Goal: Transaction & Acquisition: Purchase product/service

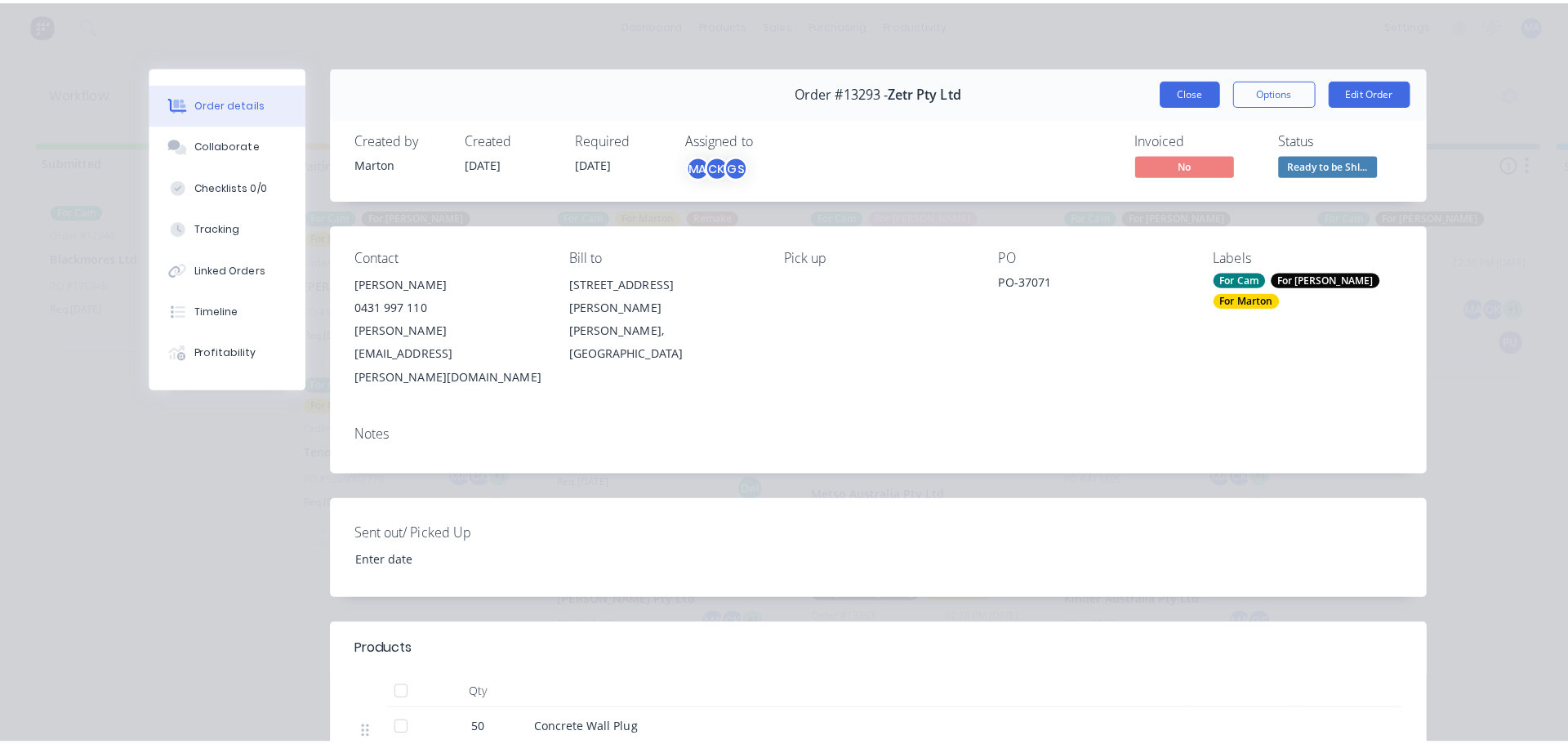
scroll to position [0, 462]
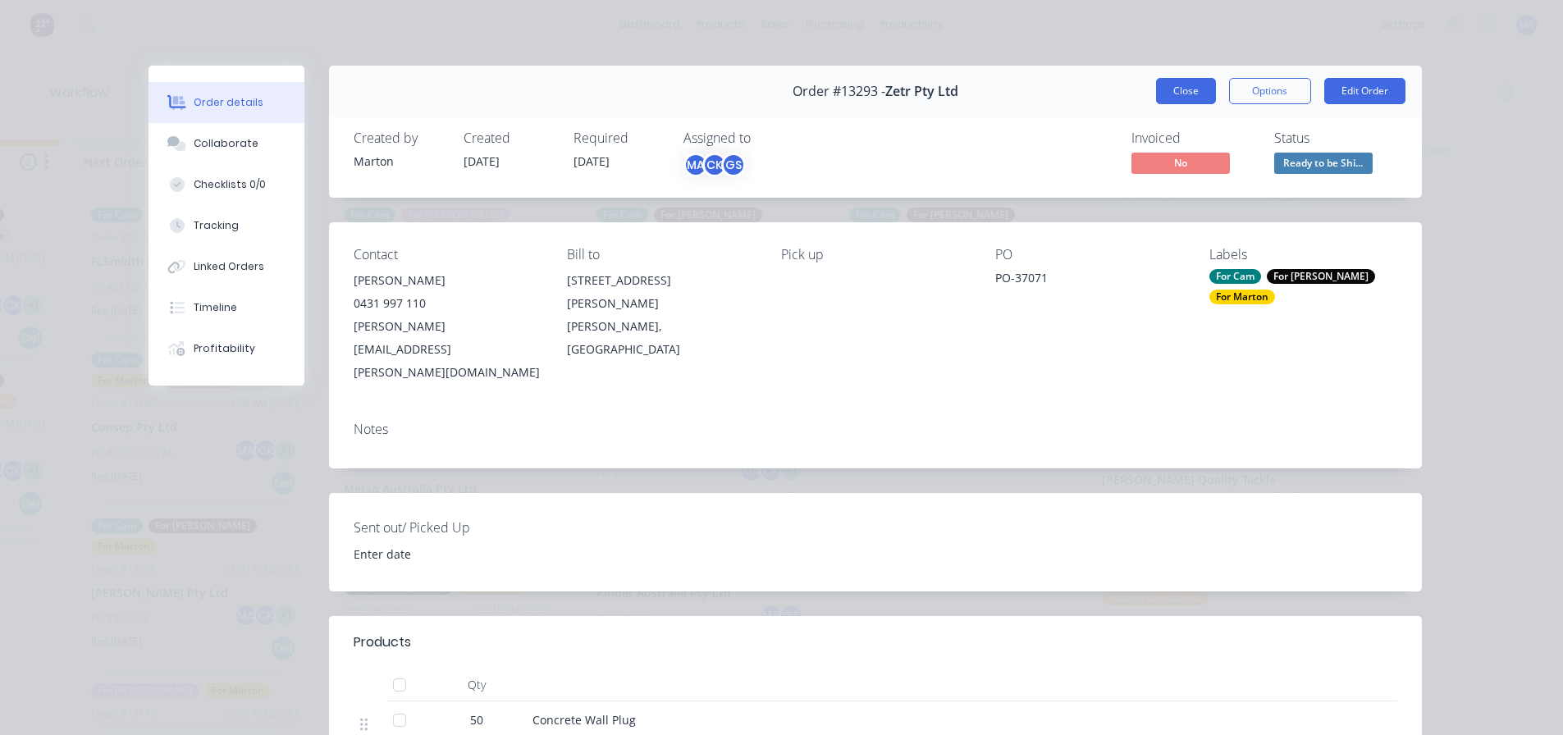
click at [1168, 95] on button "Close" at bounding box center [1186, 91] width 60 height 26
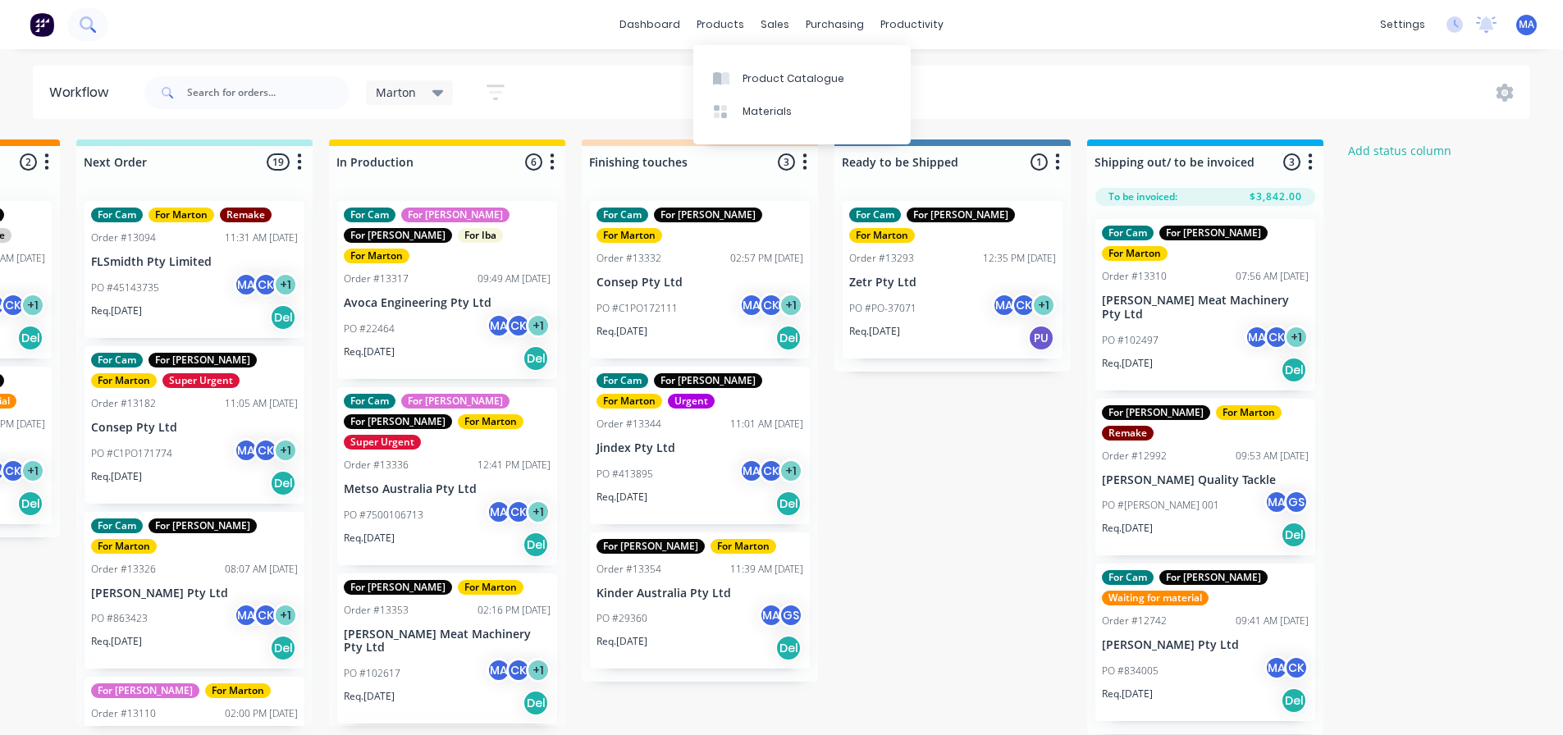
click at [90, 24] on icon at bounding box center [88, 24] width 16 height 16
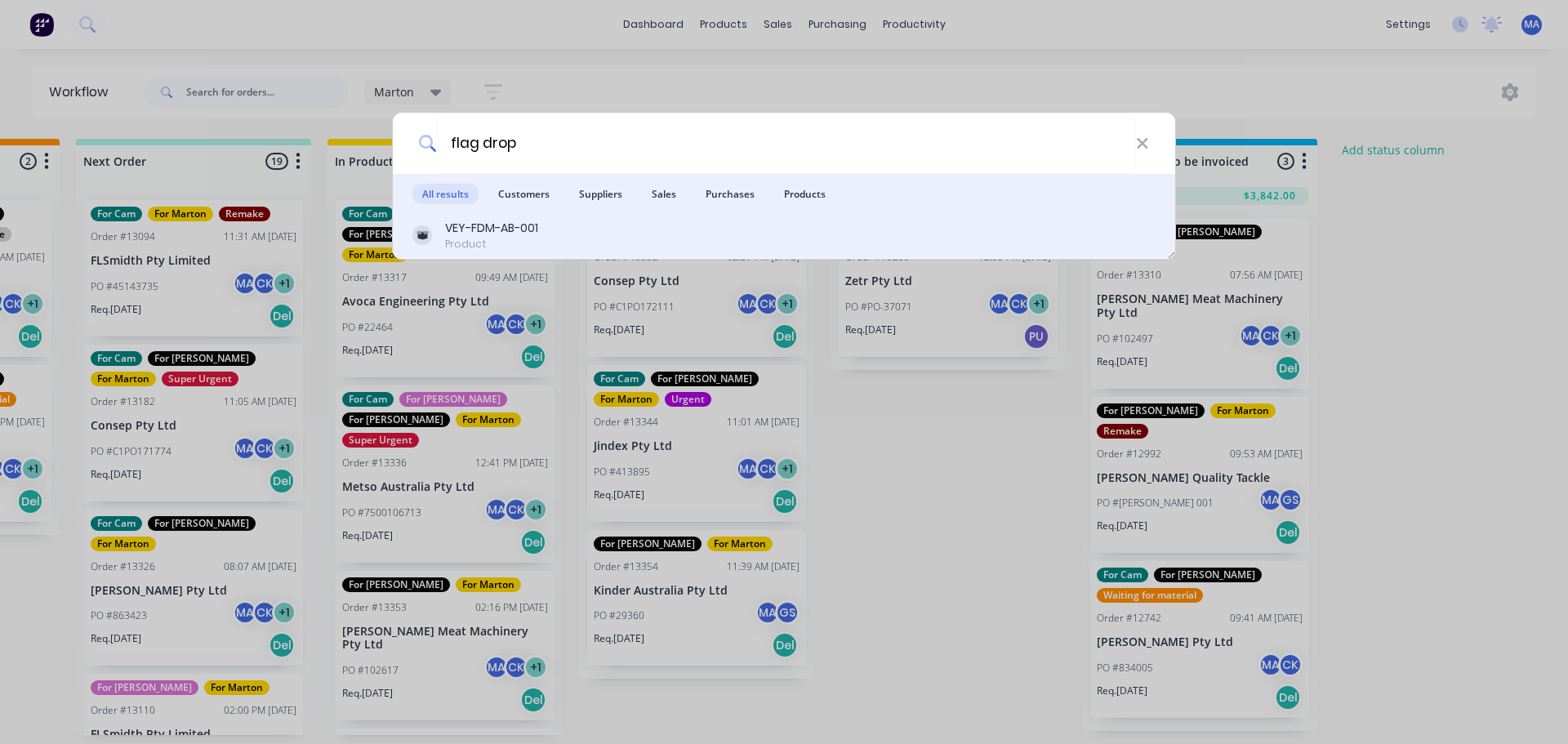
type input "flag drop"
click at [564, 237] on div "VEY-FDM-AB-001 Product" at bounding box center [784, 236] width 744 height 32
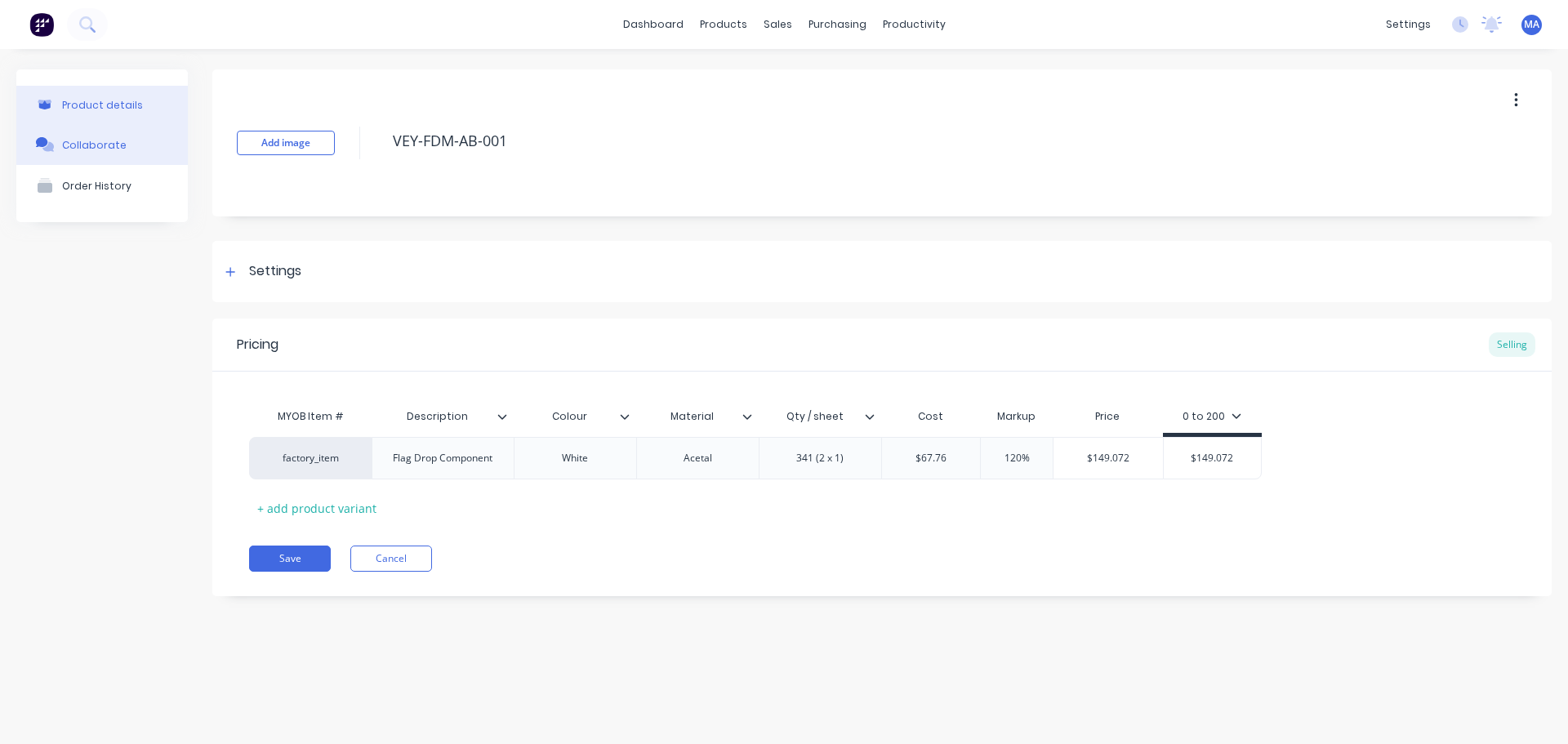
click at [102, 152] on button "Collaborate" at bounding box center [102, 144] width 171 height 41
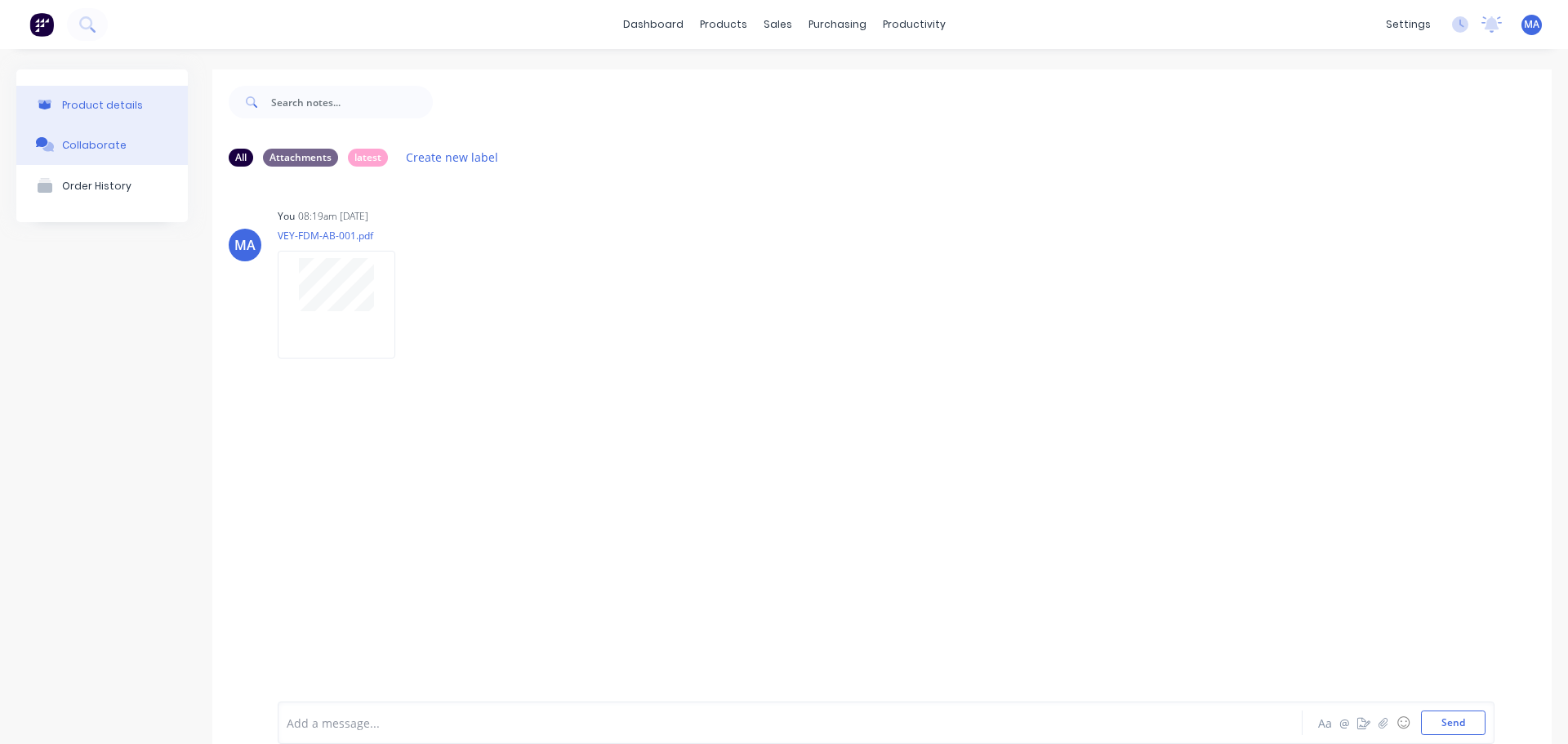
click at [154, 103] on button "Product details" at bounding box center [102, 105] width 171 height 39
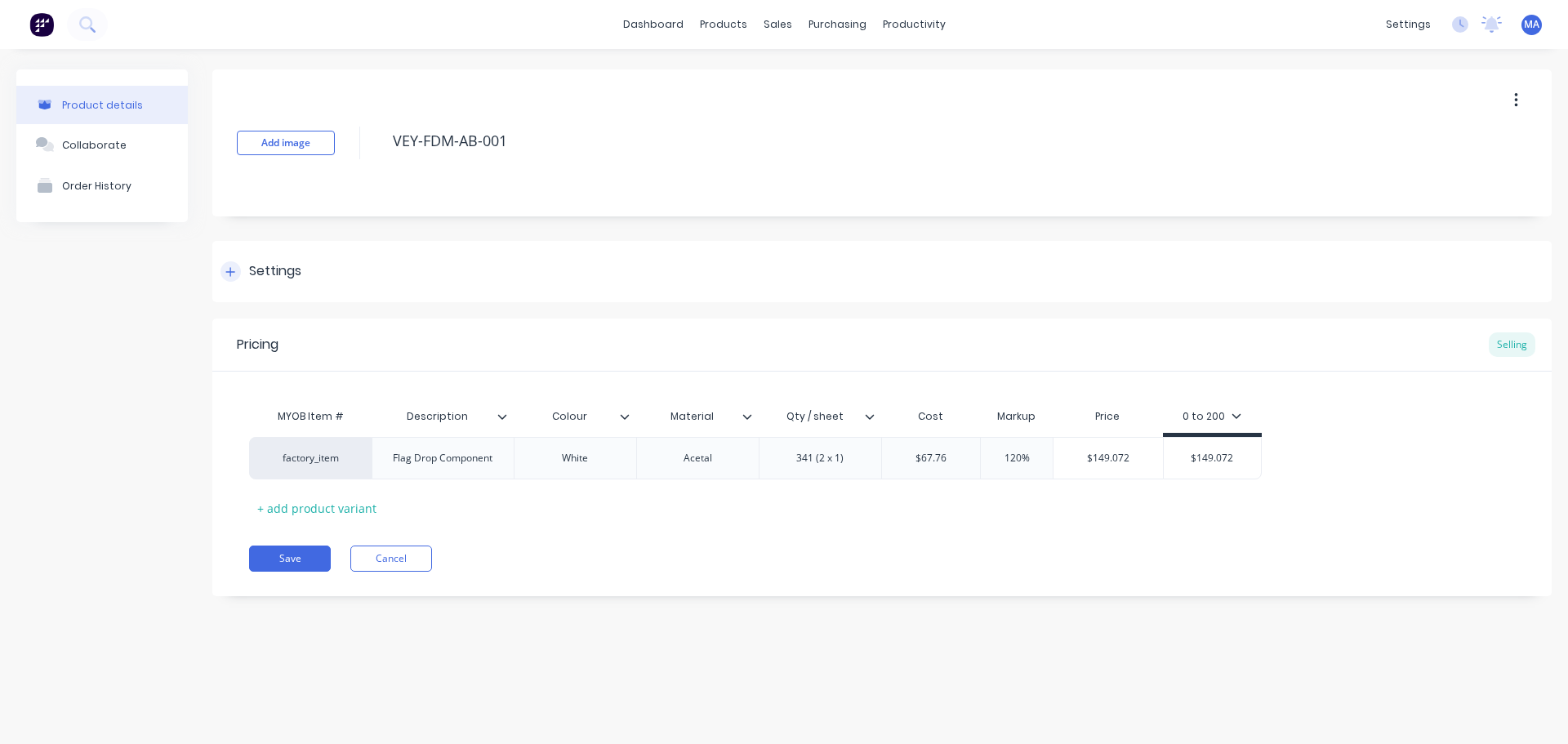
click at [321, 282] on div "Settings" at bounding box center [881, 272] width 1339 height 62
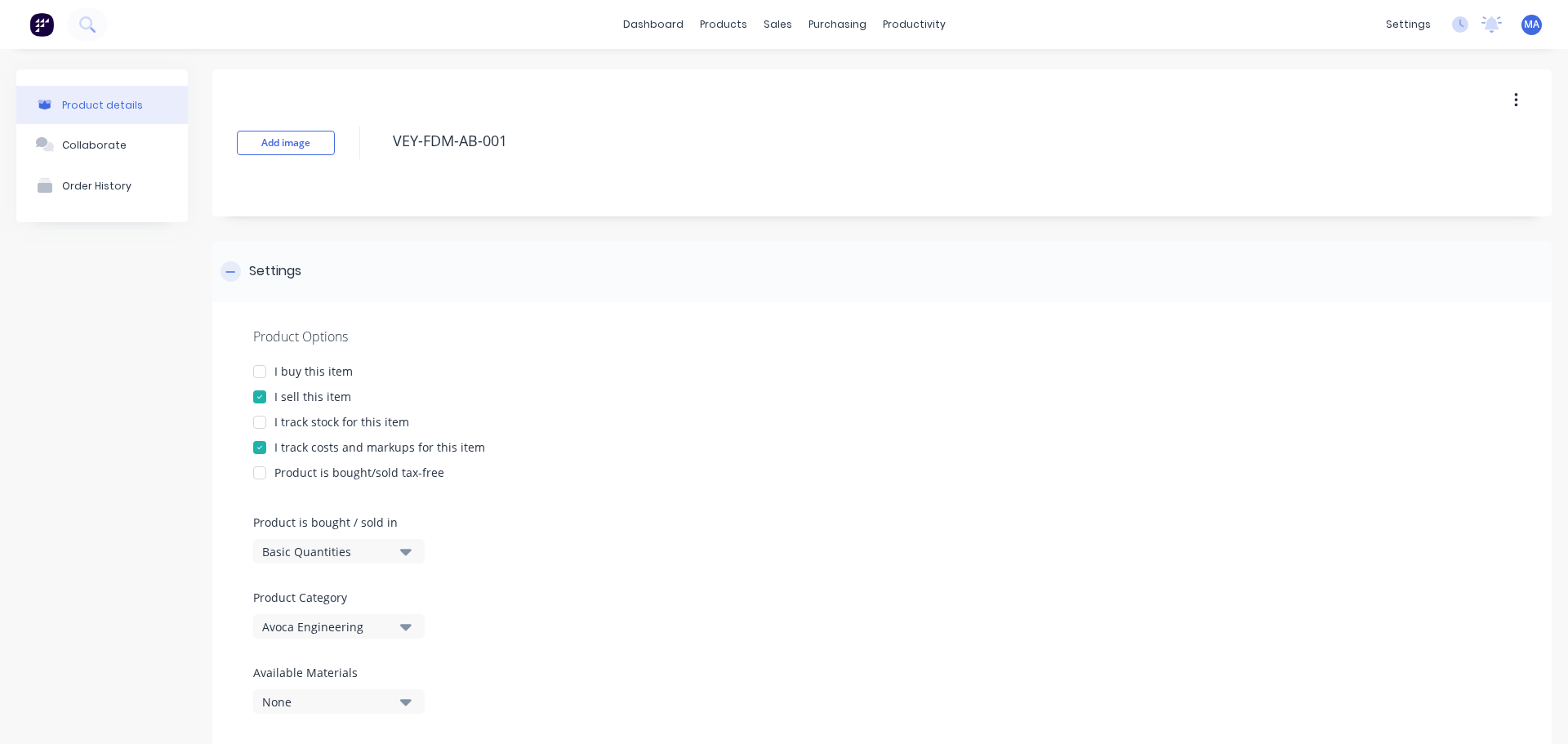
click at [347, 279] on div "Settings" at bounding box center [881, 272] width 1339 height 62
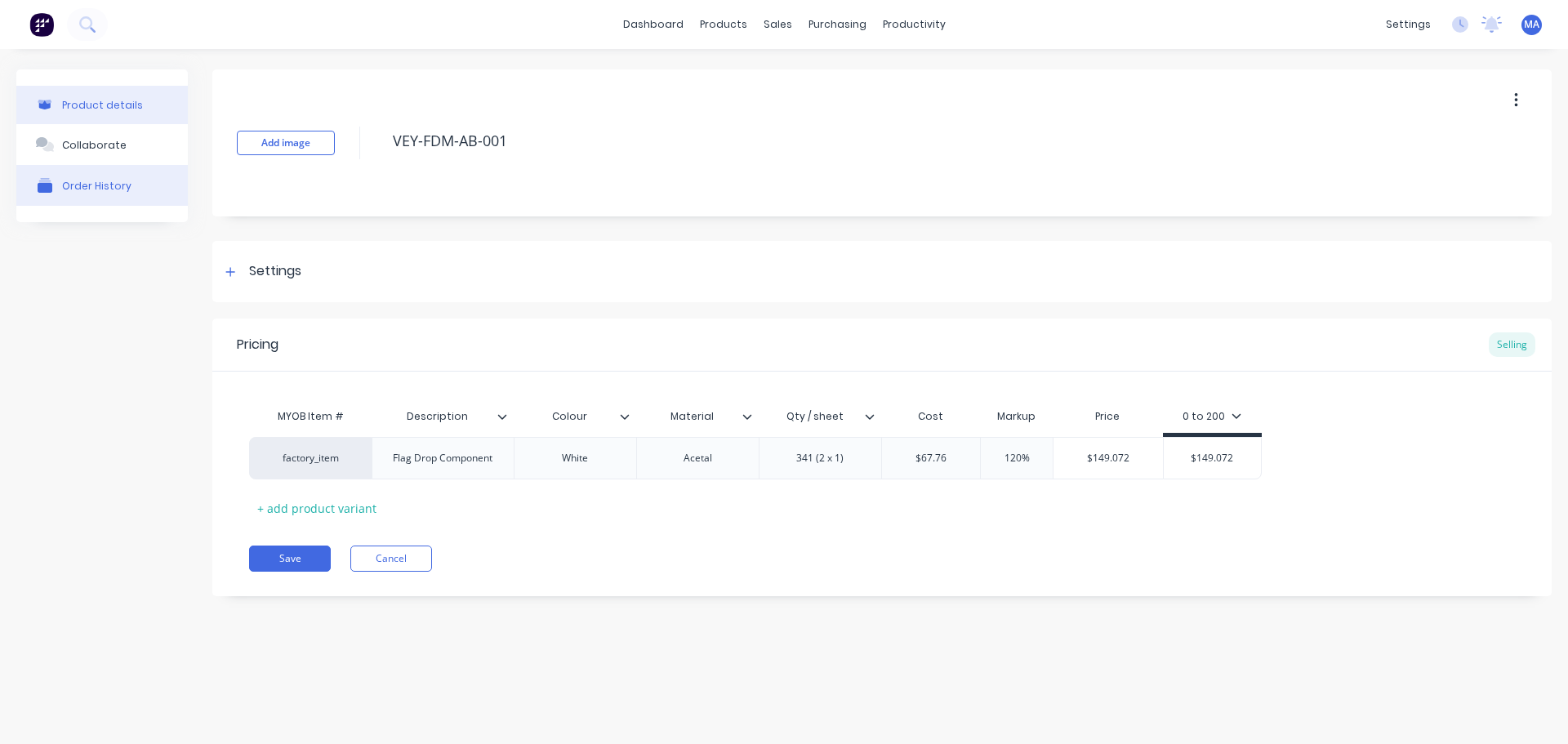
click at [89, 188] on div "Order History" at bounding box center [97, 185] width 70 height 12
type textarea "x"
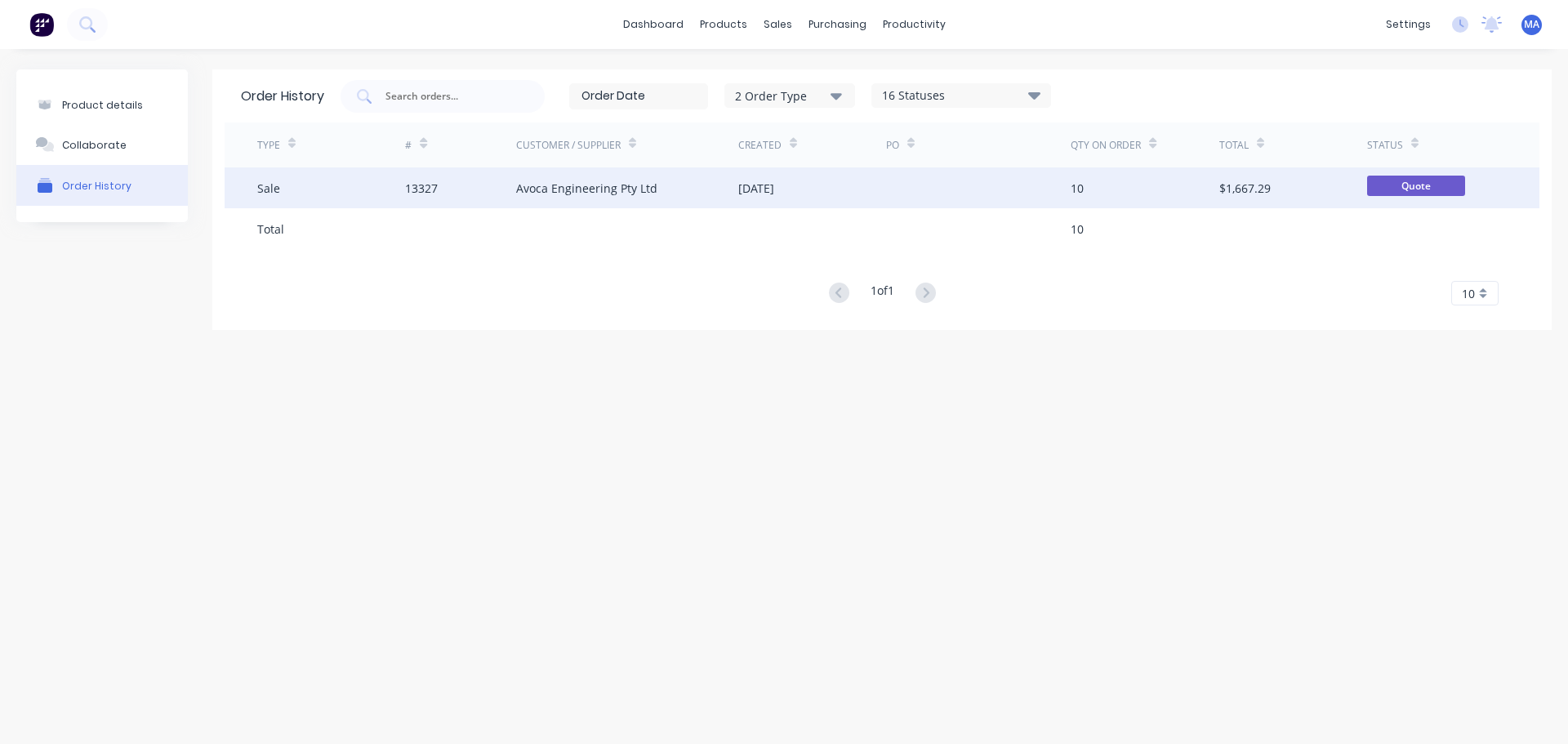
click at [471, 189] on div "13327" at bounding box center [461, 187] width 112 height 41
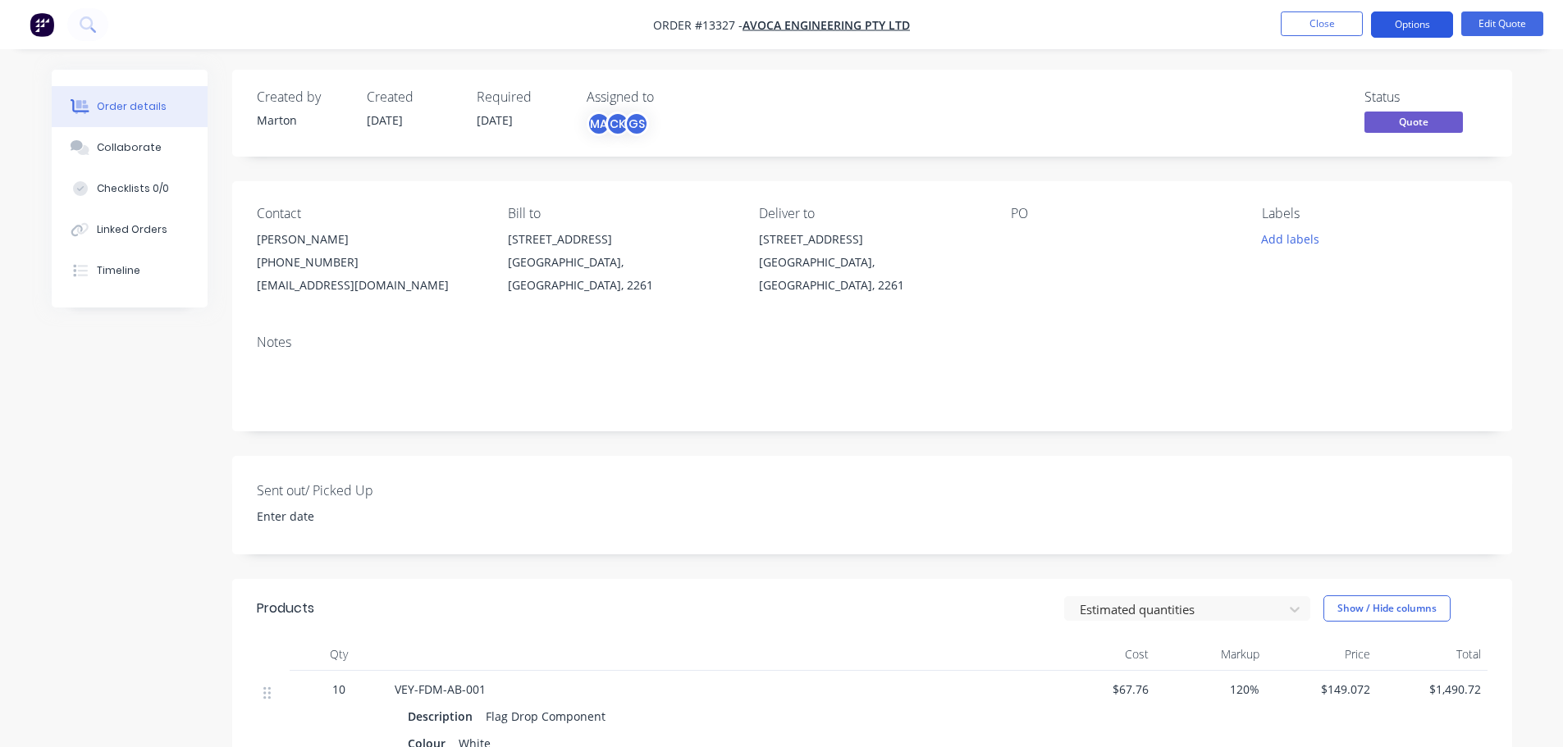
click at [1415, 25] on button "Options" at bounding box center [1412, 24] width 82 height 26
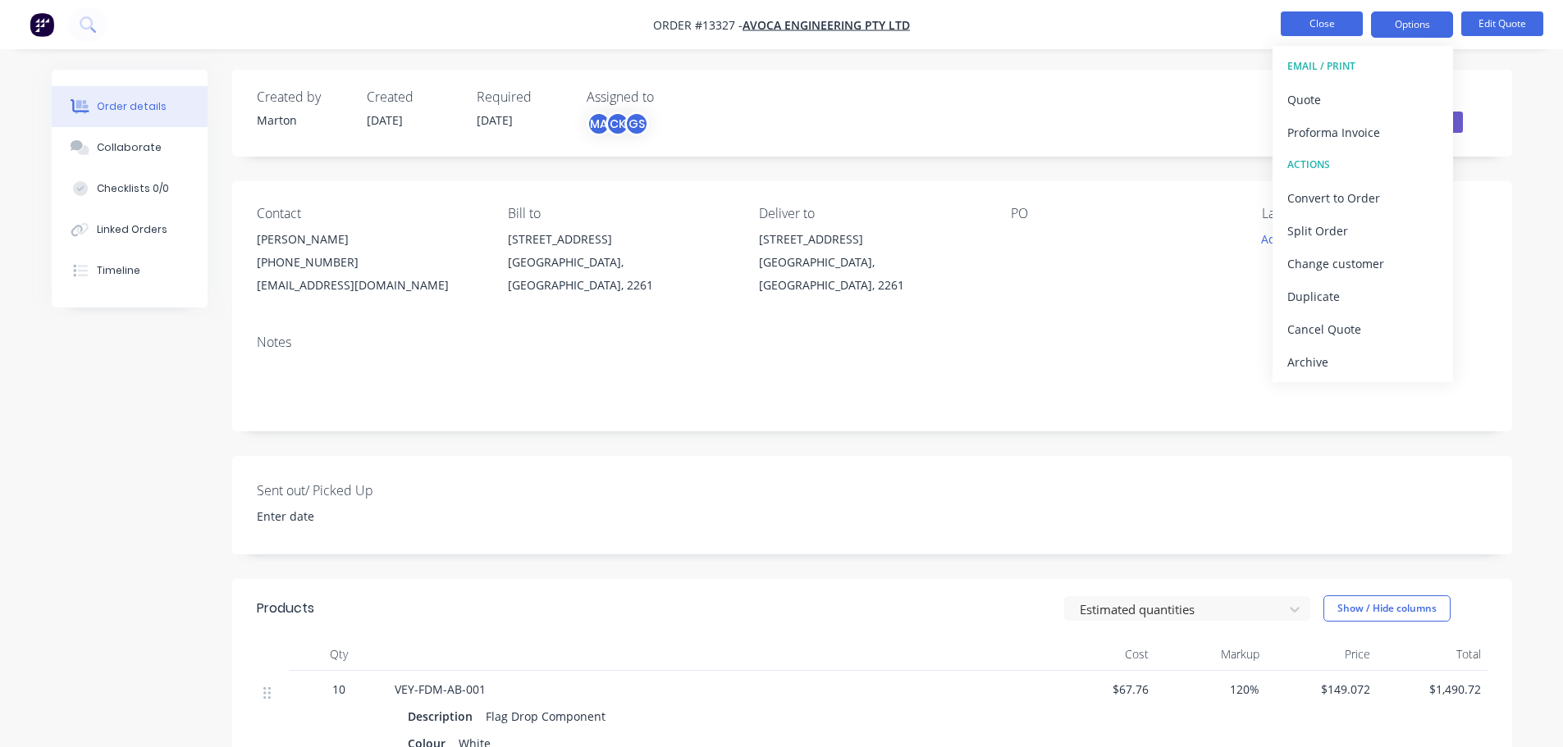
click at [1292, 30] on button "Close" at bounding box center [1322, 23] width 82 height 25
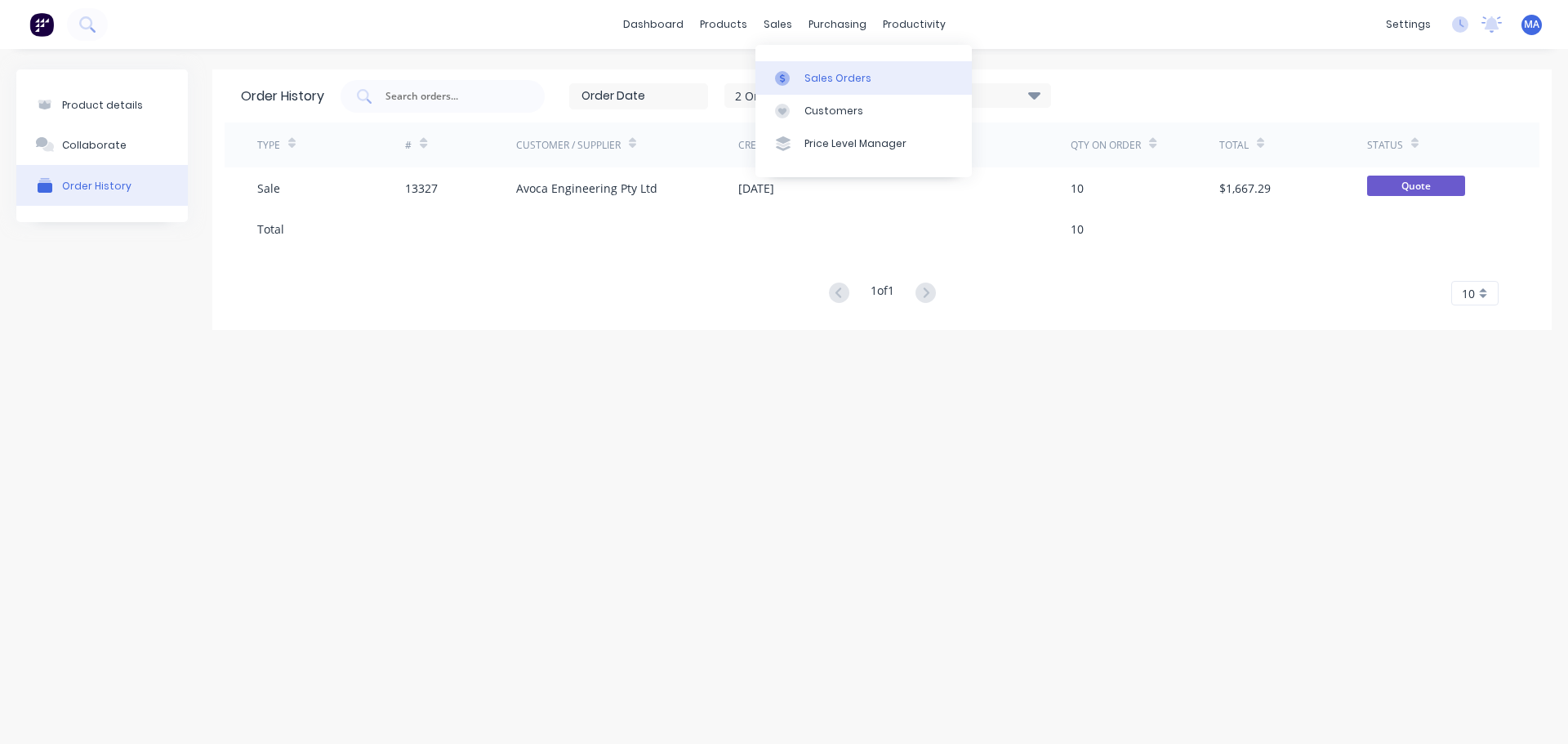
click at [797, 66] on link "Sales Orders" at bounding box center [863, 78] width 216 height 33
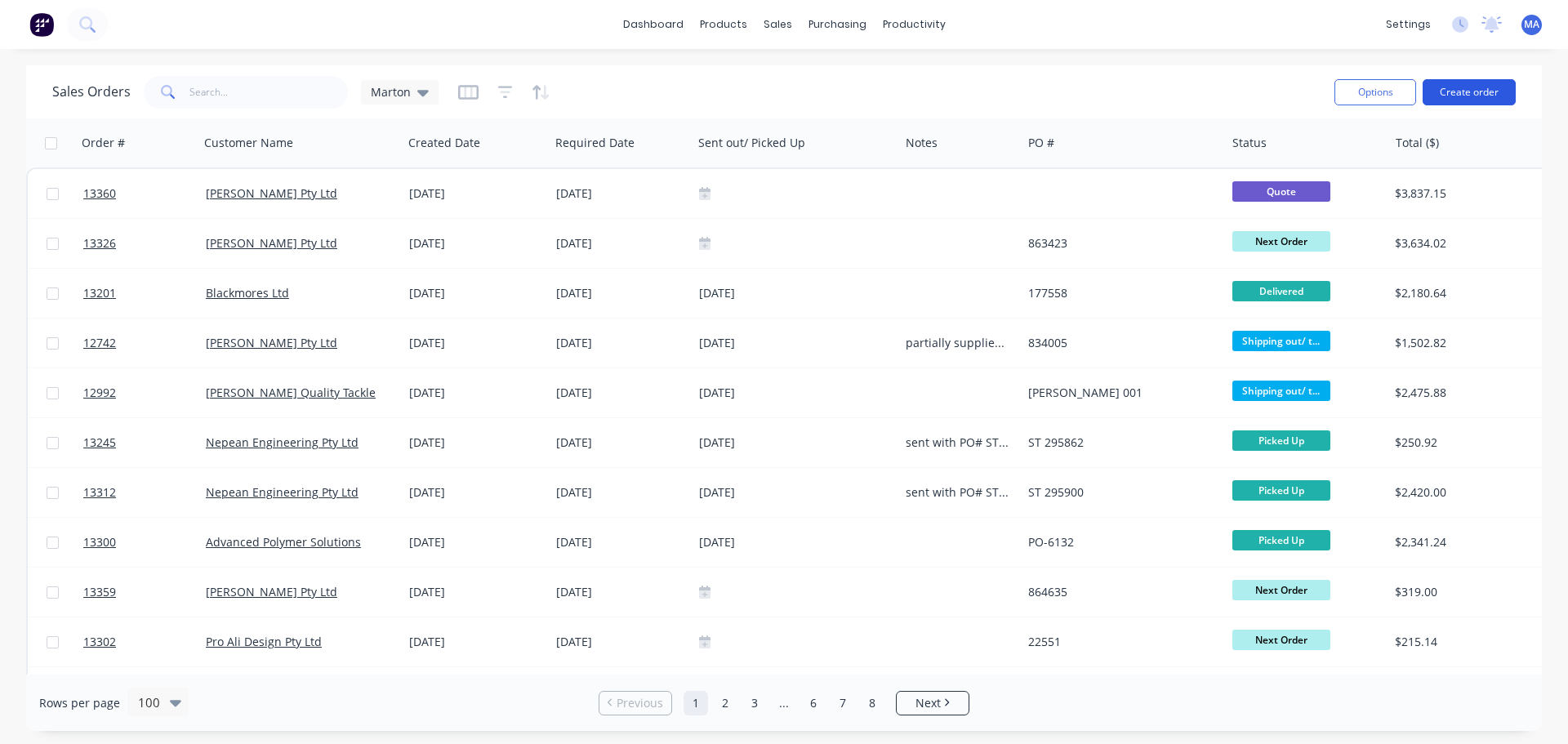
click at [1462, 101] on button "Create order" at bounding box center [1469, 93] width 94 height 26
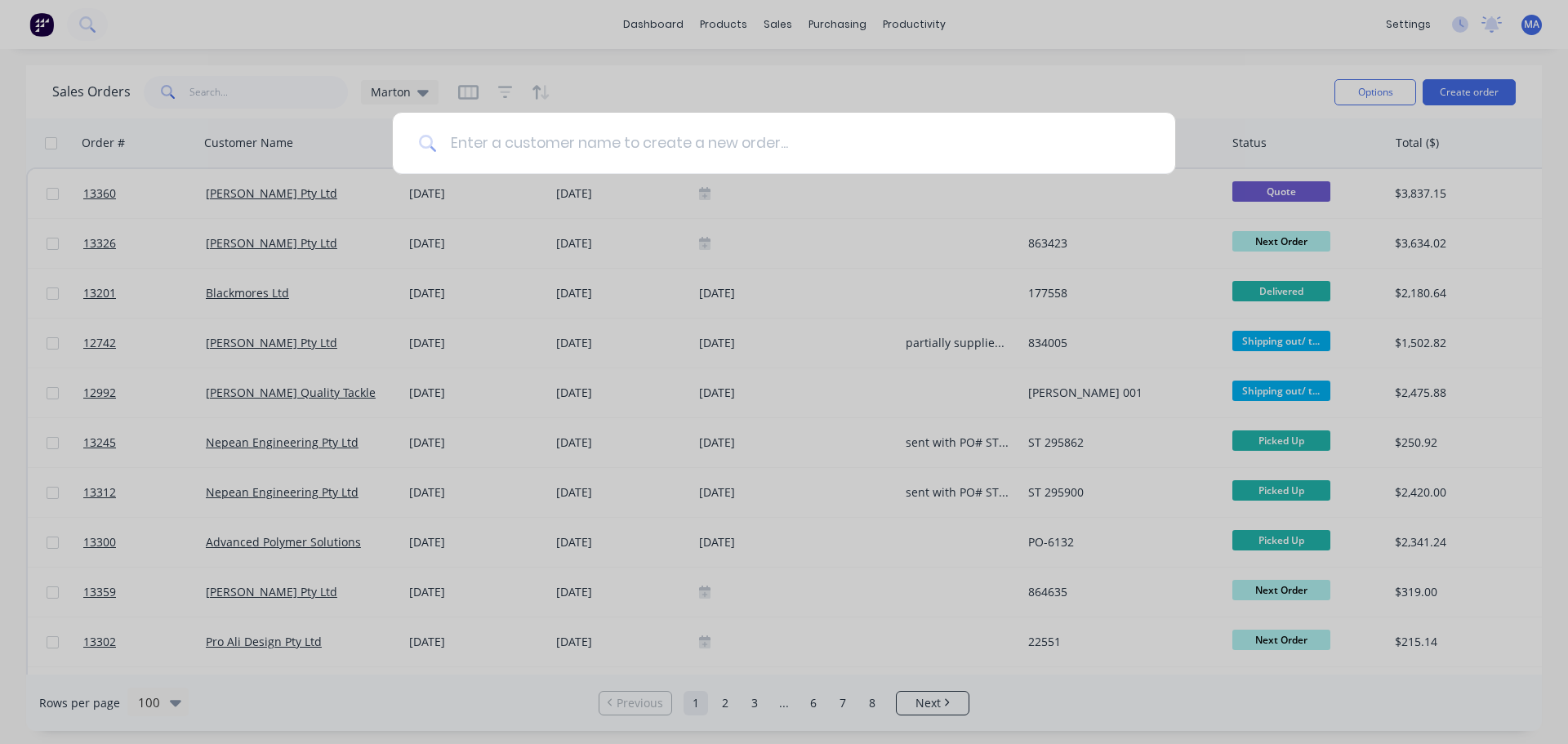
click at [848, 152] on input at bounding box center [792, 143] width 712 height 62
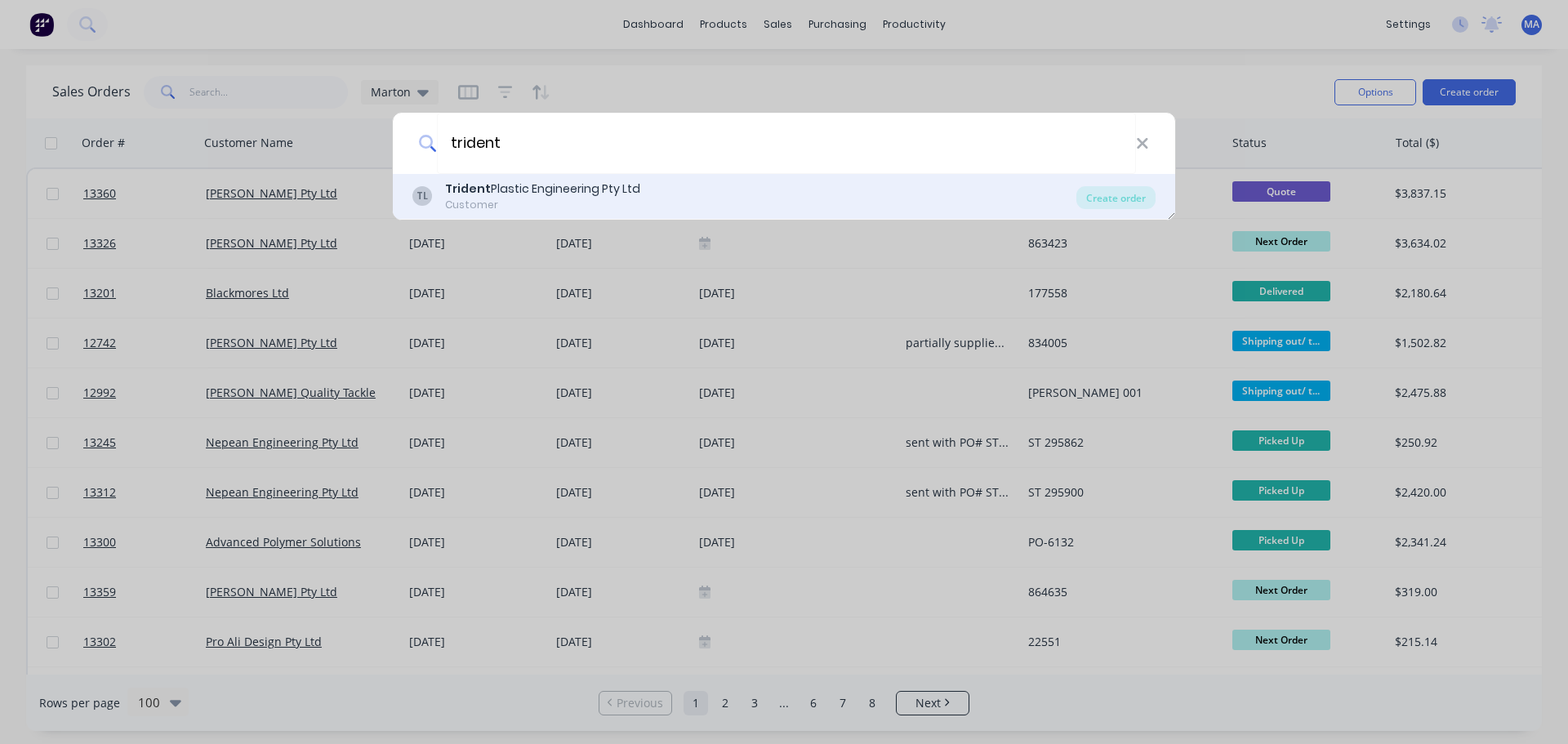
type input "trident"
click at [544, 194] on div "Trident Plastic Engineering Pty Ltd" at bounding box center [543, 188] width 195 height 17
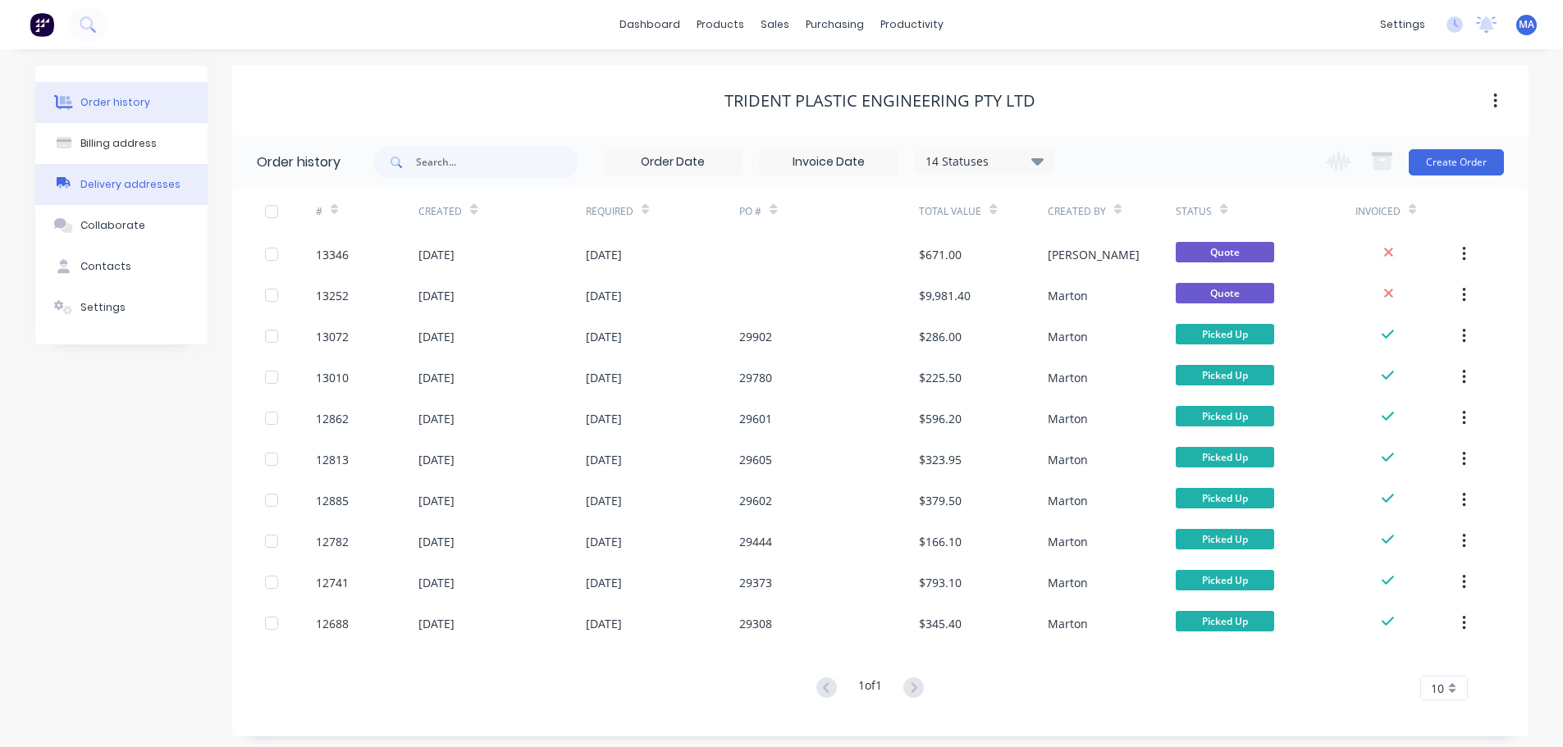
click at [139, 171] on button "Delivery addresses" at bounding box center [121, 184] width 172 height 41
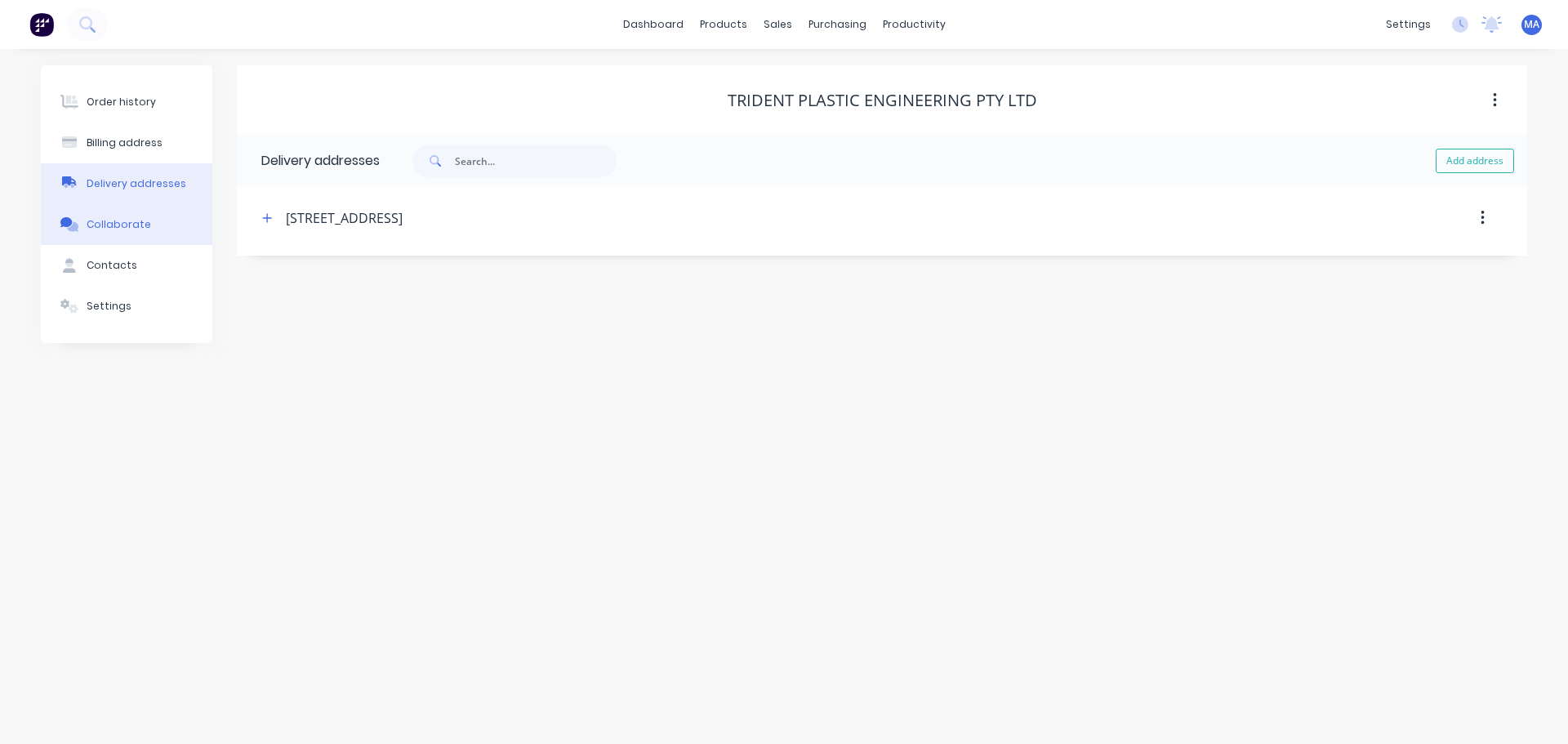
click at [166, 214] on button "Collaborate" at bounding box center [126, 224] width 171 height 41
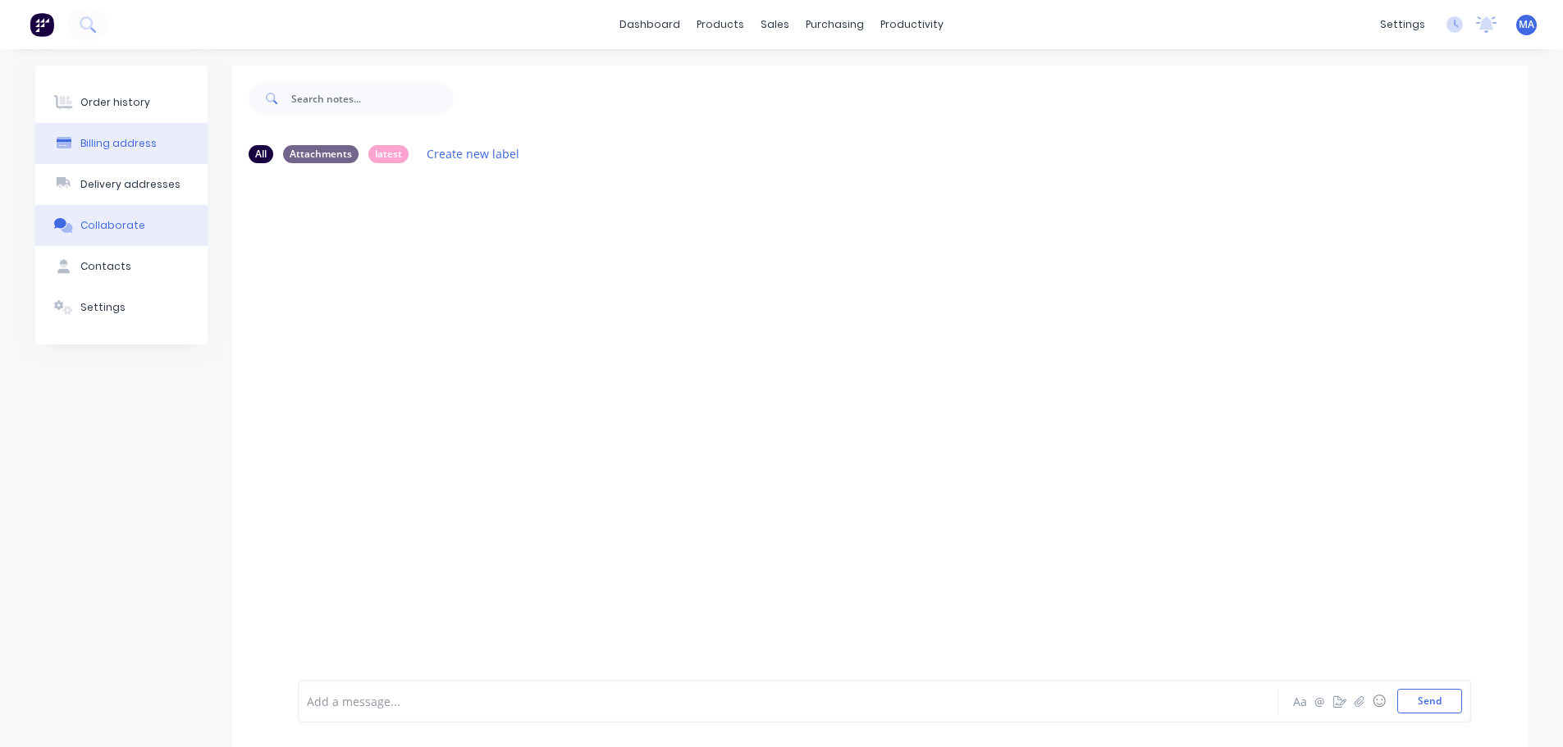
drag, startPoint x: 151, startPoint y: 107, endPoint x: 193, endPoint y: 126, distance: 45.9
click at [150, 107] on button "Order history" at bounding box center [121, 102] width 172 height 41
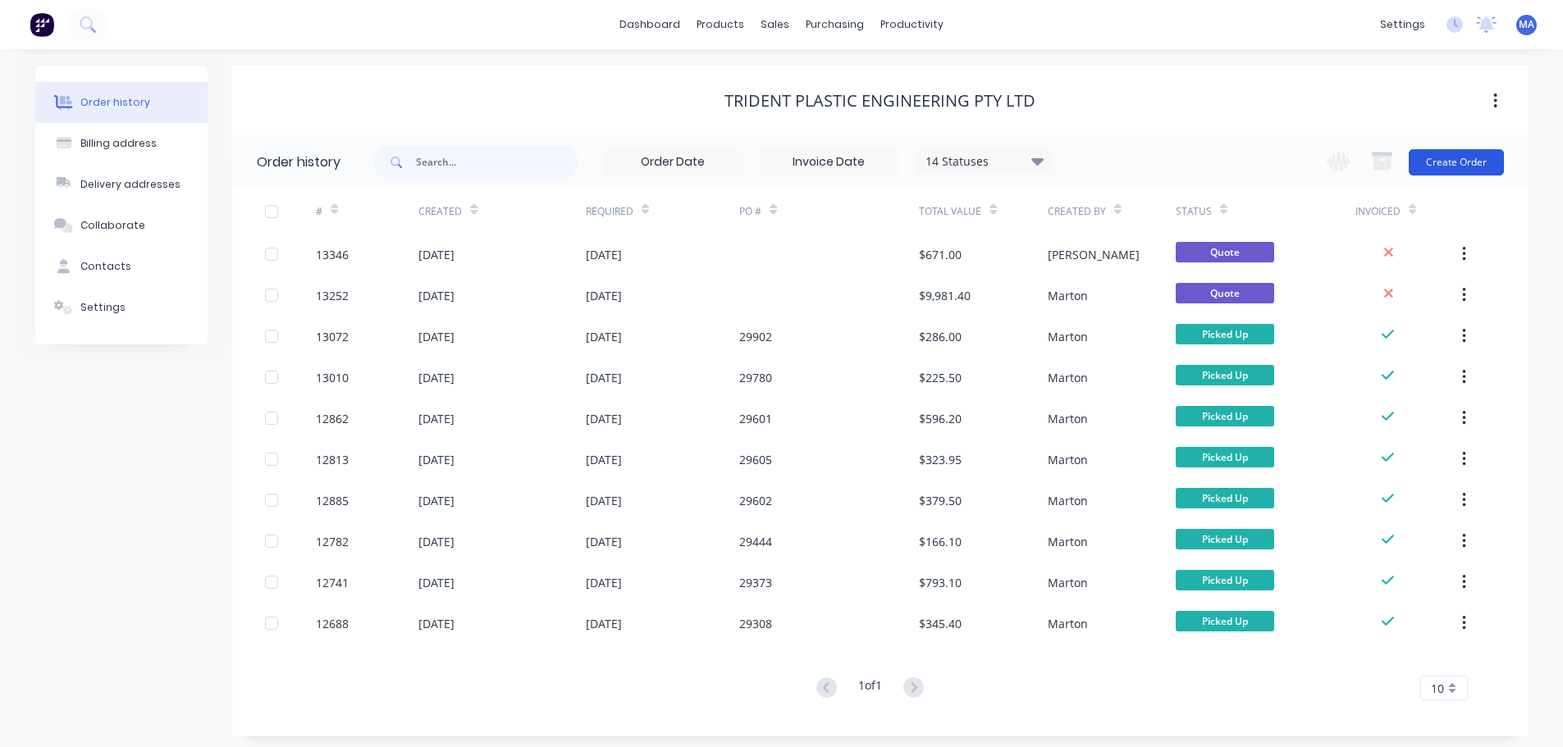
click at [1460, 164] on button "Create Order" at bounding box center [1456, 162] width 95 height 26
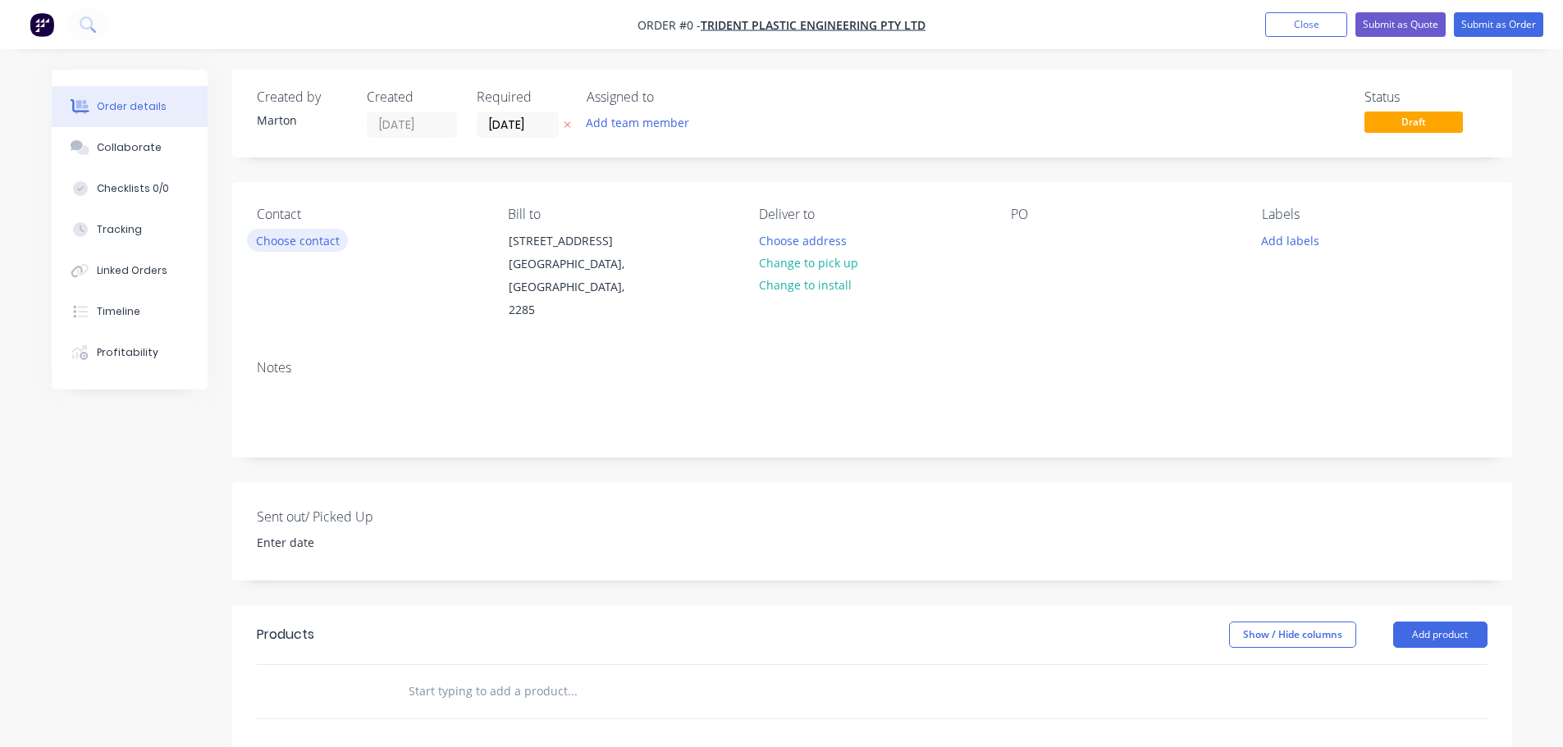
click at [286, 240] on button "Choose contact" at bounding box center [297, 240] width 101 height 22
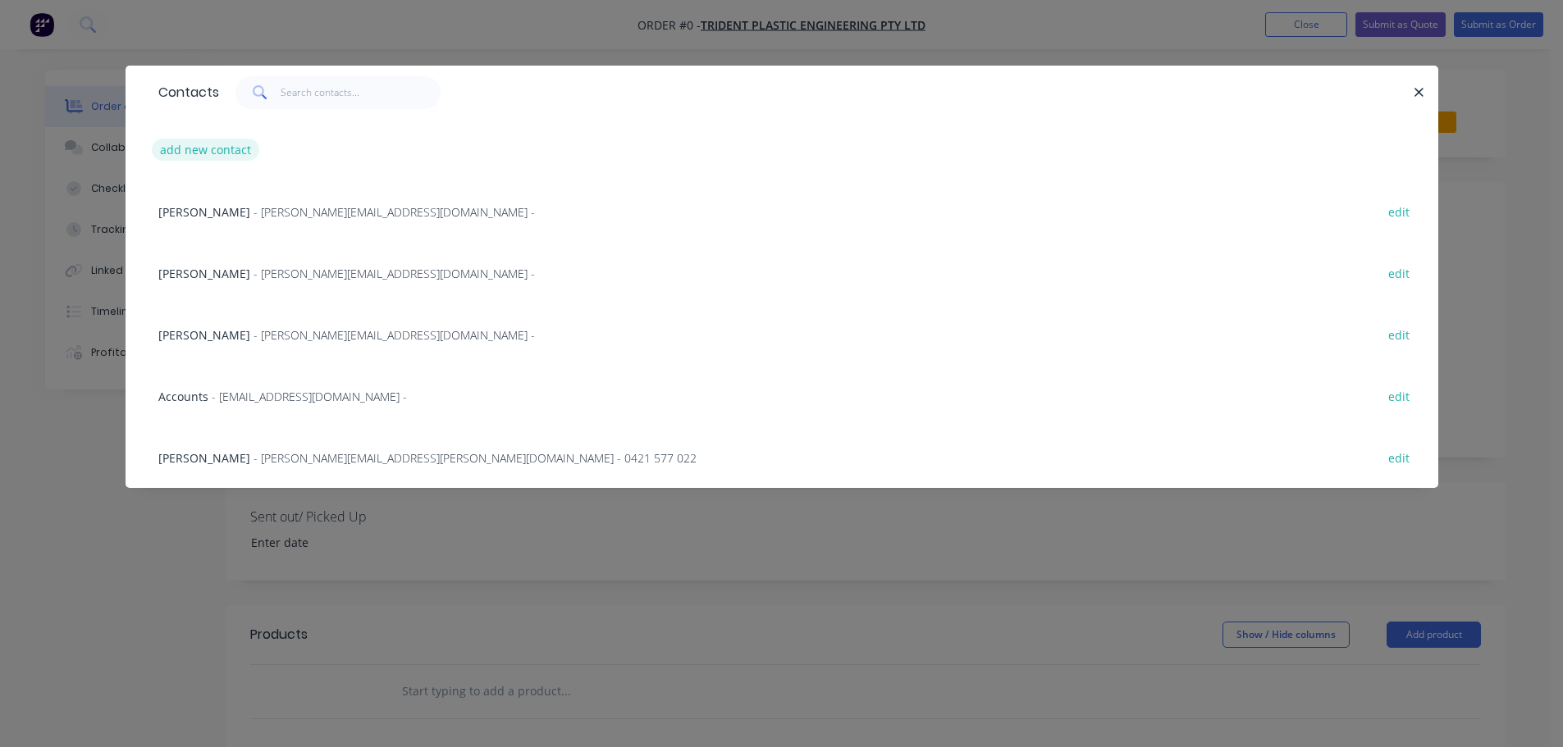
click at [220, 153] on button "add new contact" at bounding box center [206, 150] width 108 height 22
select select "AU"
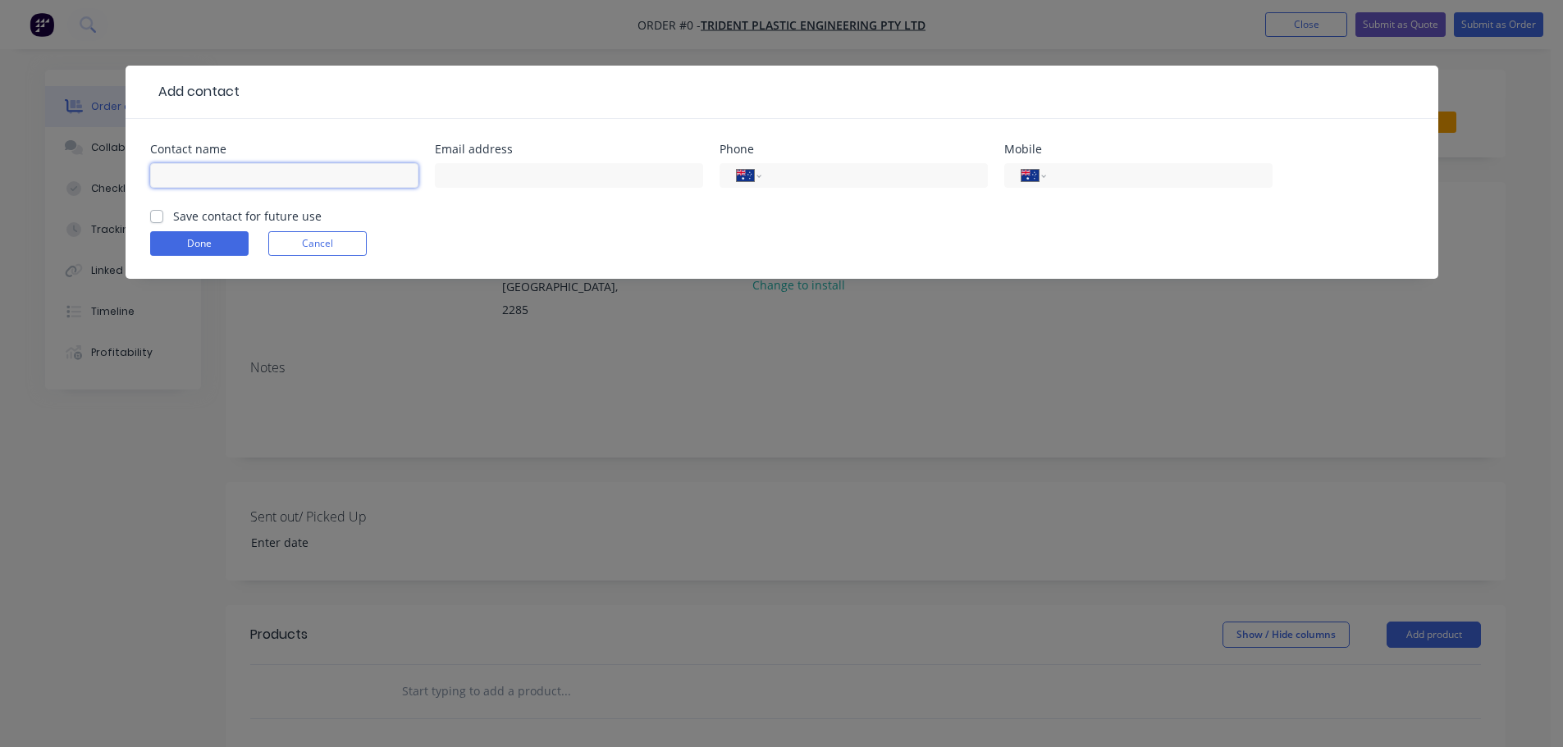
click at [289, 170] on input "text" at bounding box center [284, 175] width 268 height 25
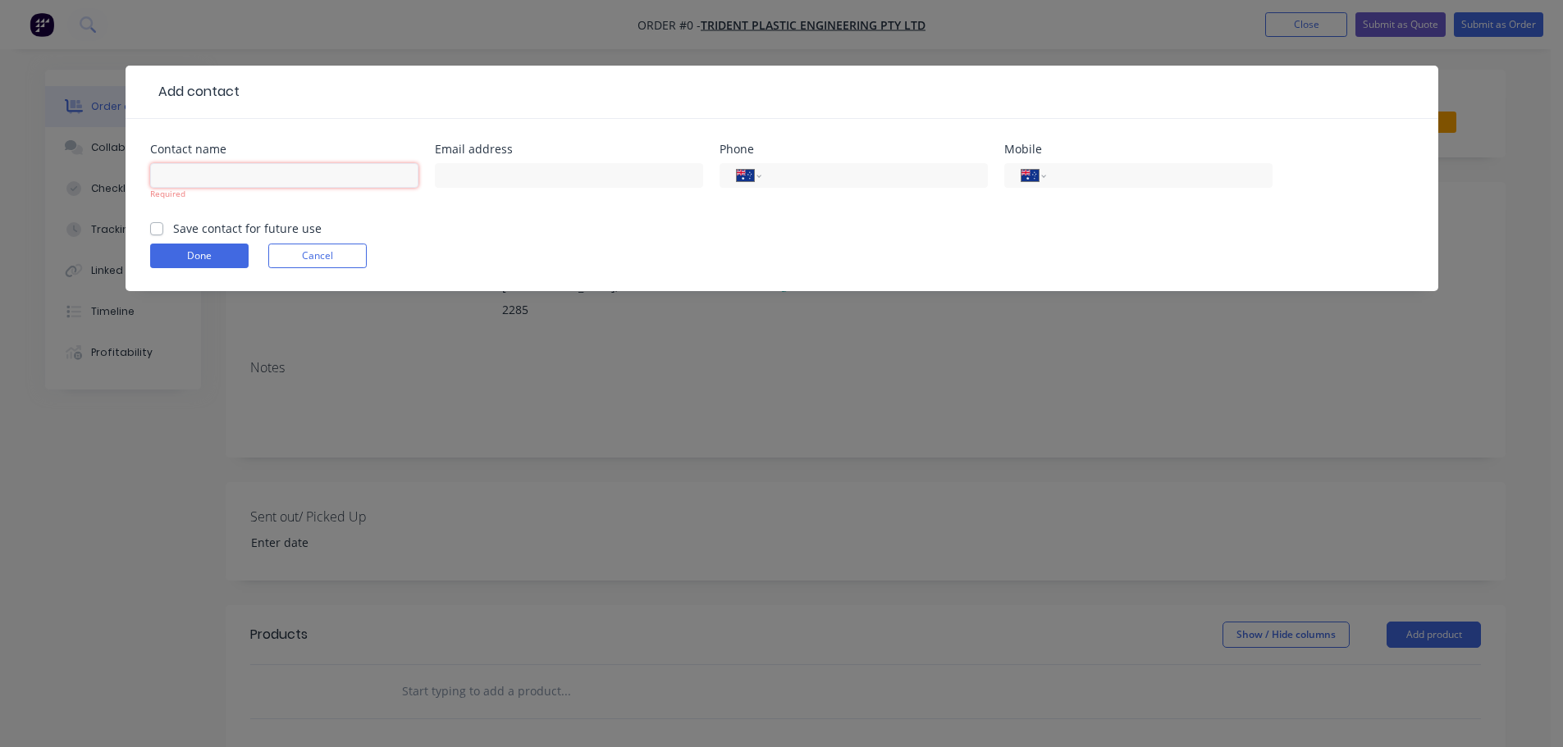
drag, startPoint x: 218, startPoint y: 174, endPoint x: 216, endPoint y: 183, distance: 9.4
click at [218, 174] on input "text" at bounding box center [284, 175] width 268 height 25
paste input "[PERSON_NAME]"
type input "[PERSON_NAME]"
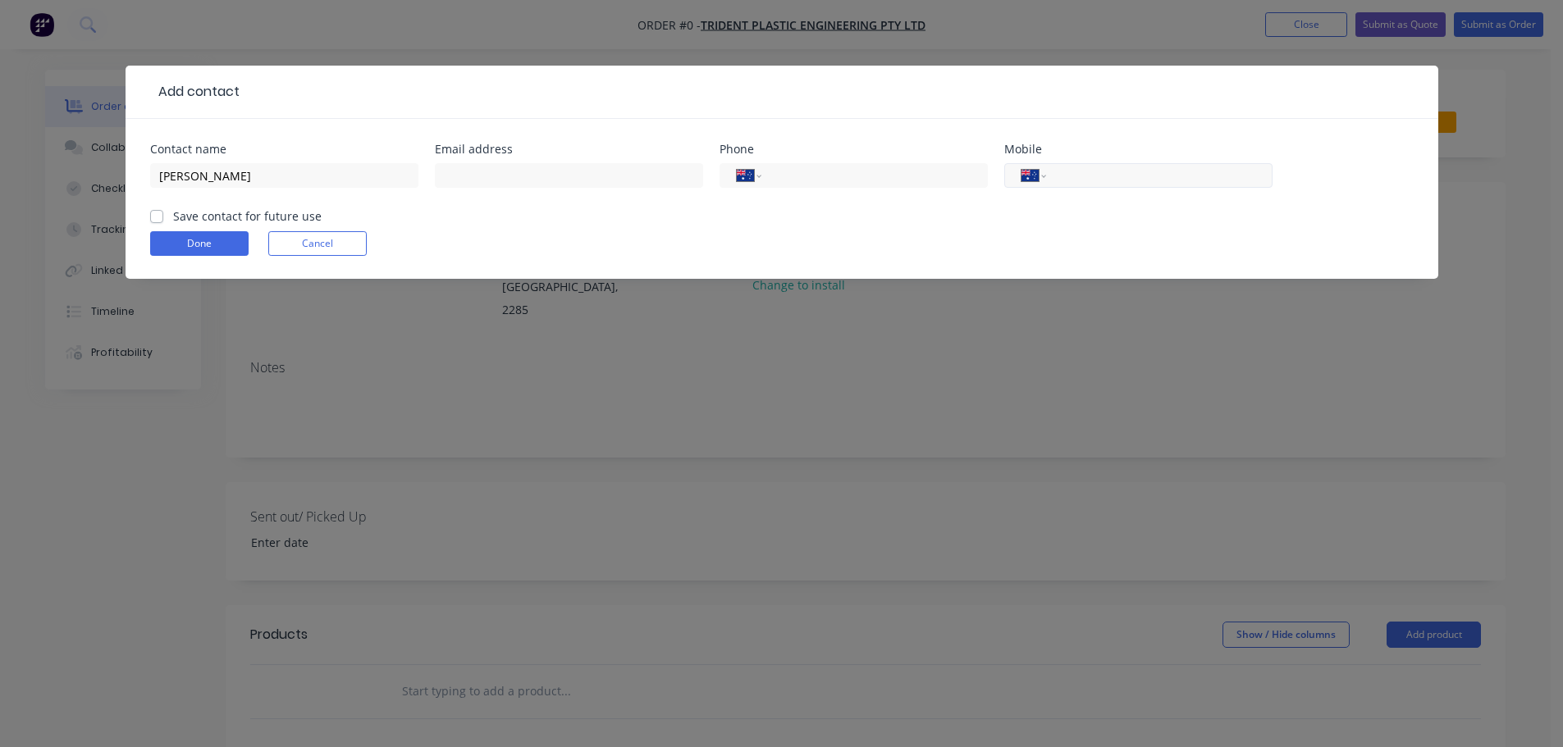
click at [1075, 180] on input "tel" at bounding box center [1156, 176] width 197 height 19
click at [898, 174] on input "tel" at bounding box center [871, 176] width 197 height 19
paste input "[PHONE_NUMBER]"
type input "[PHONE_NUMBER]"
click at [480, 176] on input "text" at bounding box center [569, 175] width 268 height 25
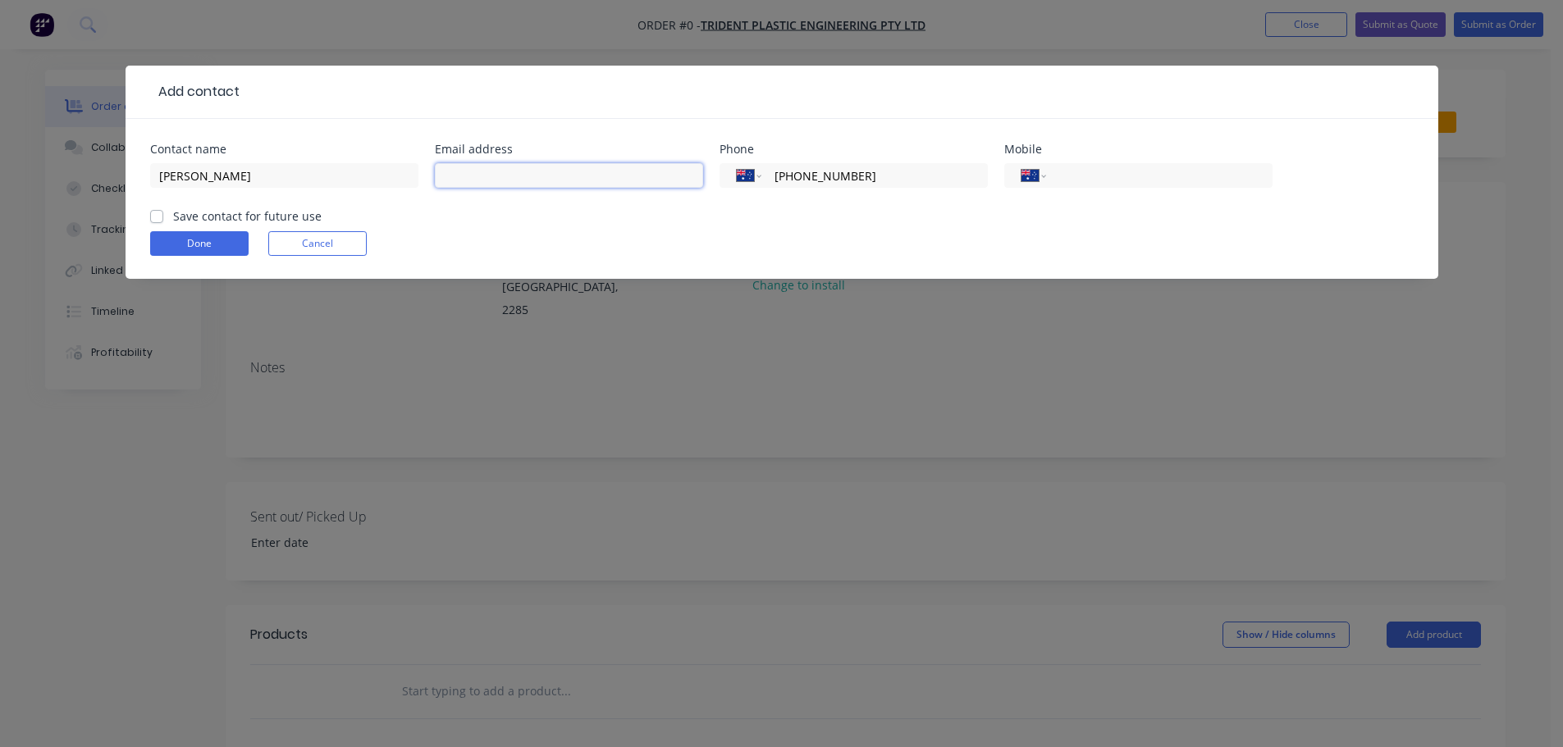
click at [514, 173] on input "text" at bounding box center [569, 175] width 268 height 25
paste input "[PERSON_NAME] <[PERSON_NAME][EMAIL_ADDRESS][PERSON_NAME][DOMAIN_NAME]>"
drag, startPoint x: 506, startPoint y: 176, endPoint x: 390, endPoint y: 175, distance: 116.5
click at [387, 173] on div "Contact name [PERSON_NAME] Email address [PERSON_NAME] <[PERSON_NAME][EMAIL_ADD…" at bounding box center [781, 176] width 1263 height 64
type input "[PERSON_NAME][EMAIL_ADDRESS][PERSON_NAME][DOMAIN_NAME]"
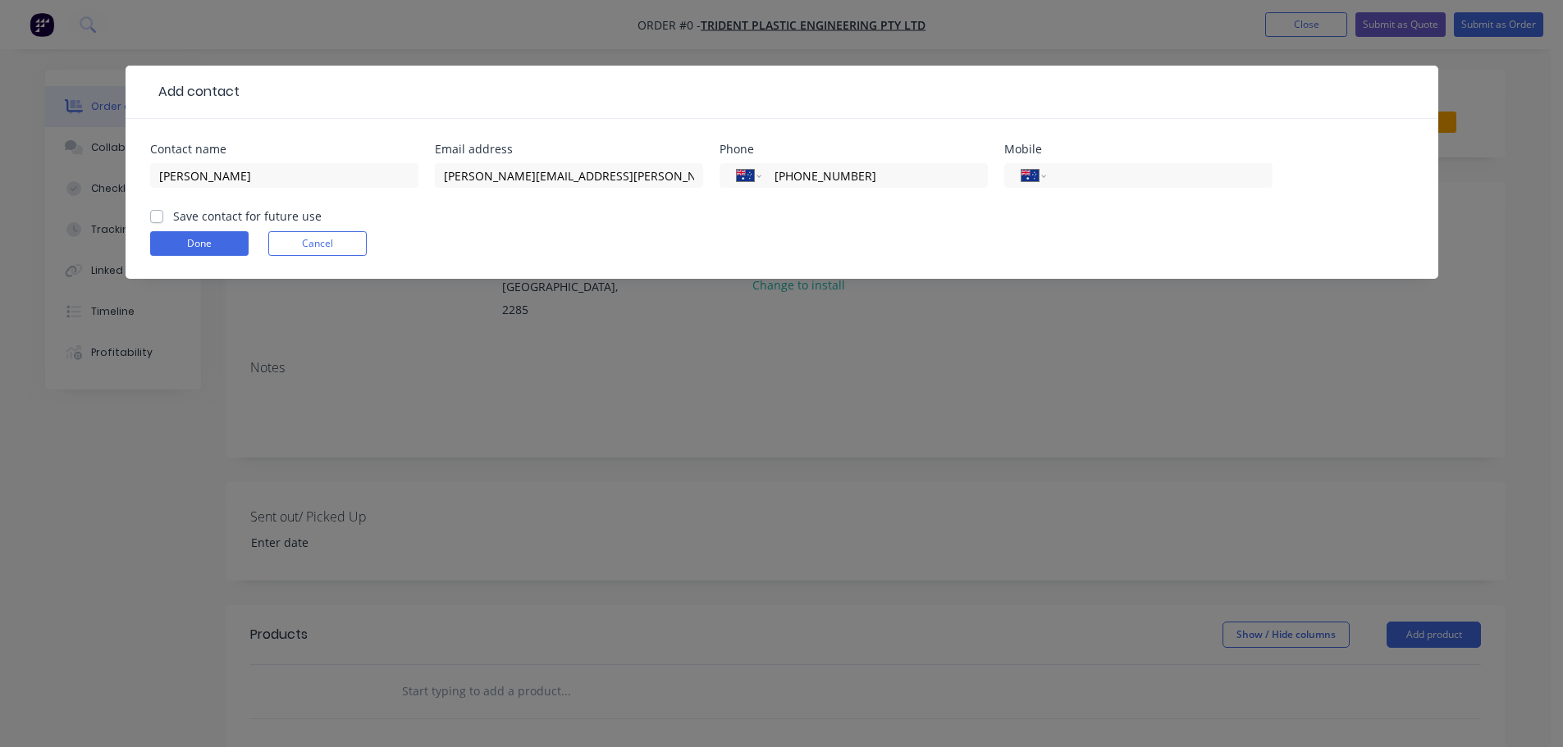
click at [192, 215] on label "Save contact for future use" at bounding box center [247, 216] width 148 height 17
click at [163, 215] on input "Save contact for future use" at bounding box center [156, 216] width 13 height 16
checkbox input "true"
click at [198, 251] on button "Done" at bounding box center [199, 243] width 98 height 25
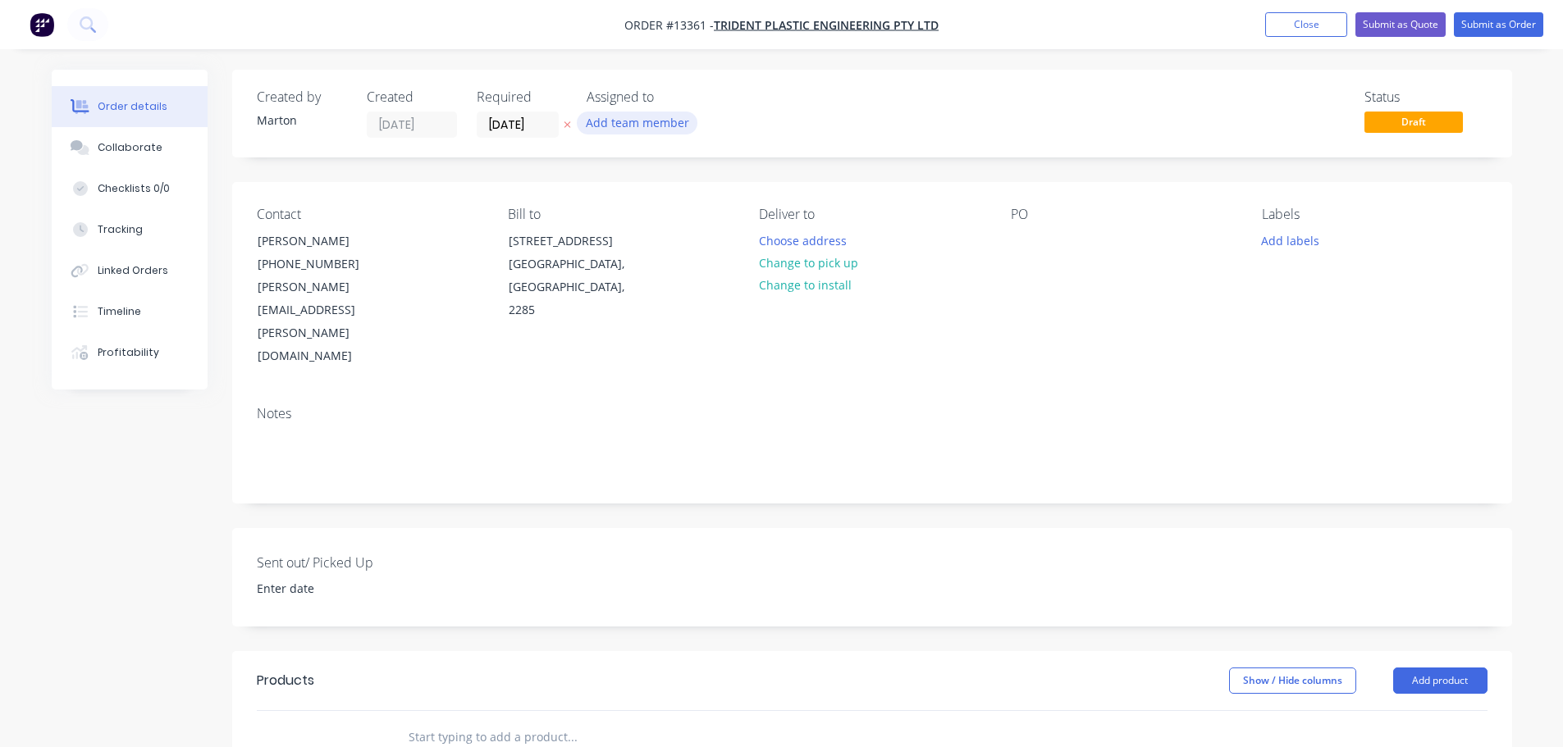
click at [622, 128] on button "Add team member" at bounding box center [637, 123] width 121 height 22
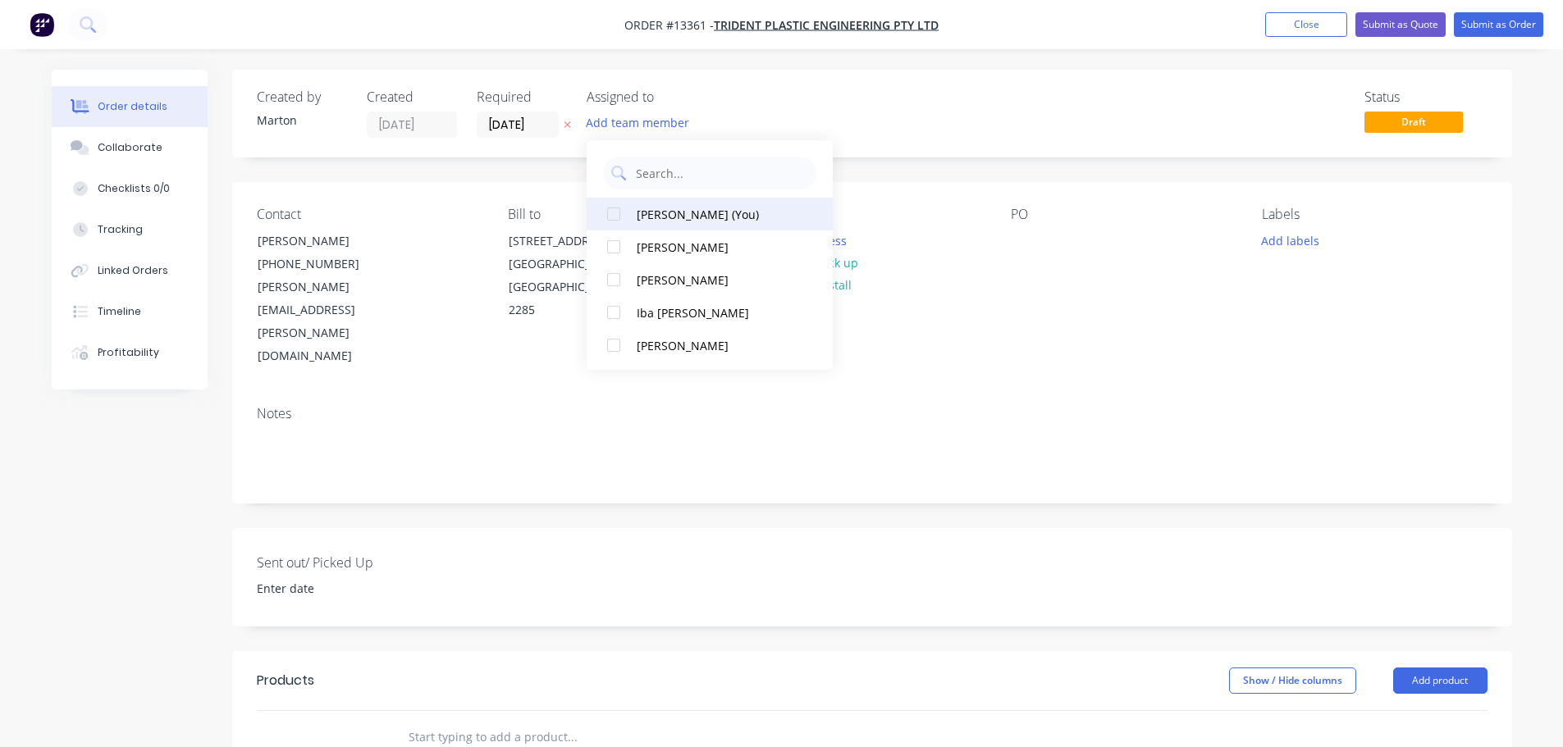
click at [638, 219] on div "[PERSON_NAME] (You)" at bounding box center [719, 214] width 164 height 17
click at [621, 245] on div at bounding box center [613, 247] width 33 height 33
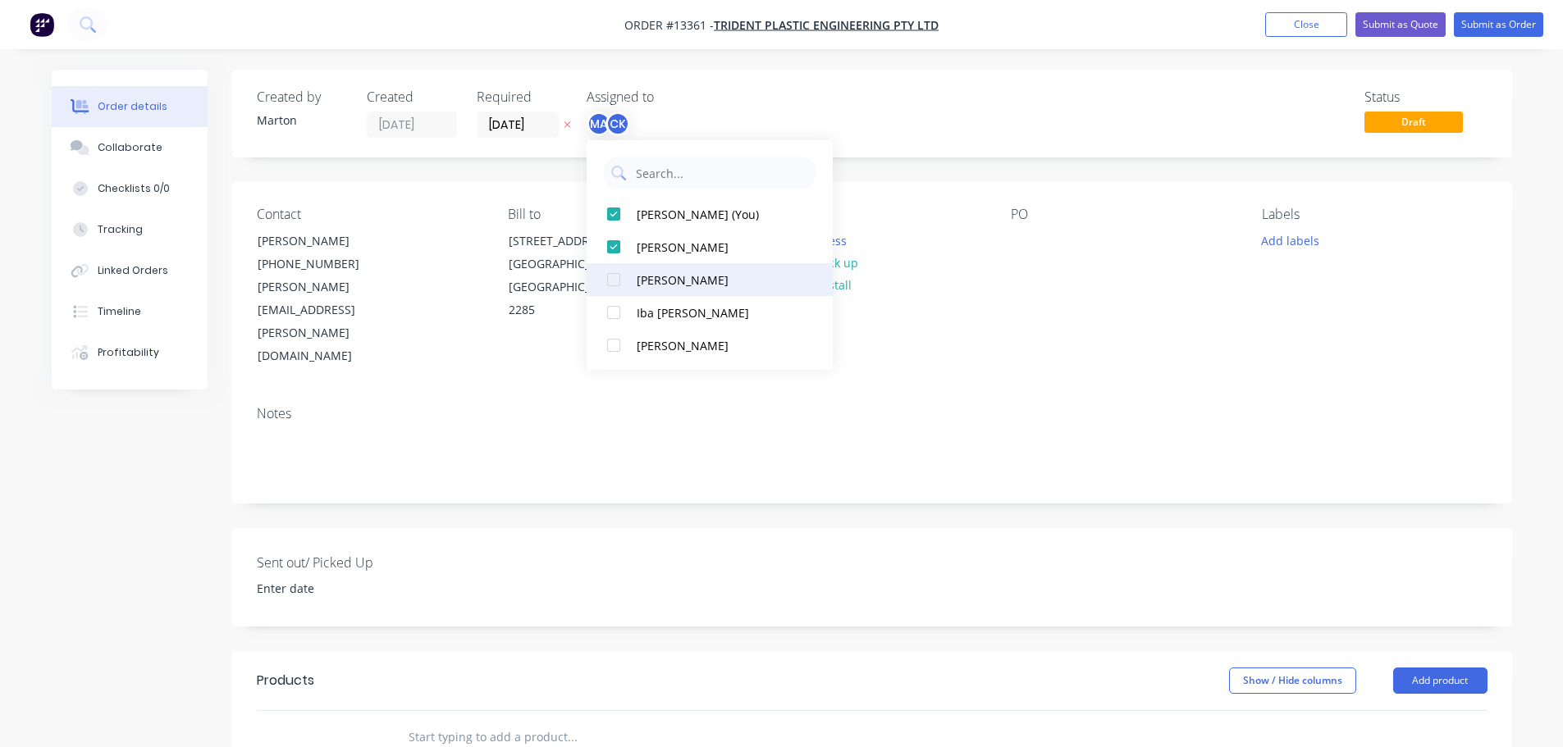
click at [617, 269] on div at bounding box center [613, 279] width 33 height 33
click at [788, 115] on div "Status Draft" at bounding box center [1119, 113] width 737 height 48
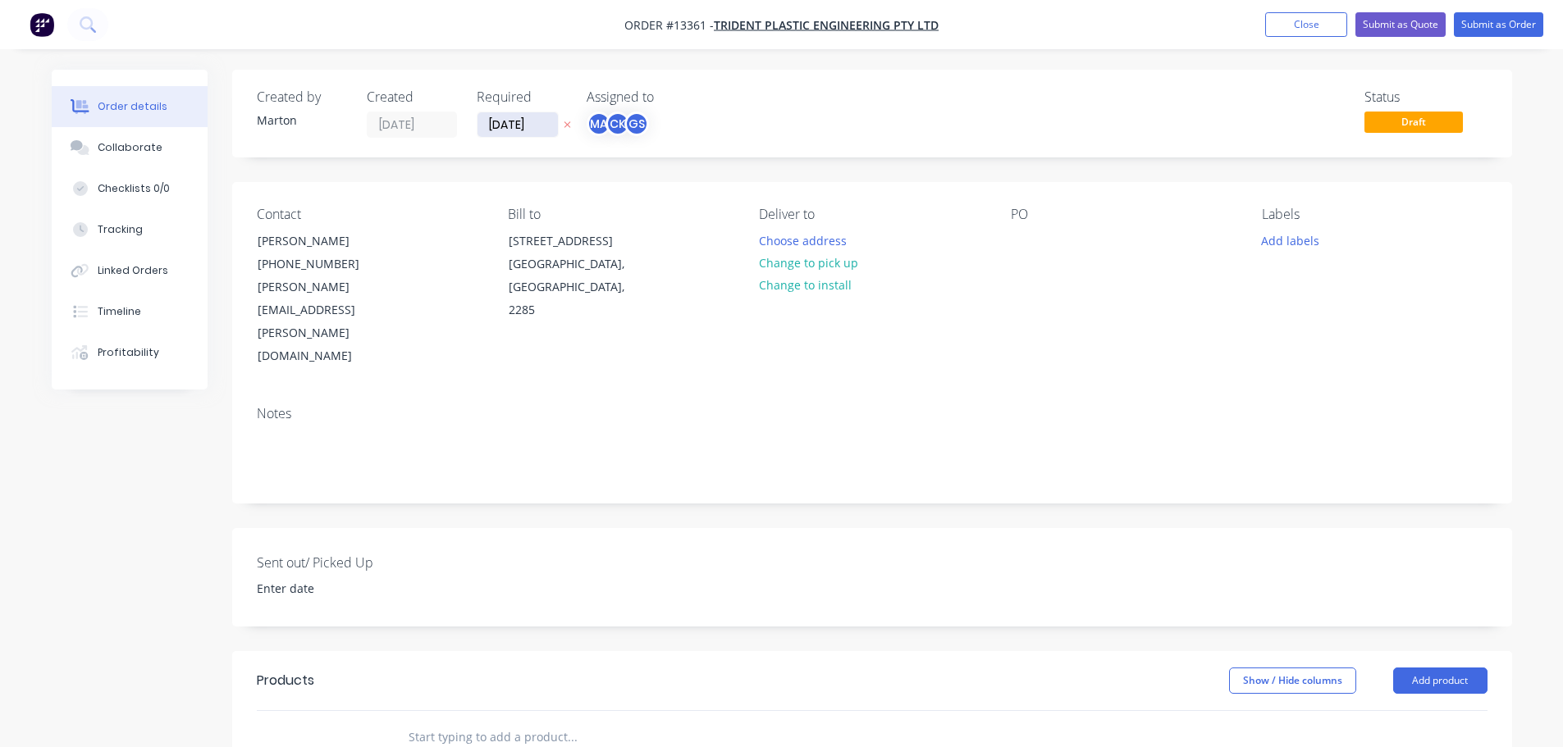
click at [509, 130] on input "[DATE]" at bounding box center [517, 124] width 80 height 25
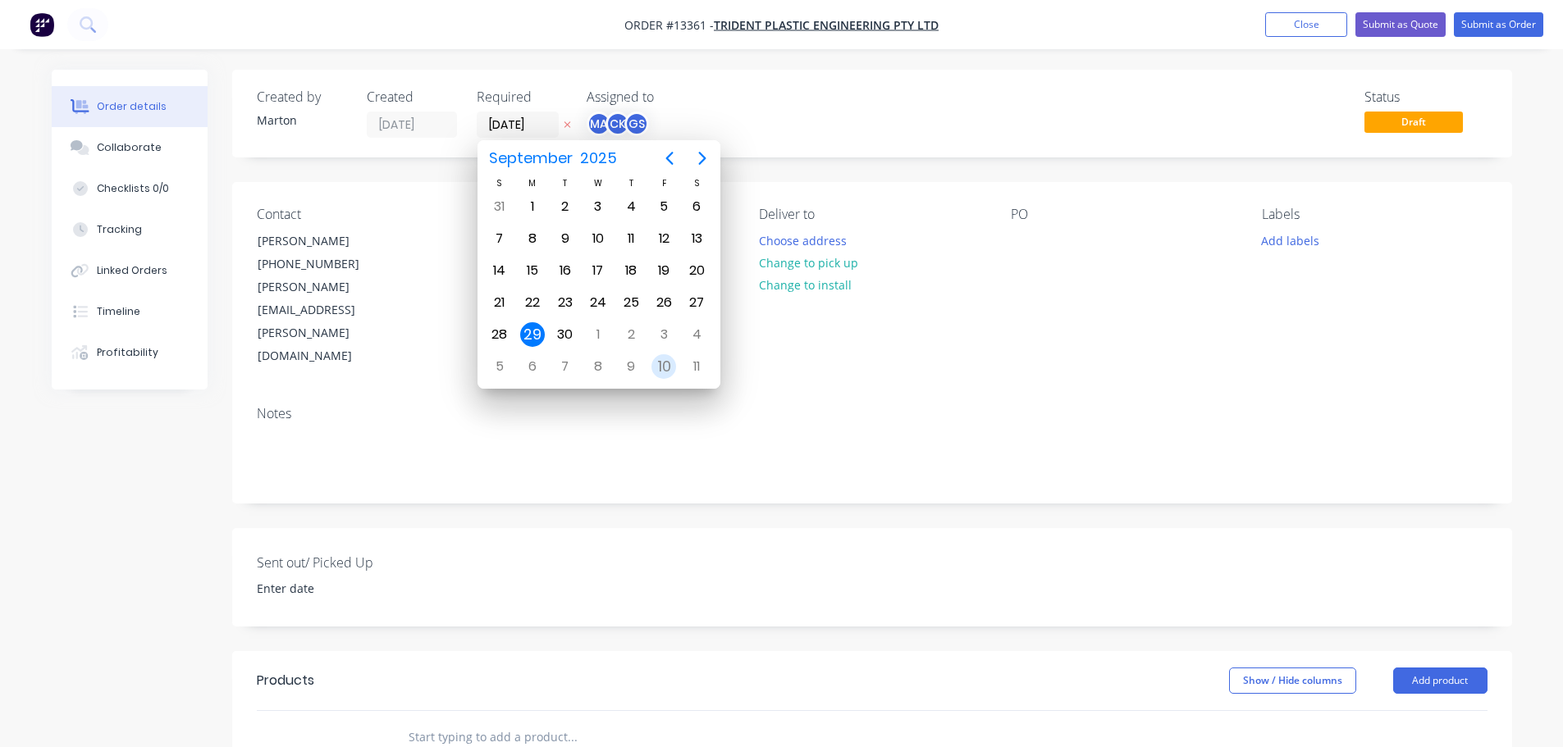
click at [667, 359] on div "10" at bounding box center [663, 366] width 25 height 25
type input "[DATE]"
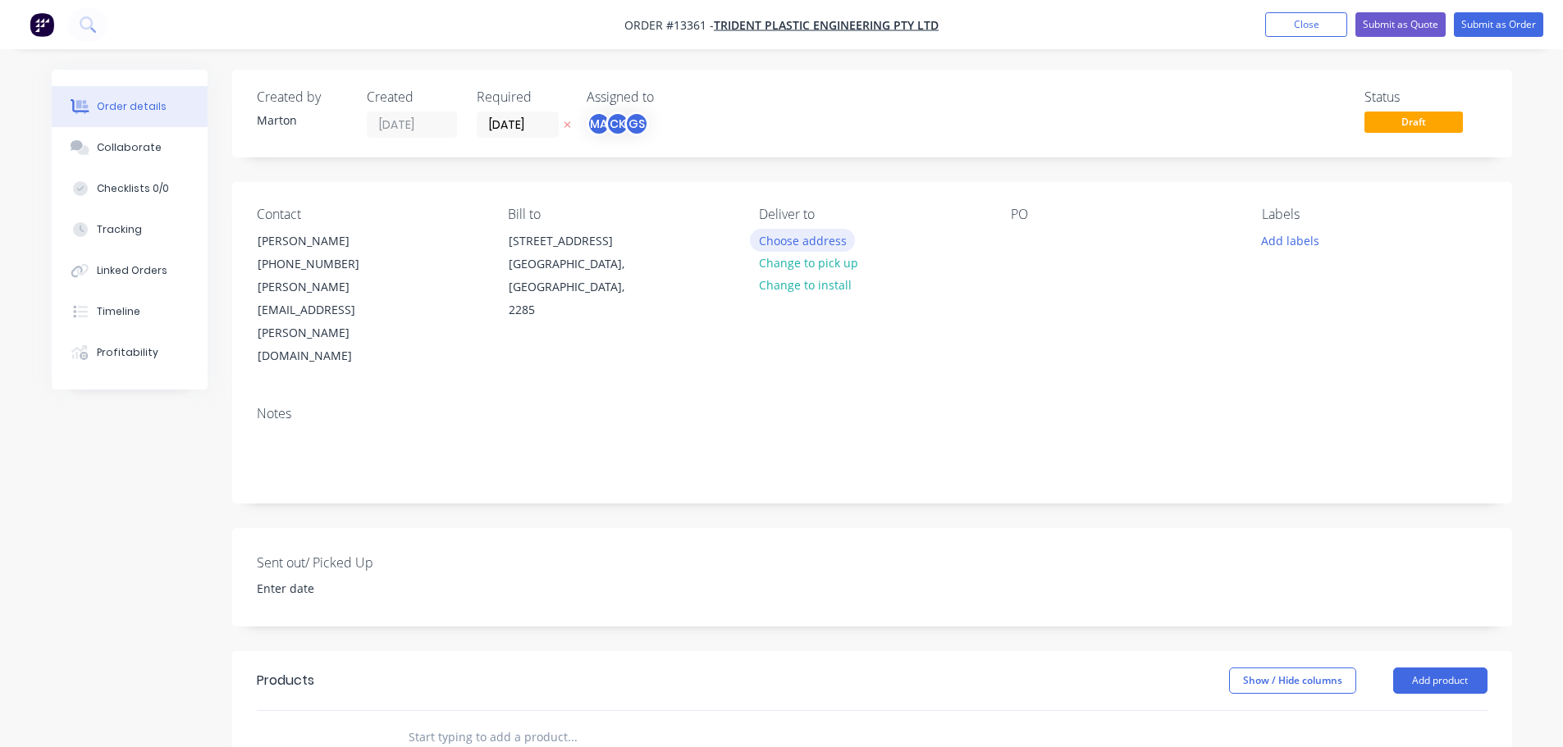
click at [783, 245] on button "Choose address" at bounding box center [802, 240] width 105 height 22
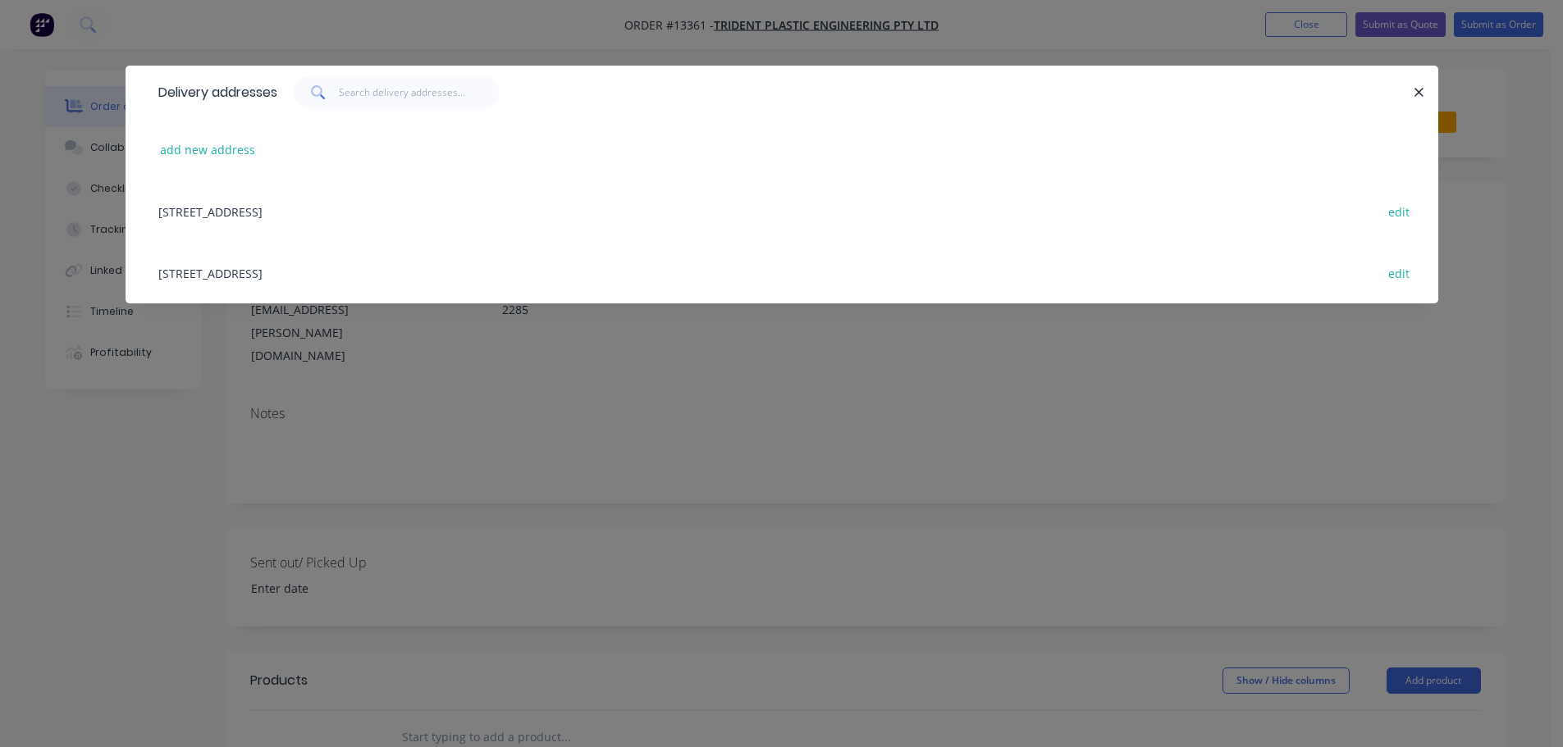
click at [295, 212] on div "[STREET_ADDRESS] edit" at bounding box center [781, 211] width 1263 height 62
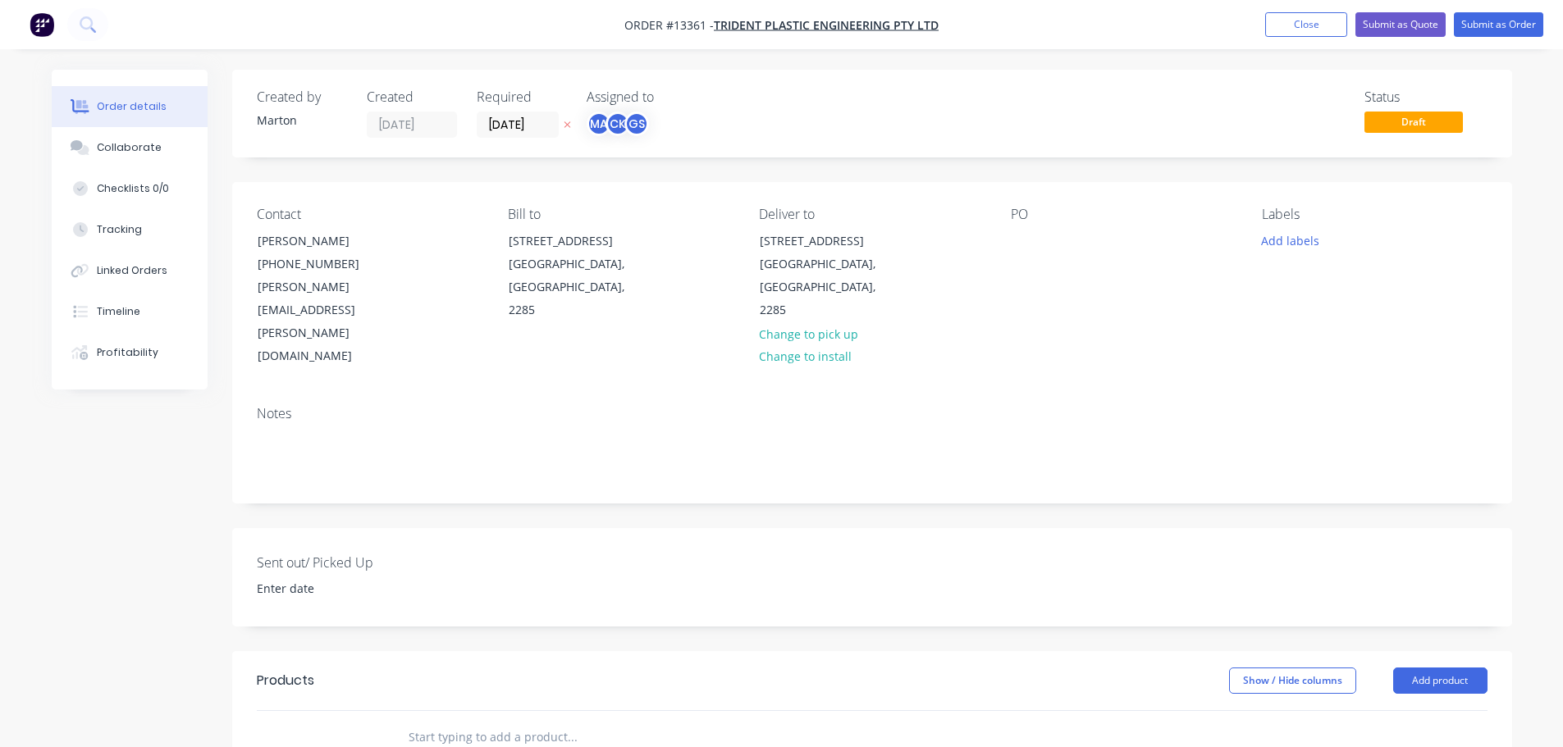
click at [500, 721] on input "text" at bounding box center [572, 737] width 328 height 33
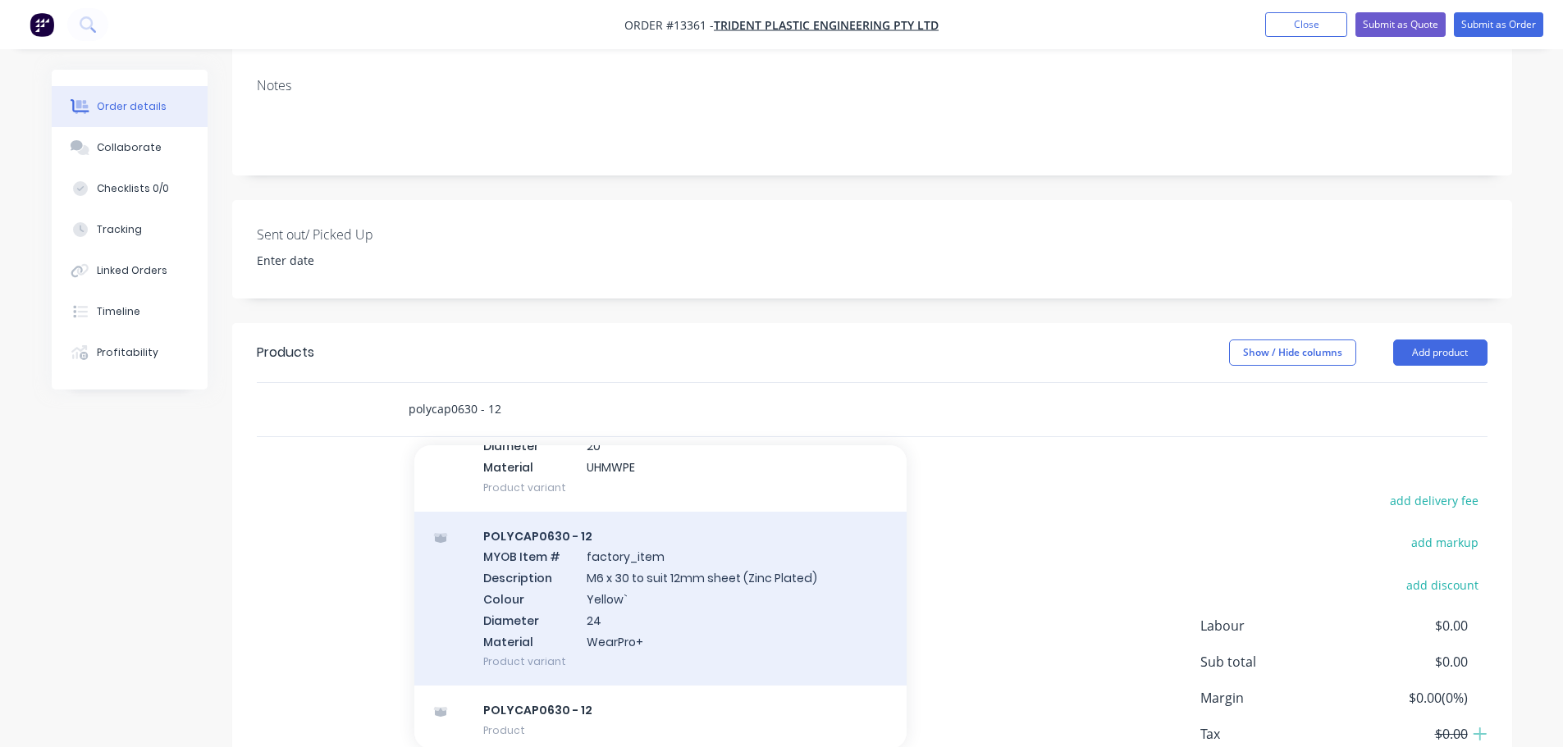
scroll to position [690, 0]
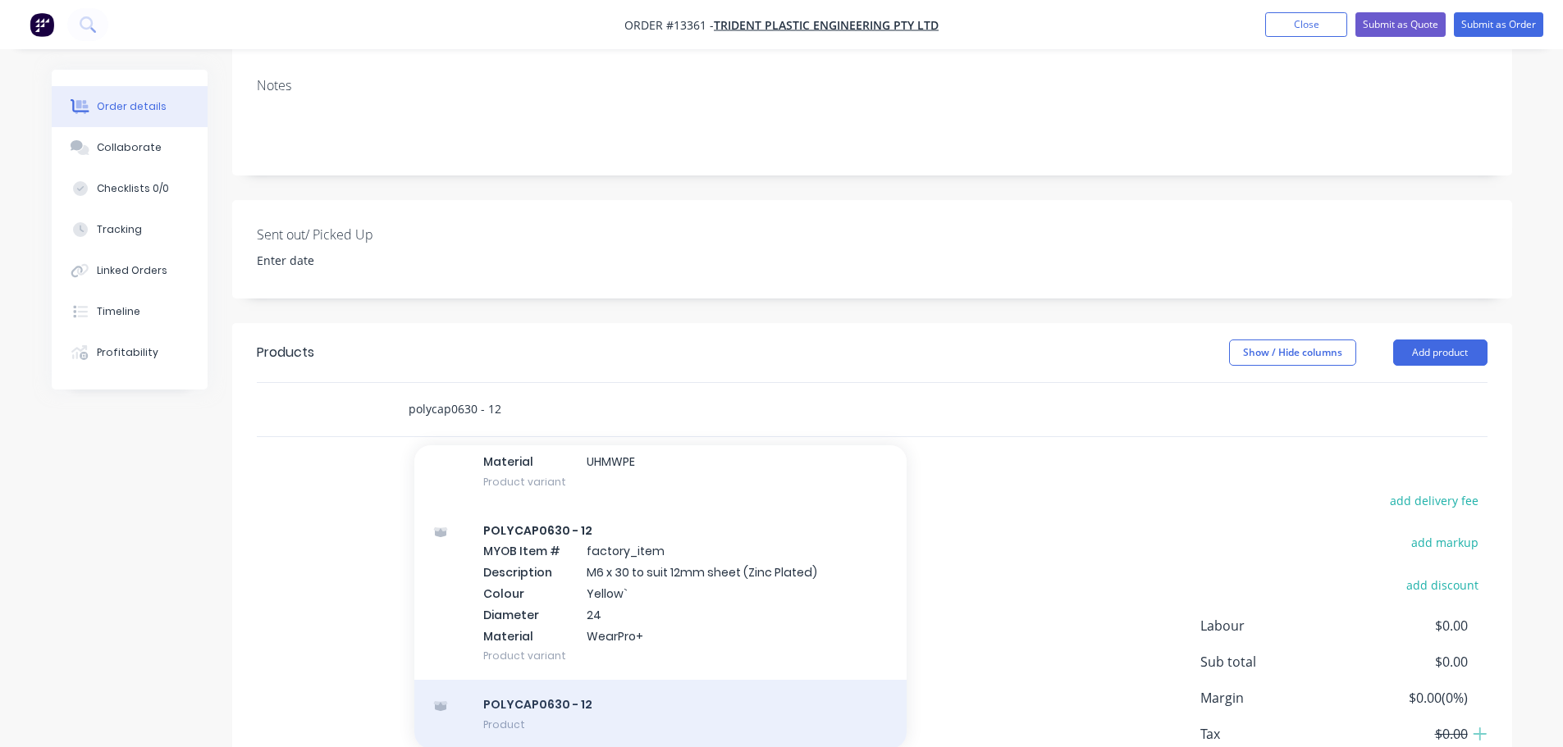
type input "polycap0630 - 12"
click at [582, 680] on div "POLYCAP0630 - 12 Product" at bounding box center [660, 714] width 492 height 69
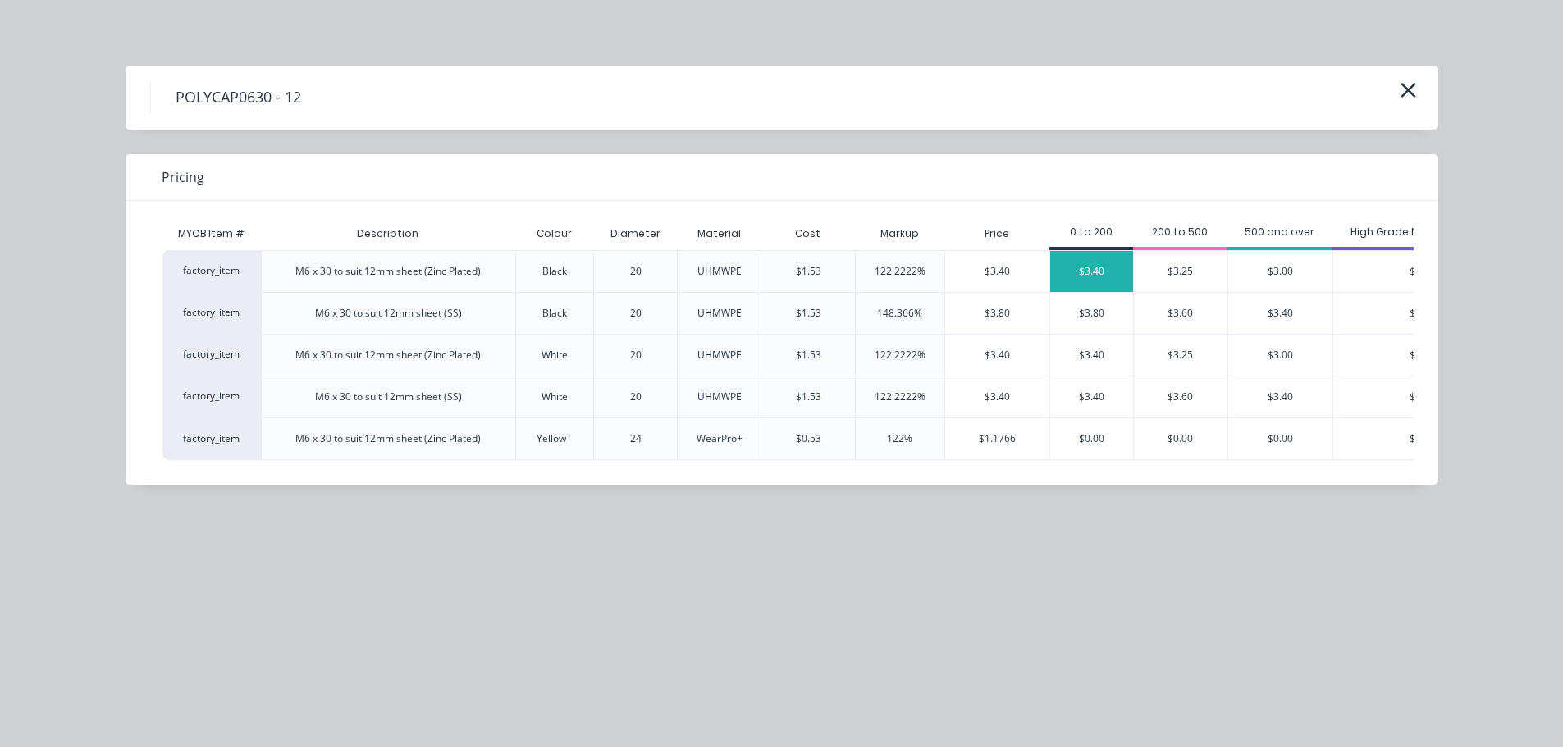
click at [1113, 273] on div "$3.40" at bounding box center [1091, 271] width 83 height 41
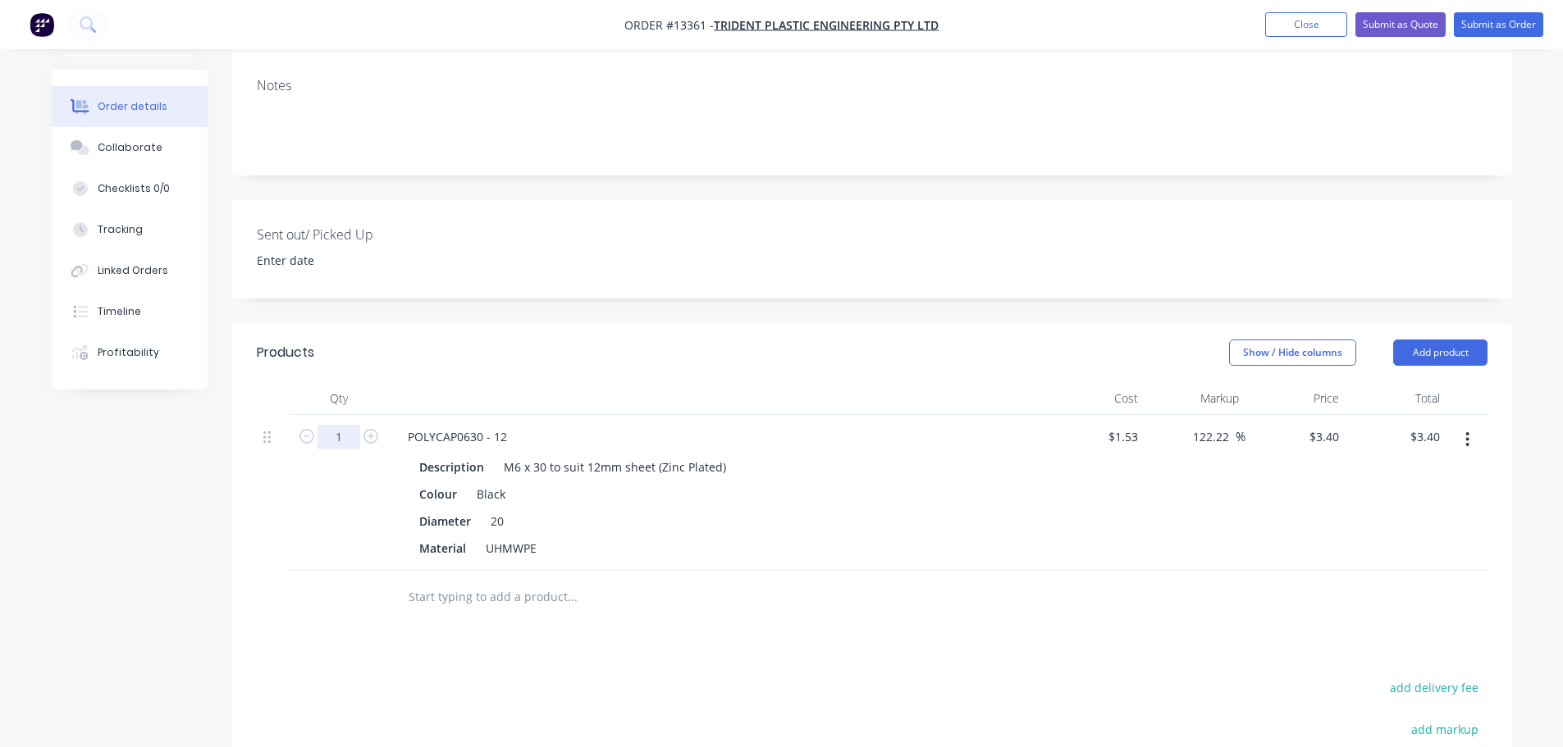
click at [357, 425] on input "1" at bounding box center [338, 437] width 43 height 25
type input "140"
type input "$476.00"
click at [606, 323] on header "Products Show / Hide columns Add product" at bounding box center [872, 352] width 1280 height 59
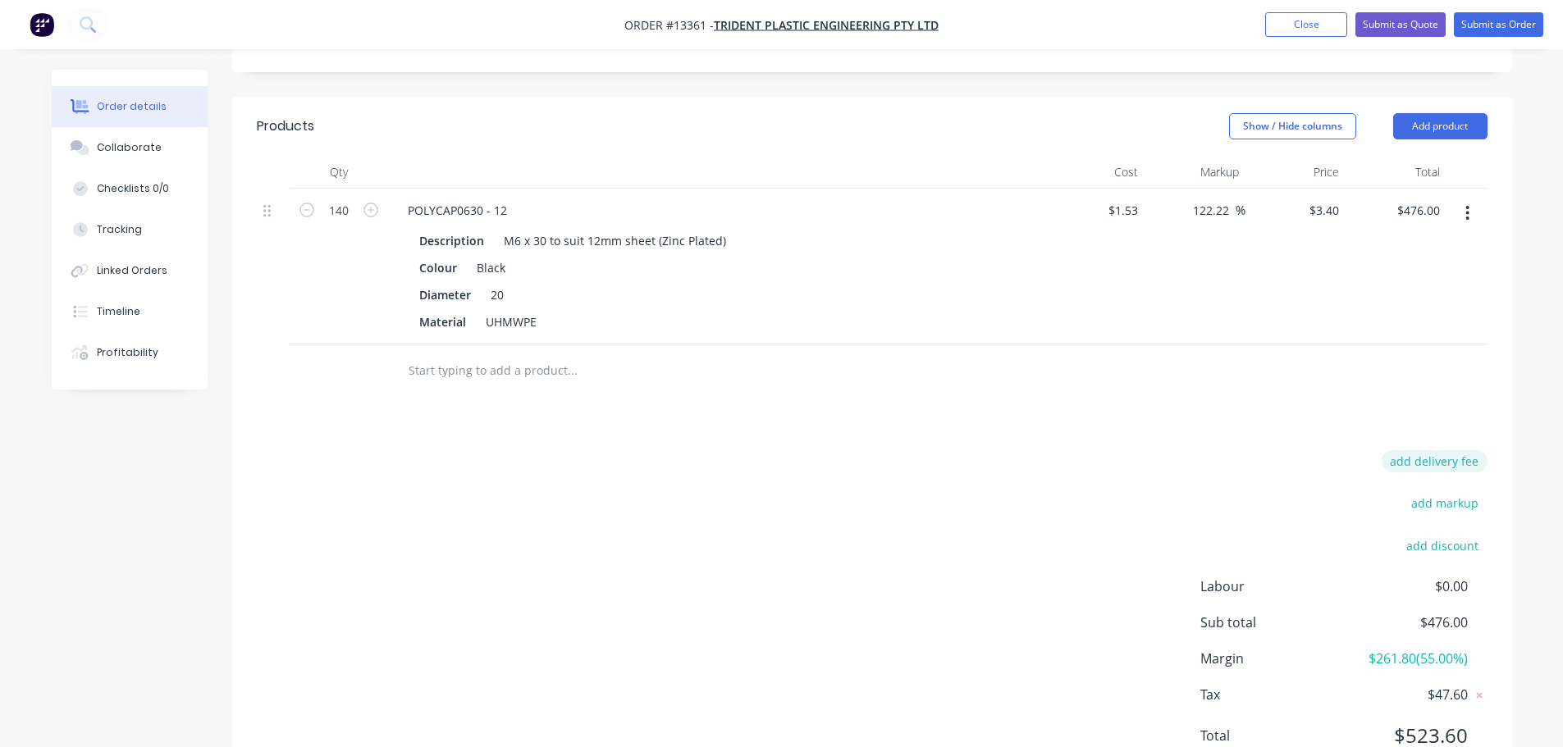
click at [1409, 450] on button "add delivery fee" at bounding box center [1435, 461] width 106 height 22
type input "25"
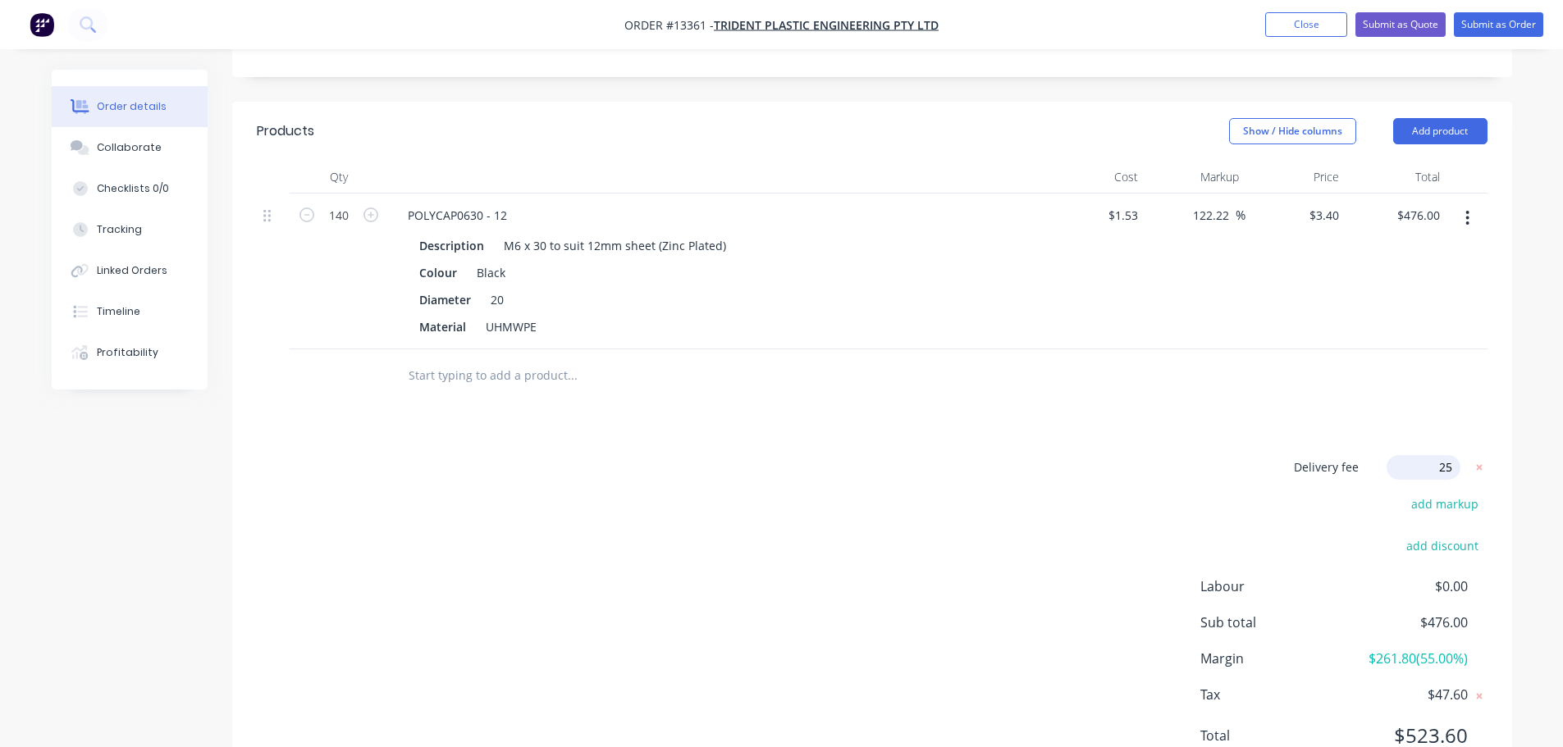
click at [949, 341] on div "Products Show / Hide columns Add product Qty Cost Markup Price Total 140 POLYCA…" at bounding box center [872, 447] width 1280 height 691
click at [1400, 25] on button "Submit as Quote" at bounding box center [1400, 24] width 90 height 25
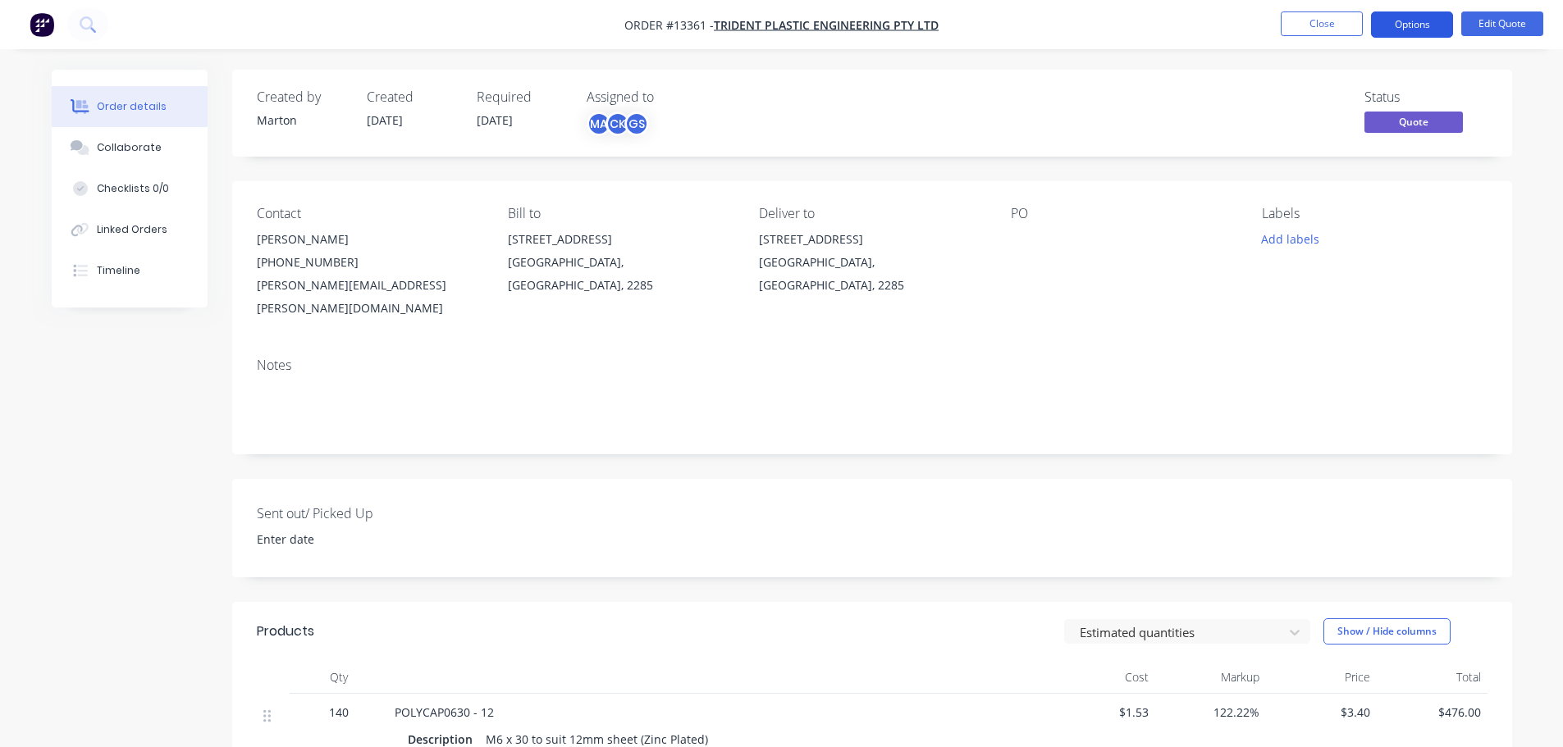
click at [1415, 29] on button "Options" at bounding box center [1412, 24] width 82 height 26
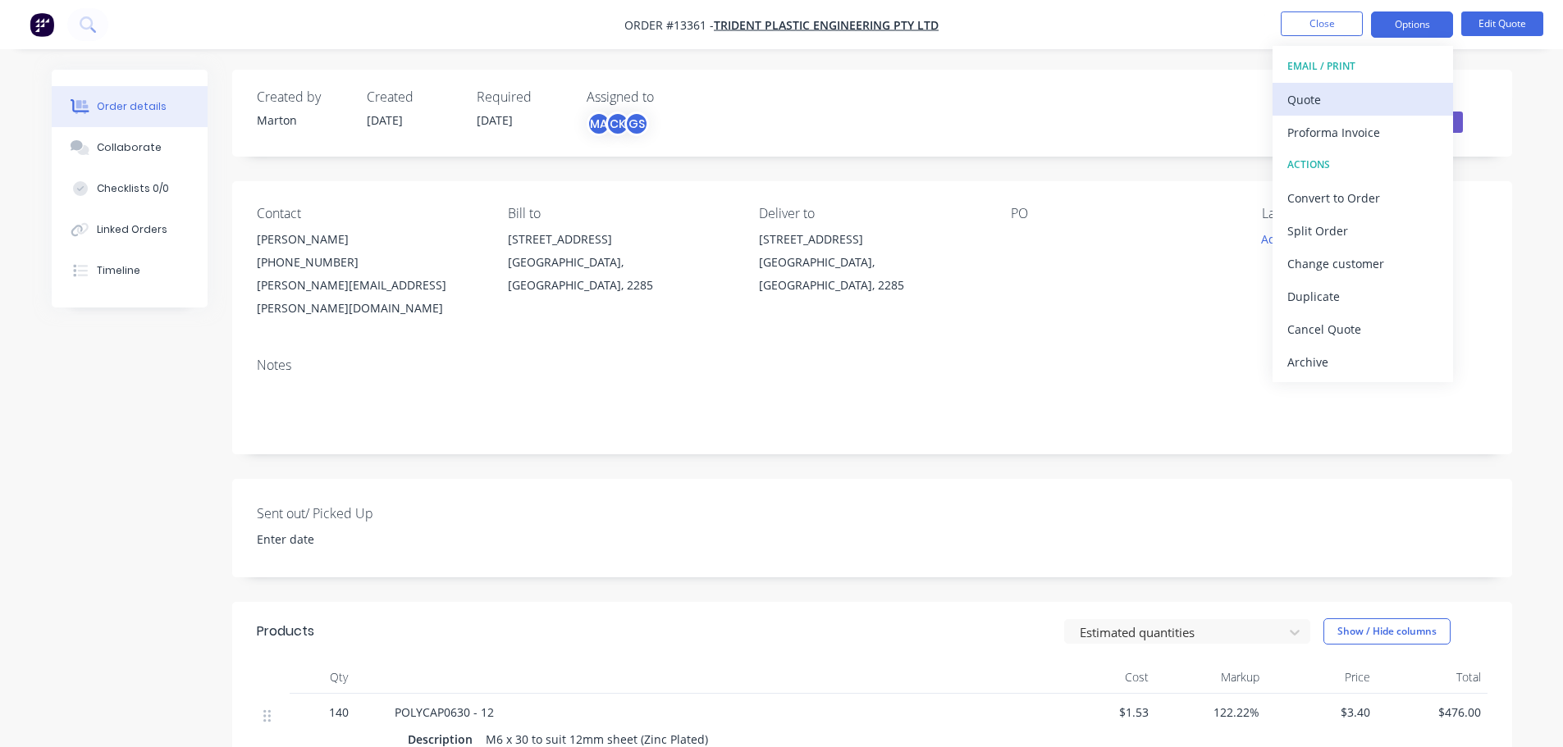
click at [1385, 85] on button "Quote" at bounding box center [1362, 99] width 180 height 33
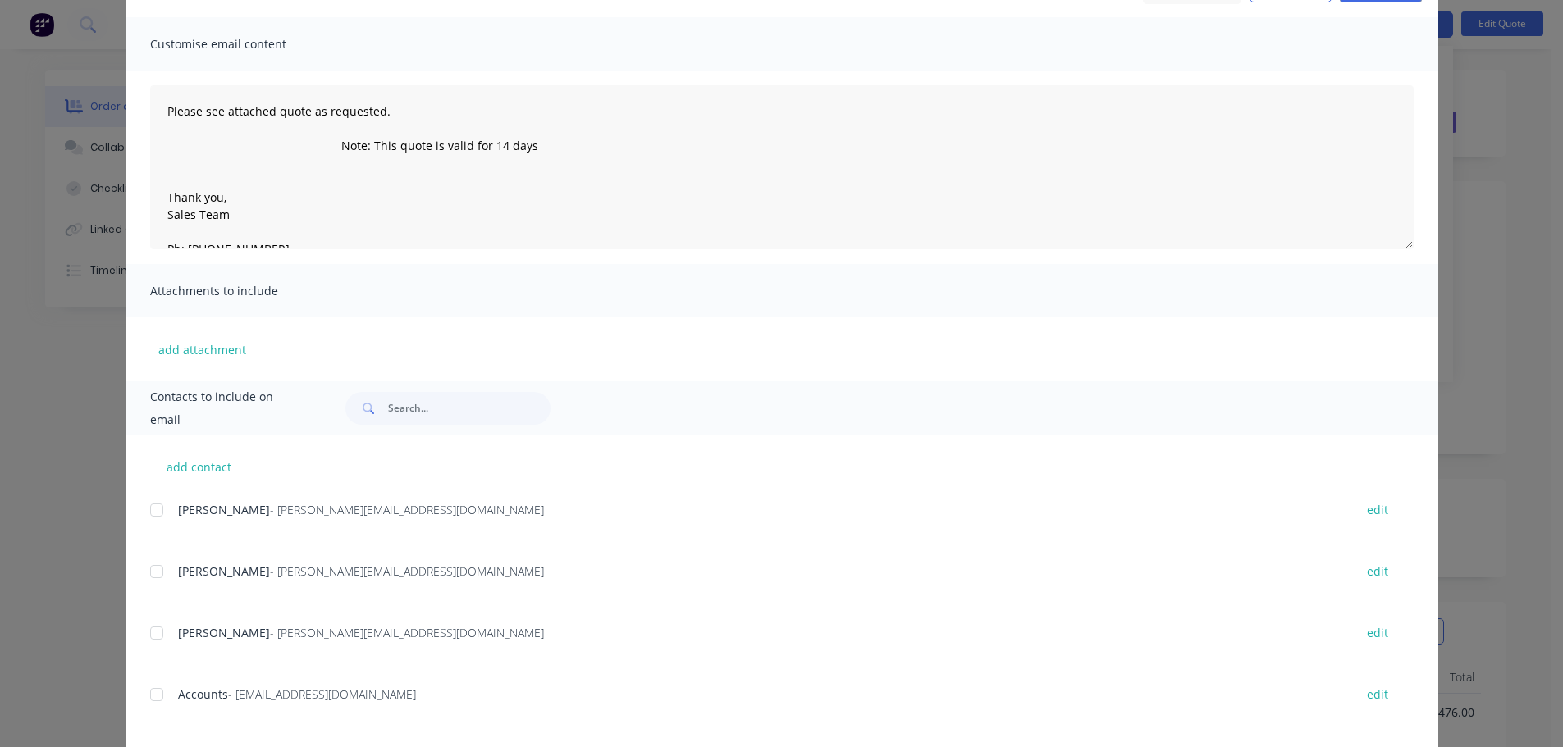
scroll to position [245, 0]
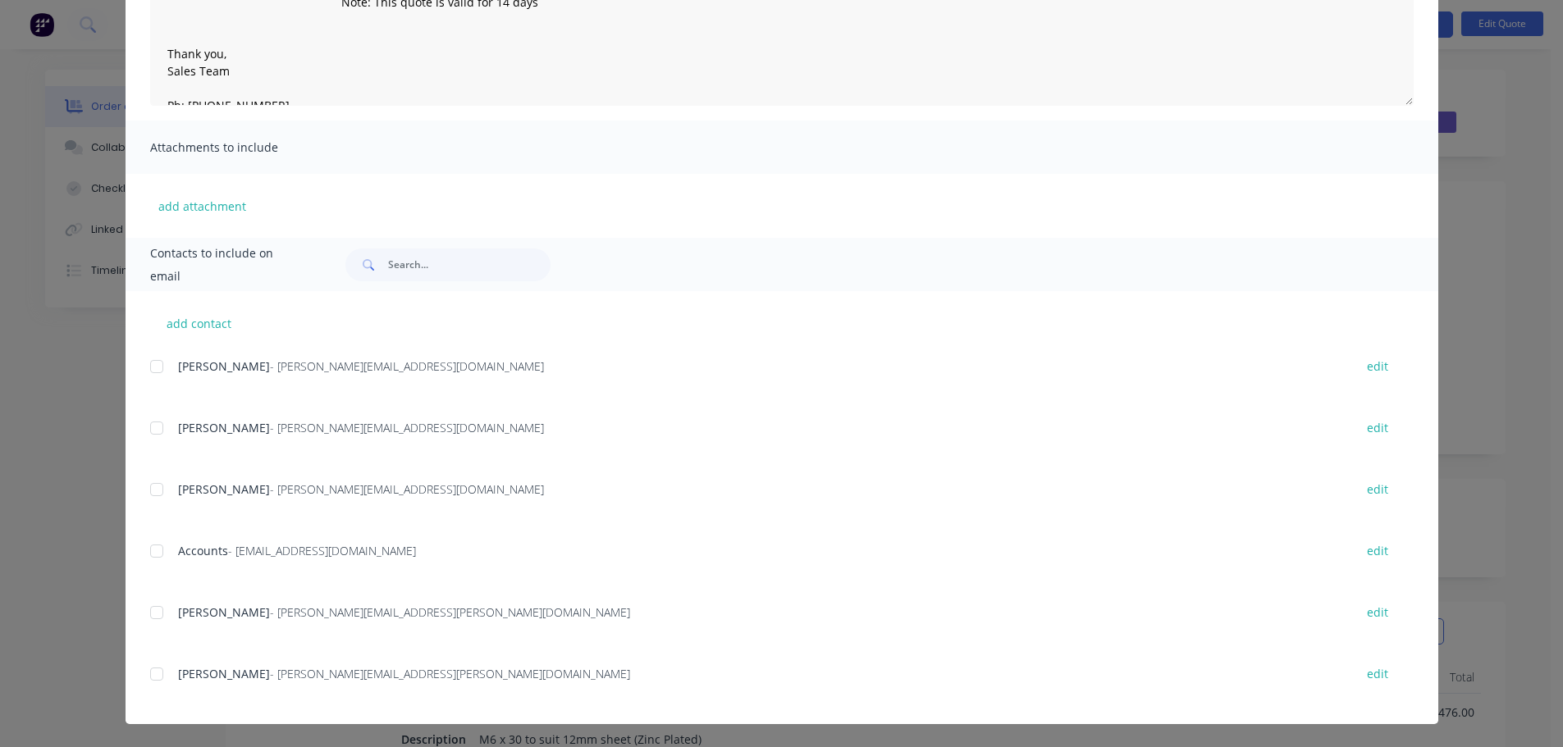
click at [151, 674] on div at bounding box center [156, 674] width 33 height 33
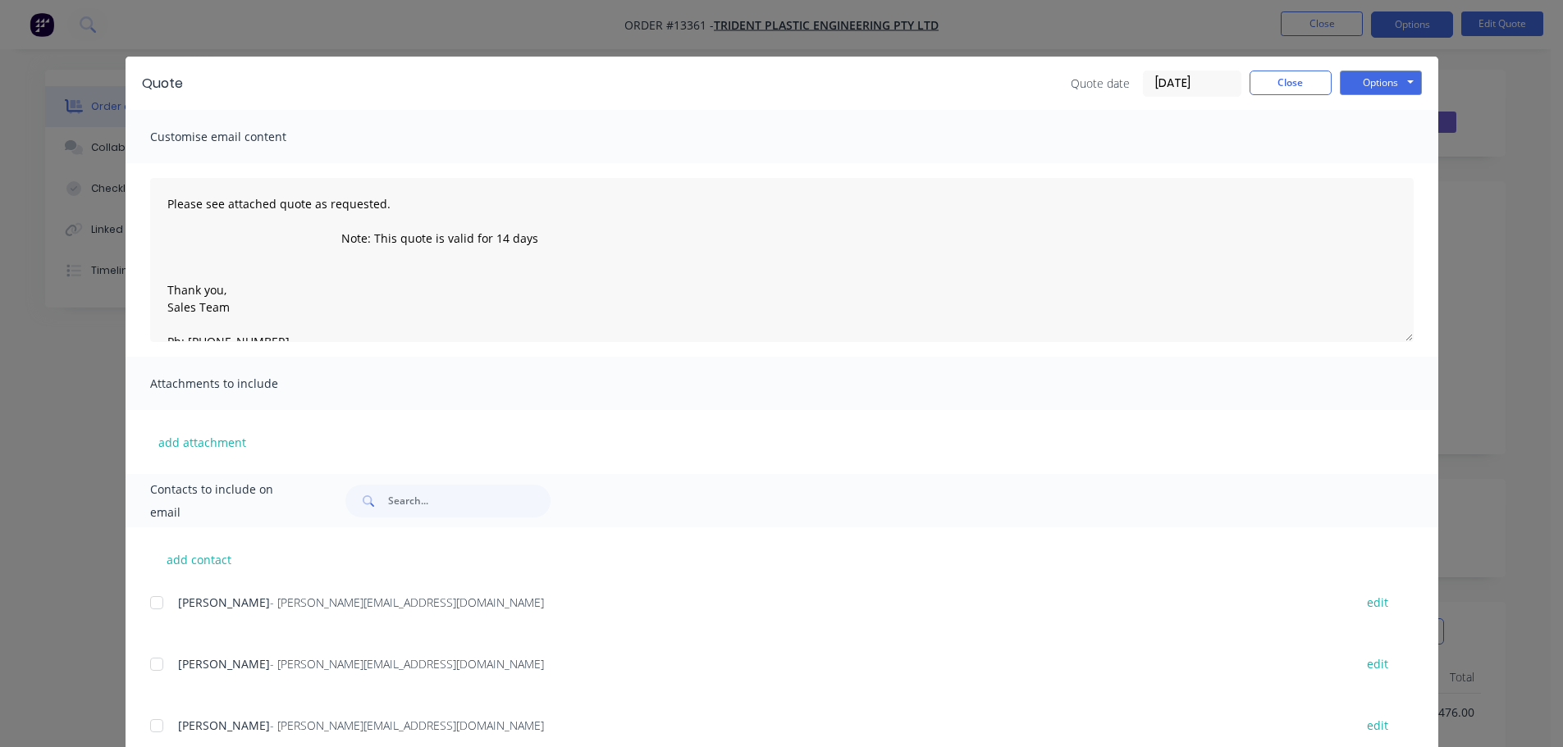
scroll to position [0, 0]
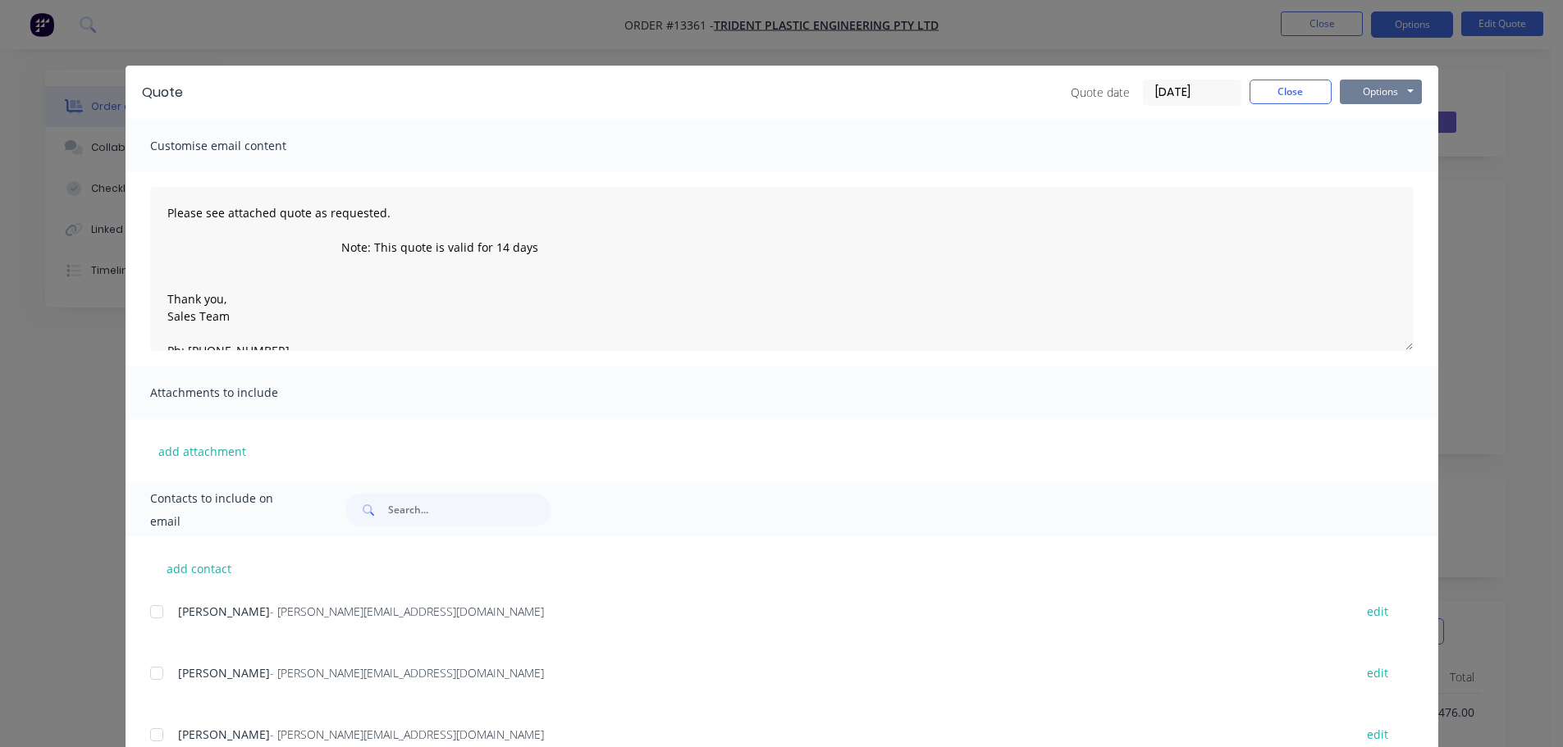
click at [1399, 86] on button "Options" at bounding box center [1381, 92] width 82 height 25
click at [1380, 163] on button "Email" at bounding box center [1392, 175] width 105 height 27
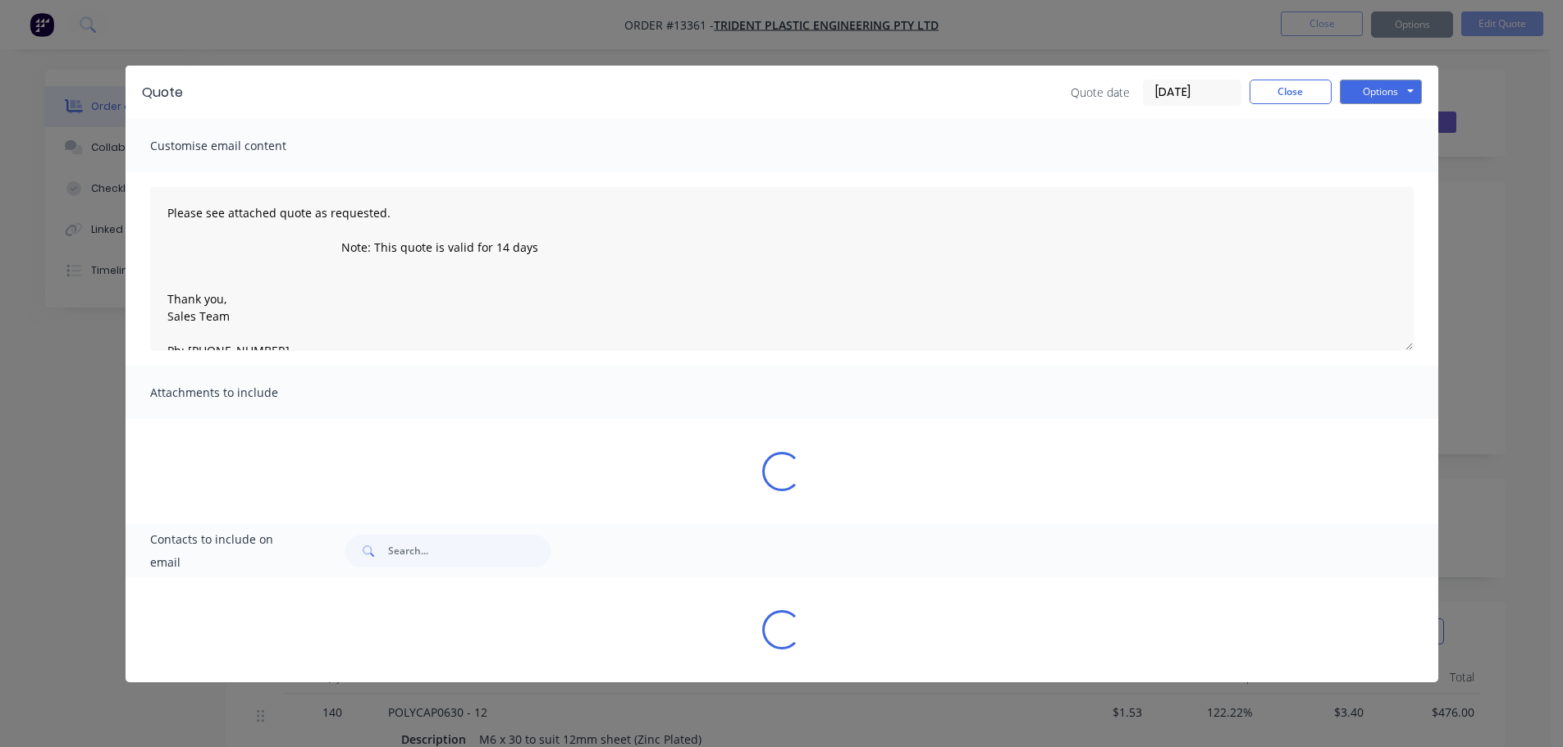
type textarea "Please see attached quote as requested. Note: This quote is valid for 14 days T…"
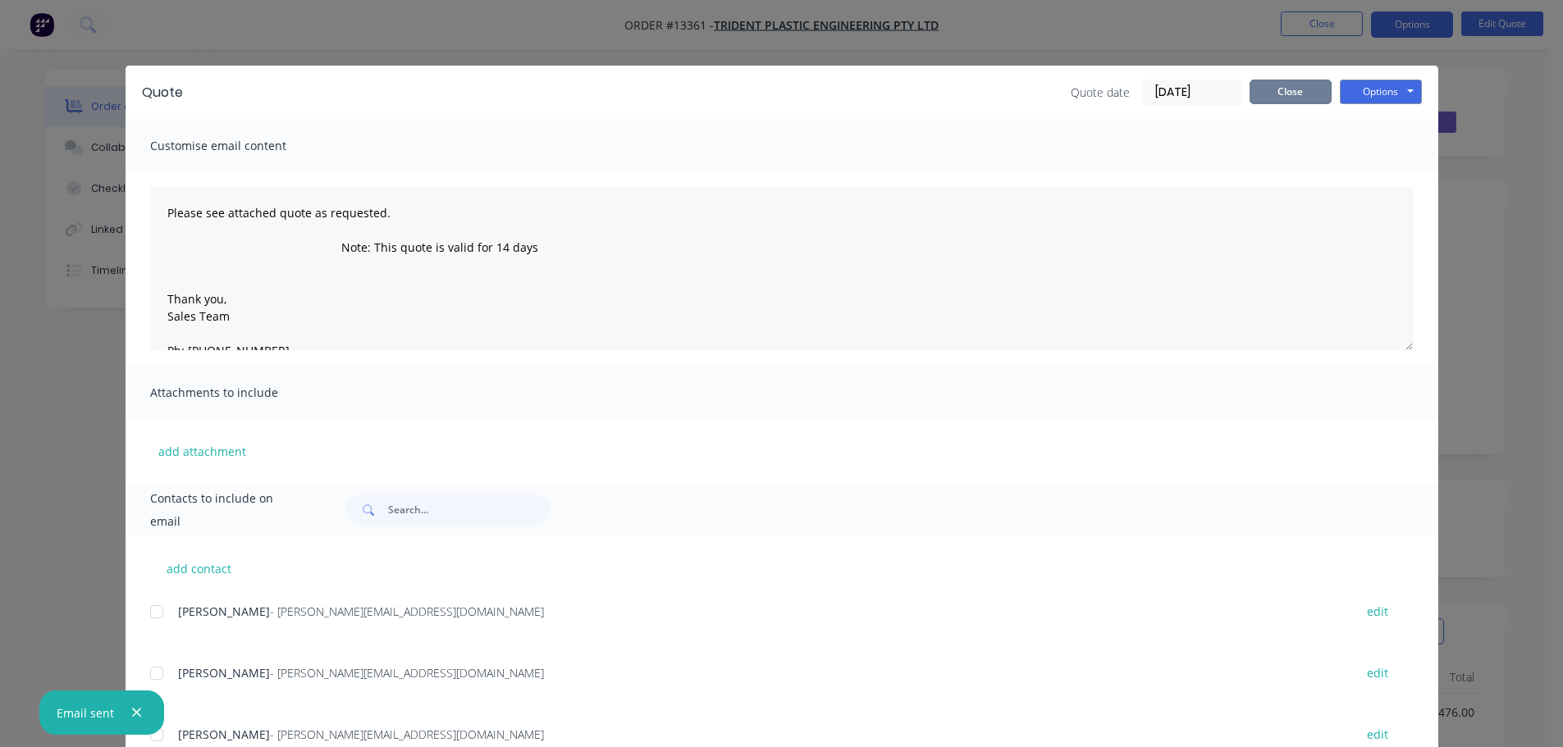
drag, startPoint x: 1306, startPoint y: 92, endPoint x: 1318, endPoint y: 75, distance: 20.7
click at [1306, 91] on button "Close" at bounding box center [1290, 92] width 82 height 25
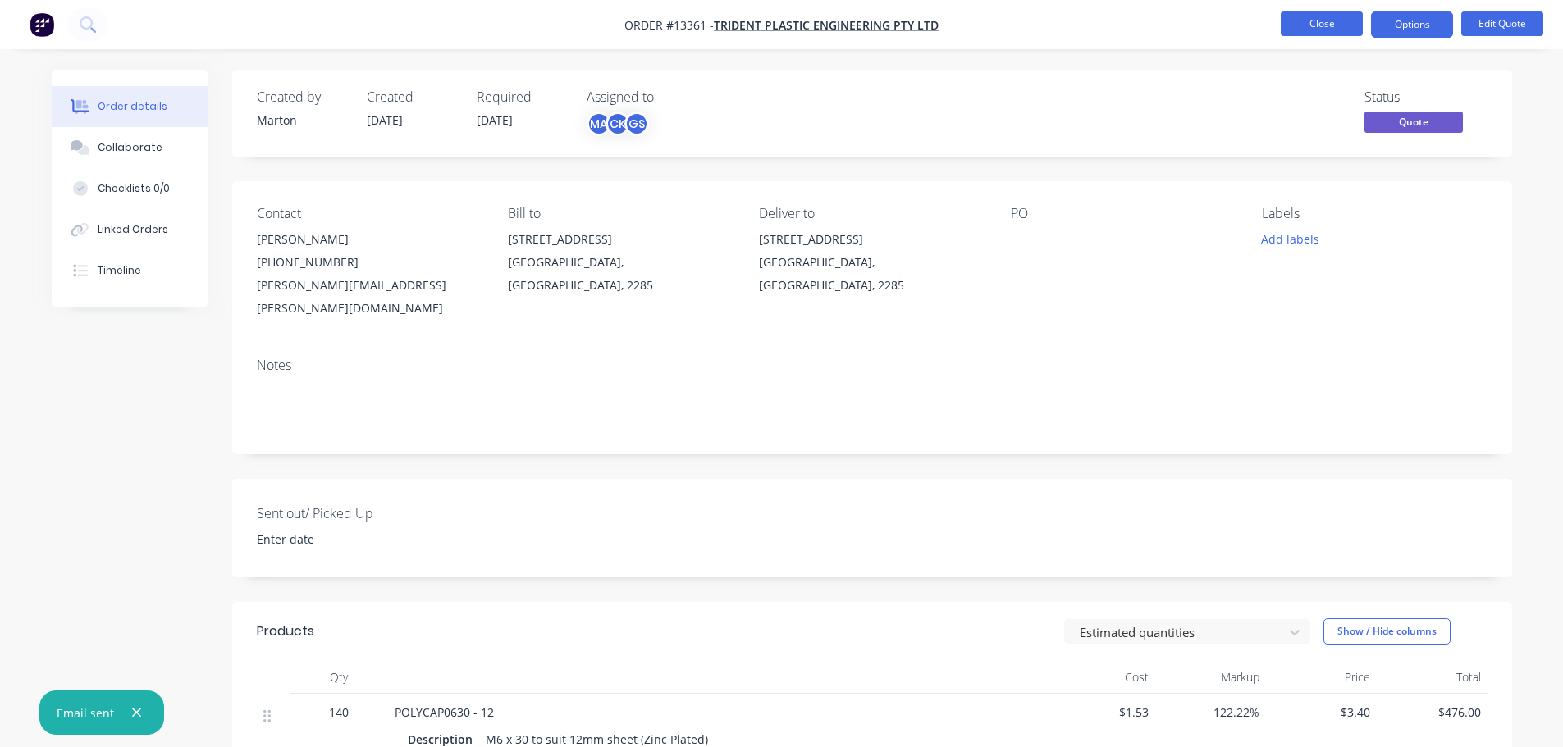
click at [1325, 30] on button "Close" at bounding box center [1322, 23] width 82 height 25
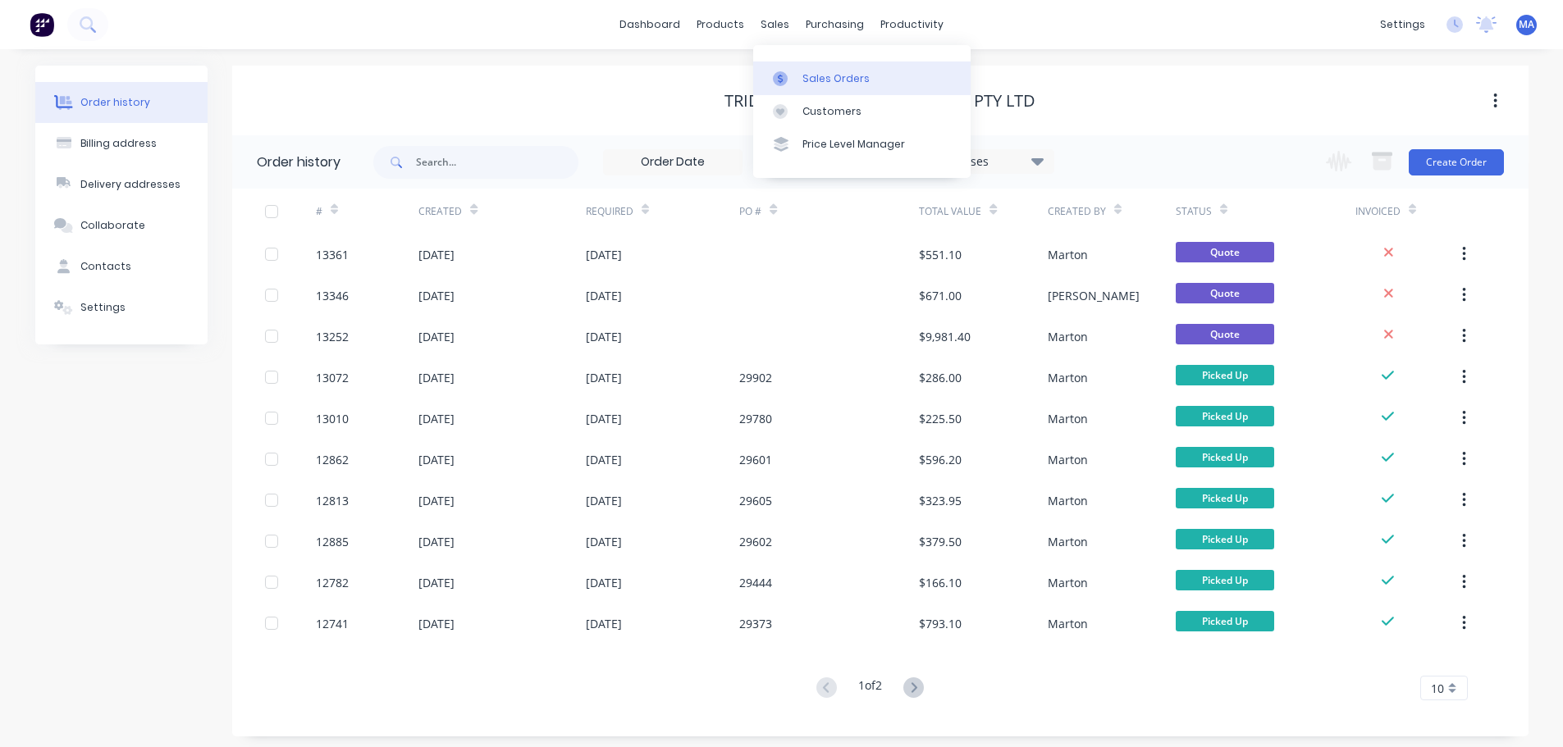
click at [806, 74] on div "Sales Orders" at bounding box center [835, 78] width 67 height 15
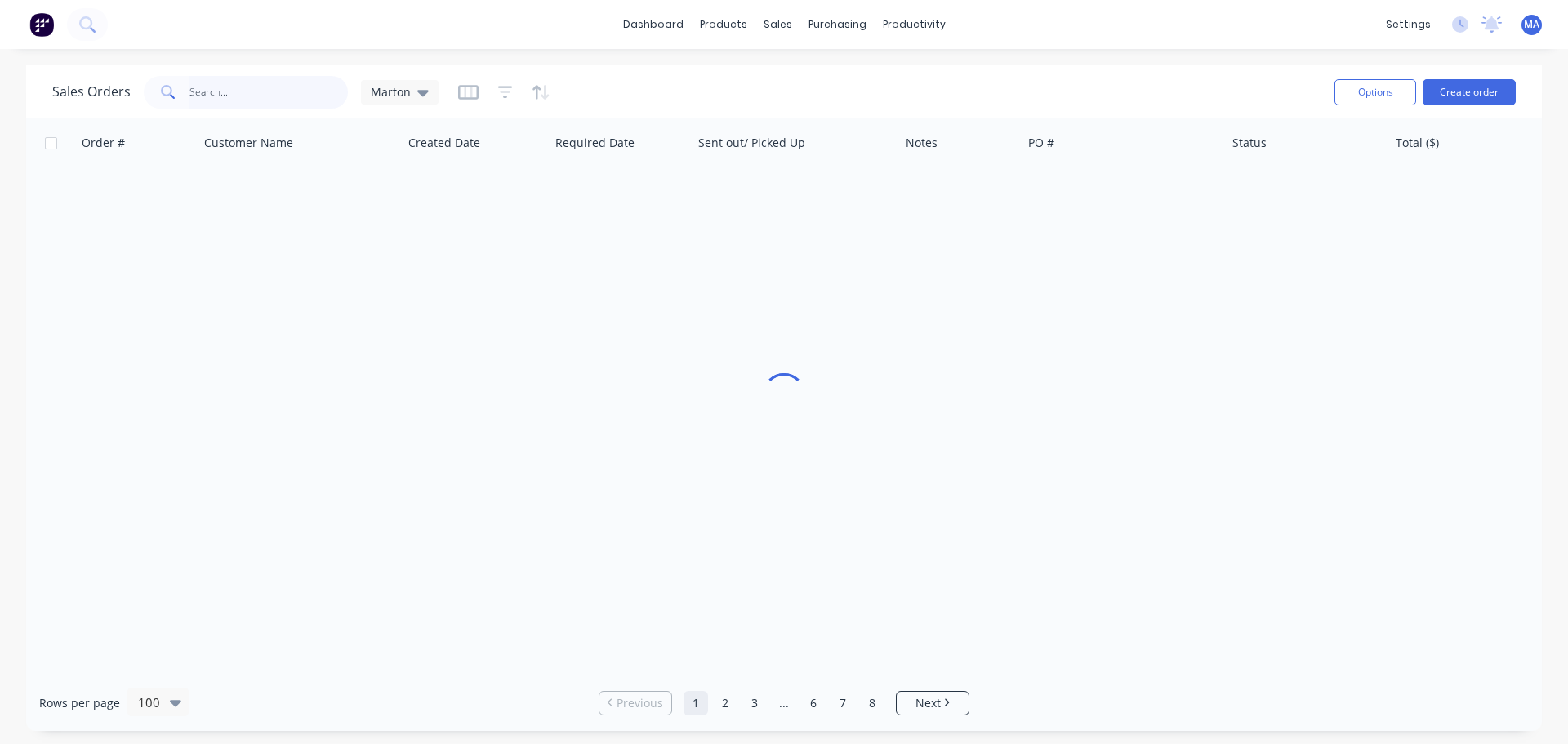
click at [263, 90] on input "text" at bounding box center [269, 92] width 159 height 33
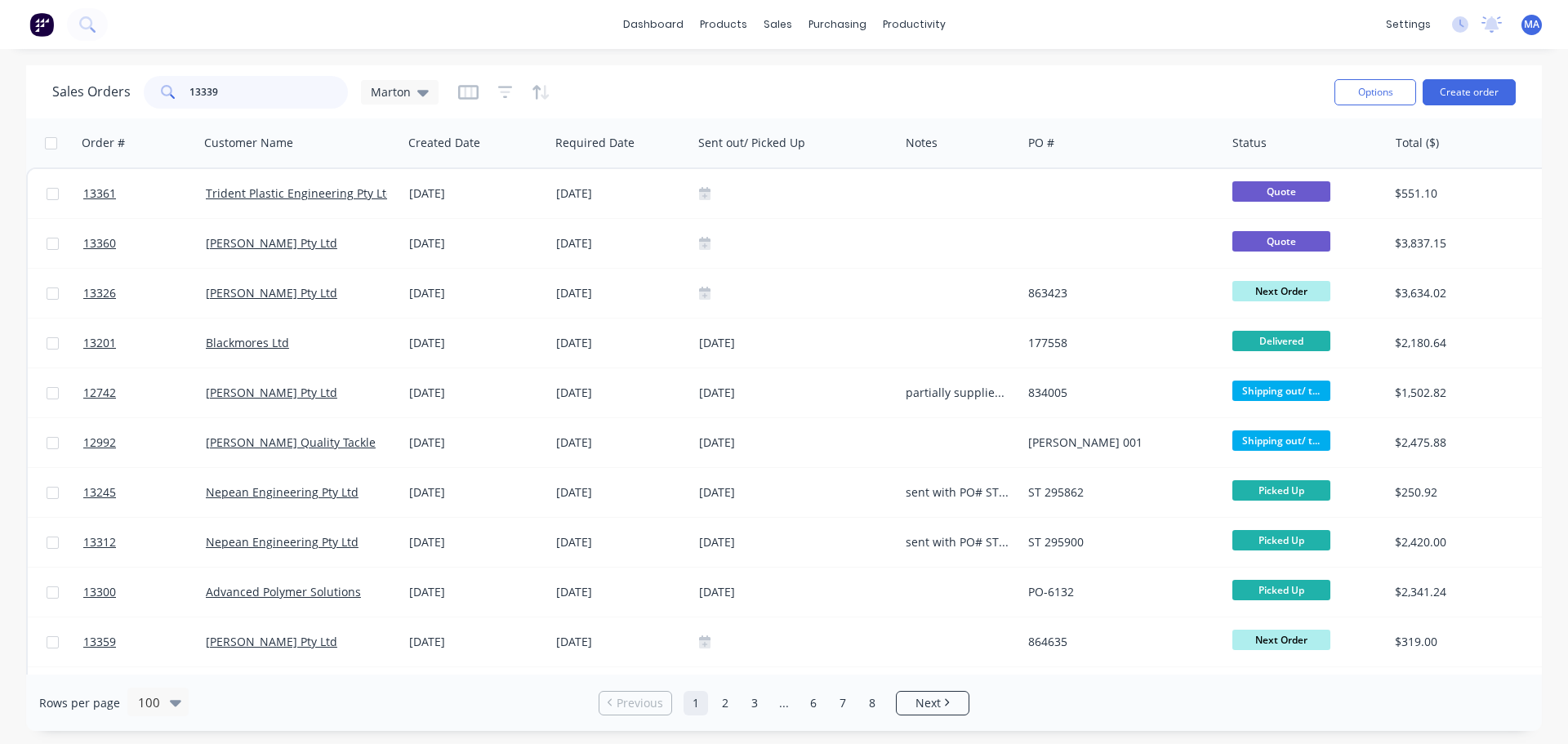
type input "13339"
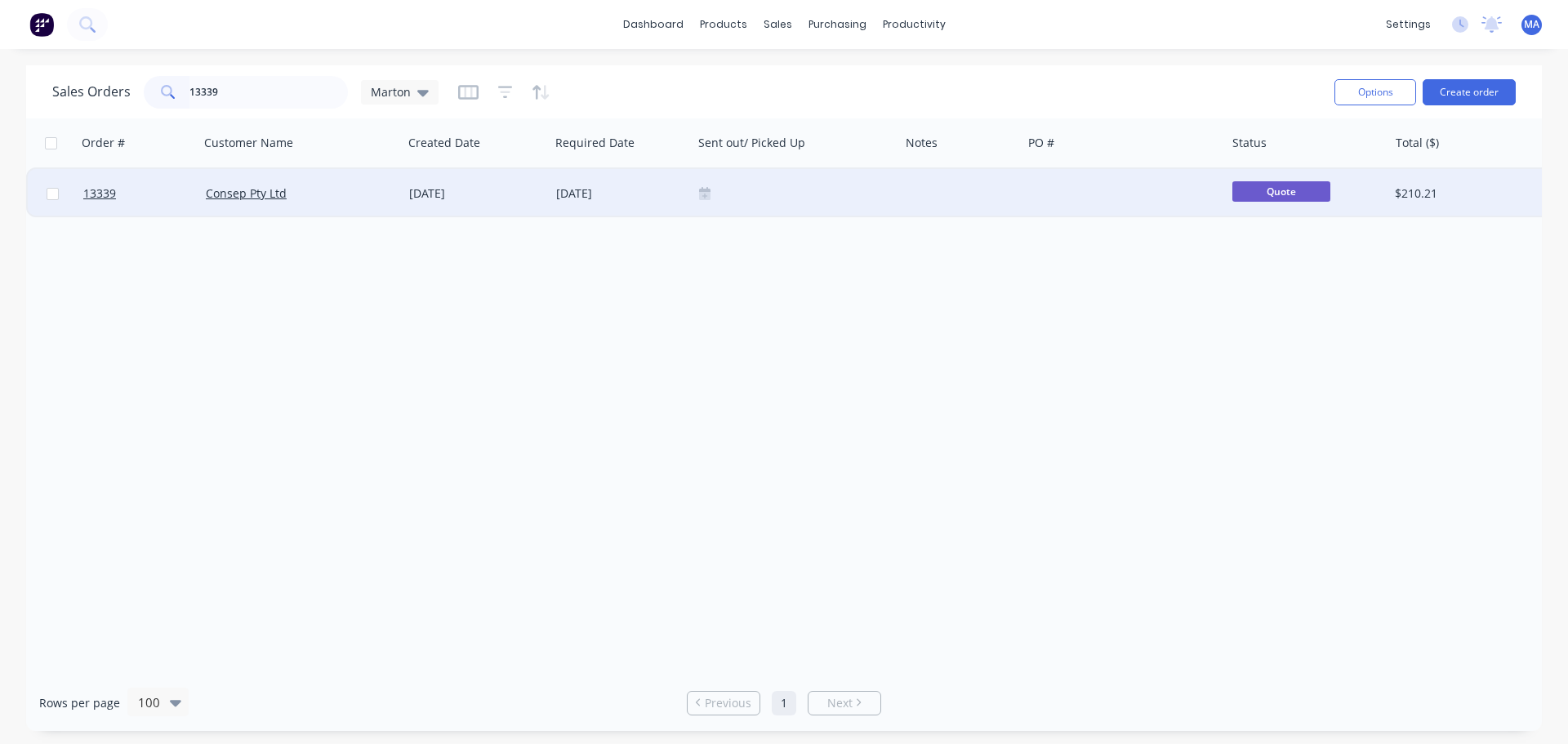
click at [302, 185] on div "Consep Pty Ltd" at bounding box center [297, 193] width 181 height 16
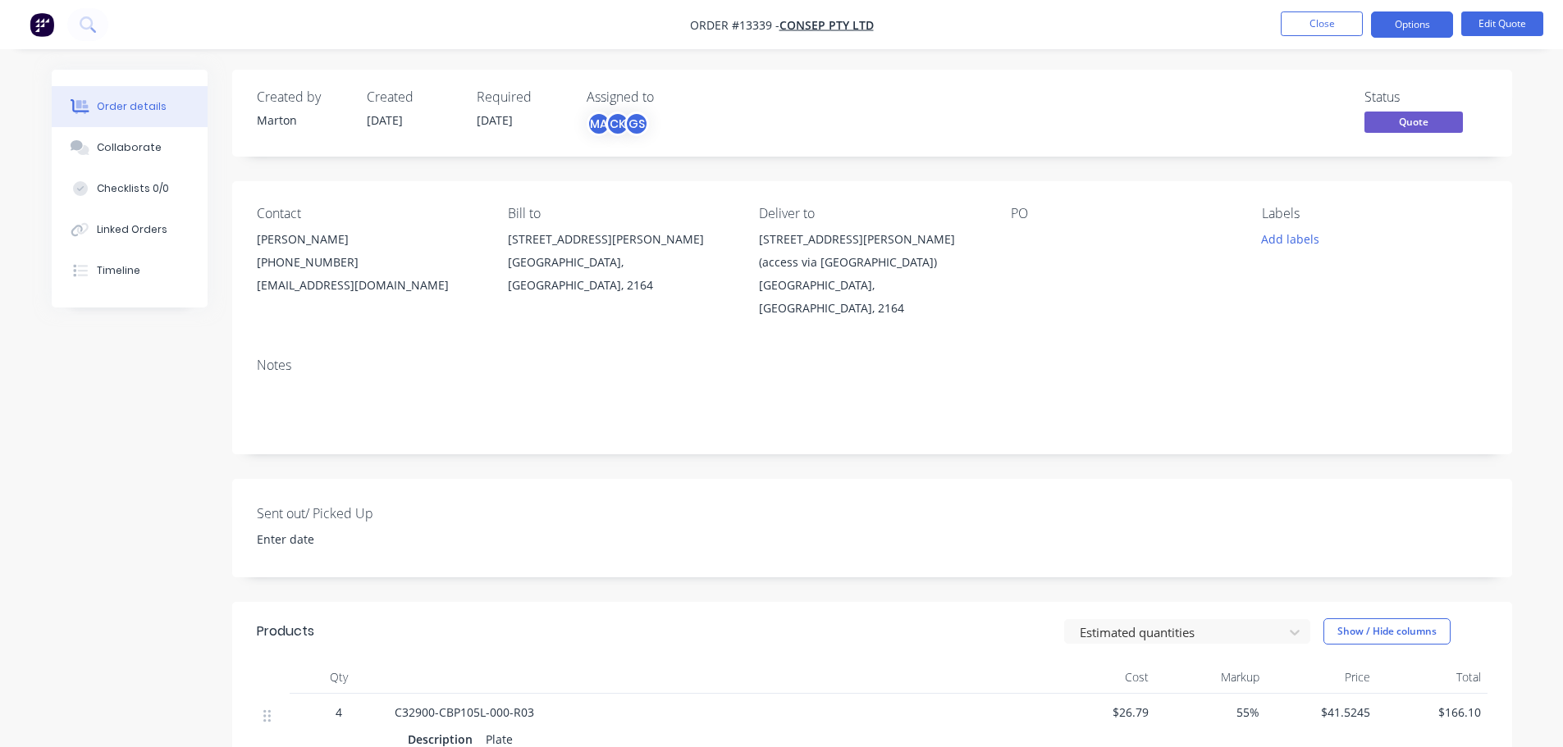
click at [124, 156] on button "Collaborate" at bounding box center [130, 147] width 156 height 41
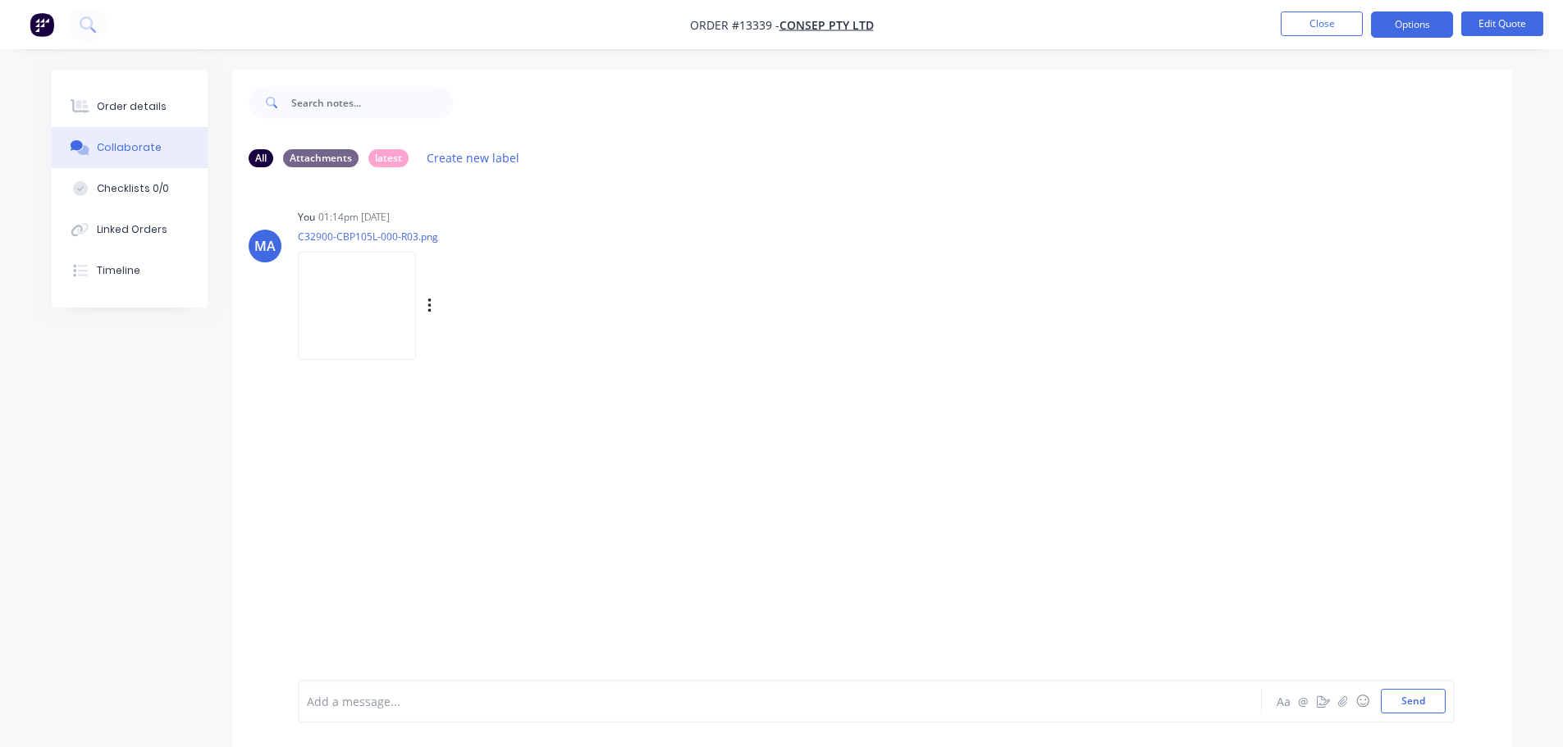
click at [402, 305] on img at bounding box center [357, 305] width 118 height 107
click at [164, 116] on button "Order details" at bounding box center [130, 106] width 156 height 41
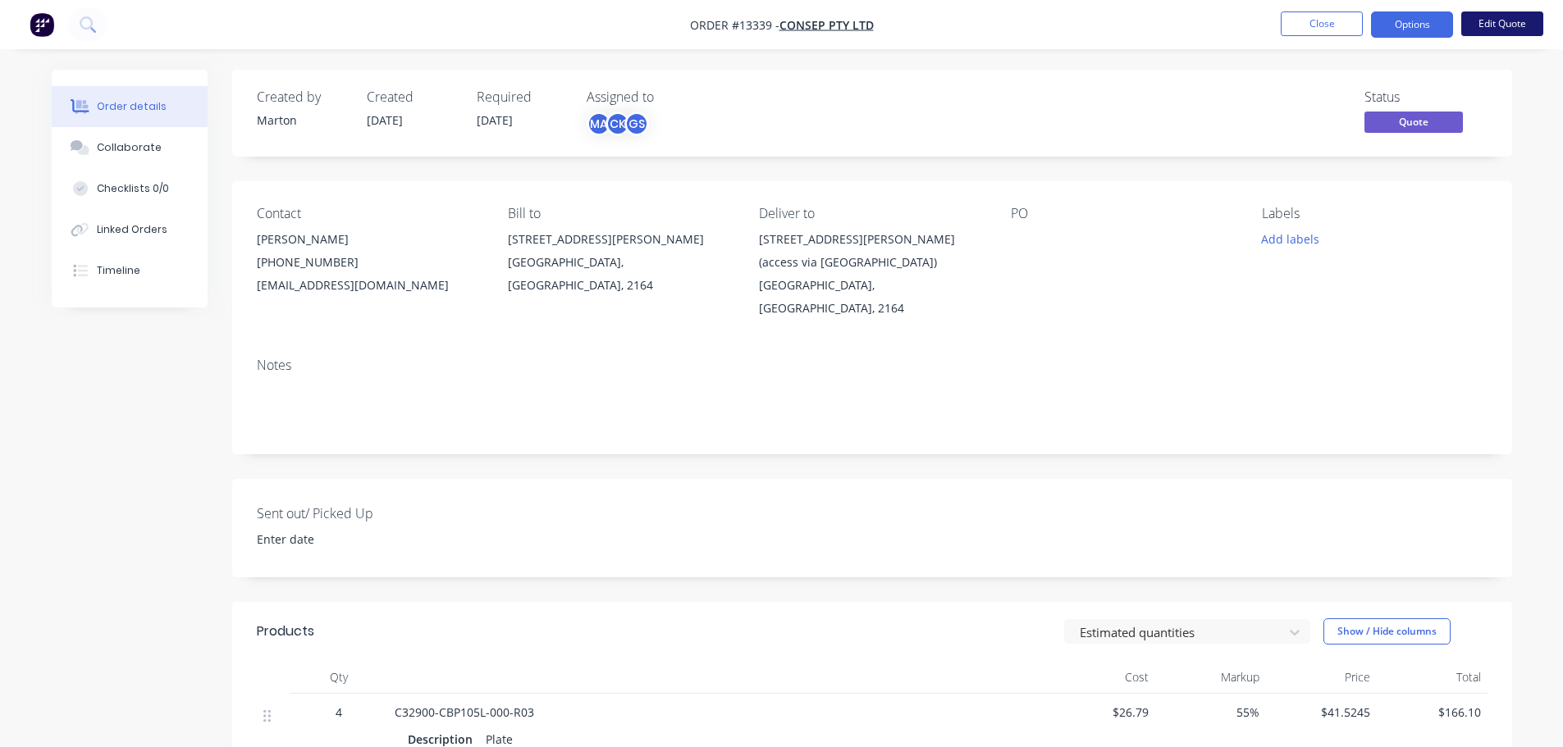
click at [1494, 13] on button "Edit Quote" at bounding box center [1502, 23] width 82 height 25
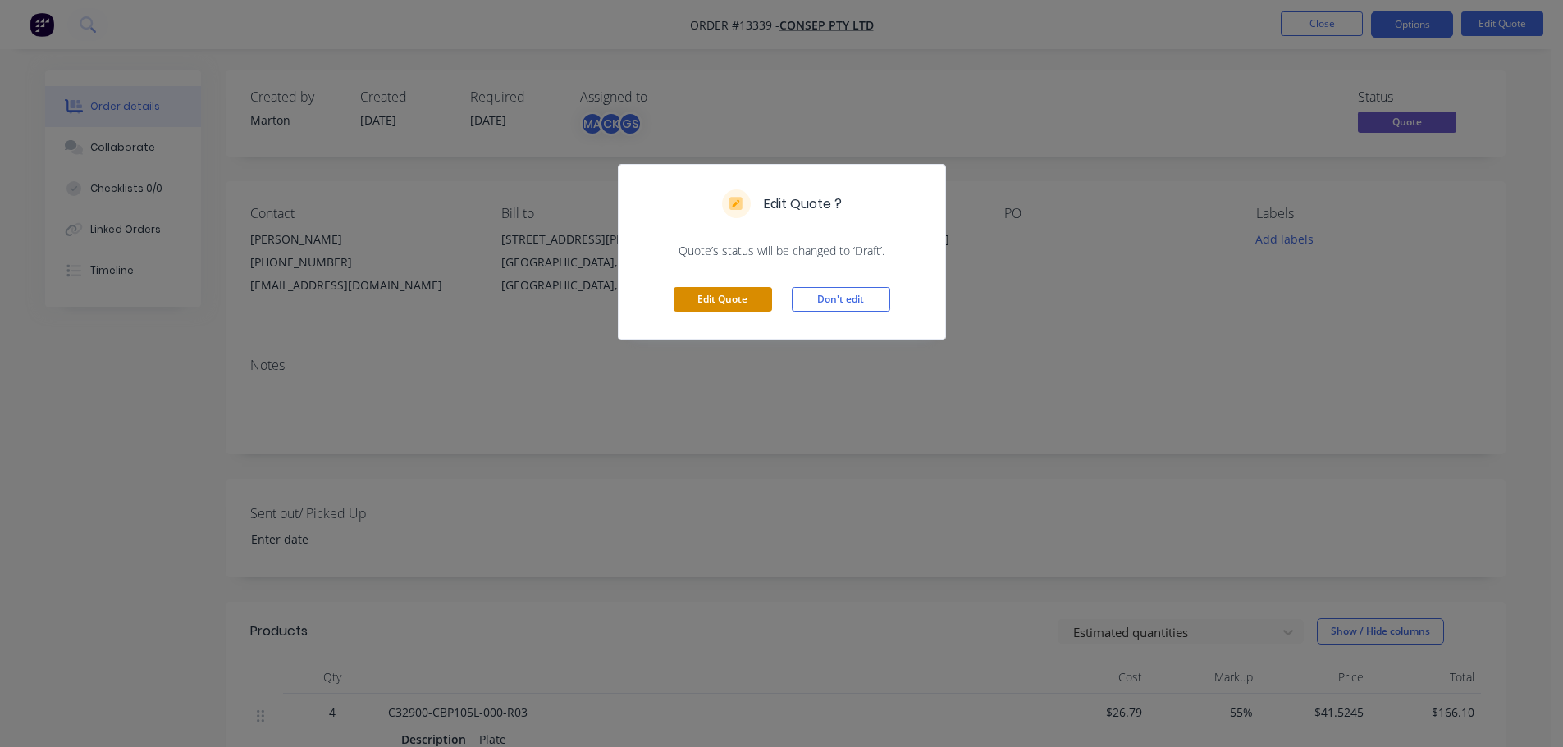
click at [751, 300] on button "Edit Quote" at bounding box center [723, 299] width 98 height 25
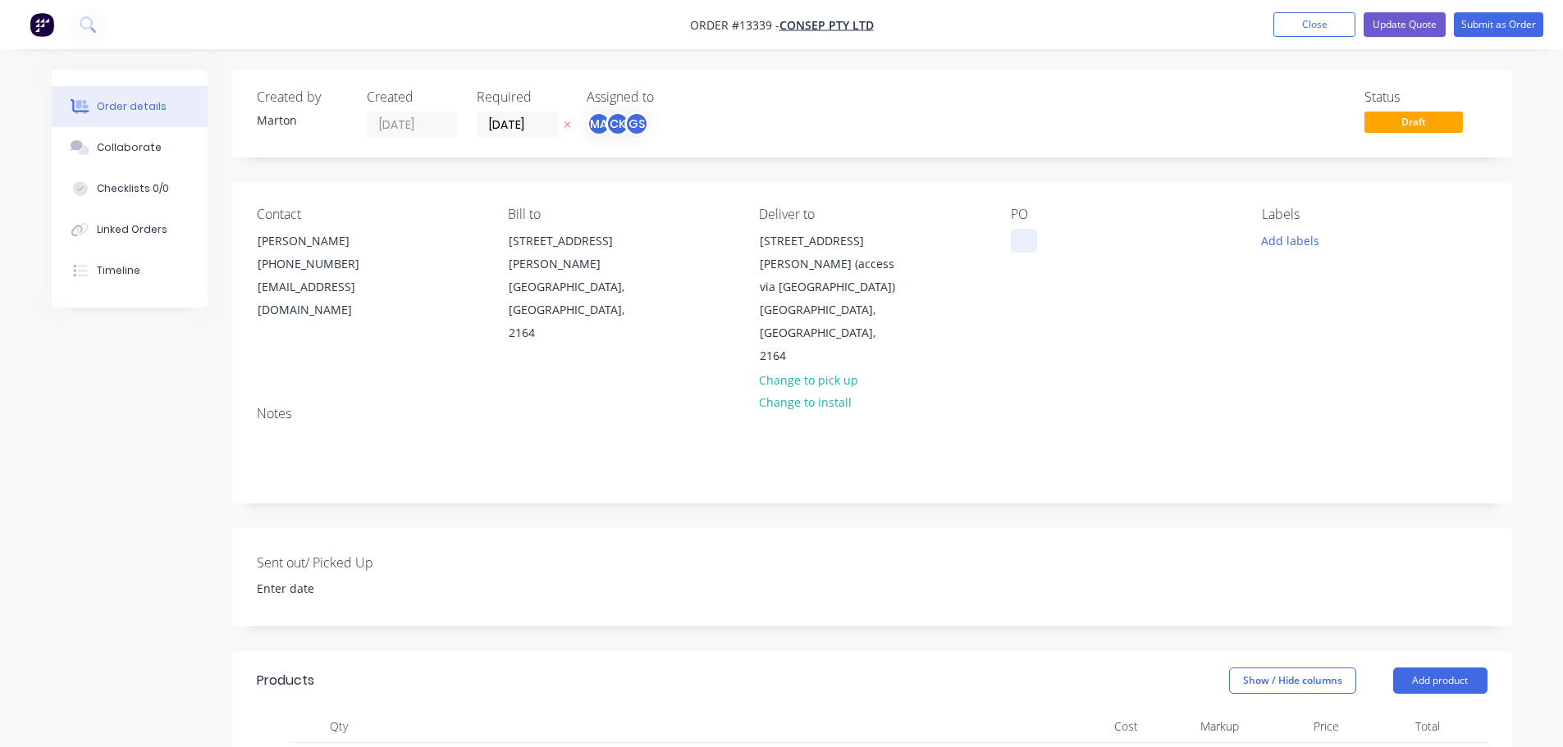
click at [1021, 237] on div at bounding box center [1024, 241] width 26 height 24
click at [1026, 236] on div at bounding box center [1024, 241] width 26 height 24
paste div
click at [1278, 234] on button "Add labels" at bounding box center [1290, 240] width 75 height 22
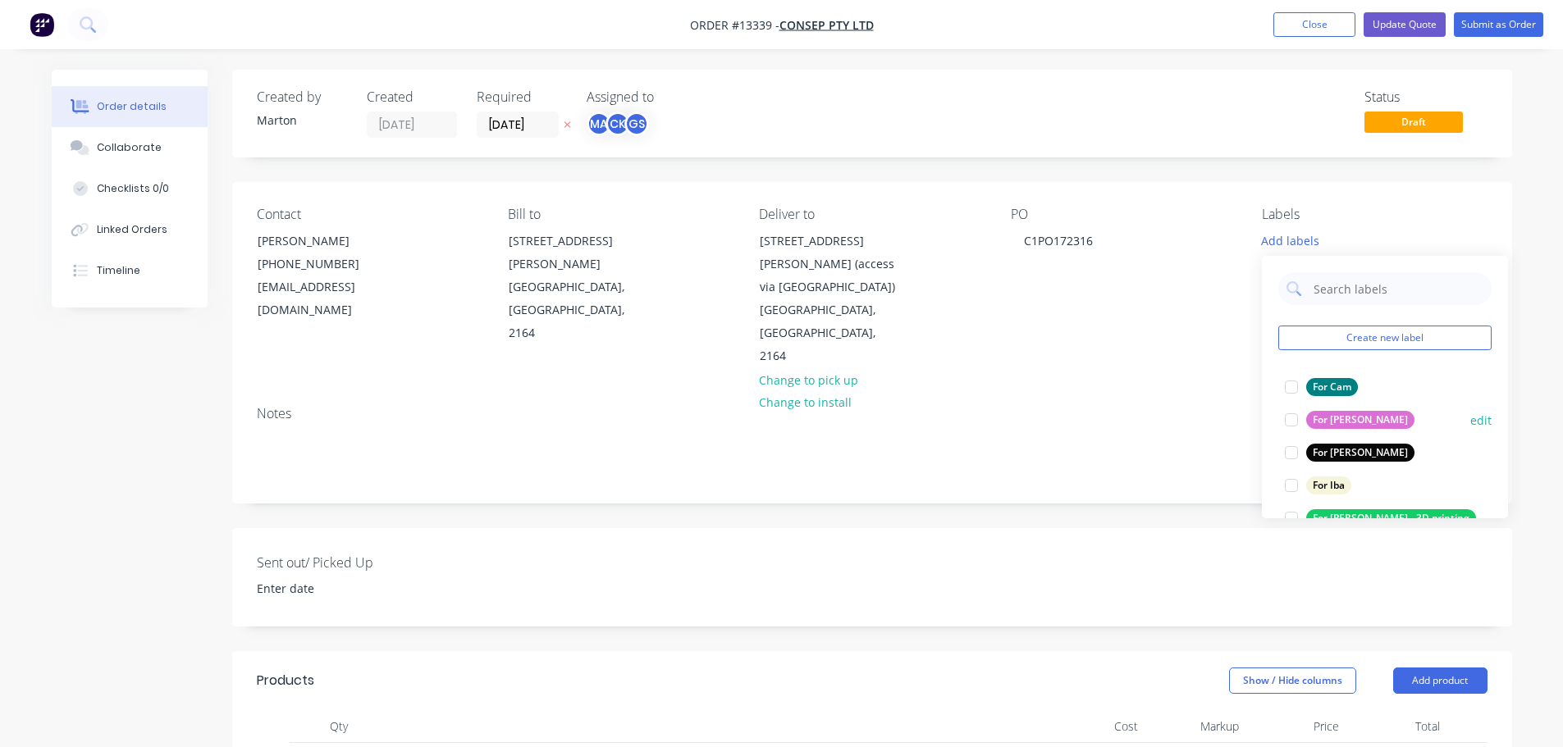
drag, startPoint x: 1293, startPoint y: 382, endPoint x: 1295, endPoint y: 423, distance: 40.3
click at [1293, 387] on div at bounding box center [1291, 387] width 33 height 33
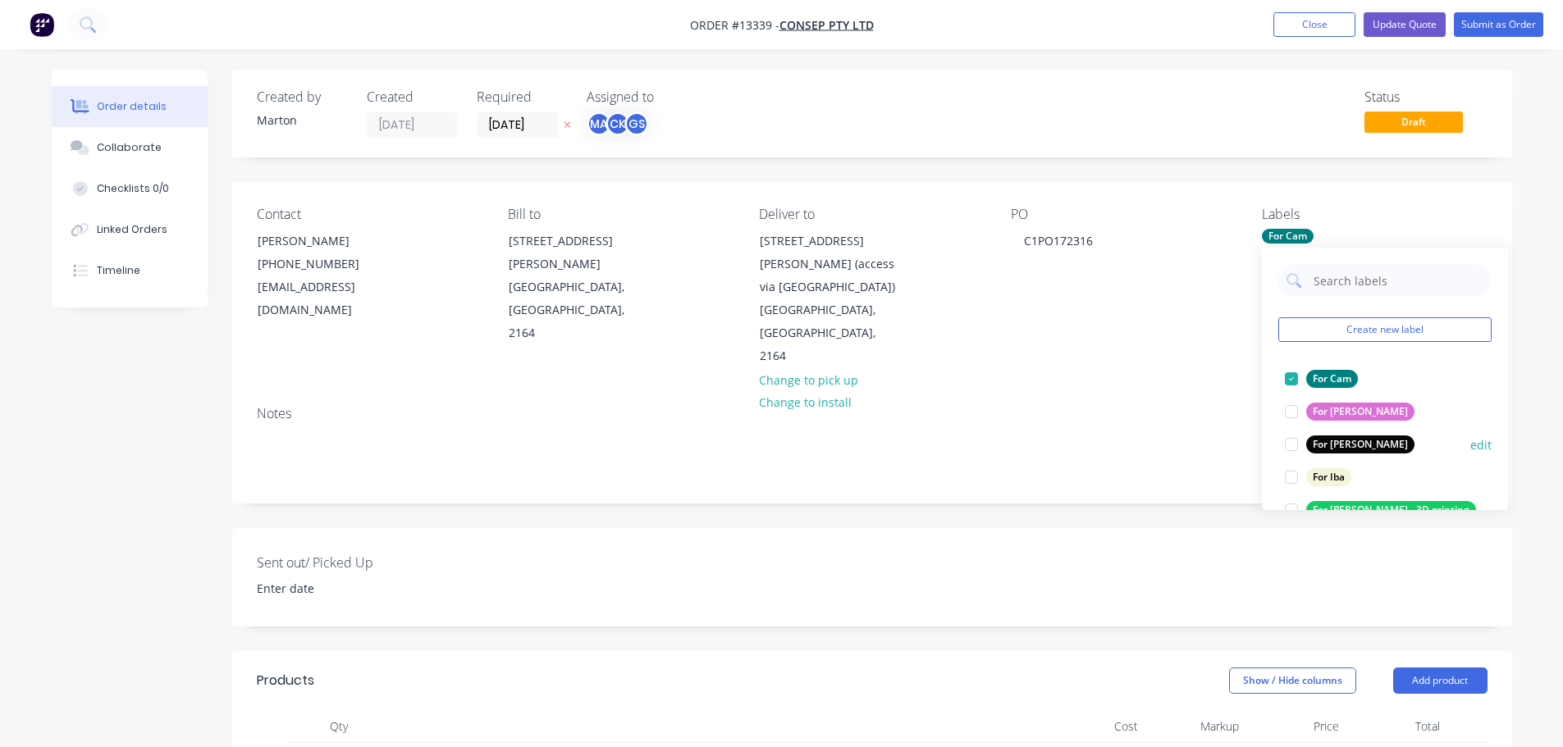
click at [1295, 427] on div at bounding box center [1291, 411] width 33 height 33
click at [1288, 410] on div at bounding box center [1291, 411] width 33 height 33
drag, startPoint x: 1295, startPoint y: 444, endPoint x: 1295, endPoint y: 455, distance: 10.7
click at [1295, 446] on div at bounding box center [1291, 444] width 33 height 33
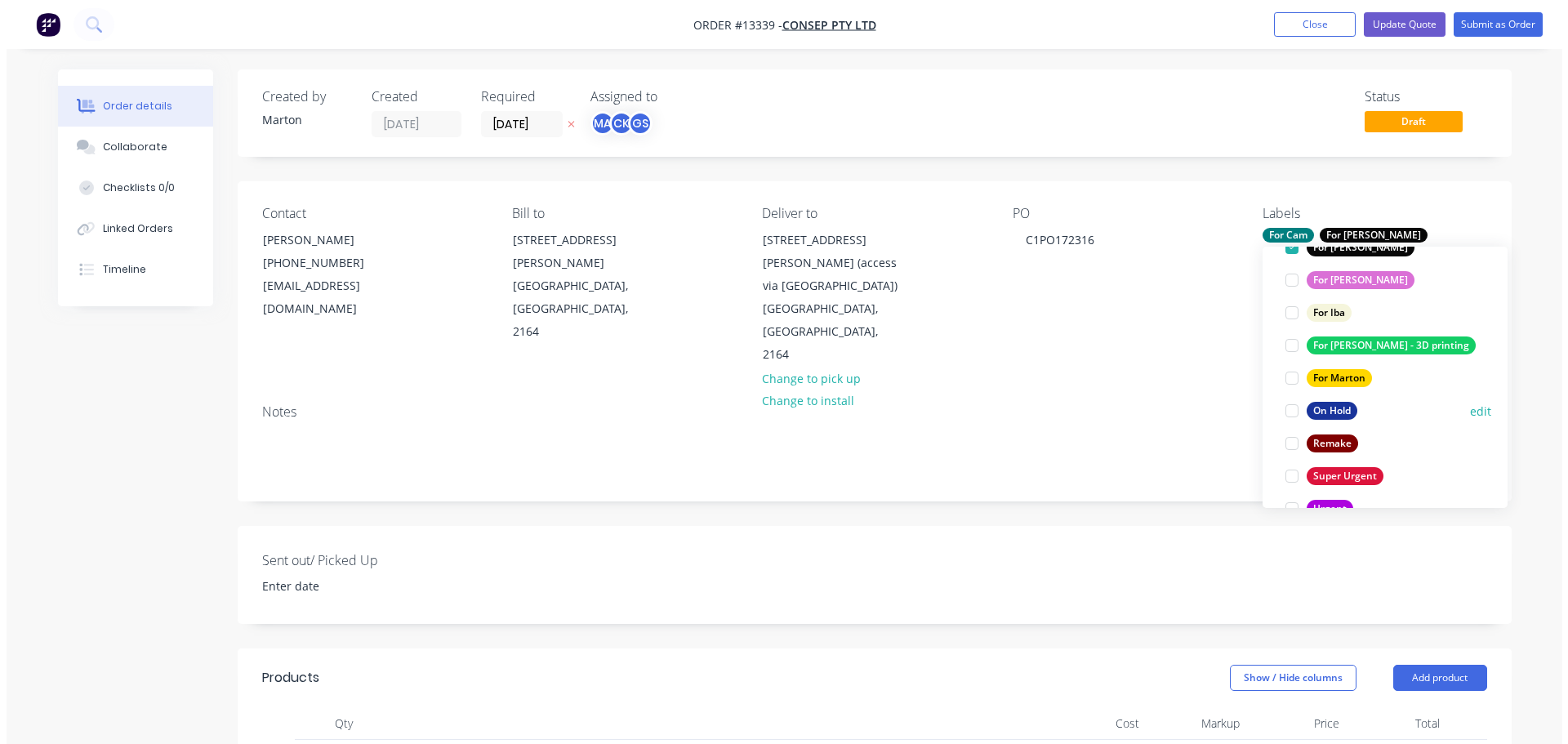
scroll to position [163, 0]
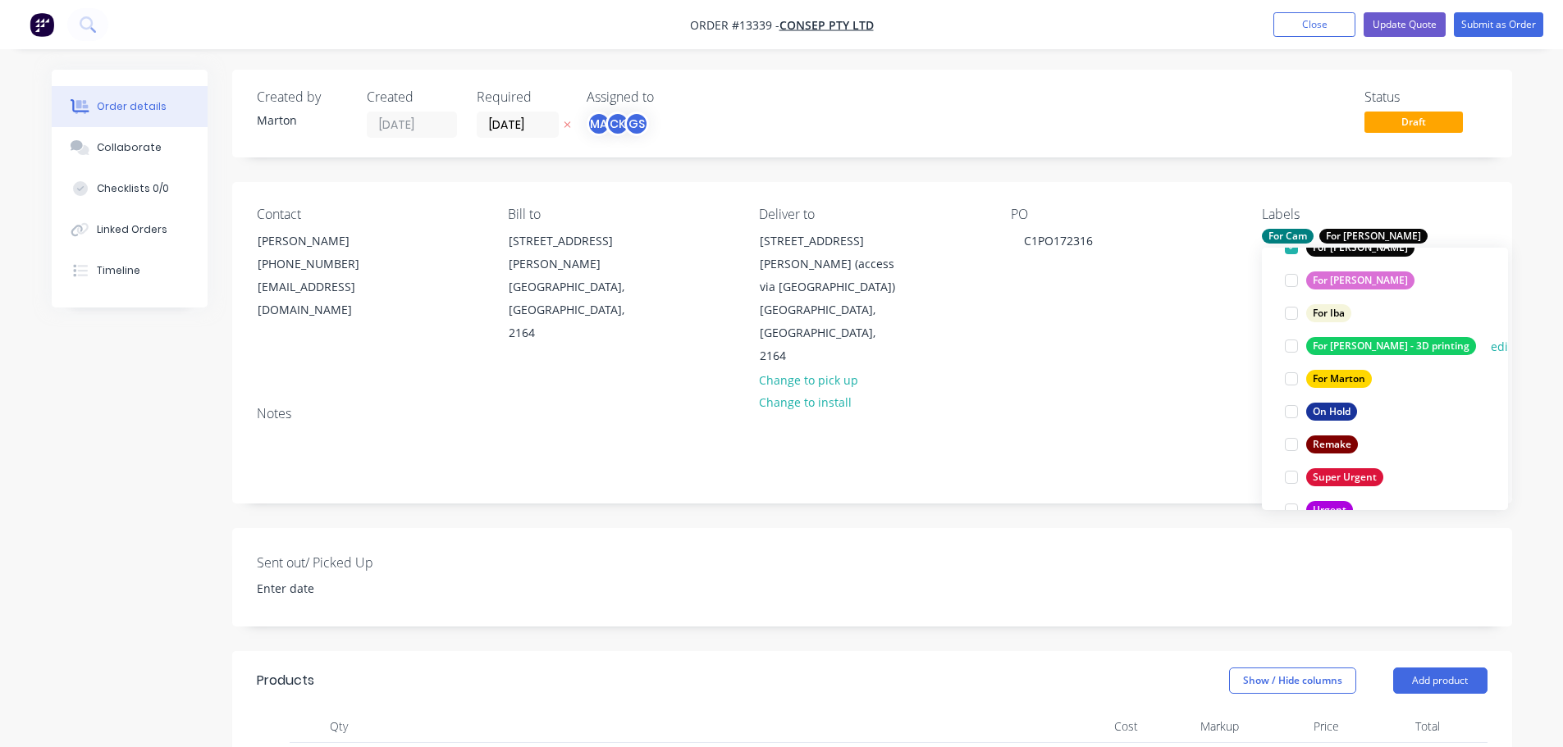
click at [1298, 381] on div at bounding box center [1291, 379] width 33 height 33
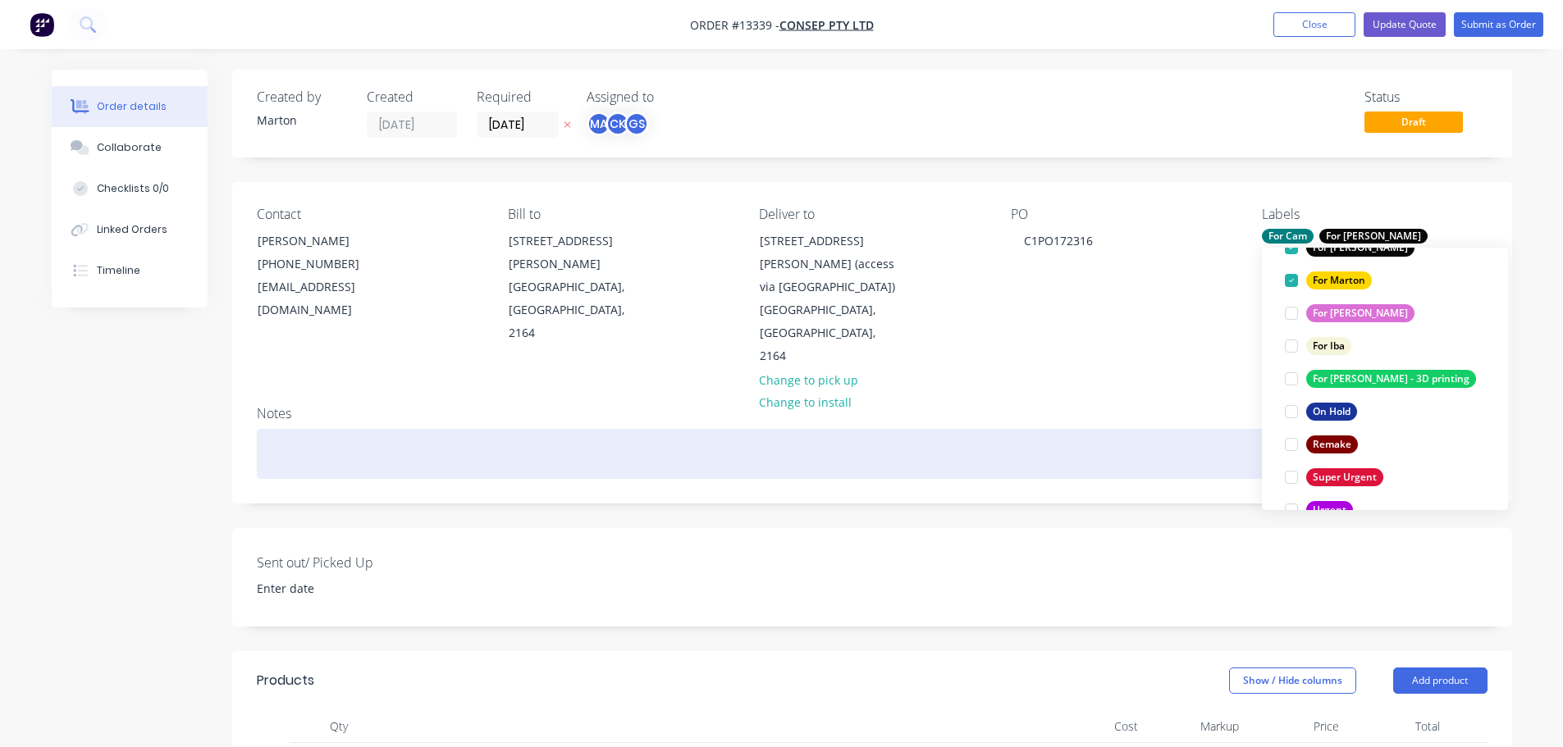
click at [1194, 429] on div at bounding box center [872, 454] width 1231 height 50
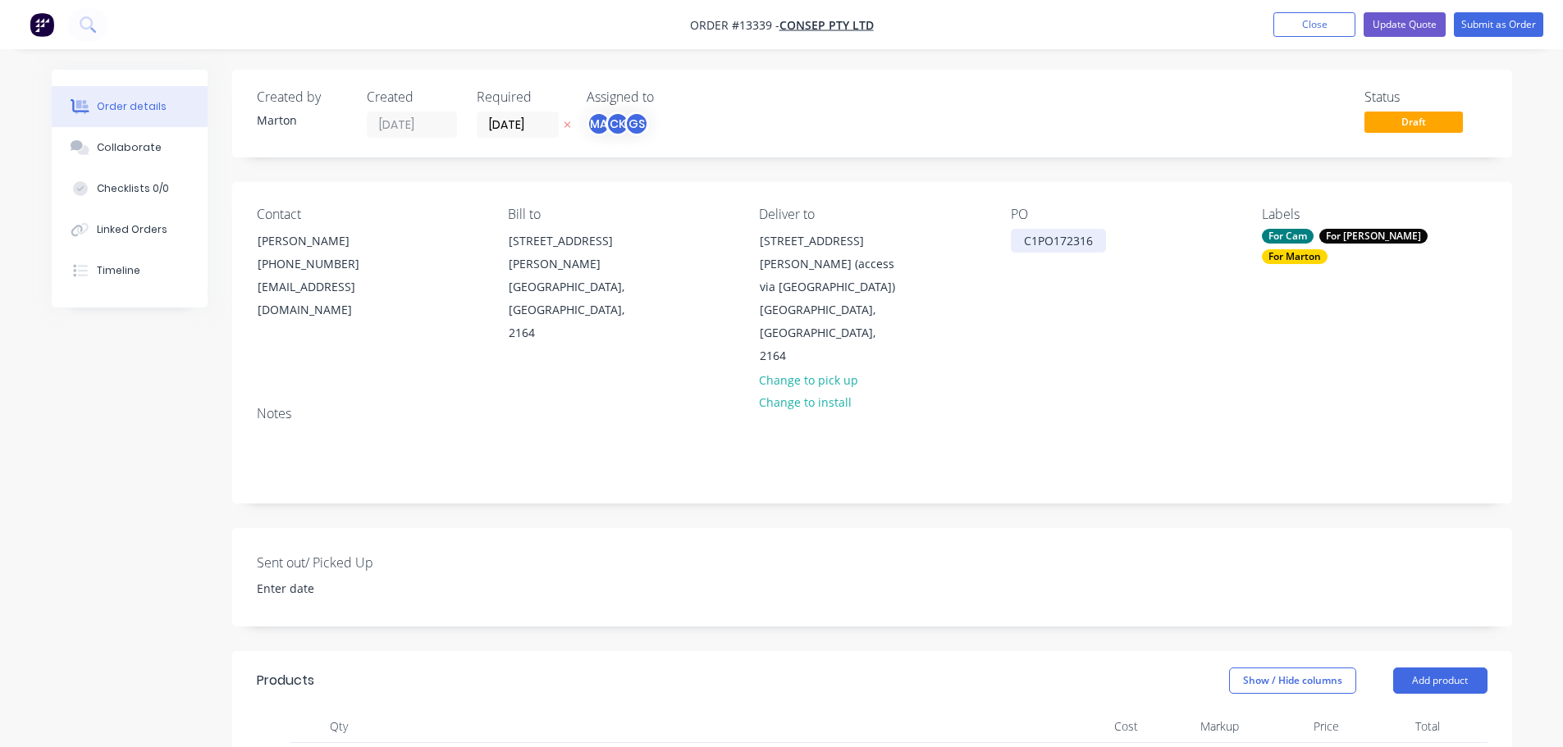
click at [1024, 244] on div "C1PO172316" at bounding box center [1058, 241] width 95 height 24
click at [499, 123] on input "[DATE]" at bounding box center [517, 124] width 80 height 25
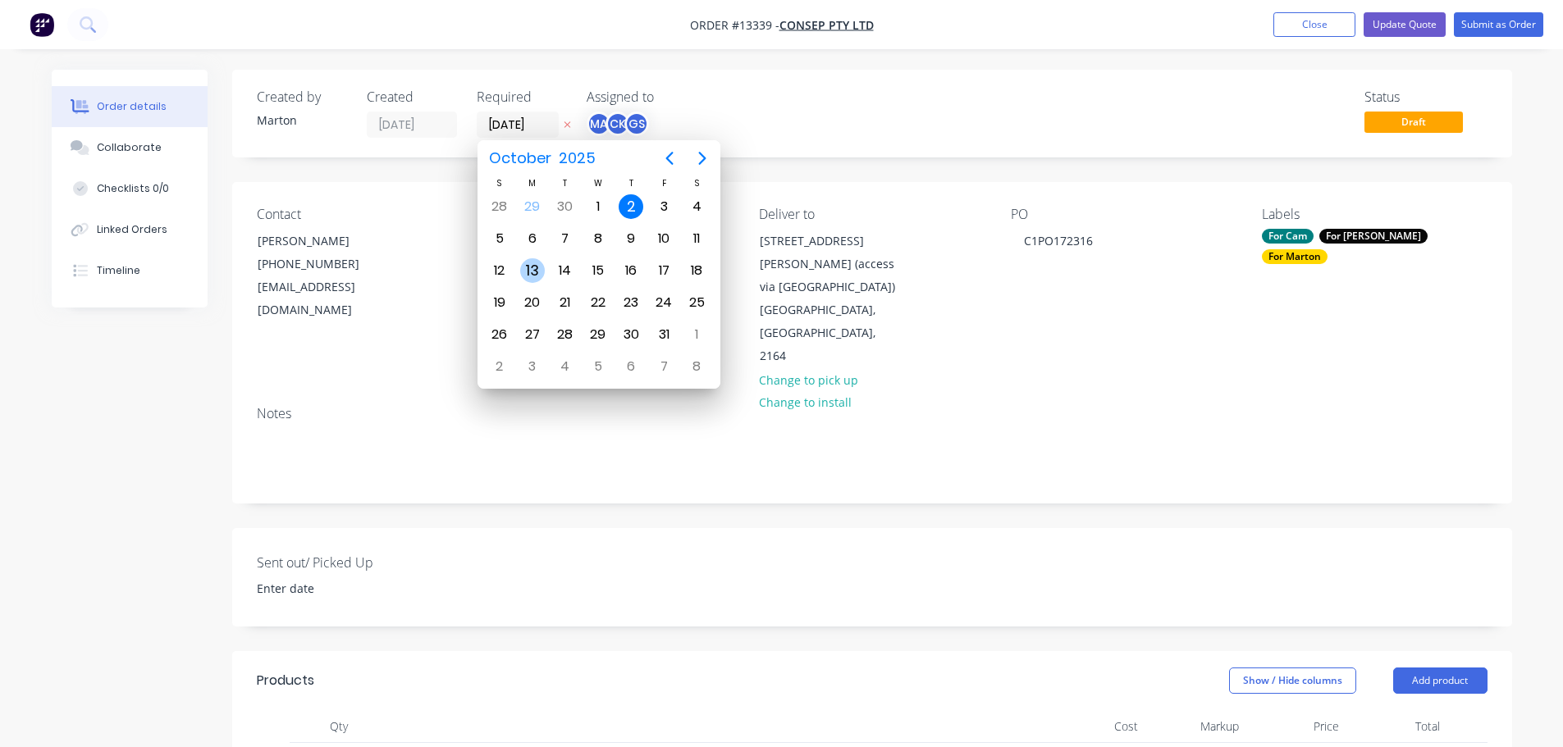
click at [527, 272] on div "13" at bounding box center [532, 270] width 25 height 25
type input "[DATE]"
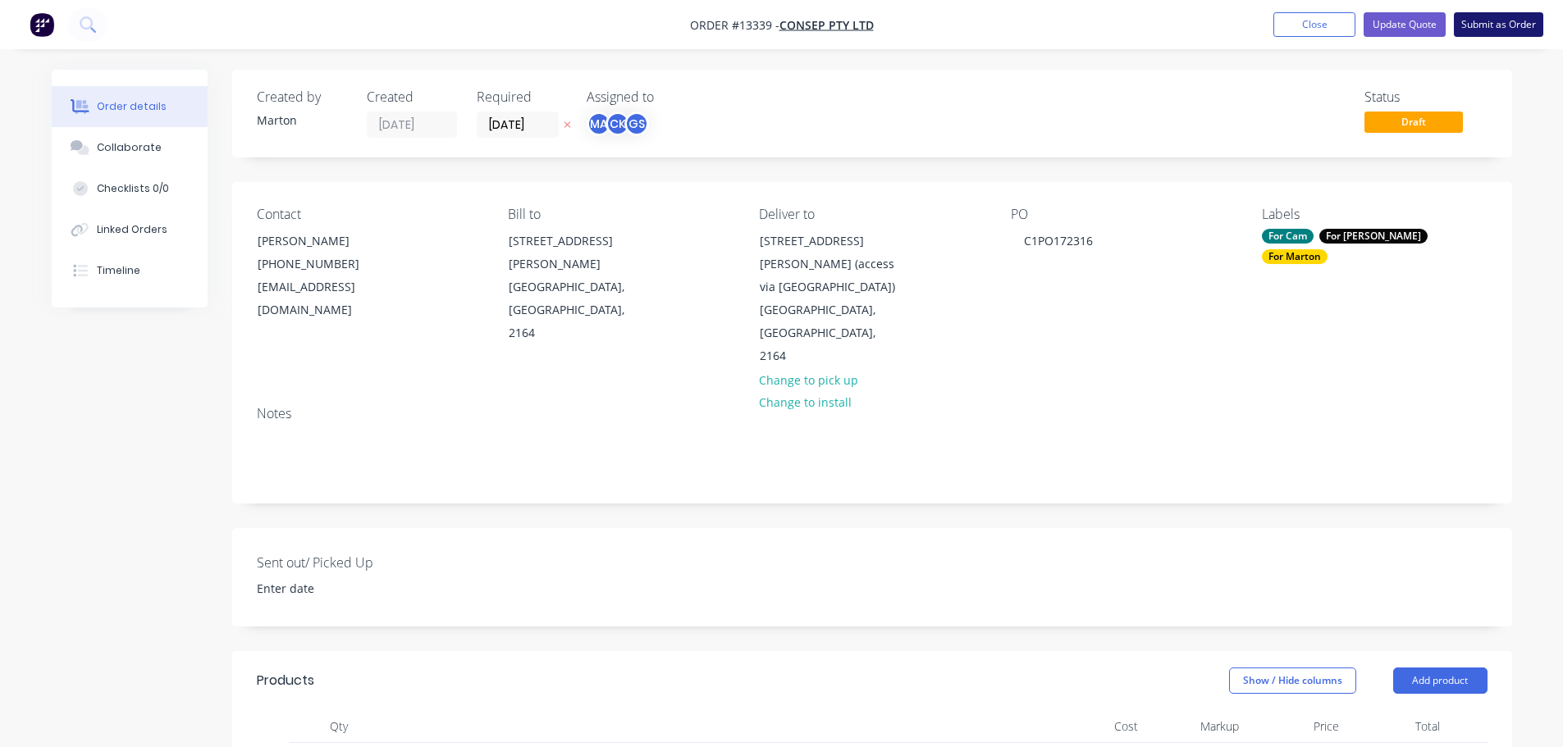
click at [1510, 26] on button "Submit as Order" at bounding box center [1498, 24] width 89 height 25
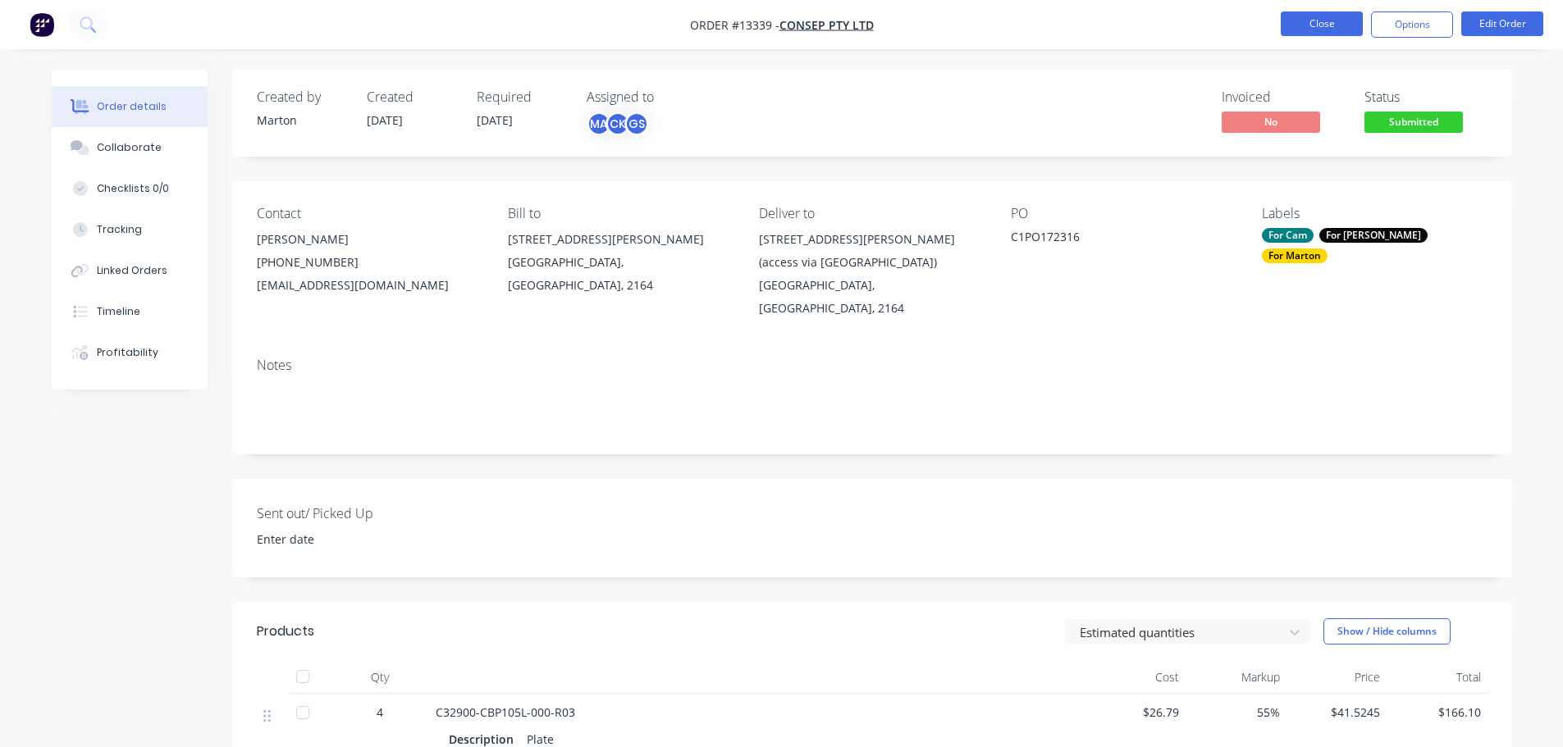
click at [1342, 26] on button "Close" at bounding box center [1322, 23] width 82 height 25
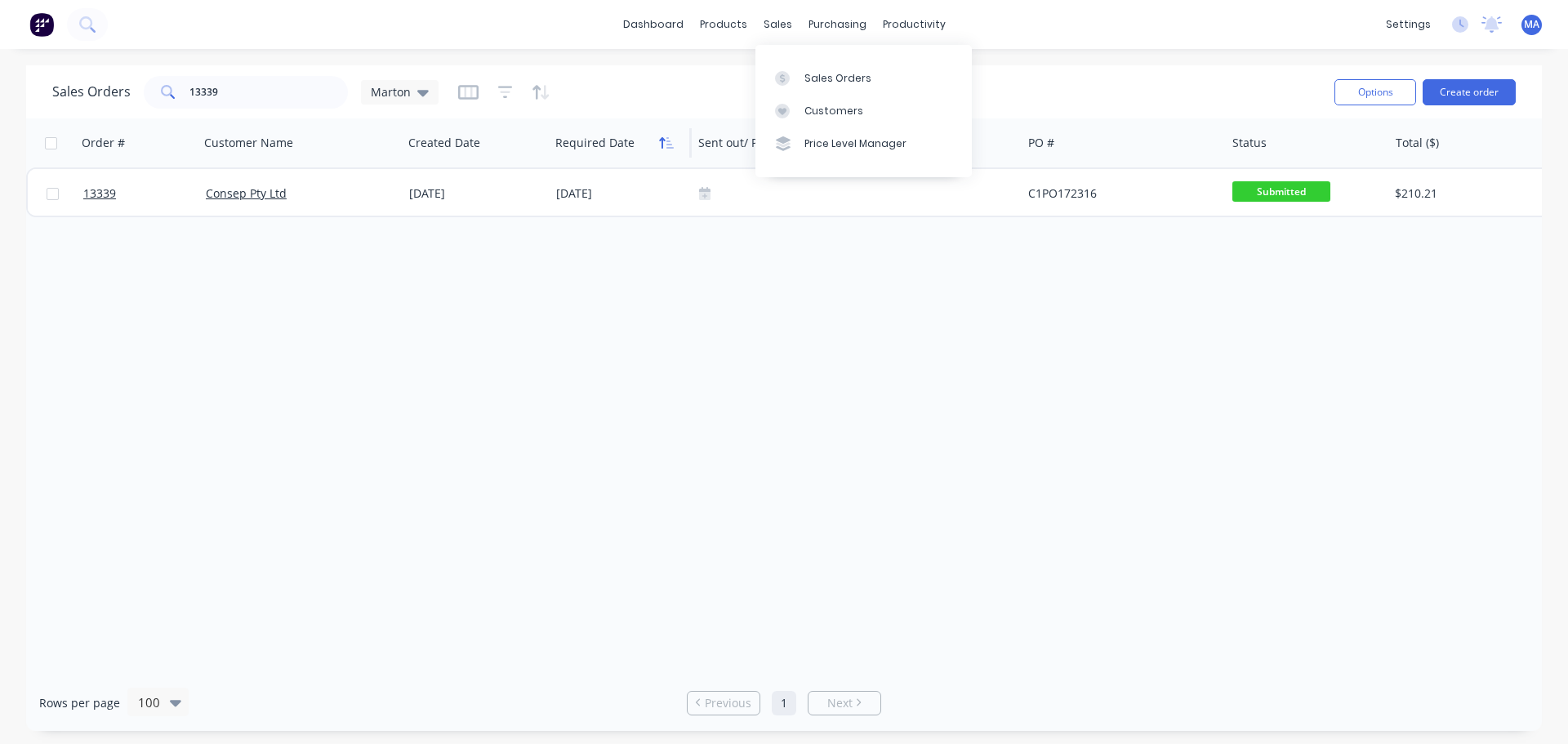
drag, startPoint x: 802, startPoint y: 85, endPoint x: 662, endPoint y: 138, distance: 149.7
click at [802, 85] on link "Sales Orders" at bounding box center [863, 78] width 216 height 33
click at [871, 75] on div "Sales Orders 13339 Marton" at bounding box center [687, 92] width 1269 height 40
click at [291, 94] on input "13339" at bounding box center [269, 92] width 159 height 33
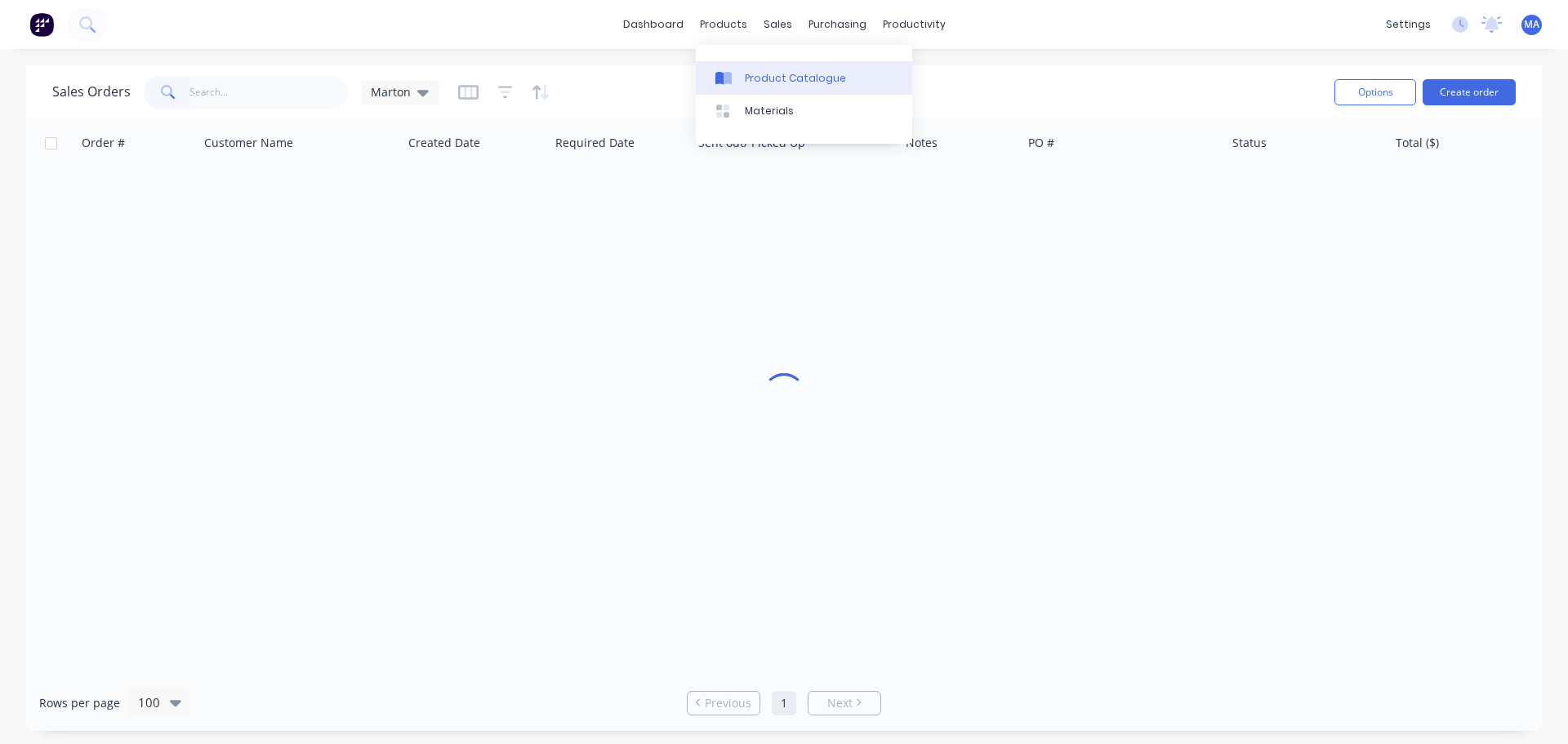
click at [776, 80] on div "Product Catalogue" at bounding box center [795, 78] width 102 height 15
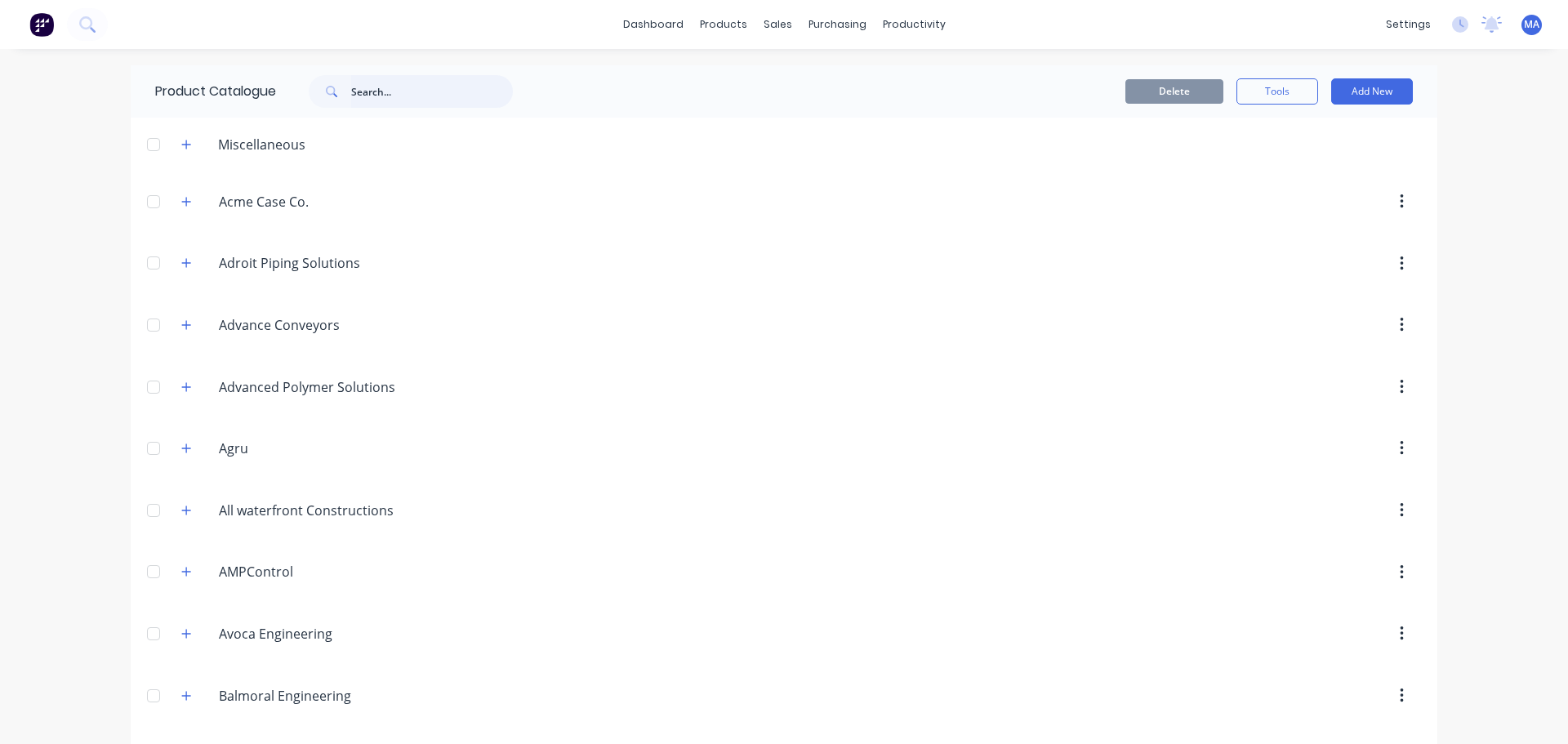
click at [424, 102] on input "text" at bounding box center [432, 91] width 161 height 33
click at [98, 18] on button at bounding box center [87, 24] width 41 height 33
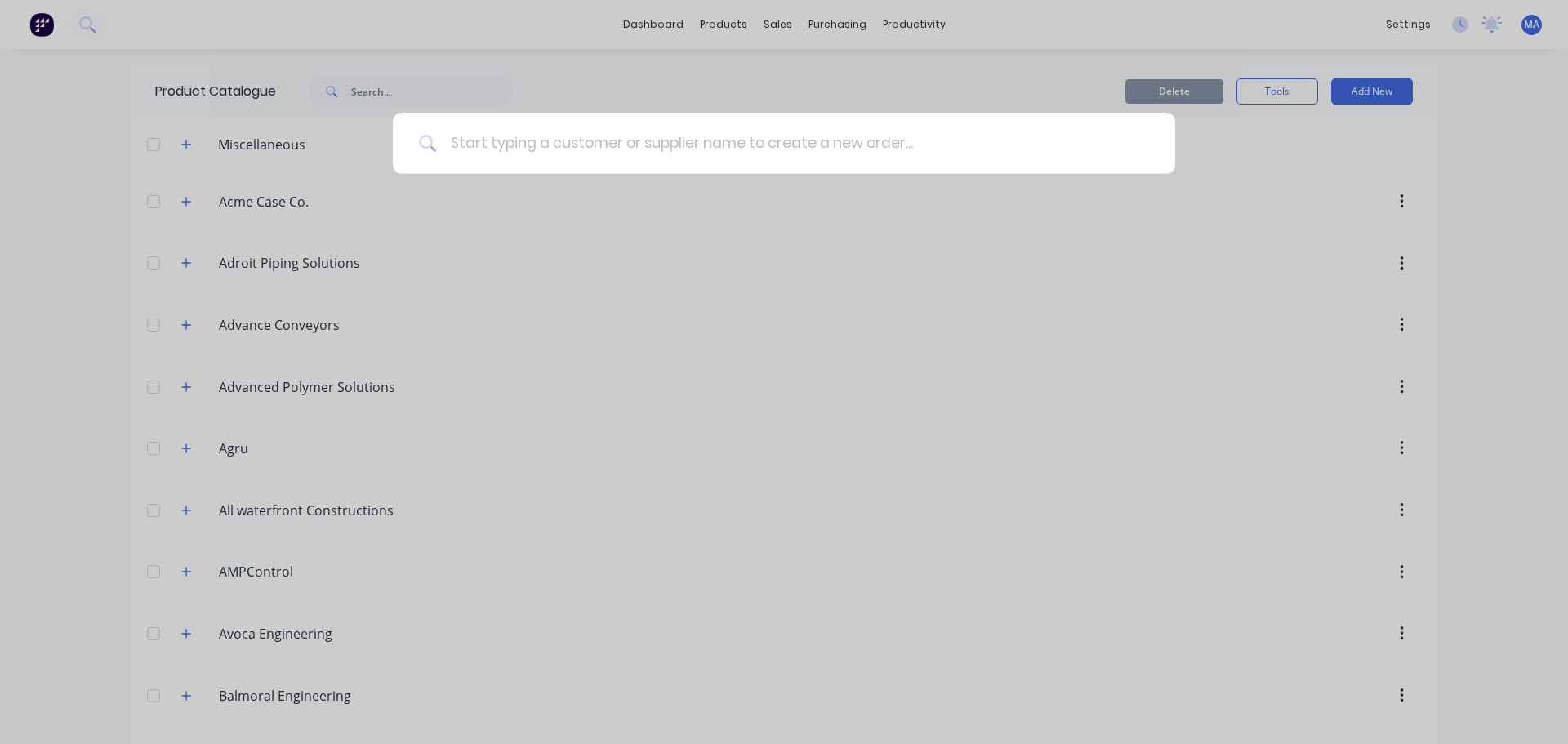
click at [579, 143] on input at bounding box center [792, 143] width 712 height 62
click at [516, 153] on input at bounding box center [792, 143] width 712 height 62
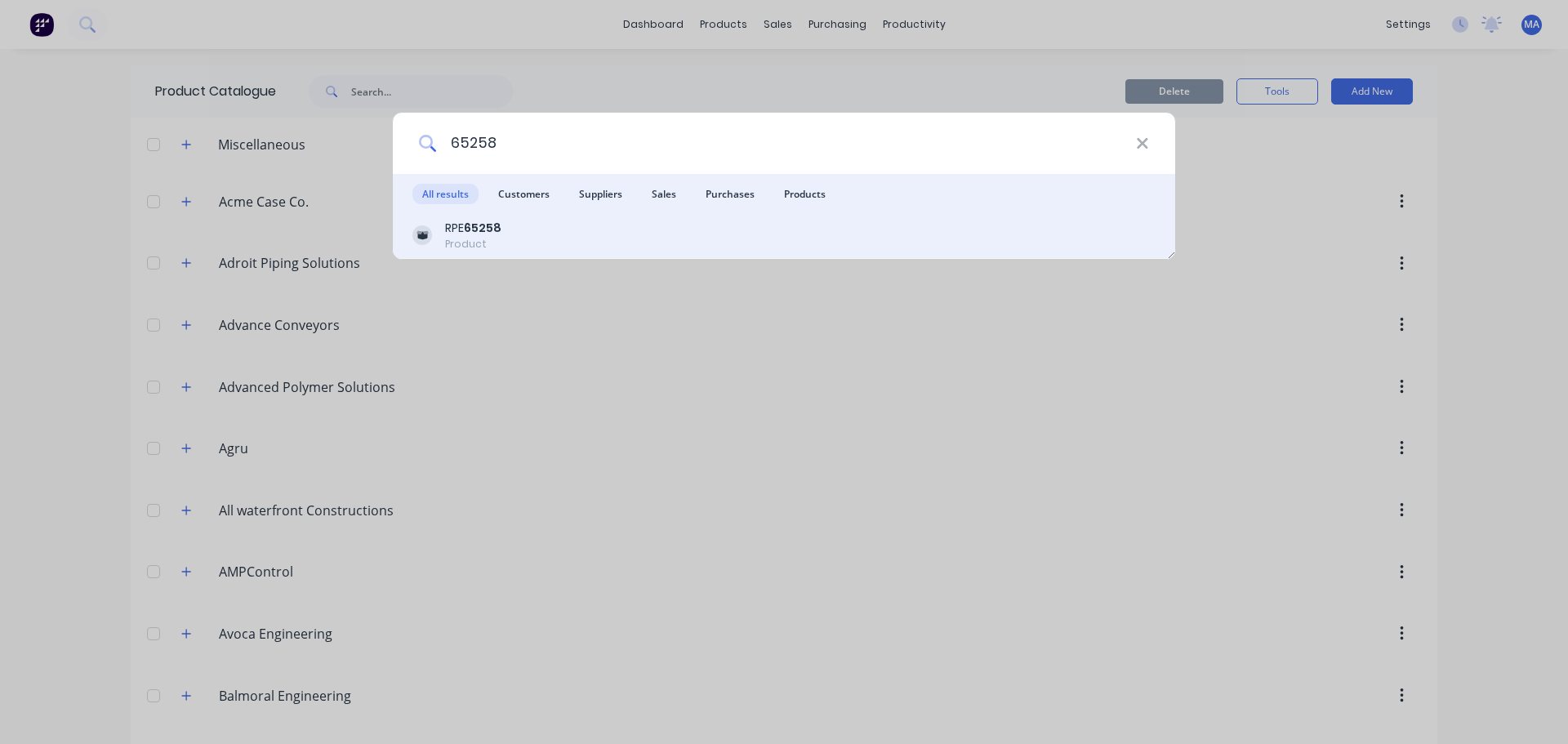
type input "65258"
click at [508, 231] on div "RPE 65258 Product" at bounding box center [784, 236] width 744 height 32
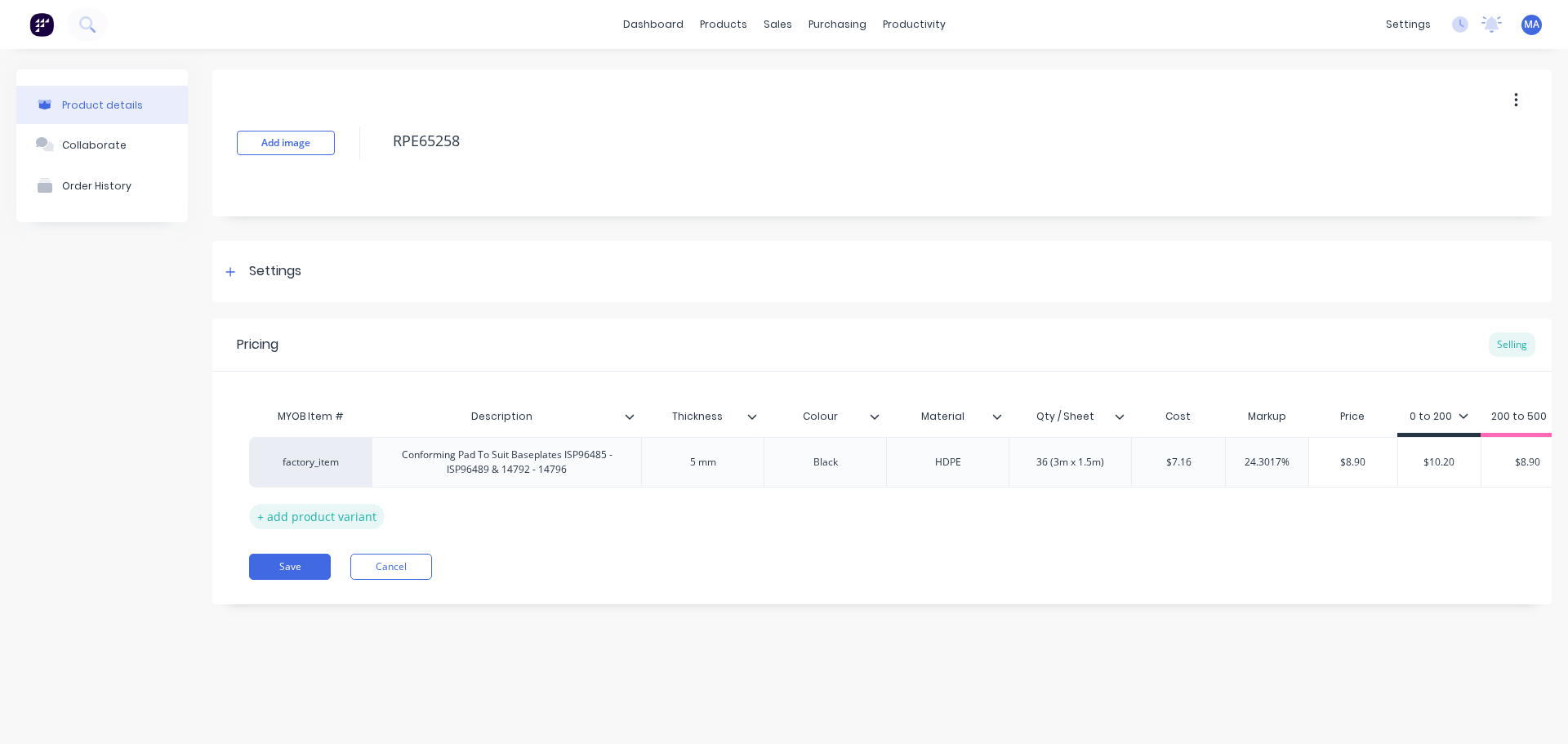
click at [366, 514] on div "+ add product variant" at bounding box center [317, 516] width 135 height 25
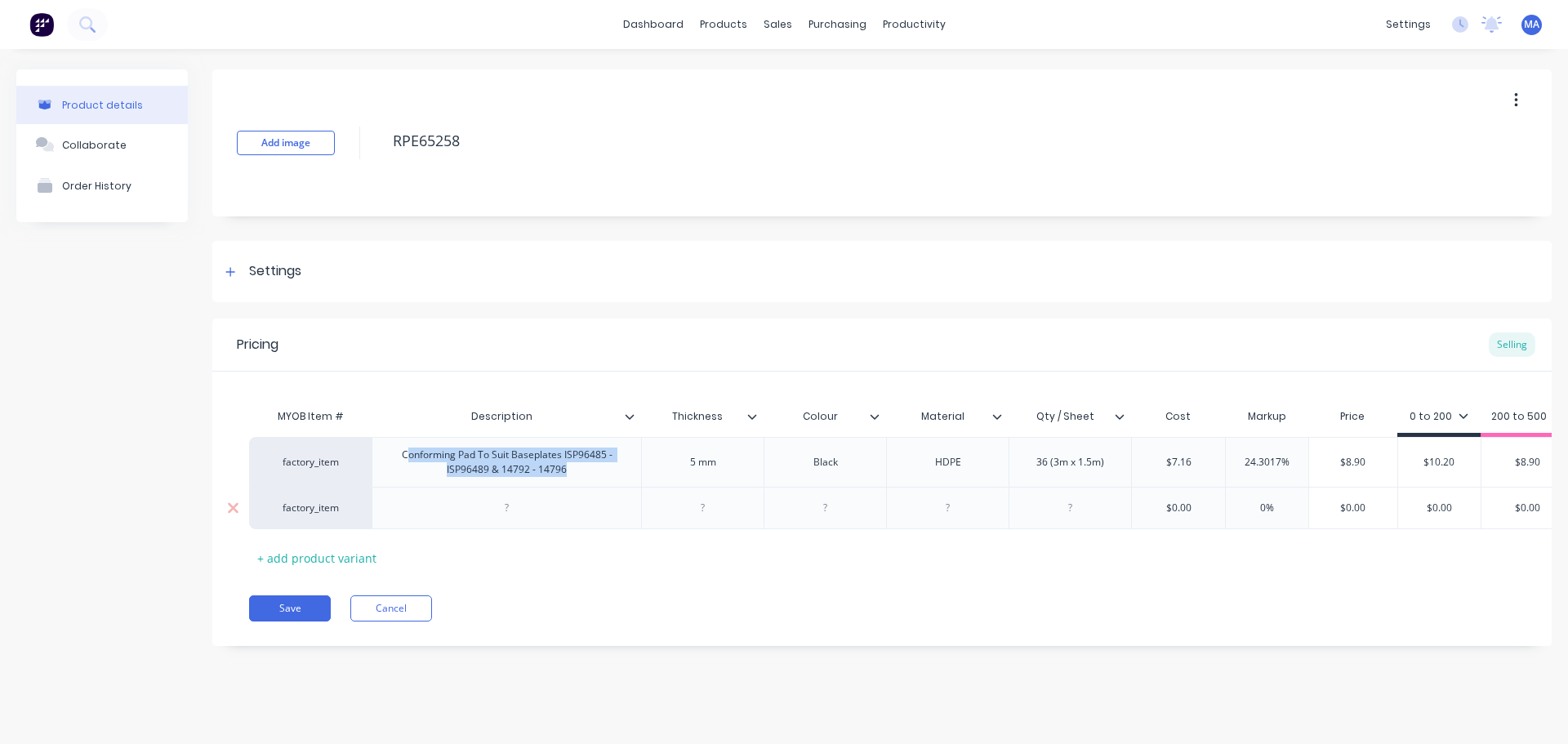
drag, startPoint x: 405, startPoint y: 458, endPoint x: 603, endPoint y: 488, distance: 200.3
click at [603, 488] on div "factory_item Conforming Pad To Suit Baseplates ISP96485 - ISP96489 & 14792 - 14…" at bounding box center [882, 483] width 1266 height 93
copy div "onforming Pad To Suit Baseplates ISP96485 - ISP96489 & 14792 - 14796"
type textarea "x"
click at [512, 503] on div at bounding box center [507, 508] width 82 height 21
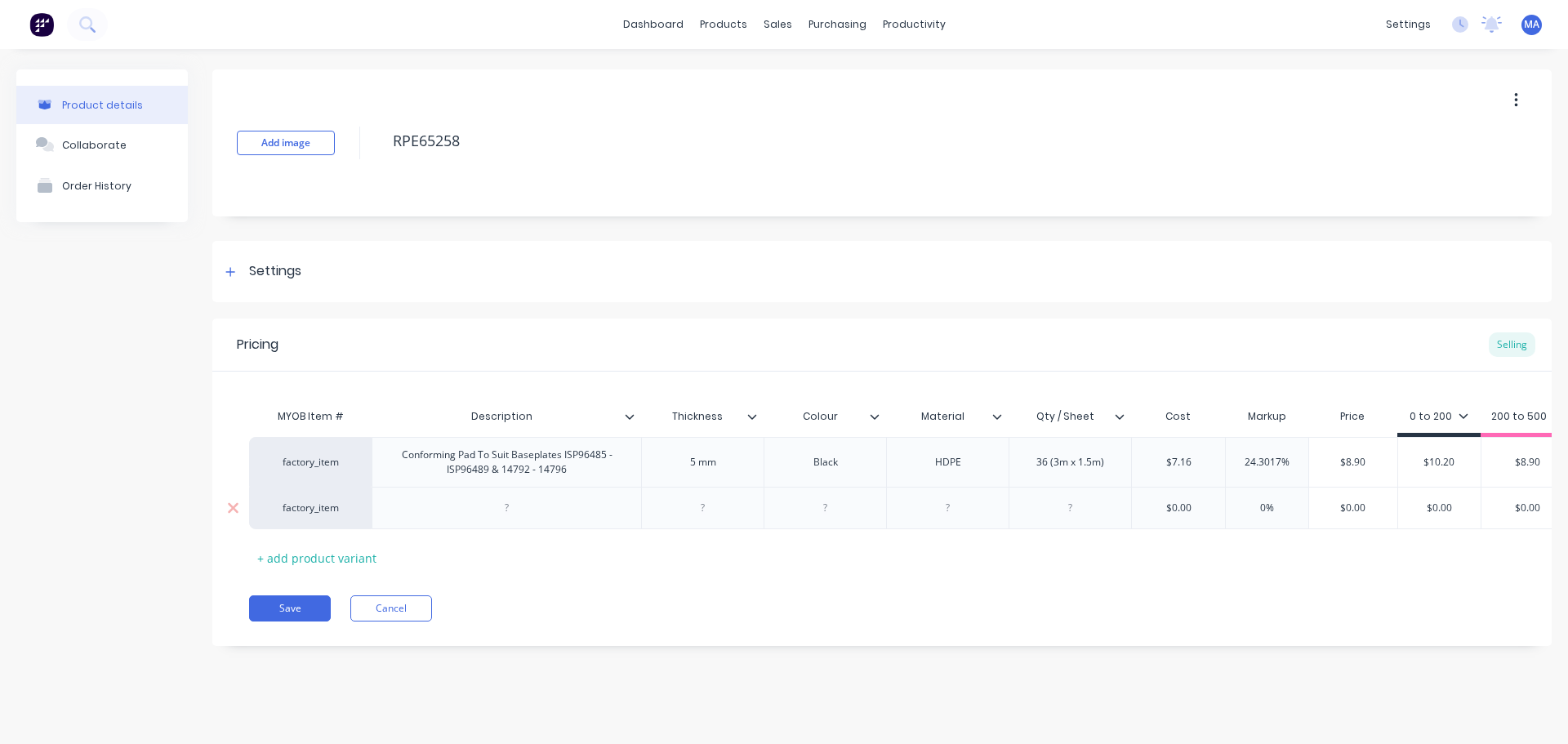
paste div
drag, startPoint x: 706, startPoint y: 471, endPoint x: 721, endPoint y: 468, distance: 15.3
click at [710, 471] on div "5 mm" at bounding box center [703, 462] width 82 height 21
drag, startPoint x: 653, startPoint y: 471, endPoint x: 634, endPoint y: 475, distance: 19.4
click at [642, 473] on div "5 mm" at bounding box center [702, 462] width 122 height 50
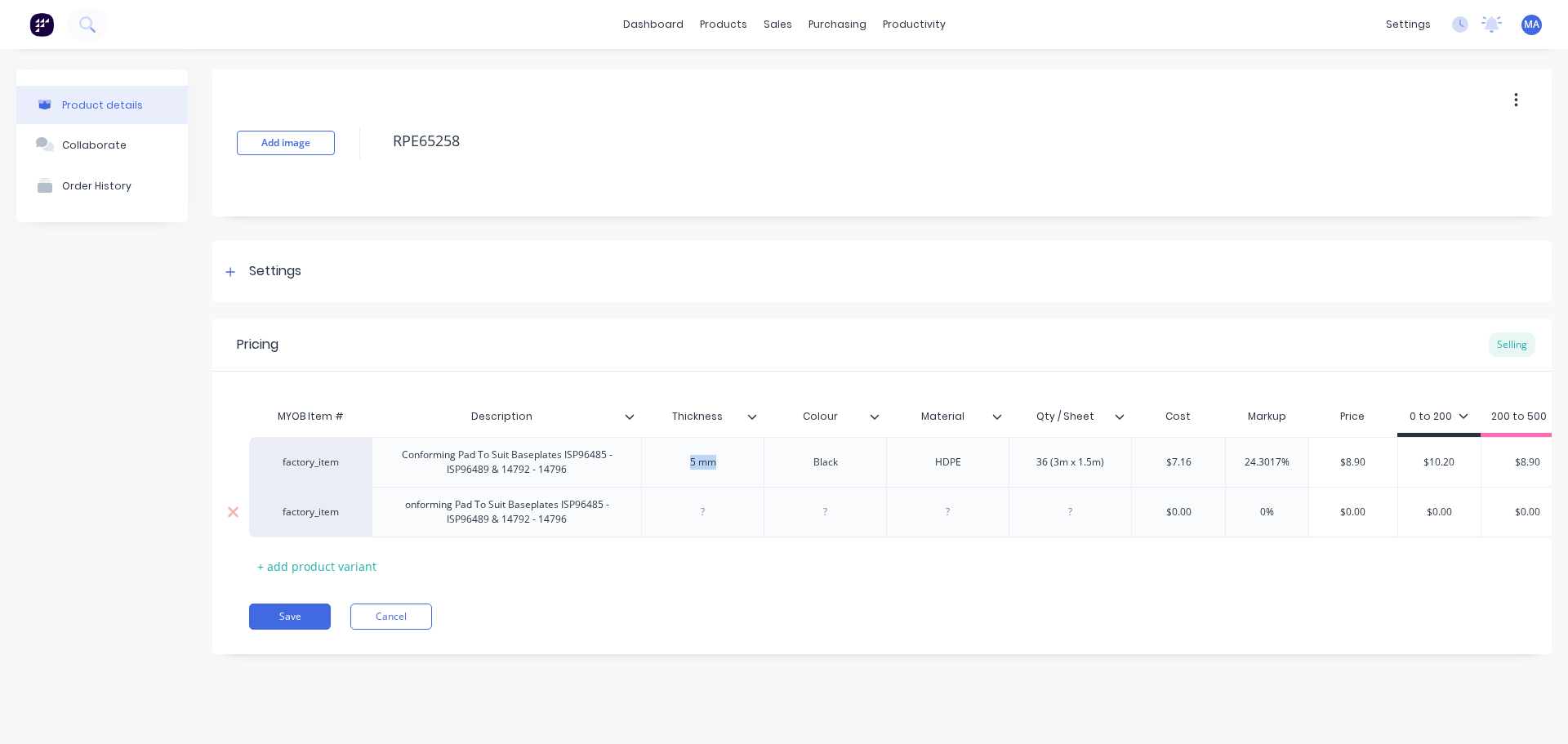
copy div "5 mm"
type textarea "x"
click at [704, 526] on div at bounding box center [702, 512] width 122 height 51
drag, startPoint x: 698, startPoint y: 519, endPoint x: 720, endPoint y: 521, distance: 22.1
click at [698, 518] on div at bounding box center [703, 512] width 82 height 21
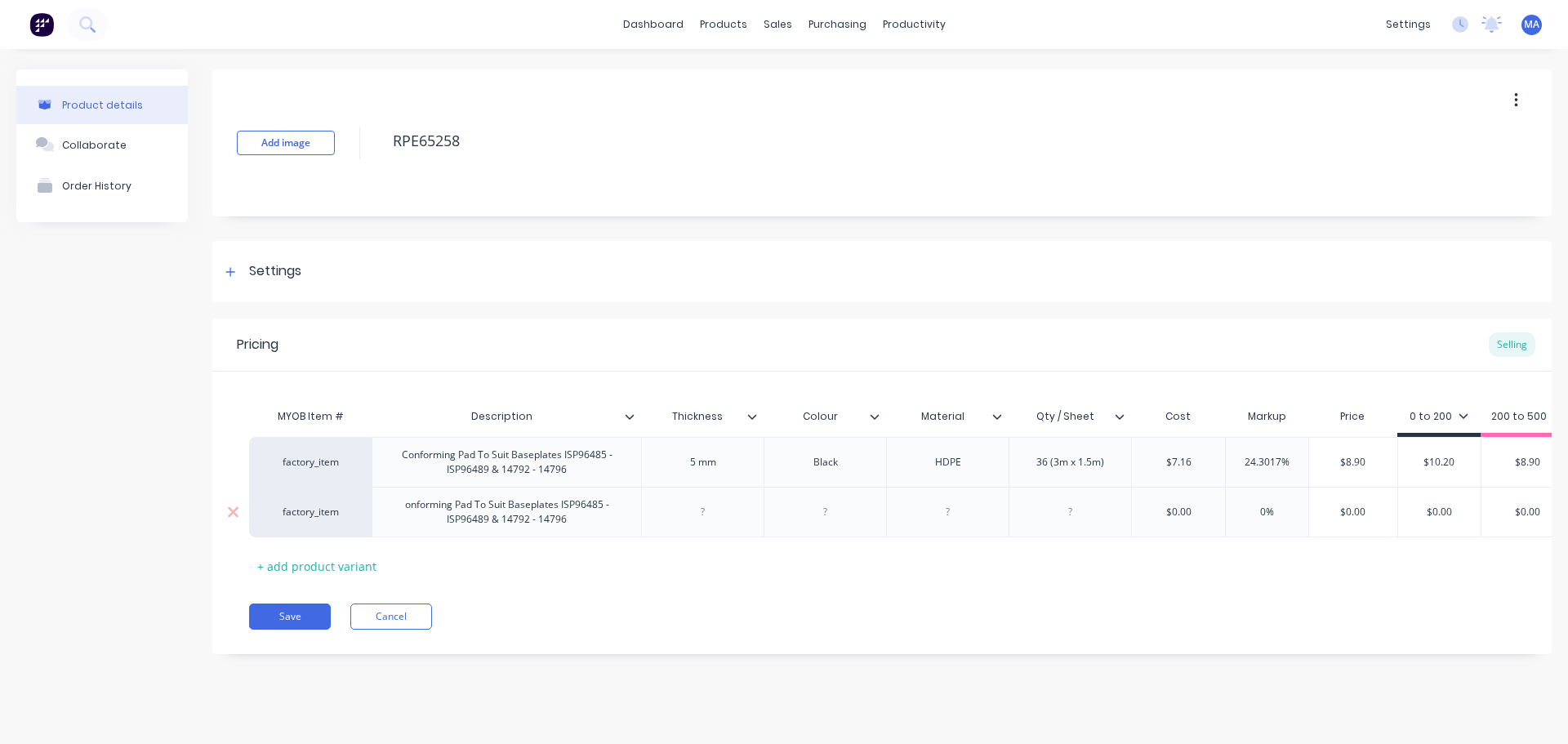
paste div
click at [749, 475] on div "factory_item Conforming Pad To Suit Baseplates ISP96485 - ISP96489 & 14792 - 14…" at bounding box center [964, 462] width 1431 height 50
type textarea "x"
click at [836, 523] on div at bounding box center [824, 512] width 122 height 51
click at [830, 515] on div at bounding box center [825, 512] width 82 height 21
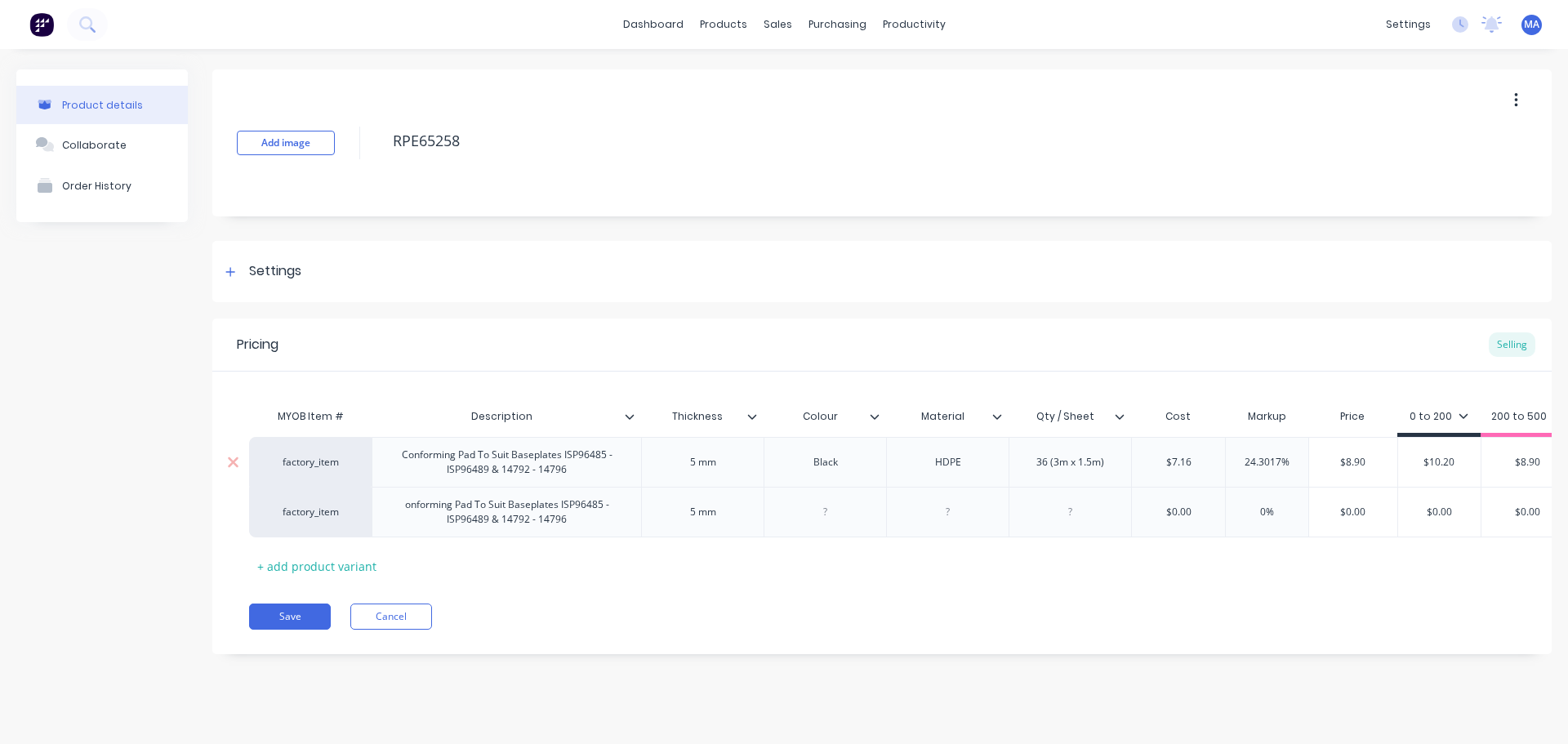
paste div
drag, startPoint x: 925, startPoint y: 470, endPoint x: 923, endPoint y: 503, distance: 33.1
click at [904, 479] on div "HDPE" at bounding box center [947, 462] width 122 height 50
type textarea "x"
drag, startPoint x: 951, startPoint y: 515, endPoint x: 961, endPoint y: 512, distance: 10.4
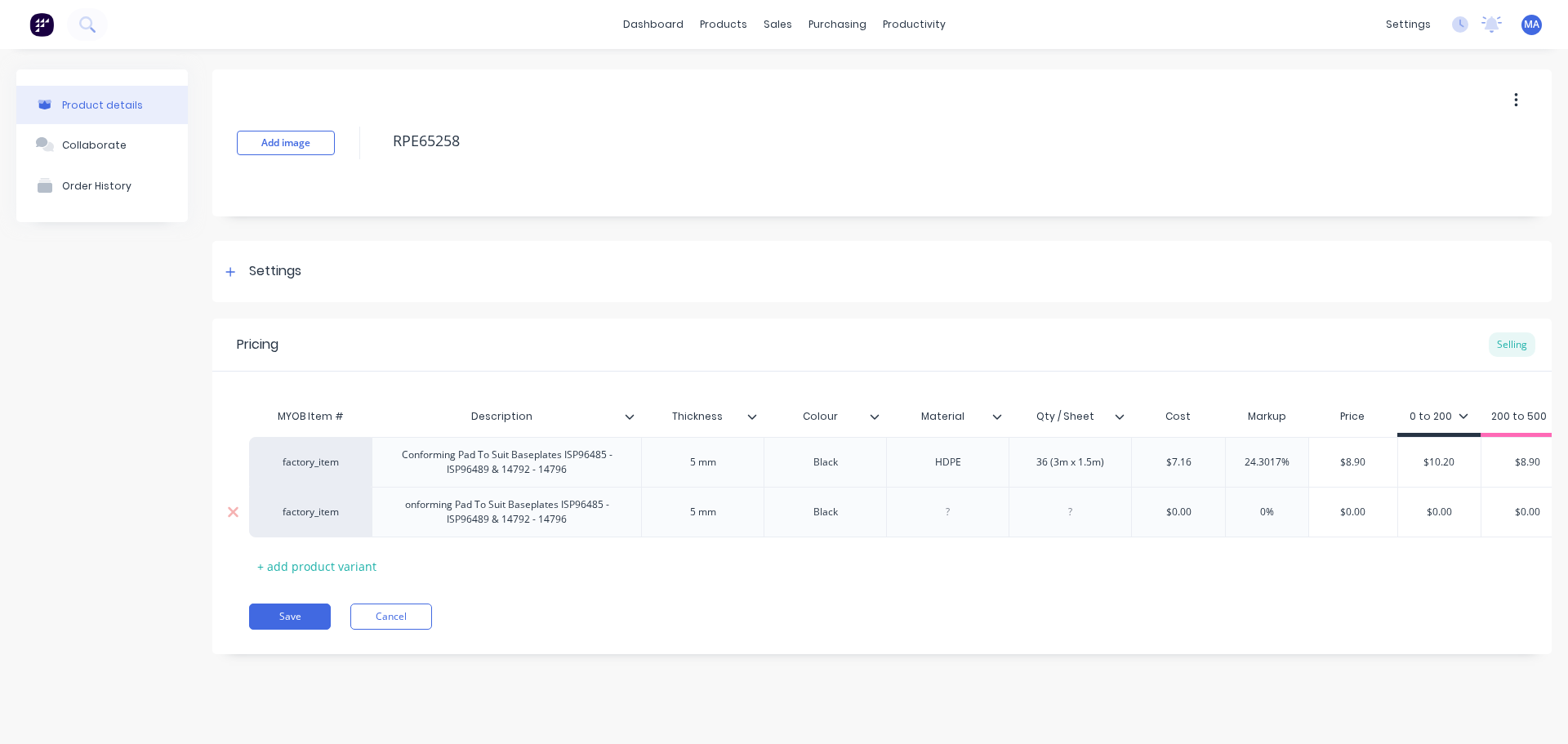
click at [951, 514] on div at bounding box center [948, 512] width 82 height 21
paste div
drag, startPoint x: 1105, startPoint y: 466, endPoint x: 1002, endPoint y: 468, distance: 103.0
click at [1002, 468] on div "factory_item Conforming Pad To Suit Baseplates ISP96485 - ISP96489 & 14792 - 14…" at bounding box center [964, 462] width 1431 height 50
type textarea "x"
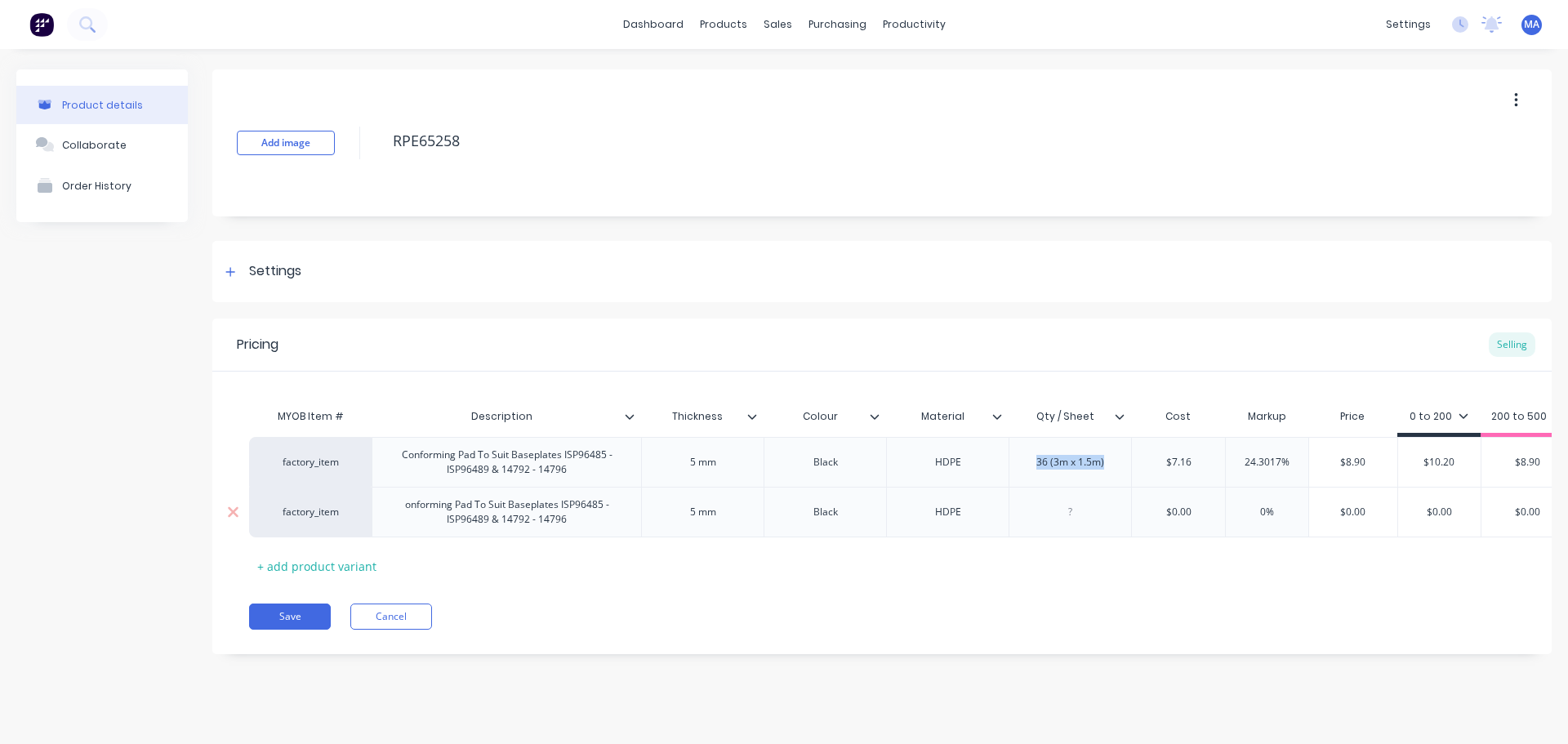
drag, startPoint x: 1064, startPoint y: 513, endPoint x: 1075, endPoint y: 516, distance: 11.4
click at [1065, 513] on div at bounding box center [1071, 512] width 82 height 21
paste div
type textarea "x"
type input "$0.00"
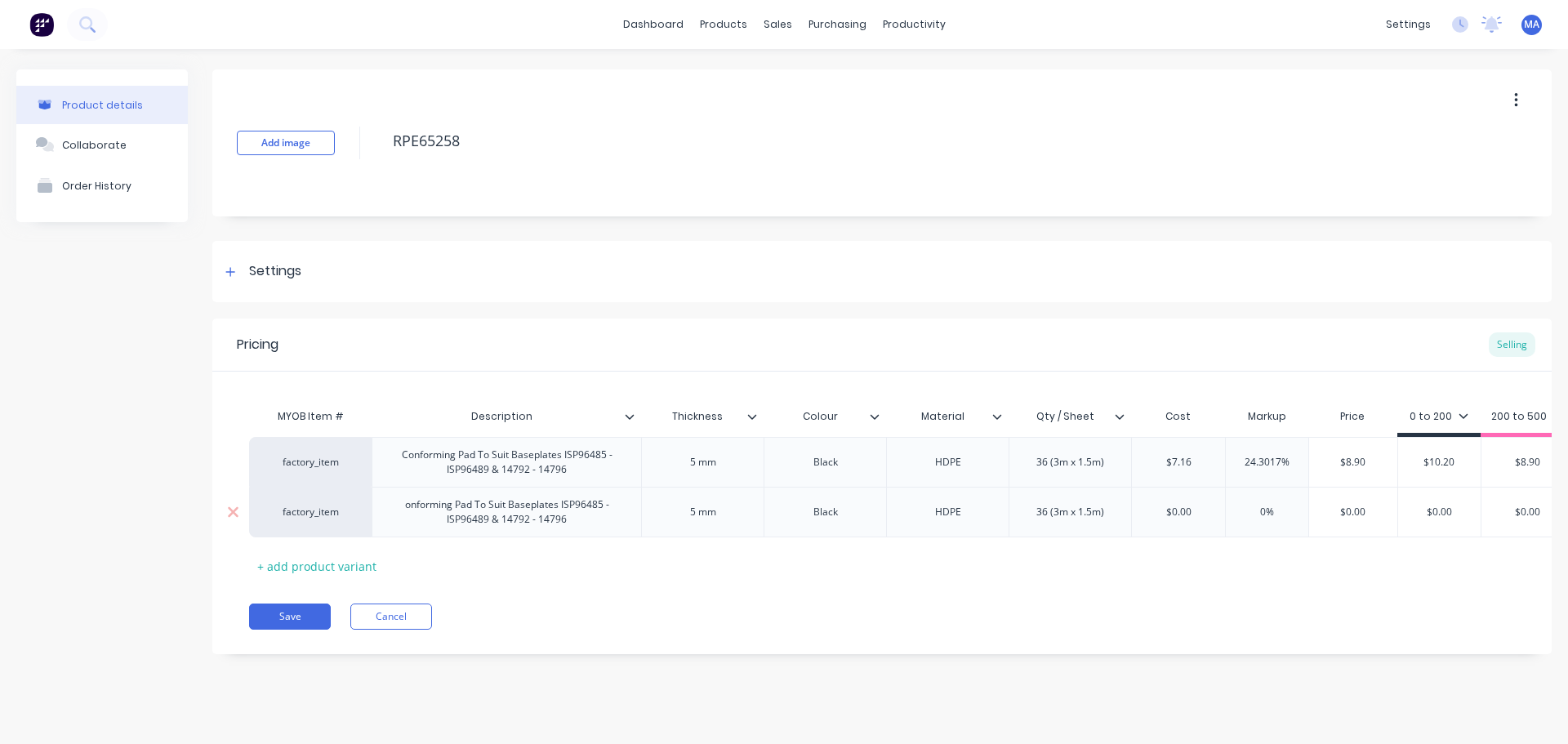
drag, startPoint x: 1186, startPoint y: 511, endPoint x: 1113, endPoint y: 515, distance: 73.1
click at [1116, 514] on div "factory_item onforming Pad To Suit Baseplates ISP96485 - ISP96489 & 14792 - 147…" at bounding box center [964, 512] width 1431 height 51
type textarea "x"
type input "6"
click at [705, 517] on div "5 mm" at bounding box center [703, 512] width 82 height 21
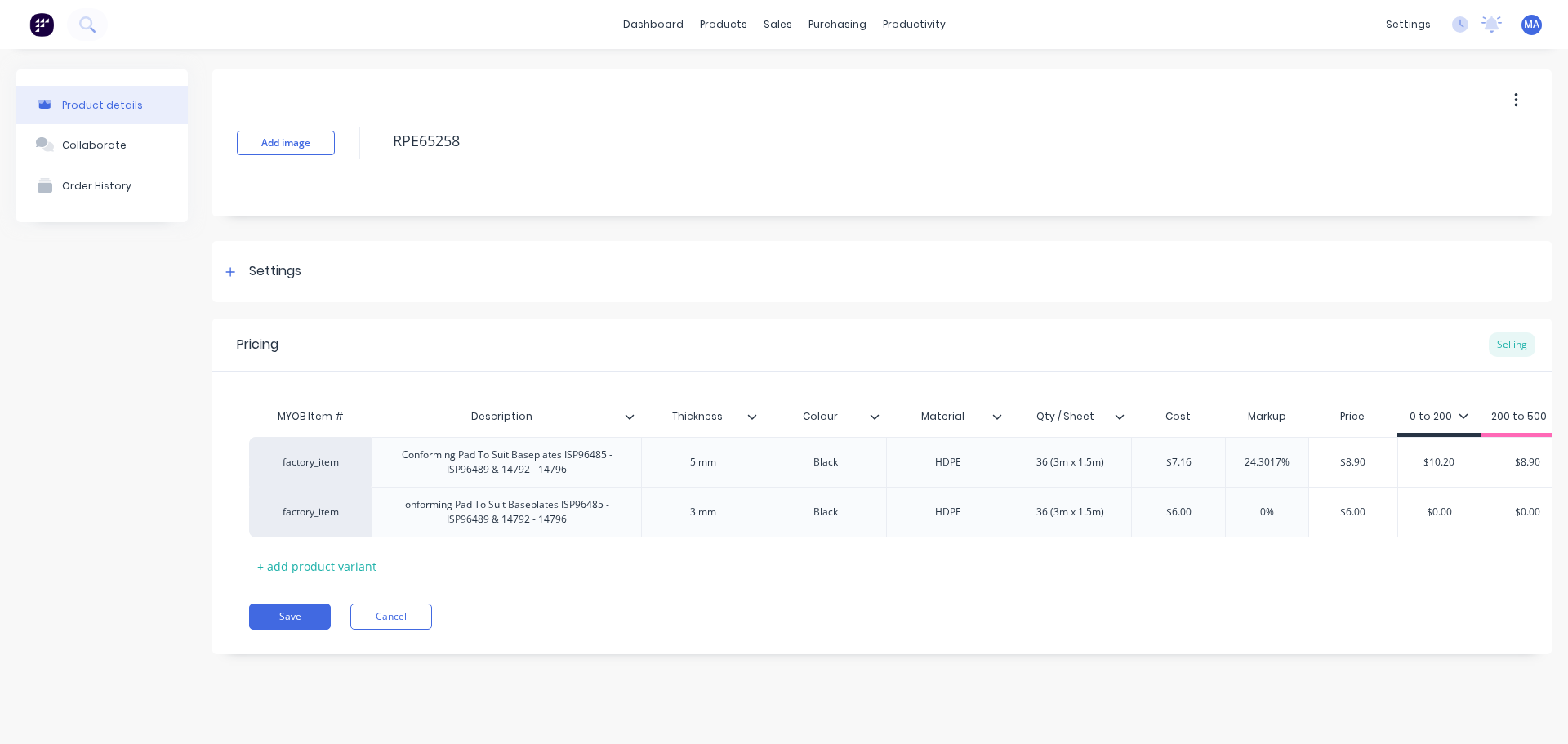
scroll to position [0, 127]
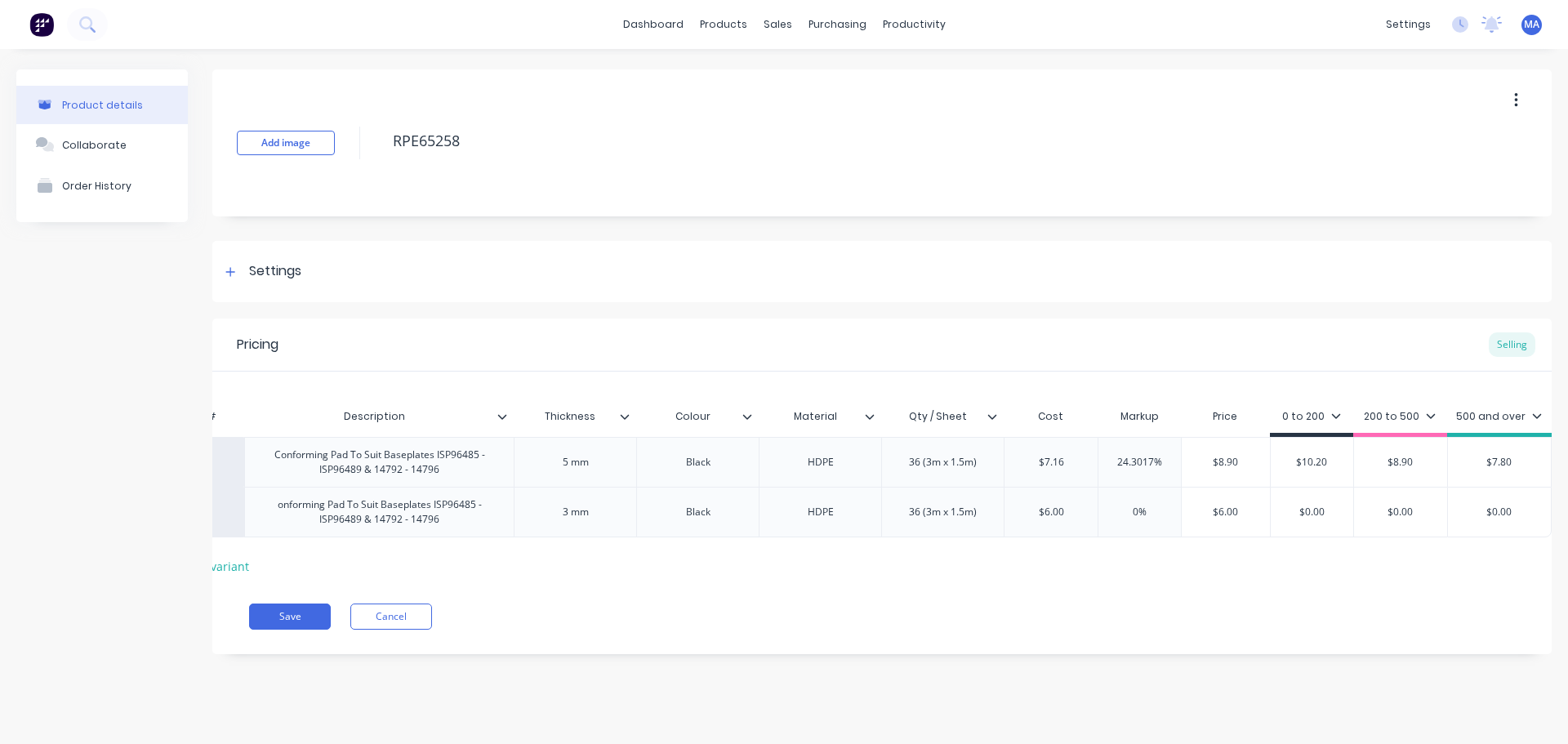
click at [1152, 515] on input "text" at bounding box center [1139, 512] width 83 height 15
type textarea "x"
type input "0%"
drag, startPoint x: 1142, startPoint y: 509, endPoint x: 1115, endPoint y: 510, distance: 27.0
click at [1121, 508] on input "0%" at bounding box center [1139, 512] width 83 height 15
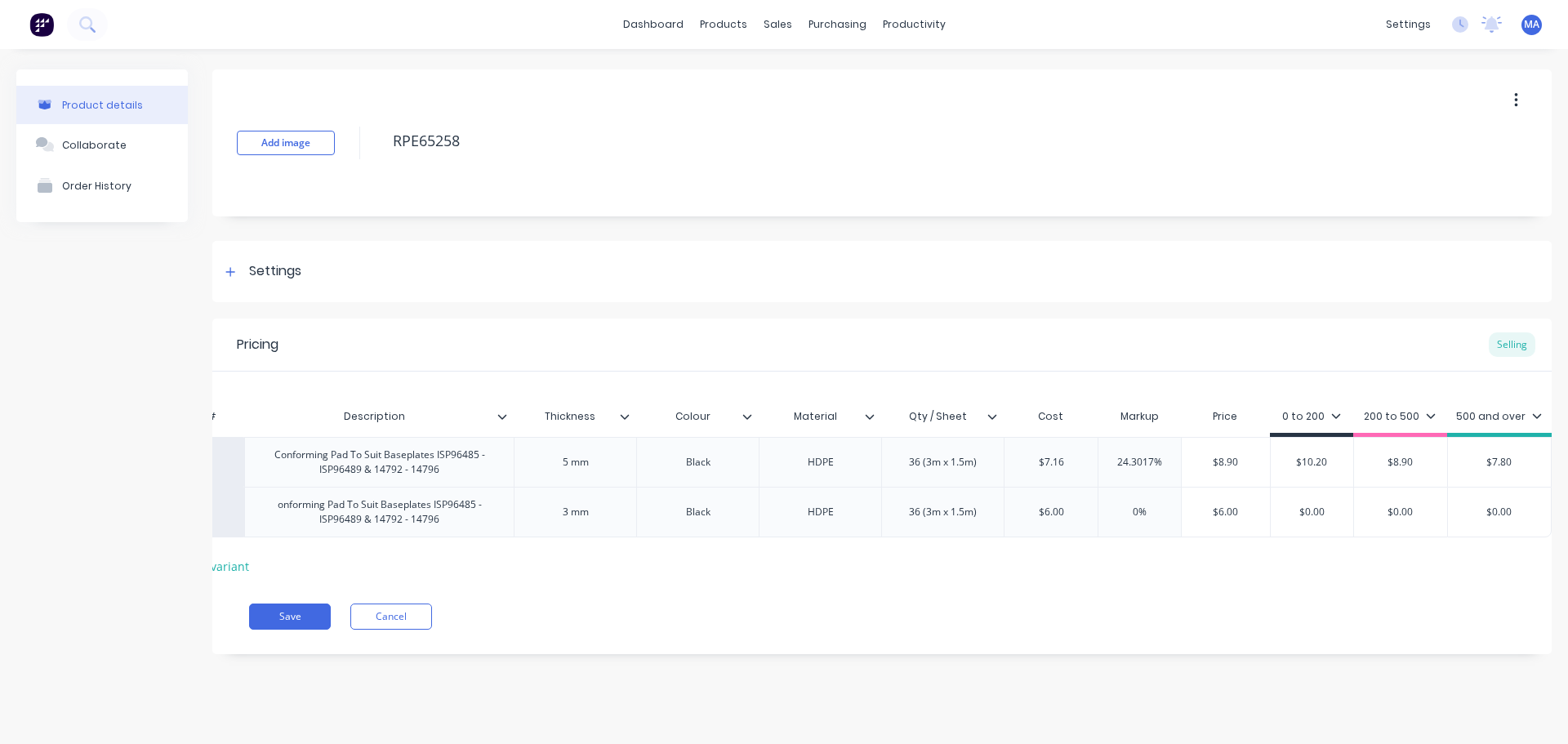
type textarea "x"
type input "5%"
type textarea "x"
type input "55%"
type input "$9.30"
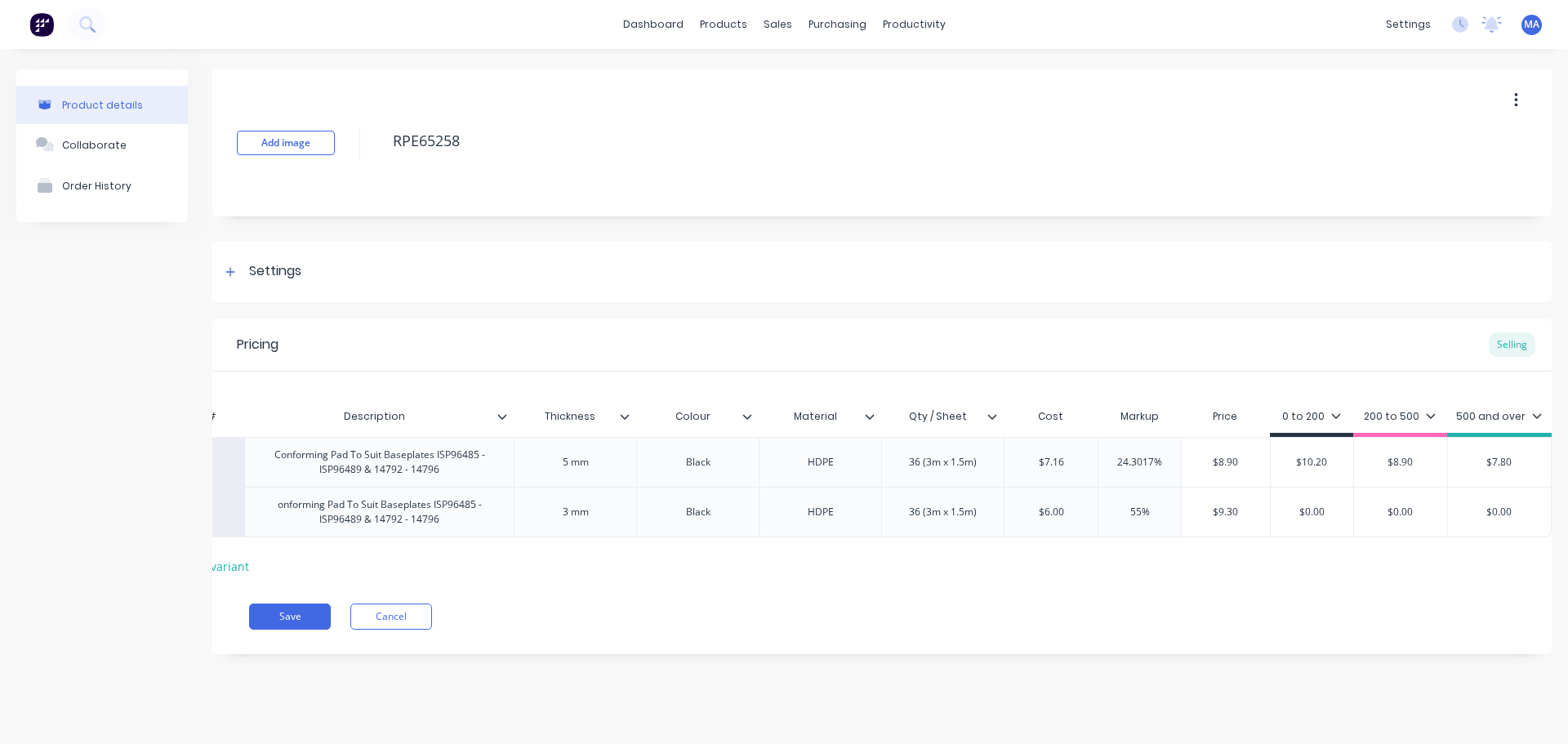
click at [1242, 516] on input "$9.30" at bounding box center [1226, 512] width 89 height 15
drag, startPoint x: 1245, startPoint y: 513, endPoint x: 1166, endPoint y: 511, distance: 79.0
click at [1166, 511] on div "factory_item onforming Pad To Suit Baseplates ISP96485 - ISP96489 & 14792 - 147…" at bounding box center [836, 512] width 1431 height 51
type input "$0.00"
drag, startPoint x: 1325, startPoint y: 507, endPoint x: 1231, endPoint y: 520, distance: 94.9
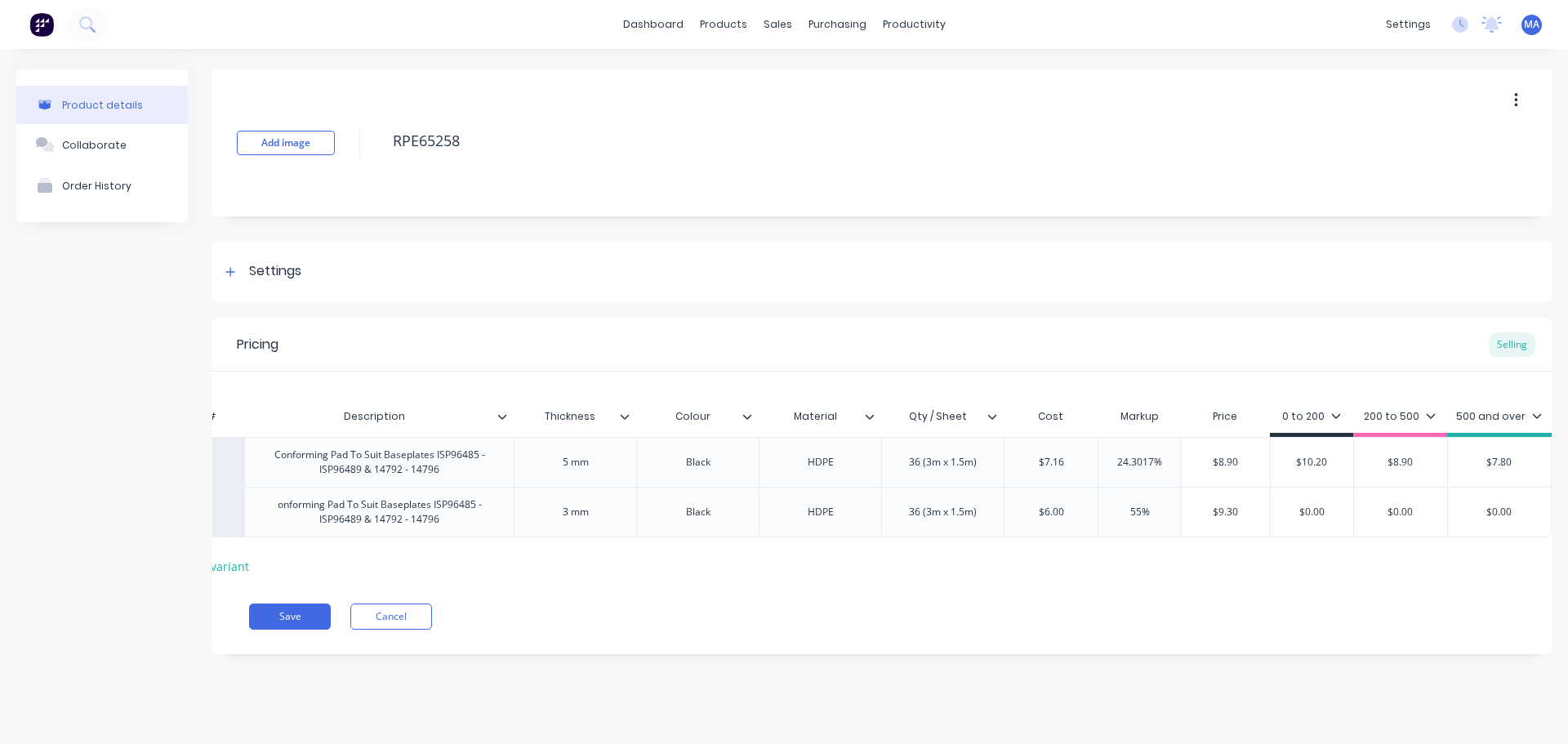
click at [1248, 507] on div "factory_item onforming Pad To Suit Baseplates ISP96485 - ISP96489 & 14792 - 147…" at bounding box center [836, 512] width 1431 height 51
paste input "9.3"
type textarea "x"
drag, startPoint x: 1339, startPoint y: 514, endPoint x: 1257, endPoint y: 521, distance: 82.3
click at [1257, 520] on div "factory_item onforming Pad To Suit Baseplates ISP96485 - ISP96489 & 14792 - 147…" at bounding box center [836, 512] width 1431 height 51
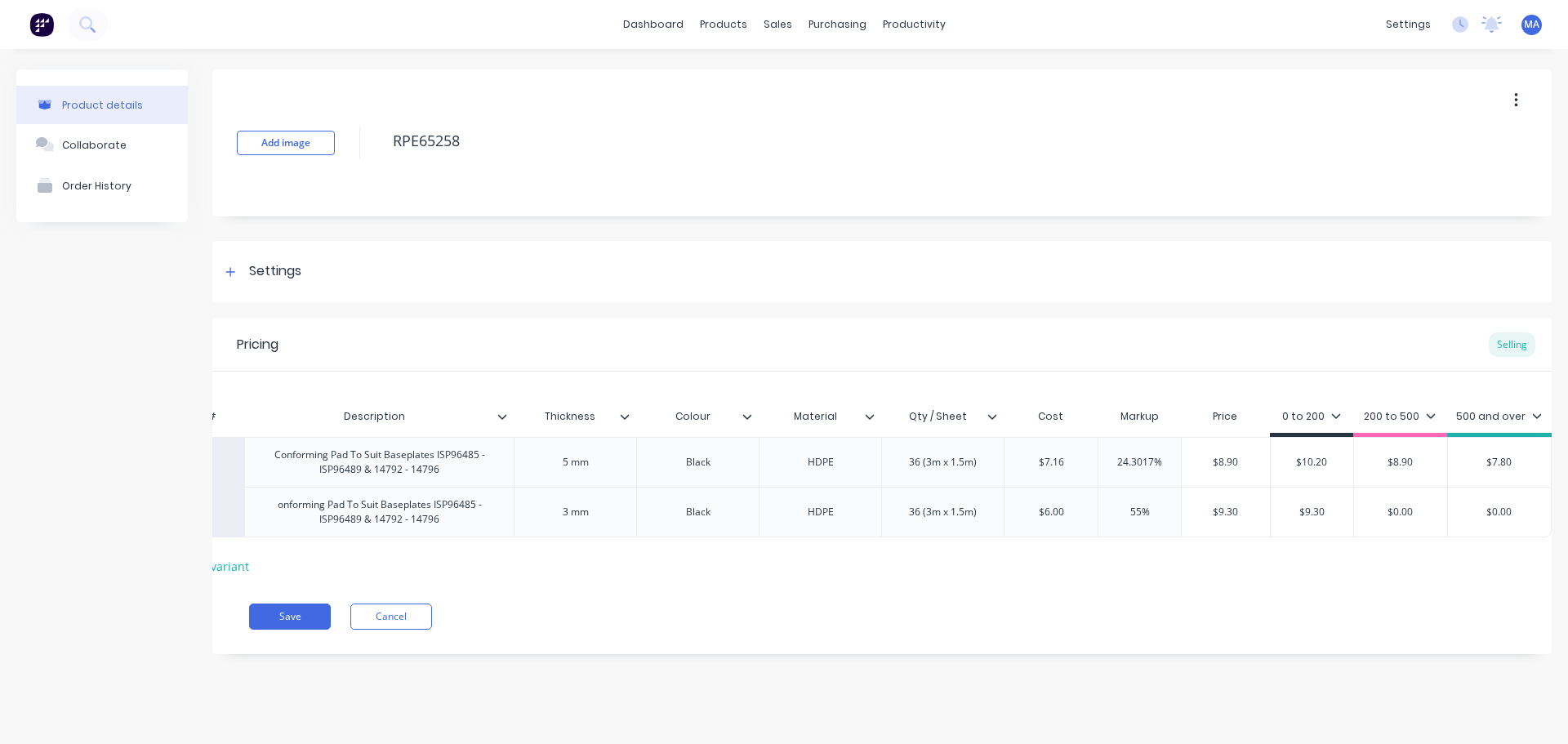
drag, startPoint x: 1330, startPoint y: 508, endPoint x: 1278, endPoint y: 512, distance: 52.2
click at [1278, 512] on input "$9.30" at bounding box center [1312, 512] width 83 height 15
type input "$9.30"
type input "$0.00"
click at [1426, 512] on input "$0.00" at bounding box center [1401, 512] width 94 height 15
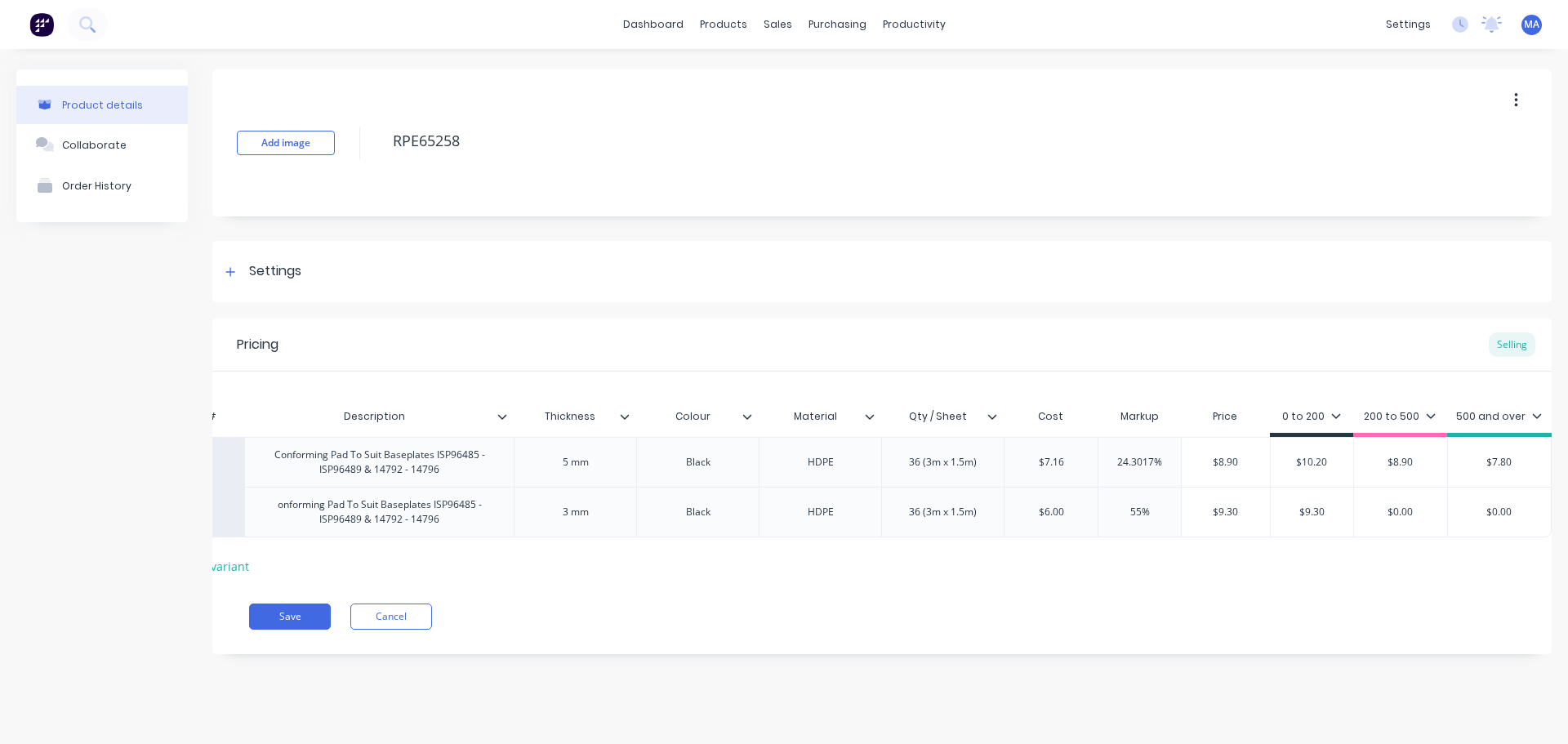
drag, startPoint x: 1370, startPoint y: 511, endPoint x: 1346, endPoint y: 514, distance: 24.2
click at [1359, 512] on input "$0.00" at bounding box center [1401, 512] width 94 height 15
type textarea "x"
type input "9"
type textarea "x"
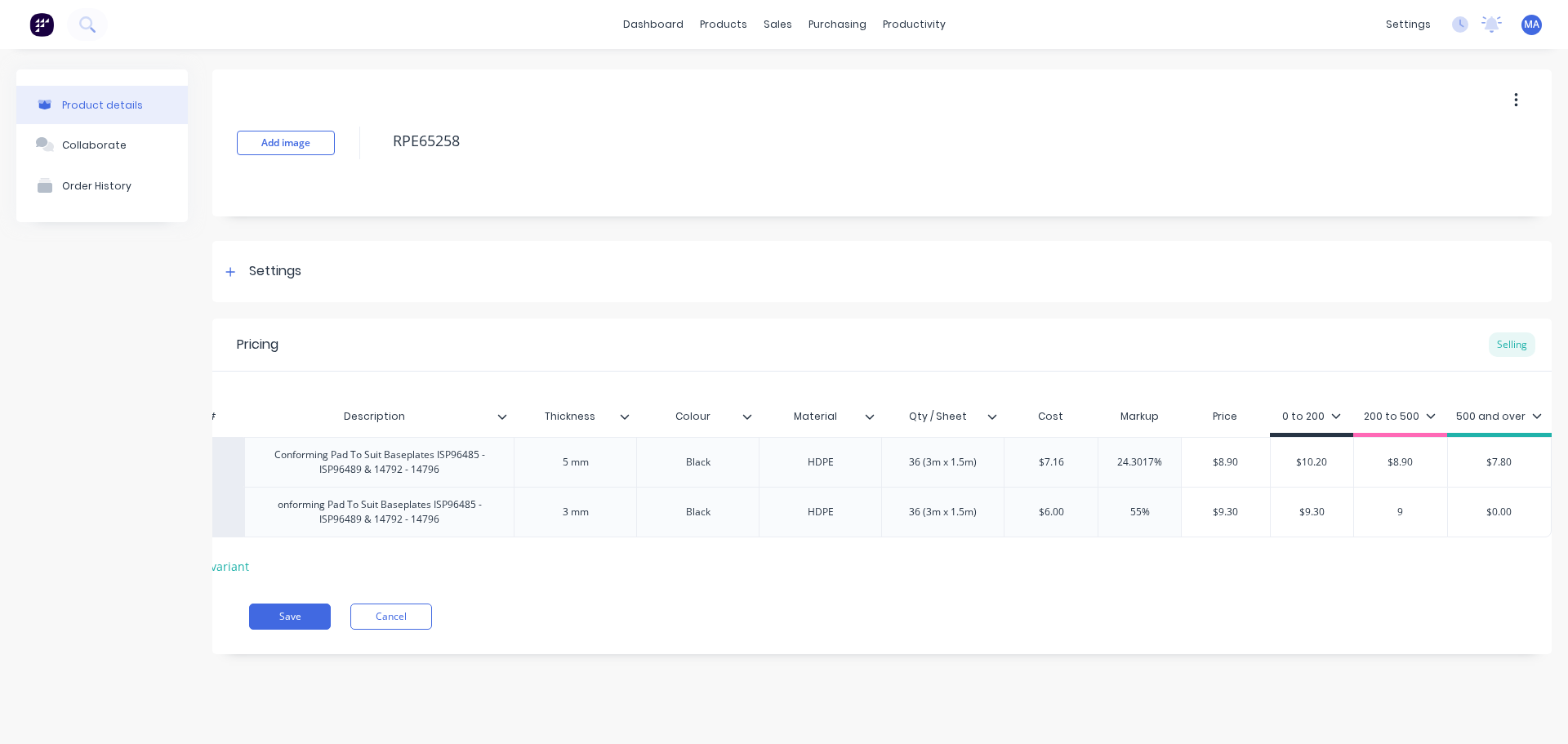
type input "9."
type textarea "x"
type input "9.1"
type textarea "x"
type input "9.10"
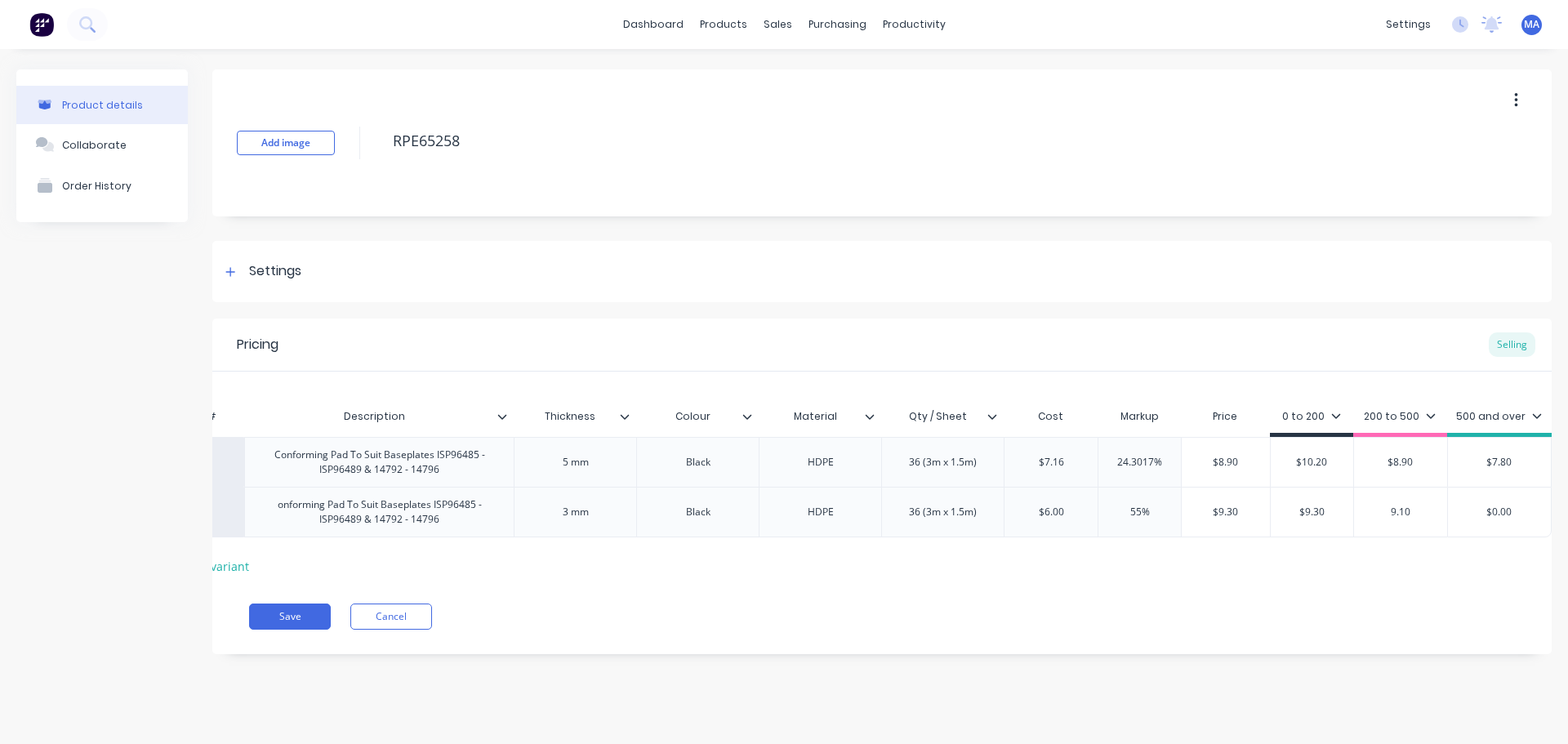
type input "$0.00"
type textarea "x"
type input "$0.0"
type textarea "x"
type input "$0."
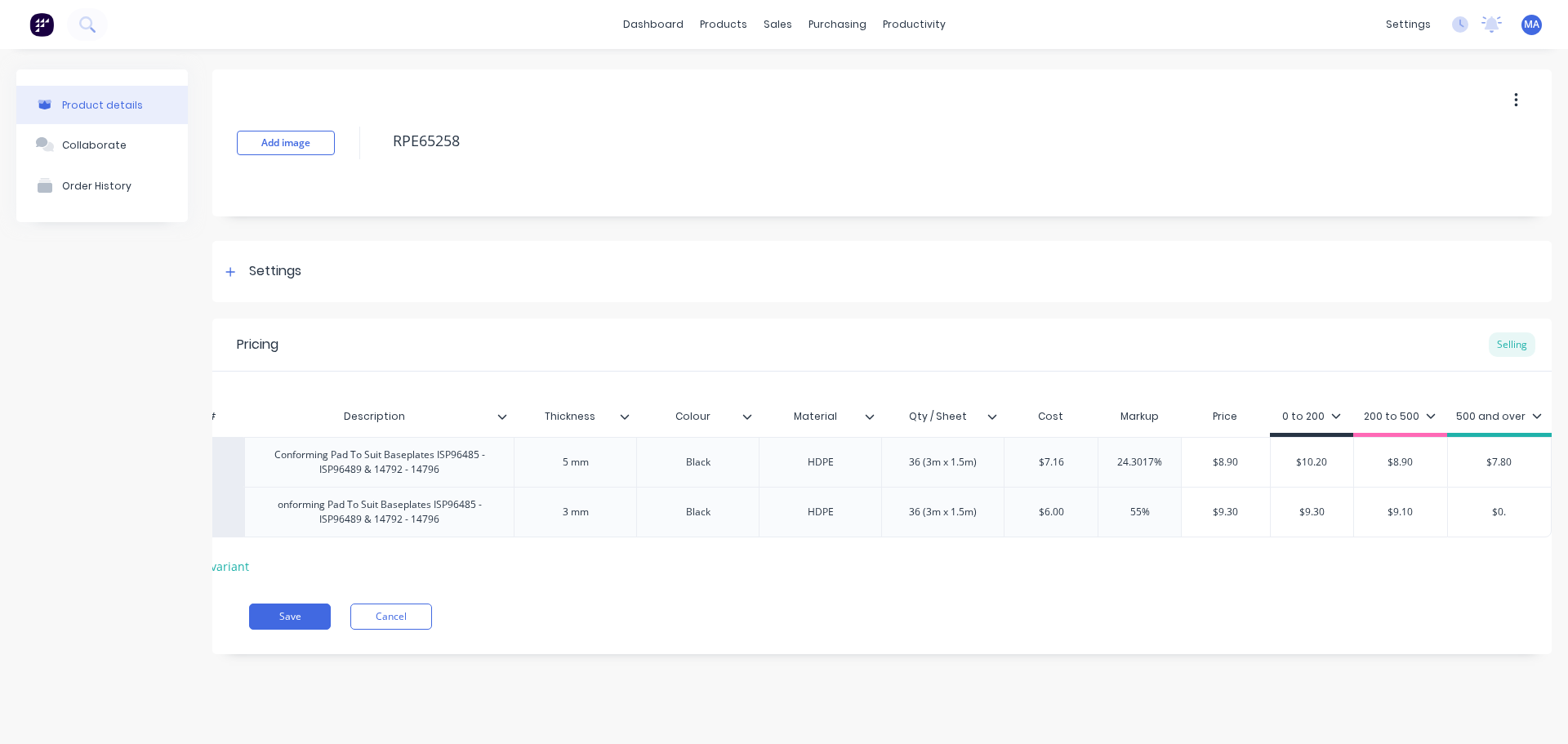
type textarea "x"
type input "$0"
type textarea "x"
type input "$"
type textarea "x"
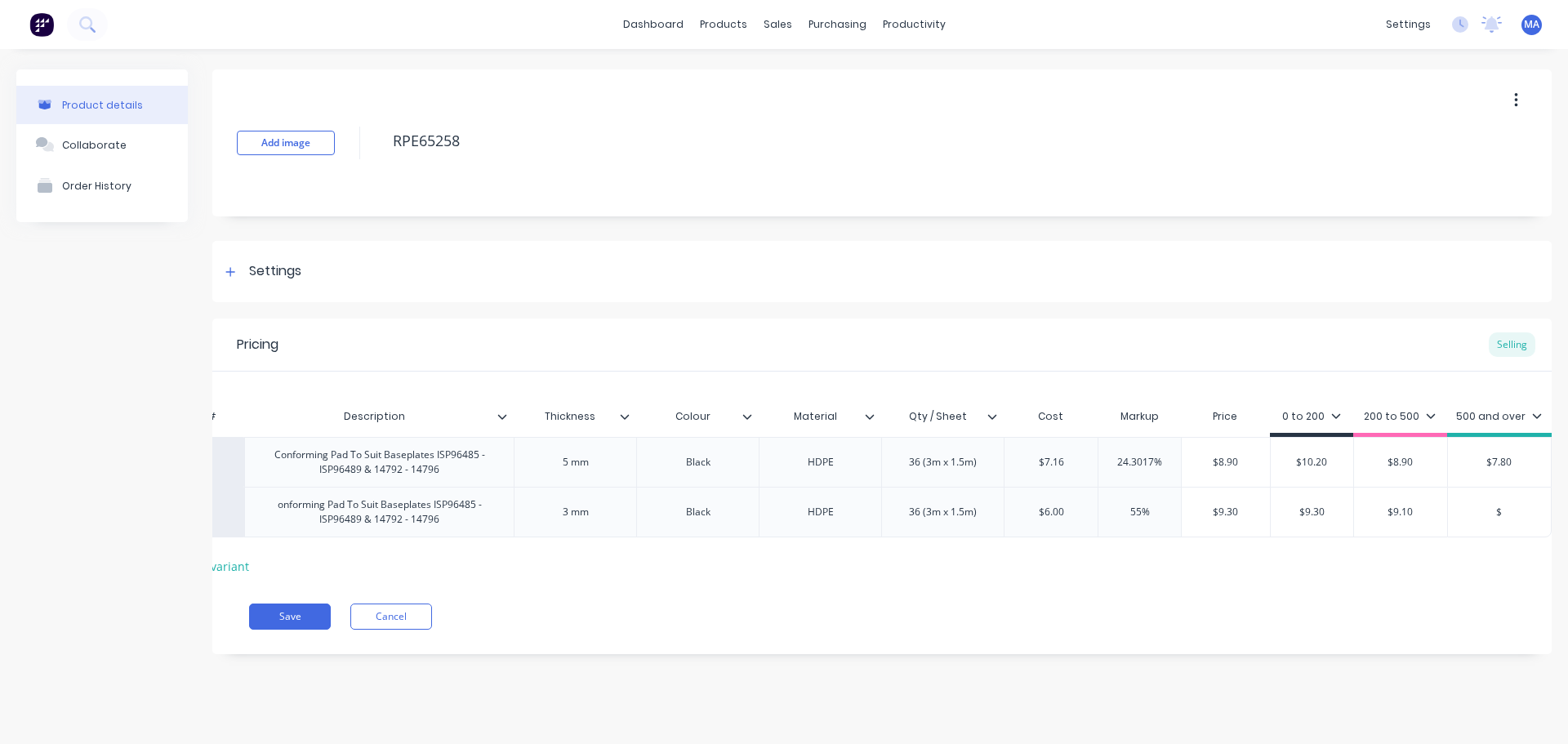
type input "$8"
type textarea "x"
type input "$8."
type textarea "x"
type input "$8.9"
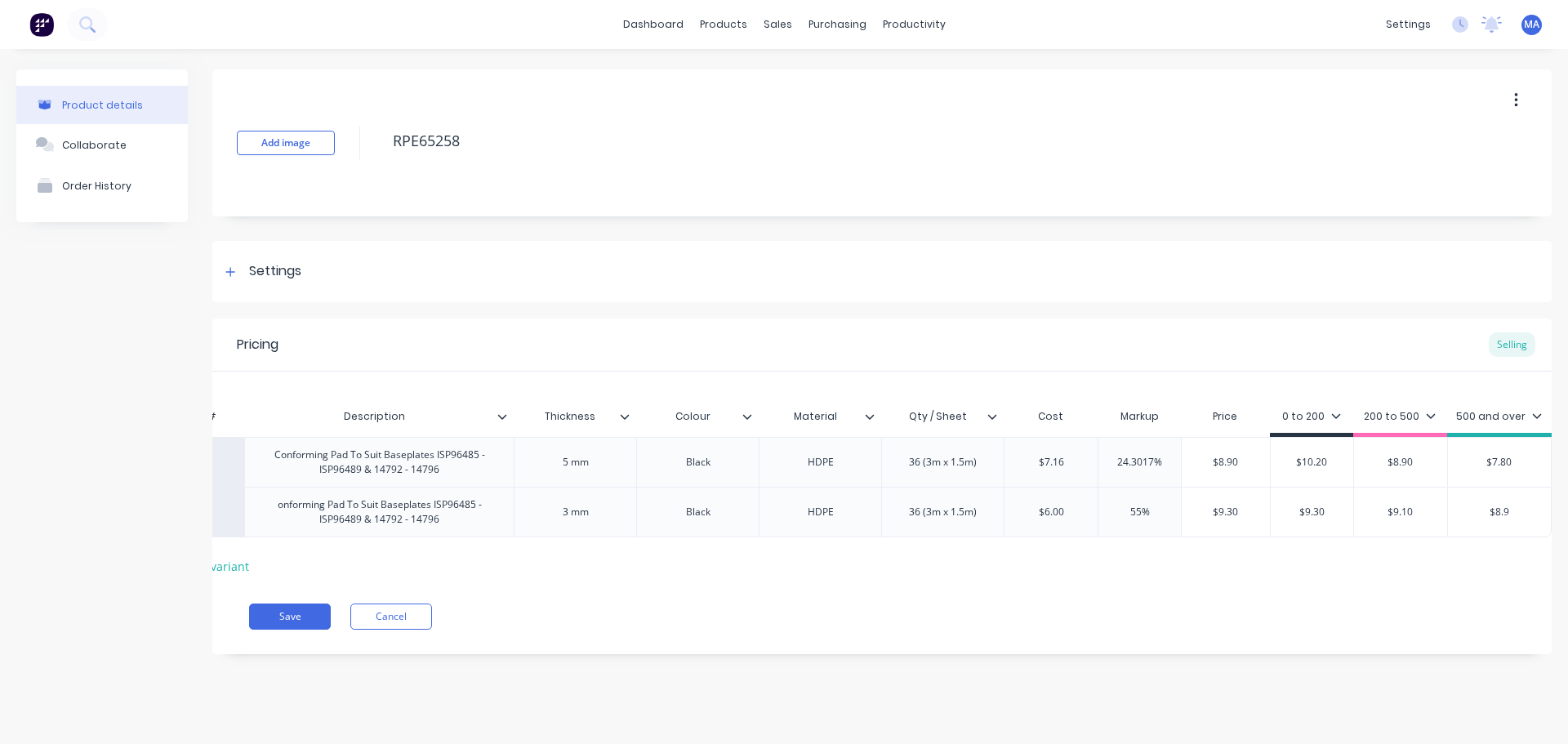
type textarea "x"
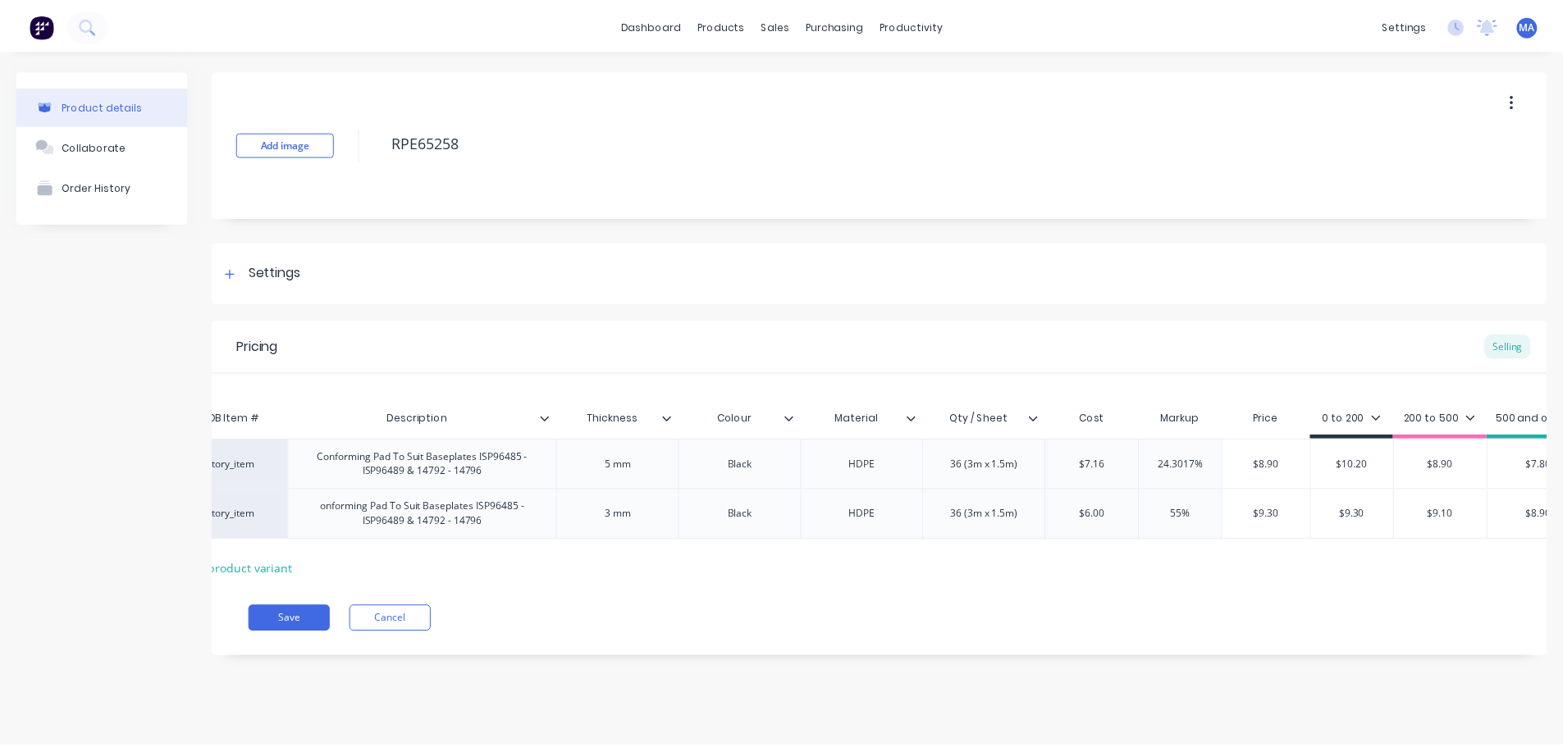
scroll to position [0, 0]
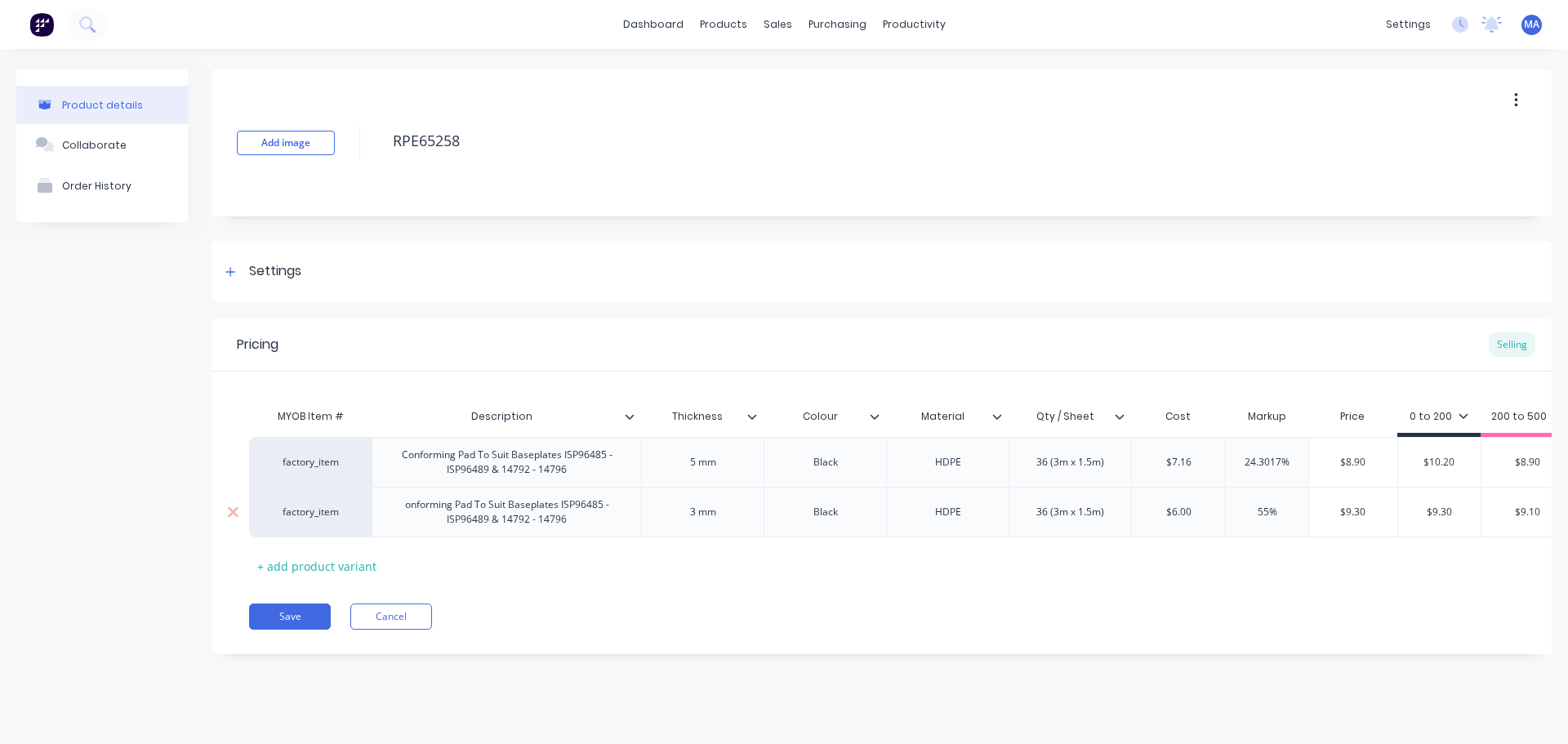
type input "$8.90"
click at [405, 507] on div "onforming Pad To Suit Baseplates ISP96485 - ISP96489 & 14792 - 14796" at bounding box center [507, 512] width 256 height 36
click at [594, 629] on div "Save Cancel" at bounding box center [900, 617] width 1303 height 26
click at [120, 156] on button "Collaborate" at bounding box center [102, 144] width 171 height 41
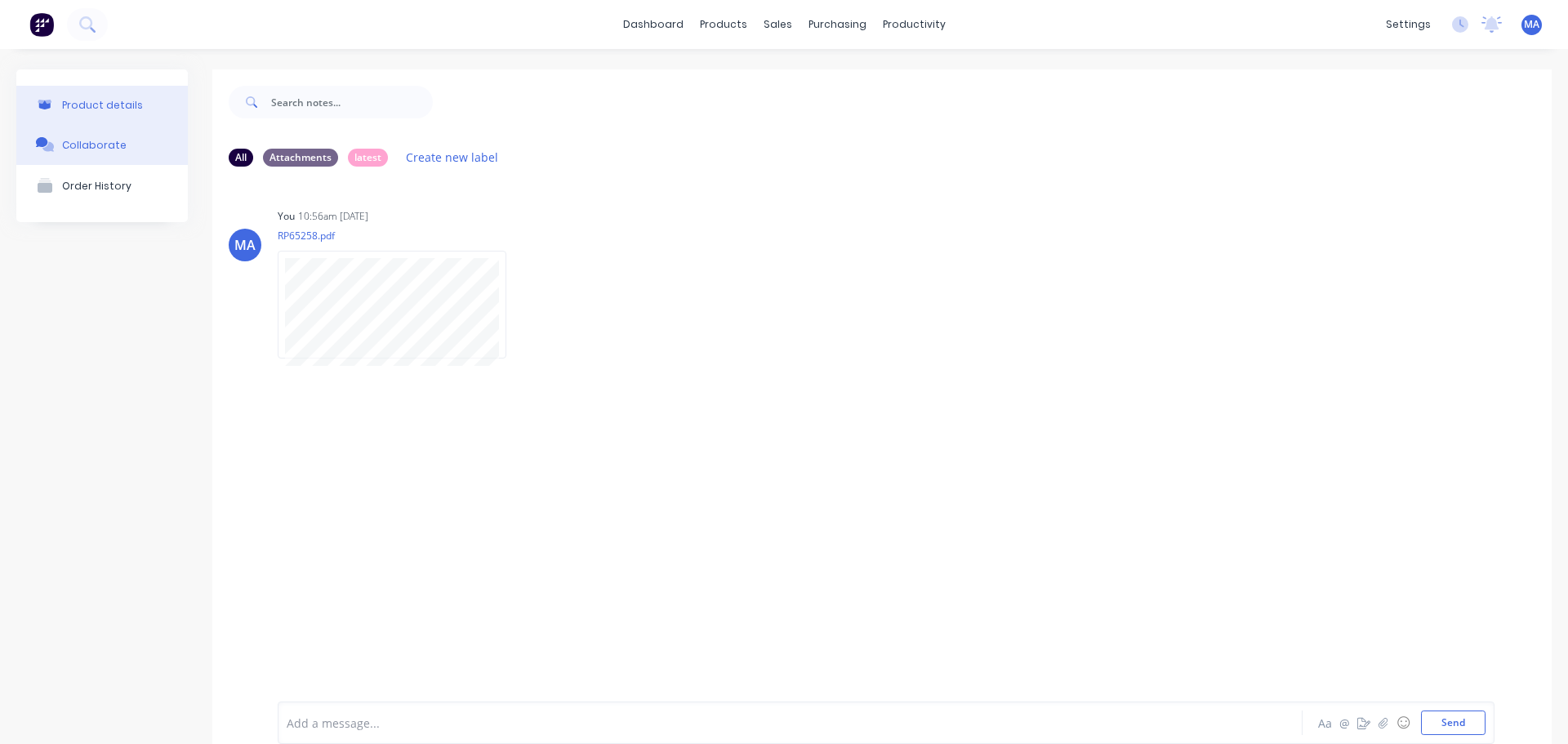
click at [110, 101] on div "Product details" at bounding box center [102, 105] width 81 height 12
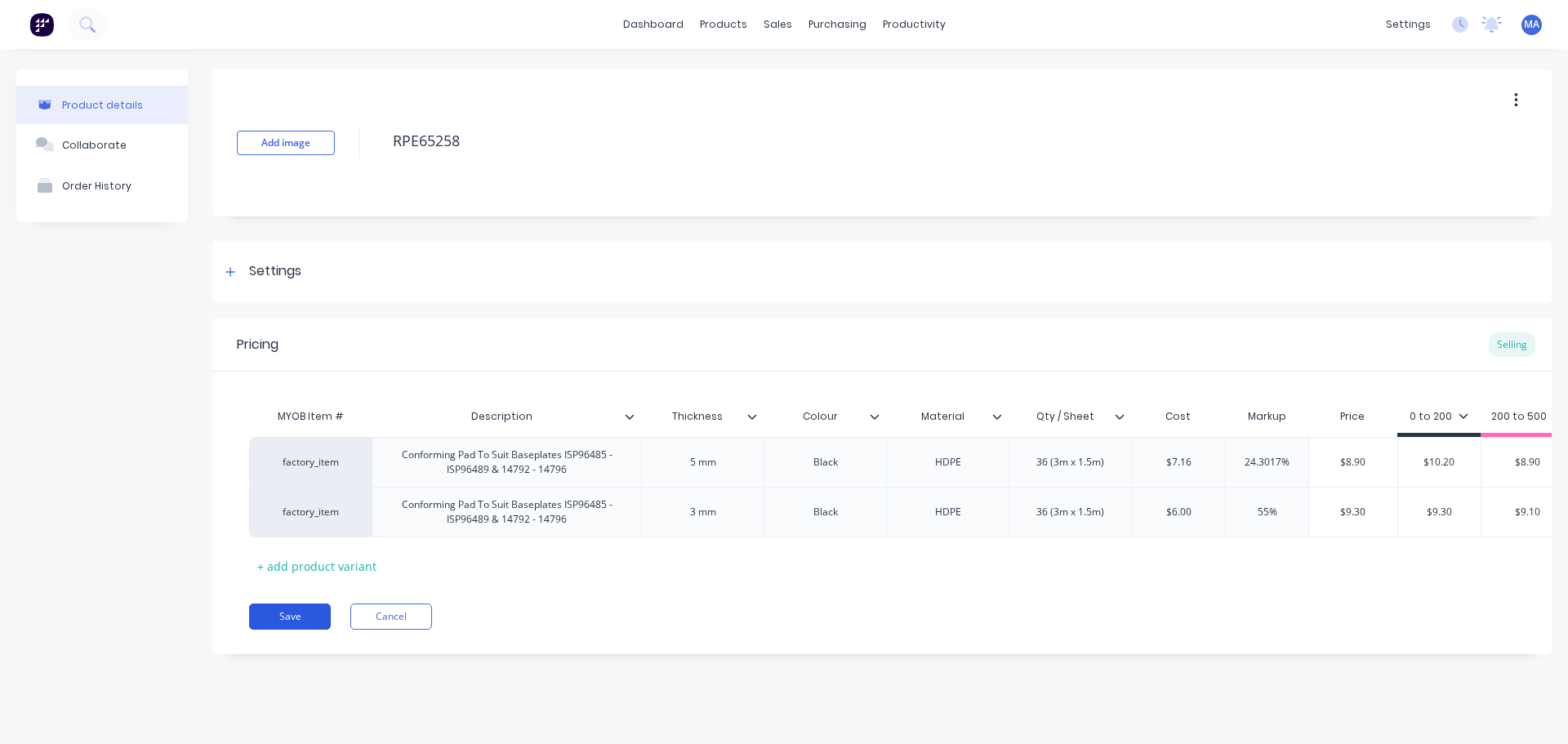
click at [300, 625] on button "Save" at bounding box center [290, 617] width 82 height 26
type textarea "x"
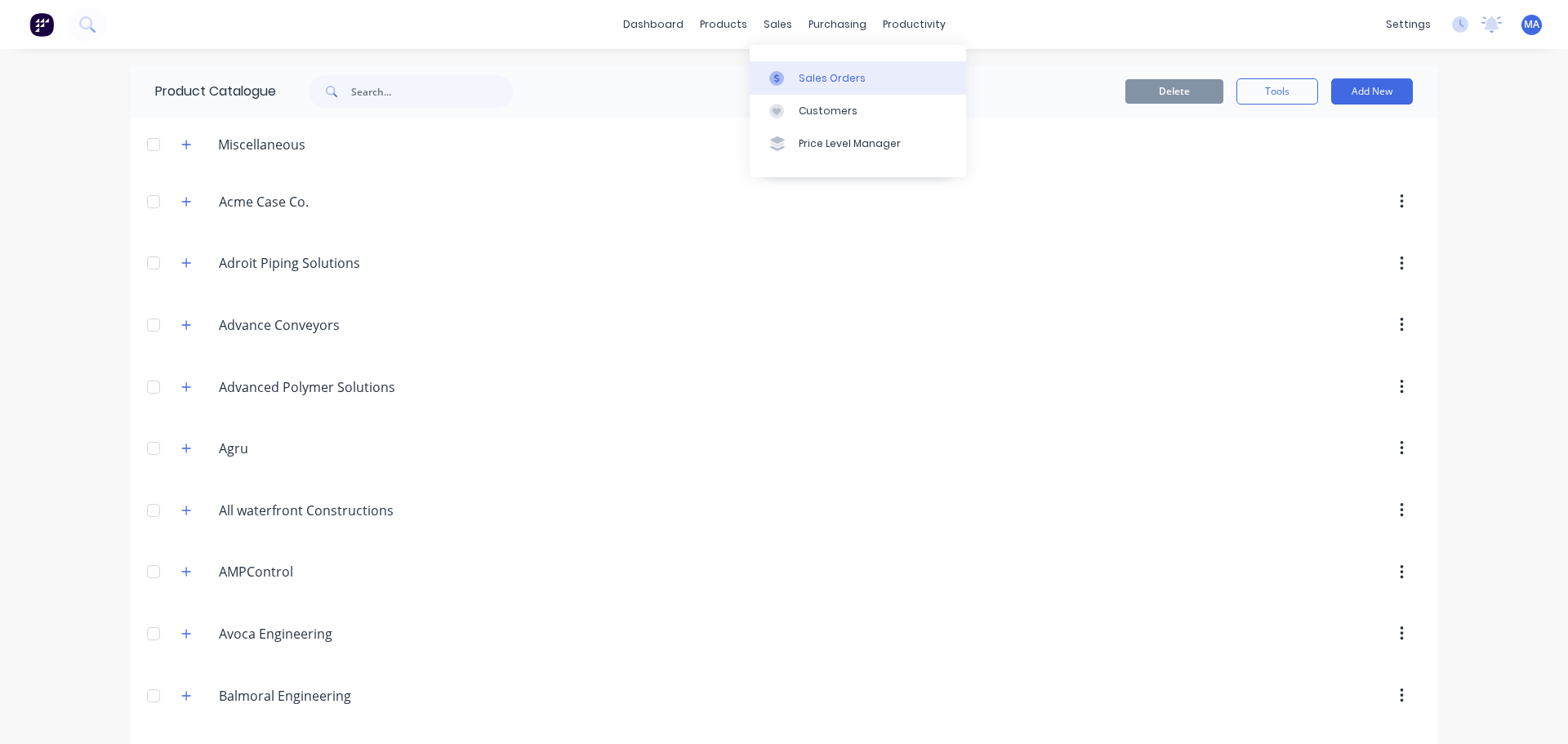
click at [798, 77] on div "Sales Orders" at bounding box center [831, 78] width 67 height 15
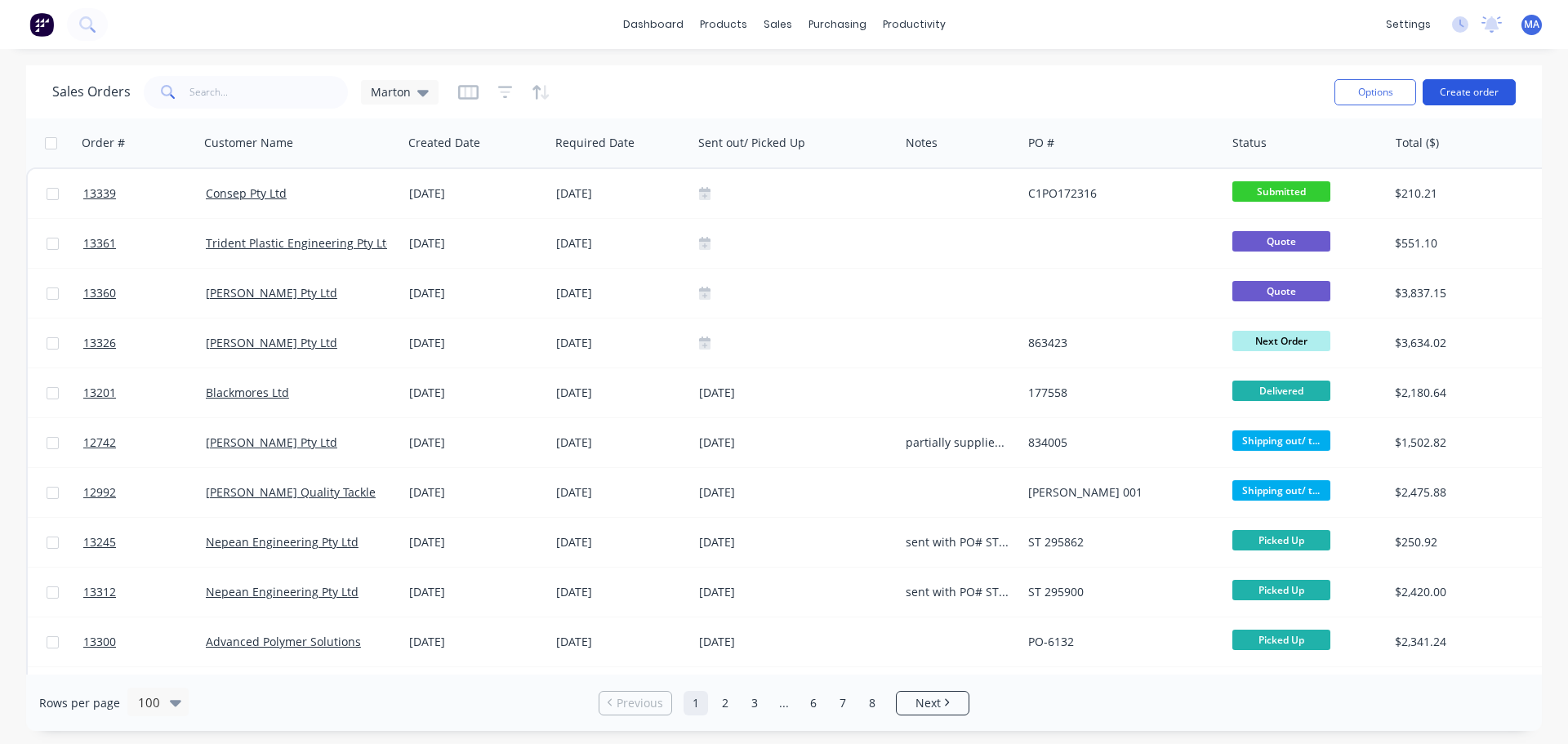
click at [1475, 86] on button "Create order" at bounding box center [1469, 93] width 94 height 26
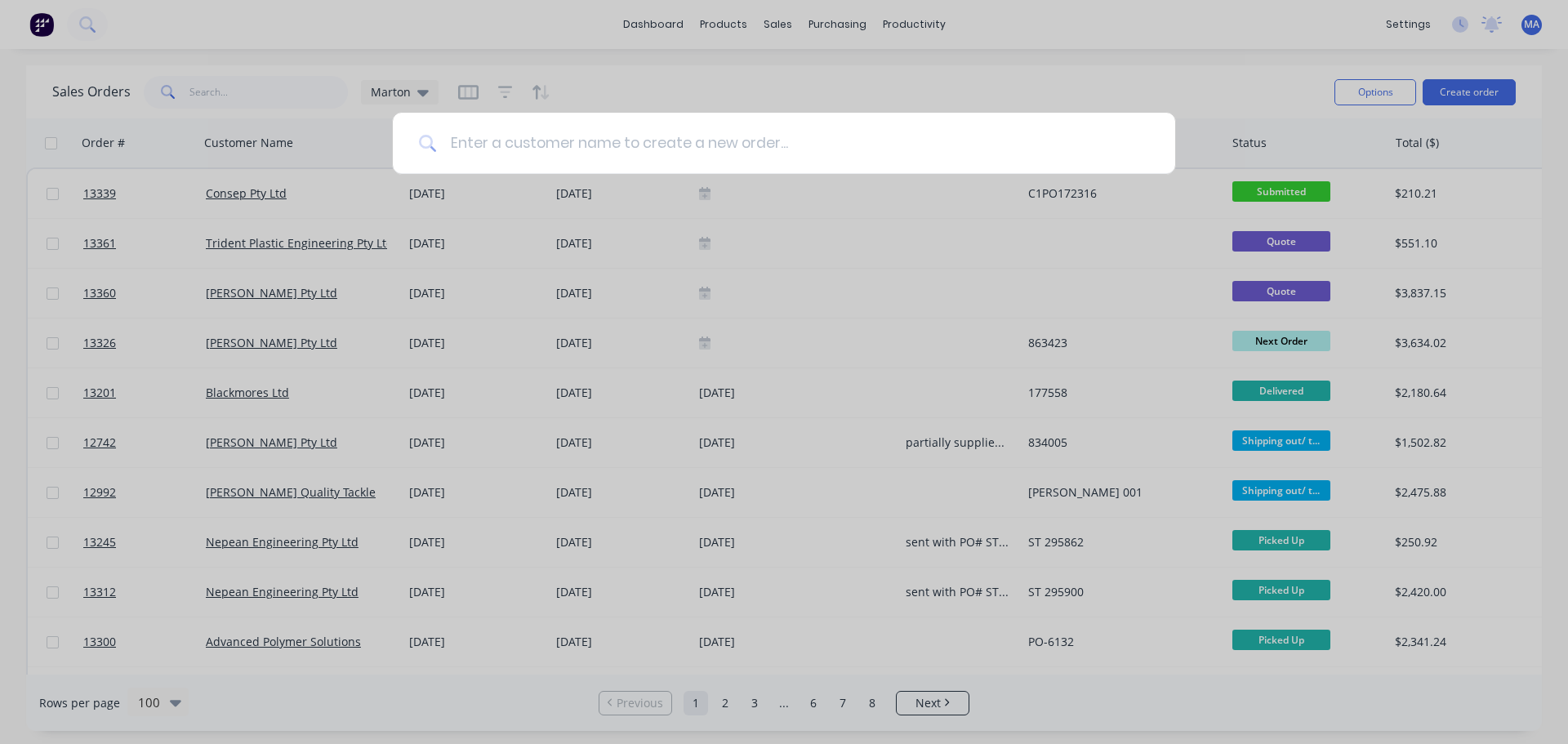
click at [621, 152] on input at bounding box center [792, 143] width 712 height 62
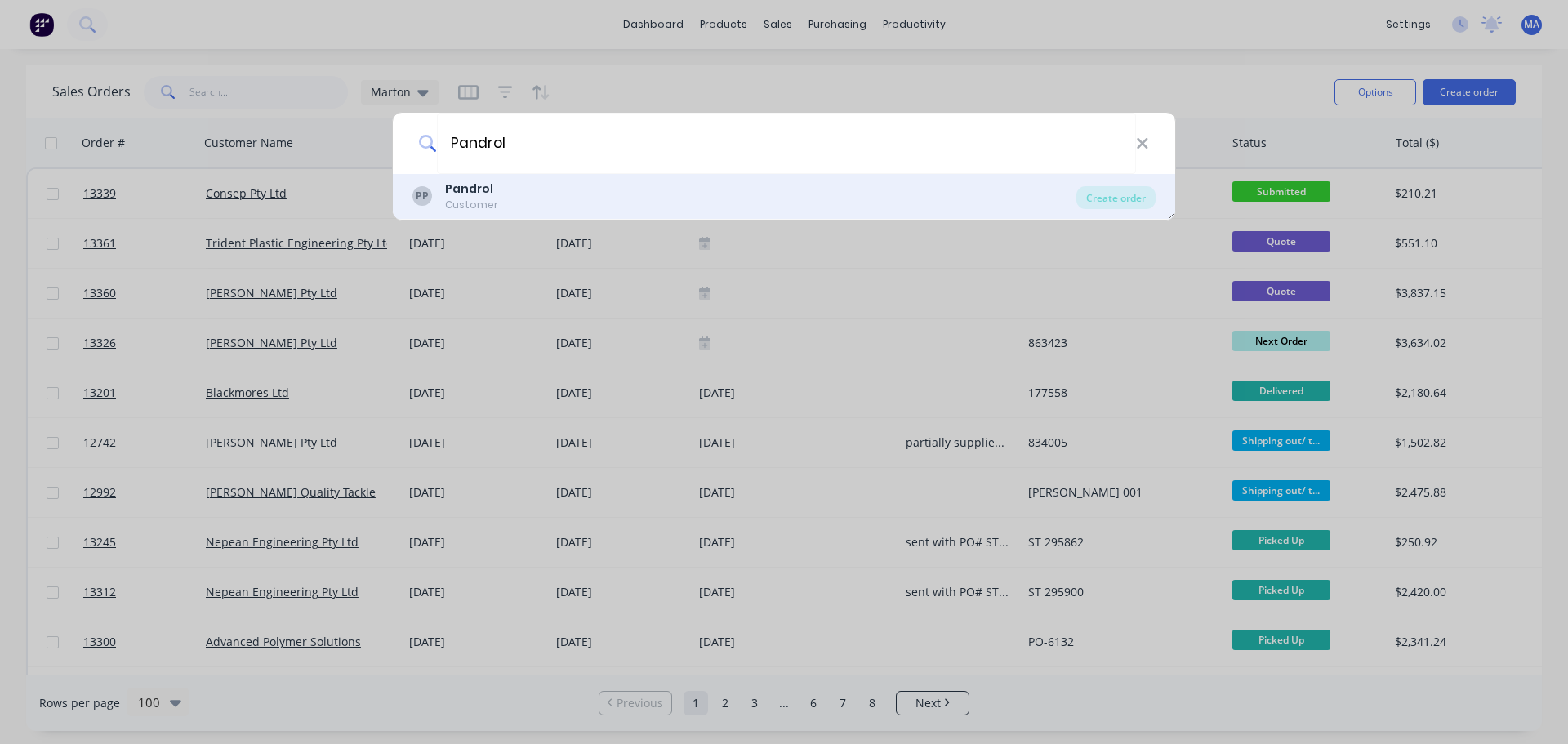
type input "Pandrol"
click at [544, 206] on div "PP Pandrol Customer" at bounding box center [744, 196] width 664 height 32
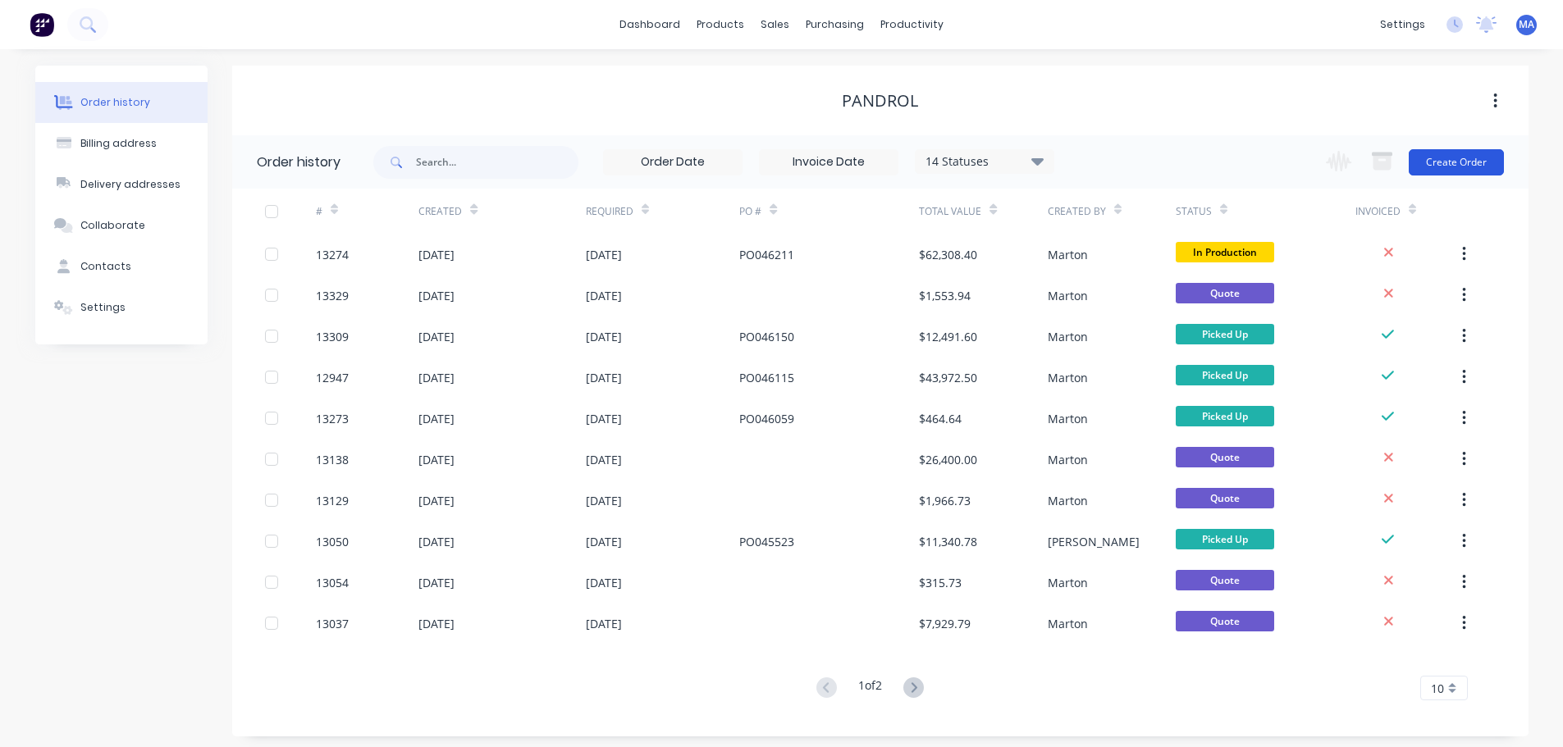
click at [1464, 159] on button "Create Order" at bounding box center [1456, 162] width 95 height 26
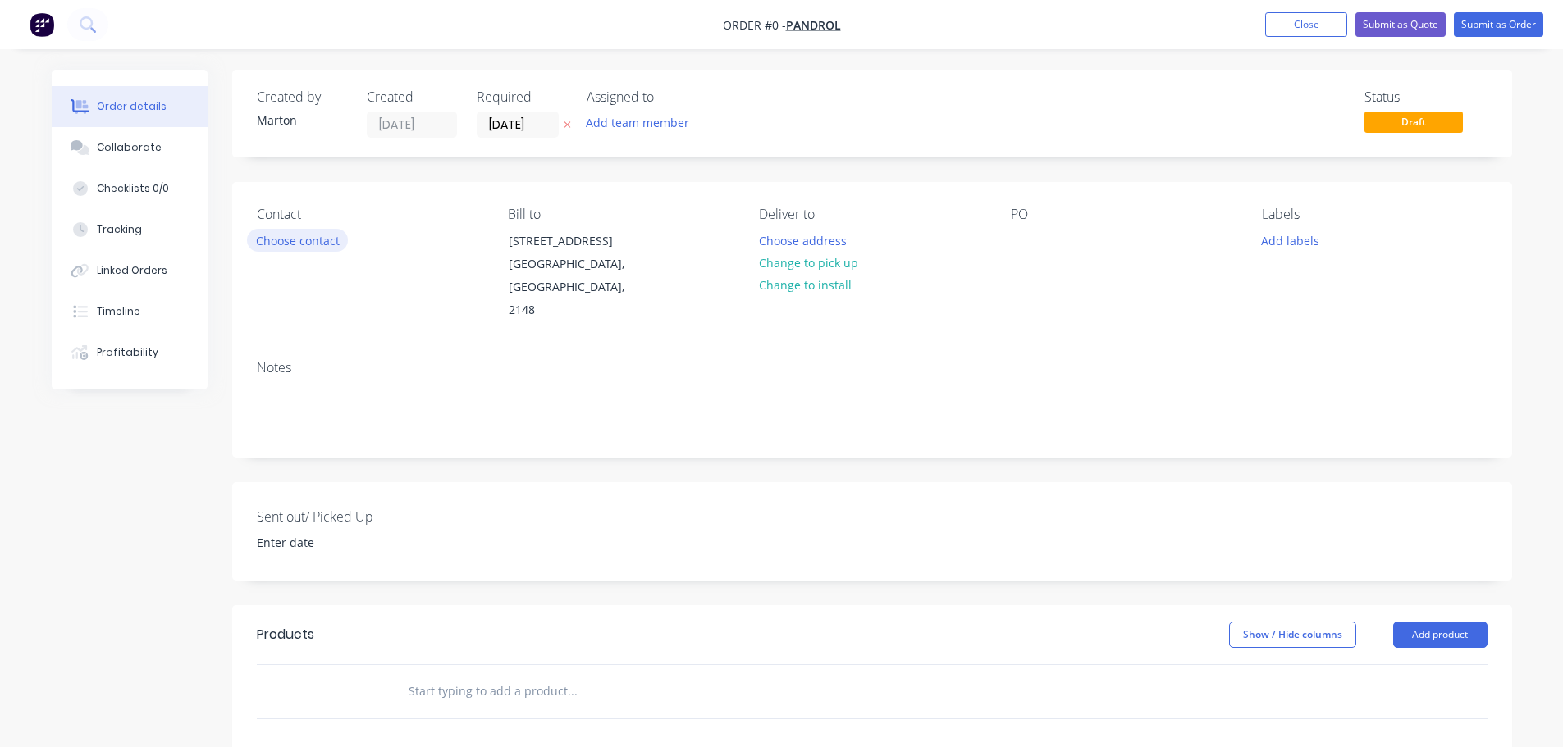
click at [286, 242] on button "Choose contact" at bounding box center [297, 240] width 101 height 22
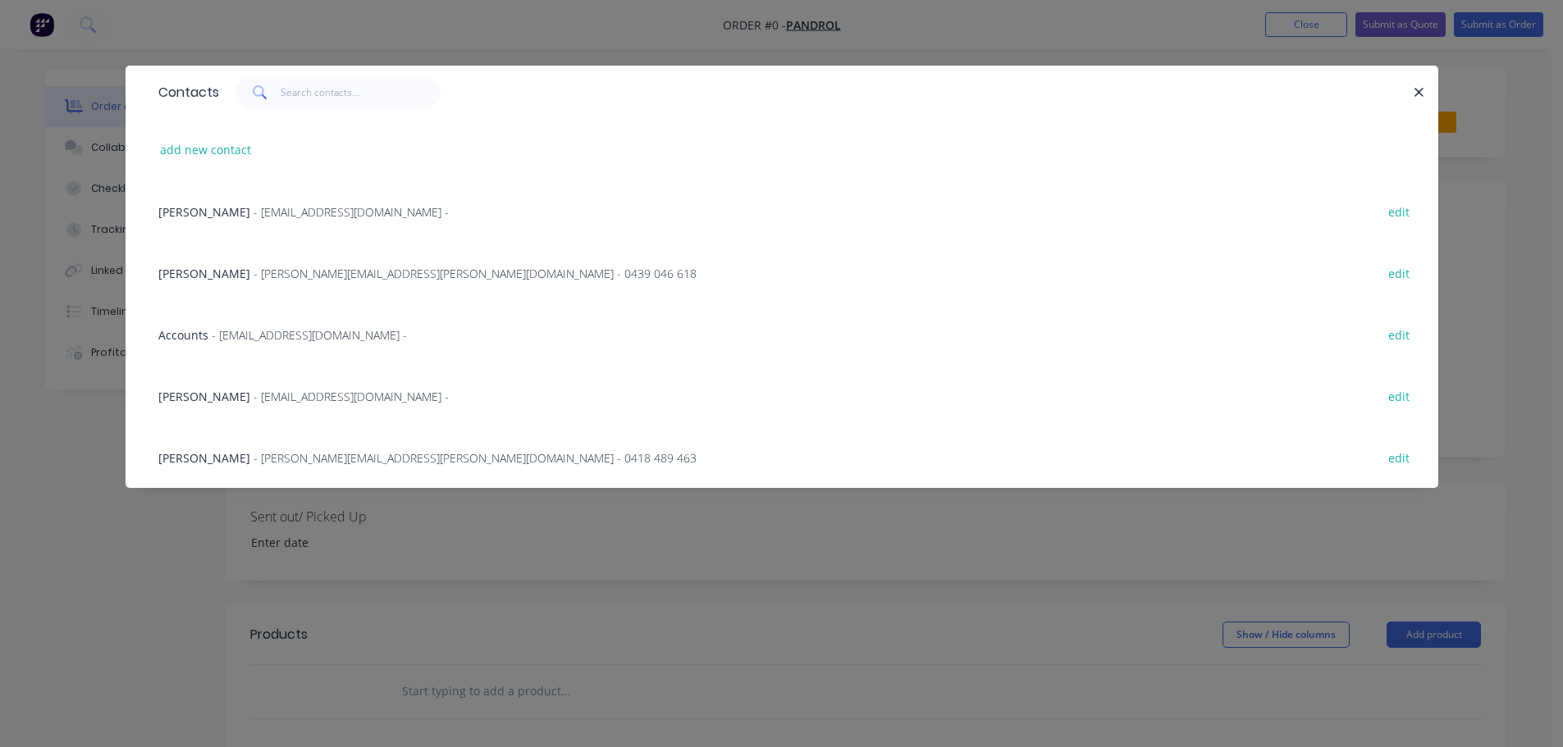
click at [225, 281] on span "[PERSON_NAME]" at bounding box center [204, 274] width 92 height 16
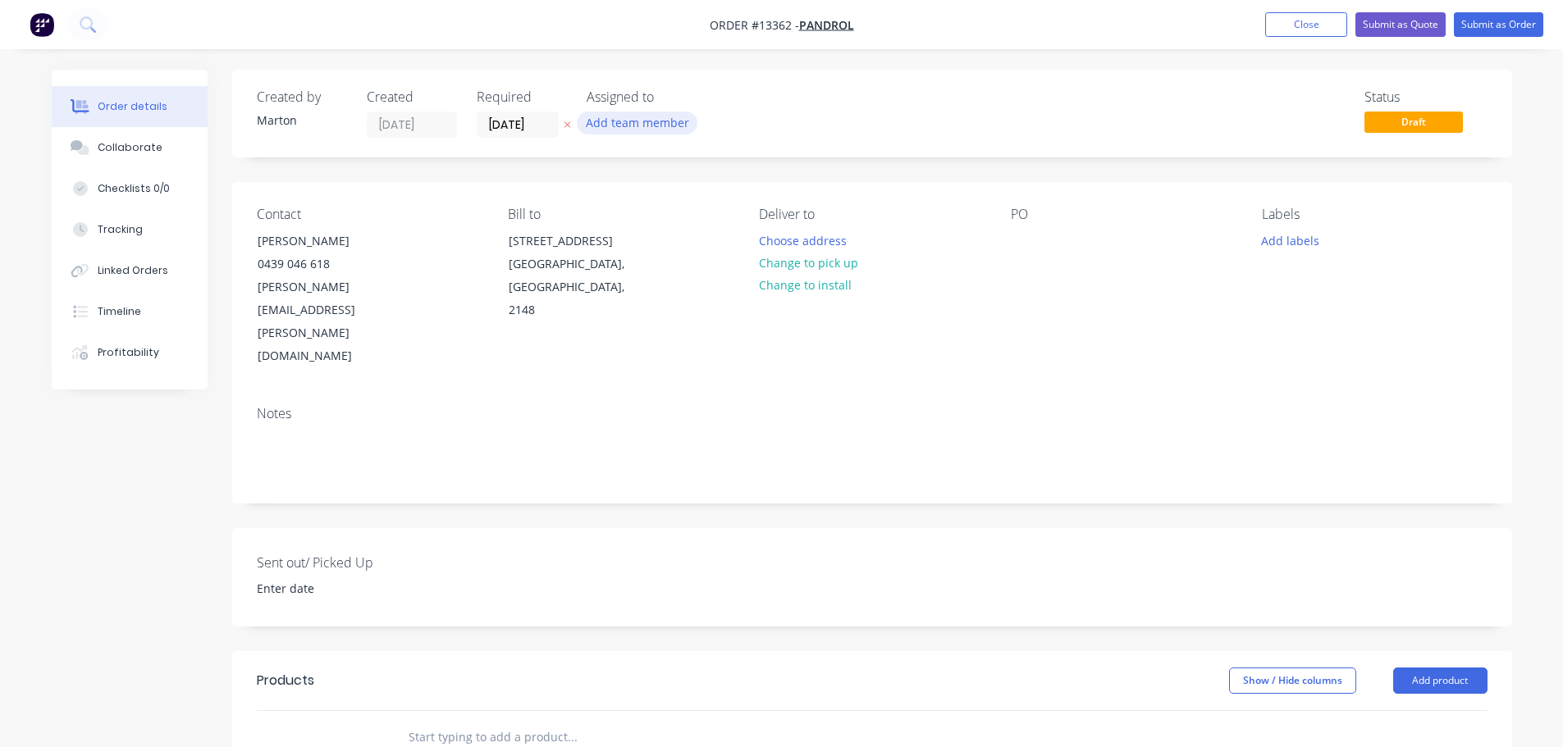
click at [642, 130] on button "Add team member" at bounding box center [637, 123] width 121 height 22
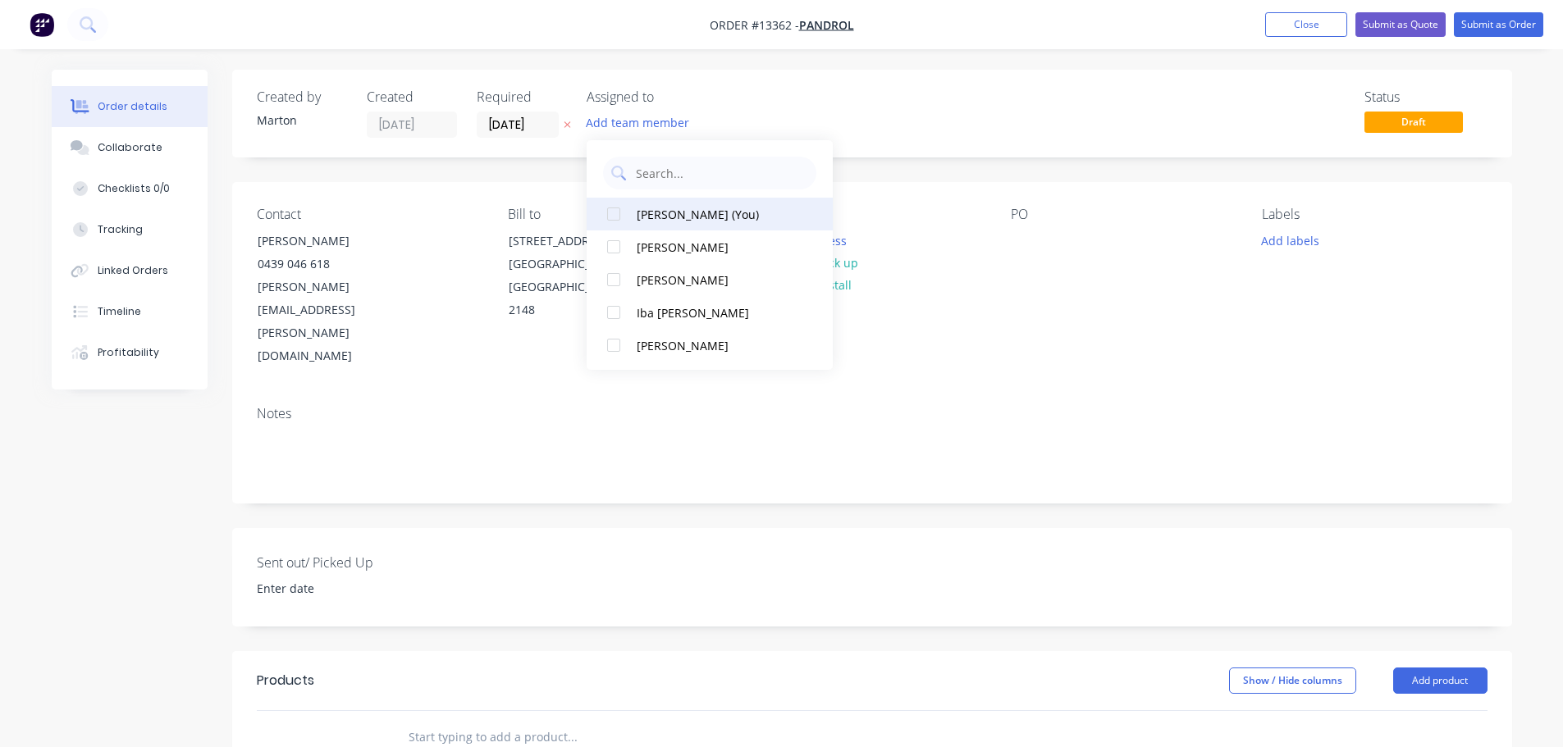
click at [620, 222] on div at bounding box center [613, 214] width 33 height 33
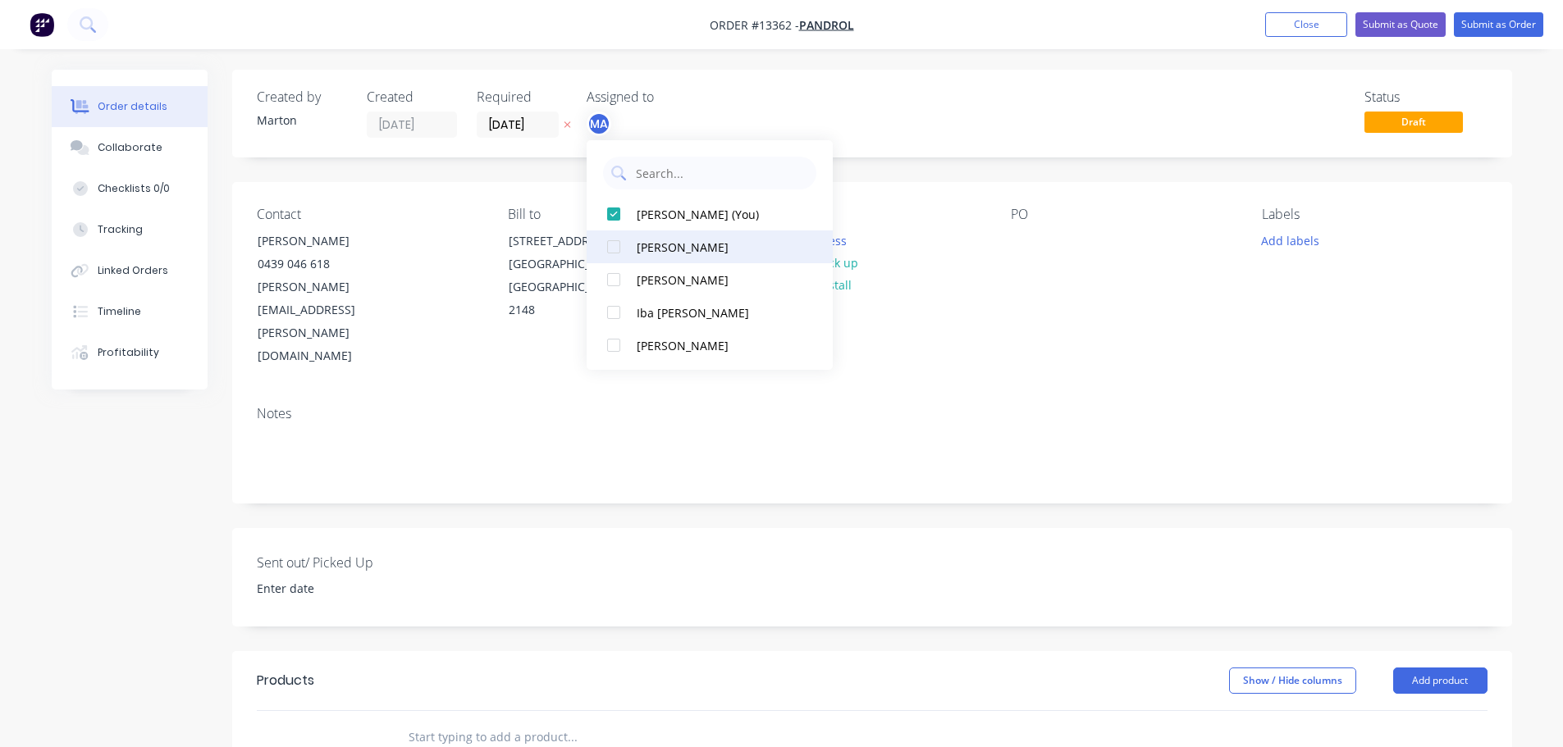
click at [615, 243] on div at bounding box center [613, 247] width 33 height 33
click at [616, 287] on div at bounding box center [613, 279] width 33 height 33
click at [882, 123] on div "Status Draft" at bounding box center [1119, 113] width 737 height 48
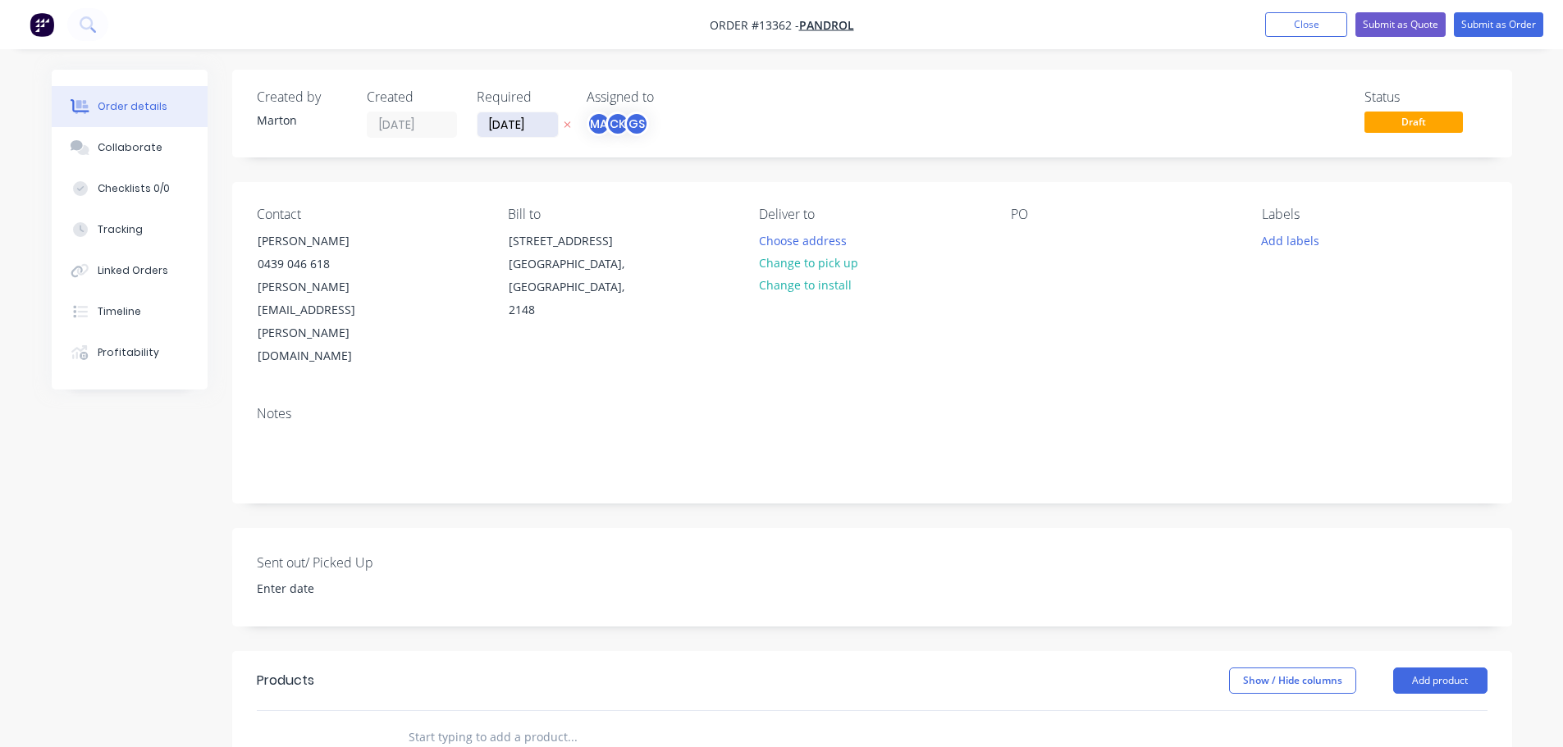
click at [485, 117] on input "[DATE]" at bounding box center [517, 124] width 80 height 25
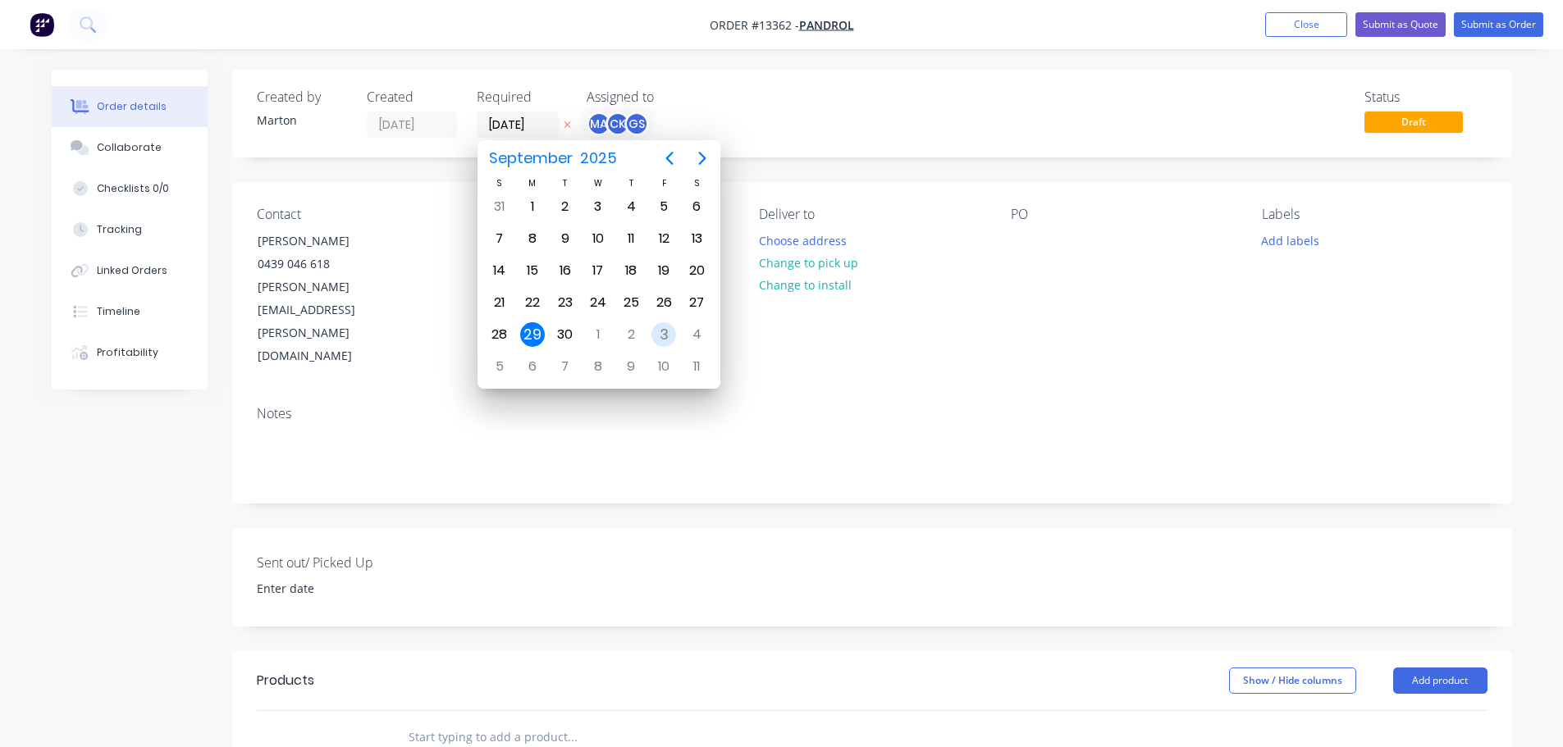
click at [662, 334] on div "3" at bounding box center [663, 334] width 25 height 25
type input "[DATE]"
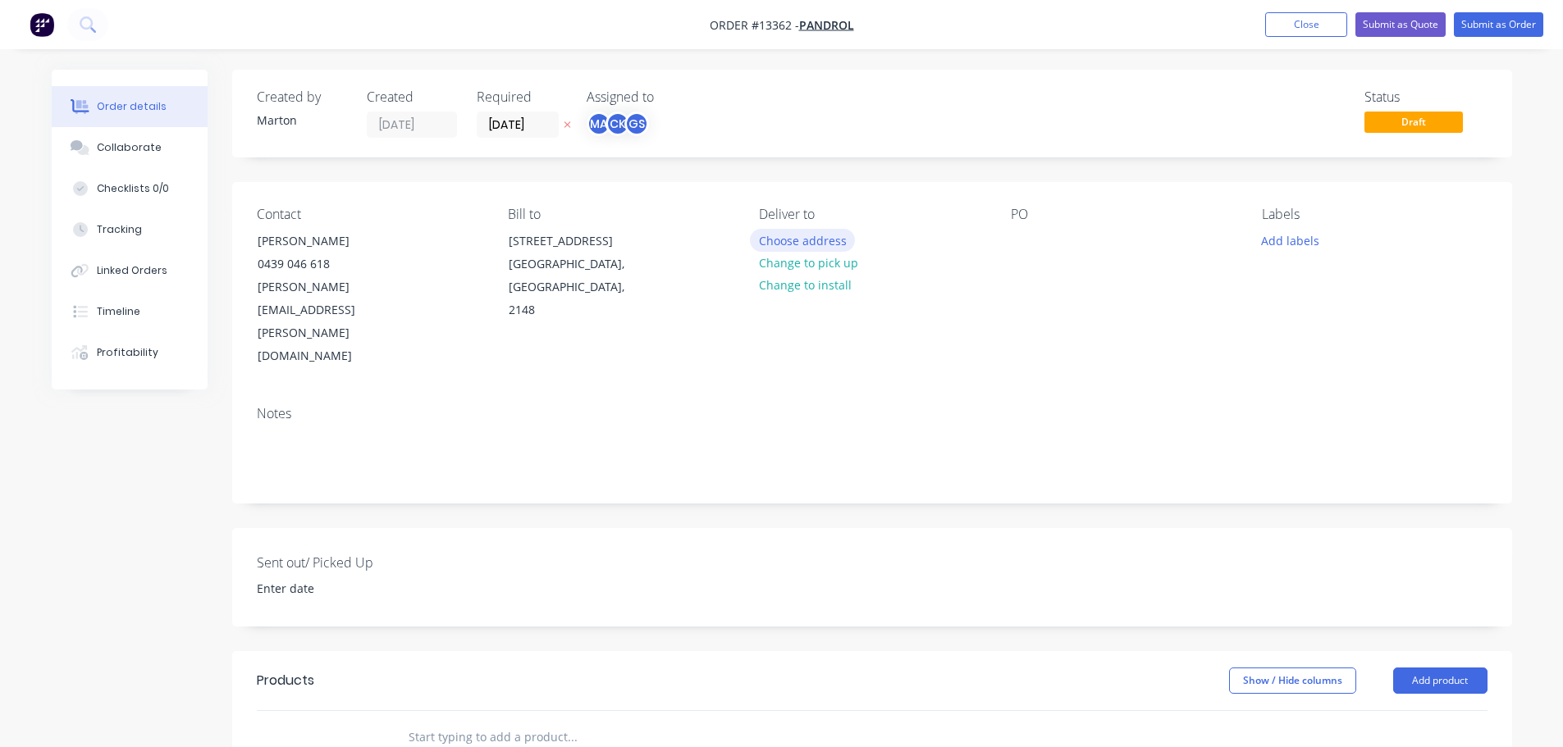
click at [800, 240] on button "Choose address" at bounding box center [802, 240] width 105 height 22
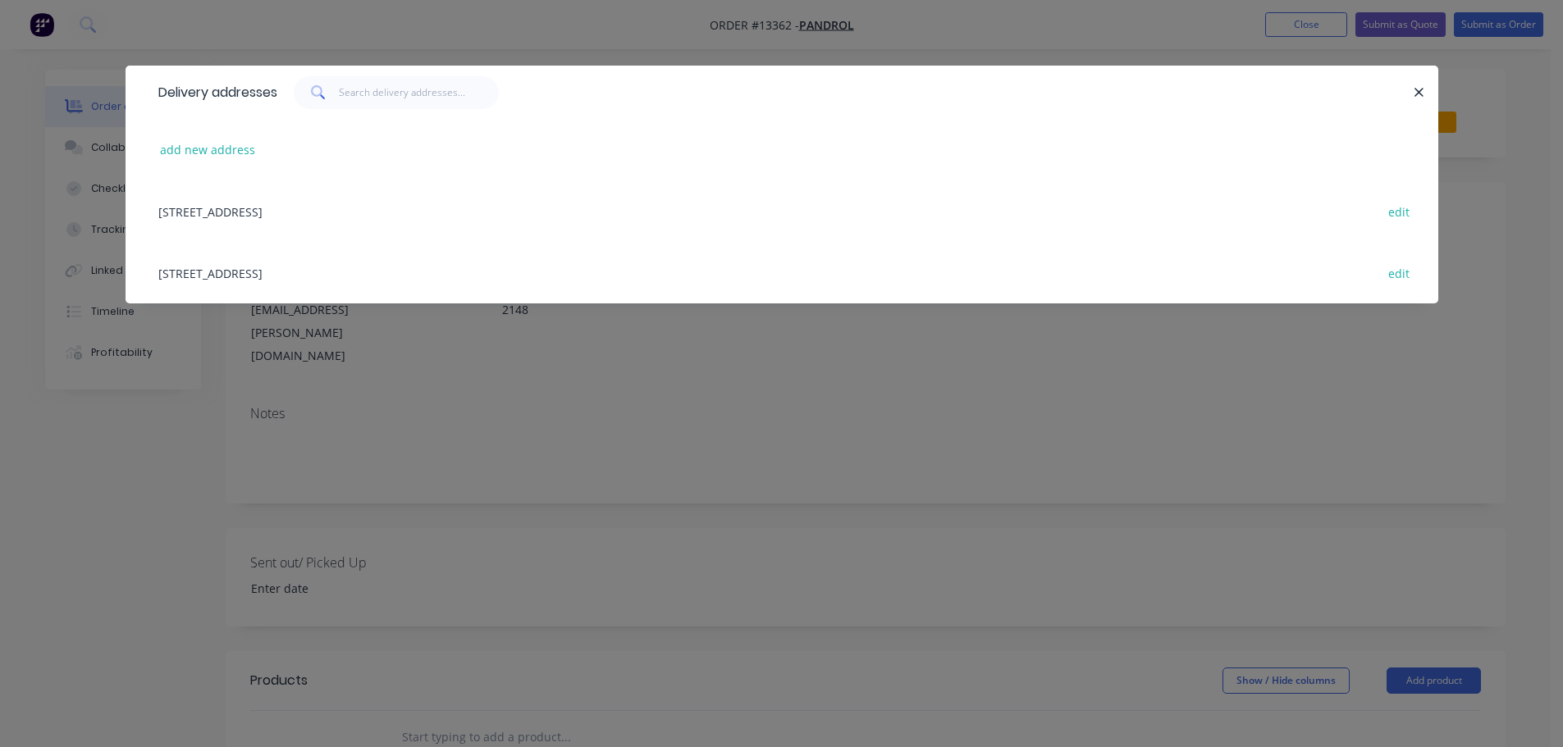
click at [231, 276] on div "[STREET_ADDRESS] edit" at bounding box center [781, 273] width 1263 height 62
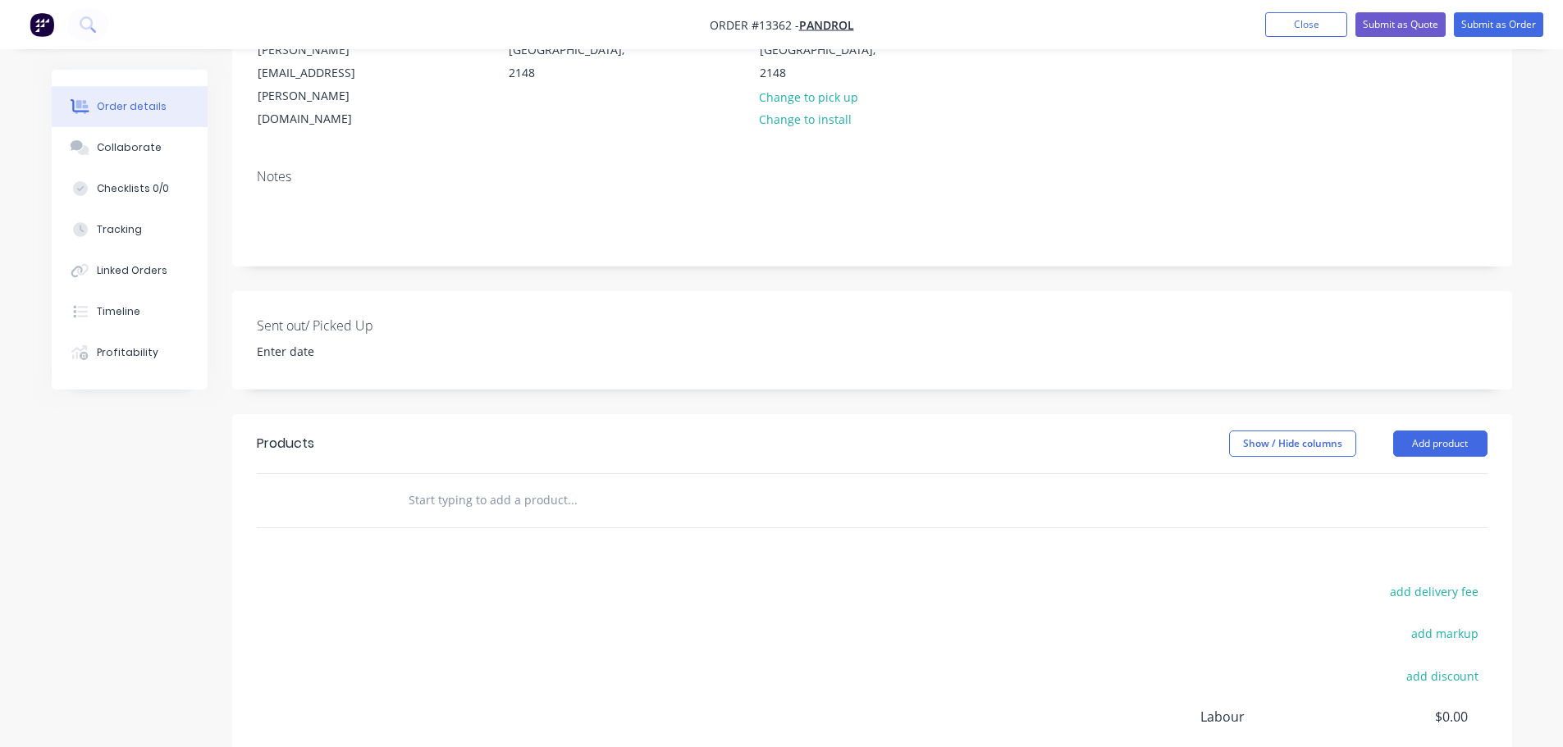
scroll to position [246, 0]
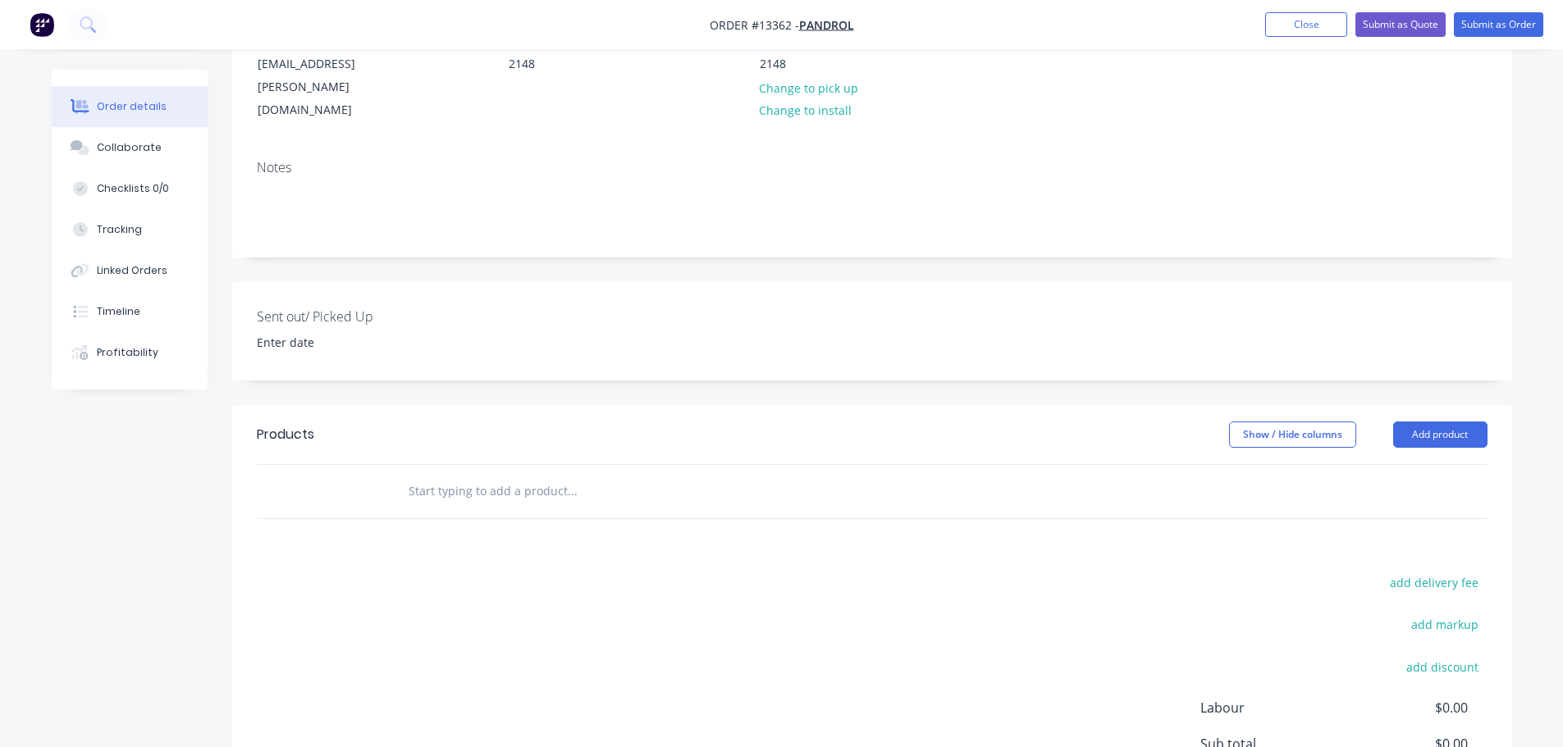
click at [539, 475] on input "text" at bounding box center [572, 491] width 328 height 33
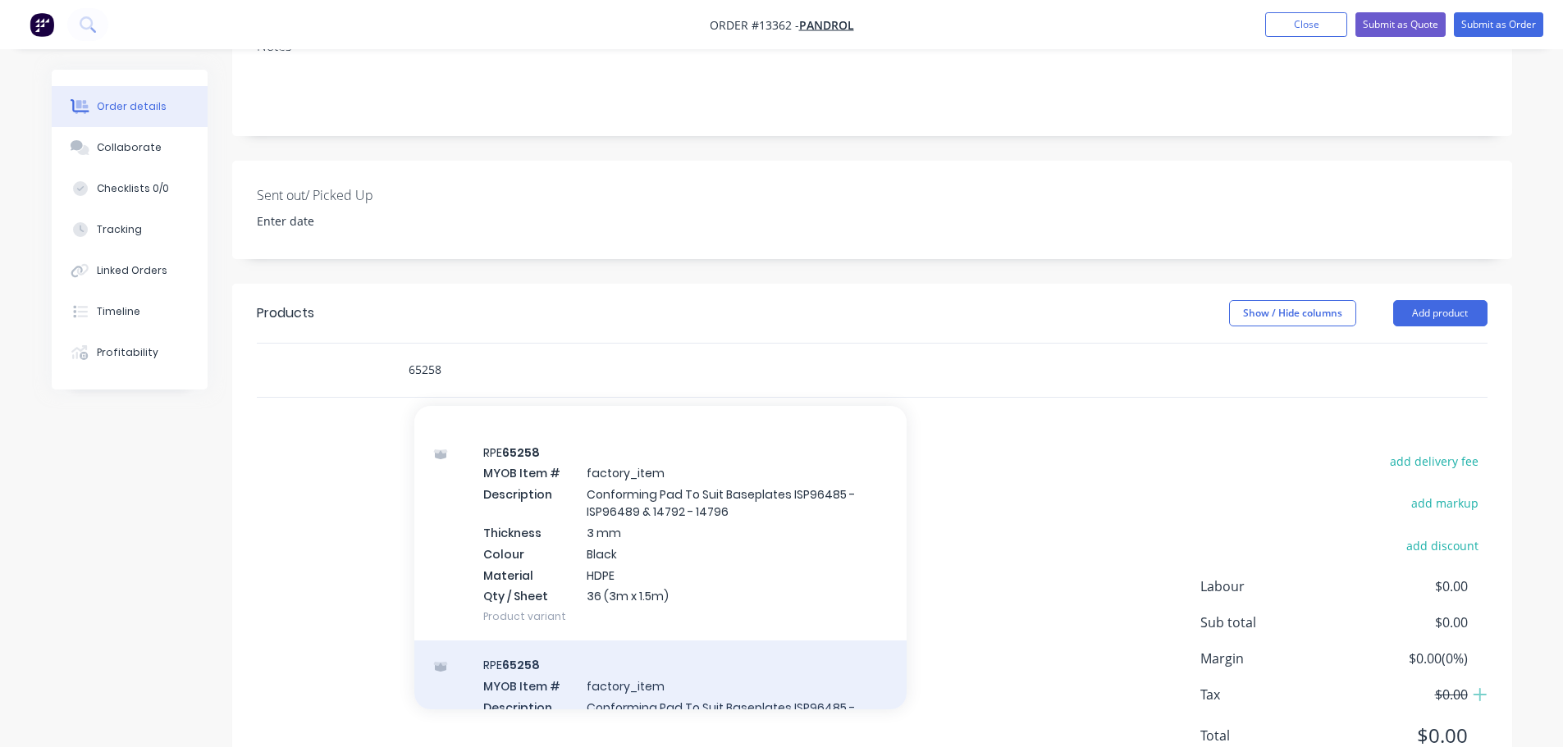
scroll to position [0, 0]
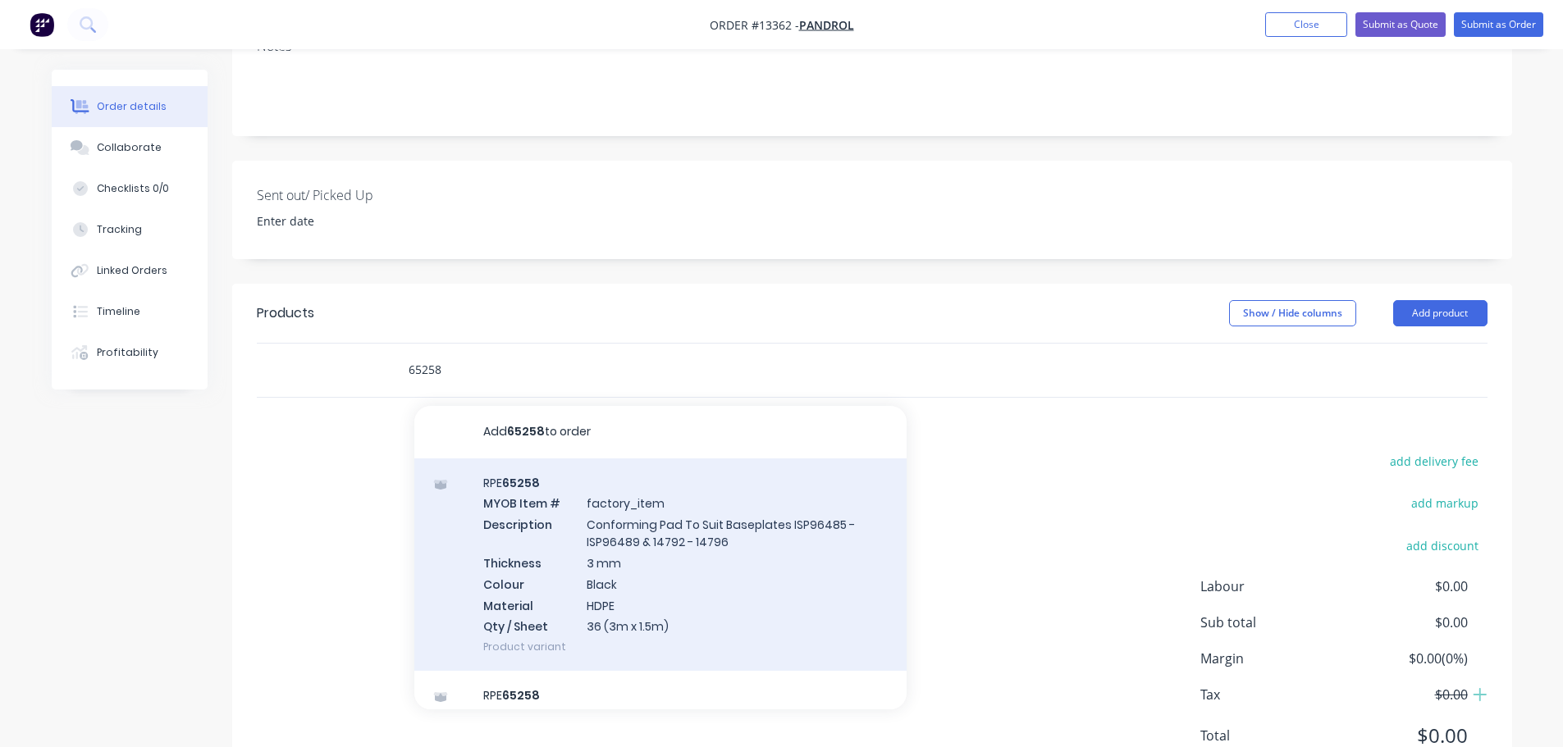
type input "65258"
click at [659, 496] on div "RPE 65258 MYOB Item # factory_item Description Conforming Pad To Suit Baseplate…" at bounding box center [660, 565] width 492 height 213
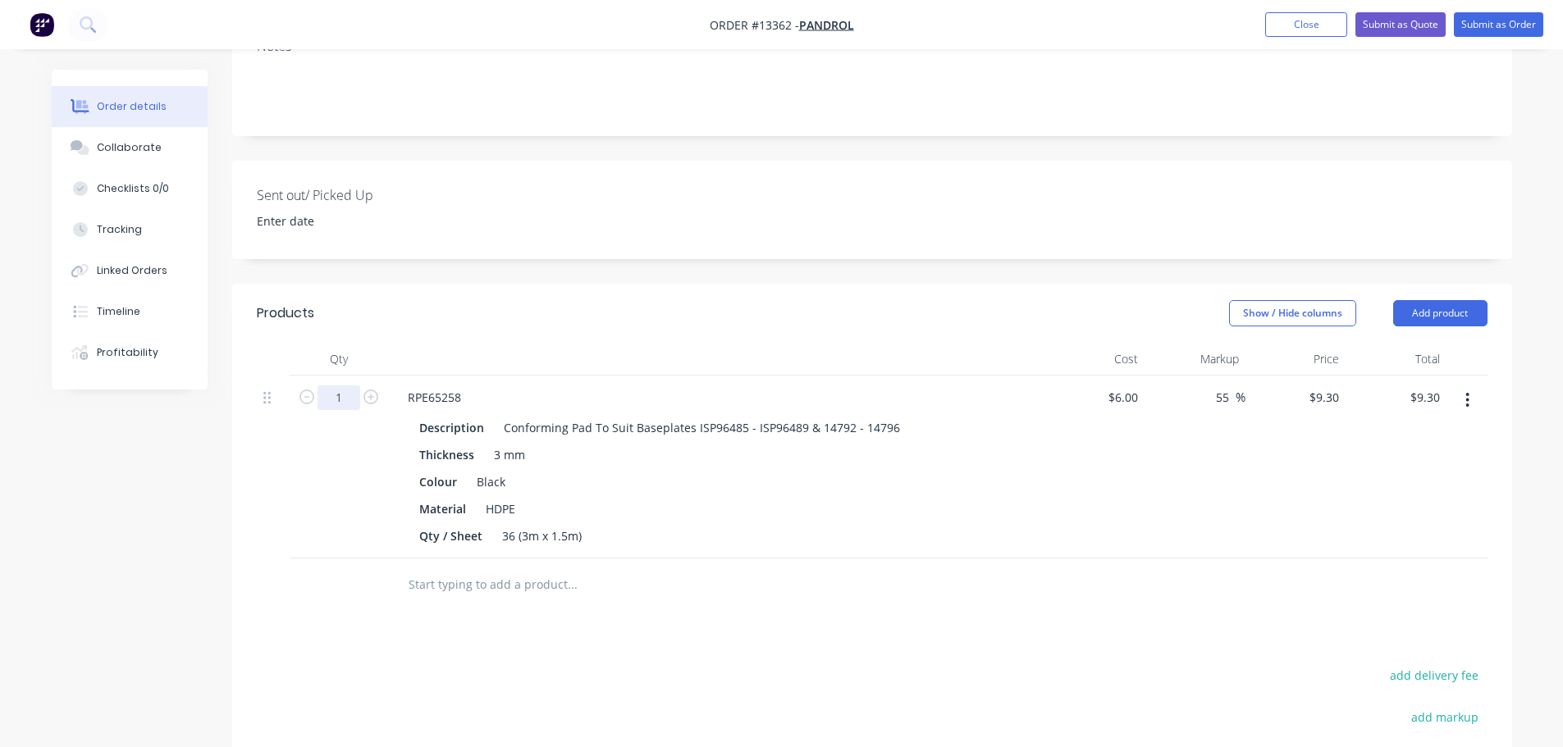
click at [349, 386] on input "1" at bounding box center [338, 398] width 43 height 25
type input "65"
type input "$604.50"
click at [317, 432] on div "65" at bounding box center [339, 467] width 98 height 183
click at [920, 569] on div "Products Show / Hide columns Add product Qty Cost Markup Price Total 65 RPE6525…" at bounding box center [872, 645] width 1280 height 722
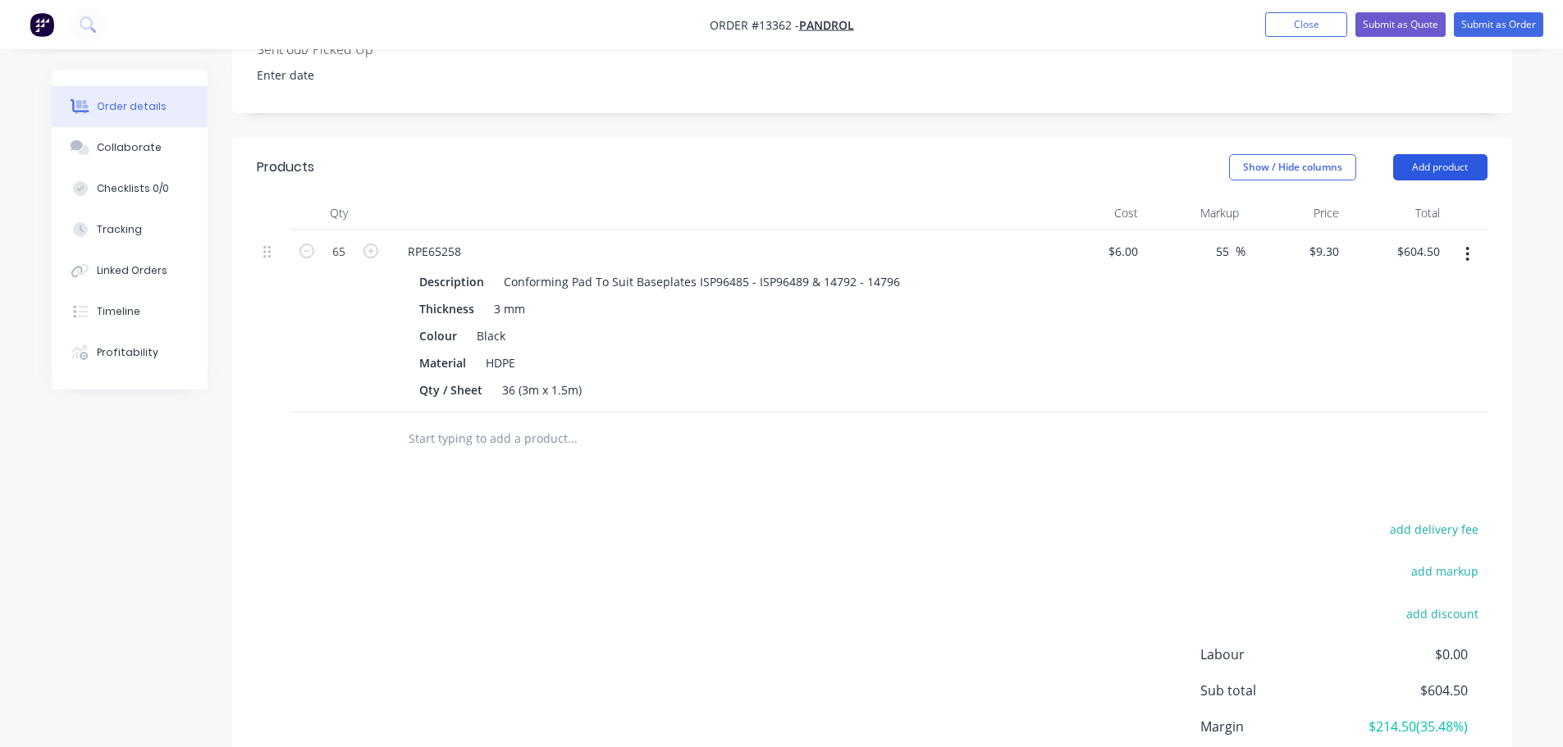
scroll to position [418, 0]
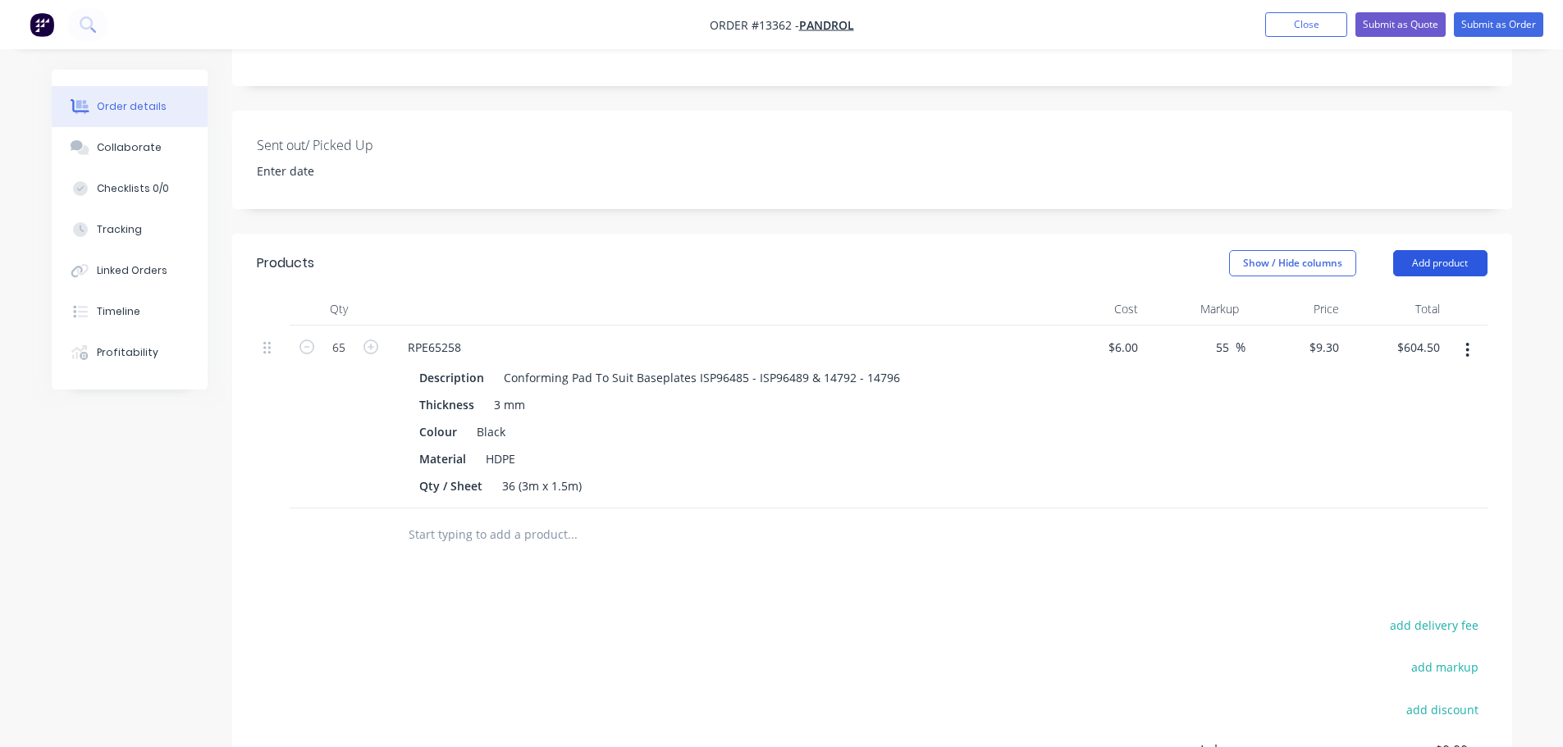
click at [1453, 250] on button "Add product" at bounding box center [1440, 263] width 94 height 26
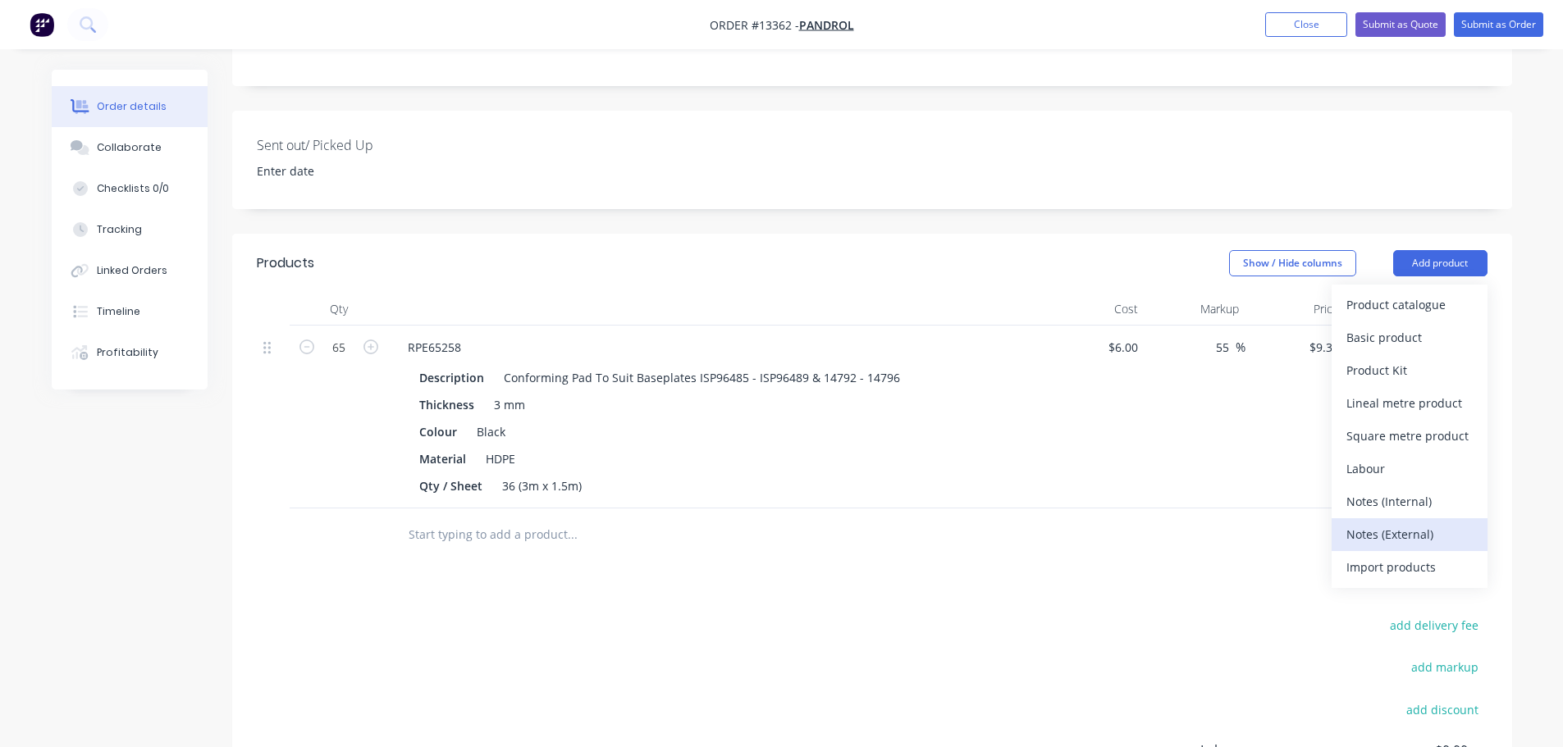
click at [1362, 523] on div "Notes (External)" at bounding box center [1409, 535] width 126 height 24
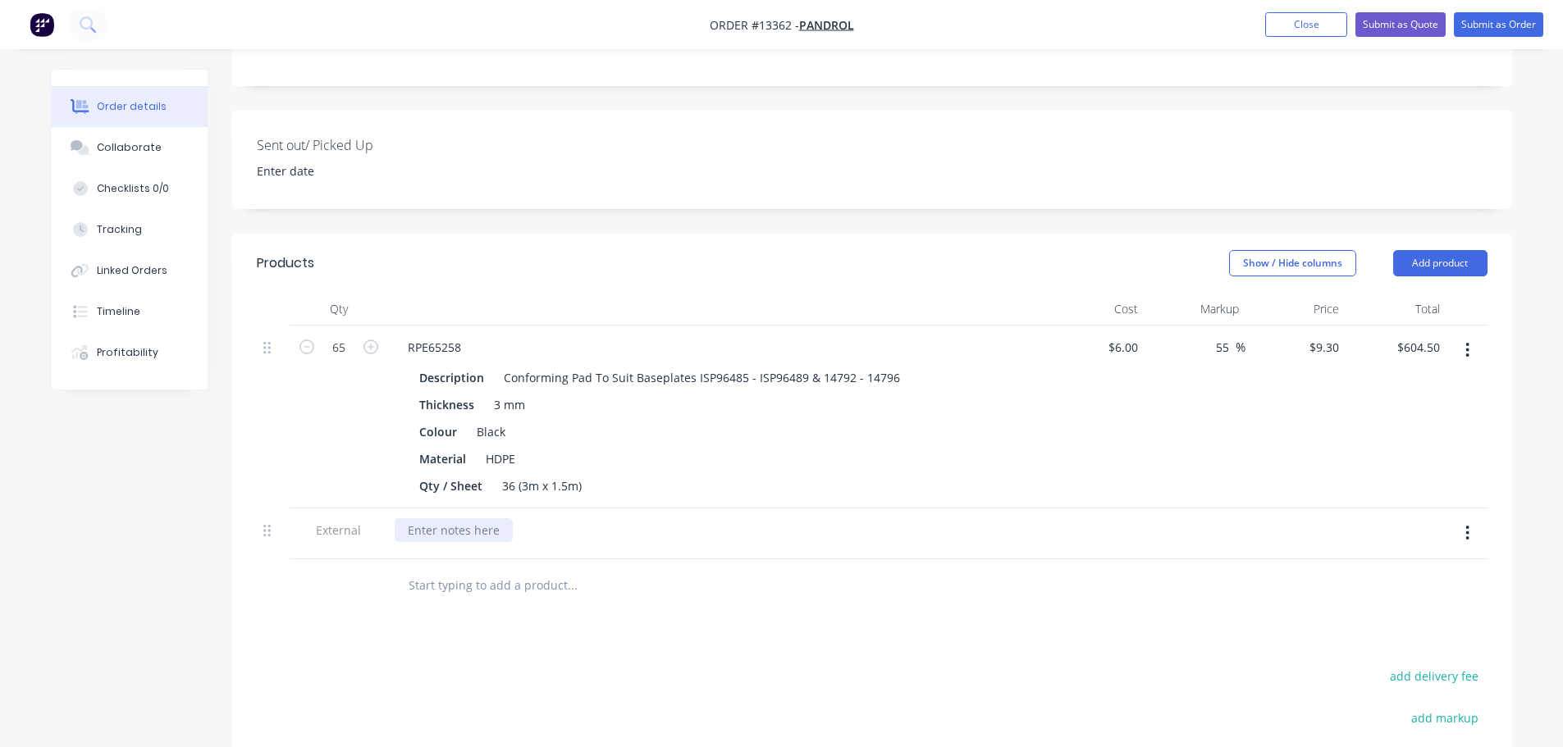
click at [437, 518] on div at bounding box center [454, 530] width 118 height 24
click at [565, 518] on div "Lead Time: 1 week from recevng [PERSON_NAME]" at bounding box center [544, 530] width 299 height 24
click at [601, 554] on div "Products Show / Hide columns Add product Qty Cost Markup Price Total 65 RPE6525…" at bounding box center [872, 620] width 1280 height 773
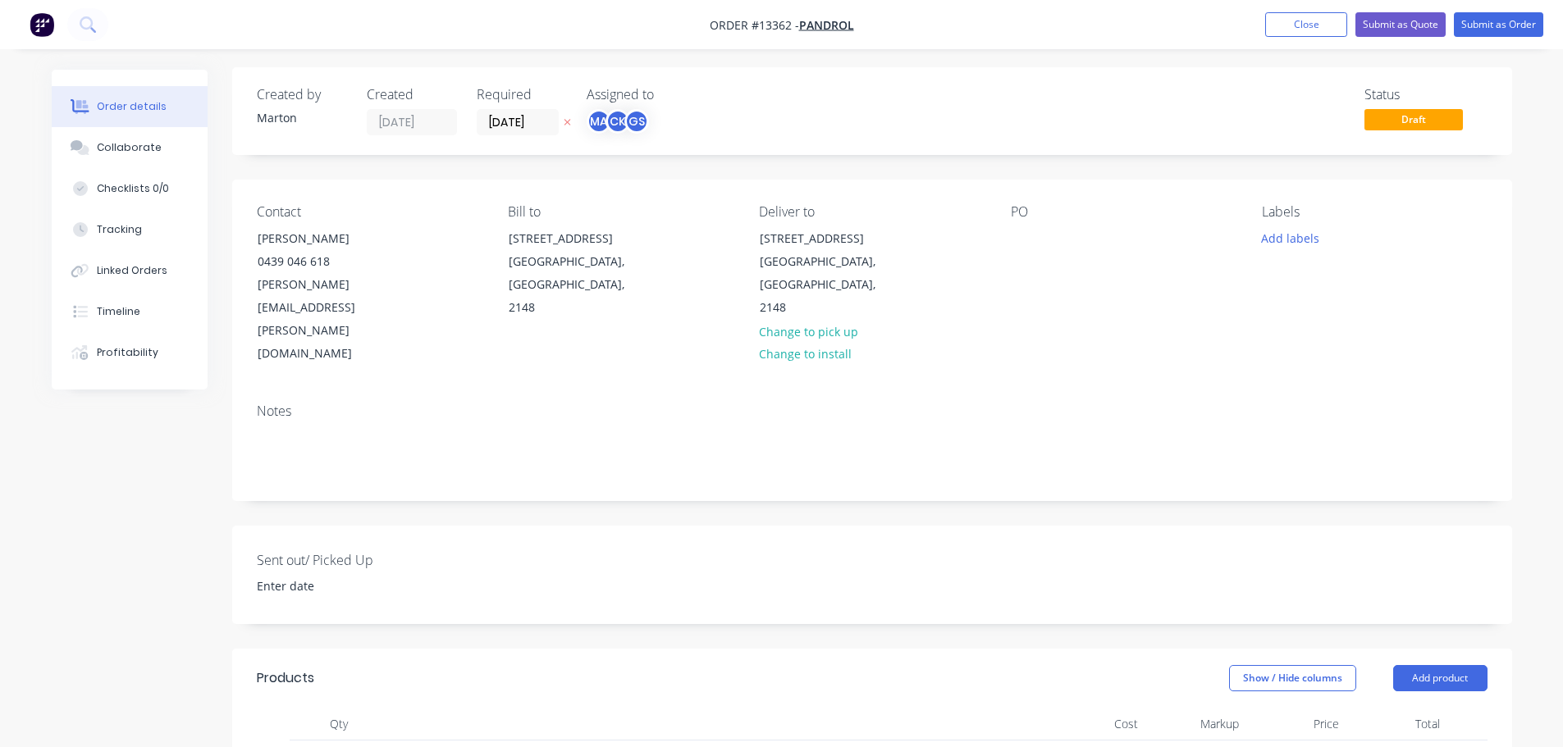
scroll to position [0, 0]
click at [1423, 26] on button "Submit as Quote" at bounding box center [1400, 24] width 90 height 25
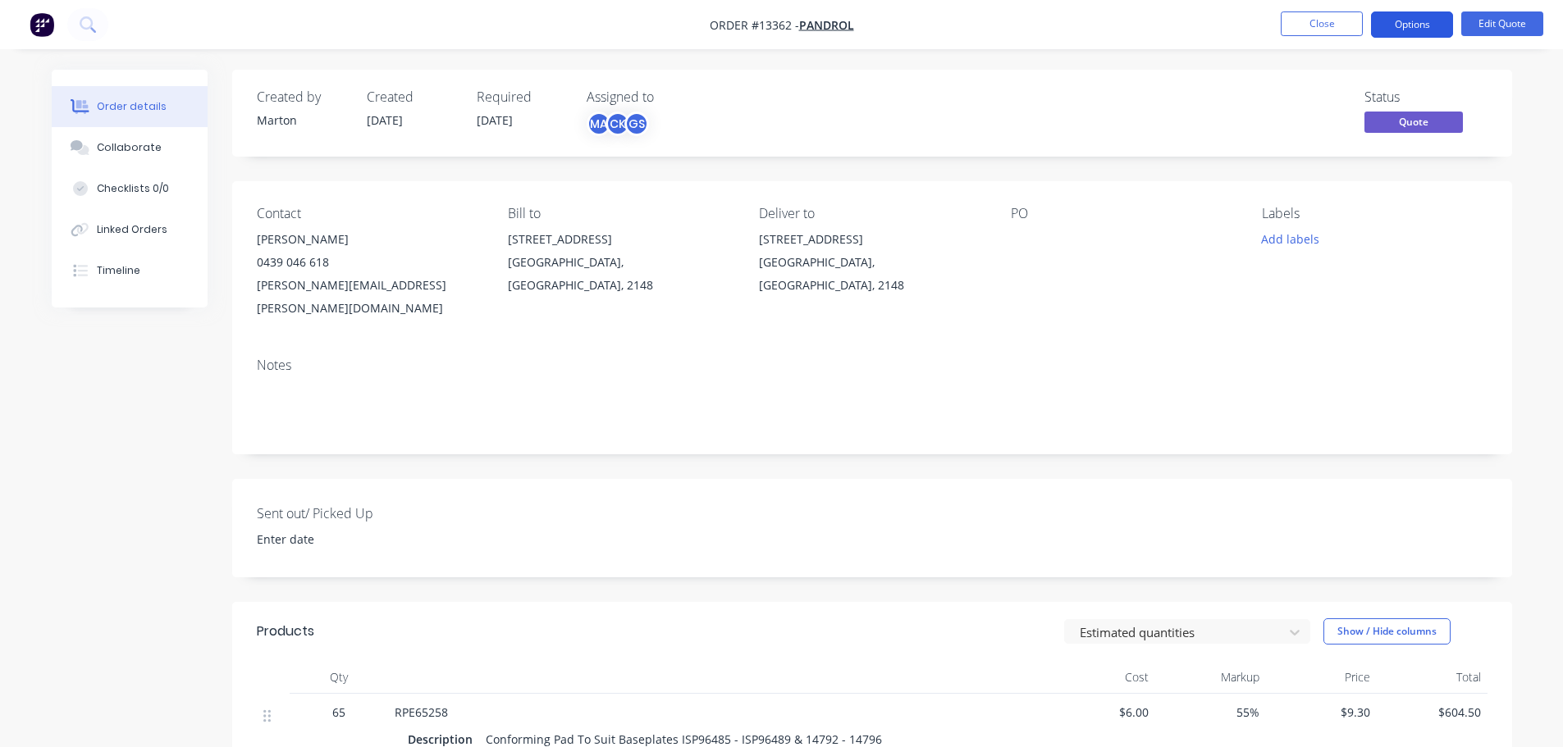
click at [1417, 32] on button "Options" at bounding box center [1412, 24] width 82 height 26
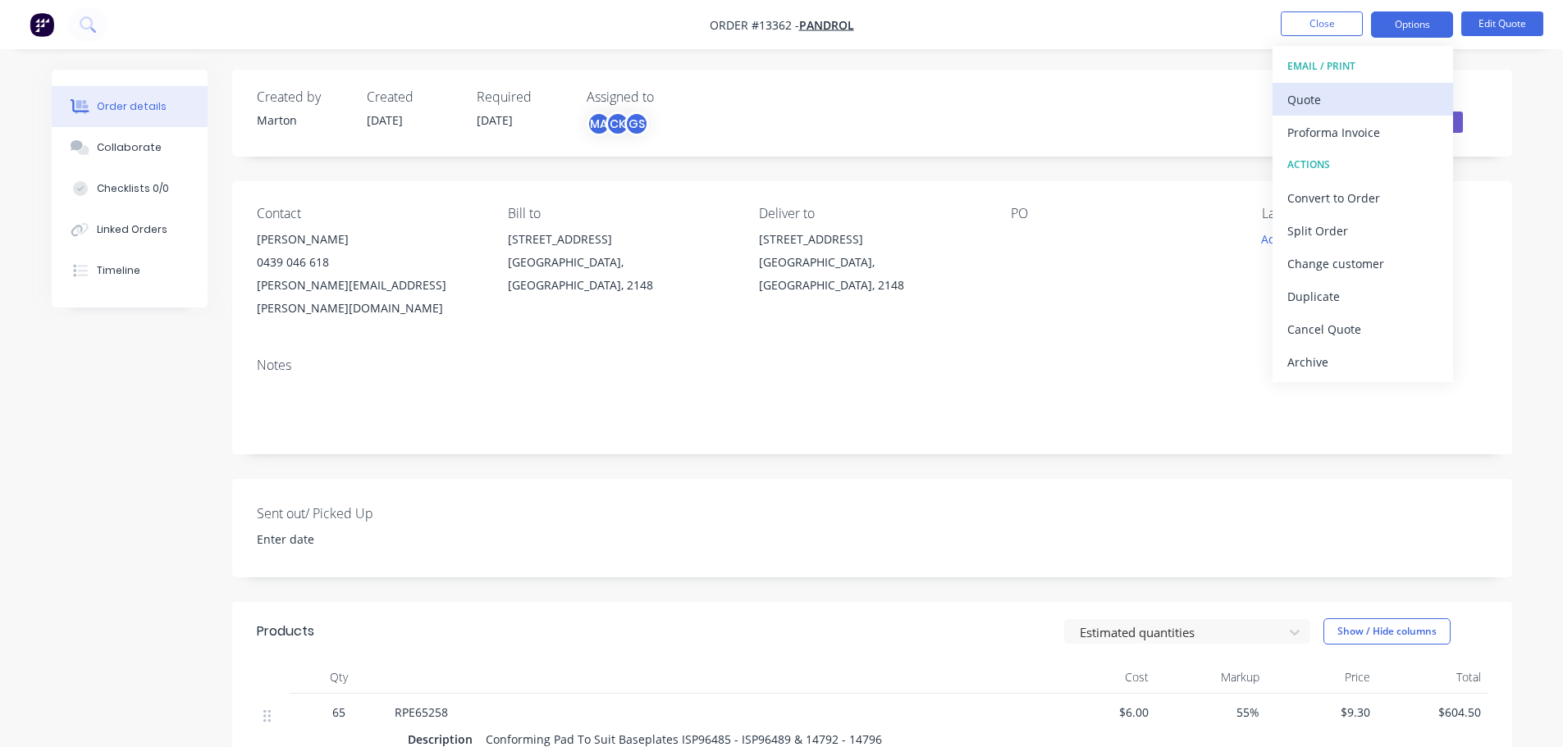
click at [1368, 89] on div "Quote" at bounding box center [1362, 100] width 151 height 24
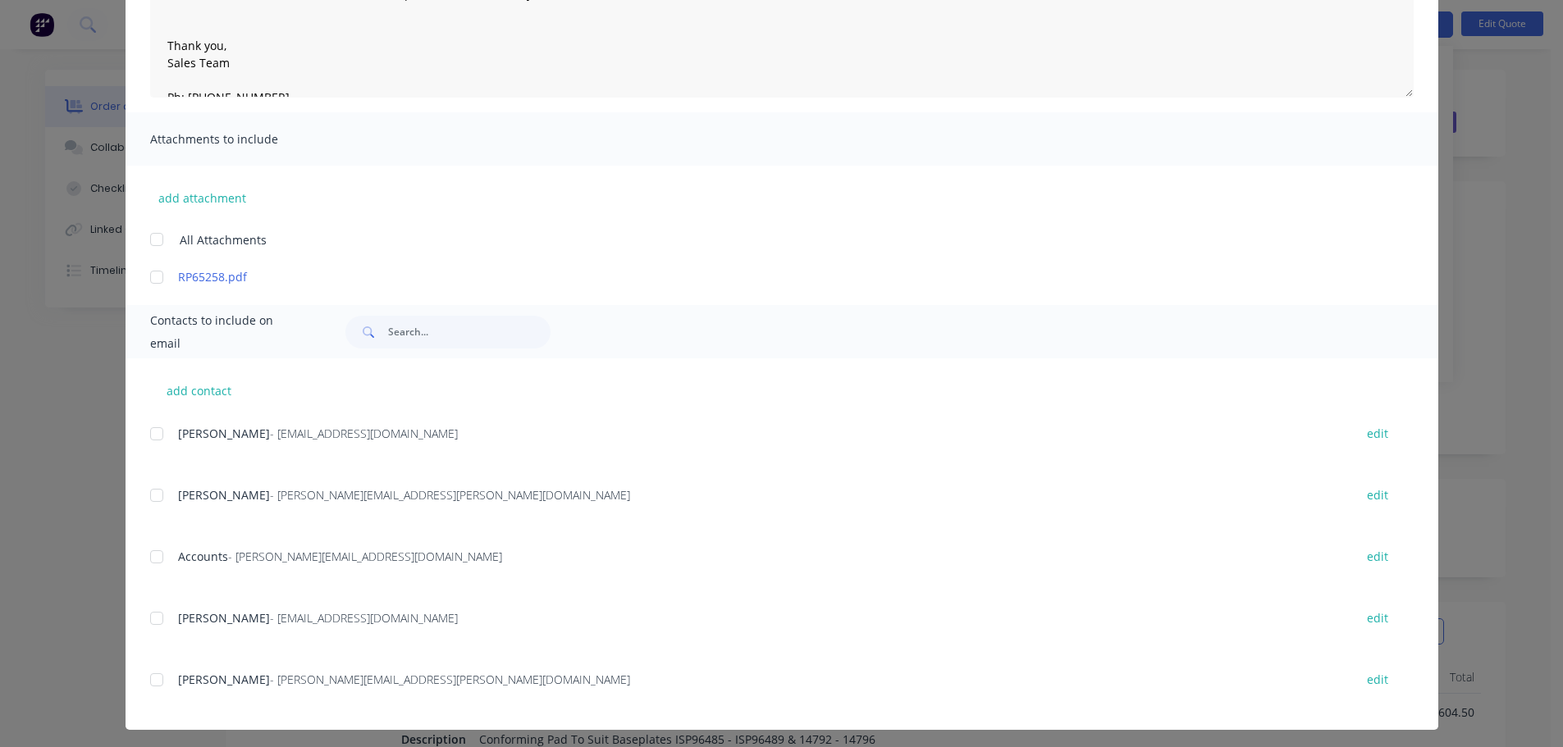
scroll to position [259, 0]
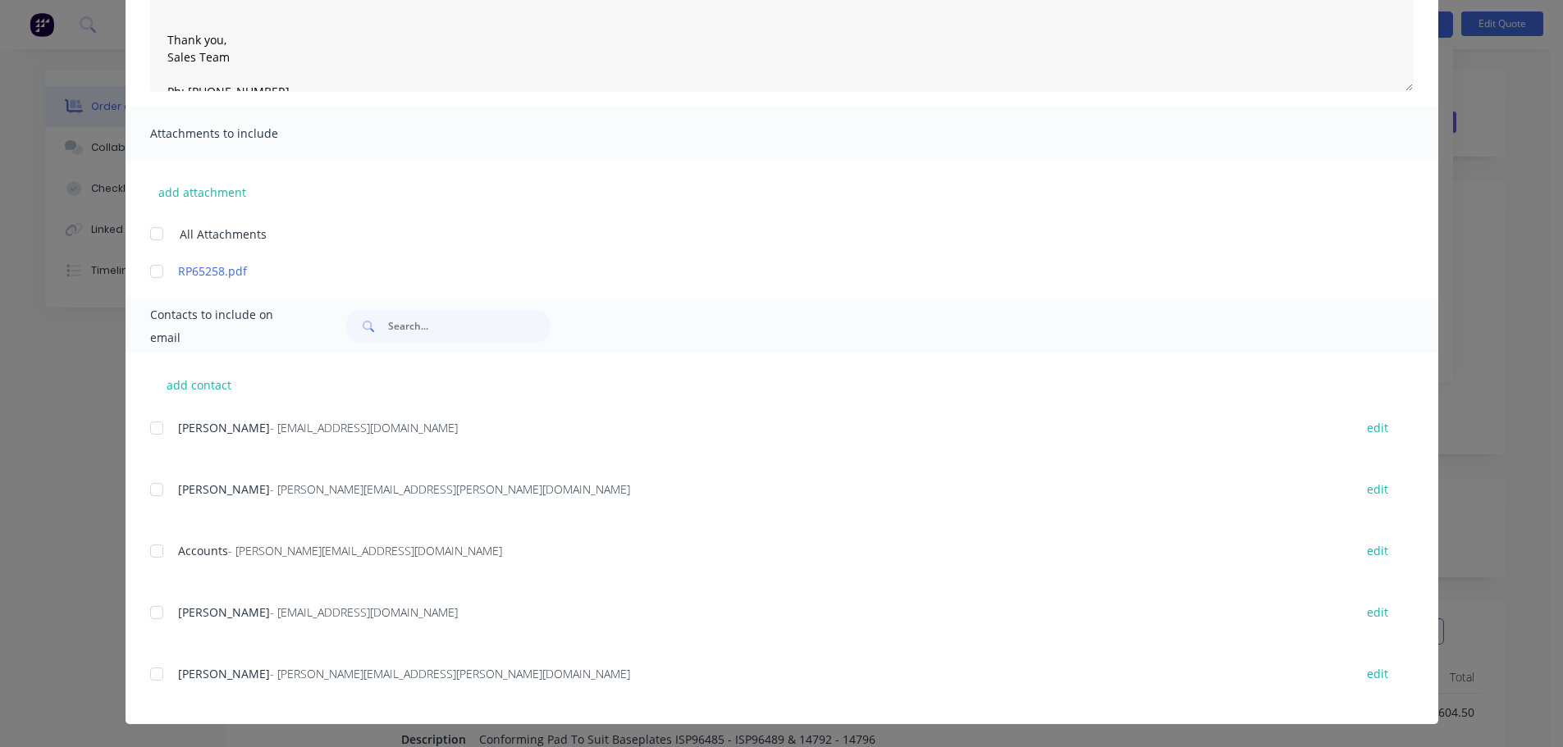
click at [148, 487] on div at bounding box center [156, 489] width 33 height 33
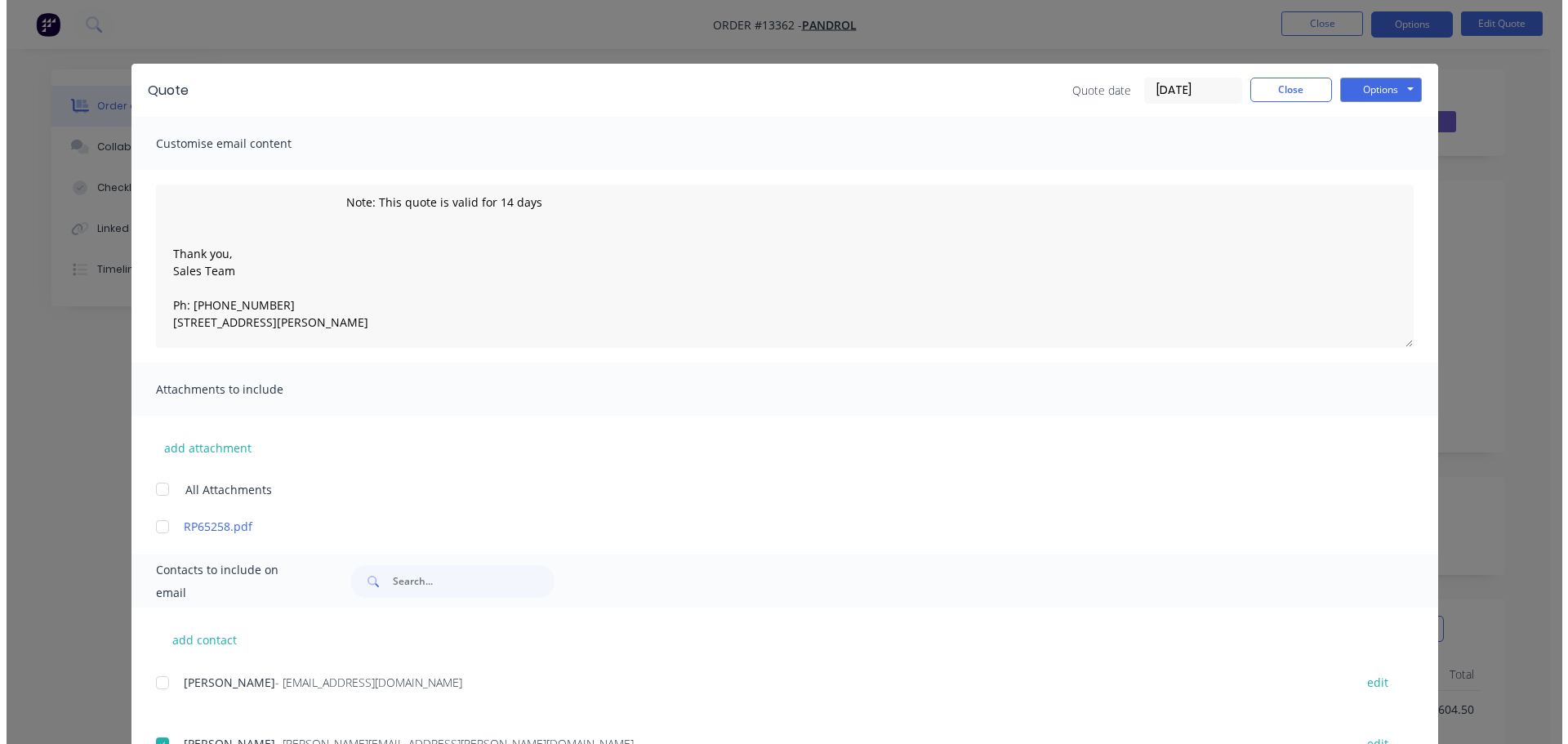
scroll to position [0, 0]
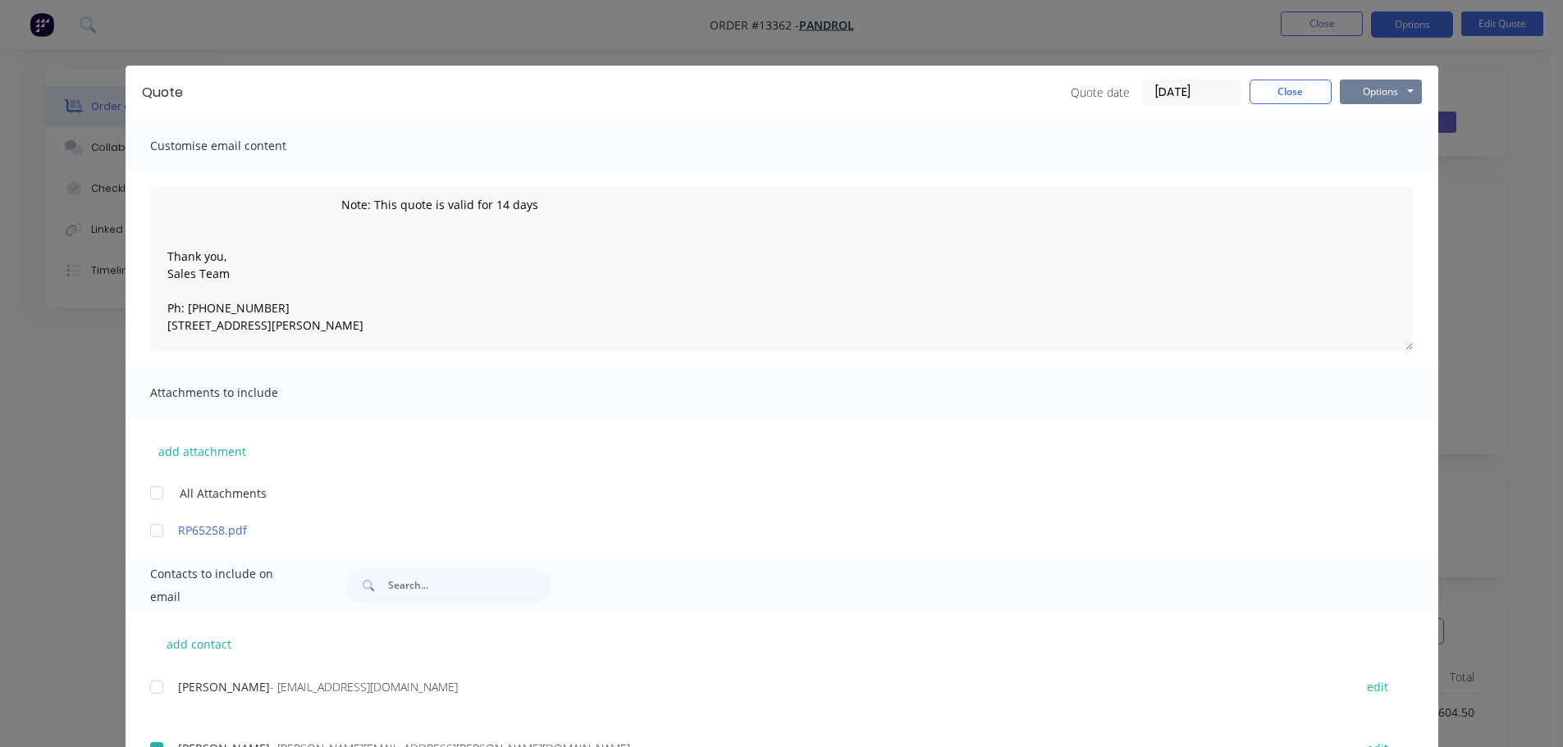
click at [1350, 92] on button "Options" at bounding box center [1381, 92] width 82 height 25
click at [1372, 176] on button "Email" at bounding box center [1392, 175] width 105 height 27
type textarea "Please see attached quote as requested. Note: This quote is valid for 14 days T…"
click at [1224, 96] on input "[DATE]" at bounding box center [1192, 92] width 97 height 25
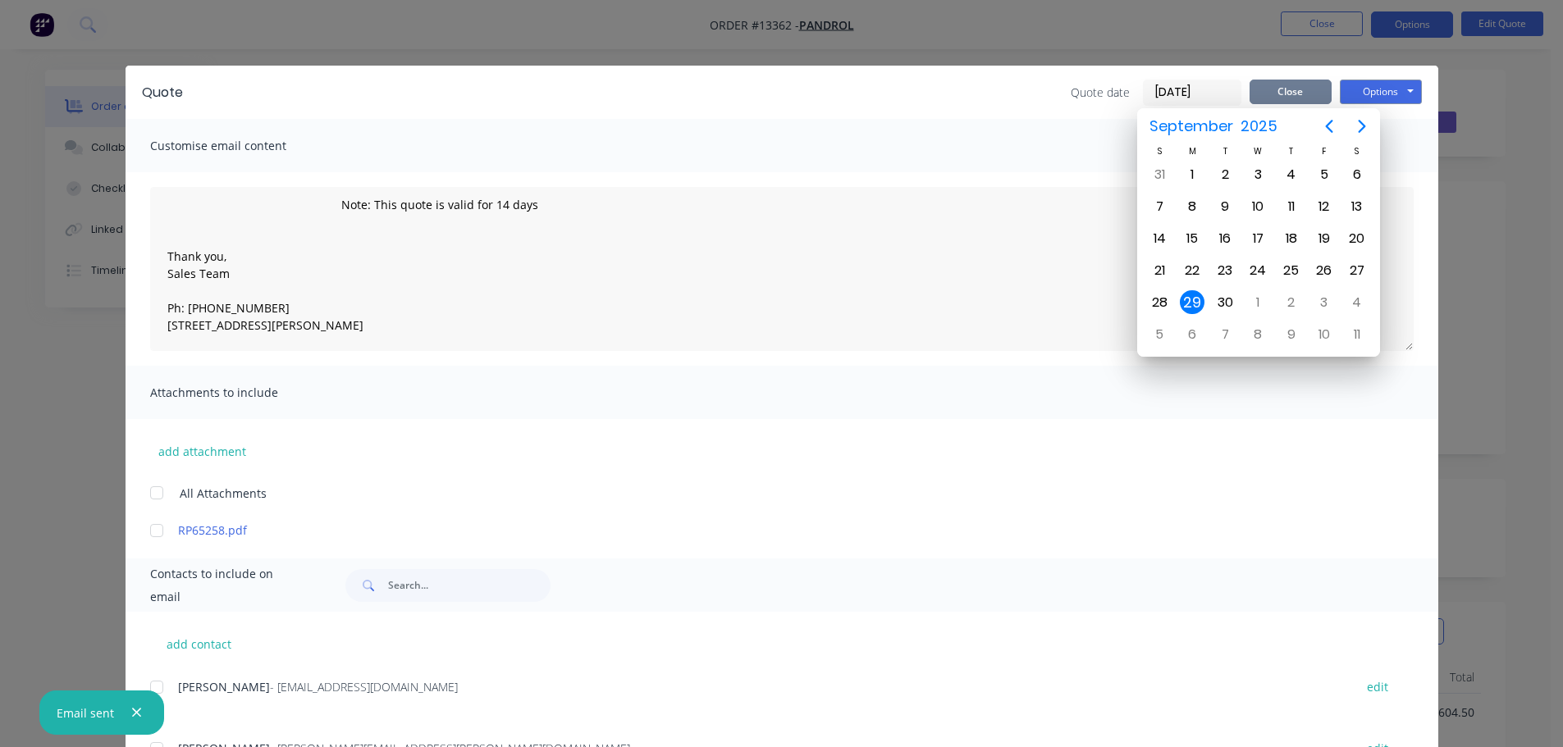
click at [1262, 89] on button "Close" at bounding box center [1290, 92] width 82 height 25
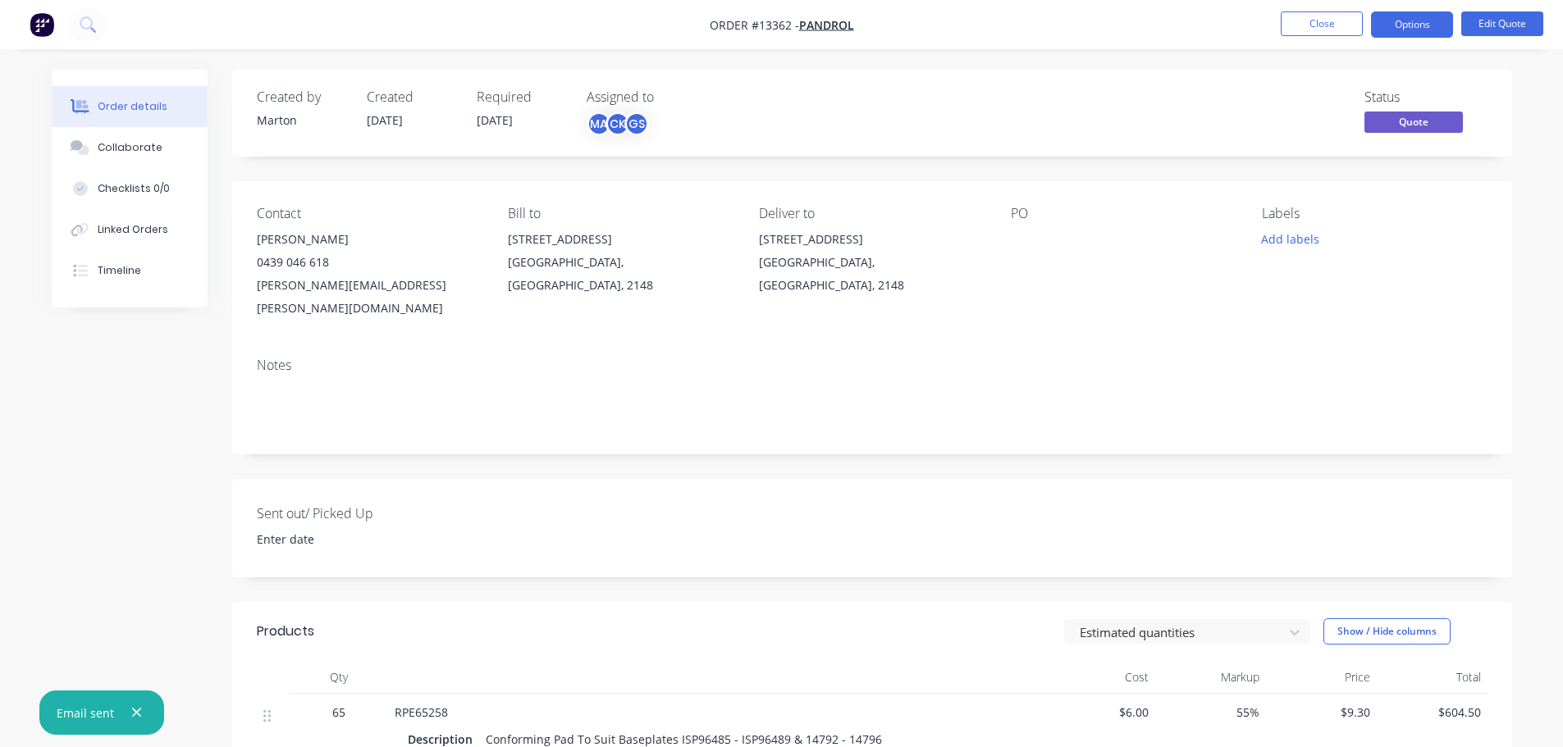
click at [1245, 127] on div "Status Quote" at bounding box center [1119, 113] width 737 height 48
click at [1304, 20] on button "Close" at bounding box center [1322, 23] width 82 height 25
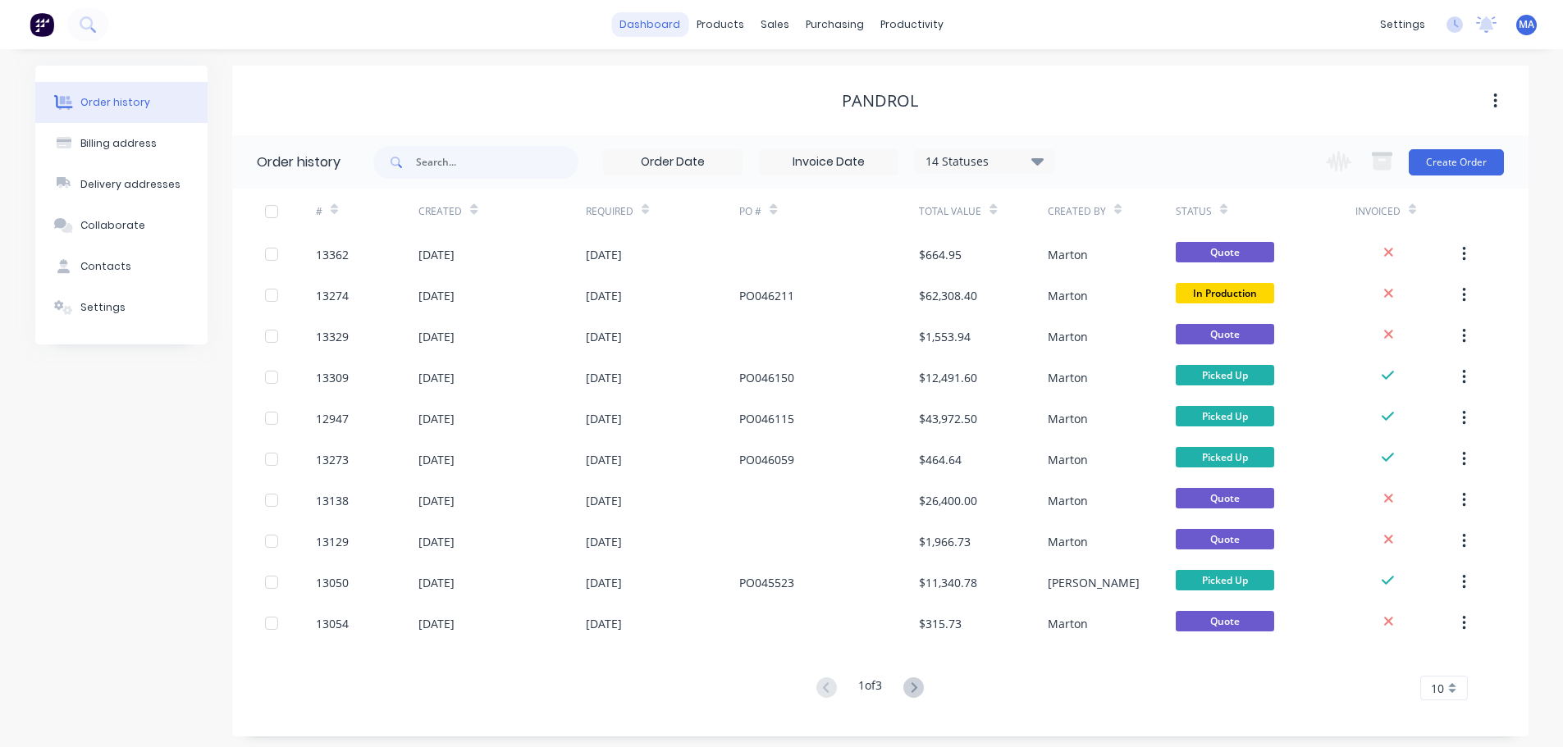
click at [661, 21] on link "dashboard" at bounding box center [649, 24] width 77 height 25
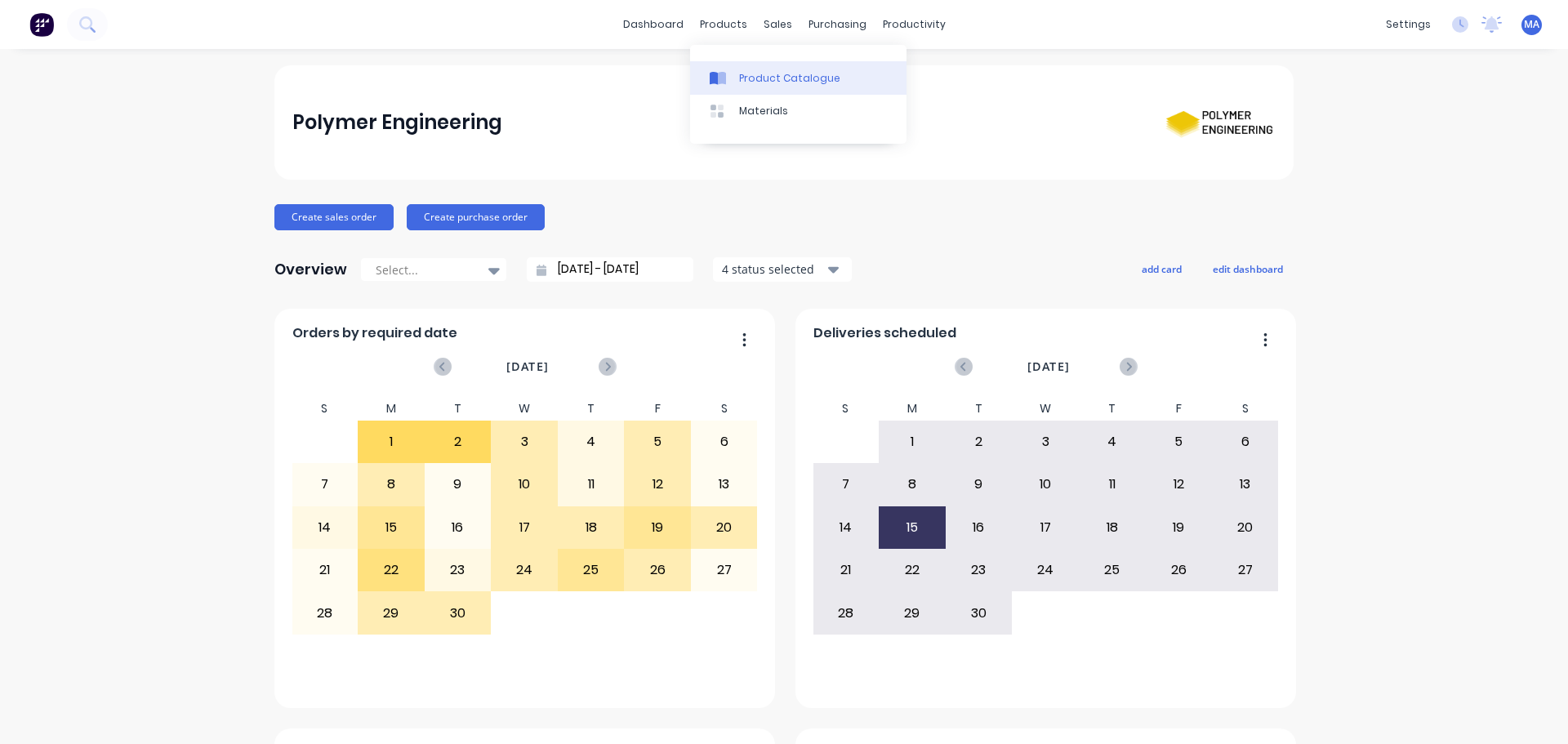
click at [738, 75] on link "Product Catalogue" at bounding box center [797, 78] width 216 height 33
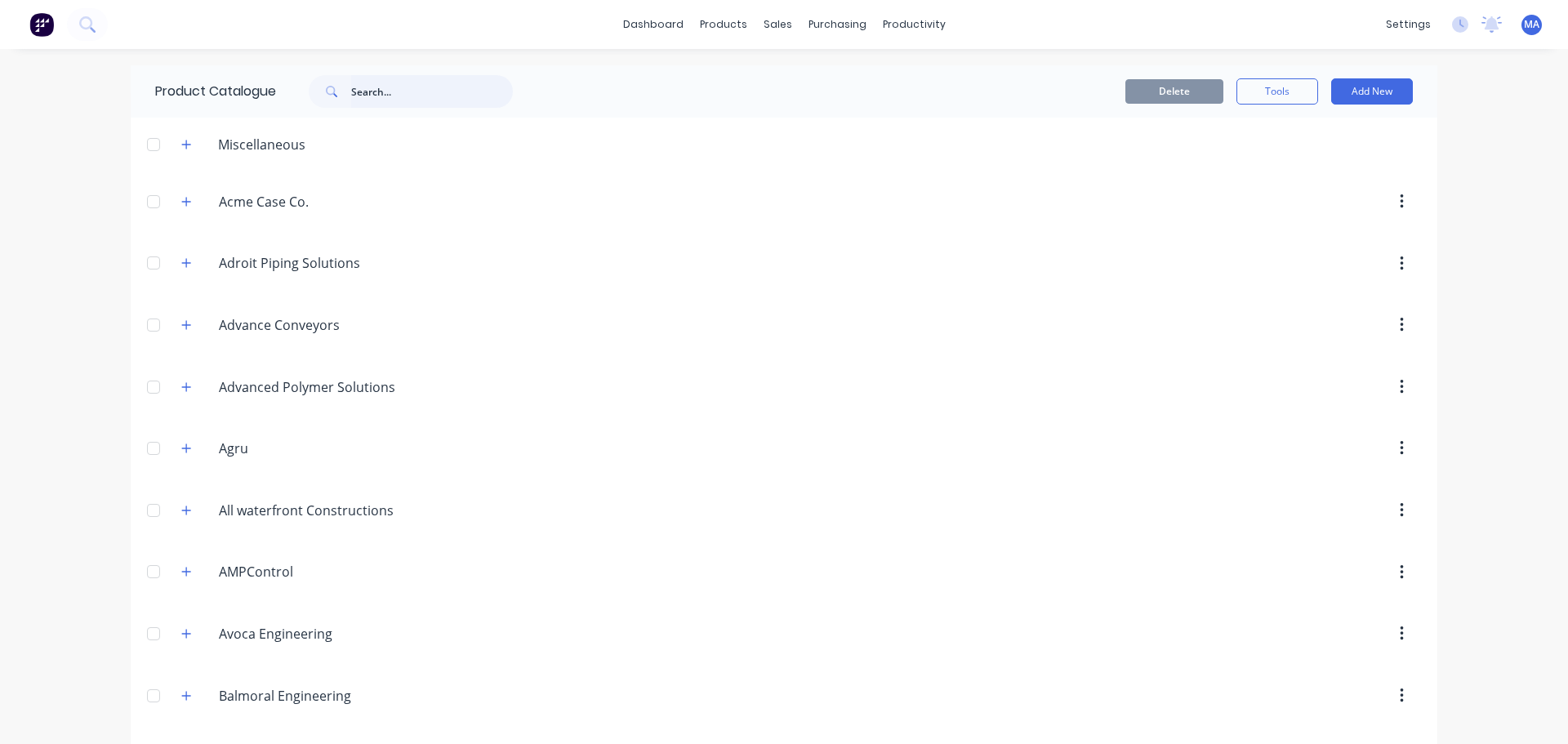
click at [383, 104] on input "text" at bounding box center [432, 91] width 161 height 33
type input "1000238"
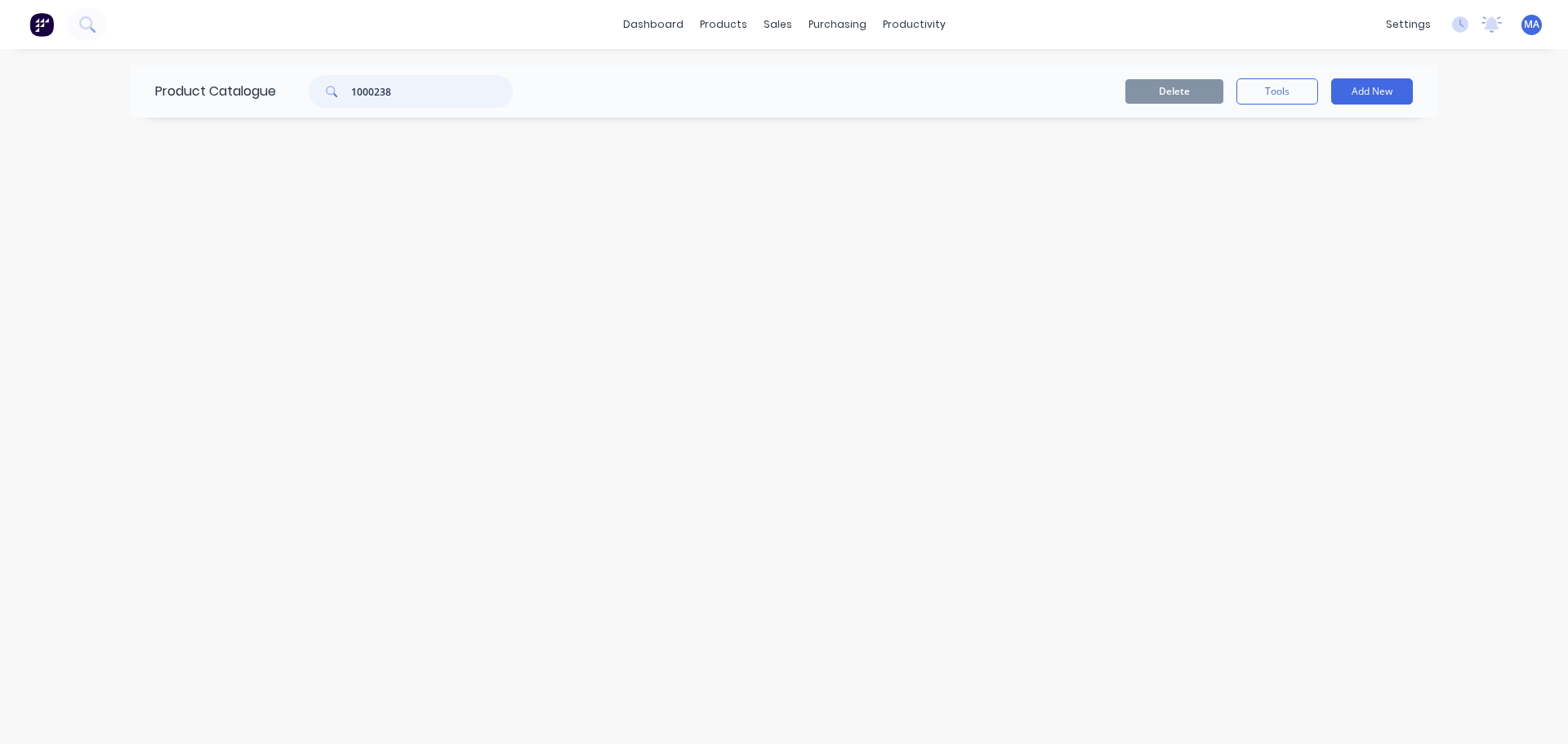
drag, startPoint x: 424, startPoint y: 97, endPoint x: 298, endPoint y: 109, distance: 126.6
click at [308, 107] on div "1000238" at bounding box center [403, 91] width 221 height 33
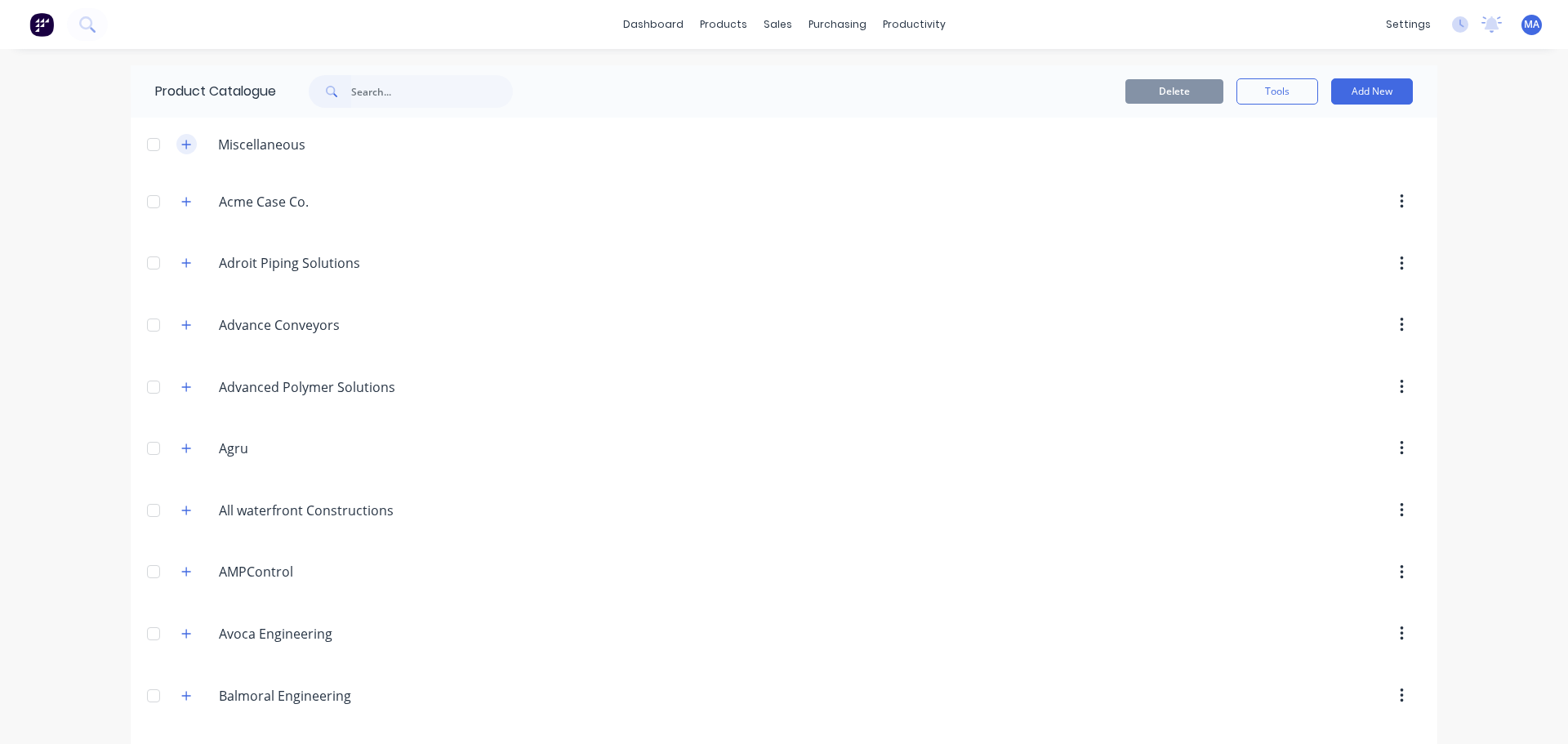
click at [185, 148] on icon "button" at bounding box center [186, 143] width 10 height 11
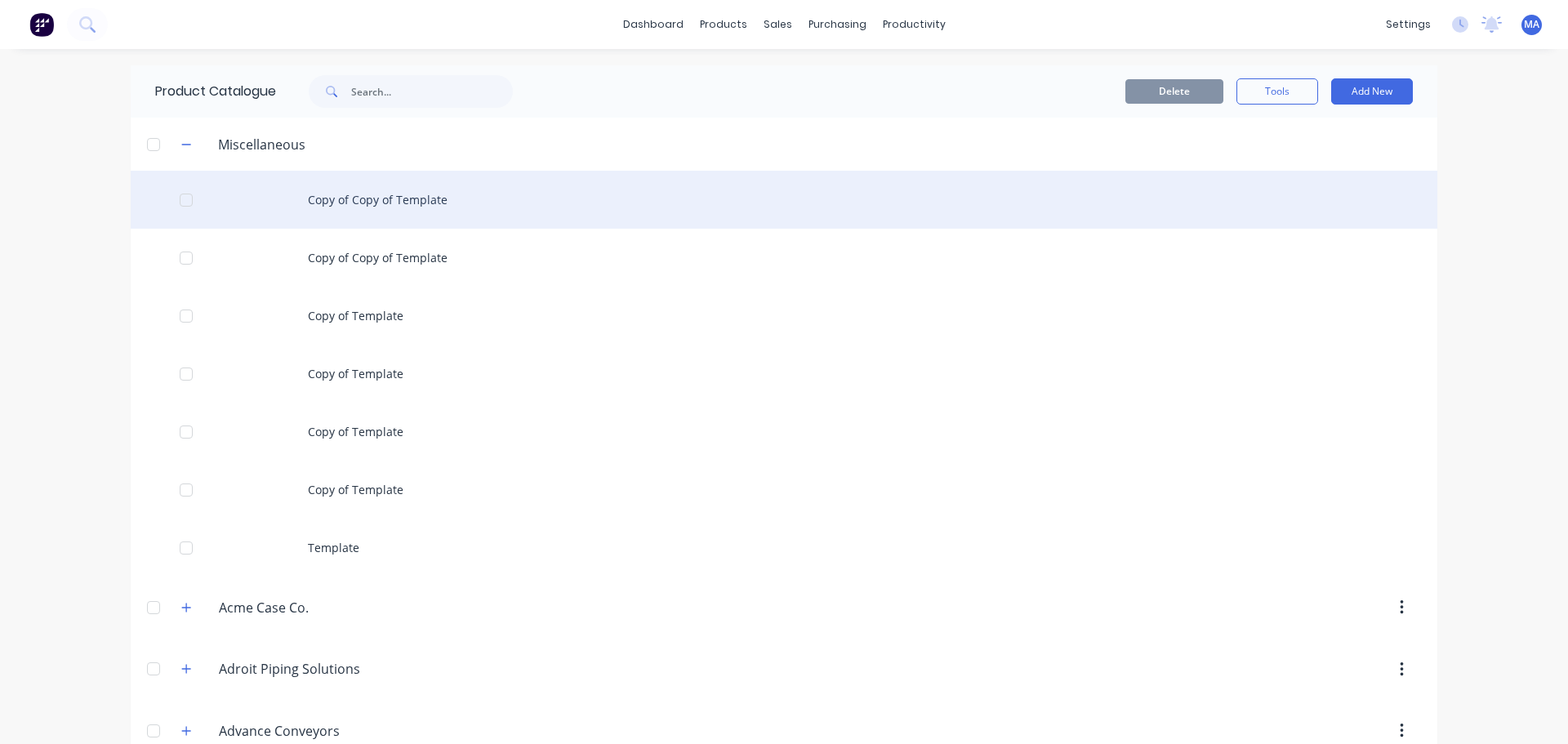
click at [422, 201] on div "Copy of Copy of Template" at bounding box center [784, 199] width 1307 height 58
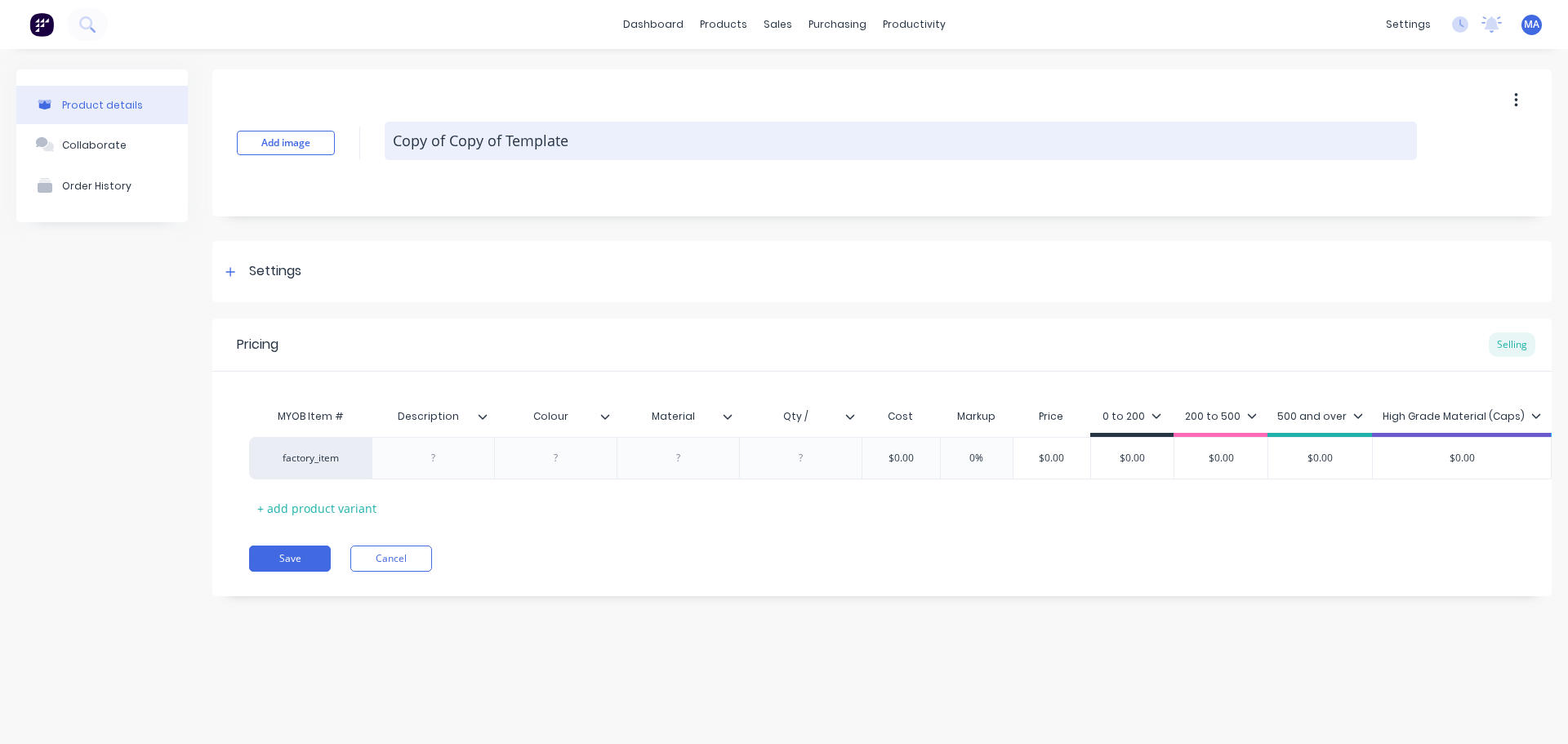
click at [474, 155] on textarea "Copy of Copy of Template" at bounding box center [900, 140] width 1032 height 39
click at [526, 143] on textarea "Copy of Copy of Template" at bounding box center [900, 140] width 1032 height 39
drag, startPoint x: 618, startPoint y: 154, endPoint x: 410, endPoint y: 141, distance: 208.4
click at [410, 141] on textarea "Copy of Copy of Template" at bounding box center [900, 140] width 1032 height 39
type textarea "C"
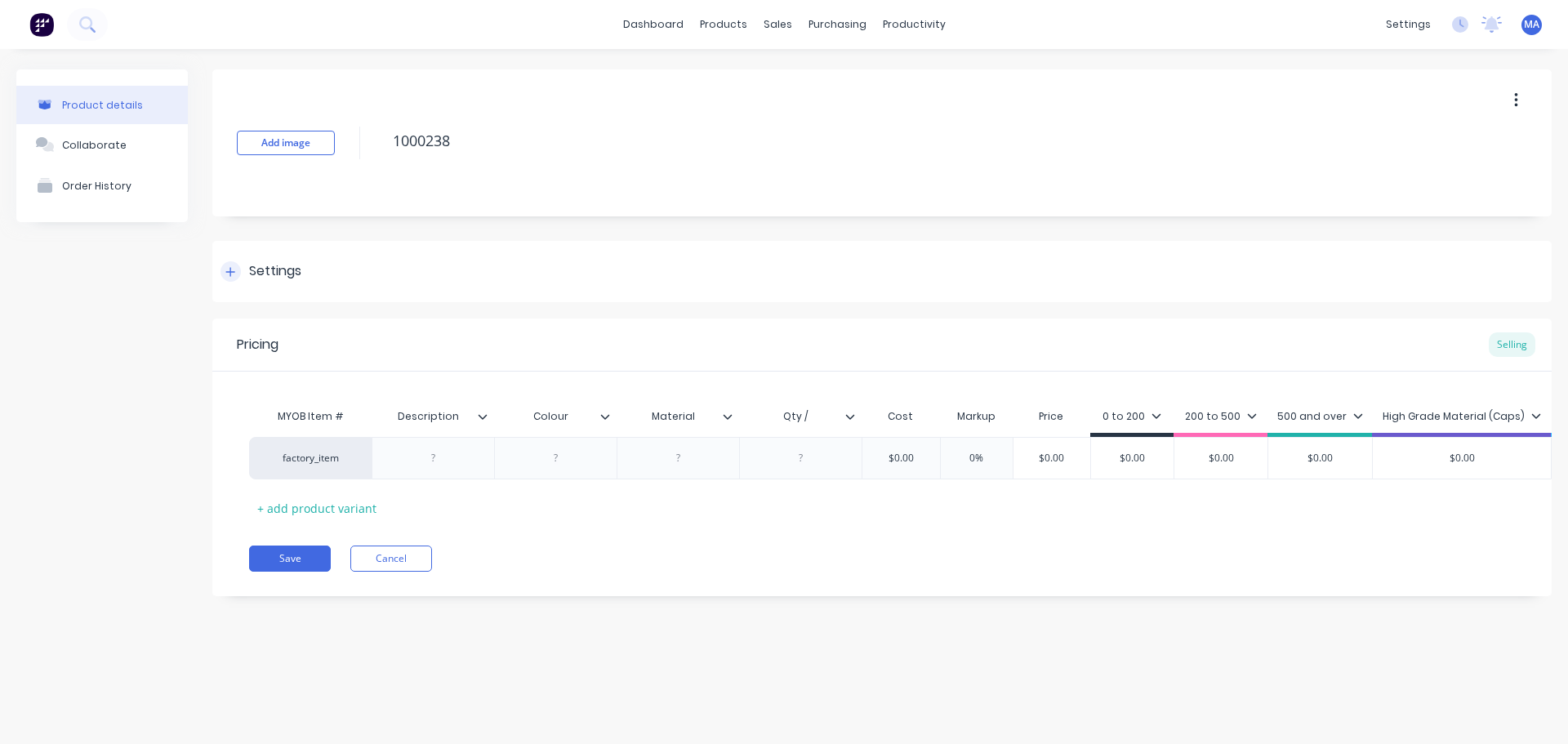
type textarea "1000238"
click at [330, 281] on div "Settings" at bounding box center [881, 272] width 1339 height 62
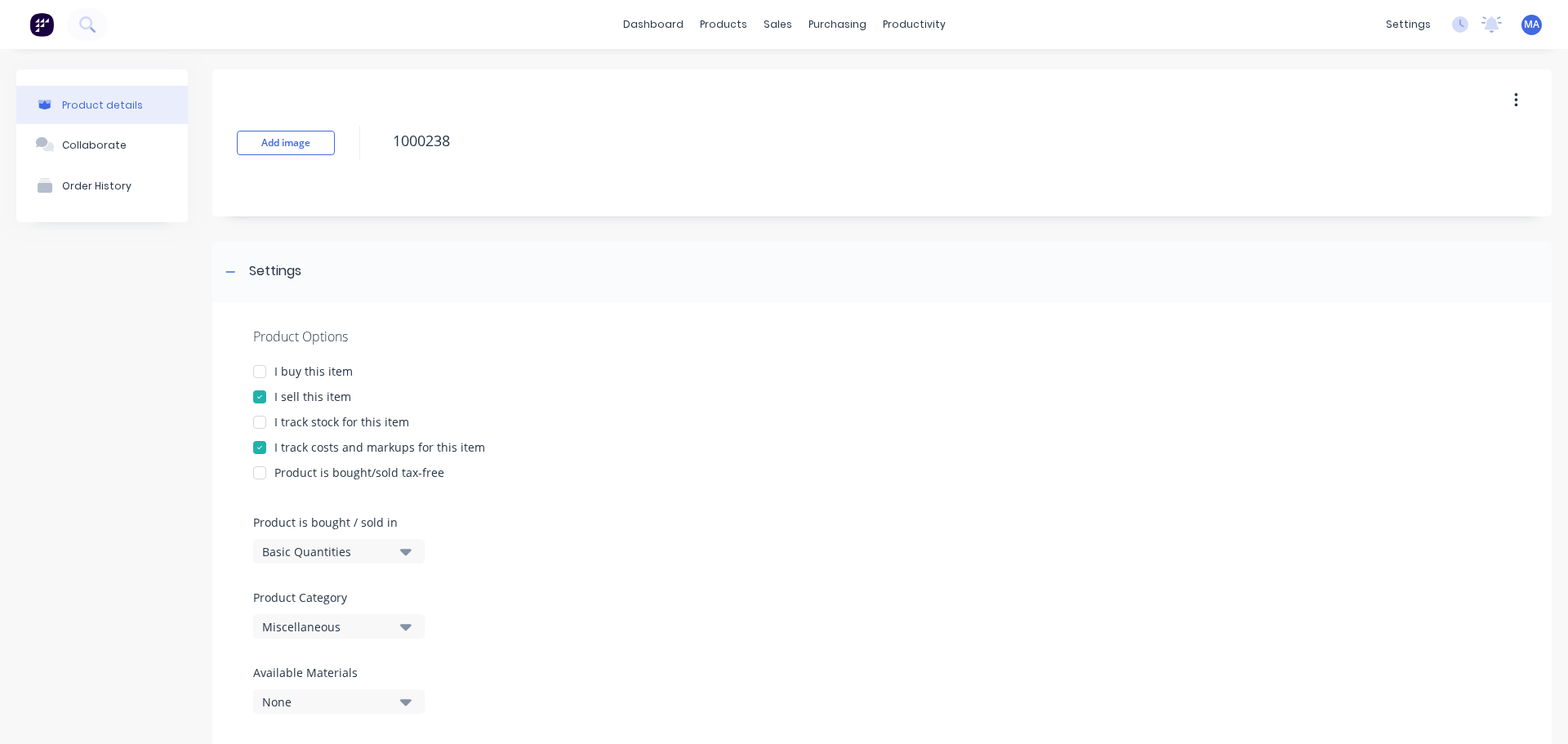
click at [366, 630] on div "Miscellaneous" at bounding box center [327, 626] width 130 height 17
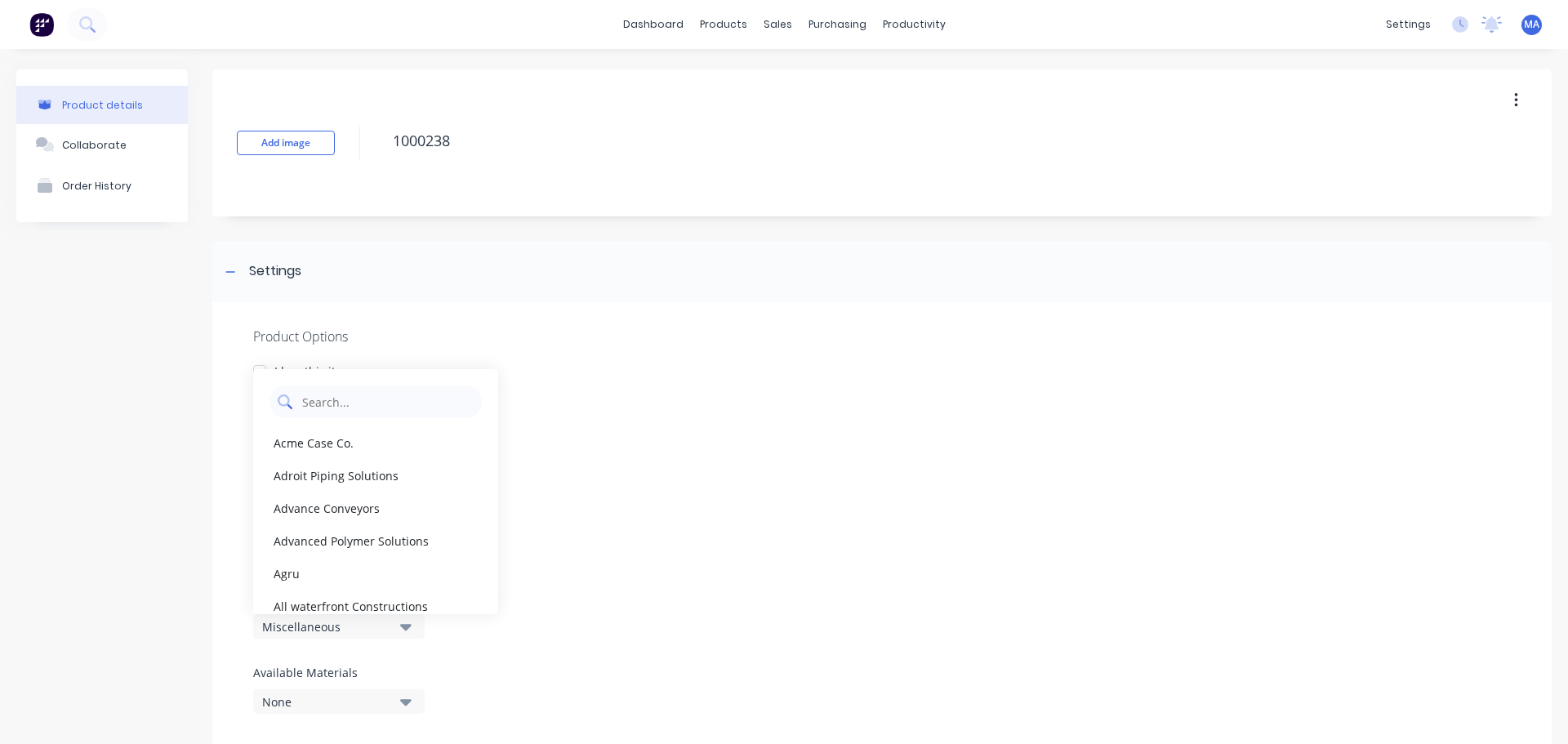
click at [370, 408] on Category "text" at bounding box center [387, 401] width 173 height 33
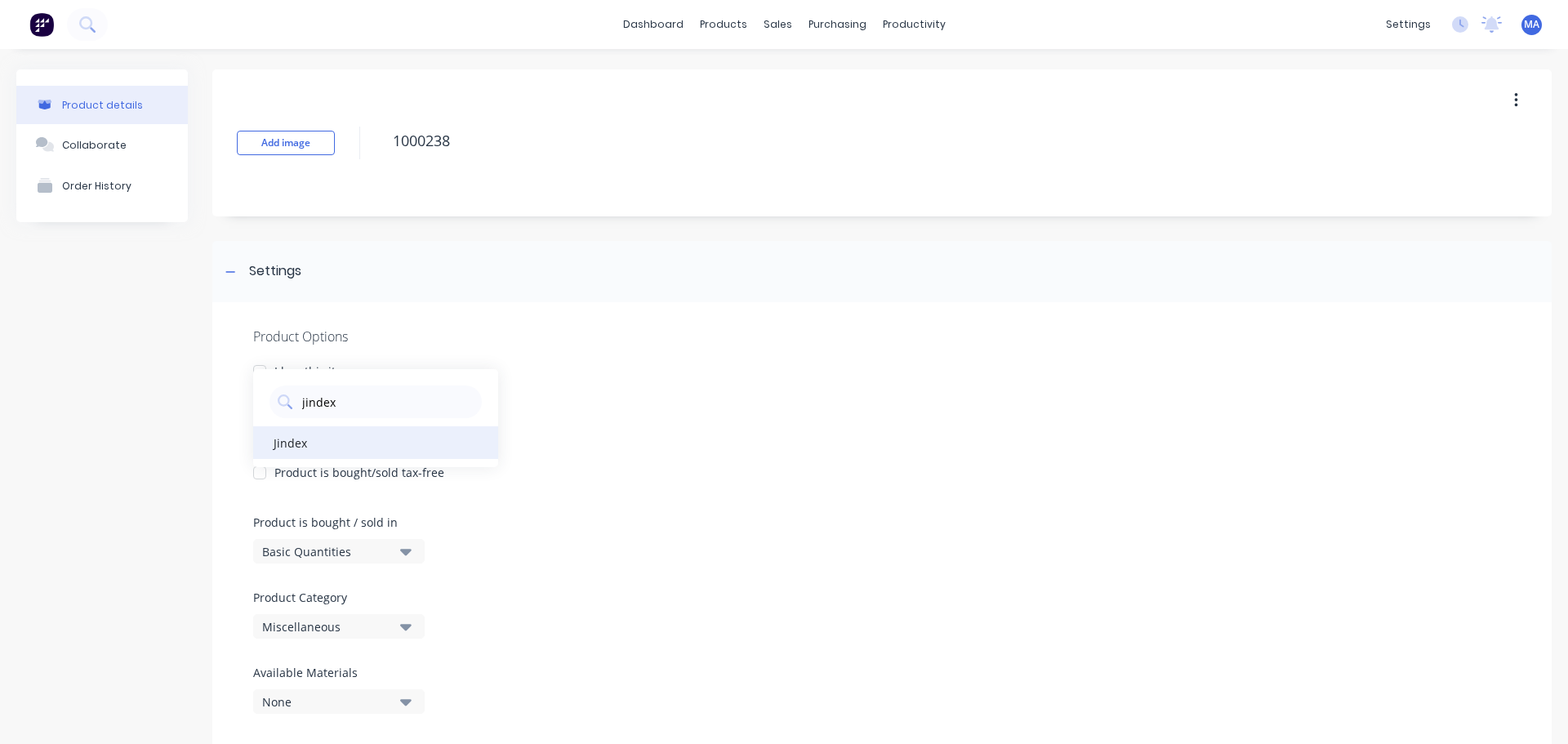
type Category "jindex"
click at [356, 442] on div "Jindex" at bounding box center [375, 442] width 245 height 33
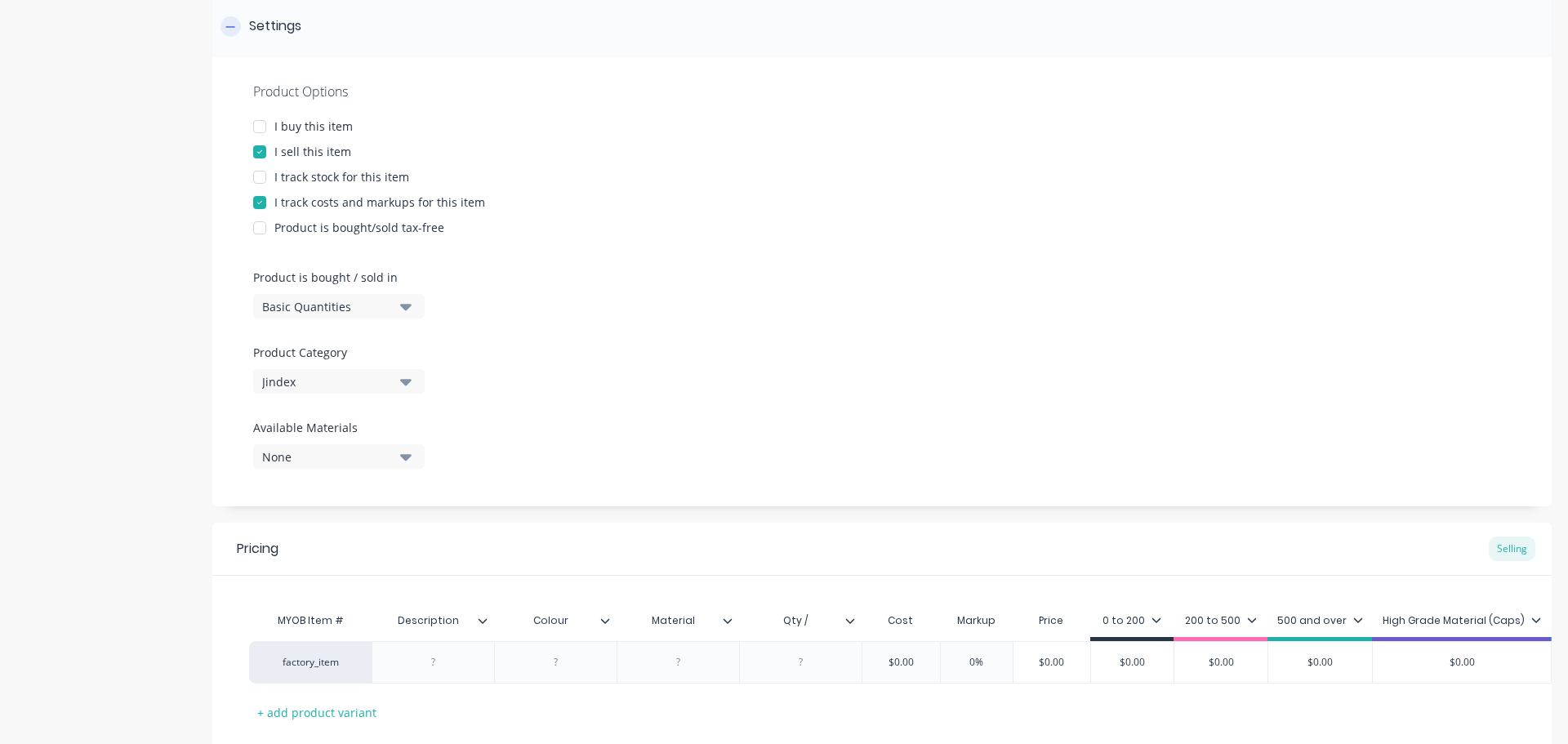
click at [292, 34] on div "Settings" at bounding box center [275, 26] width 53 height 21
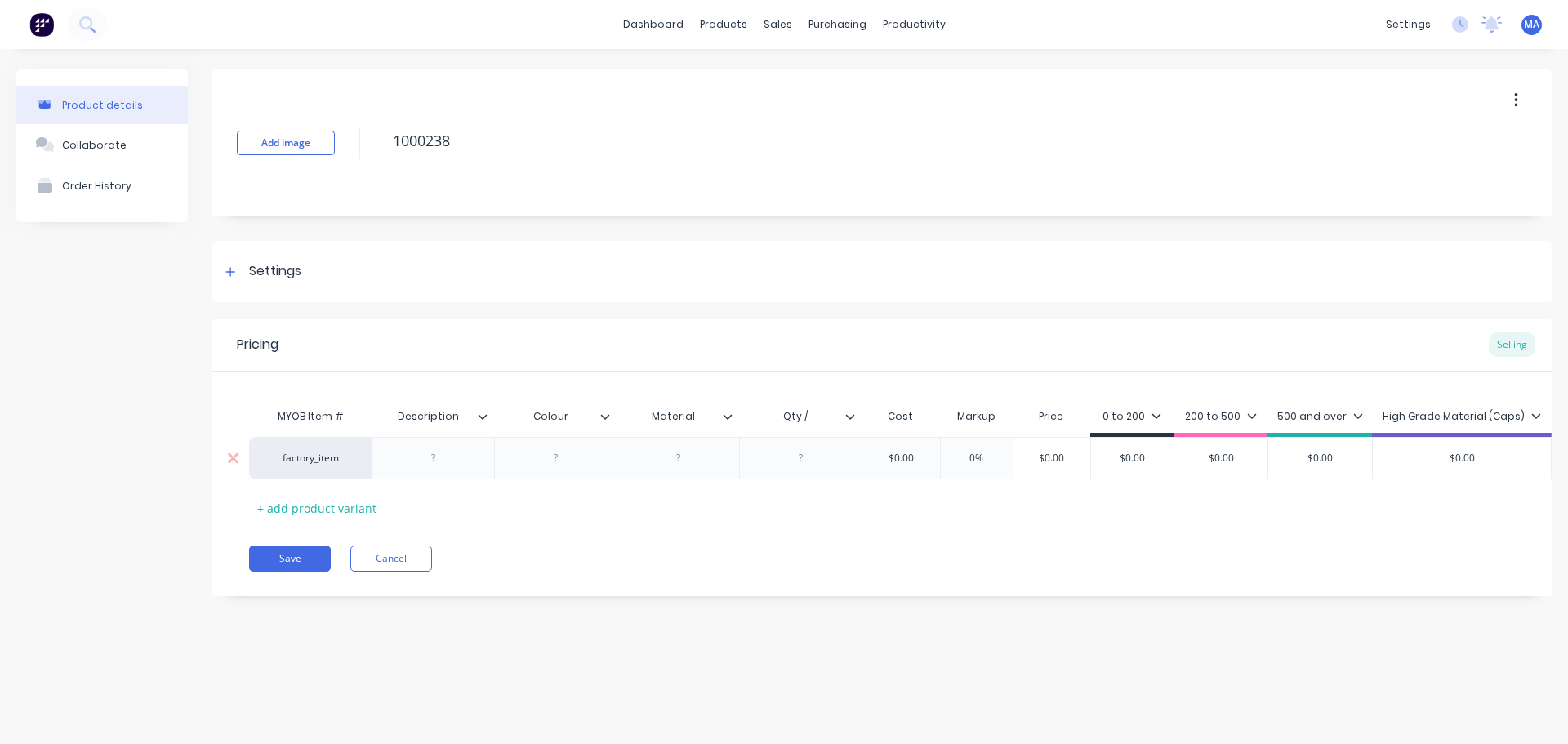
click at [437, 465] on div at bounding box center [434, 458] width 82 height 21
drag, startPoint x: 435, startPoint y: 455, endPoint x: 471, endPoint y: 465, distance: 37.4
click at [434, 454] on div at bounding box center [434, 458] width 82 height 21
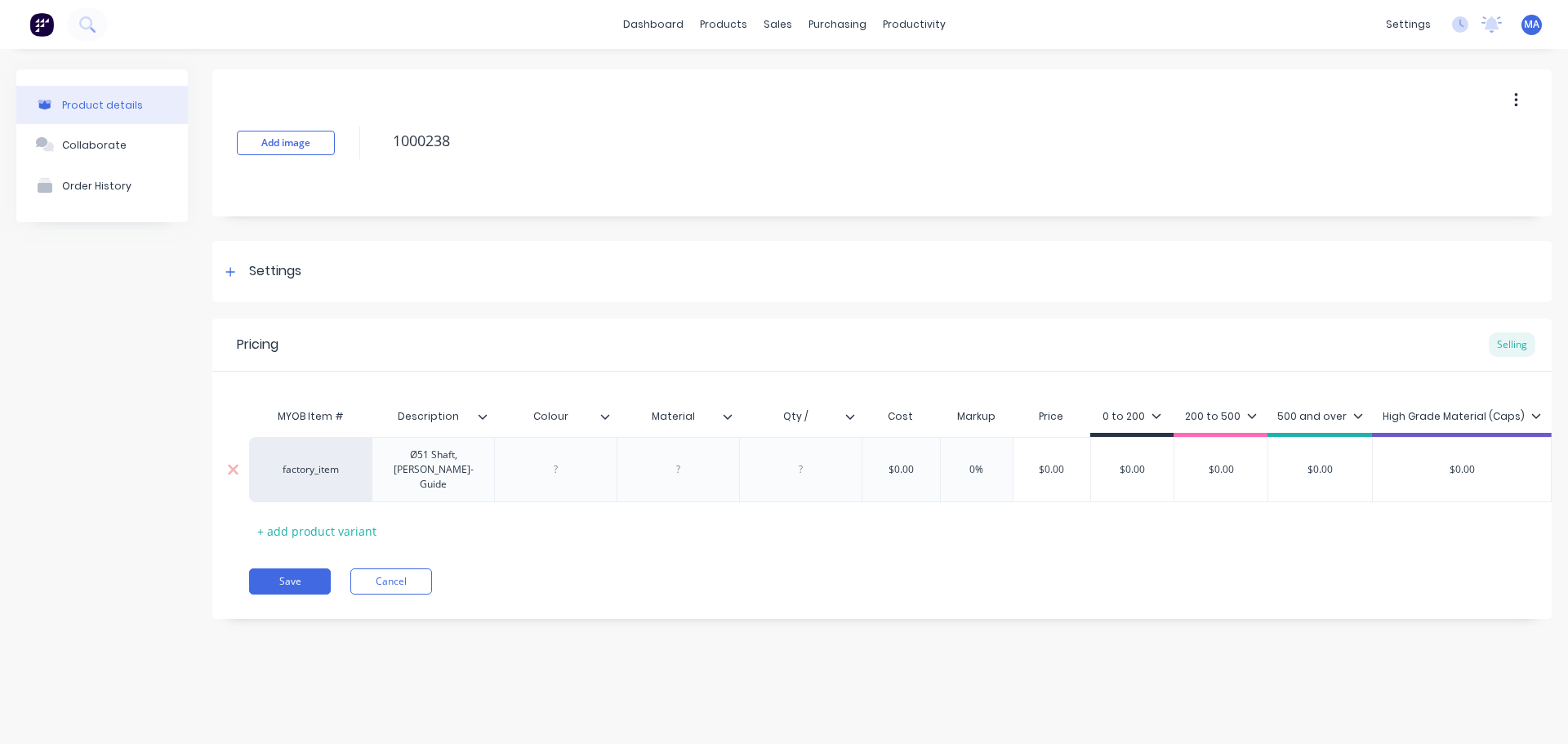
click at [562, 464] on div at bounding box center [557, 469] width 82 height 21
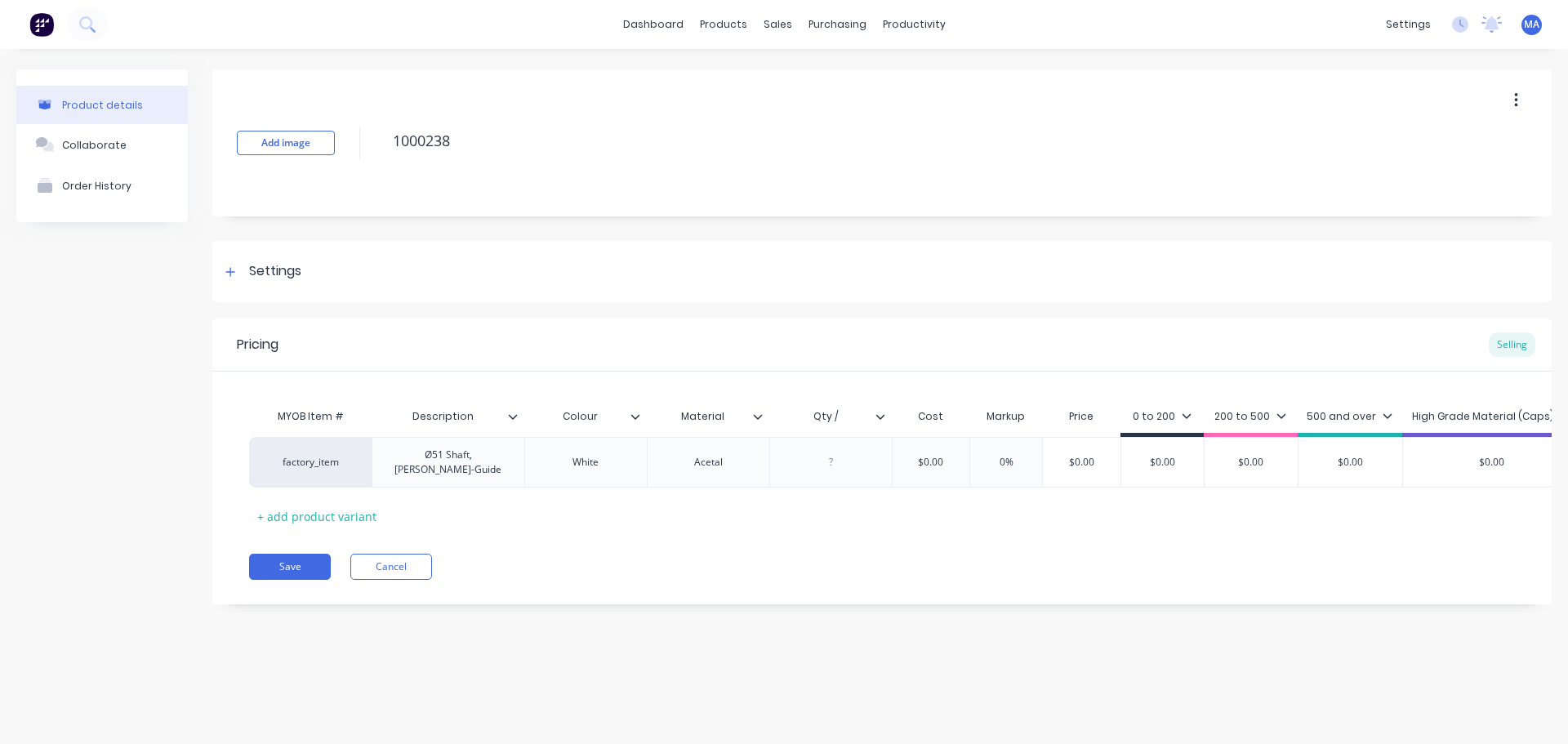
click at [843, 418] on input "Qty /" at bounding box center [825, 416] width 112 height 15
type input "Qty / rod"
drag, startPoint x: 818, startPoint y: 457, endPoint x: 835, endPoint y: 460, distance: 17.3
click at [836, 460] on div at bounding box center [830, 462] width 82 height 21
click at [848, 456] on div at bounding box center [830, 462] width 82 height 21
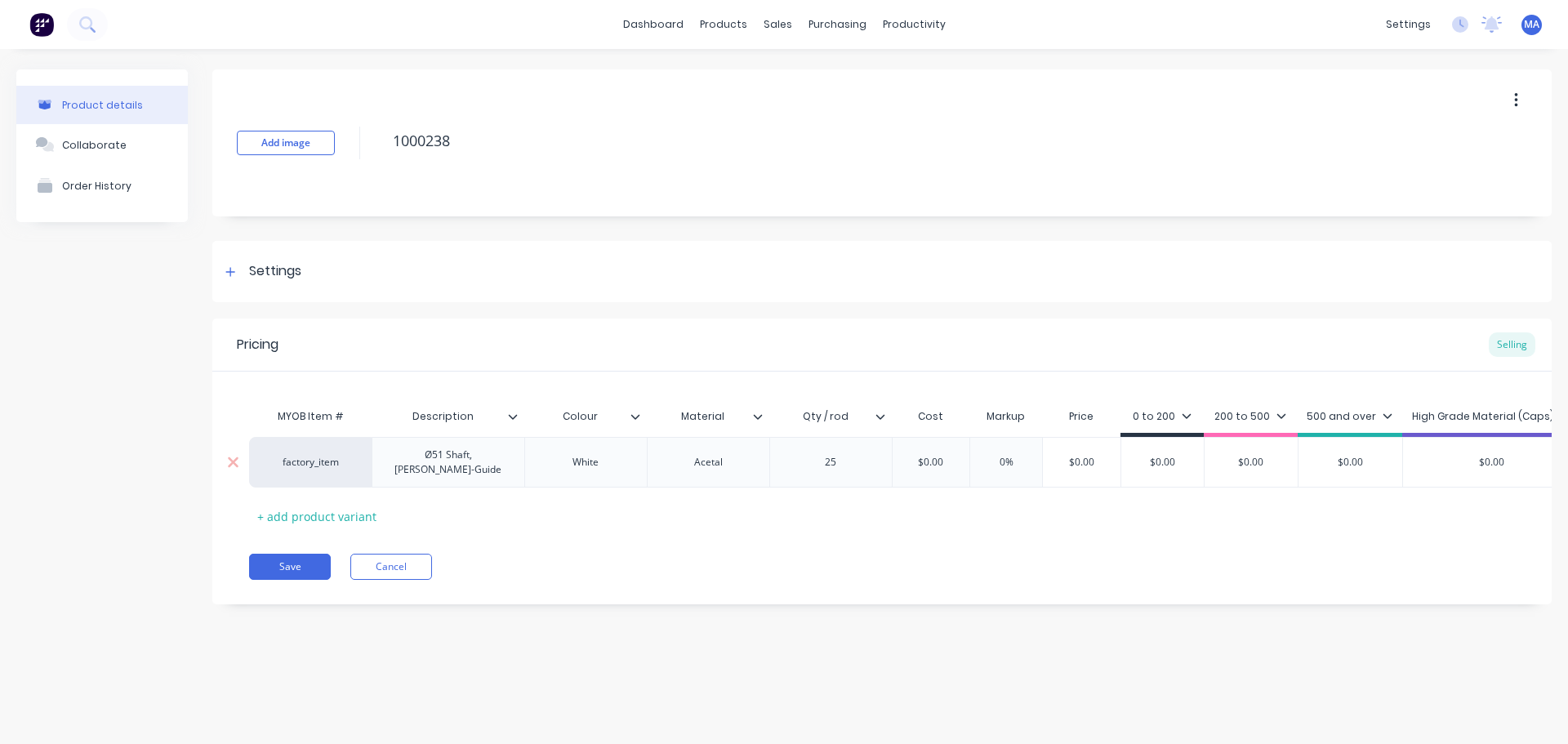
click at [949, 448] on div "$0.00" at bounding box center [931, 462] width 82 height 41
drag, startPoint x: 948, startPoint y: 463, endPoint x: 894, endPoint y: 456, distance: 54.5
click at [894, 456] on input "$0.00" at bounding box center [931, 462] width 82 height 15
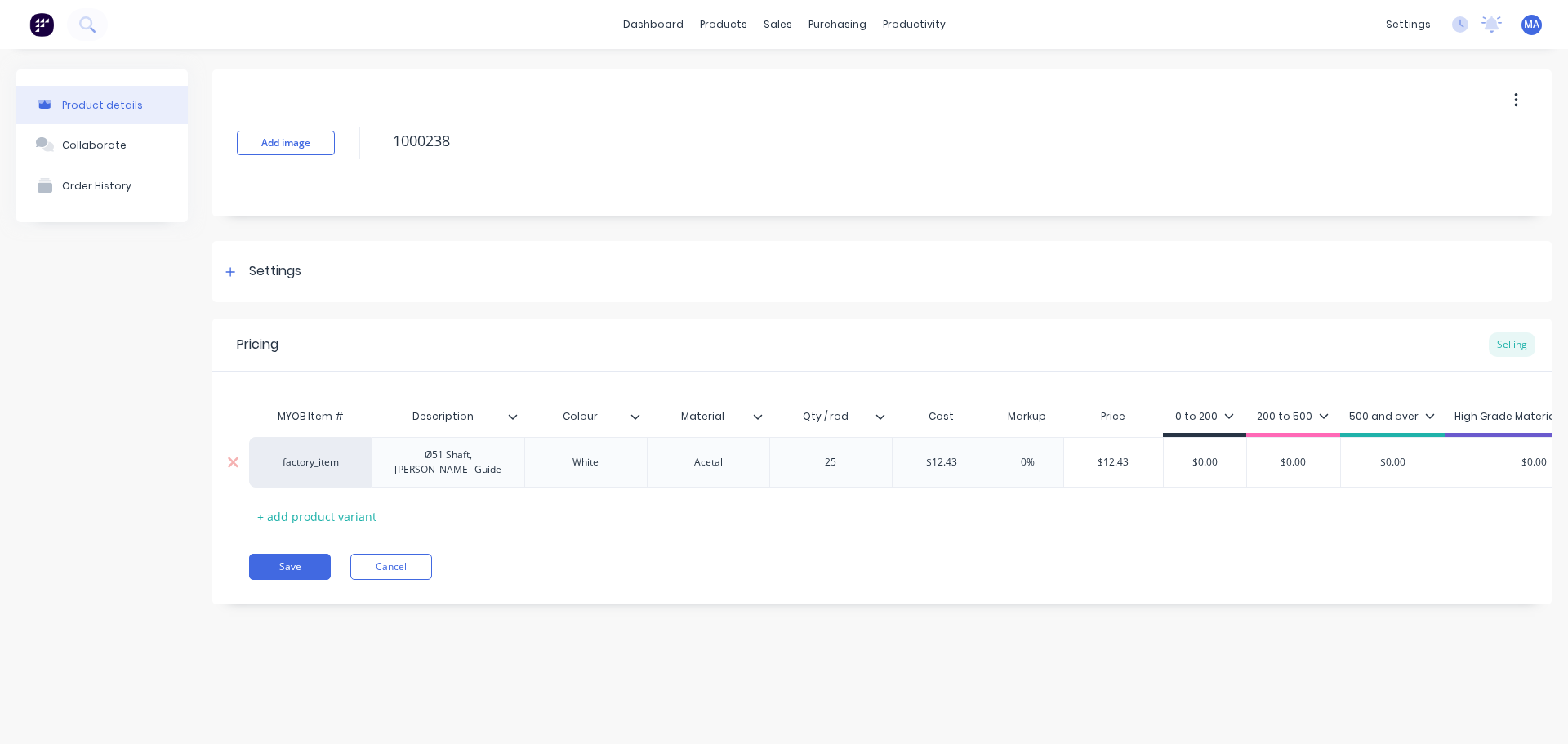
type input "12.43"
drag, startPoint x: 1041, startPoint y: 454, endPoint x: 979, endPoint y: 462, distance: 62.5
click at [980, 460] on div "factory_item Ø51 Shaft, [PERSON_NAME]-Guide White Acetal 25 $12.43 12.43 0% 0% …" at bounding box center [1020, 462] width 1543 height 51
type input "55"
type input "$19.2665"
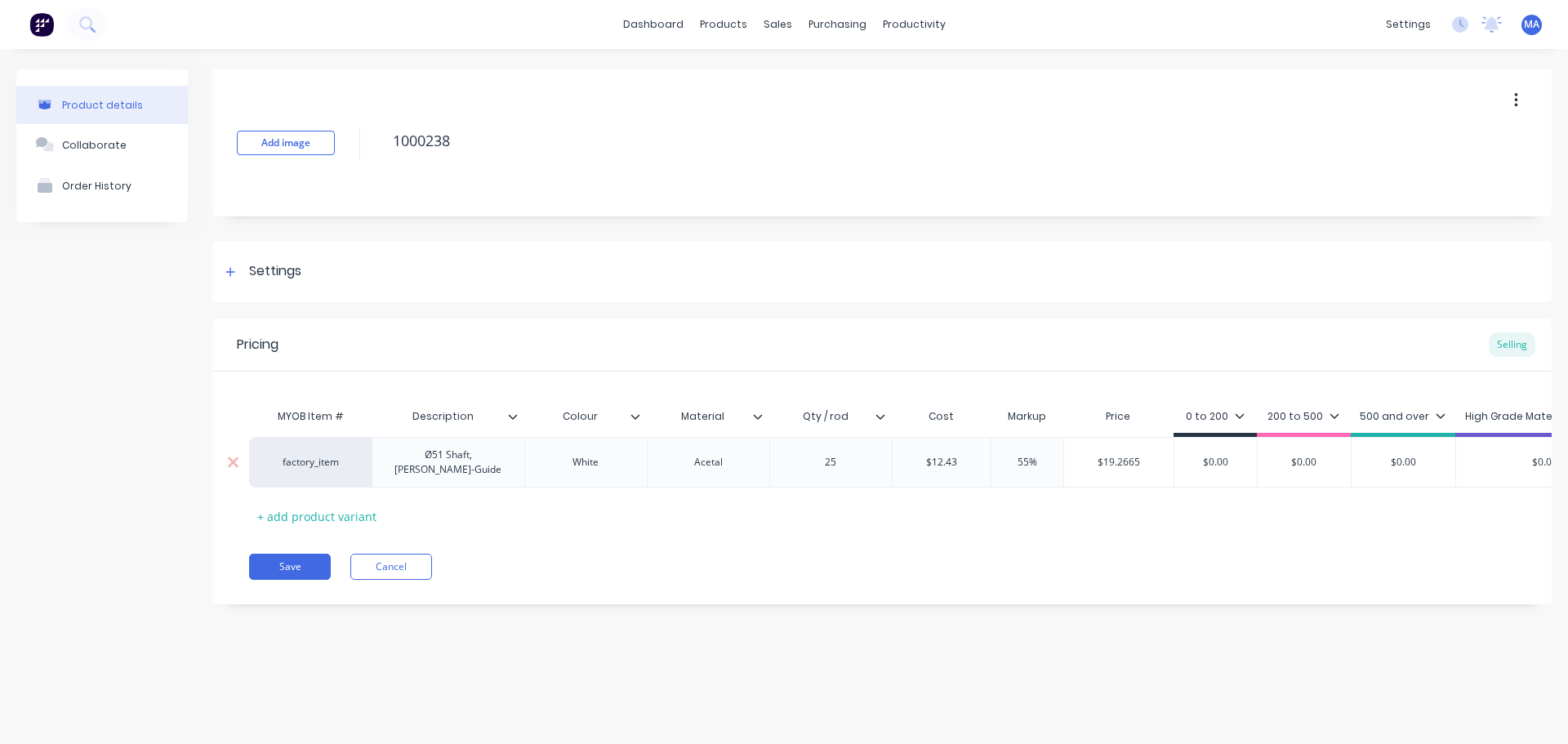
drag, startPoint x: 1148, startPoint y: 456, endPoint x: 1071, endPoint y: 459, distance: 77.1
click at [1073, 459] on input "$19.2665" at bounding box center [1119, 462] width 110 height 15
drag, startPoint x: 1235, startPoint y: 462, endPoint x: 1161, endPoint y: 455, distance: 74.3
click at [1163, 454] on div "factory_item Ø51 Shaft, [PERSON_NAME]-Guide White Acetal 25 $12.43 12.43 55% 55…" at bounding box center [1025, 462] width 1553 height 51
paste input "19.2665"
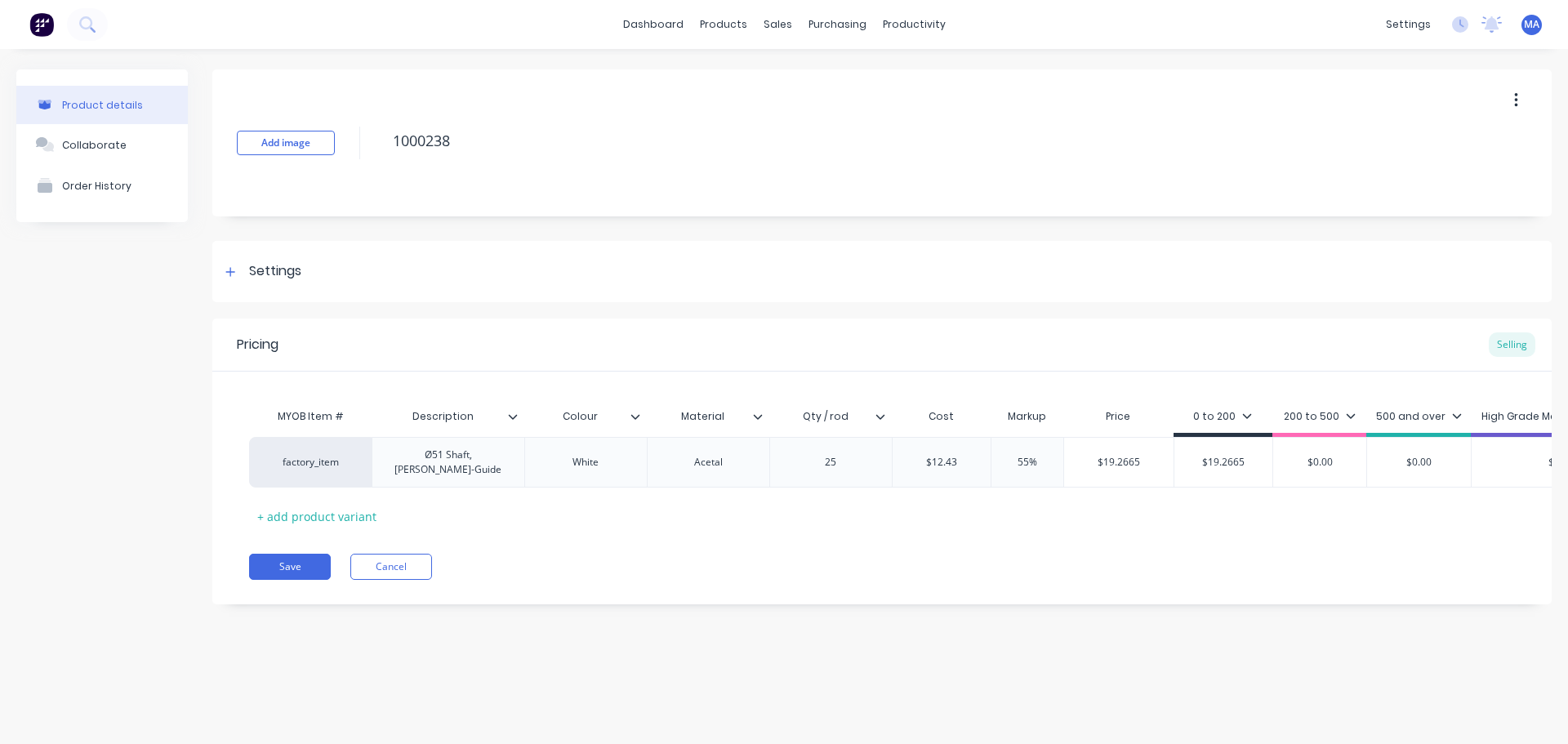
type input "$19.2665"
click at [1314, 407] on div "200 to 500" at bounding box center [1319, 420] width 94 height 33
click at [1320, 425] on div "200 to 500" at bounding box center [1320, 418] width 72 height 15
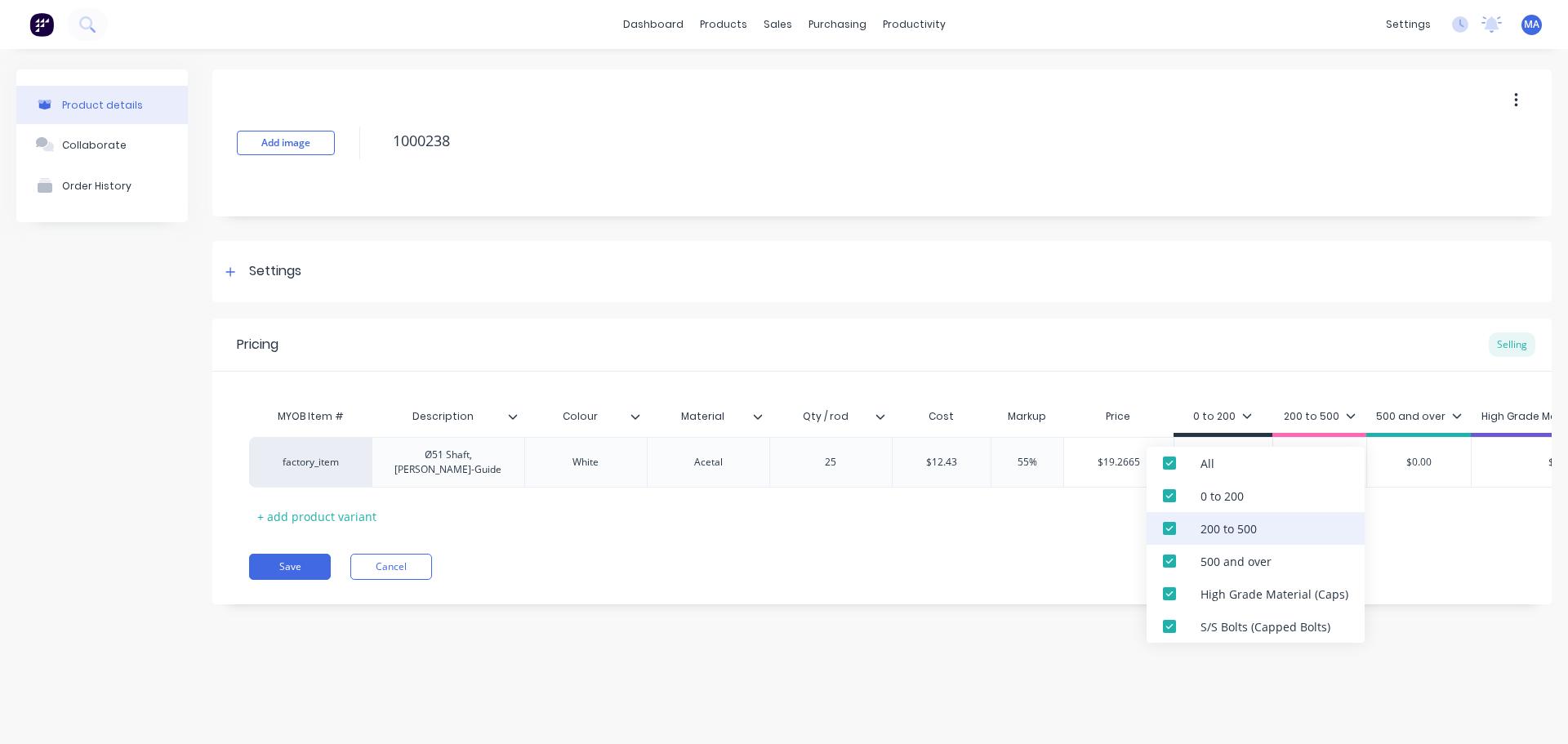
click at [1234, 522] on div "200 to 500" at bounding box center [1229, 529] width 57 height 17
click at [1226, 560] on div "500 and over" at bounding box center [1235, 561] width 71 height 17
click at [1217, 595] on div "High Grade Material (Caps)" at bounding box center [1274, 594] width 147 height 17
click at [1212, 627] on div "S/S Bolts (Capped Bolts)" at bounding box center [1265, 626] width 129 height 17
click at [1220, 333] on div "Pricing Selling" at bounding box center [881, 345] width 1339 height 53
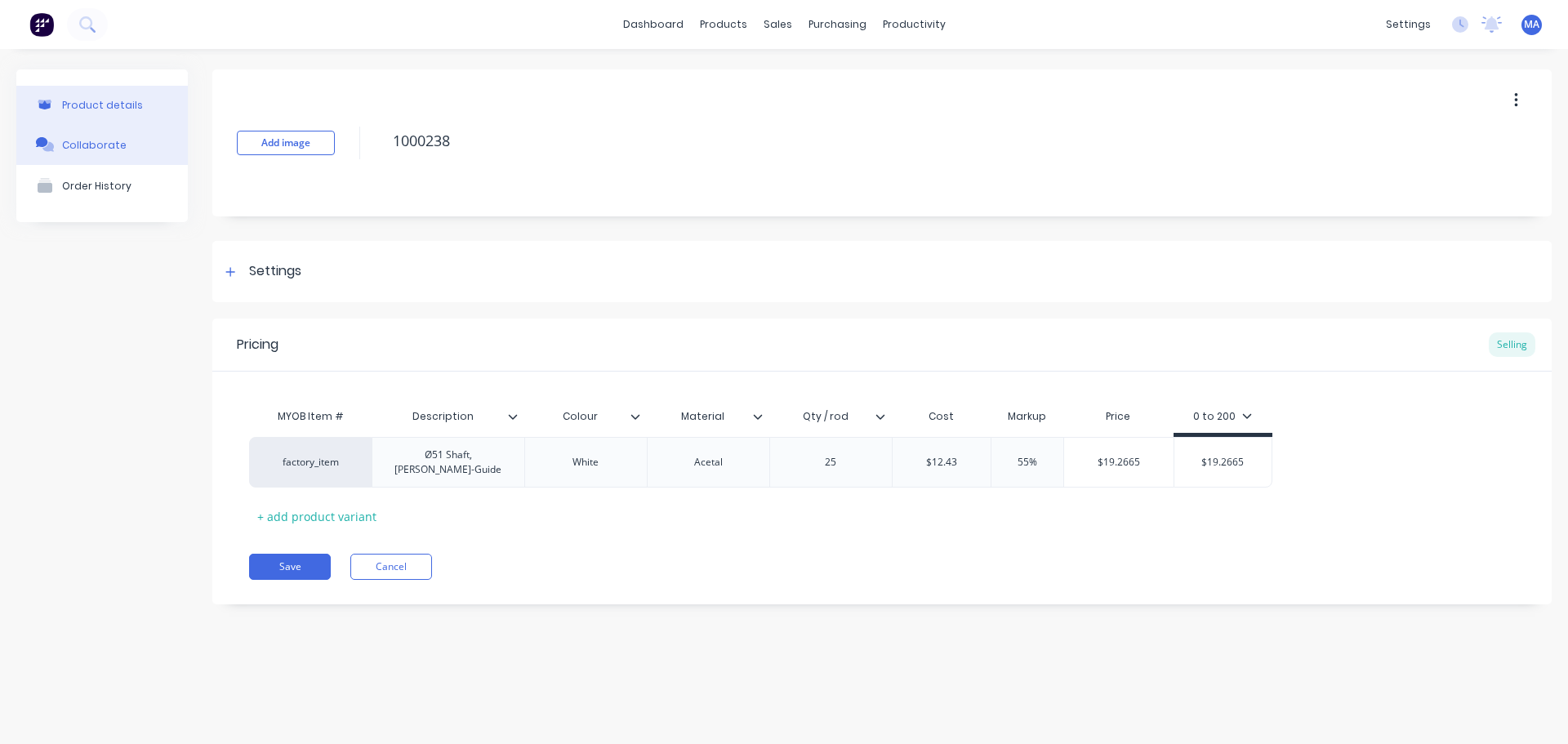
click at [131, 139] on button "Collaborate" at bounding box center [102, 144] width 171 height 41
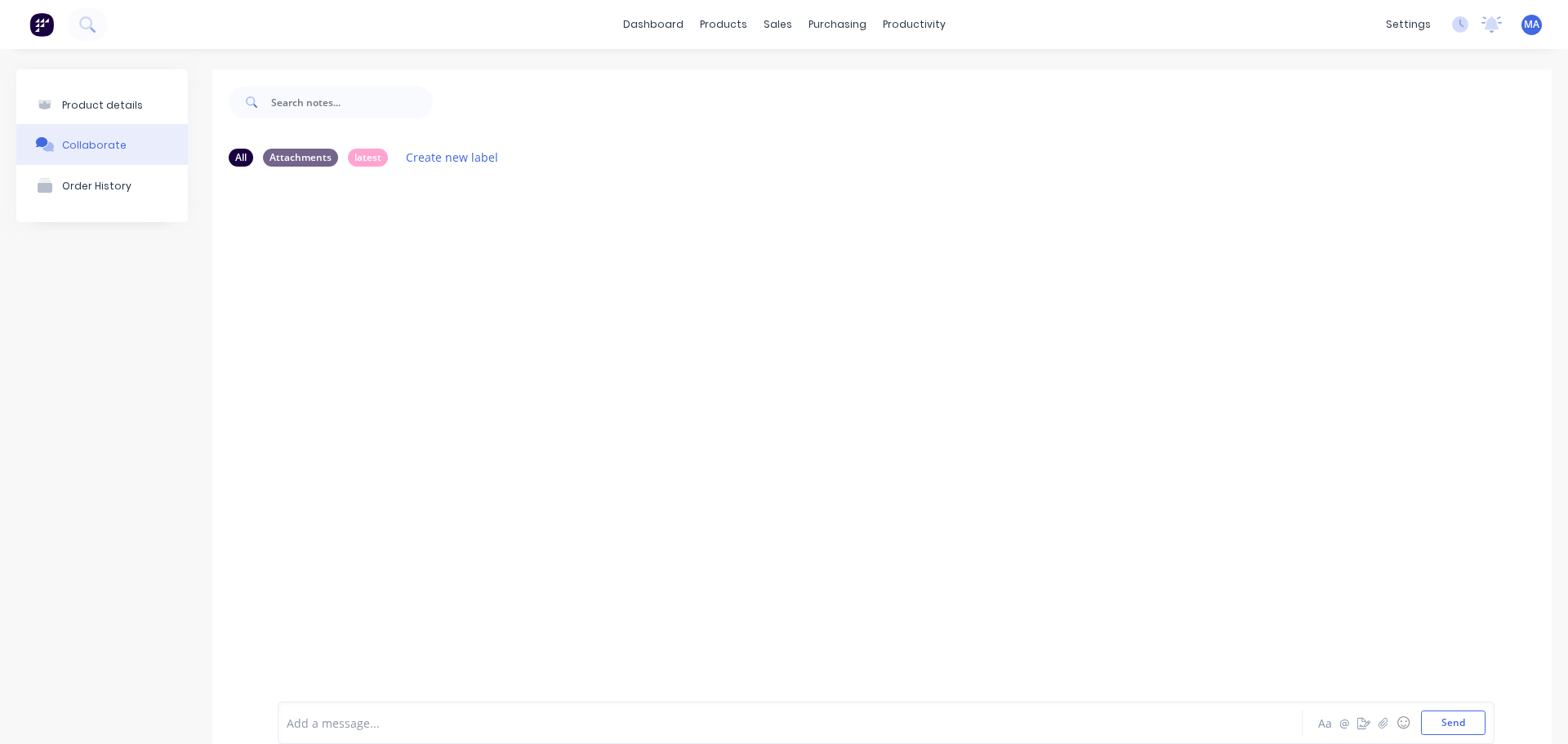
scroll to position [45, 0]
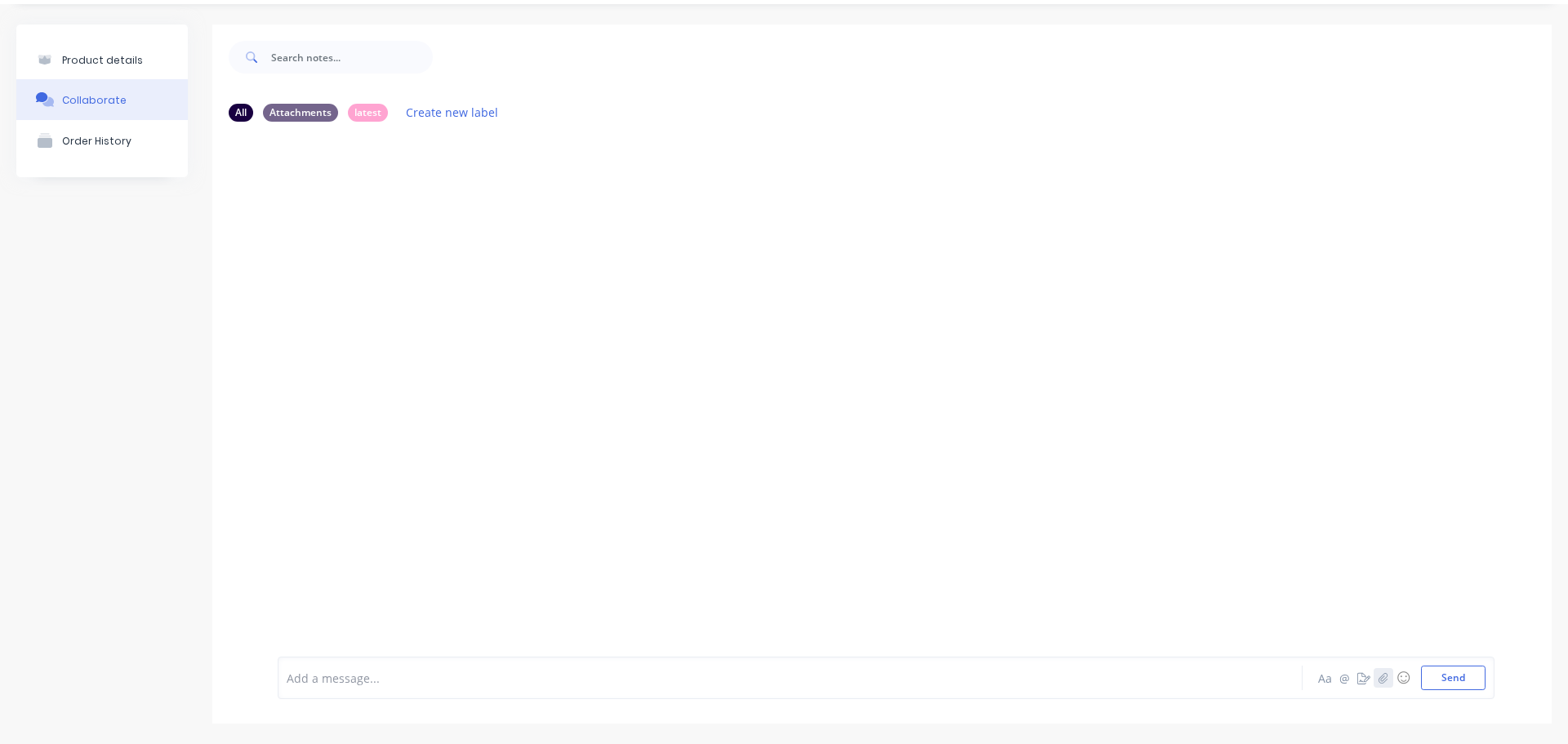
click at [1379, 676] on icon "button" at bounding box center [1383, 678] width 9 height 11
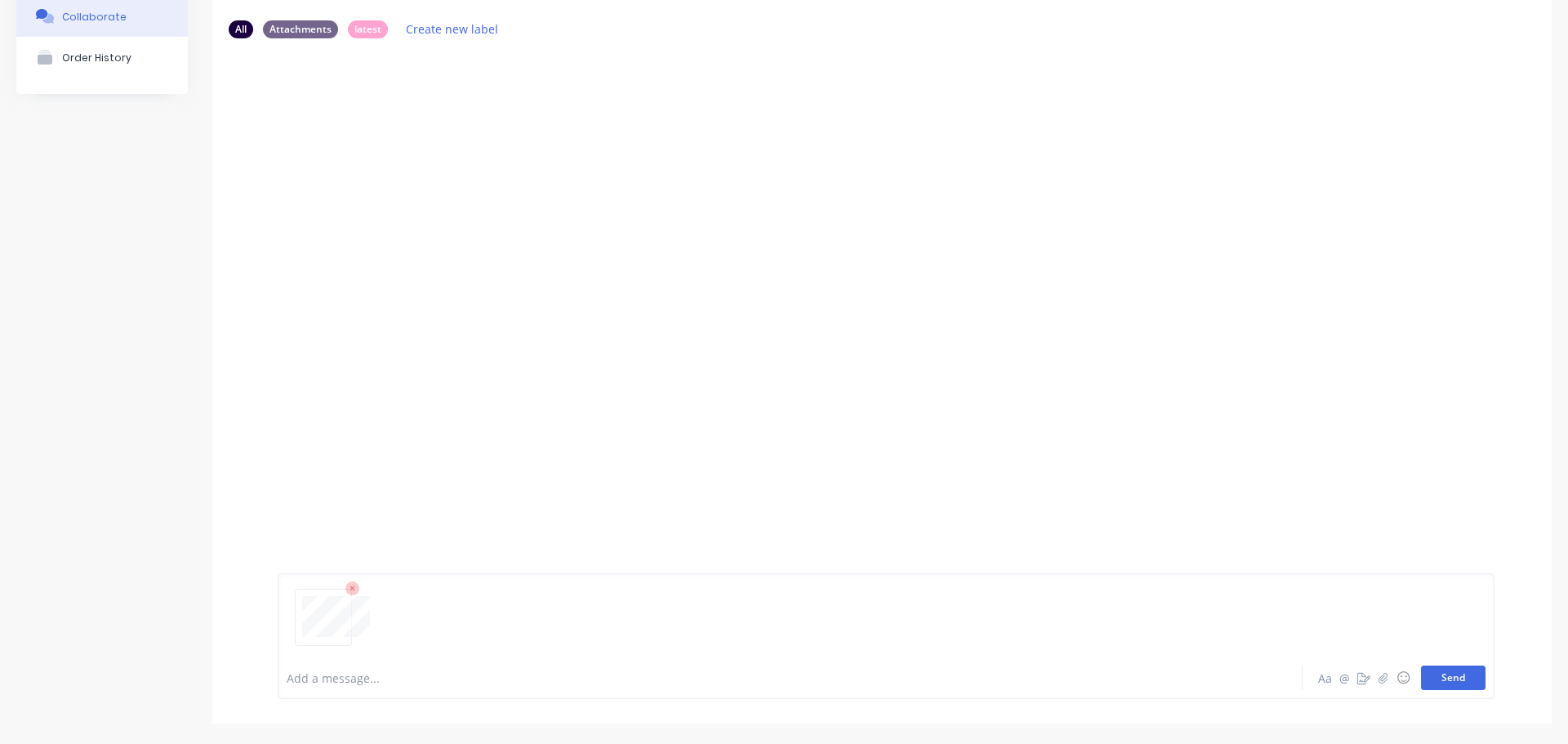
click at [1433, 680] on button "Send" at bounding box center [1454, 678] width 65 height 25
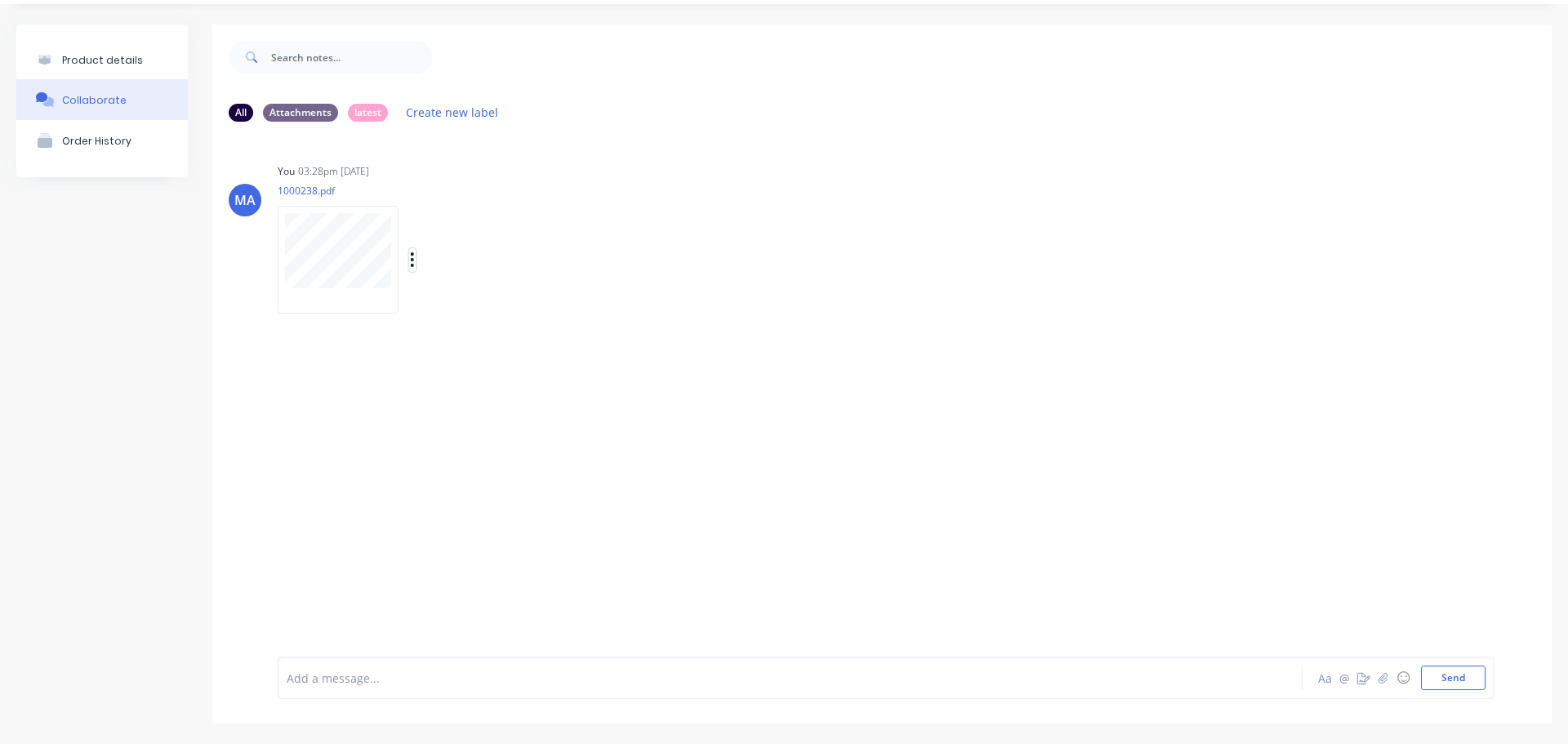
click at [413, 264] on icon "button" at bounding box center [412, 260] width 5 height 19
click at [454, 300] on button "Auto-attach to new orders" at bounding box center [520, 304] width 184 height 39
click at [677, 295] on label at bounding box center [677, 295] width 0 height 0
click at [652, 304] on input "checkbox" at bounding box center [645, 303] width 13 height 16
checkbox input "true"
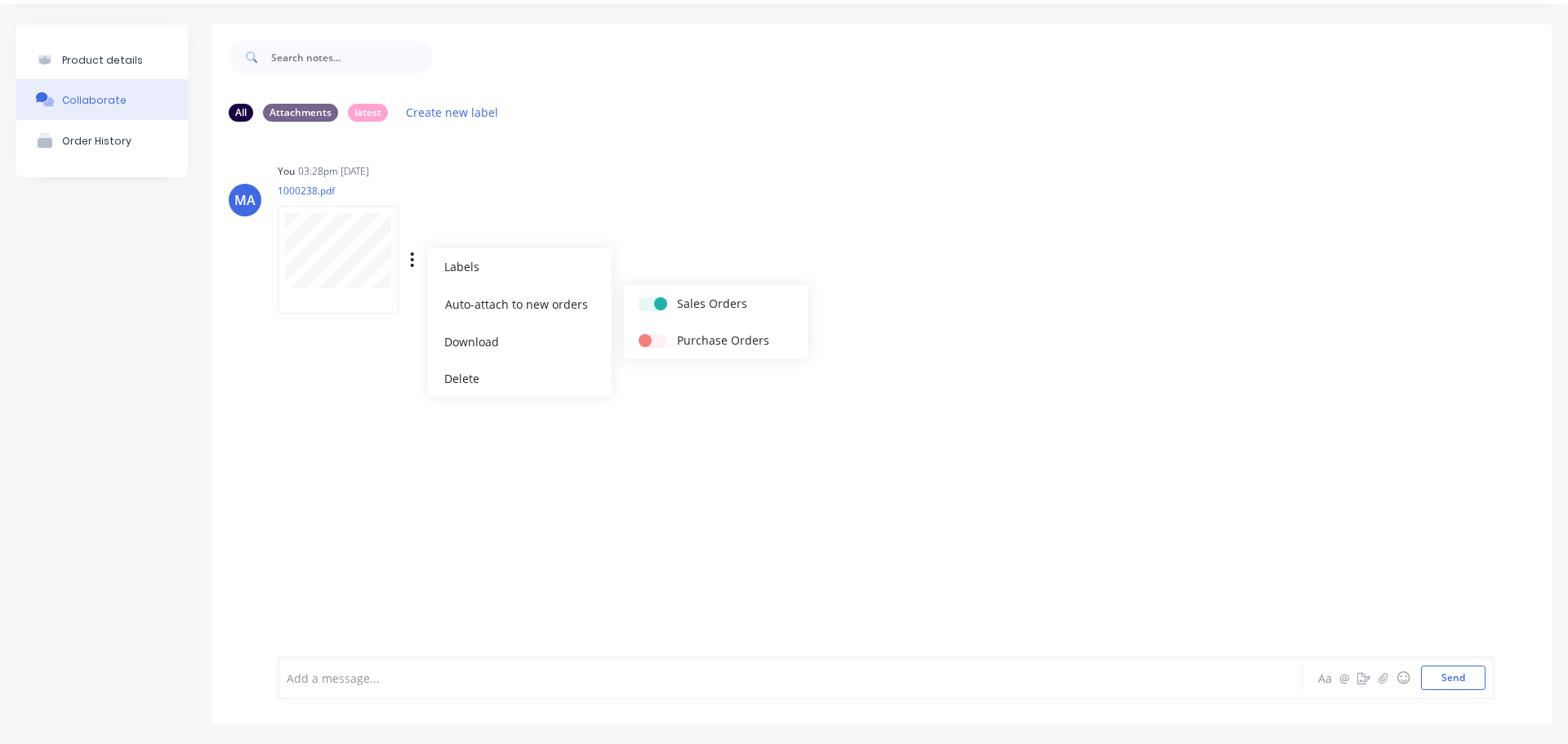
click at [739, 265] on div "You 03:28pm [DATE] 1000238.pdf Labels Auto-attach to new orders Sales Orders Pu…" at bounding box center [533, 233] width 511 height 147
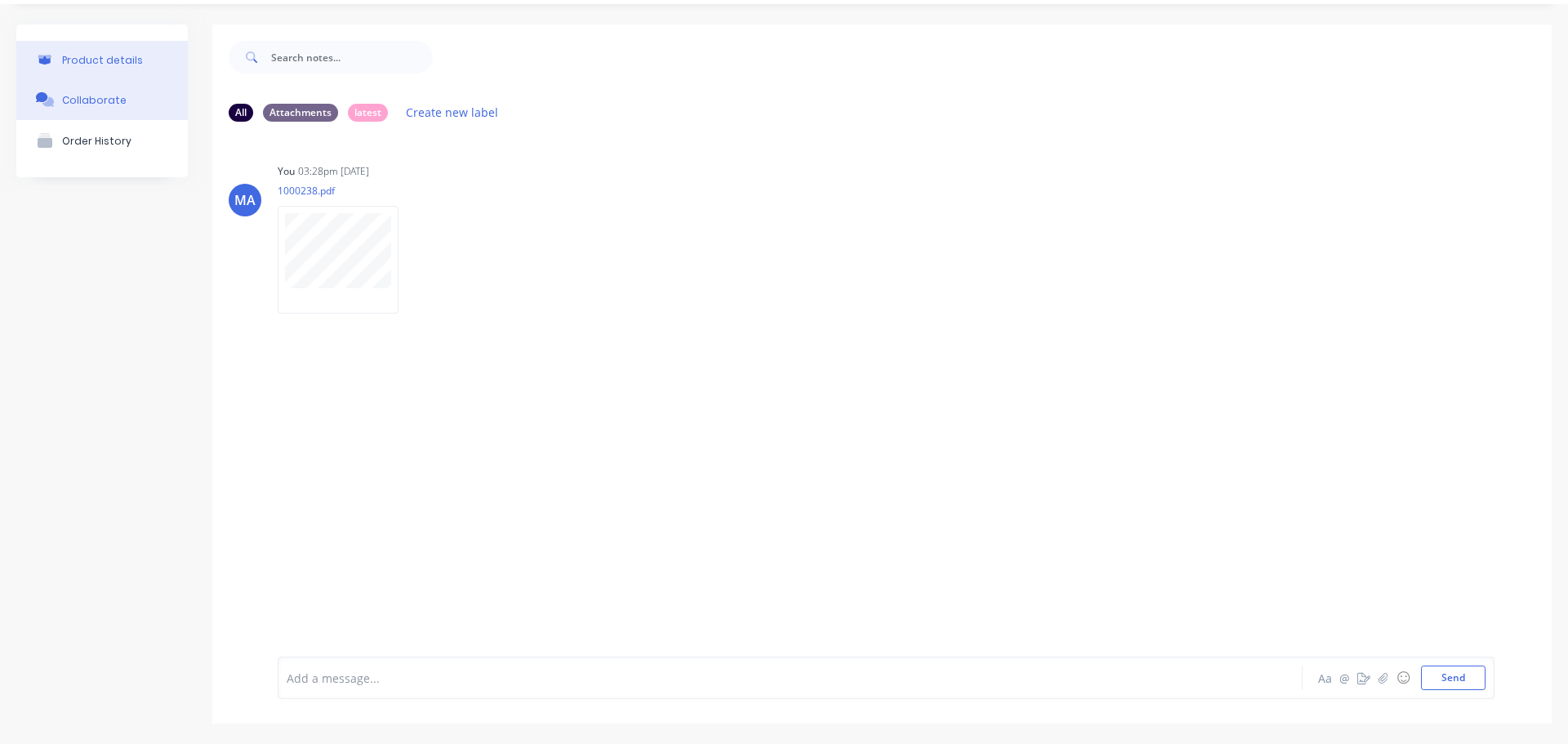
click at [137, 57] on button "Product details" at bounding box center [102, 60] width 171 height 39
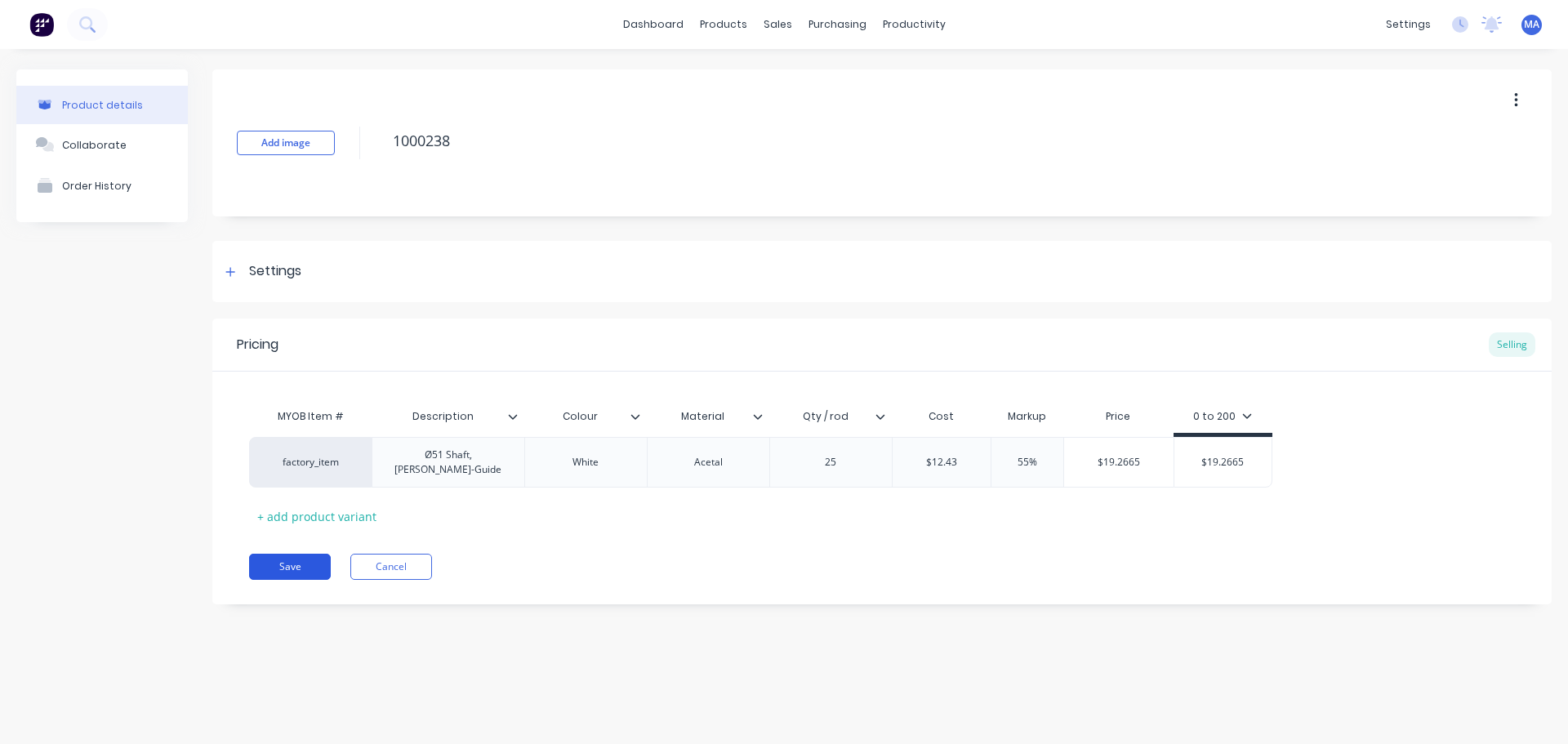
click at [285, 558] on button "Save" at bounding box center [290, 567] width 82 height 26
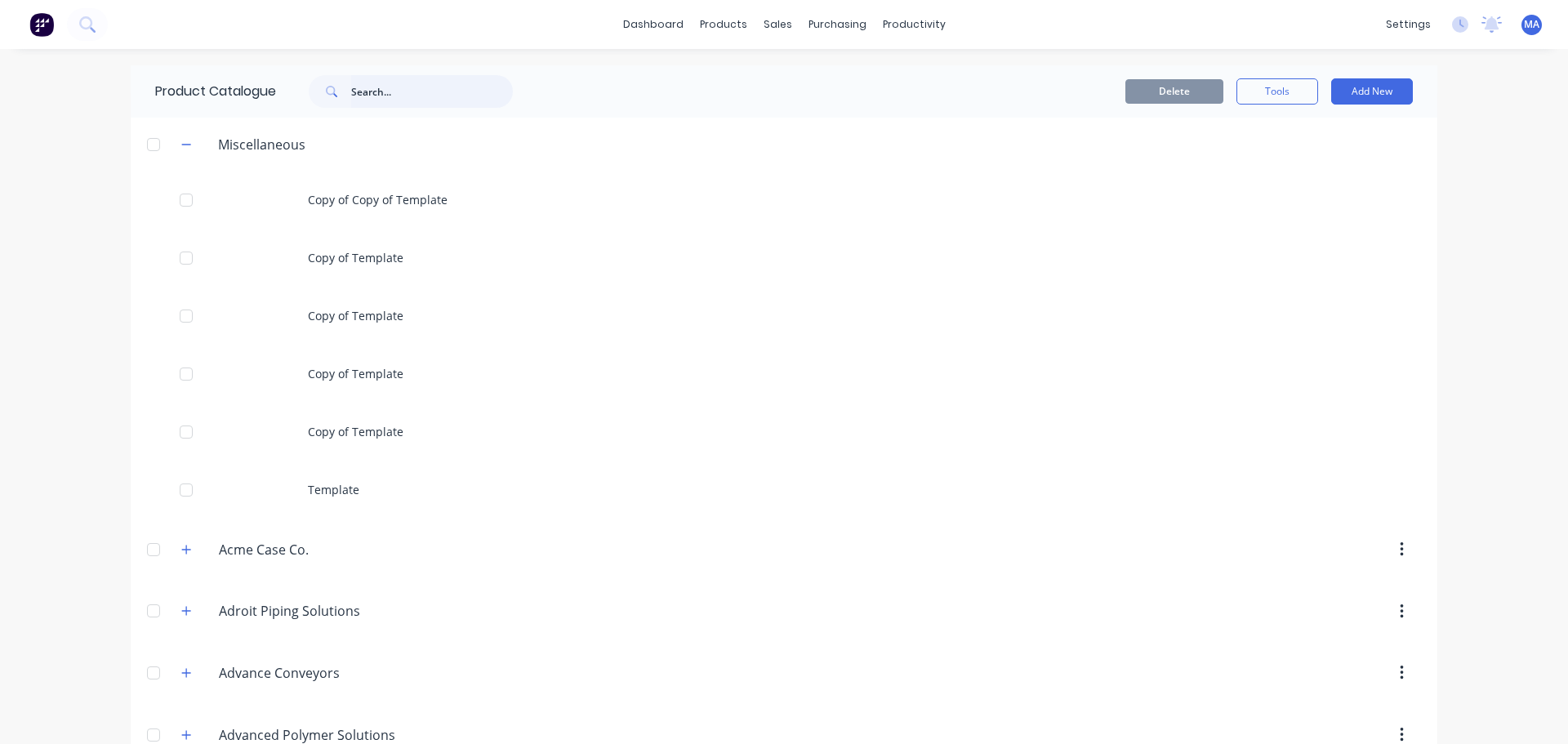
click at [369, 94] on input "text" at bounding box center [432, 91] width 161 height 33
click at [89, 24] on icon at bounding box center [88, 24] width 16 height 16
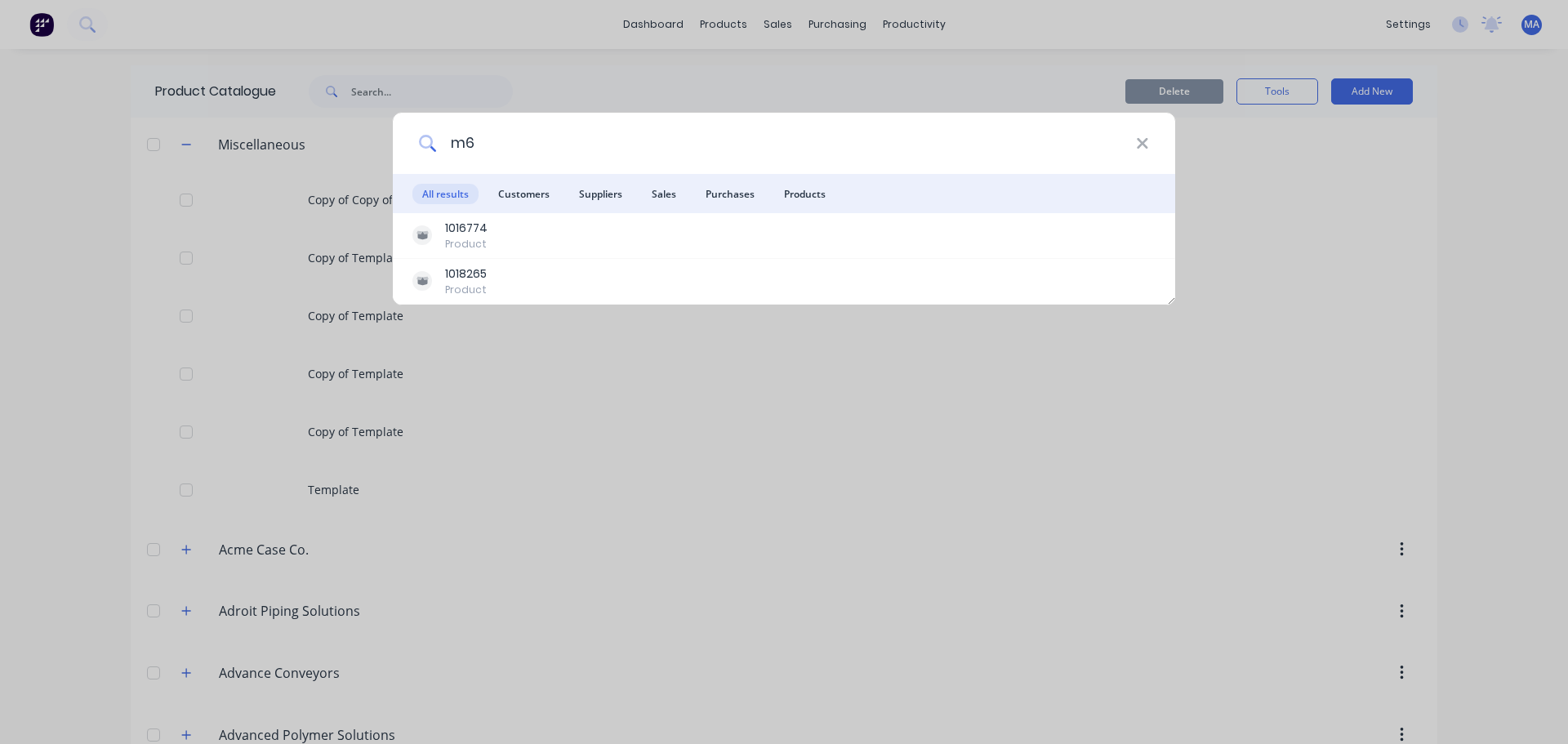
type input "m"
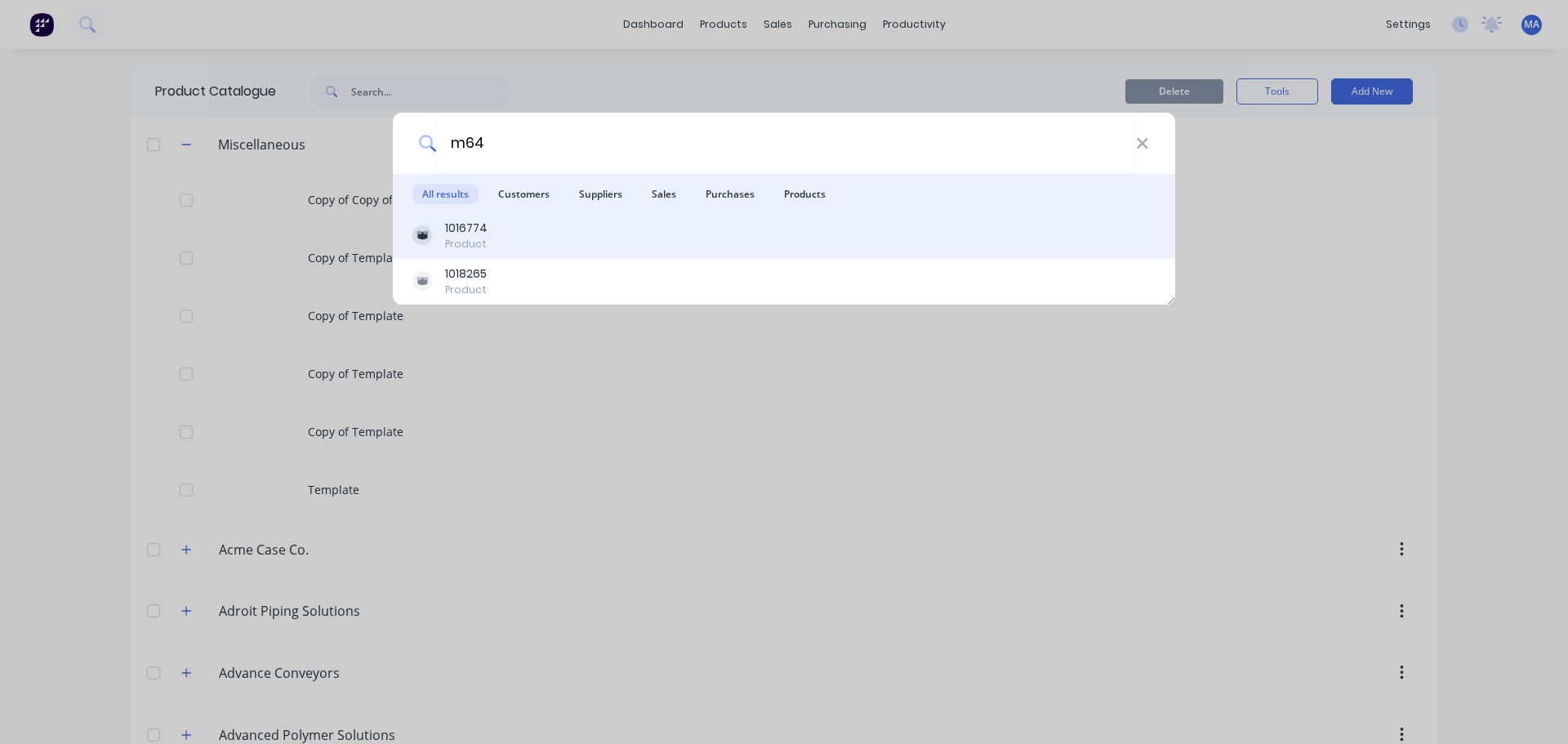
type input "m64"
click at [543, 250] on div "1016774 Product" at bounding box center [784, 236] width 744 height 32
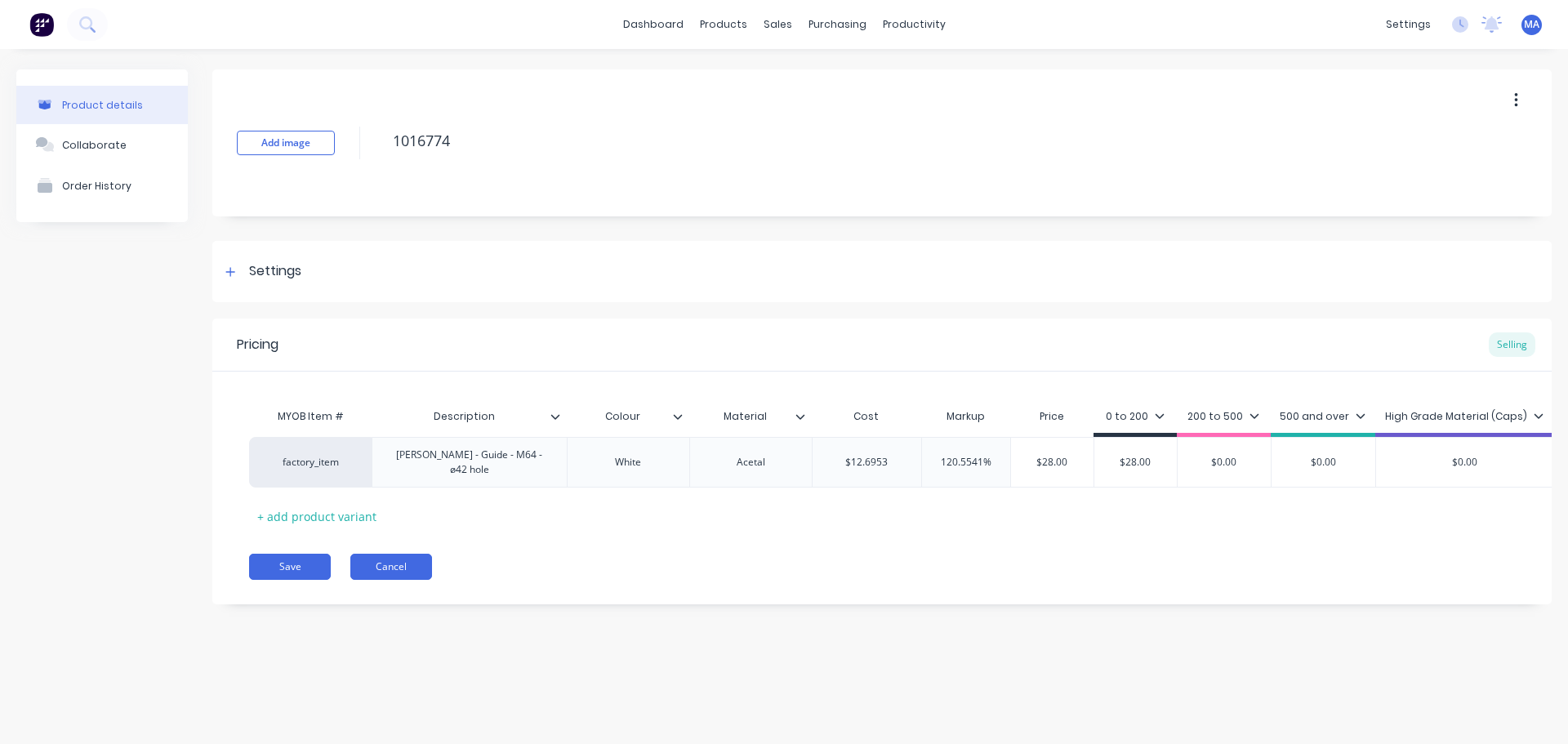
click at [421, 567] on button "Cancel" at bounding box center [391, 567] width 82 height 26
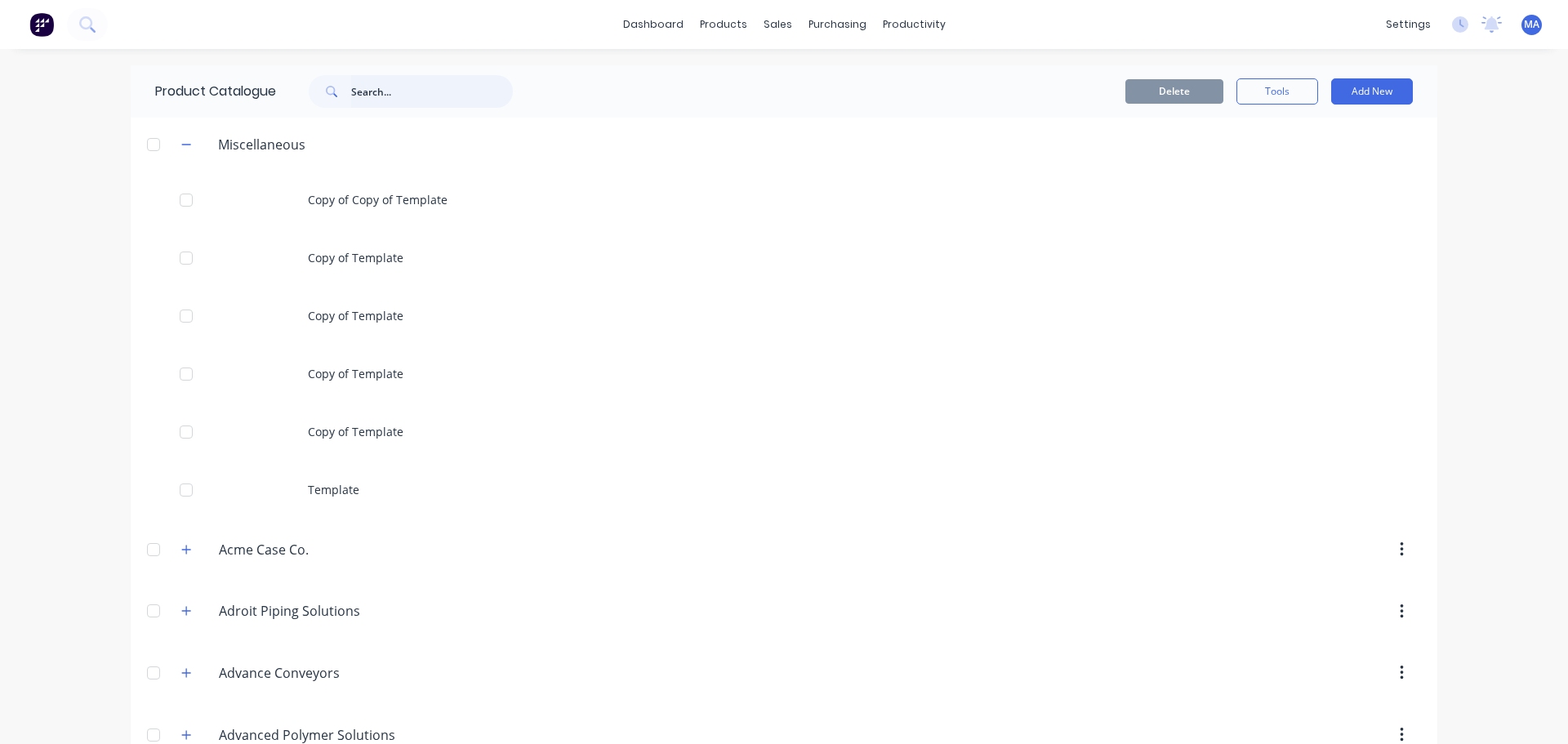
click at [392, 103] on input "text" at bounding box center [432, 91] width 161 height 33
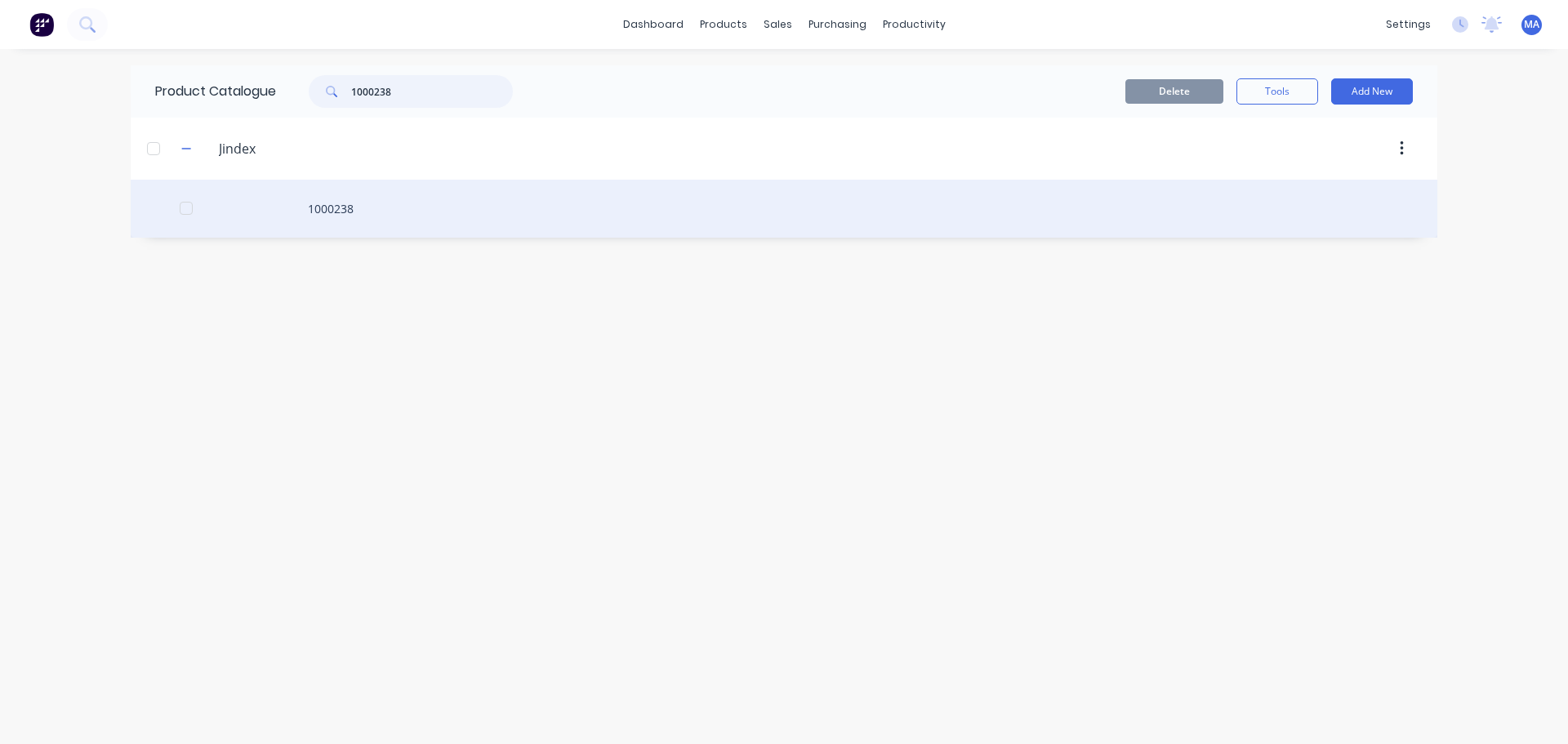
type input "1000238"
click at [366, 208] on div "1000238" at bounding box center [784, 208] width 1307 height 58
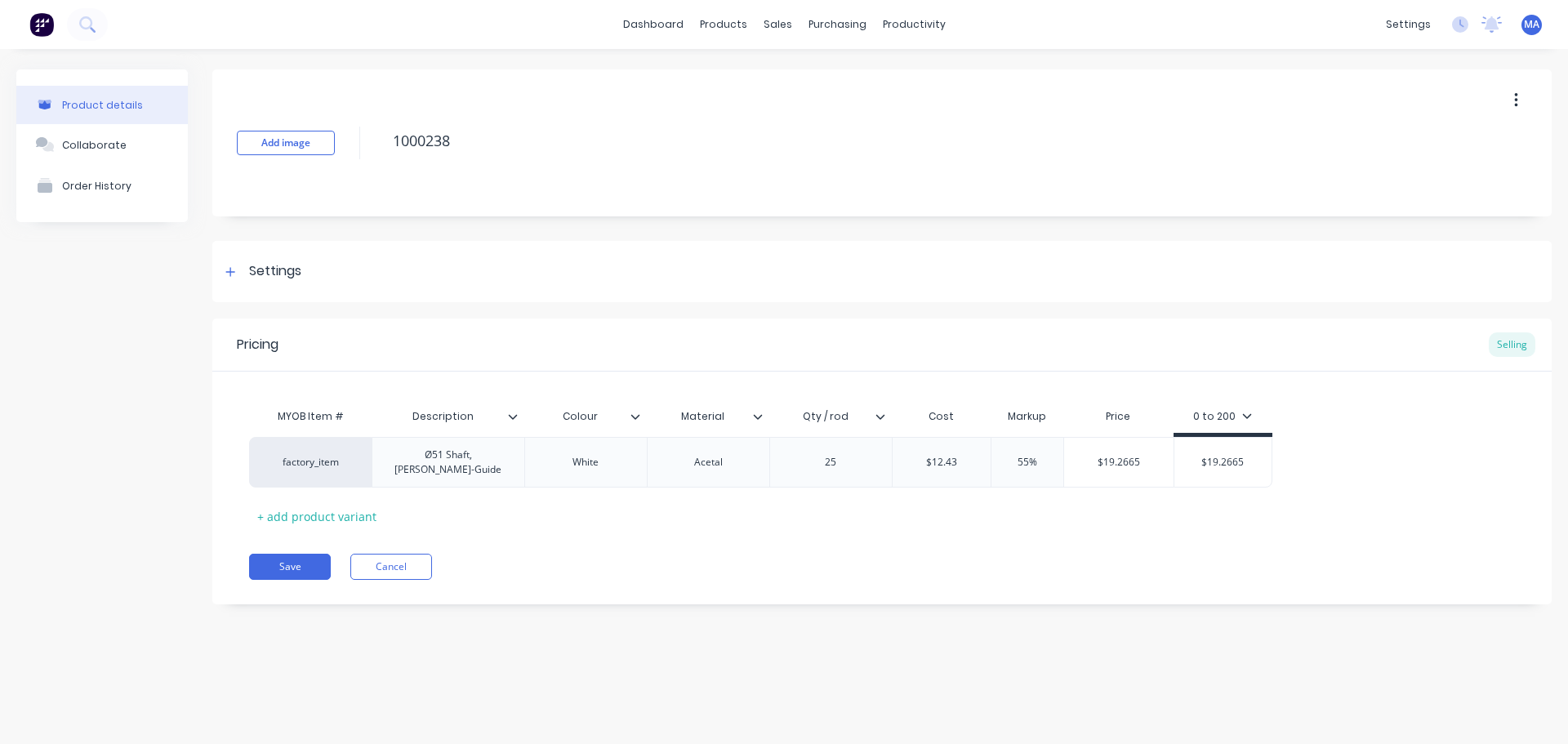
drag, startPoint x: 1008, startPoint y: 450, endPoint x: 1035, endPoint y: 458, distance: 28.2
click at [1036, 457] on div "factory_item Ø51 Shaft, [PERSON_NAME]-Guide White Acetal 25 $12.43 55% $19.2665…" at bounding box center [882, 462] width 1266 height 51
drag, startPoint x: 1021, startPoint y: 457, endPoint x: 1045, endPoint y: 458, distance: 24.0
click at [1045, 458] on input "55%" at bounding box center [1027, 462] width 82 height 15
drag, startPoint x: 1042, startPoint y: 458, endPoint x: 982, endPoint y: 461, distance: 60.1
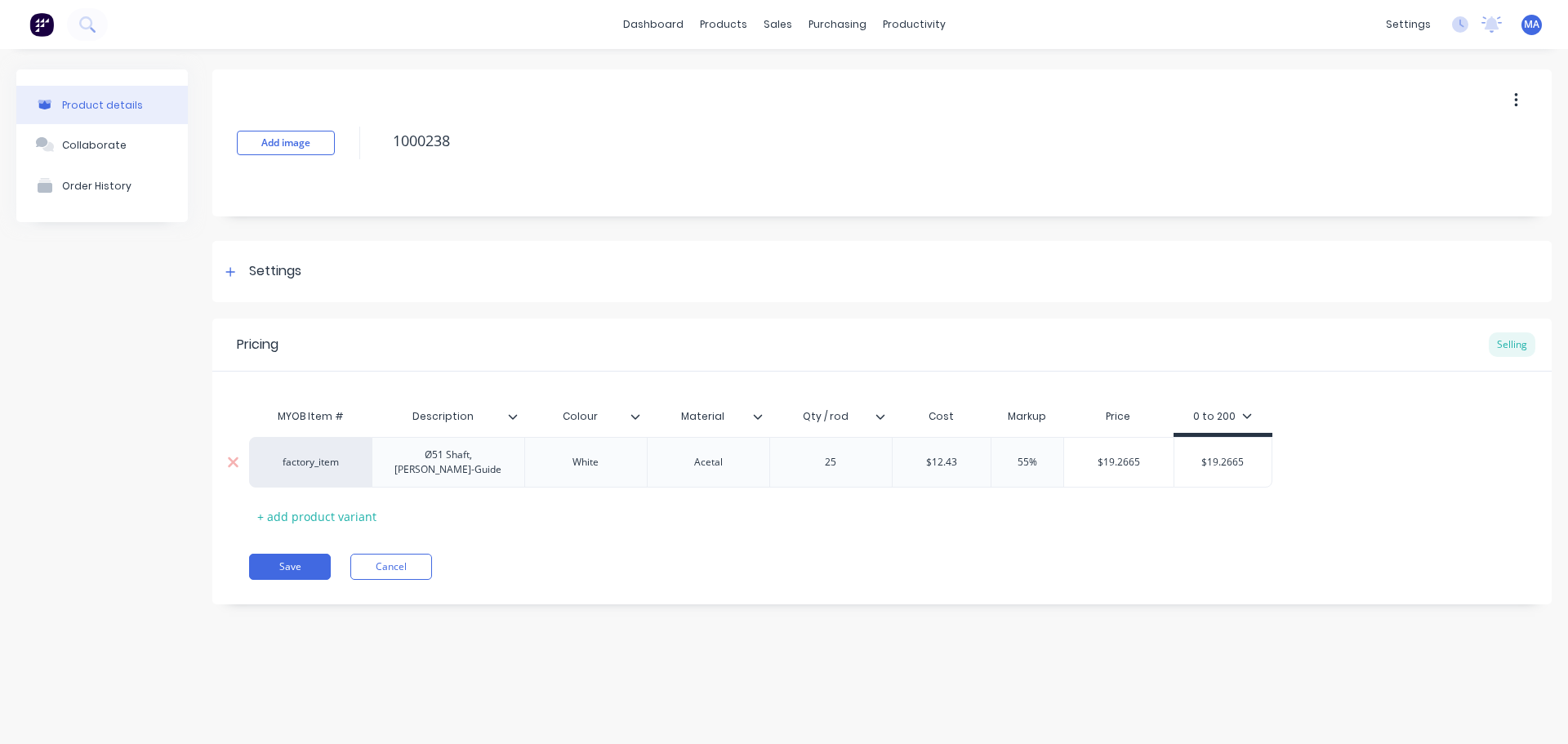
click at [982, 461] on div "factory_item Ø51 Shaft, [PERSON_NAME]-Guide White Acetal 25 $12.43 55% 55% $19.…" at bounding box center [761, 462] width 1023 height 51
drag, startPoint x: 1035, startPoint y: 454, endPoint x: 990, endPoint y: 457, distance: 45.1
click at [990, 457] on input "120" at bounding box center [1027, 462] width 82 height 15
drag, startPoint x: 1016, startPoint y: 458, endPoint x: 1002, endPoint y: 457, distance: 14.0
click at [1002, 457] on input "110" at bounding box center [1027, 462] width 82 height 15
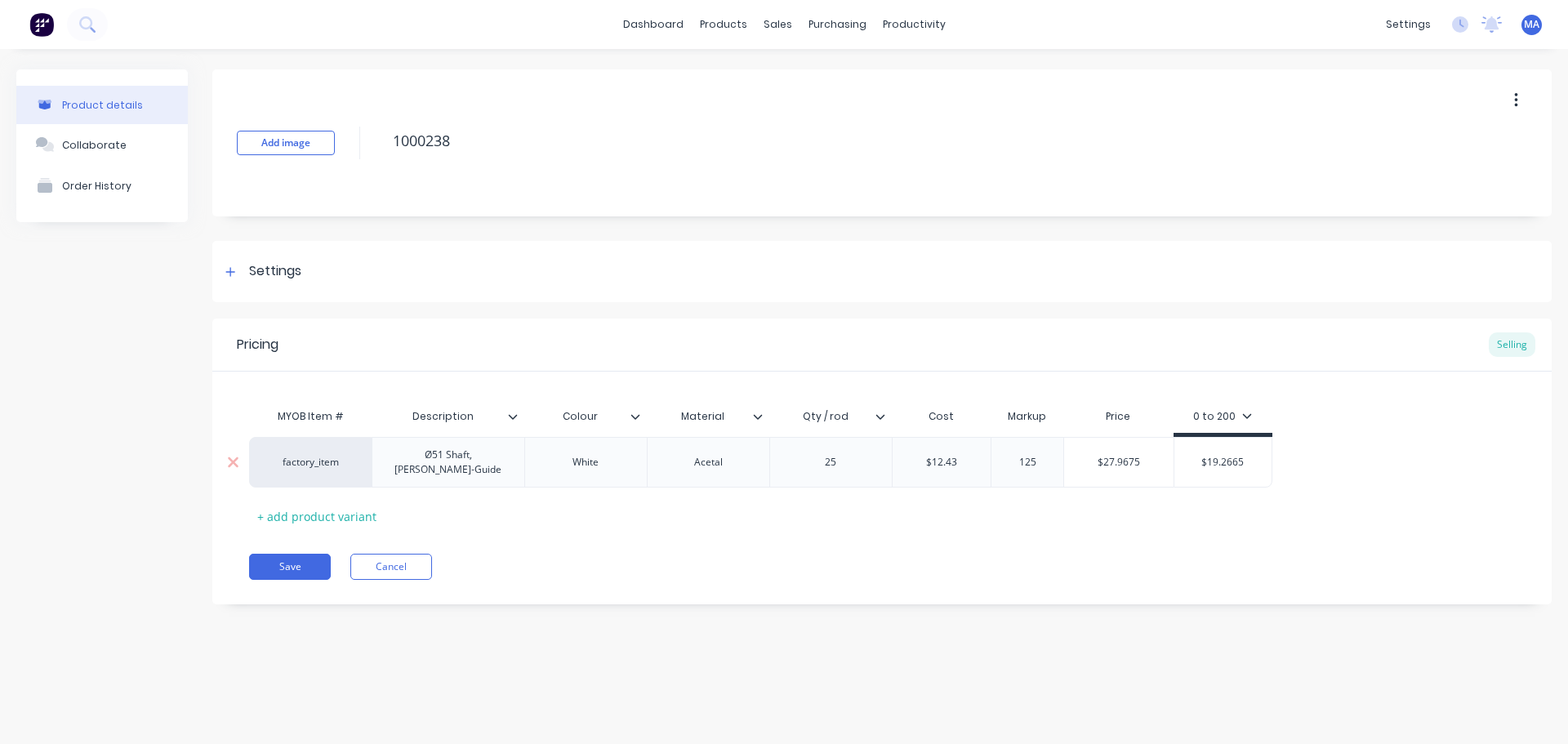
drag, startPoint x: 1043, startPoint y: 458, endPoint x: 987, endPoint y: 452, distance: 56.3
click at [987, 455] on input "125" at bounding box center [1027, 462] width 82 height 15
drag, startPoint x: 1015, startPoint y: 455, endPoint x: 984, endPoint y: 455, distance: 31.0
click at [985, 455] on div "factory_item Ø51 Shaft, [PERSON_NAME]-Guide White Acetal 25 $12.43 135% 135 $29…" at bounding box center [761, 462] width 1023 height 51
type input "140"
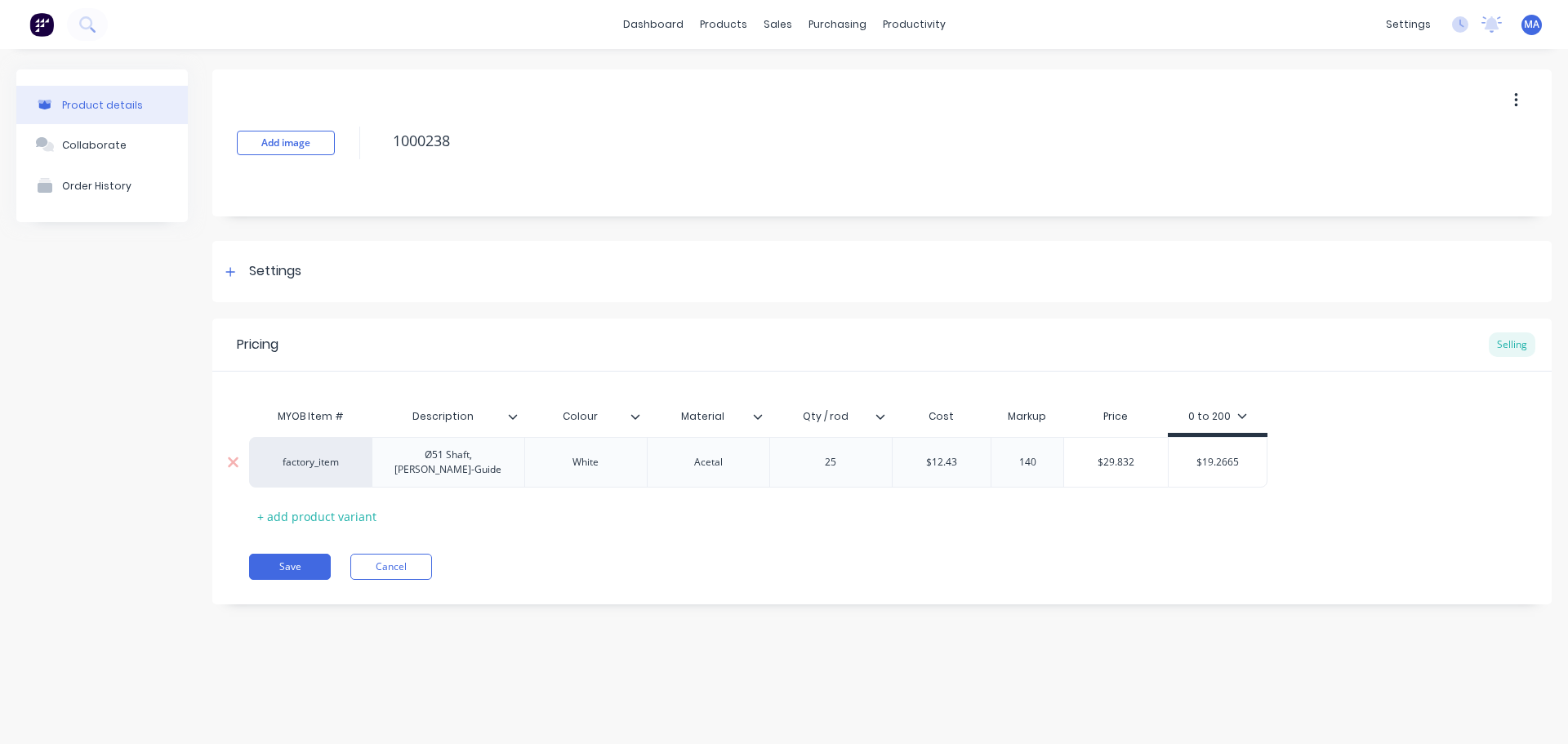
drag, startPoint x: 1108, startPoint y: 486, endPoint x: 1127, endPoint y: 477, distance: 21.0
click at [1109, 486] on div "MYOB Item # Description Colour Material Qty / rod Cost Markup Price 0 to 200 fa…" at bounding box center [882, 465] width 1266 height 129
type input "$29.832"
drag, startPoint x: 1142, startPoint y: 456, endPoint x: 1076, endPoint y: 455, distance: 66.0
click at [1076, 455] on input "$29.832" at bounding box center [1116, 462] width 104 height 15
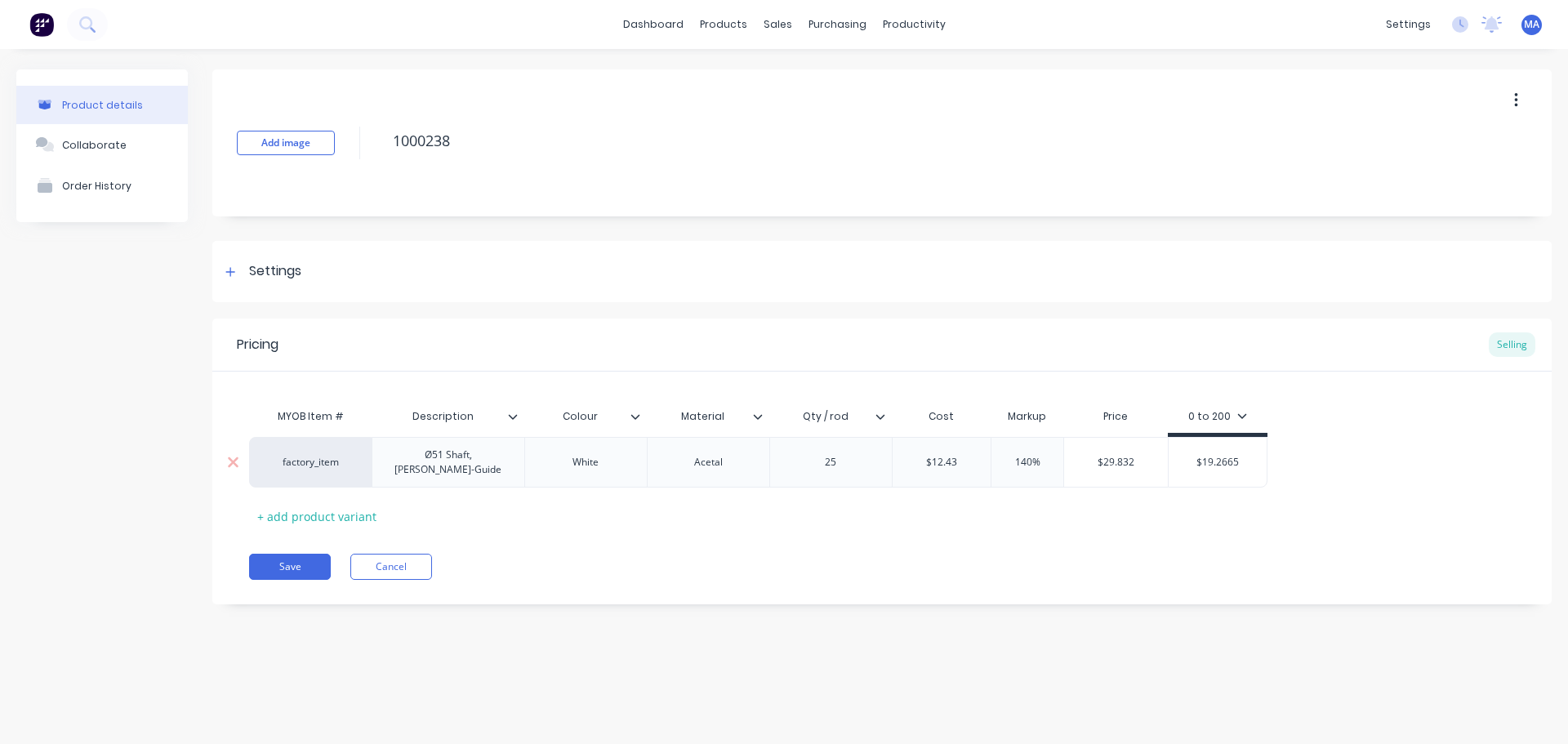
drag, startPoint x: 1244, startPoint y: 460, endPoint x: 1153, endPoint y: 460, distance: 91.0
click at [1157, 460] on div "factory_item Ø51 Shaft, [PERSON_NAME]-Guide White Acetal 25 $12.43 140% 140 $29…" at bounding box center [758, 462] width 1018 height 51
paste input "29.832"
type input "$29.832"
click at [302, 562] on button "Save" at bounding box center [290, 567] width 82 height 26
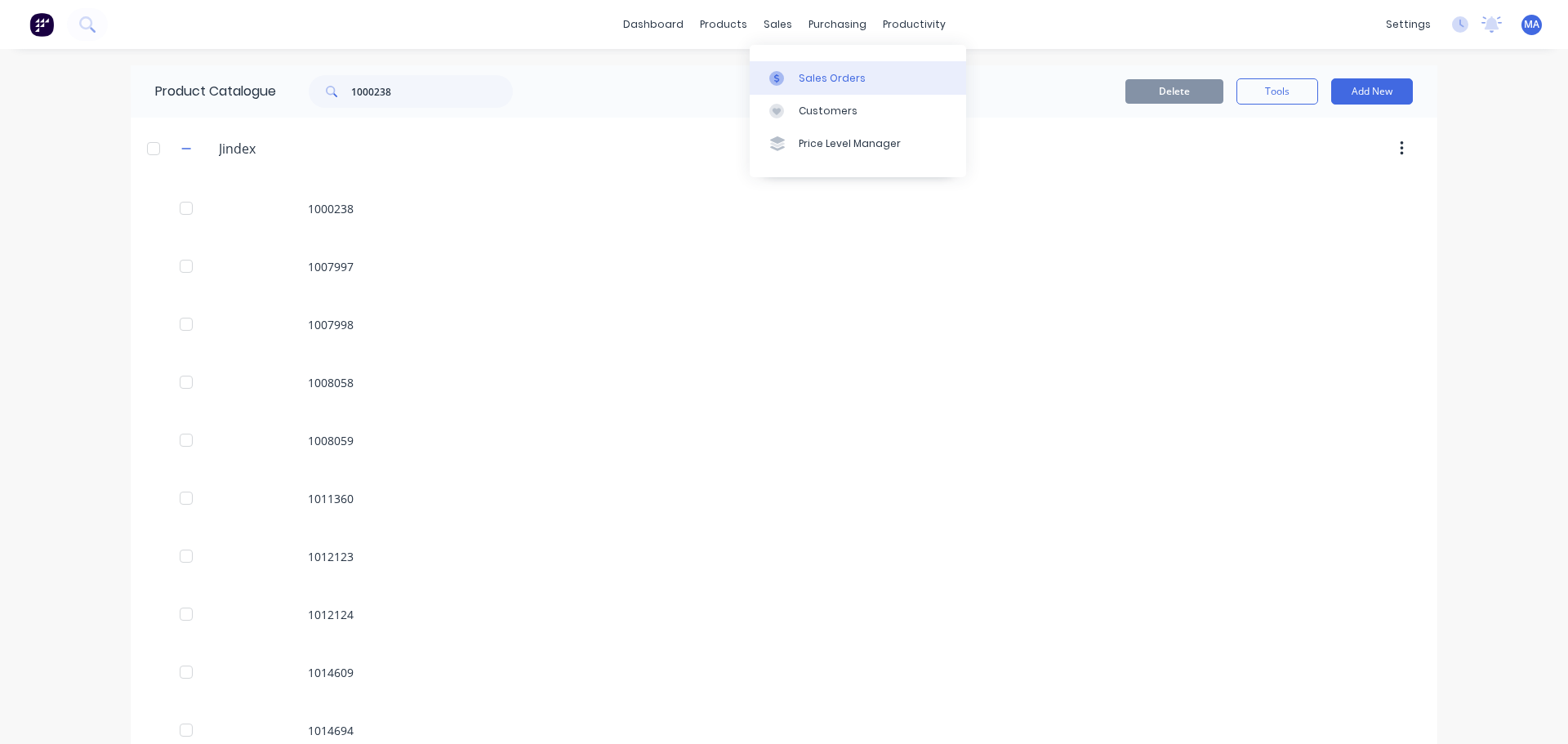
click at [804, 67] on link "Sales Orders" at bounding box center [857, 78] width 216 height 33
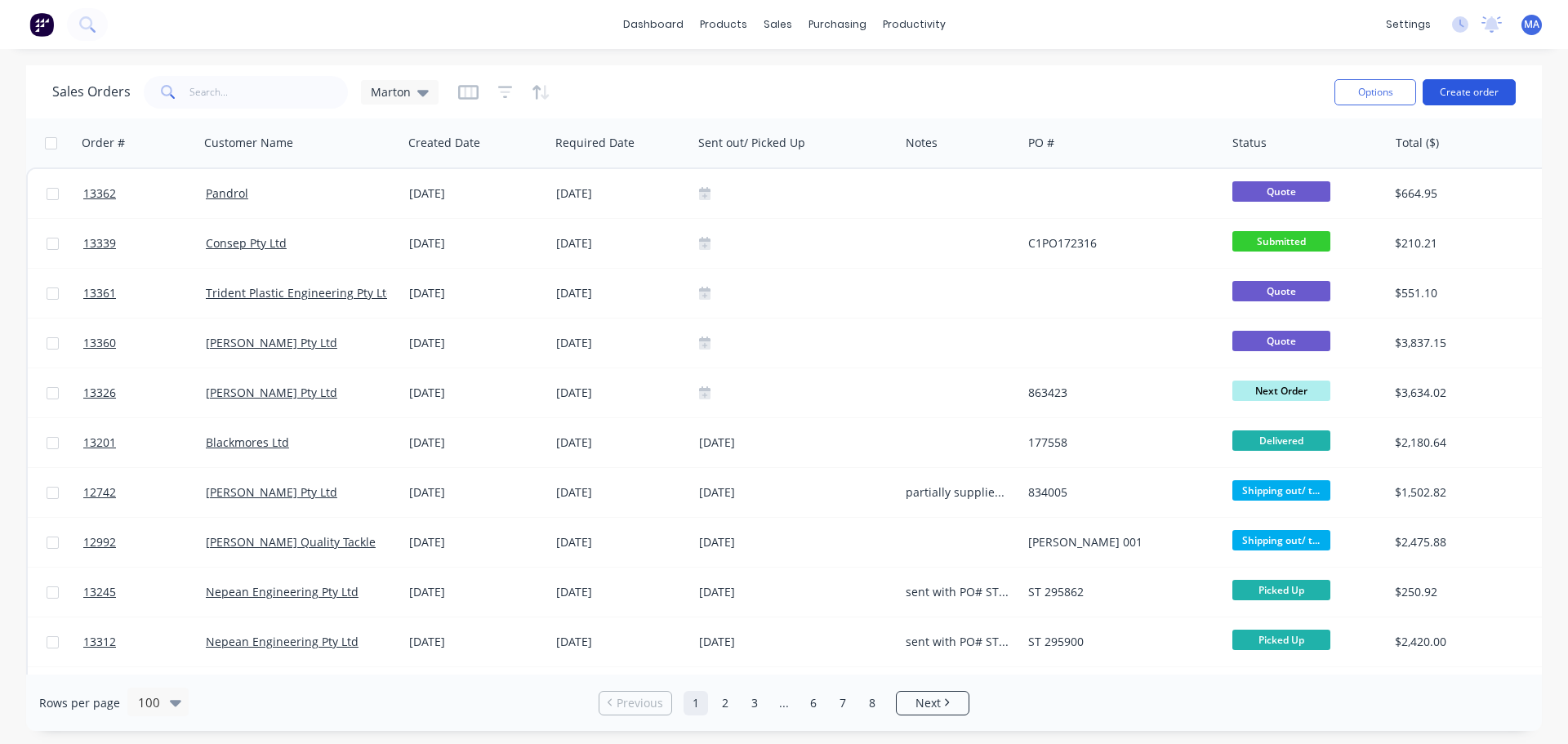
click at [1471, 85] on button "Create order" at bounding box center [1469, 93] width 94 height 26
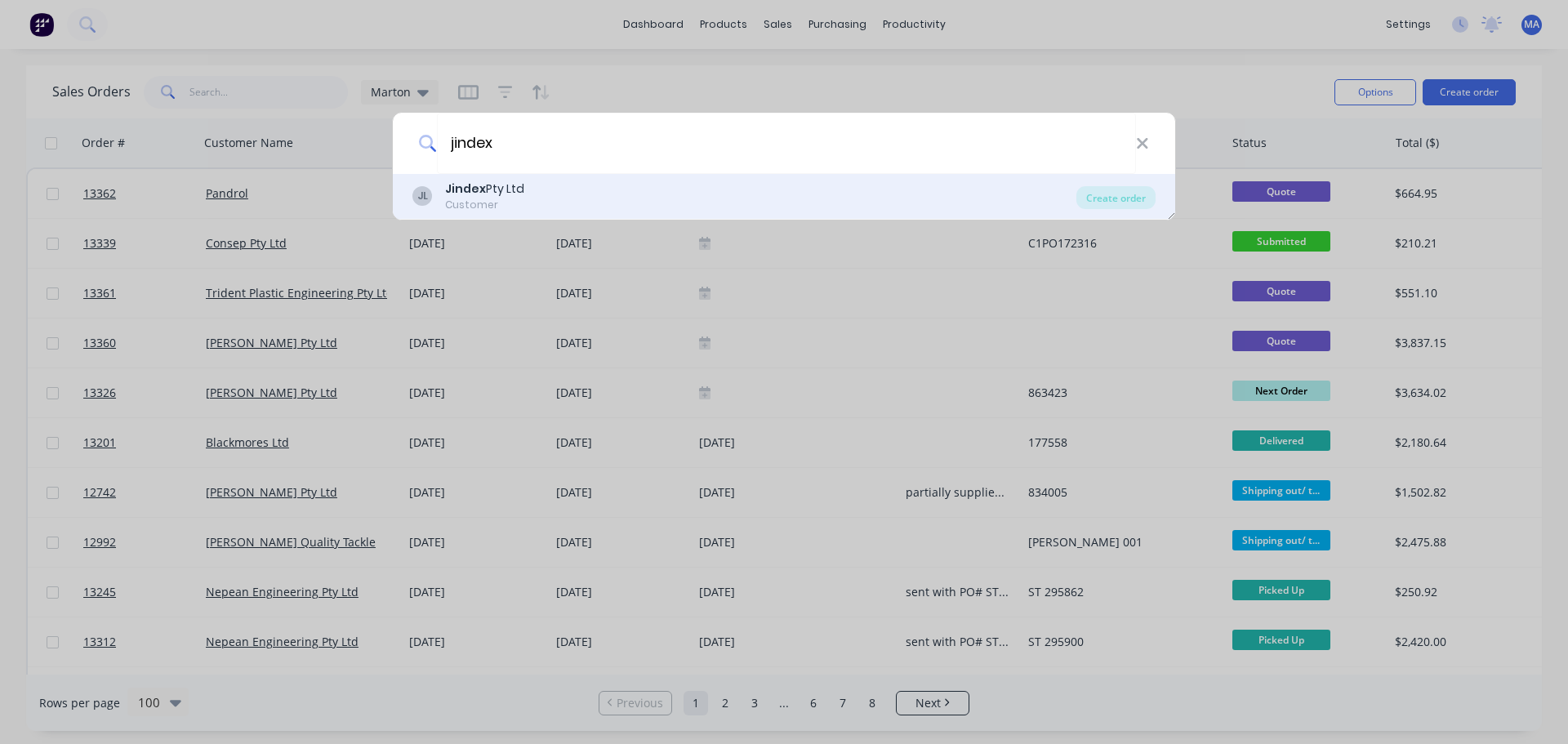
type input "jindex"
click at [544, 193] on div "JL Jindex Pty Ltd Customer" at bounding box center [744, 196] width 664 height 32
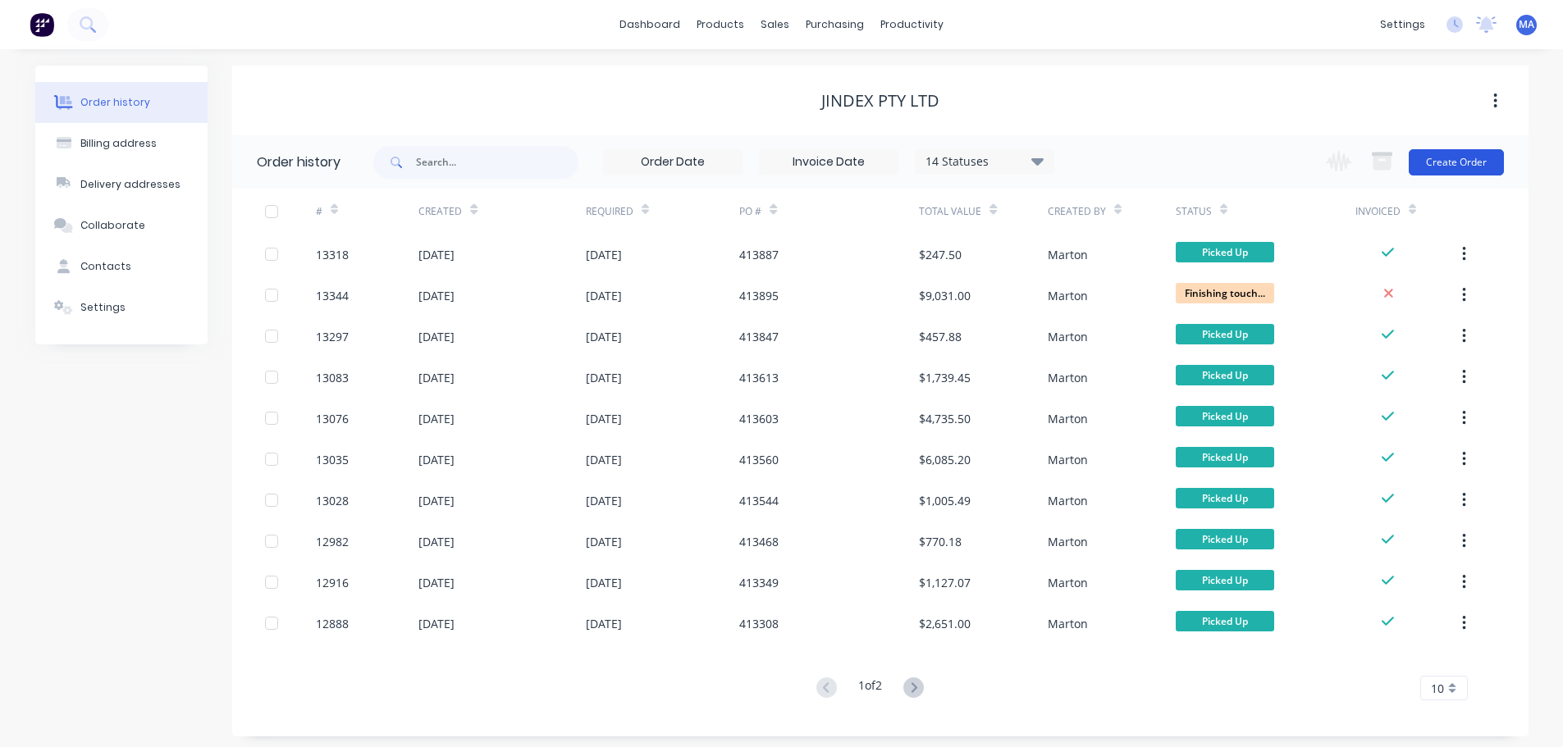
click at [1454, 163] on button "Create Order" at bounding box center [1456, 162] width 95 height 26
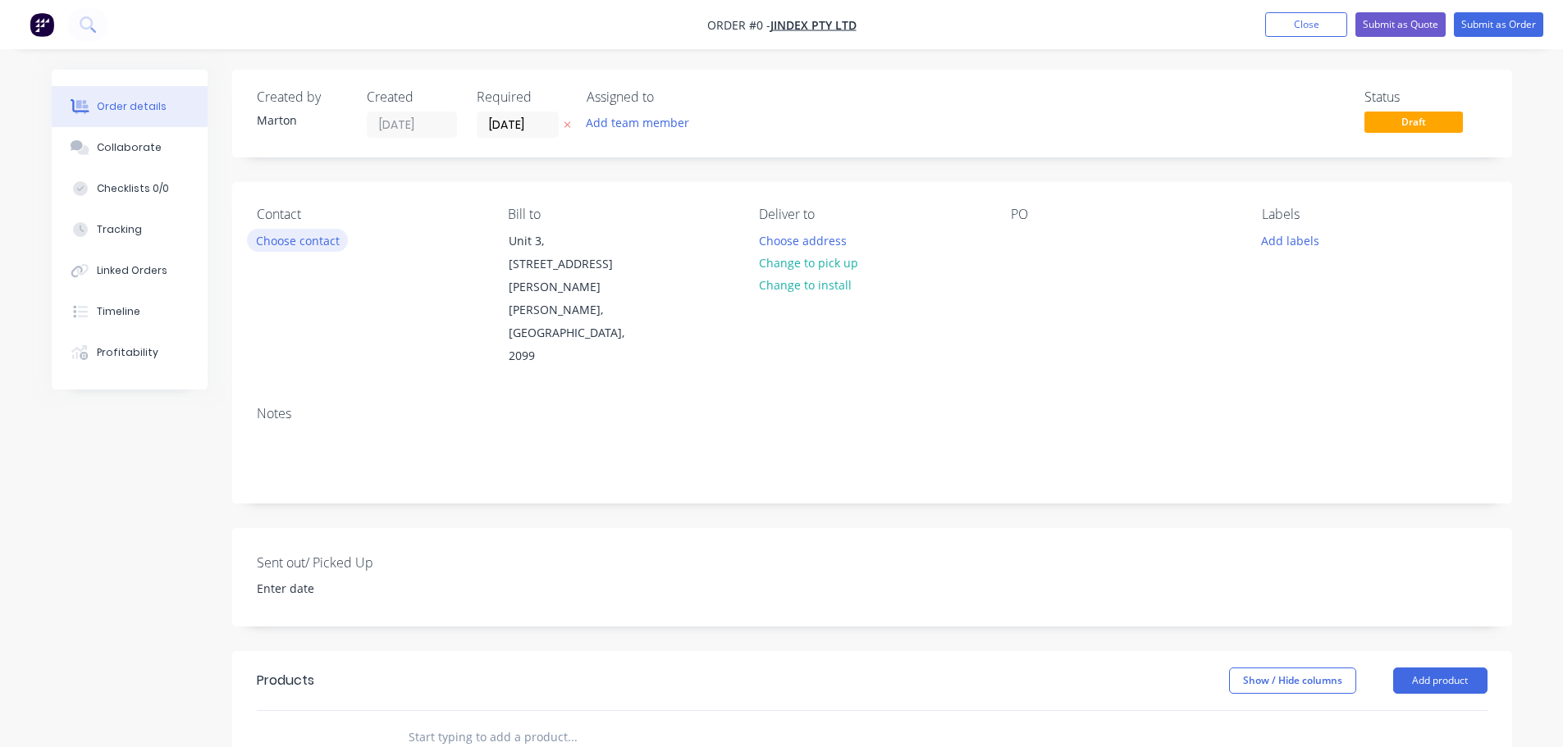
click at [269, 242] on button "Choose contact" at bounding box center [297, 240] width 101 height 22
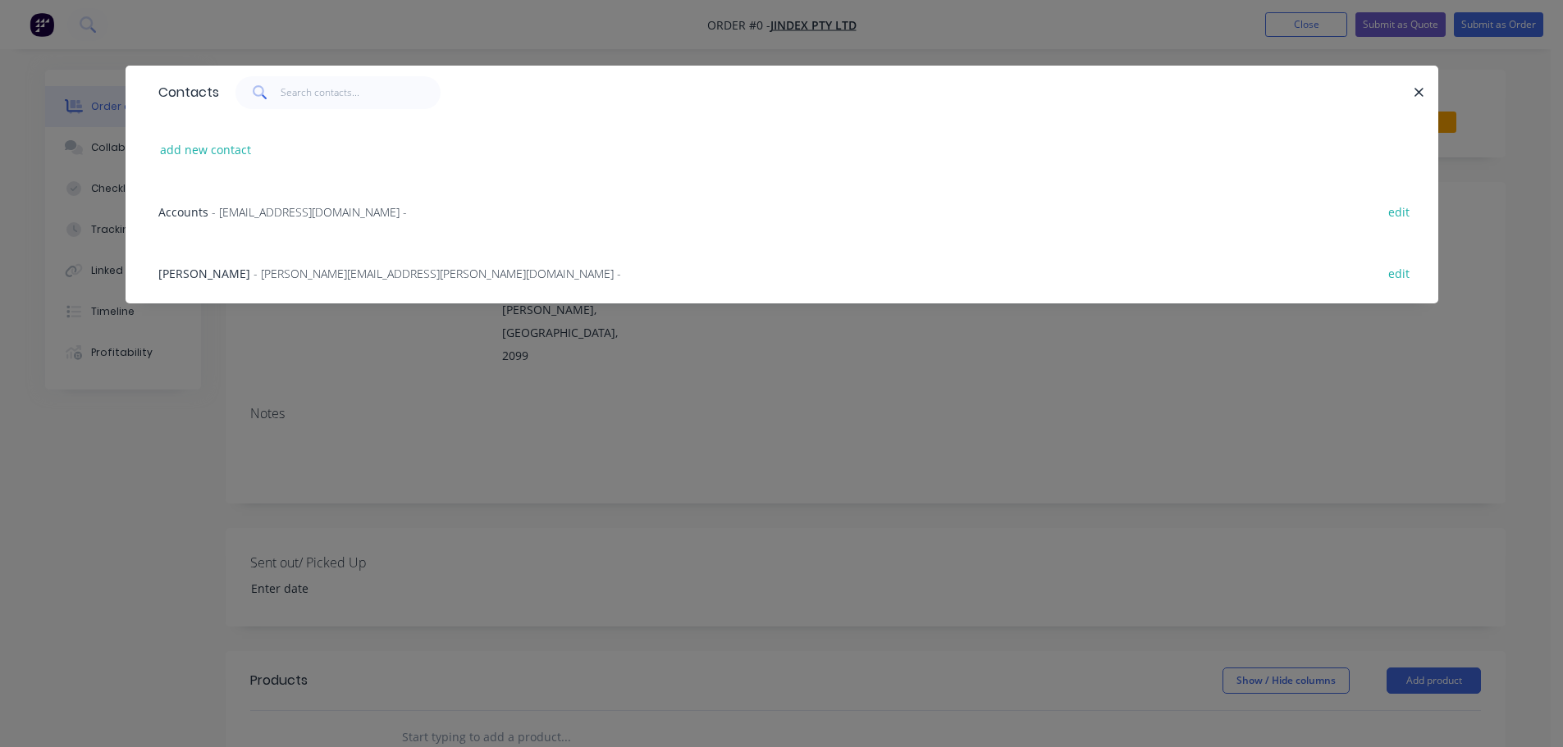
click at [242, 265] on div "Stephen Wu - [EMAIL_ADDRESS][PERSON_NAME][DOMAIN_NAME] -" at bounding box center [389, 273] width 463 height 17
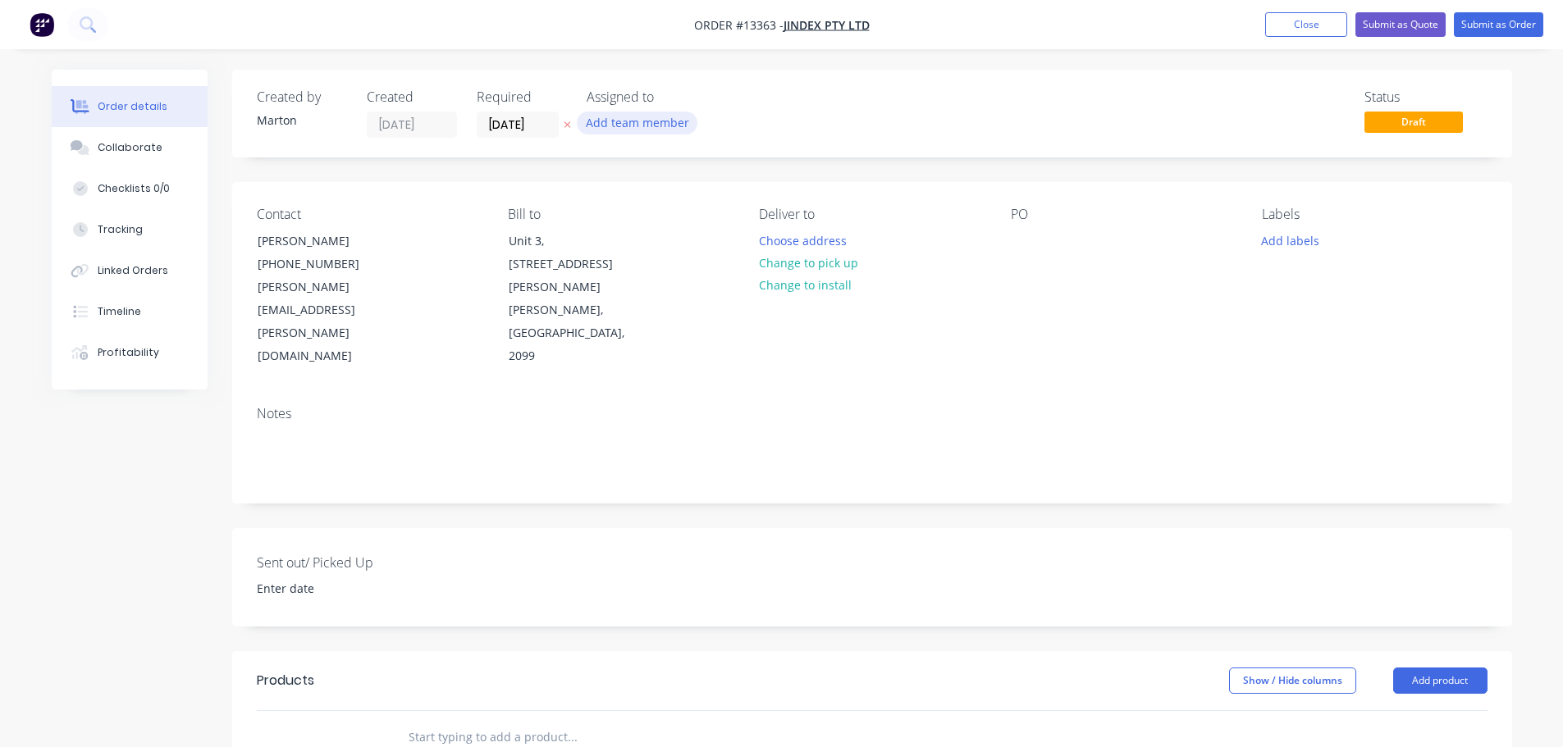
click at [611, 126] on button "Add team member" at bounding box center [637, 123] width 121 height 22
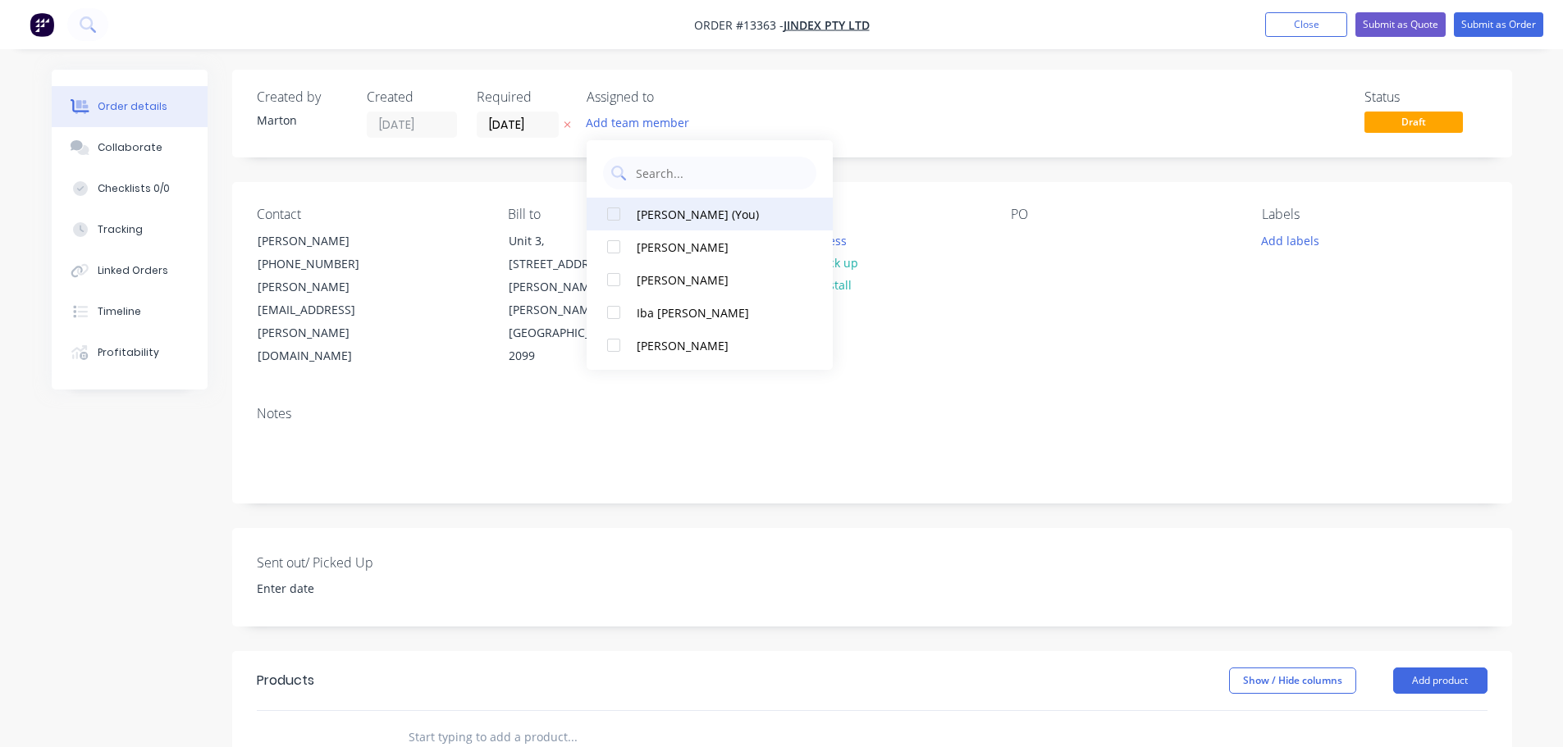
click at [630, 214] on button "[PERSON_NAME] (You)" at bounding box center [710, 214] width 246 height 33
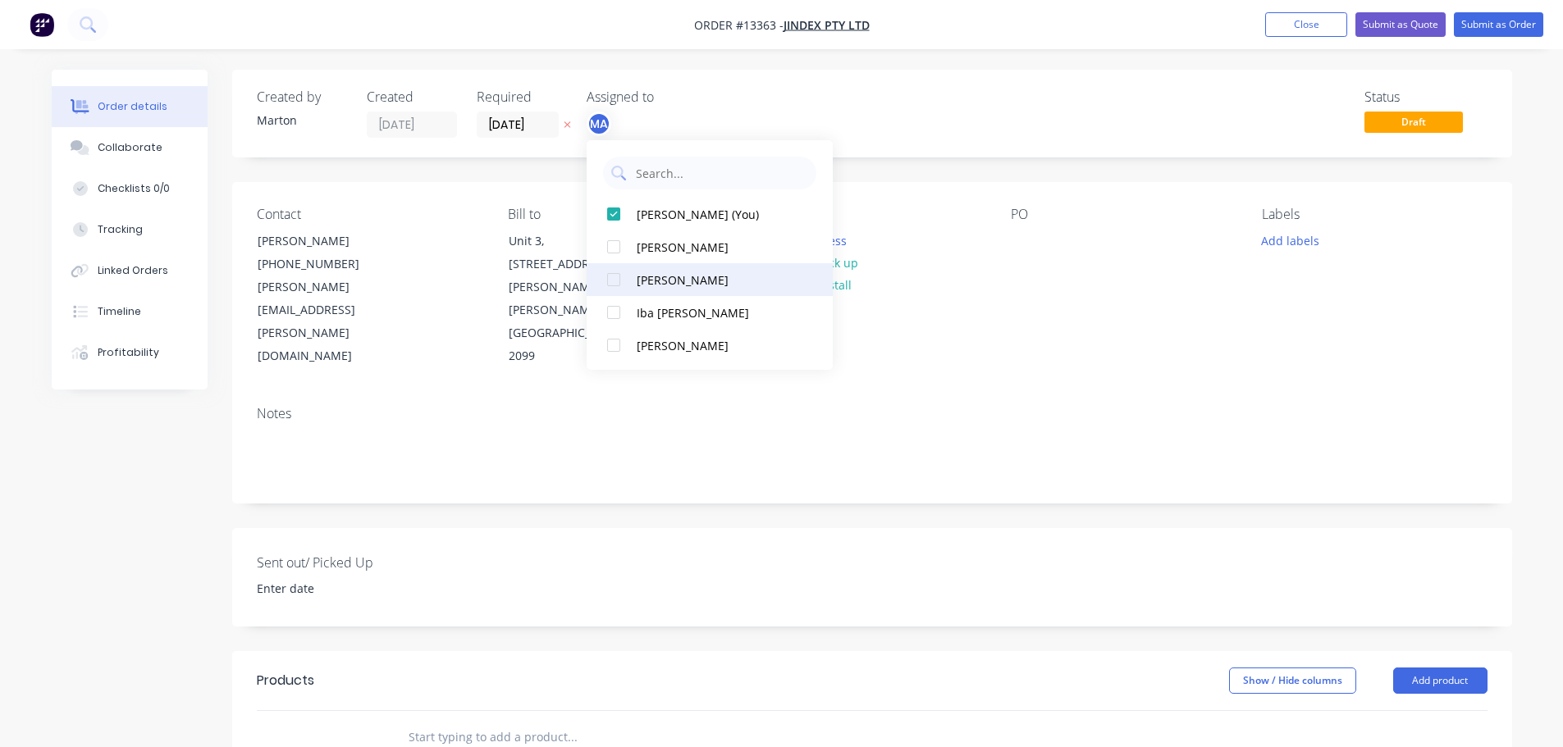
drag, startPoint x: 625, startPoint y: 249, endPoint x: 621, endPoint y: 272, distance: 23.3
click at [625, 249] on div at bounding box center [613, 247] width 33 height 33
click at [621, 273] on div at bounding box center [613, 279] width 33 height 33
click at [877, 114] on div "Status Draft" at bounding box center [1119, 113] width 737 height 48
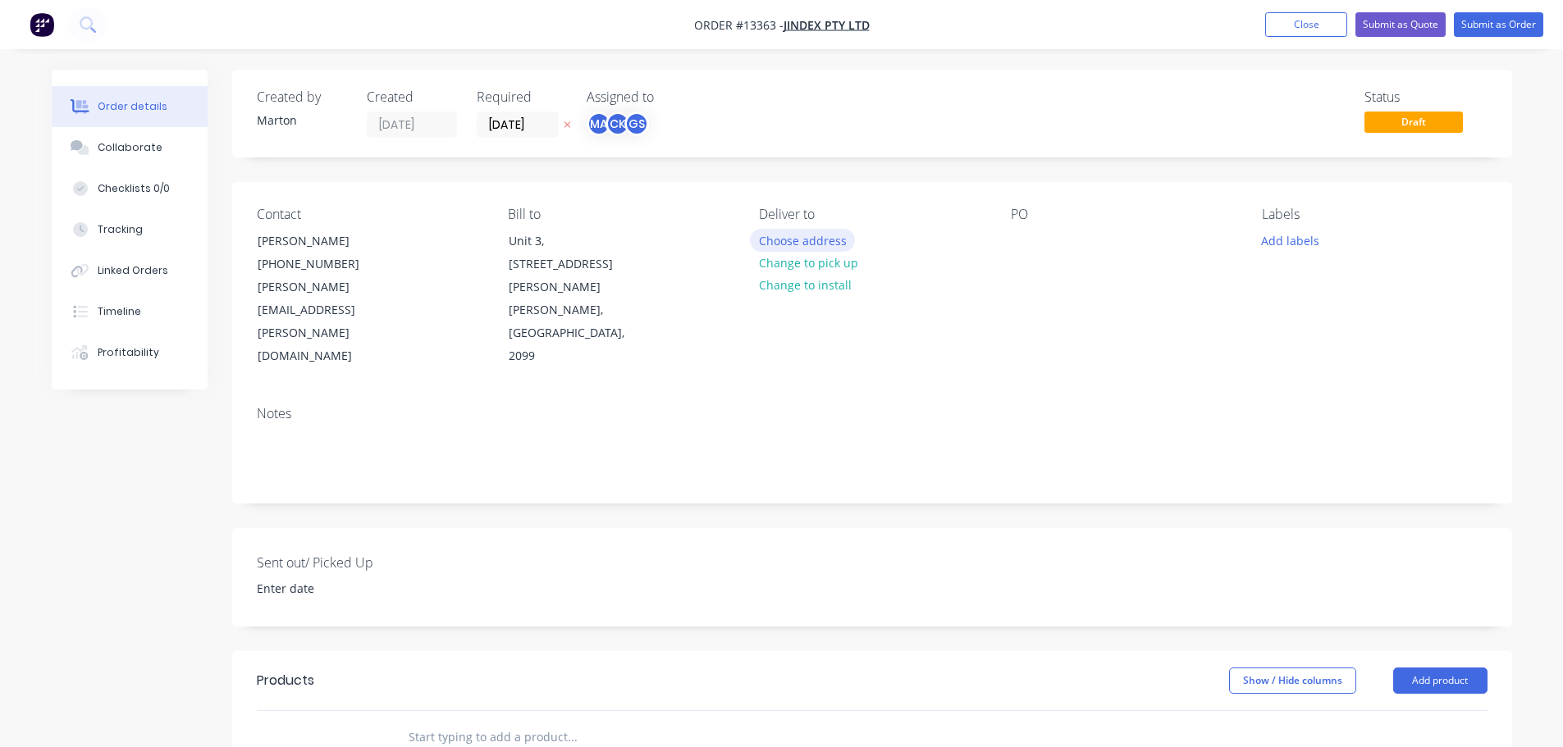
click at [787, 243] on button "Choose address" at bounding box center [802, 240] width 105 height 22
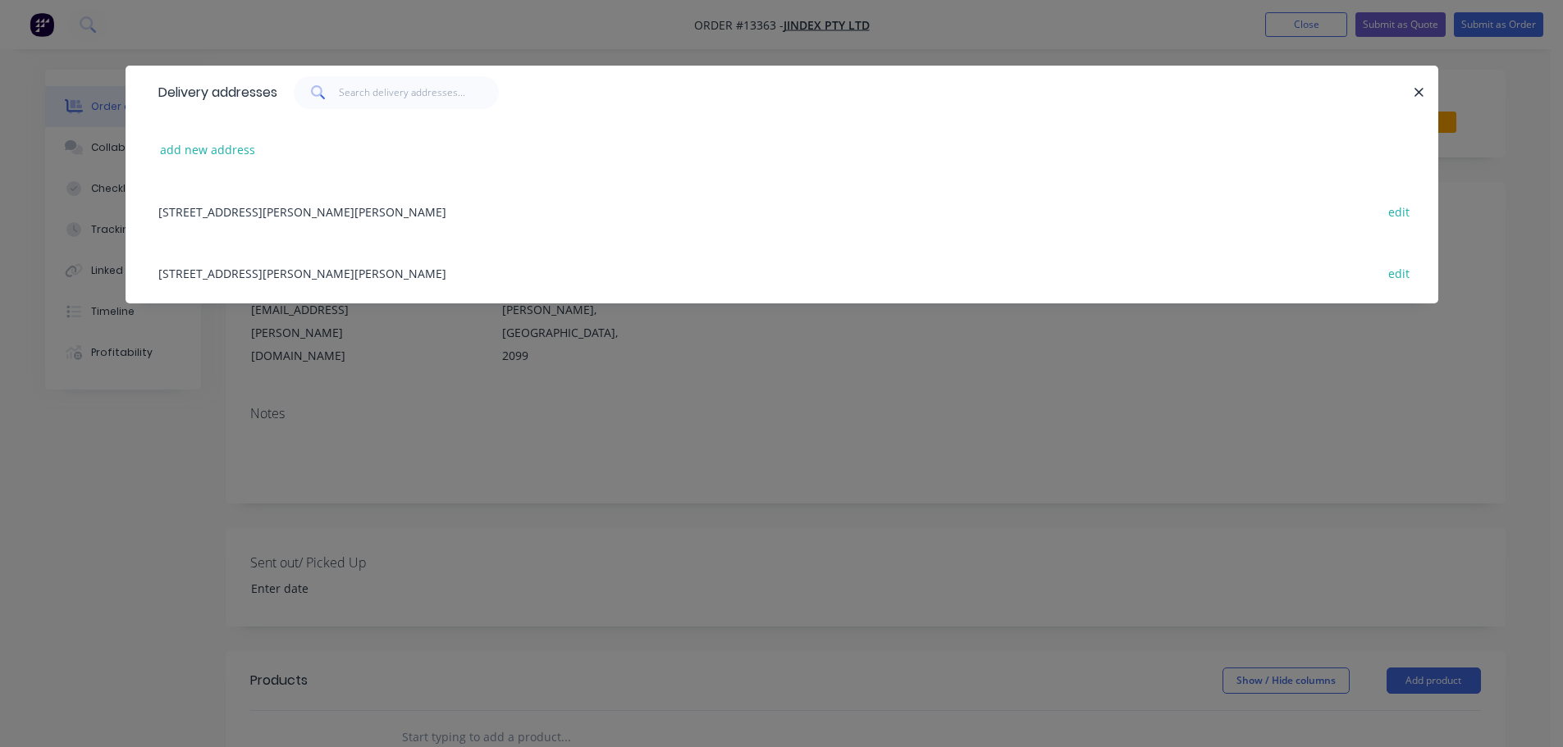
click at [242, 272] on div "[STREET_ADDRESS][PERSON_NAME][PERSON_NAME] edit" at bounding box center [781, 273] width 1263 height 62
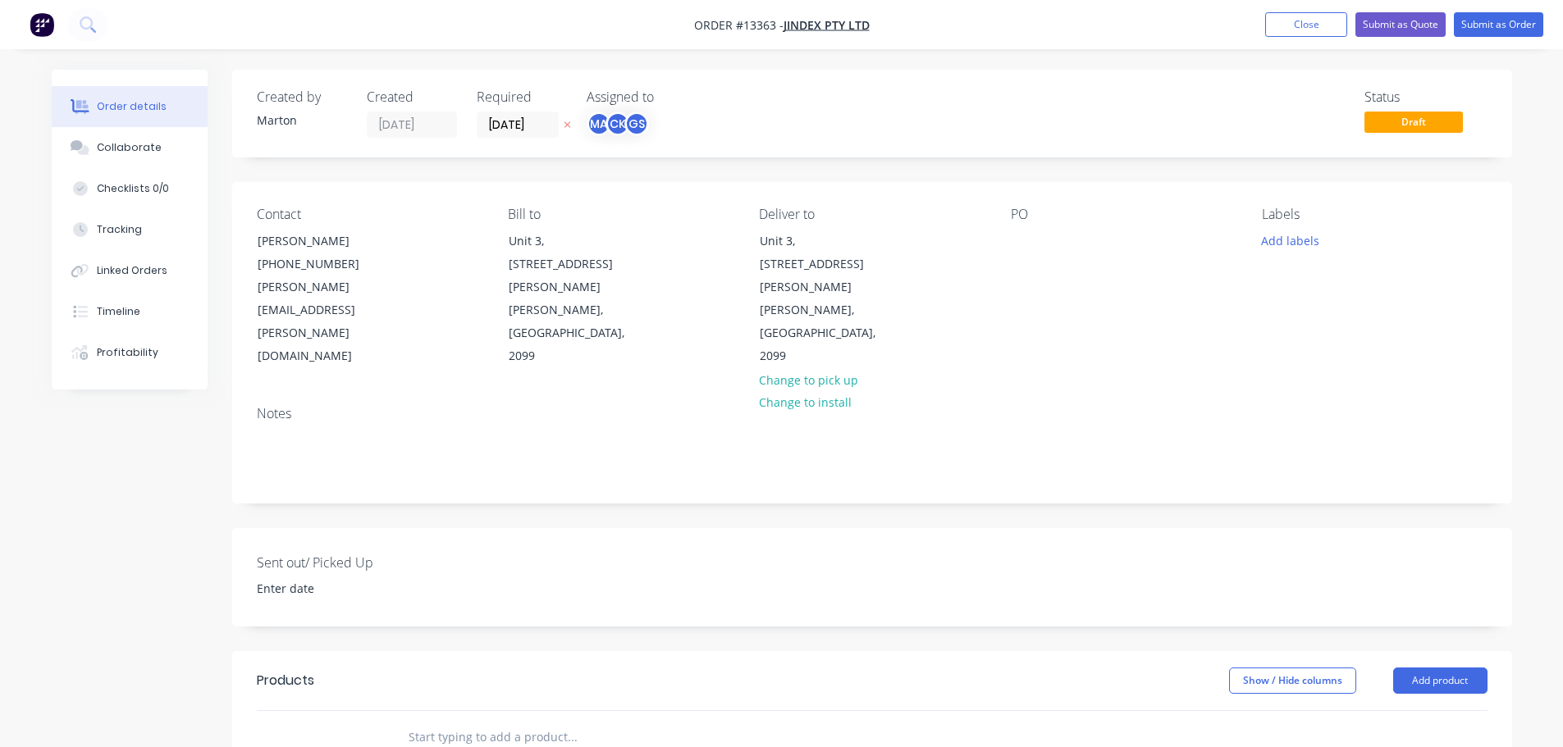
click at [465, 721] on input "text" at bounding box center [572, 737] width 328 height 33
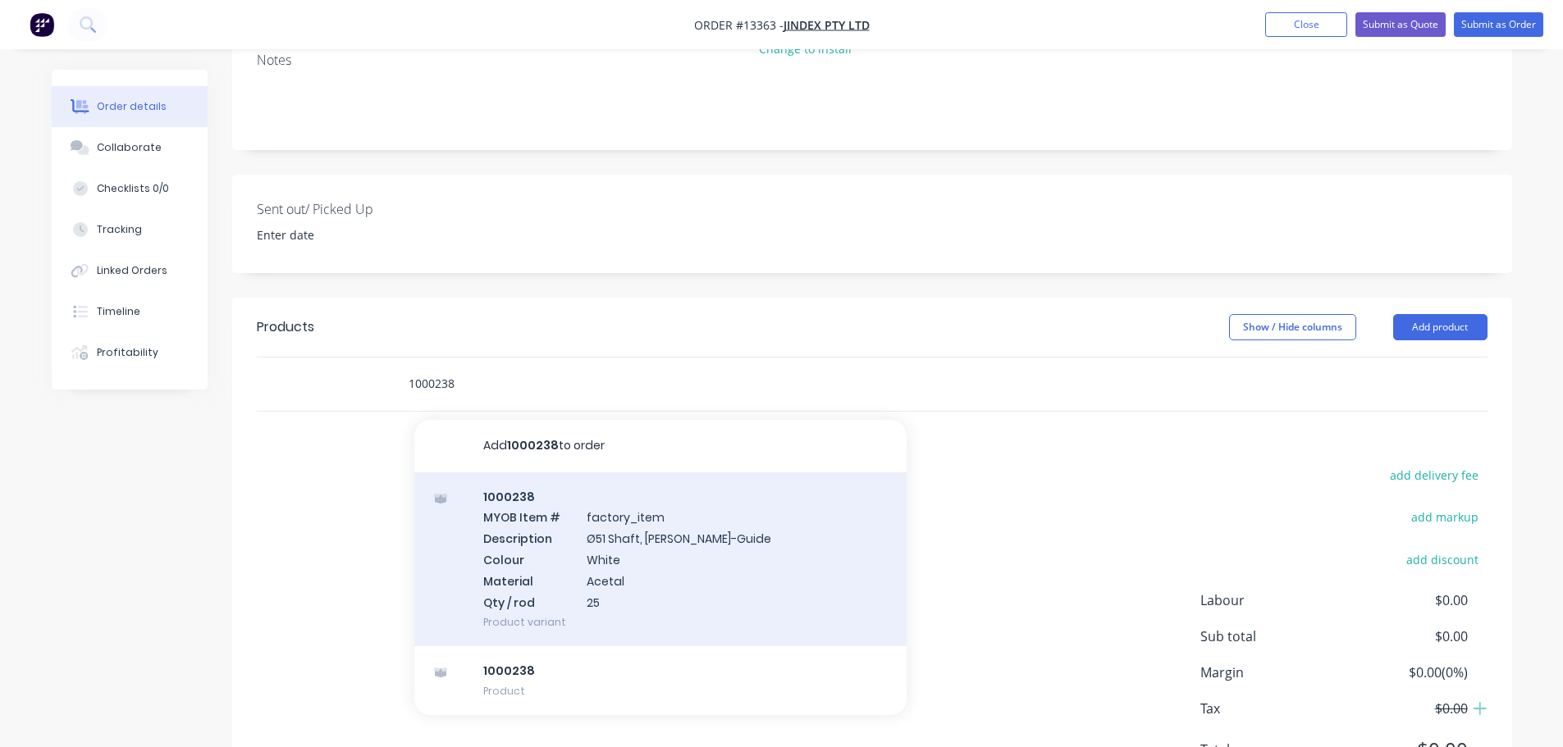
scroll to position [368, 0]
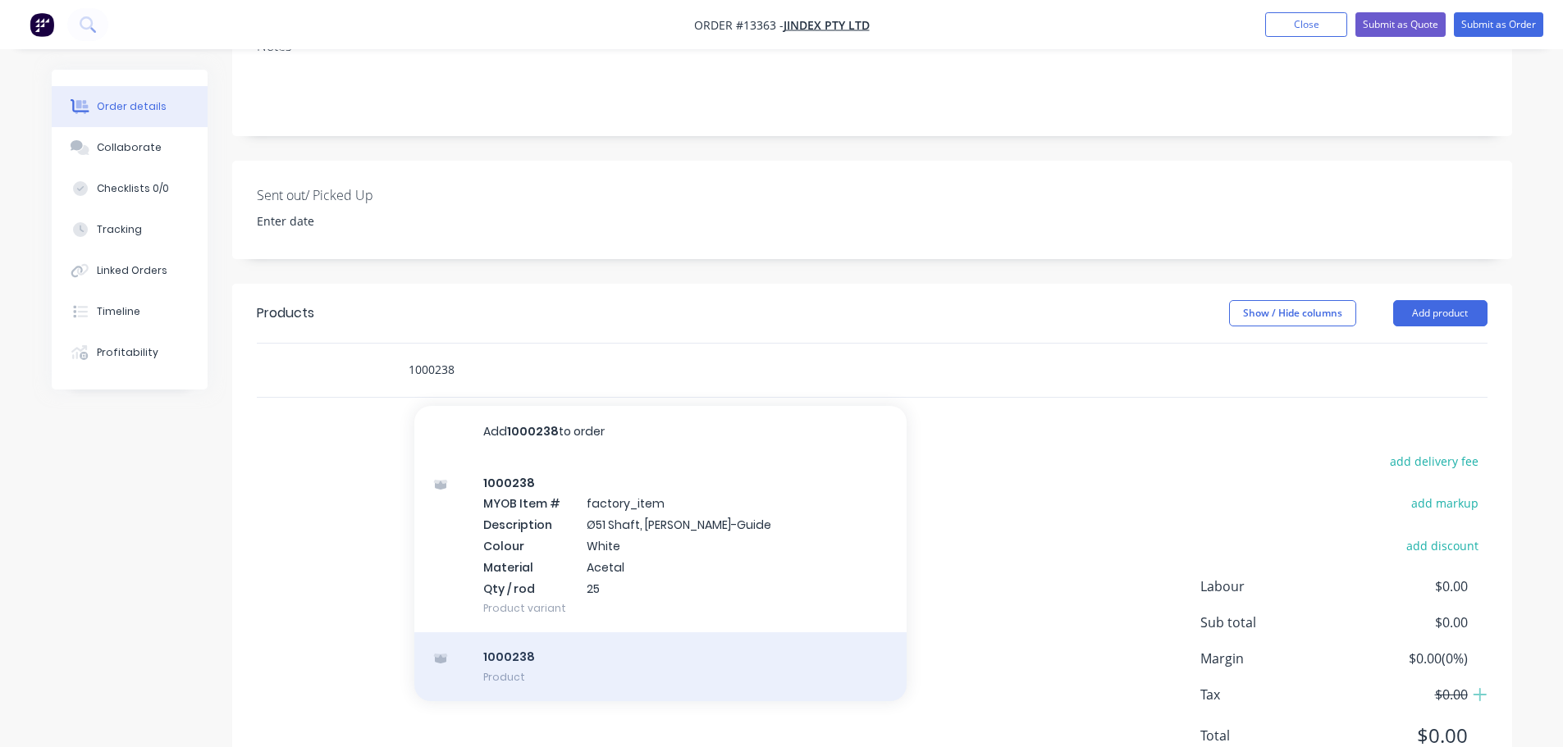
type input "1000238"
click at [573, 633] on div "1000238 Product" at bounding box center [660, 667] width 492 height 69
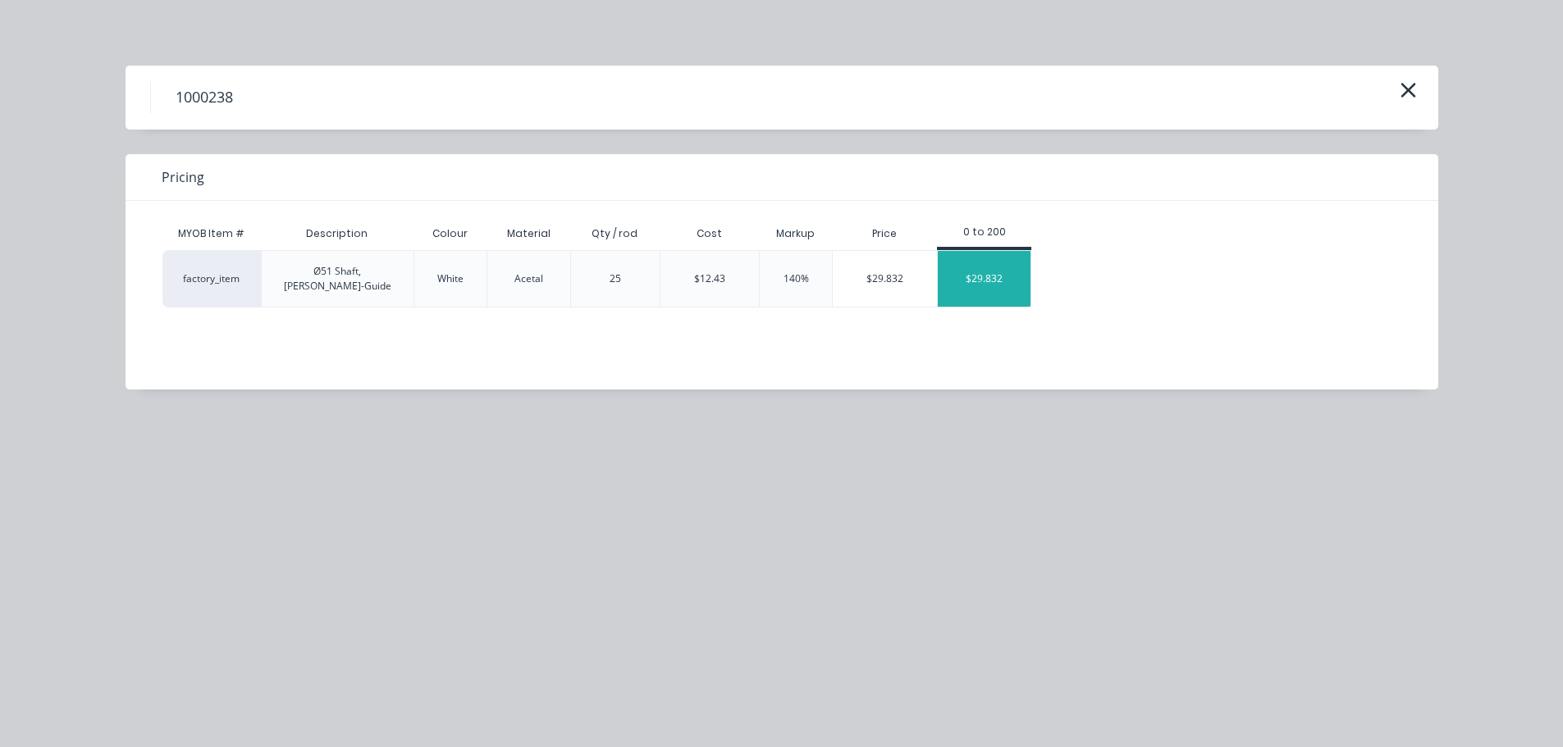
click at [989, 285] on div "$29.832" at bounding box center [984, 279] width 93 height 56
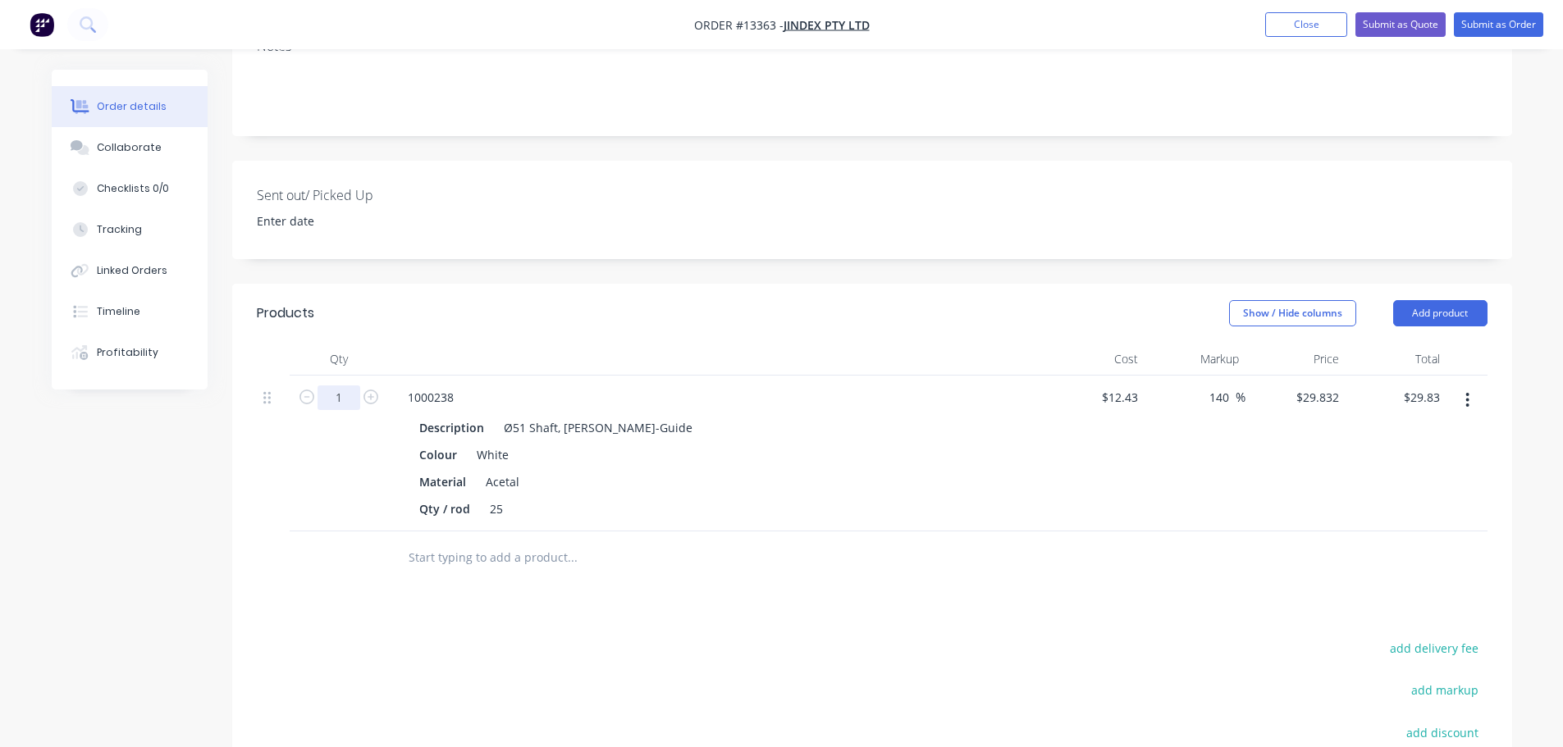
click at [334, 386] on input "1" at bounding box center [338, 398] width 43 height 25
type input "30"
type input "$894.96"
click at [481, 284] on header "Products Show / Hide columns Add product" at bounding box center [872, 313] width 1280 height 59
click at [1418, 300] on button "Add product" at bounding box center [1440, 313] width 94 height 26
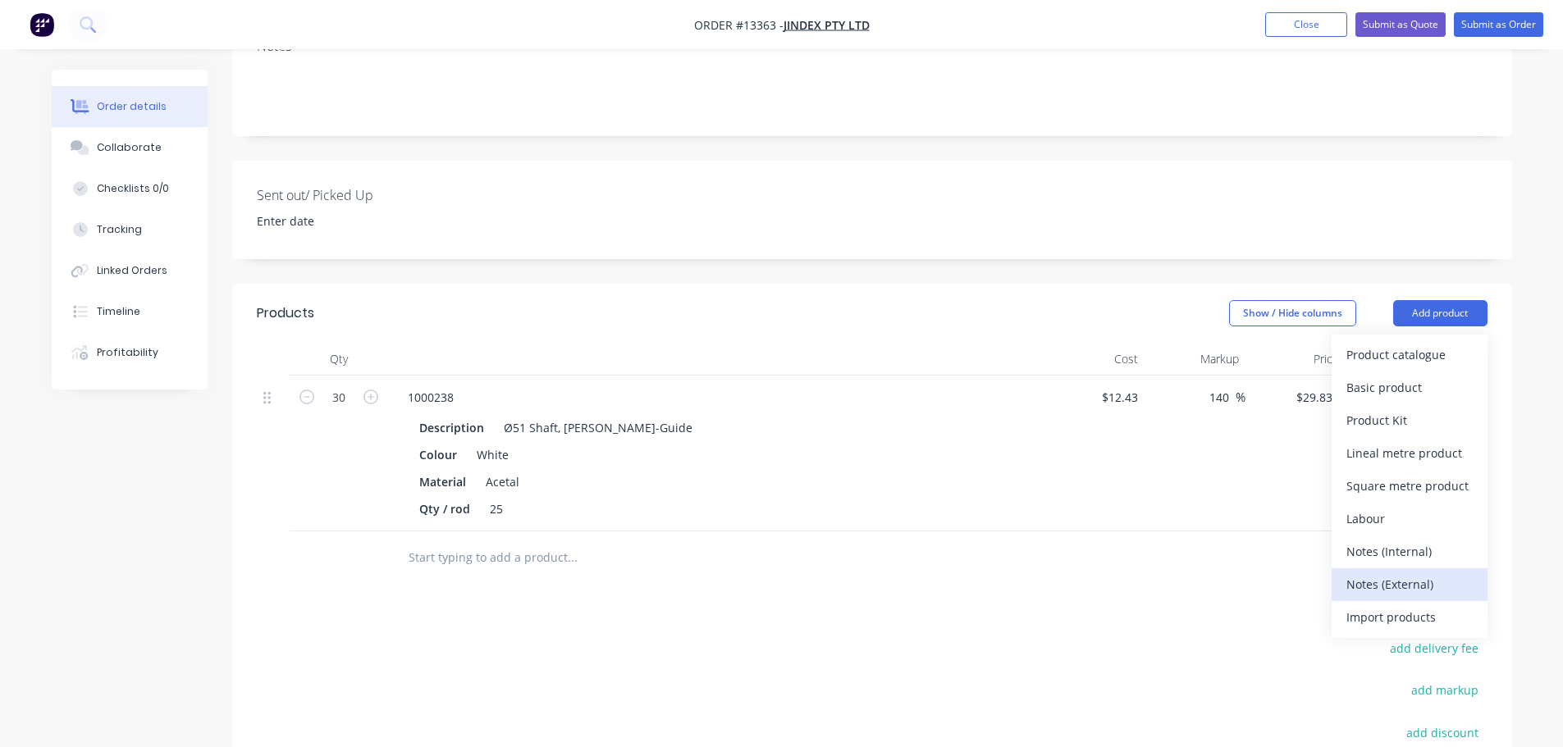
click at [1348, 573] on div "Notes (External)" at bounding box center [1409, 585] width 126 height 24
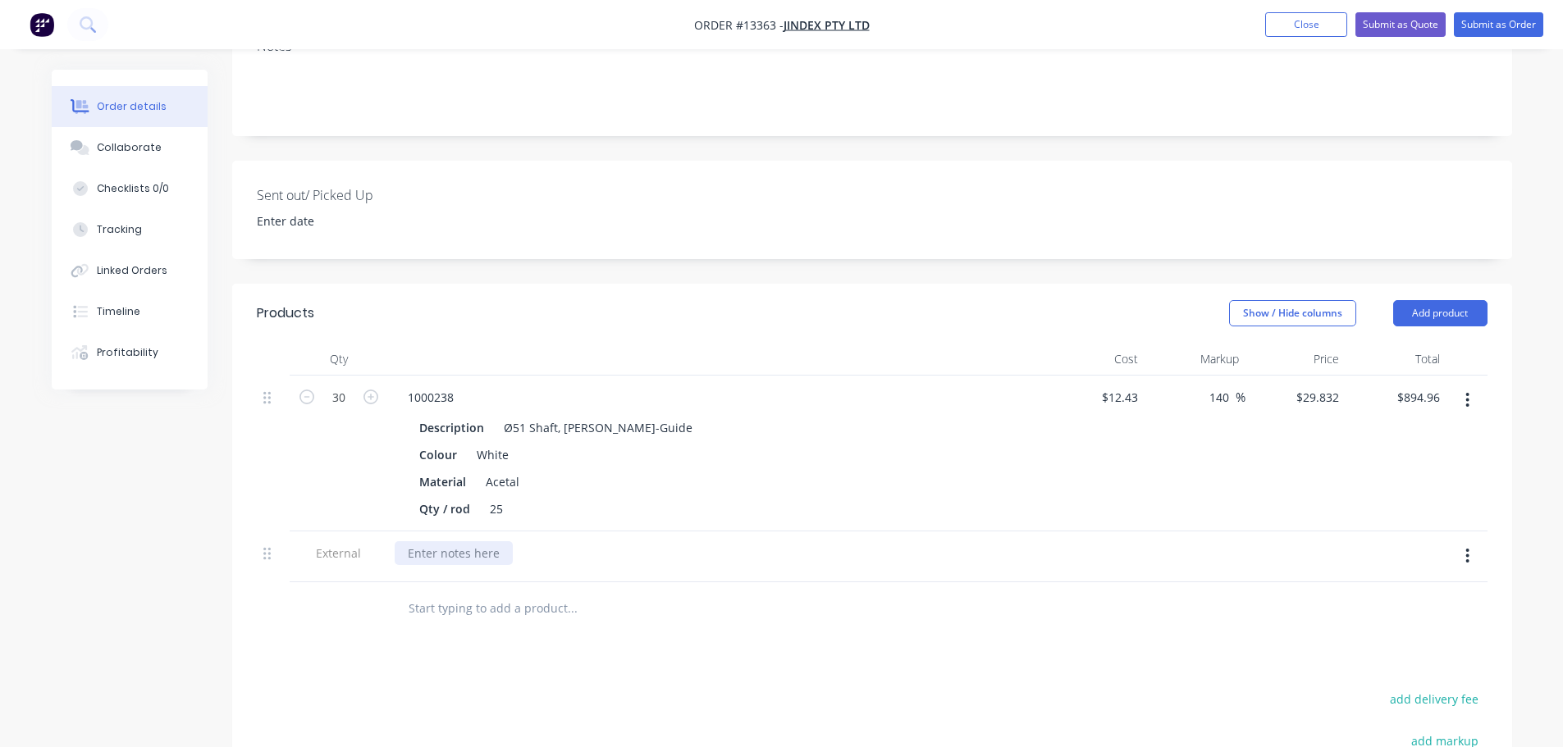
drag, startPoint x: 471, startPoint y: 487, endPoint x: 589, endPoint y: 488, distance: 118.1
click at [473, 541] on div at bounding box center [454, 553] width 118 height 24
click at [551, 541] on div "Lead Time: 1 week from receving [PERSON_NAME]" at bounding box center [546, 553] width 302 height 24
click at [1456, 688] on button "add delivery fee" at bounding box center [1435, 699] width 106 height 22
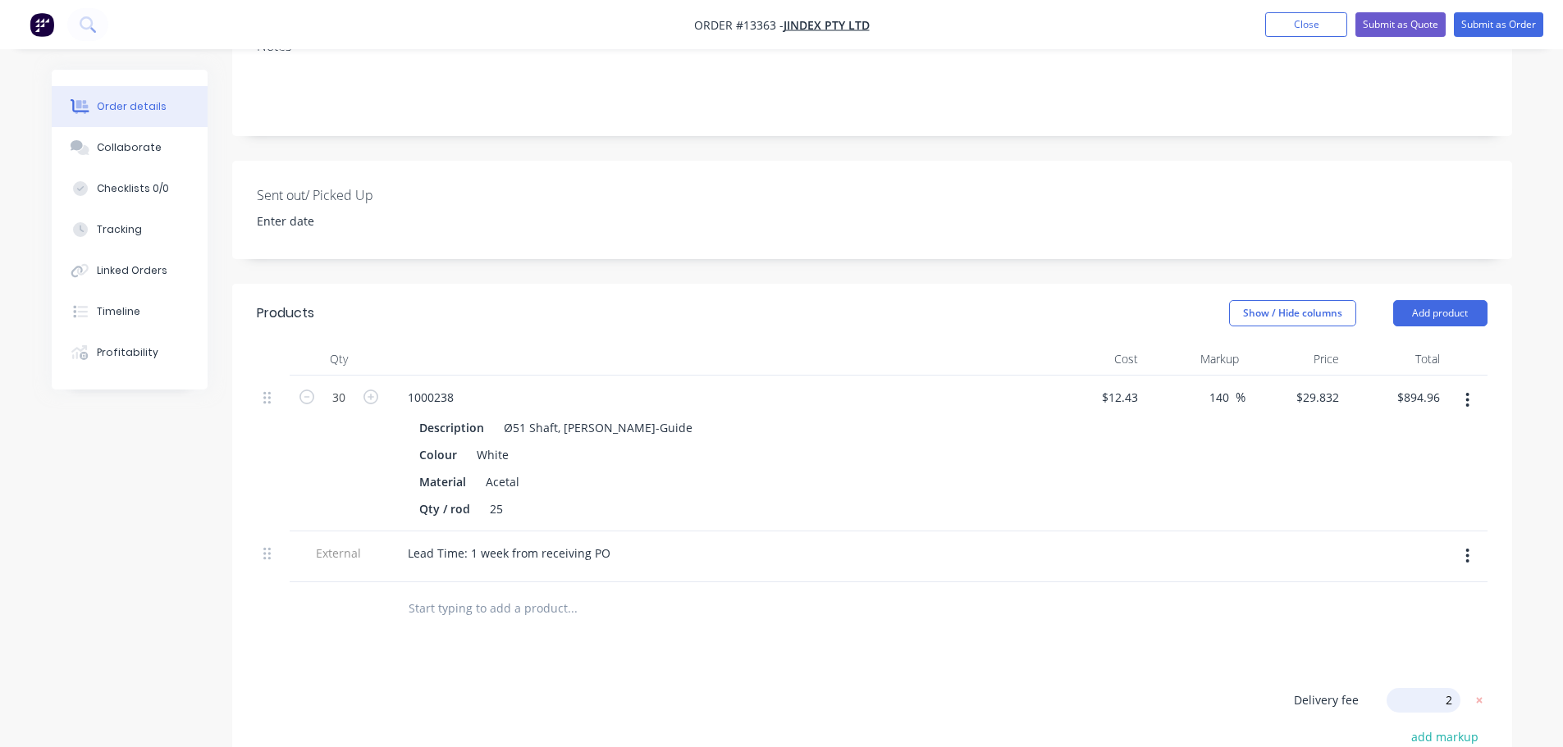
type input "20"
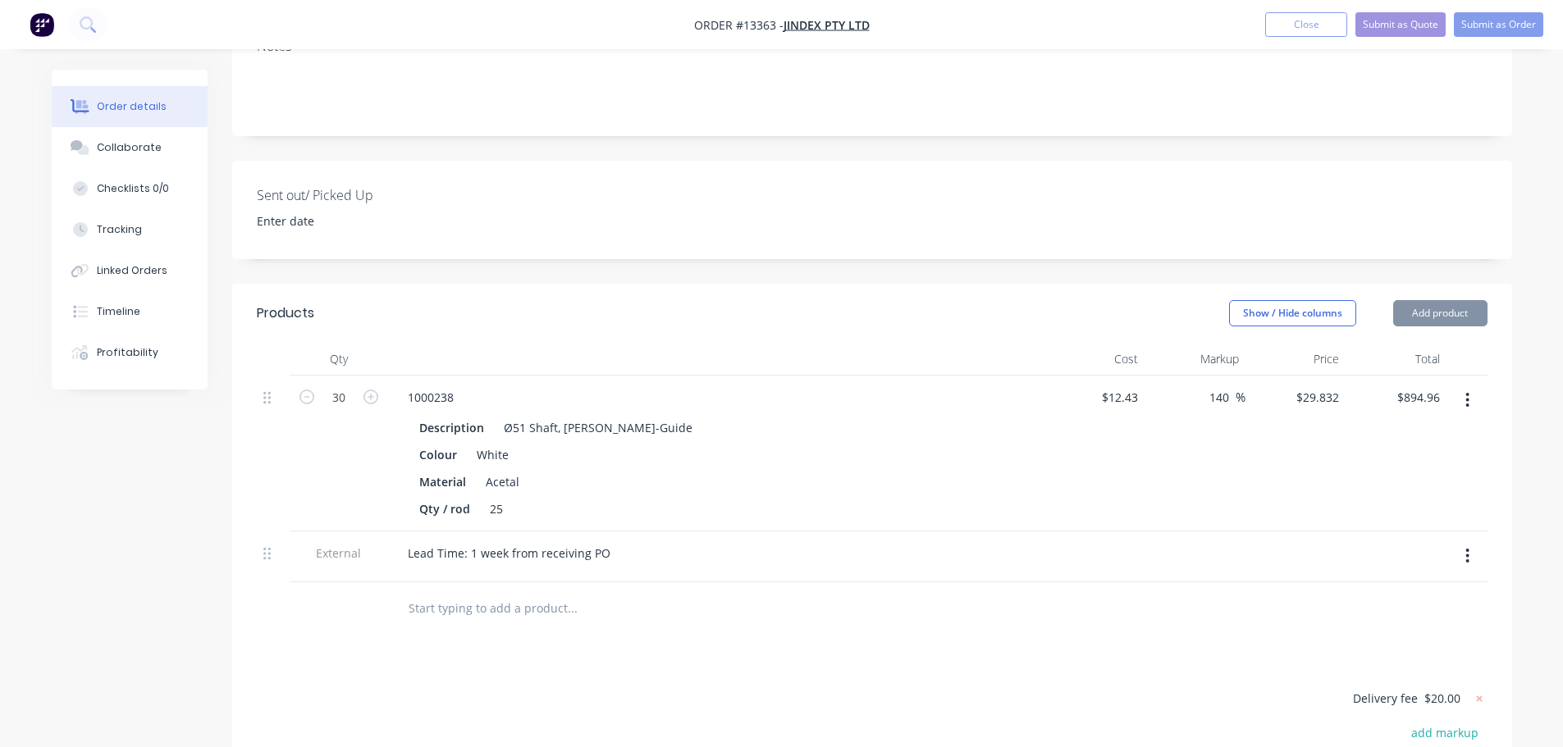
click at [1411, 36] on button "Submit as Quote" at bounding box center [1400, 24] width 90 height 25
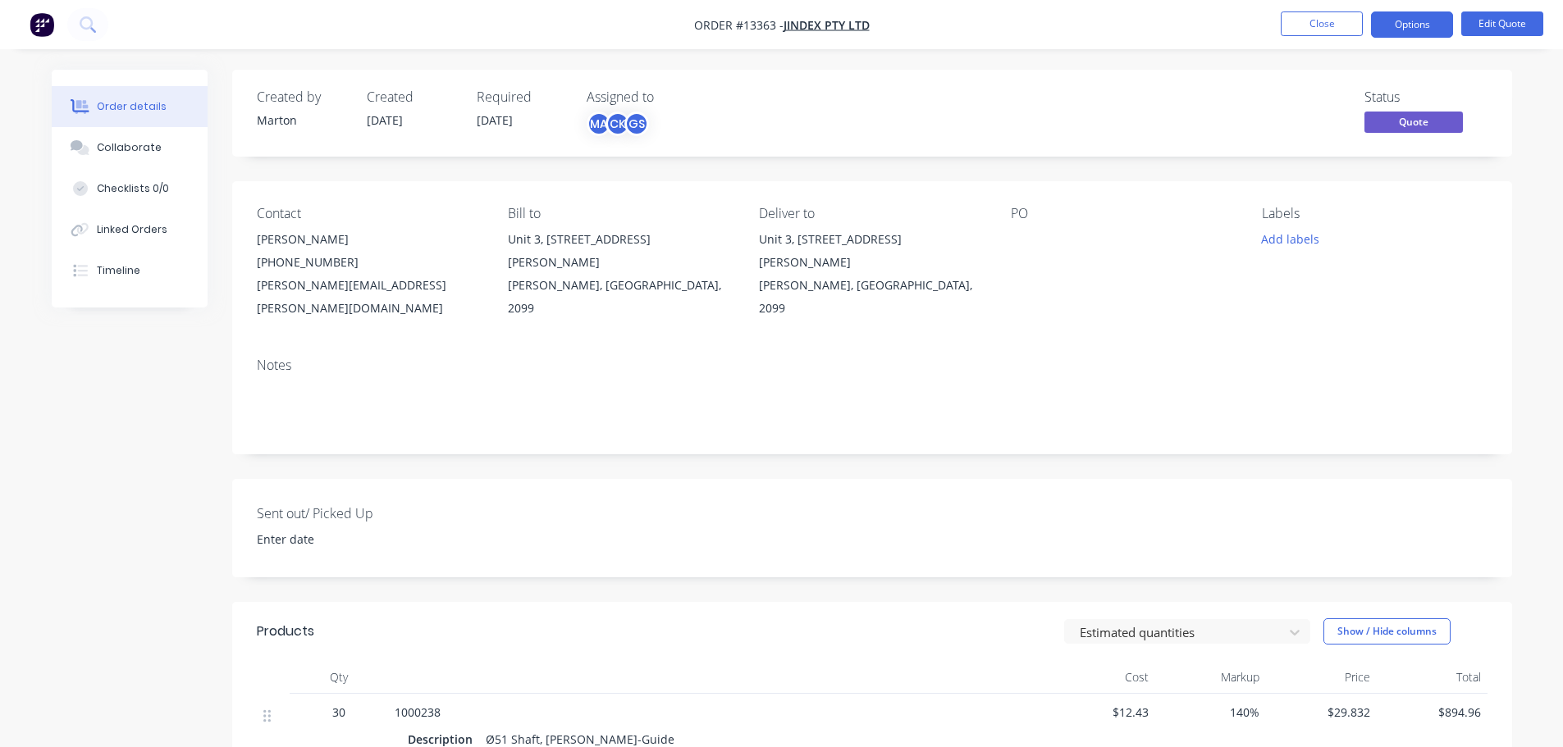
click at [1401, 25] on button "Options" at bounding box center [1412, 24] width 82 height 26
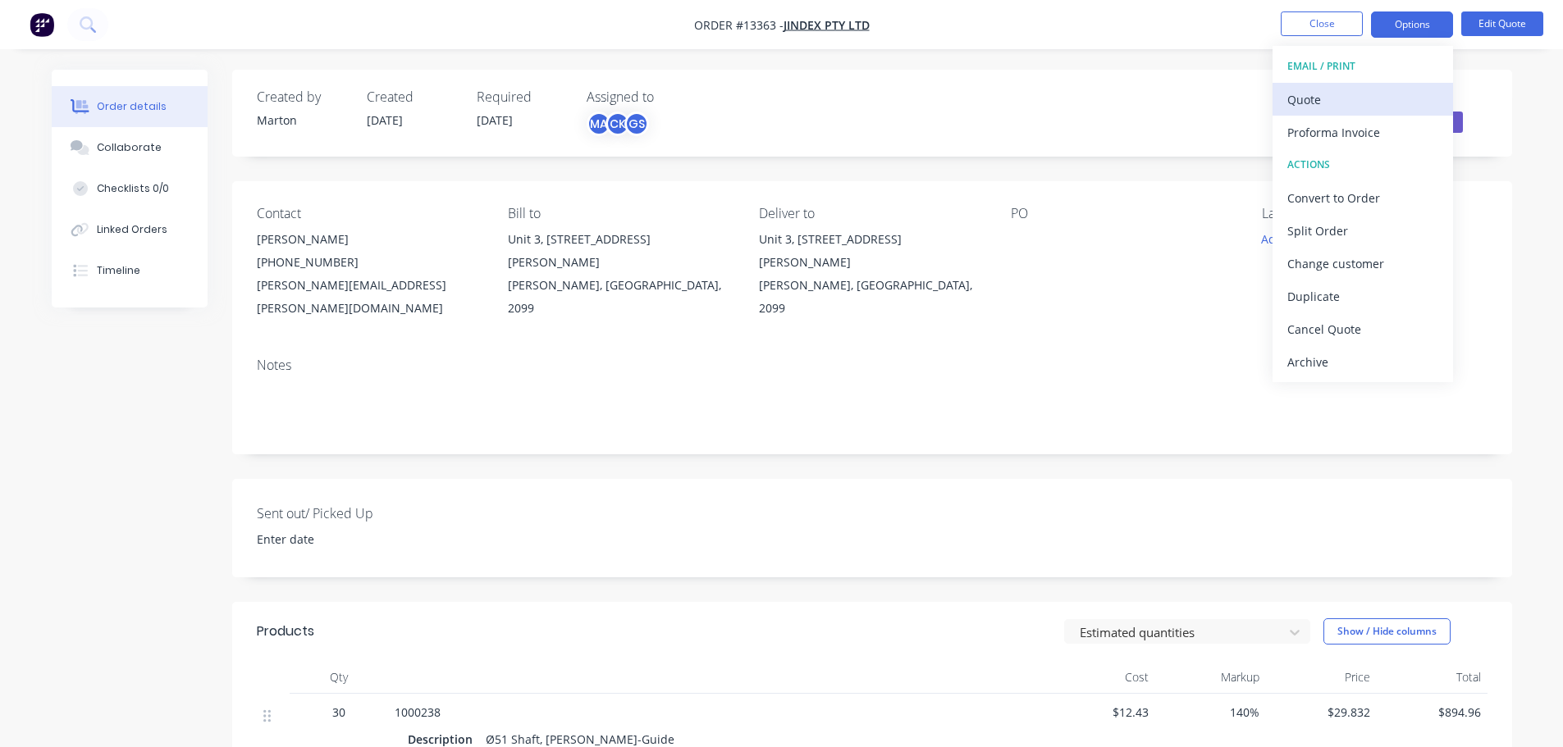
click at [1391, 84] on button "Quote" at bounding box center [1362, 99] width 180 height 33
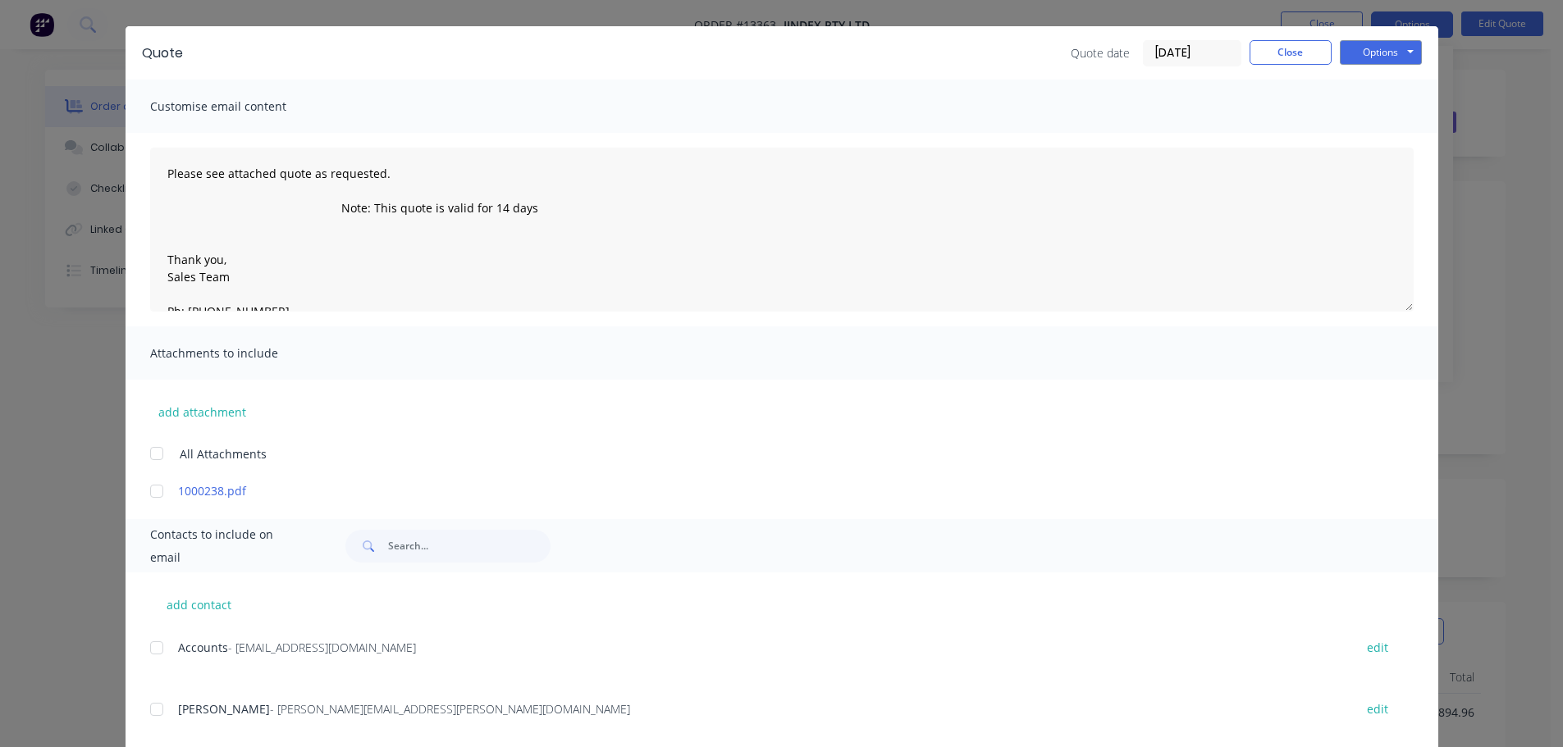
scroll to position [75, 0]
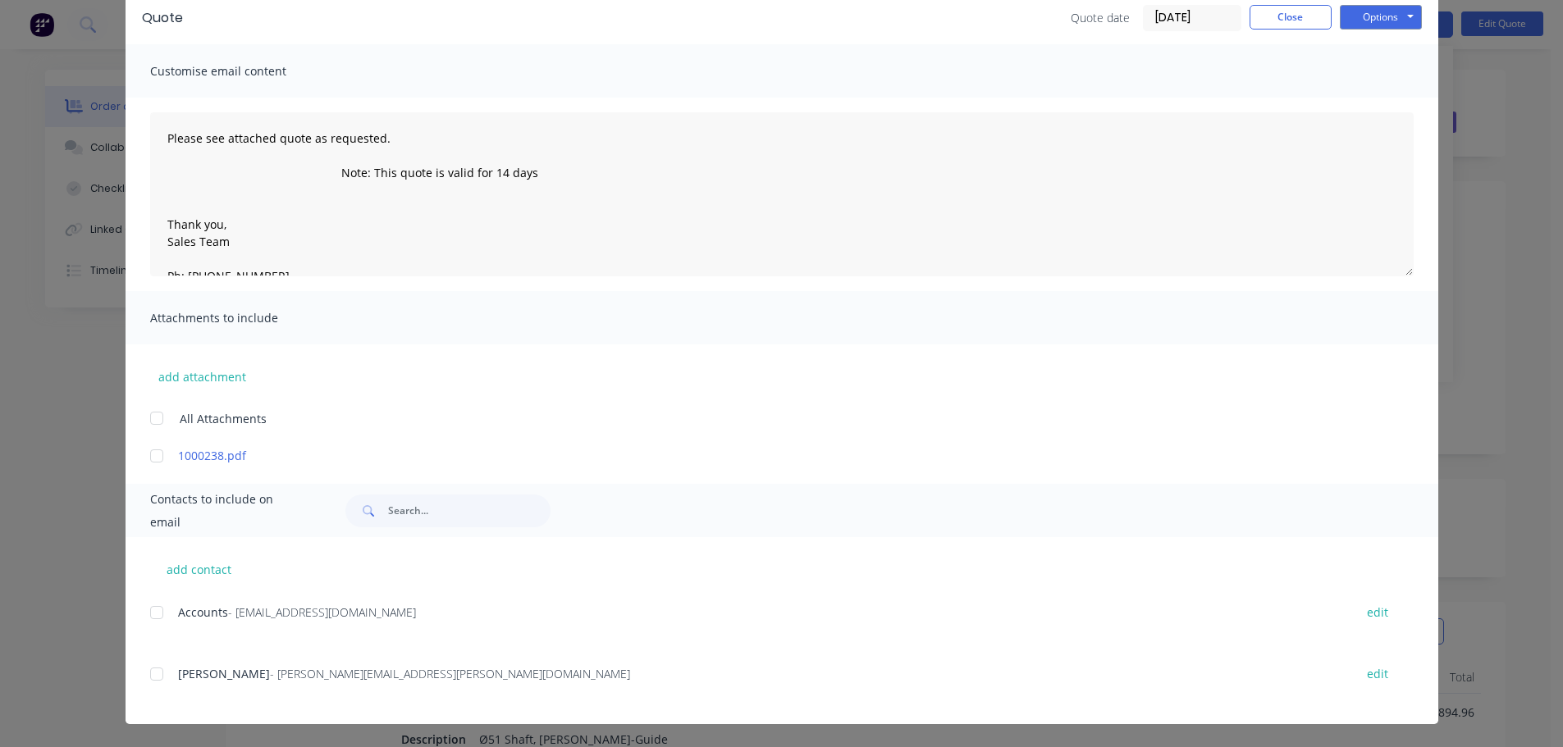
click at [150, 669] on div at bounding box center [156, 674] width 33 height 33
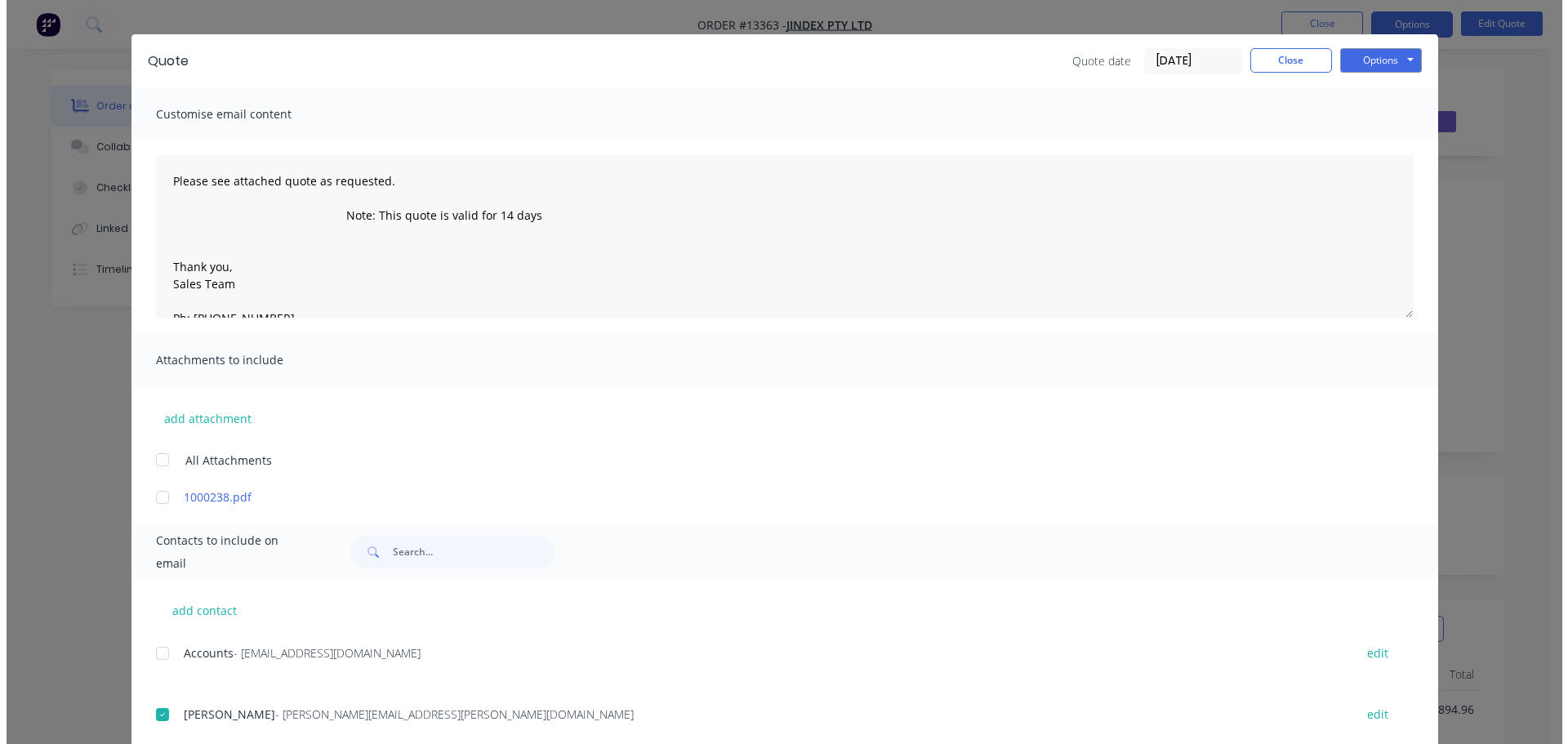
scroll to position [0, 0]
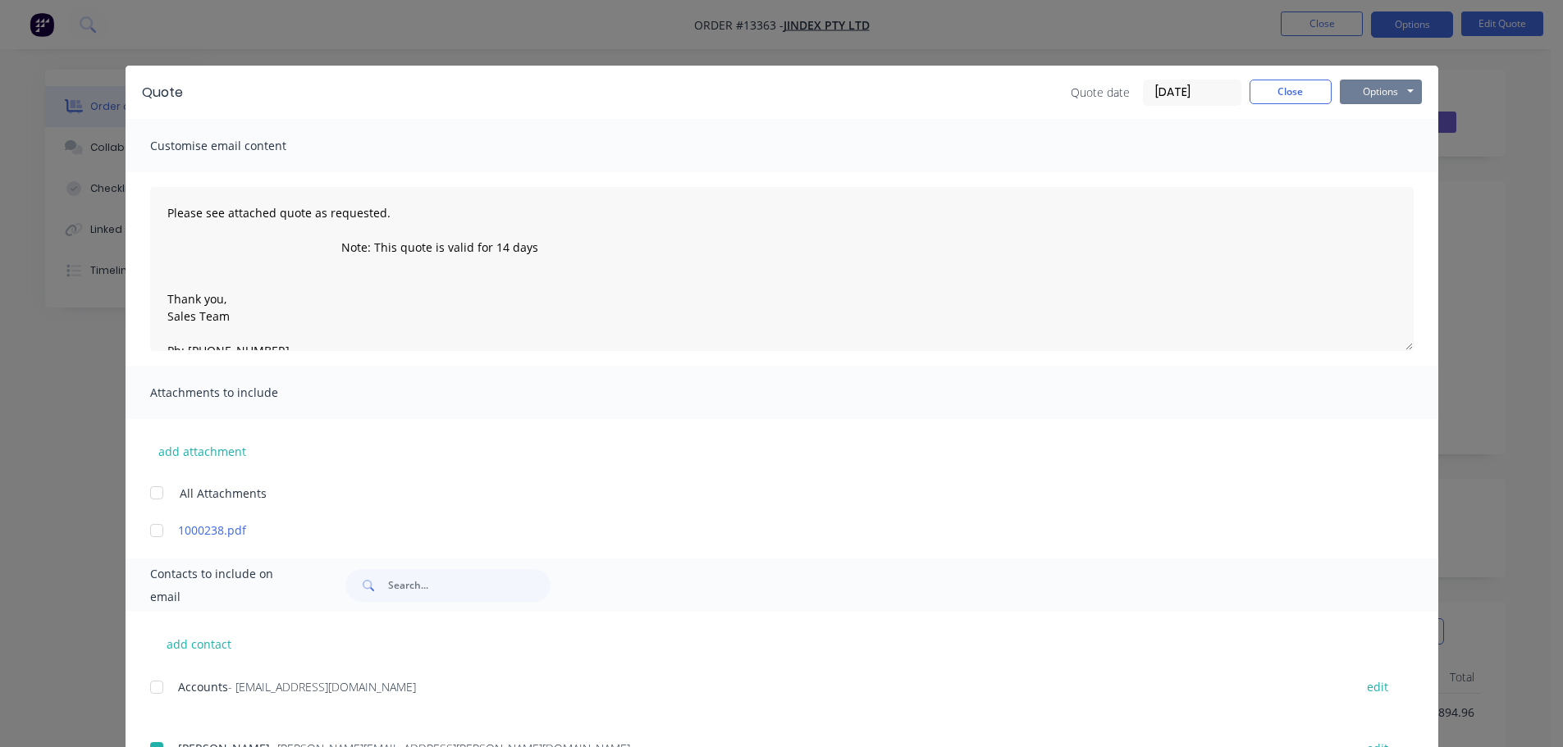
drag, startPoint x: 1386, startPoint y: 94, endPoint x: 1386, endPoint y: 105, distance: 10.7
click at [1386, 94] on button "Options" at bounding box center [1381, 92] width 82 height 25
click at [1385, 167] on button "Email" at bounding box center [1392, 175] width 105 height 27
drag, startPoint x: 1293, startPoint y: 80, endPoint x: 1293, endPoint y: 53, distance: 26.3
click at [1293, 80] on button "Close" at bounding box center [1290, 92] width 82 height 25
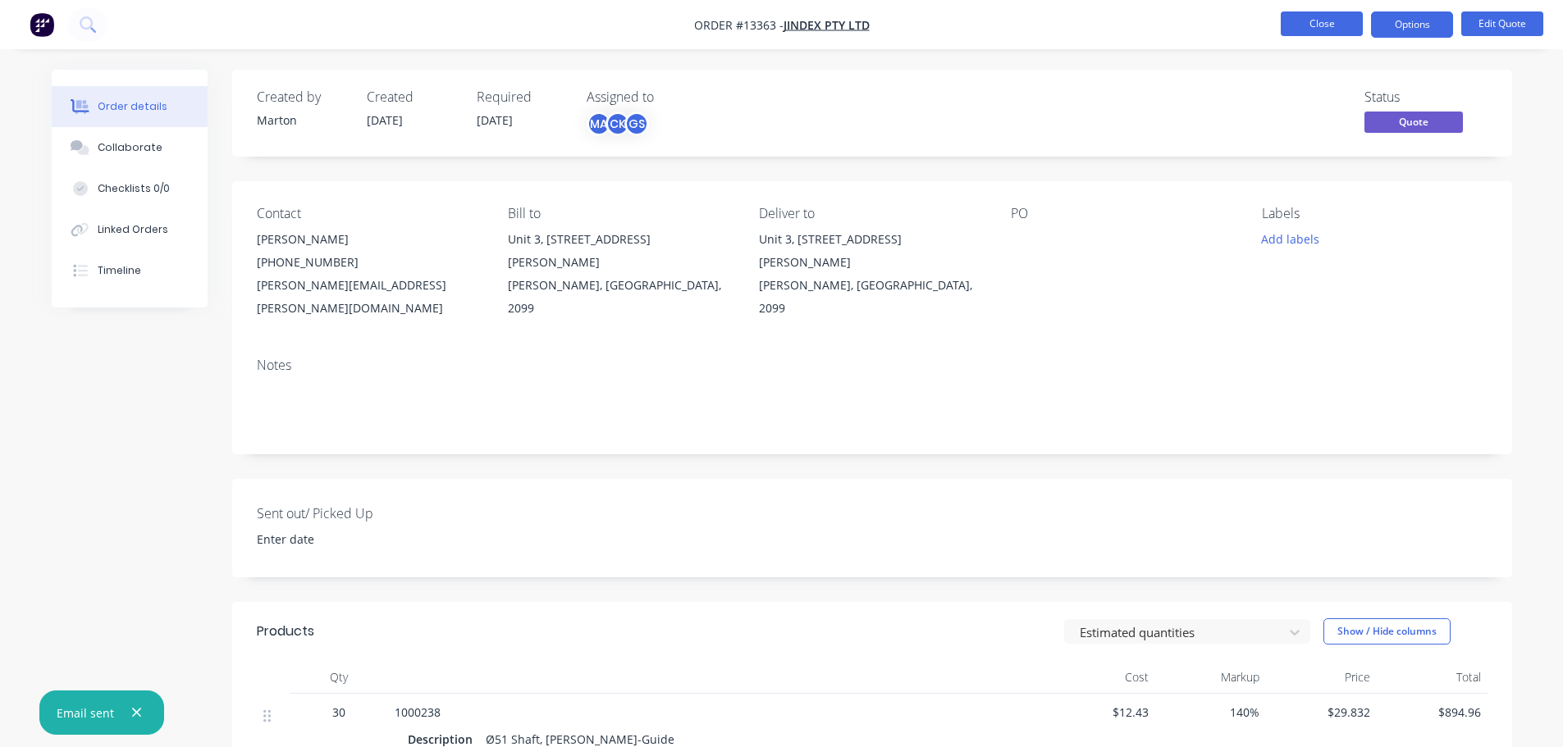
click at [1296, 28] on button "Close" at bounding box center [1322, 23] width 82 height 25
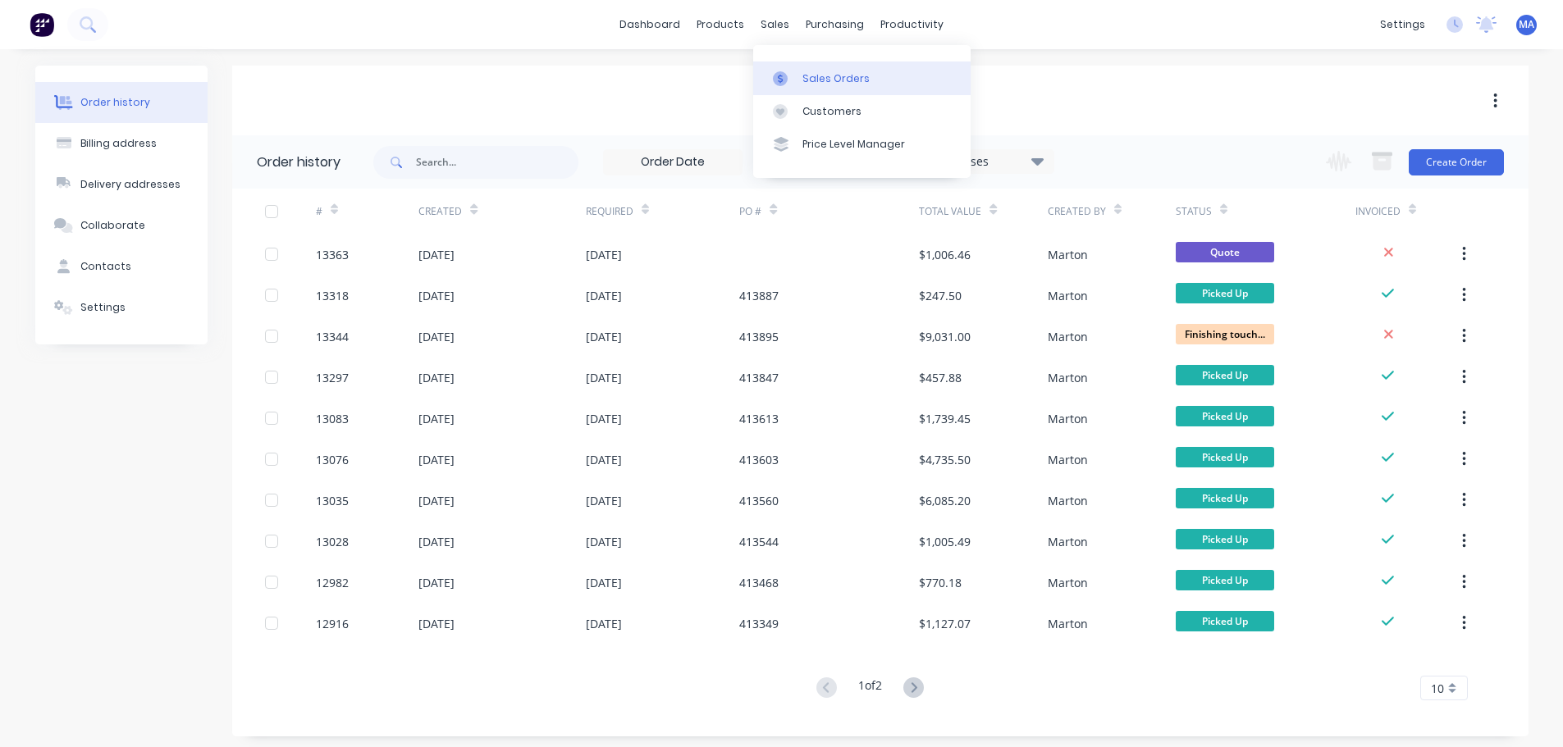
click at [805, 71] on div "Sales Orders" at bounding box center [835, 78] width 67 height 15
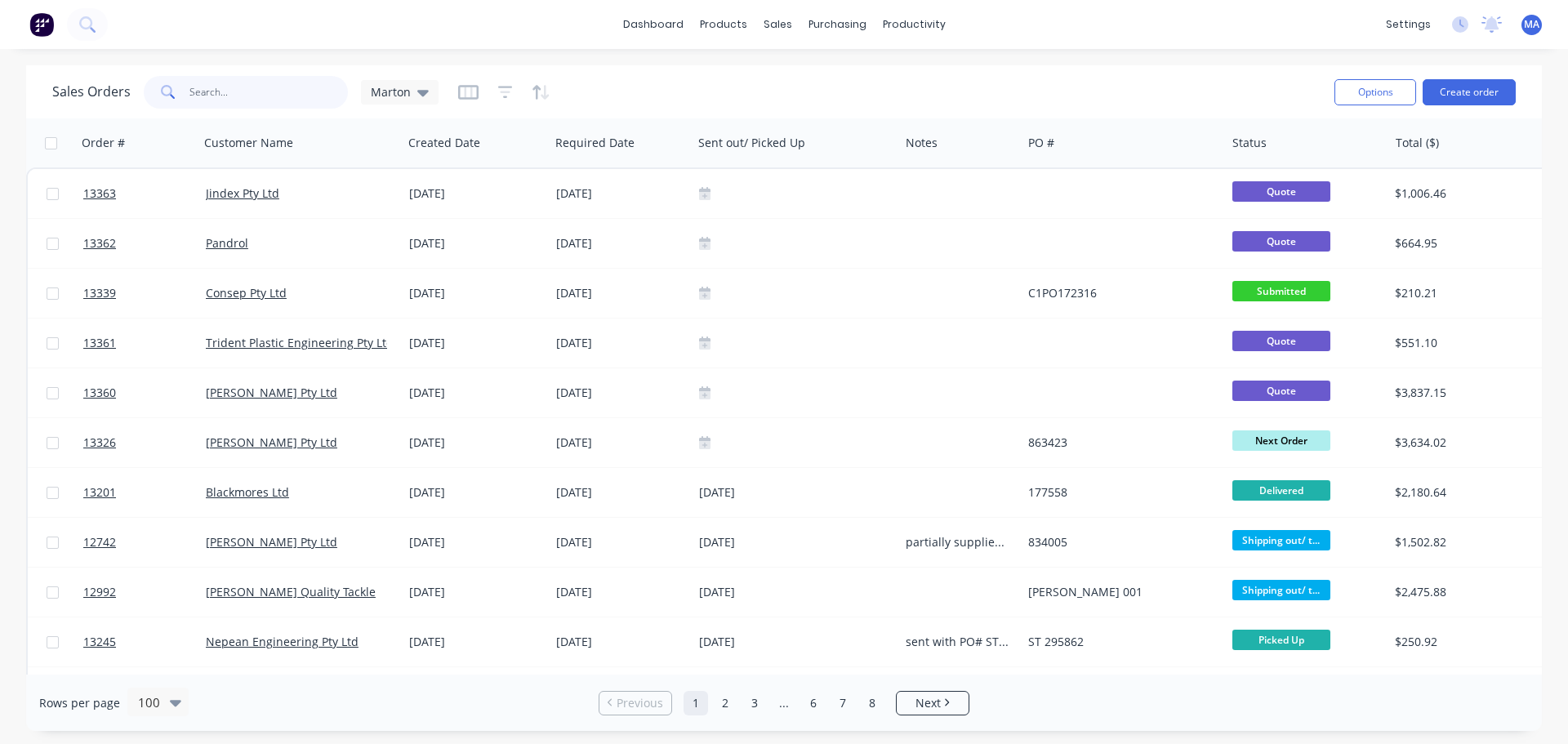
click at [250, 97] on input "text" at bounding box center [269, 92] width 159 height 33
click at [745, 82] on div "Product Catalogue" at bounding box center [795, 78] width 102 height 15
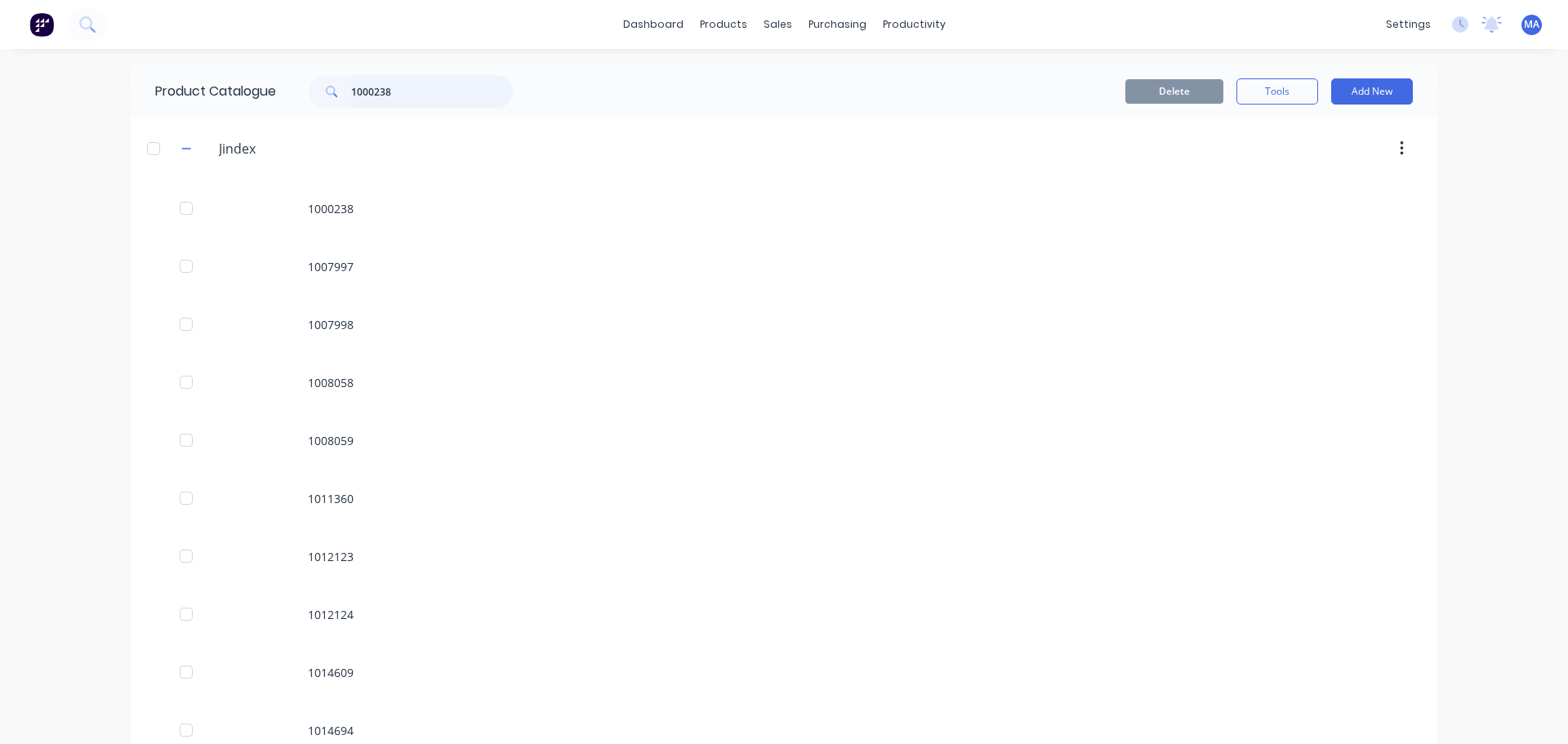
click at [419, 92] on input "1000238" at bounding box center [432, 91] width 161 height 33
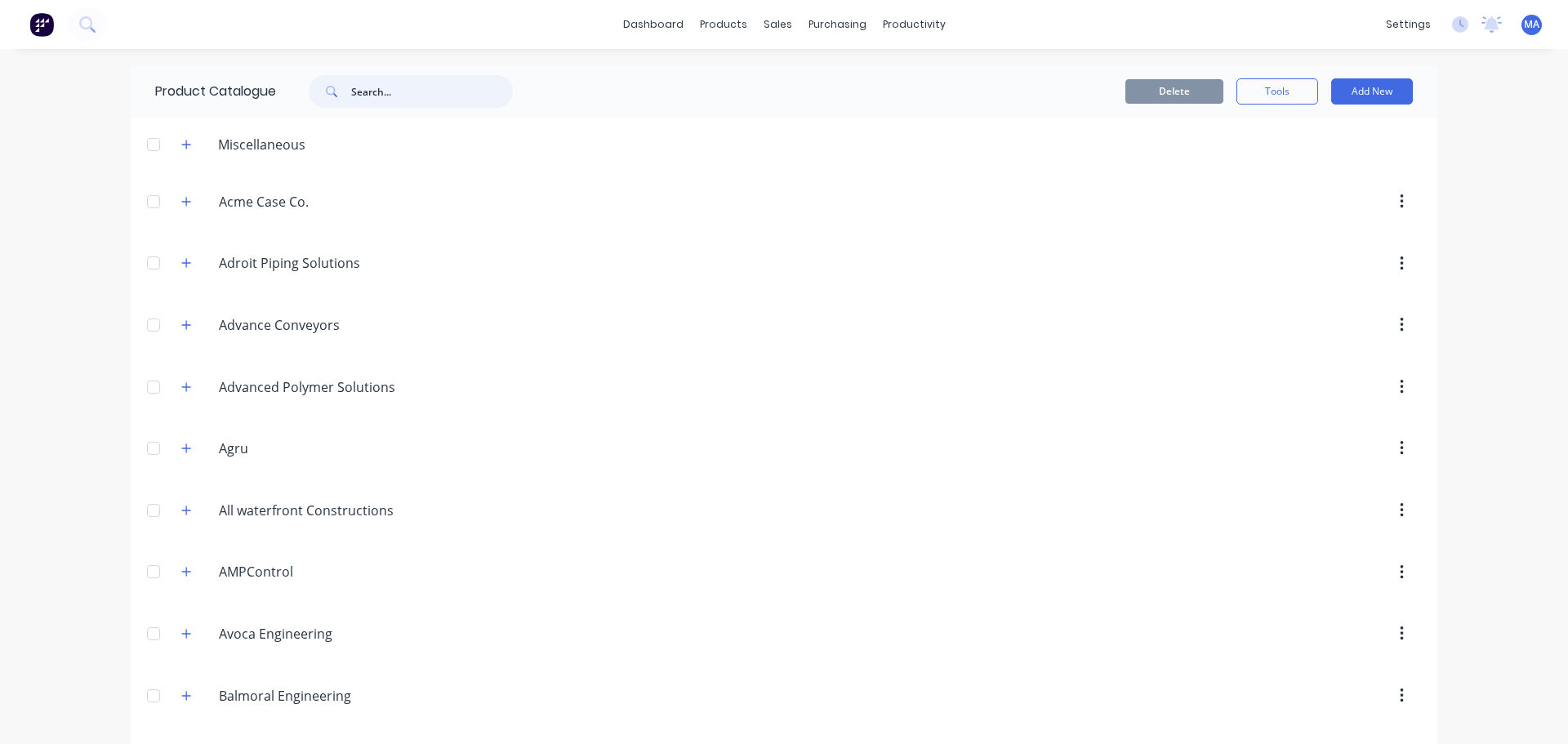
type input "g"
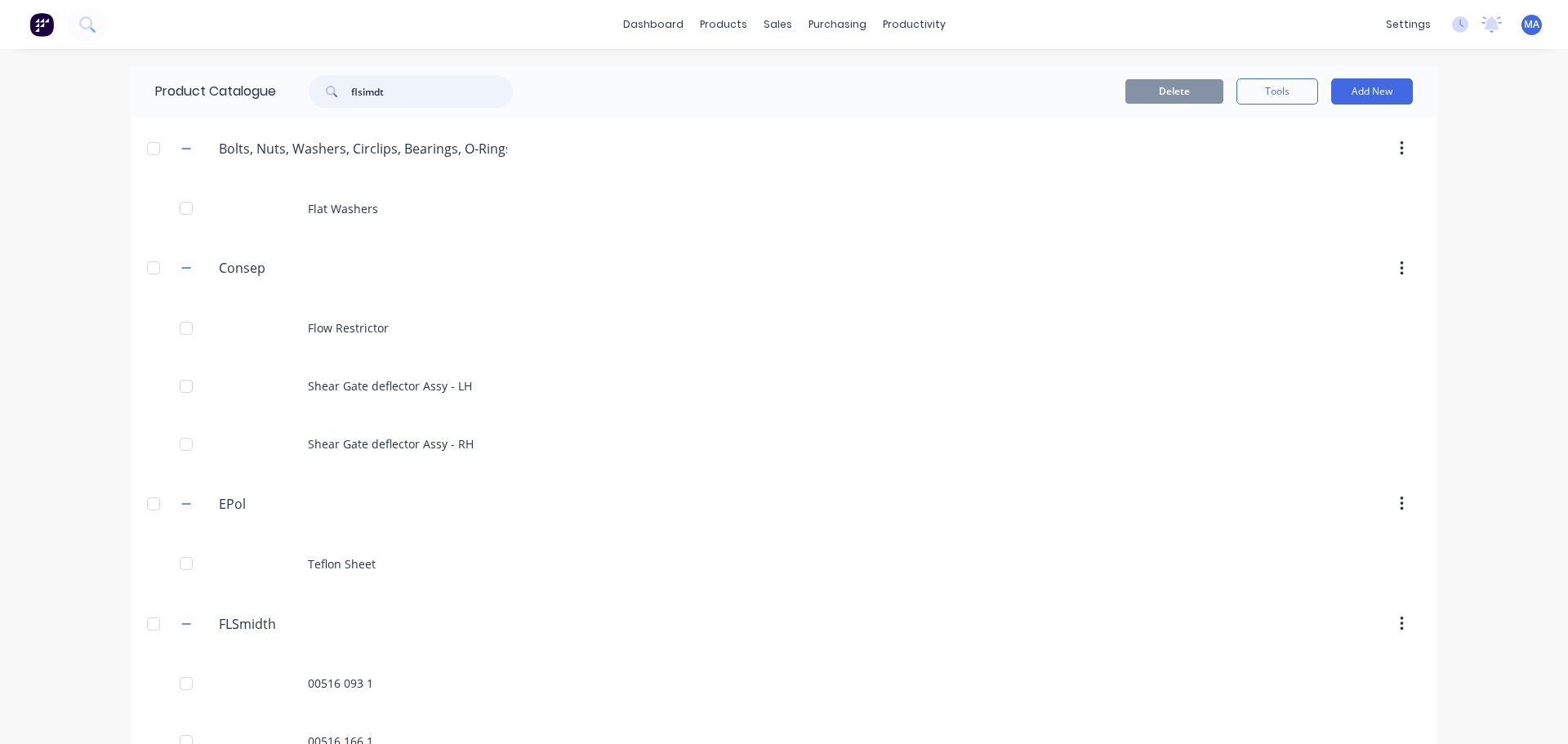
type input "flsimdth"
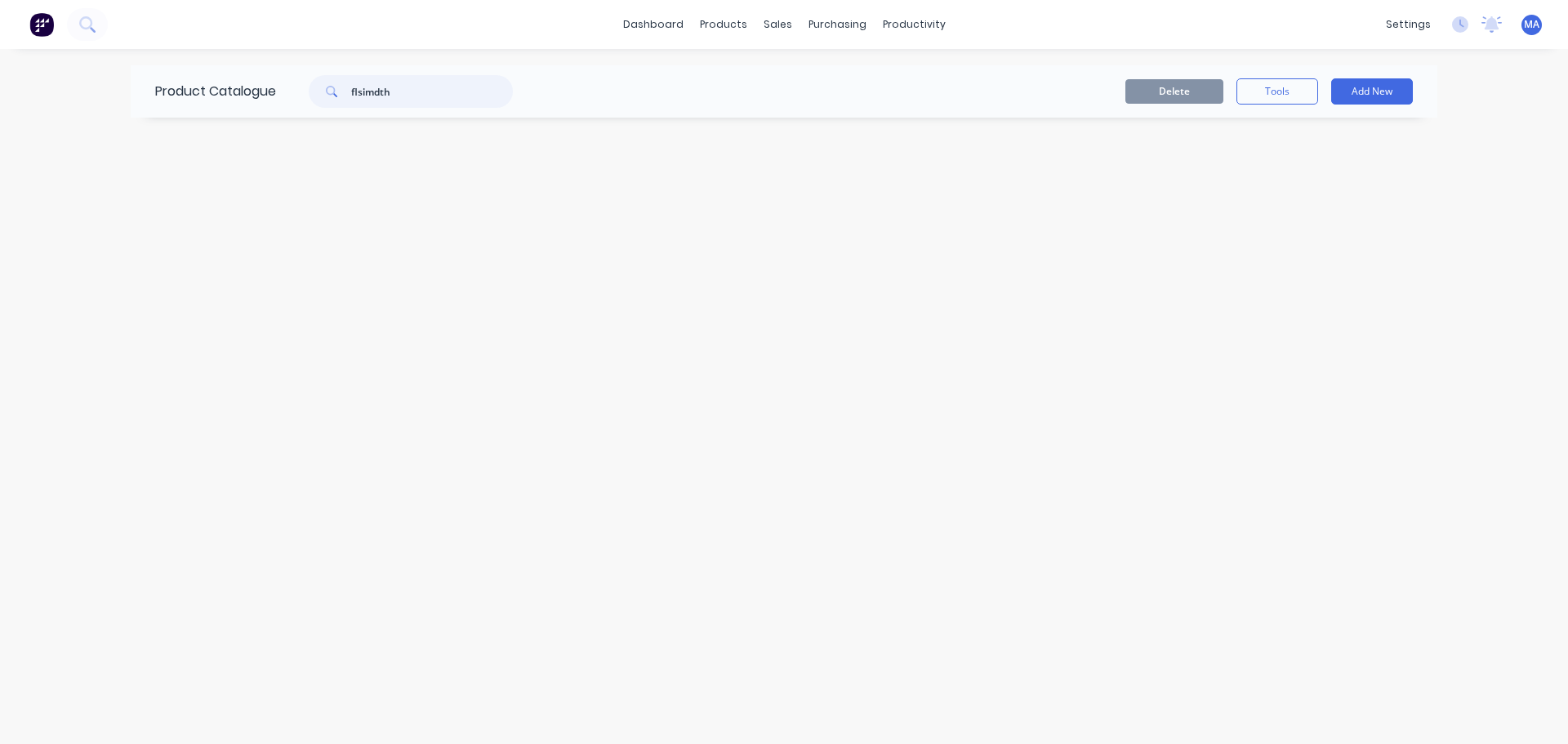
click at [410, 93] on input "flsimdth" at bounding box center [432, 91] width 161 height 33
click at [407, 96] on input "flsmidth" at bounding box center [432, 91] width 161 height 33
type input "flsmidth"
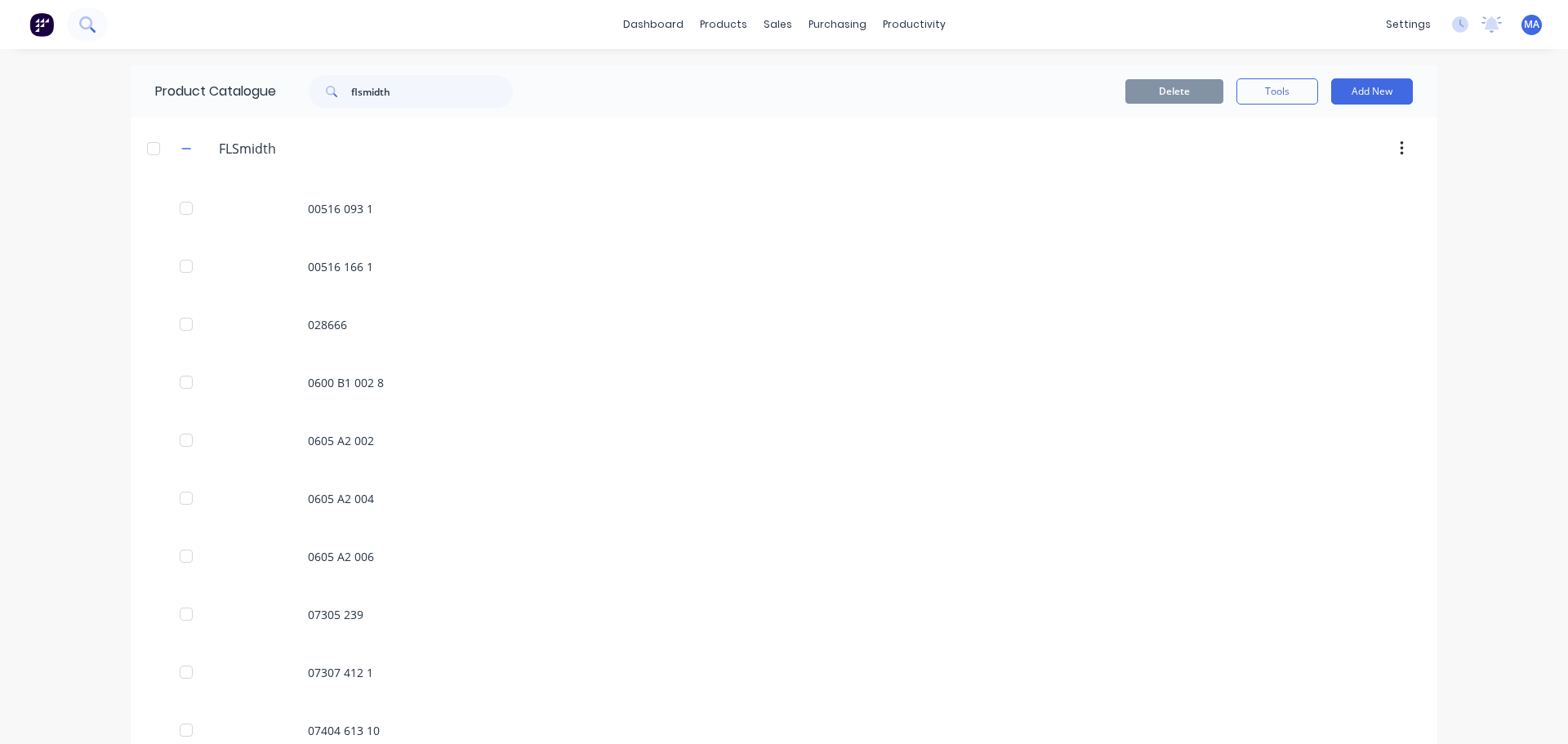
click at [96, 27] on button at bounding box center [87, 24] width 41 height 33
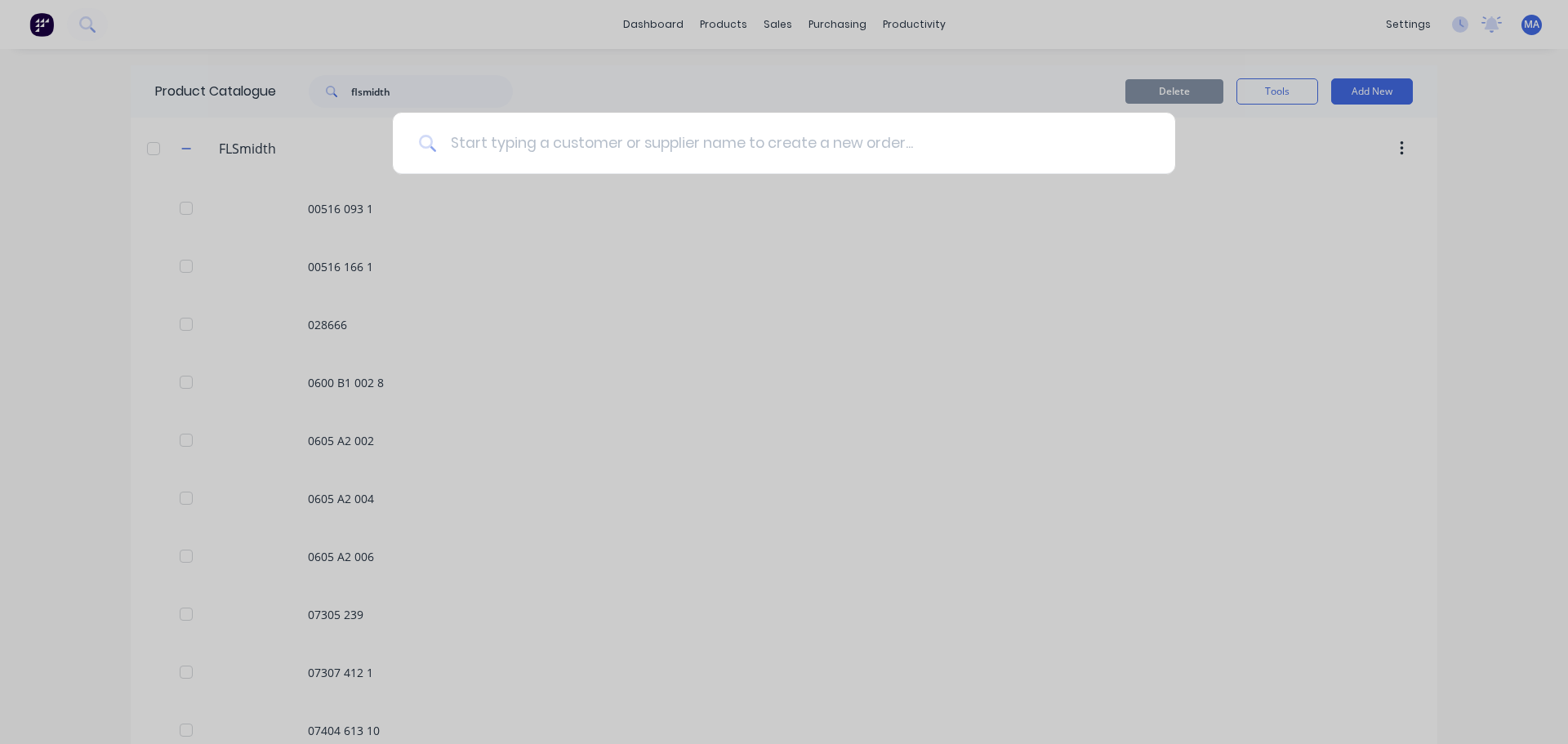
click at [521, 141] on input at bounding box center [792, 143] width 712 height 62
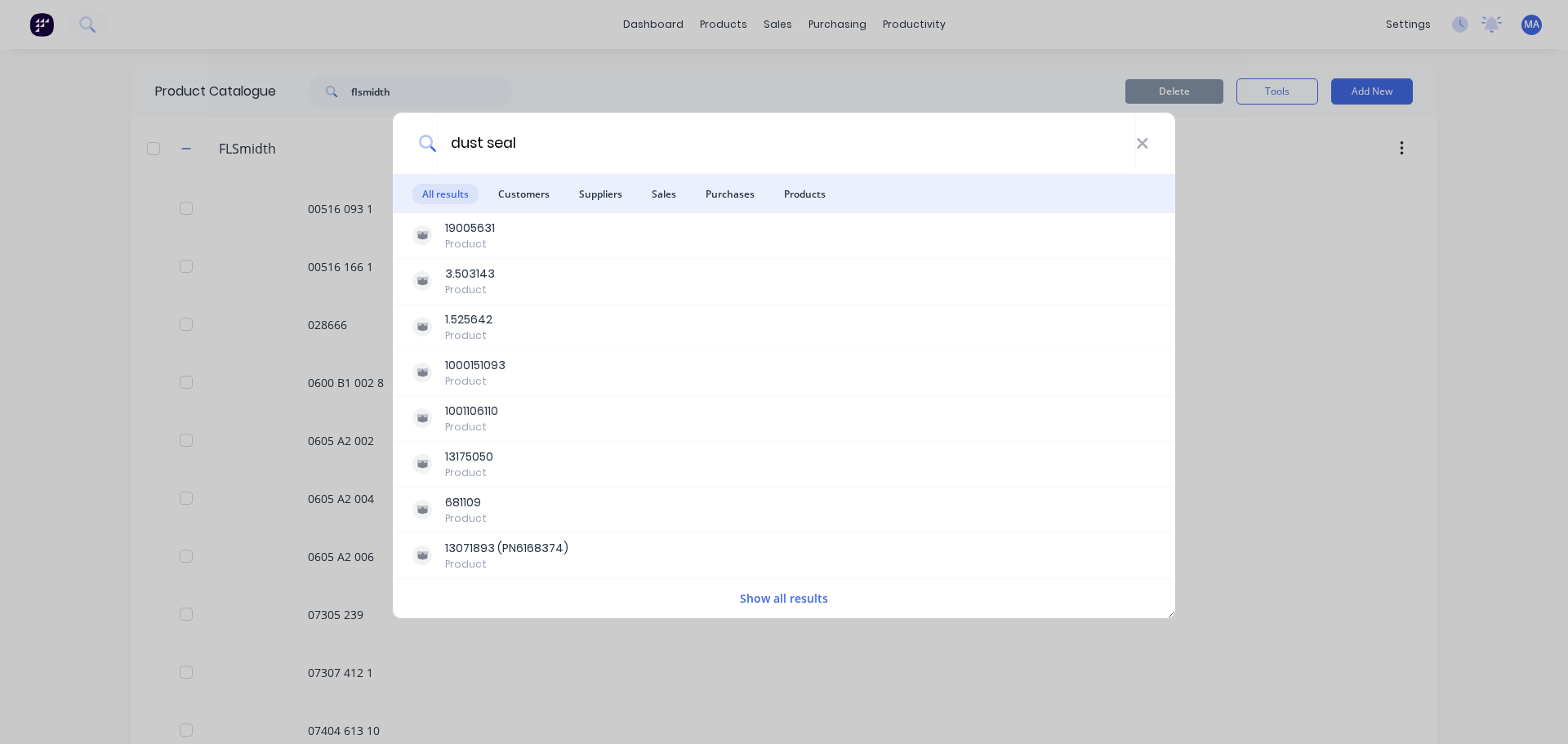
type input "dust seal"
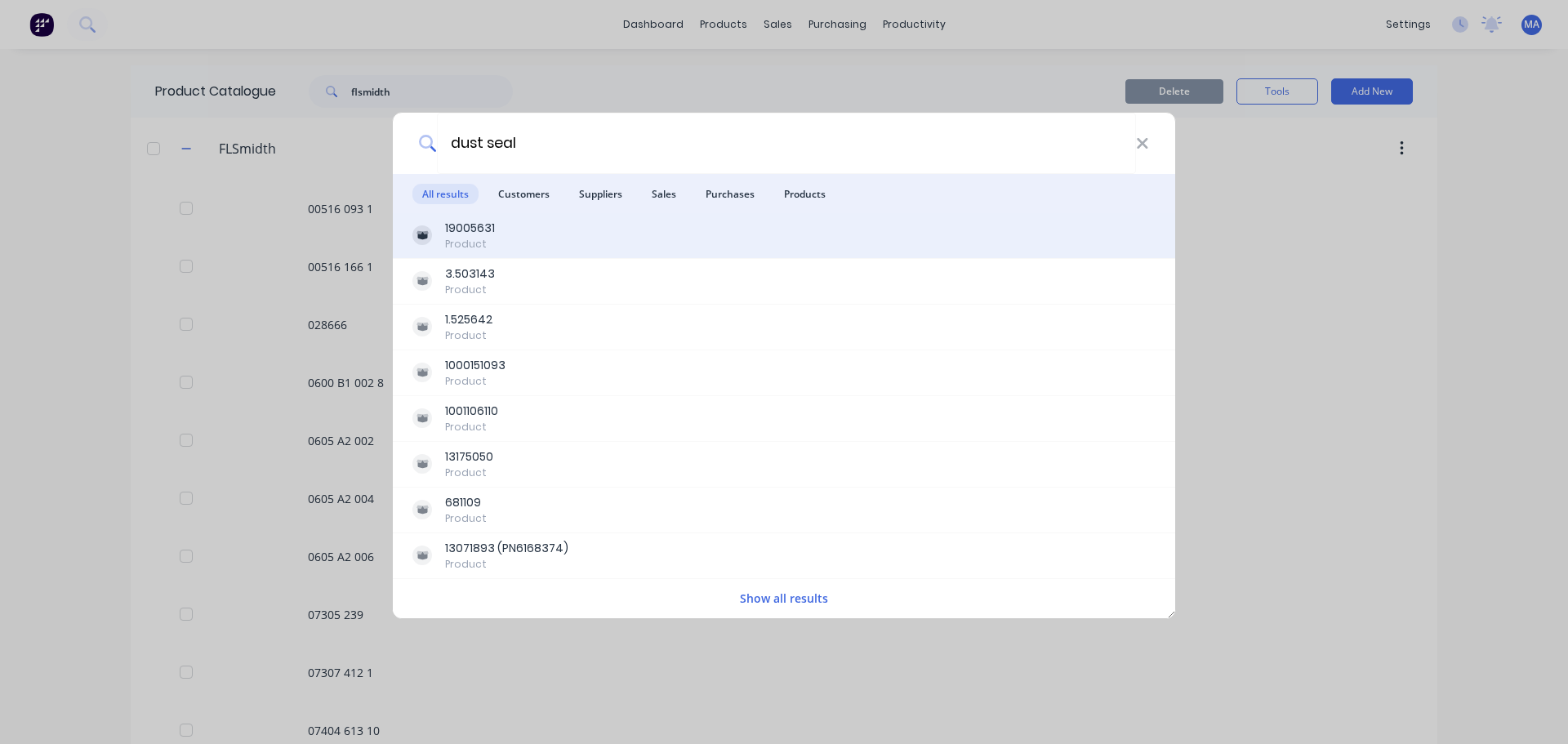
click at [577, 248] on div "19005631 Product" at bounding box center [784, 236] width 744 height 32
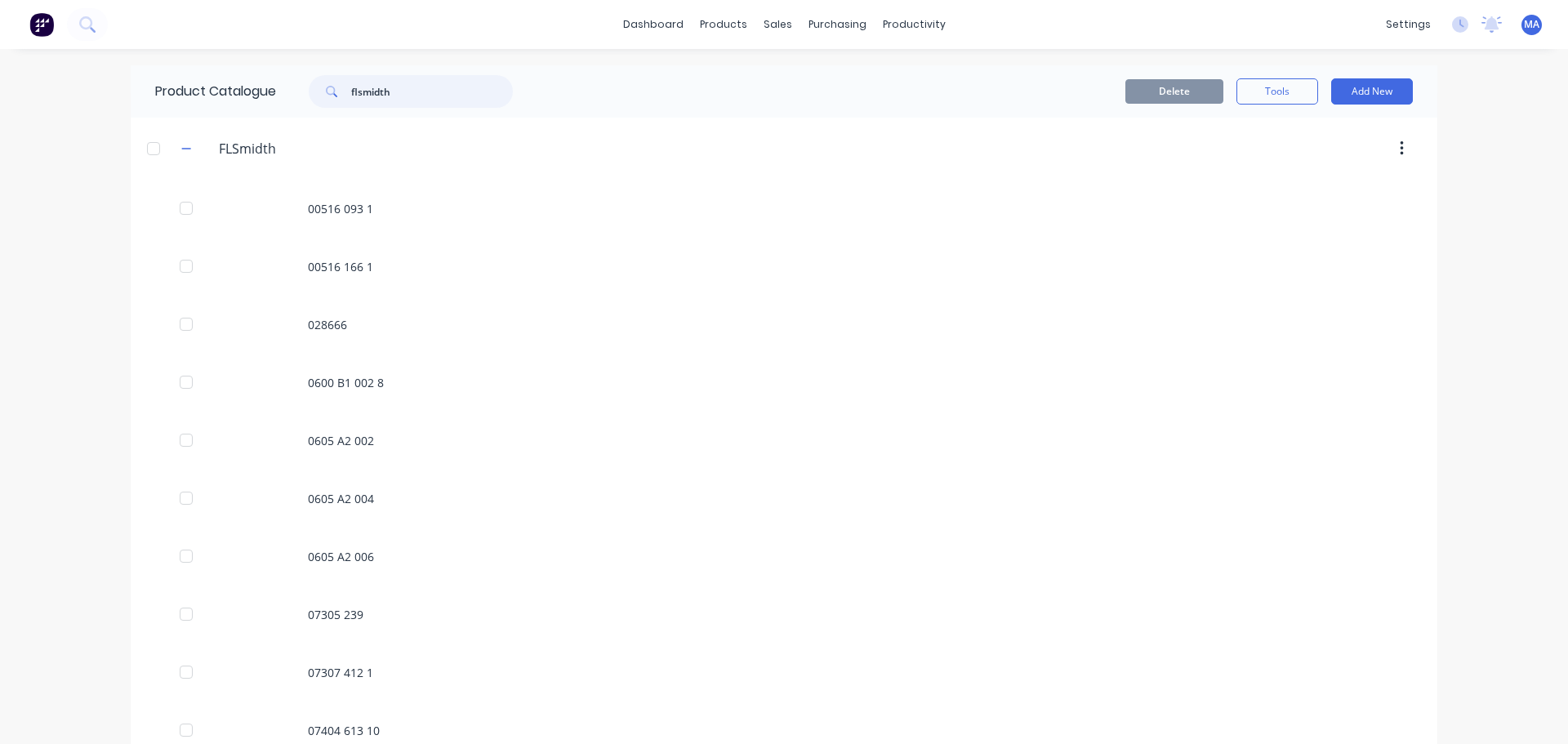
click at [434, 106] on input "flsmidth" at bounding box center [432, 91] width 161 height 33
click at [434, 103] on input "flsmidth" at bounding box center [432, 91] width 161 height 33
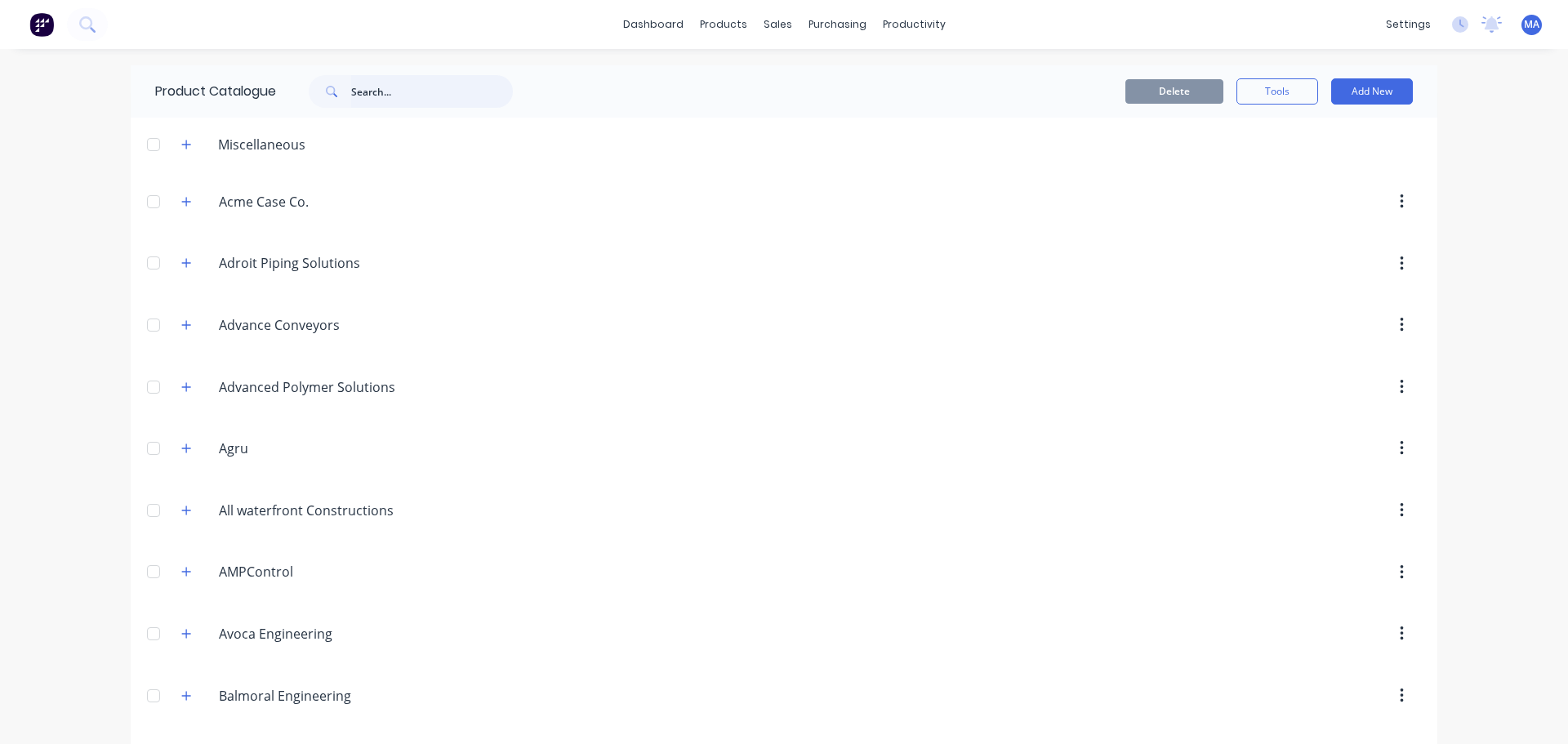
click at [493, 91] on input "text" at bounding box center [432, 91] width 161 height 33
click at [588, 98] on div "Delete Tools Add New" at bounding box center [983, 92] width 859 height 26
click at [601, 90] on div "Delete Tools Add New" at bounding box center [983, 92] width 859 height 26
click at [83, 32] on icon at bounding box center [88, 24] width 16 height 16
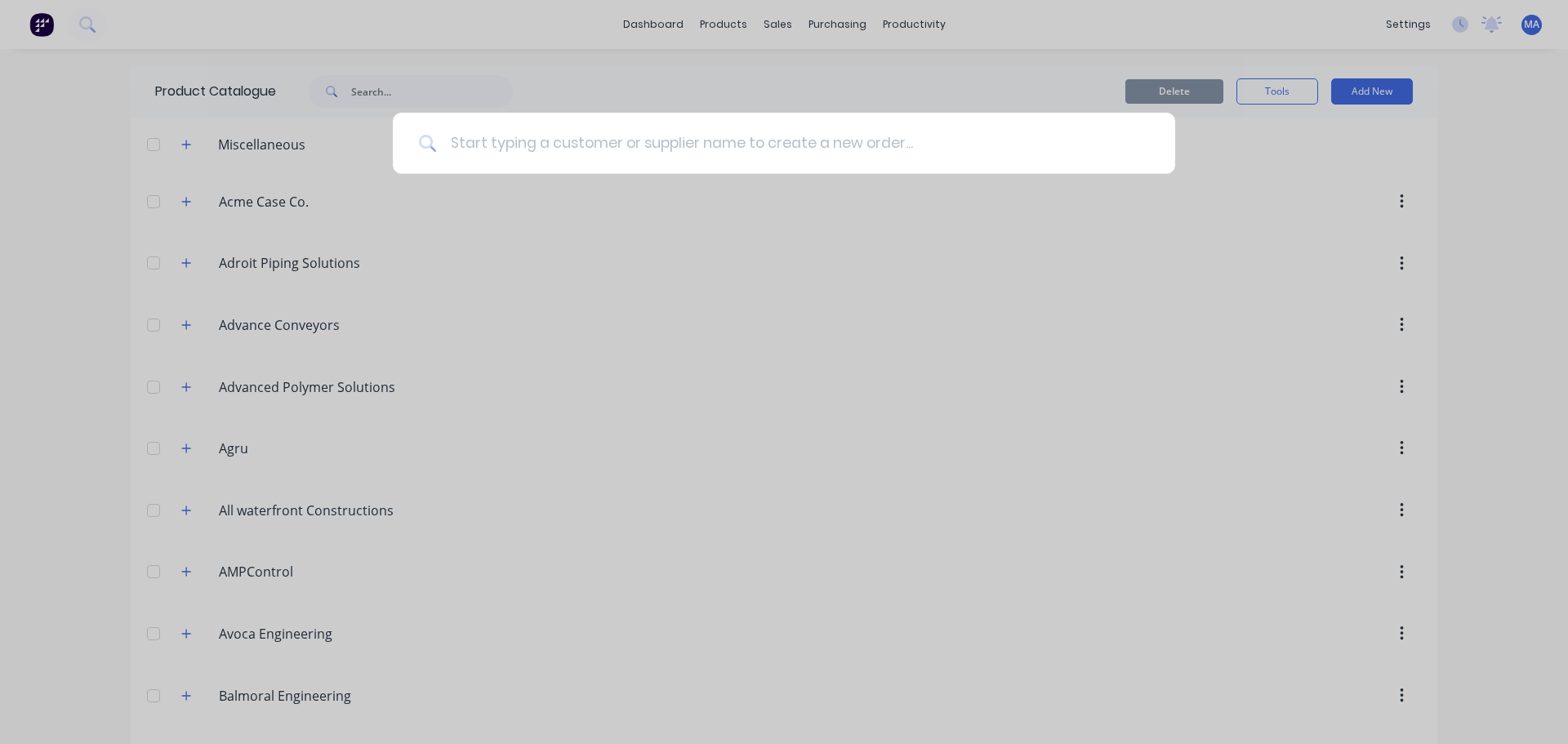
click at [491, 156] on input at bounding box center [792, 143] width 712 height 62
type input "2080748102"
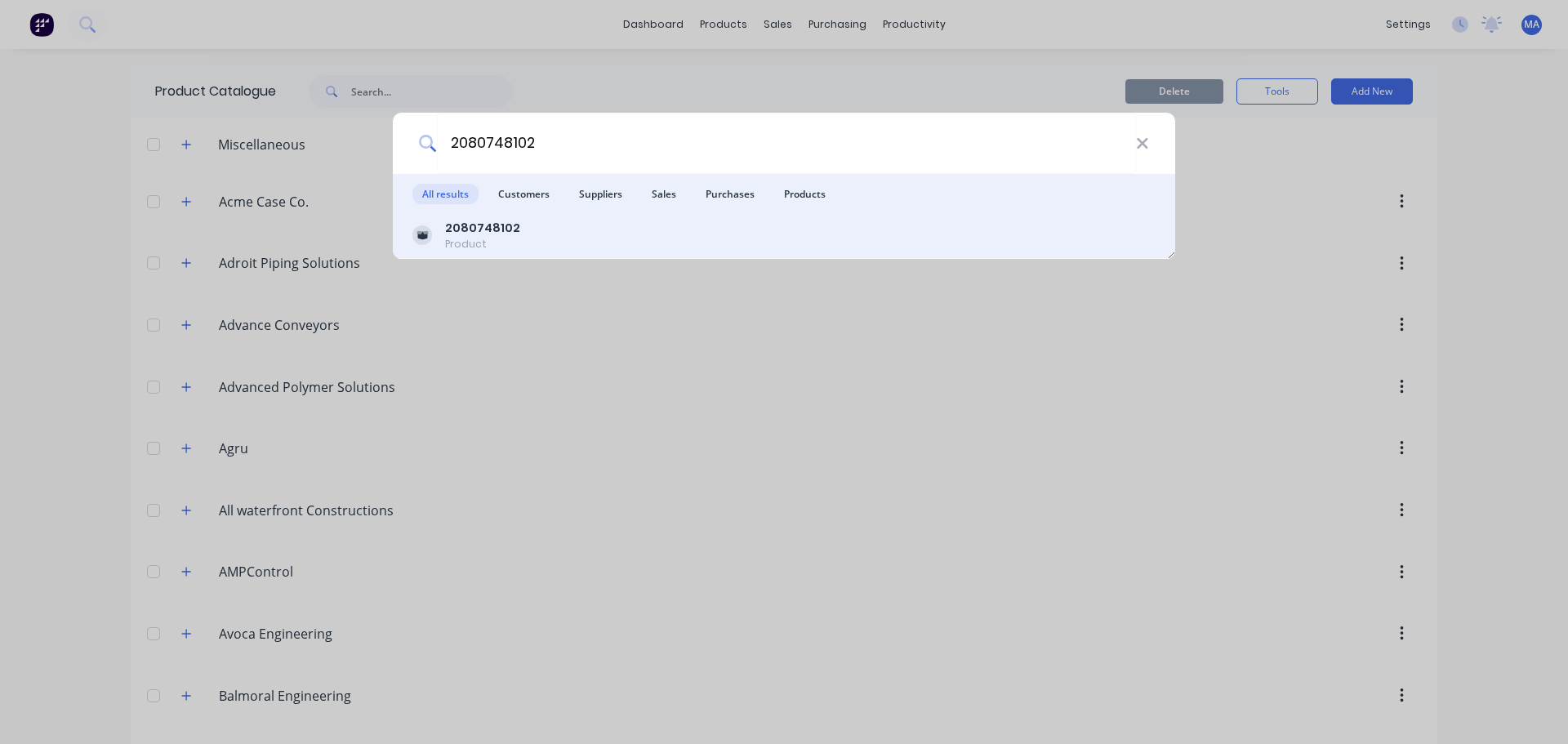
click at [472, 233] on b "2080748102" at bounding box center [482, 228] width 75 height 16
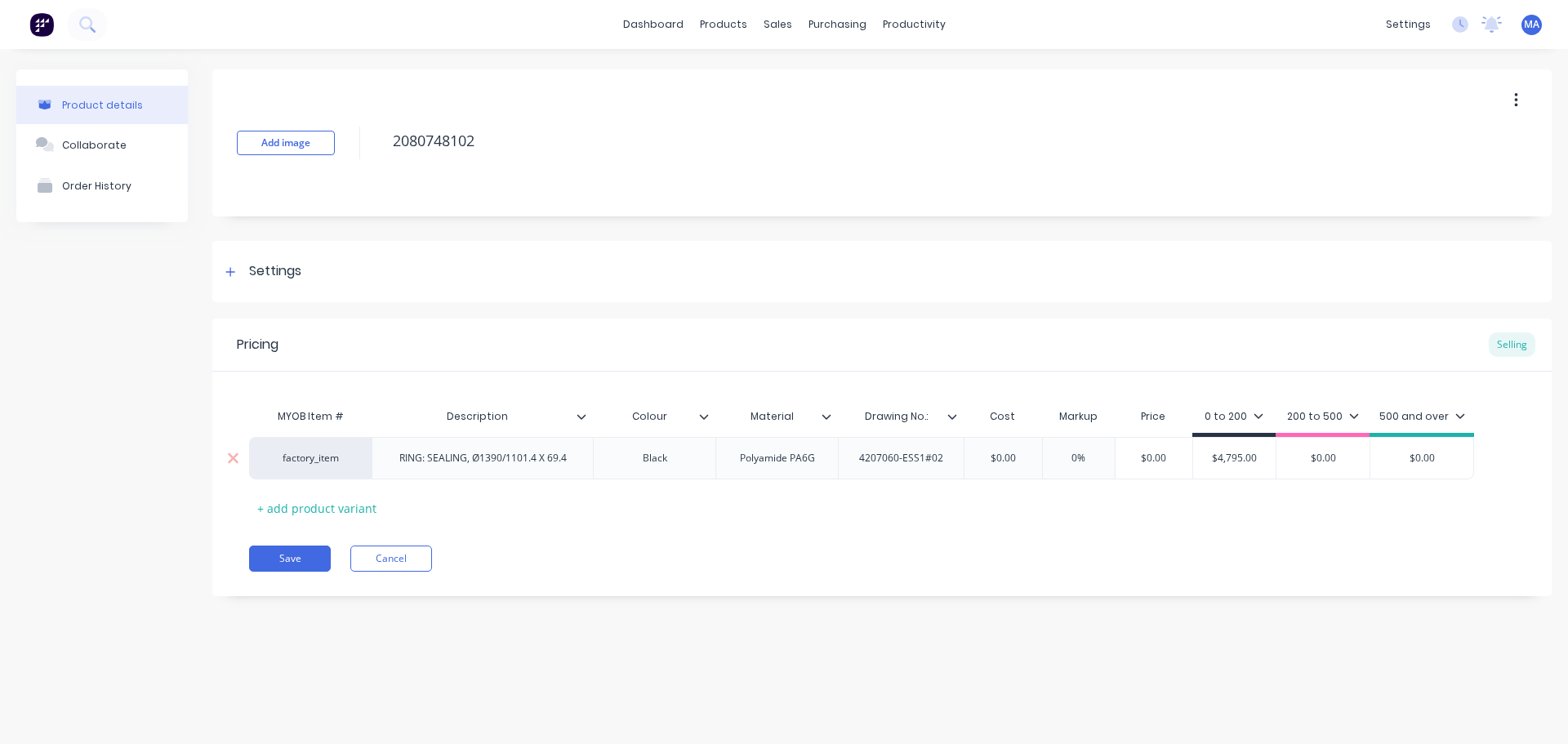
drag, startPoint x: 1259, startPoint y: 461, endPoint x: 1200, endPoint y: 460, distance: 59.0
click at [1200, 460] on input "$4,795.00" at bounding box center [1234, 458] width 83 height 15
click at [1027, 510] on div "MYOB Item # Description Colour Material Drawing No.: Cost Markup Price 0 to 200…" at bounding box center [882, 460] width 1266 height 121
click at [1266, 463] on input "$4,795.00" at bounding box center [1234, 458] width 83 height 15
click at [1148, 521] on div "Pricing Selling MYOB Item # Description Colour Material Drawing No.: Cost Marku…" at bounding box center [881, 457] width 1339 height 278
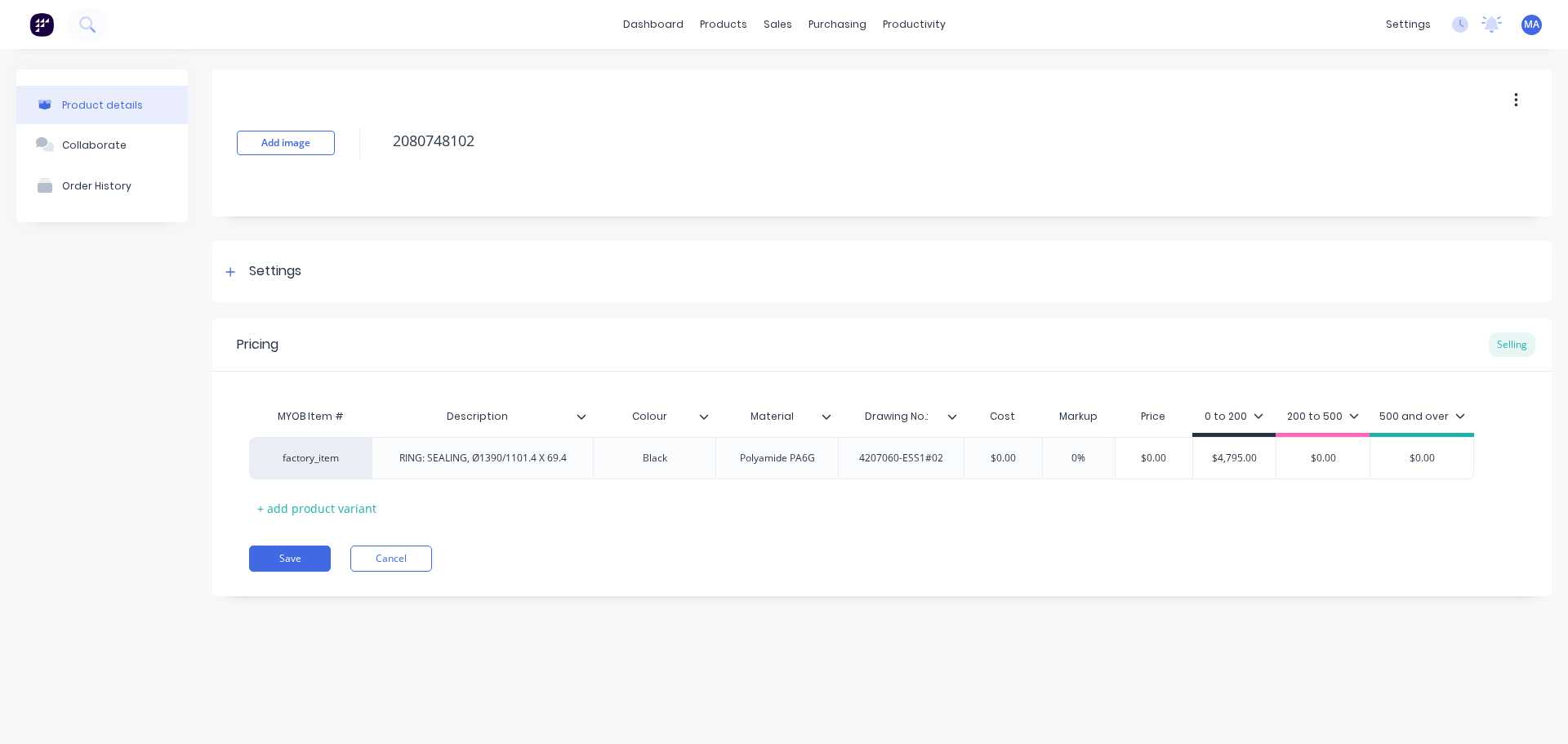
click at [789, 560] on div "Save Cancel" at bounding box center [900, 559] width 1303 height 26
click at [1238, 507] on div "MYOB Item # Description Colour Material Drawing No.: Cost Markup Price 0 to 200…" at bounding box center [882, 460] width 1266 height 121
click at [1233, 462] on input "$4,795.00" at bounding box center [1234, 458] width 83 height 15
type input "$4315"
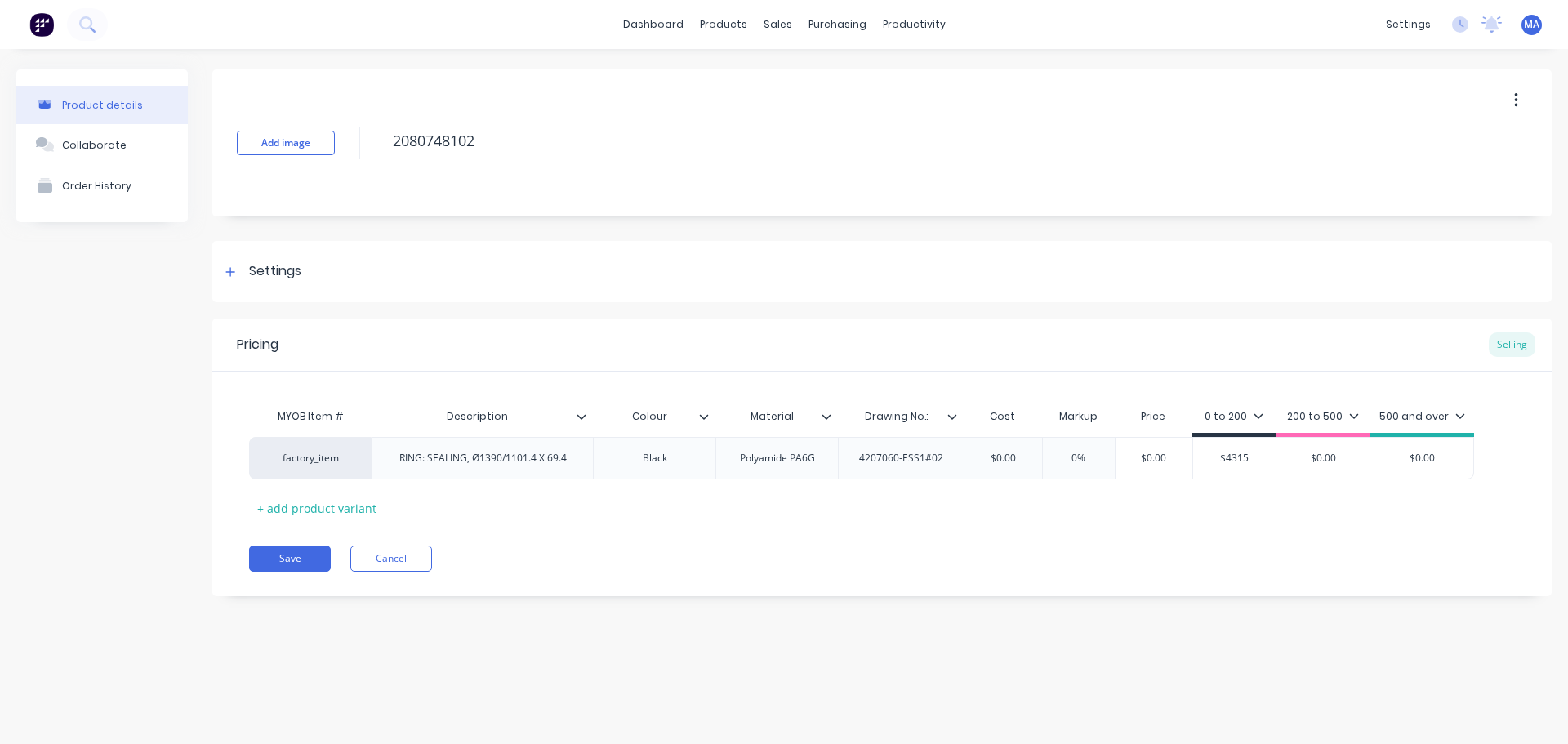
click at [1084, 577] on div "Pricing Selling MYOB Item # Description Colour Material Drawing No.: Cost Marku…" at bounding box center [881, 457] width 1339 height 278
click at [310, 555] on button "Save" at bounding box center [290, 559] width 82 height 26
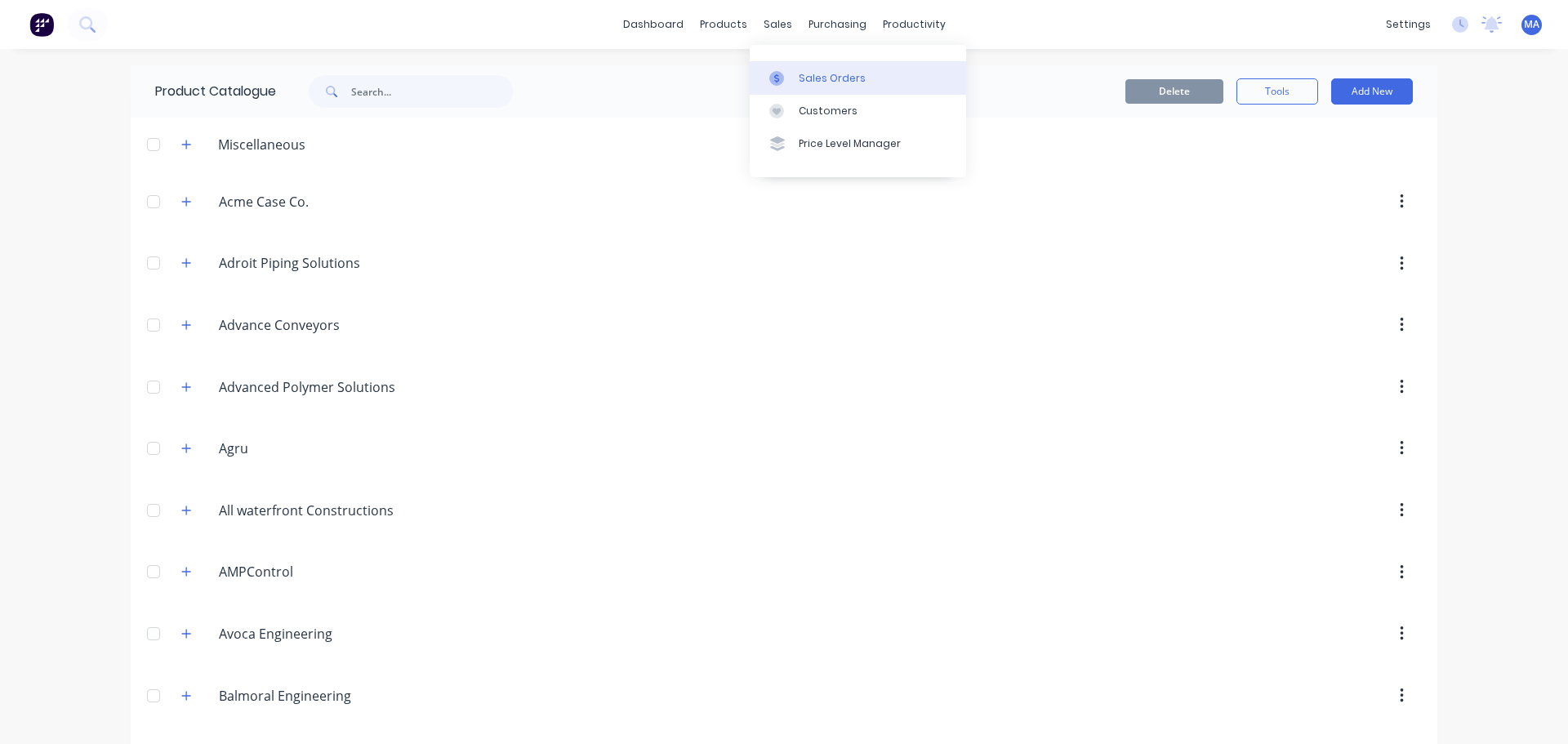
click at [784, 71] on icon at bounding box center [777, 78] width 15 height 15
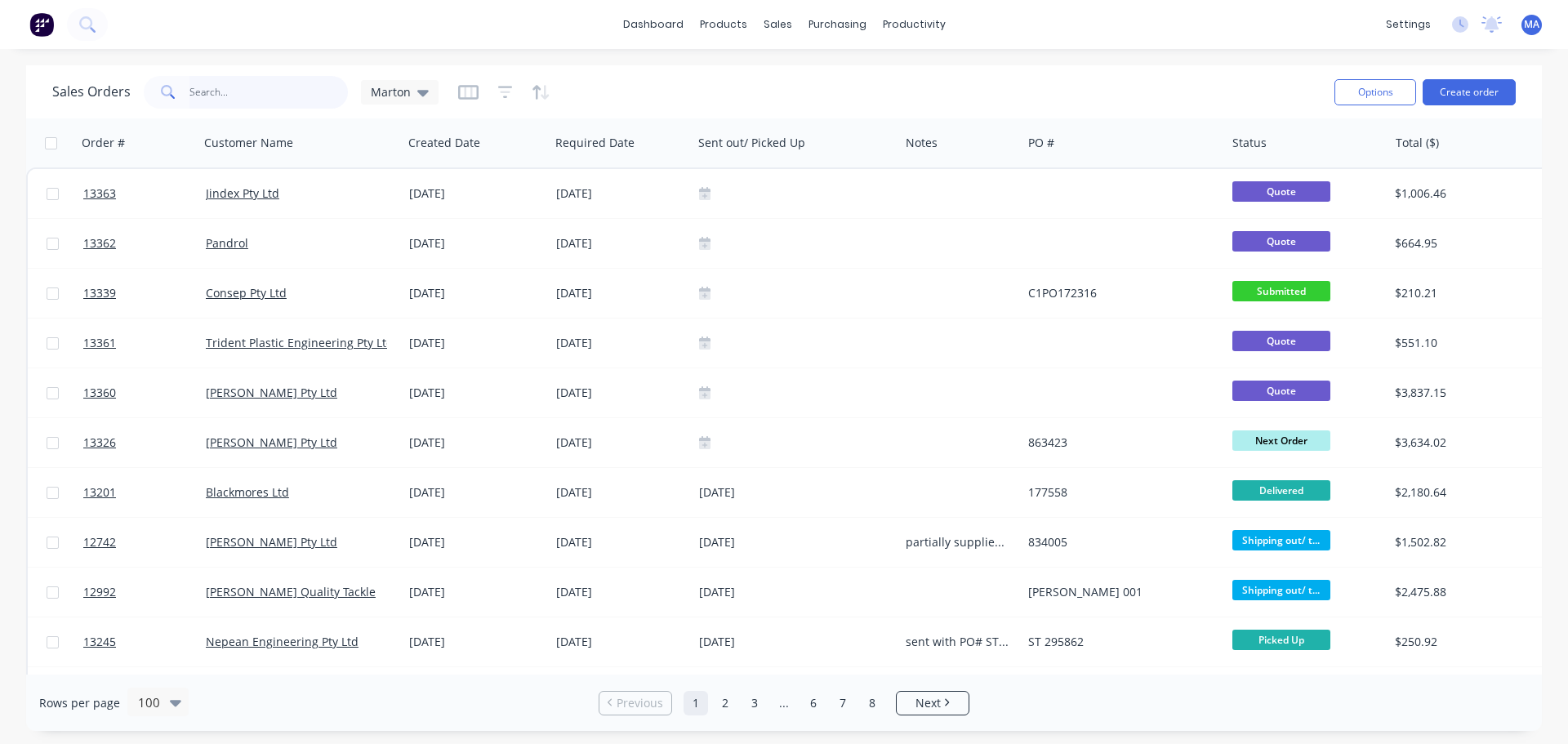
click at [298, 84] on input "text" at bounding box center [269, 92] width 159 height 33
click at [665, 89] on div "Sales Orders Marton" at bounding box center [687, 92] width 1269 height 40
click at [432, 57] on div "dashboard products sales purchasing productivity dashboard products Product Cat…" at bounding box center [784, 372] width 1568 height 744
click at [452, 59] on div "dashboard products sales purchasing productivity dashboard products Product Cat…" at bounding box center [784, 372] width 1568 height 744
drag, startPoint x: 909, startPoint y: 82, endPoint x: 862, endPoint y: 73, distance: 47.9
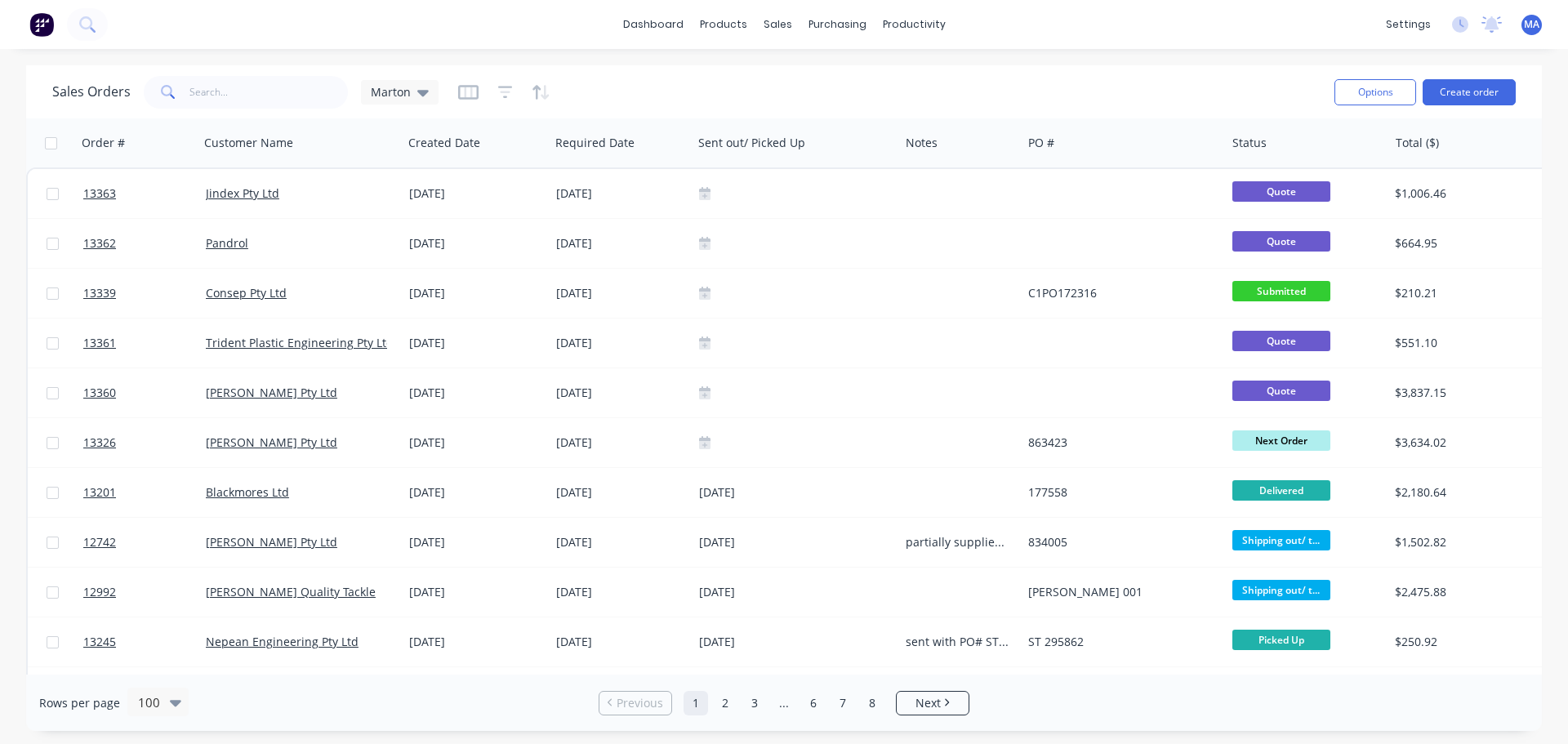
click at [909, 81] on div "Sales Orders Marton" at bounding box center [687, 92] width 1269 height 40
click at [751, 83] on div "Sales Orders Marton" at bounding box center [687, 92] width 1269 height 40
click at [748, 73] on div "Product Catalogue" at bounding box center [795, 78] width 102 height 15
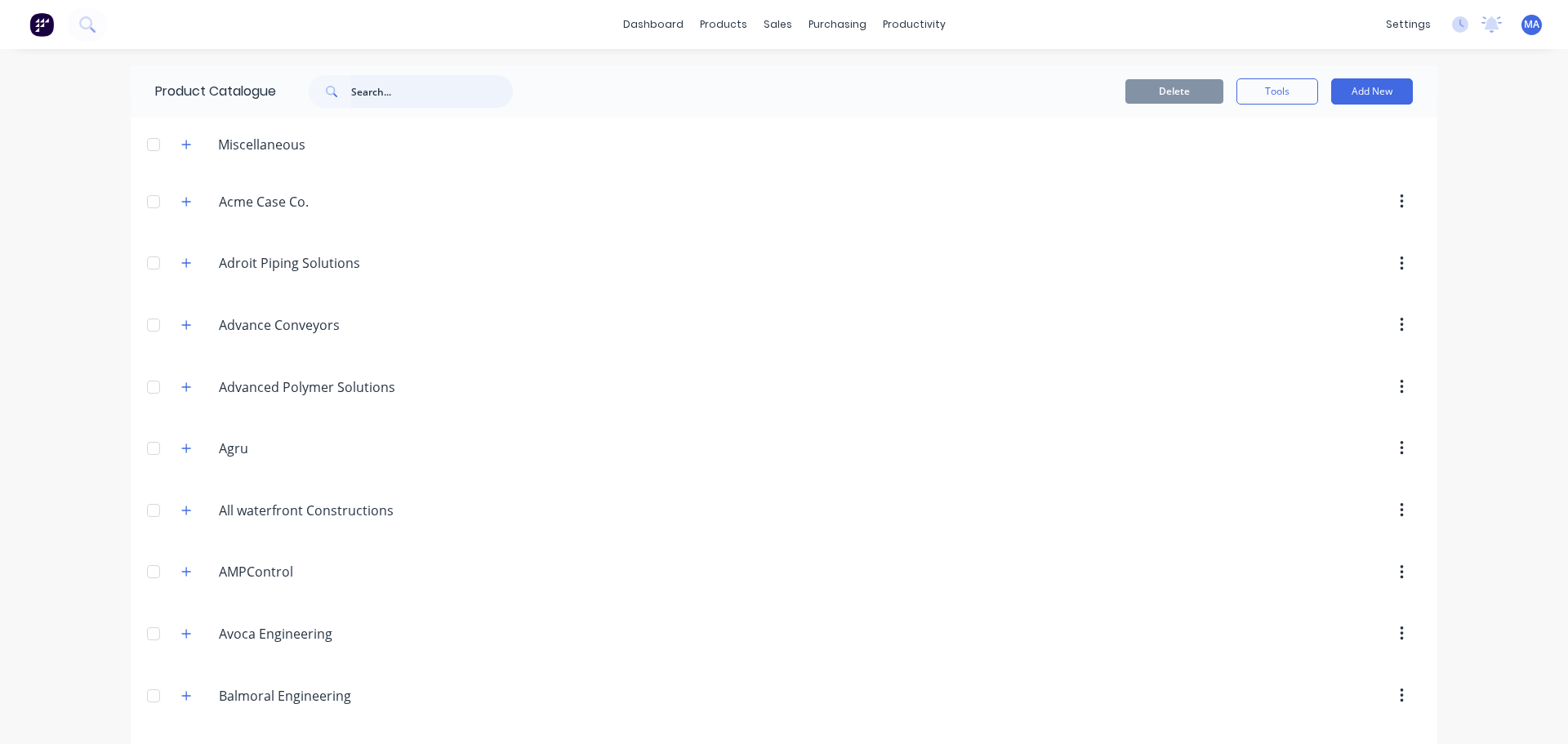
click at [414, 96] on input "text" at bounding box center [432, 91] width 161 height 33
click at [176, 144] on button "button" at bounding box center [186, 144] width 21 height 21
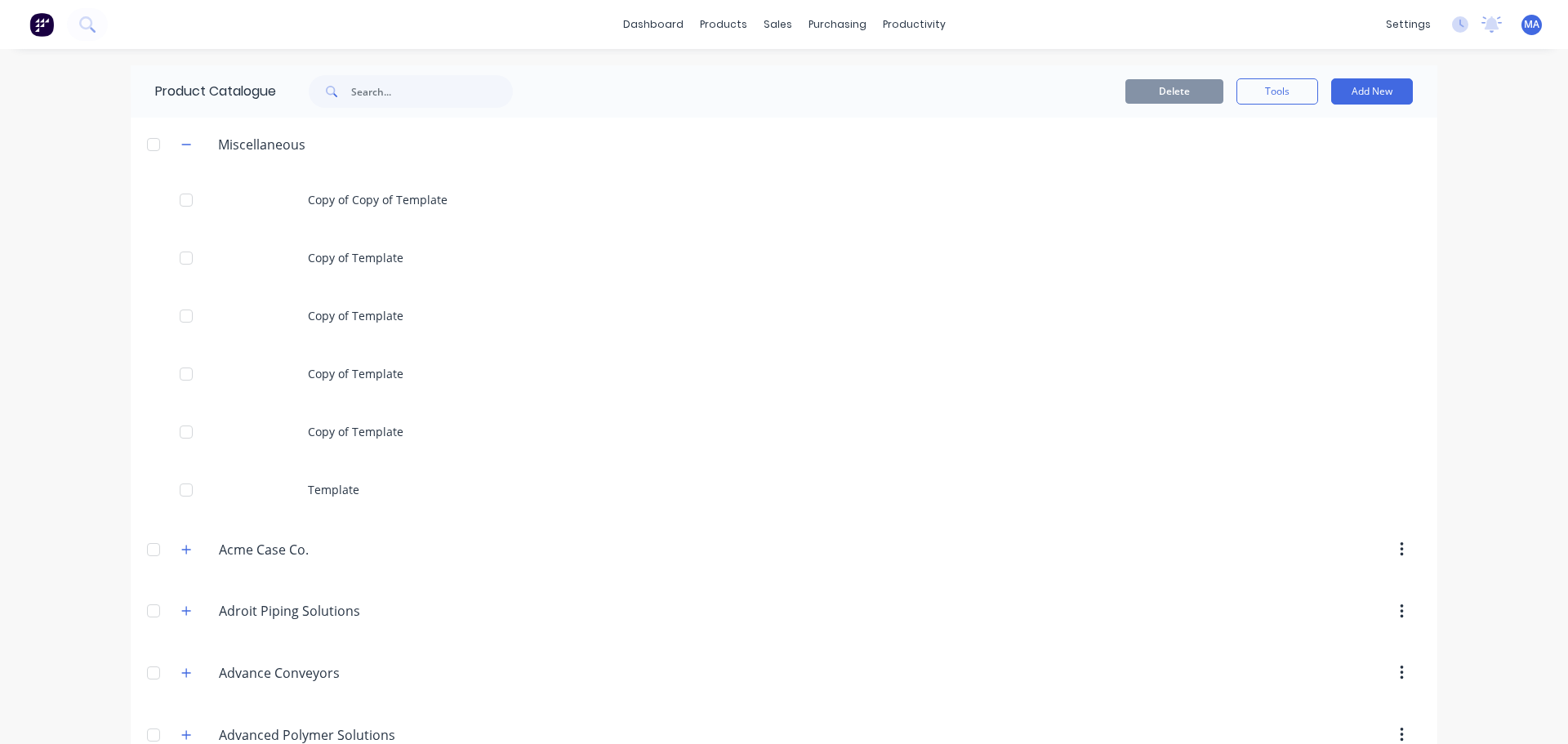
click at [147, 146] on div at bounding box center [153, 144] width 33 height 33
click at [1263, 85] on button "Tools" at bounding box center [1277, 92] width 82 height 26
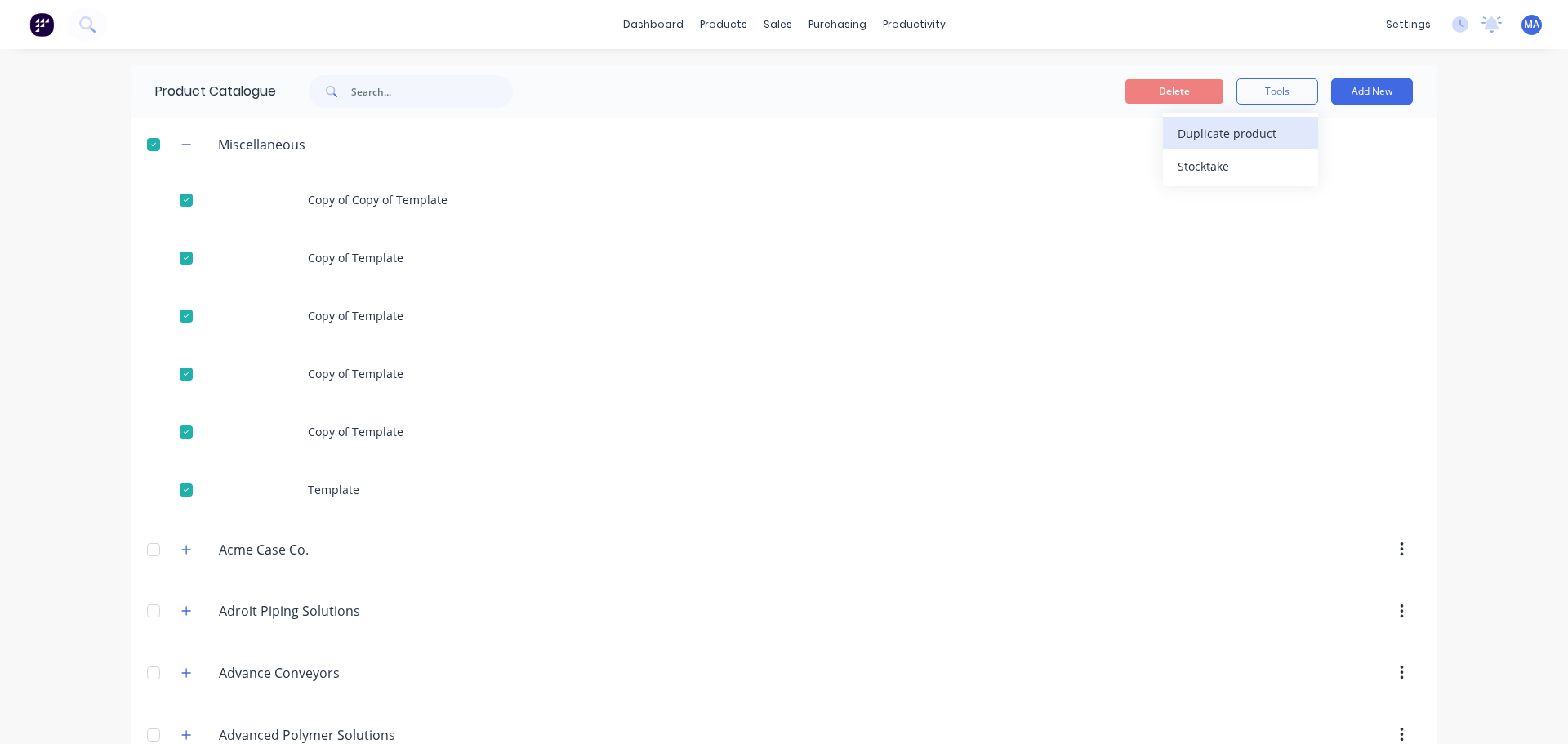
click at [1247, 128] on span "Duplicate product" at bounding box center [1238, 133] width 122 height 17
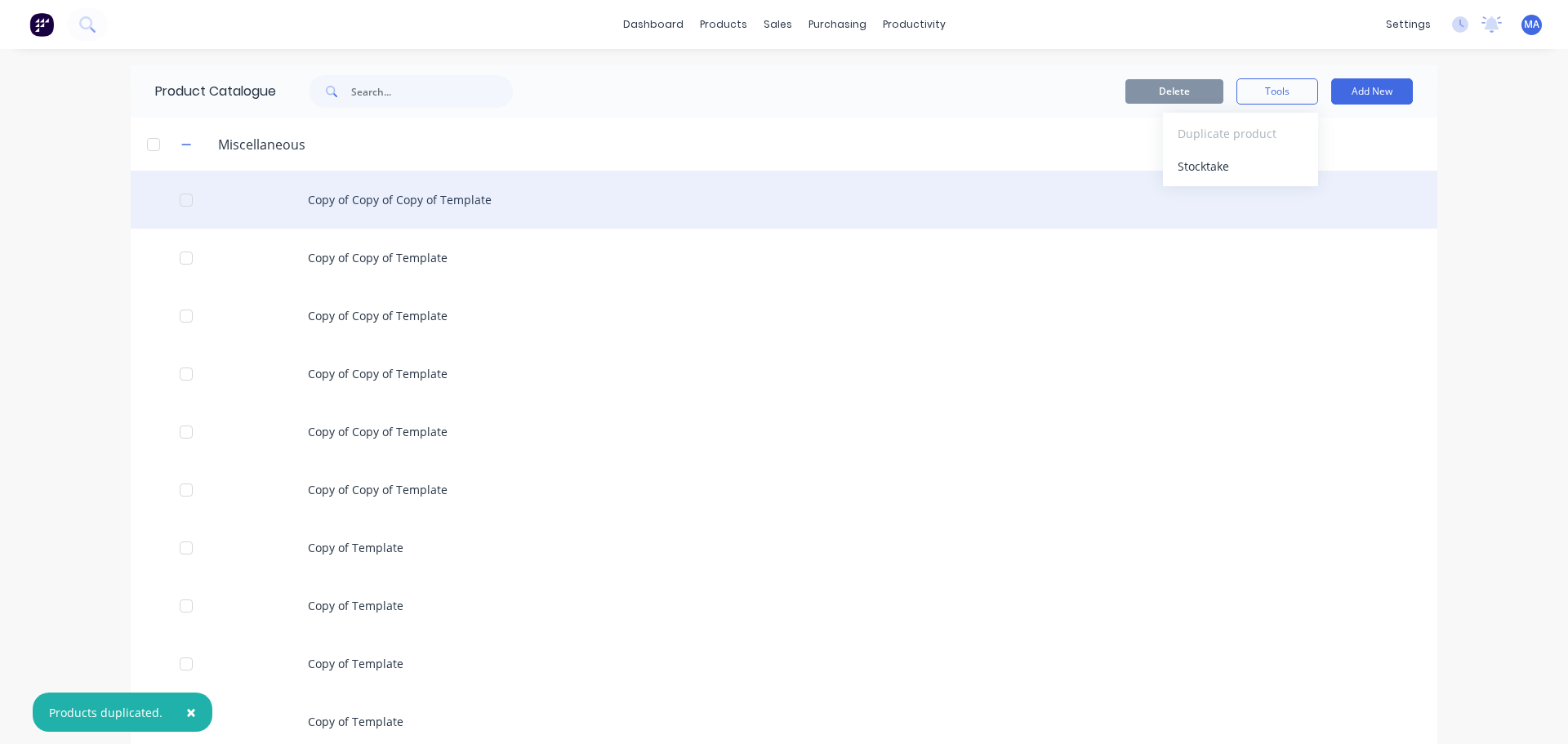
click at [389, 199] on div "Copy of Copy of Copy of Template" at bounding box center [784, 199] width 1307 height 58
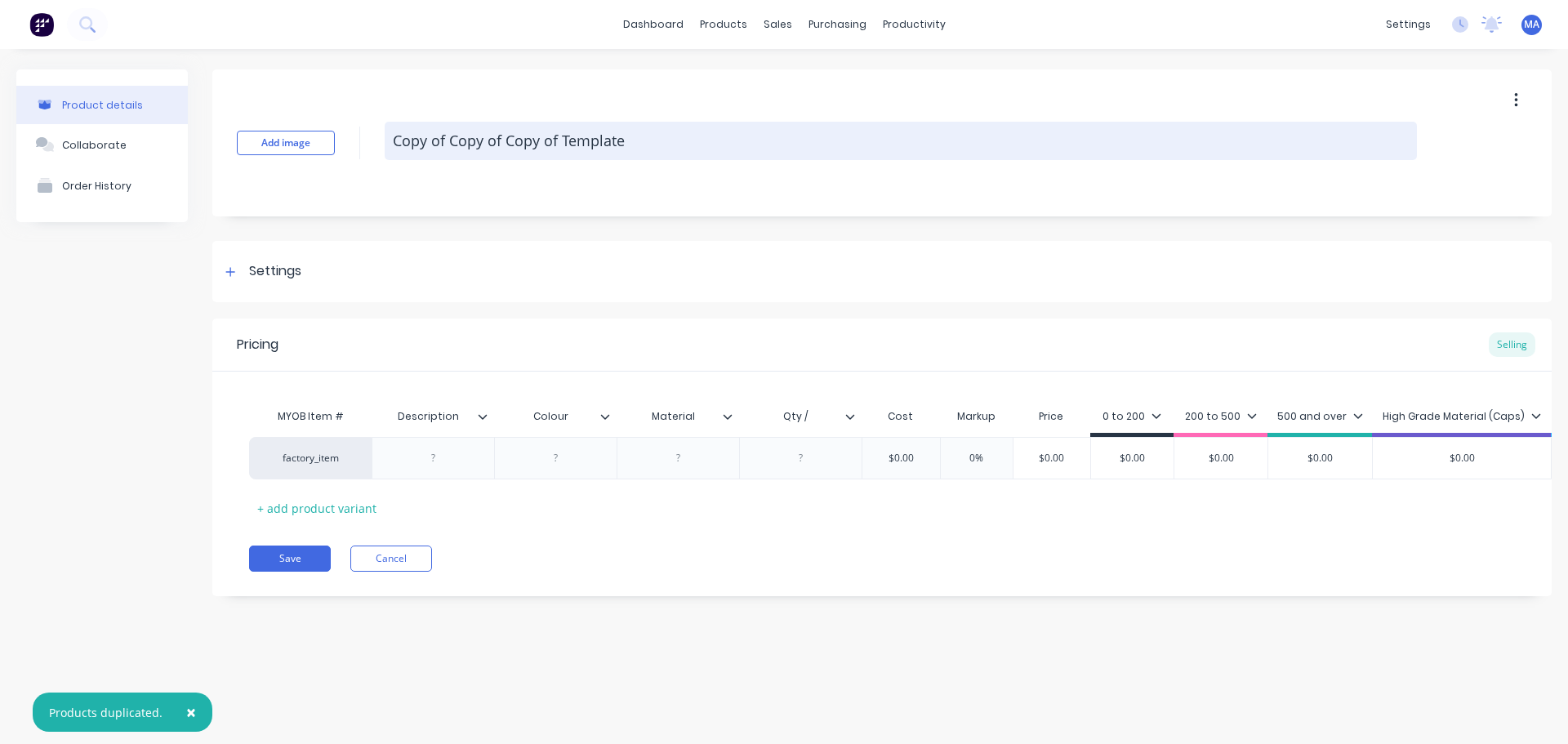
click at [517, 142] on textarea "Copy of Copy of Copy of Template" at bounding box center [900, 140] width 1032 height 39
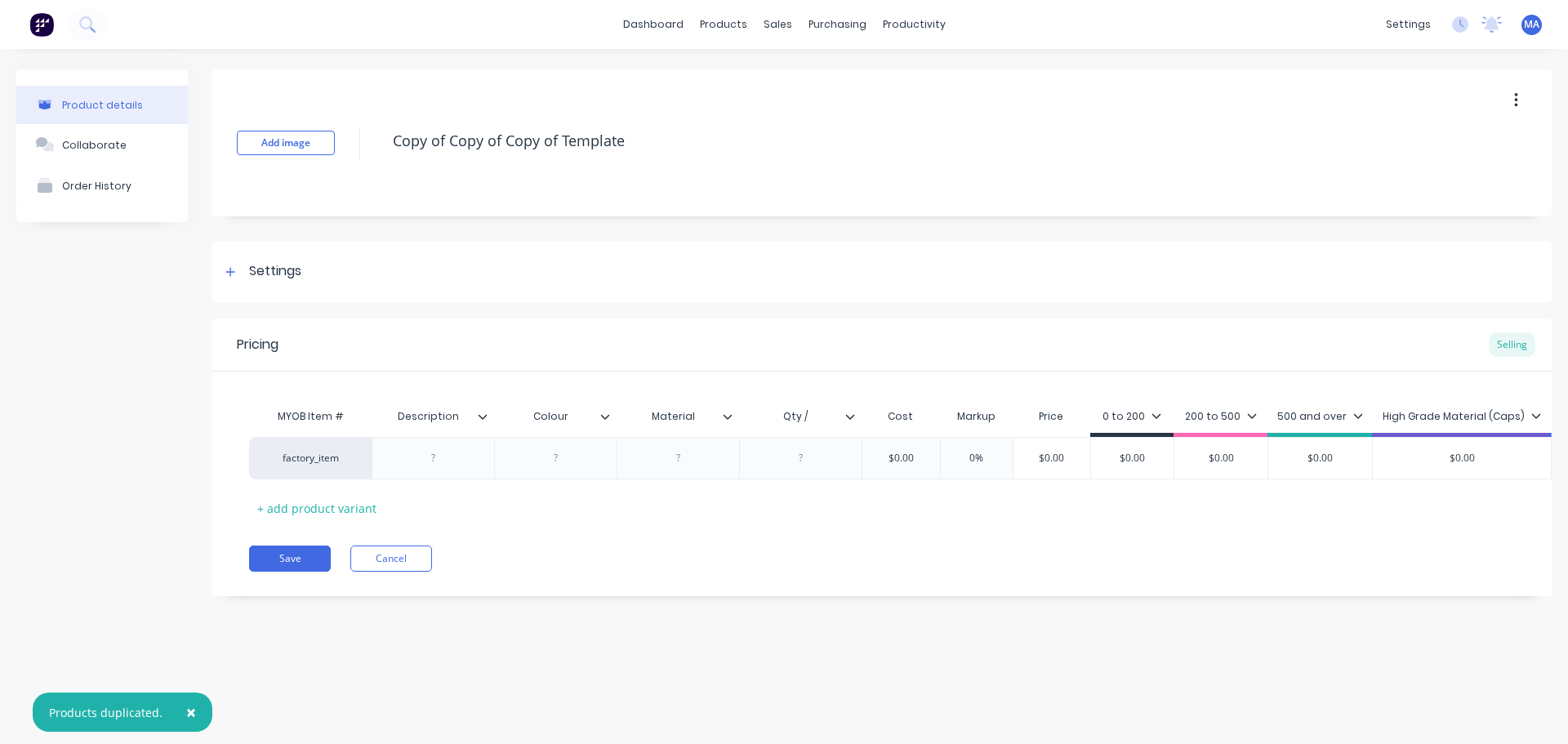
drag, startPoint x: 646, startPoint y: 136, endPoint x: 383, endPoint y: 139, distance: 263.0
click at [383, 139] on div "Add image Copy of Copy of Copy of Template" at bounding box center [881, 143] width 1339 height 147
type textarea "2080727514"
click at [282, 286] on div "Settings" at bounding box center [881, 272] width 1339 height 62
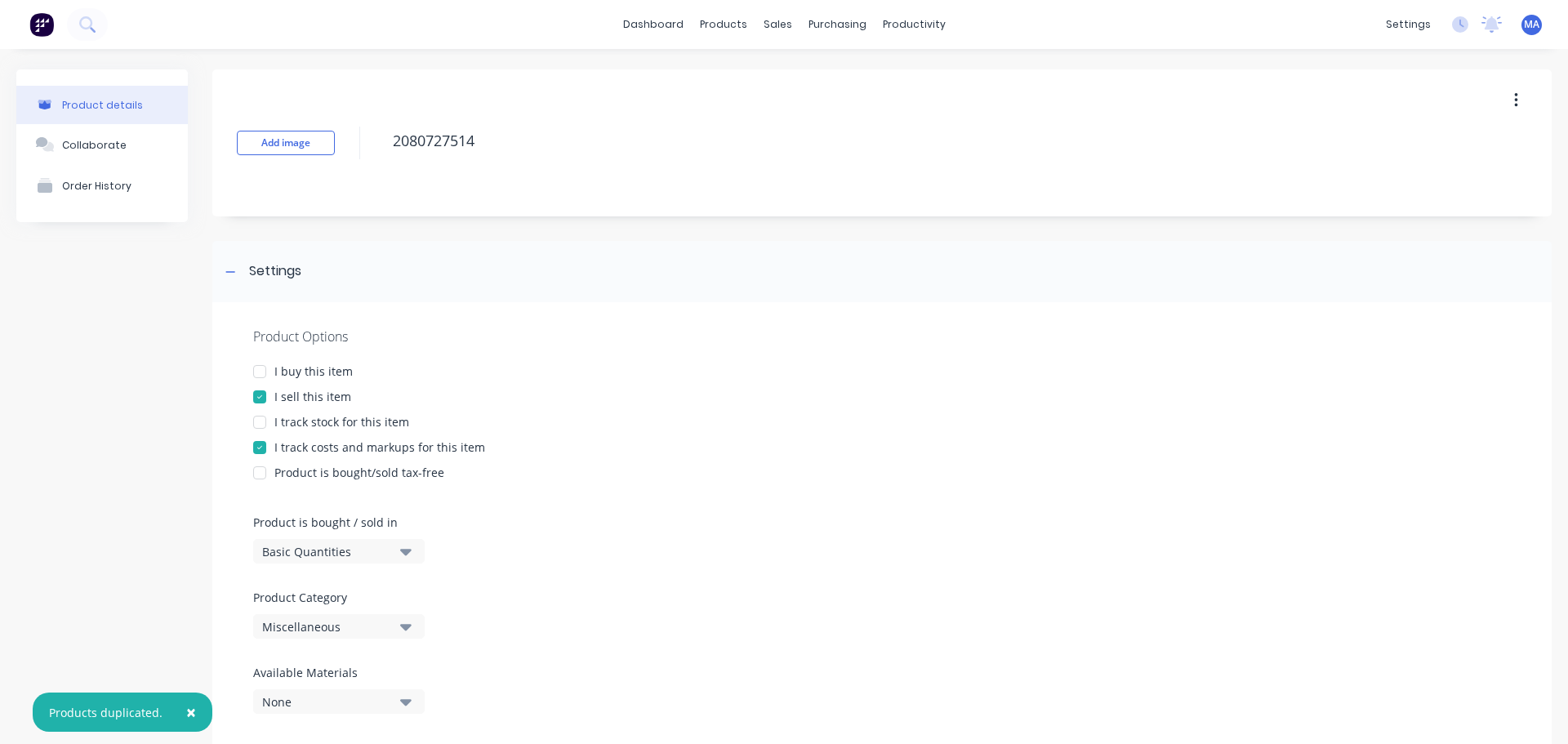
click at [323, 632] on div "Miscellaneous" at bounding box center [327, 626] width 130 height 17
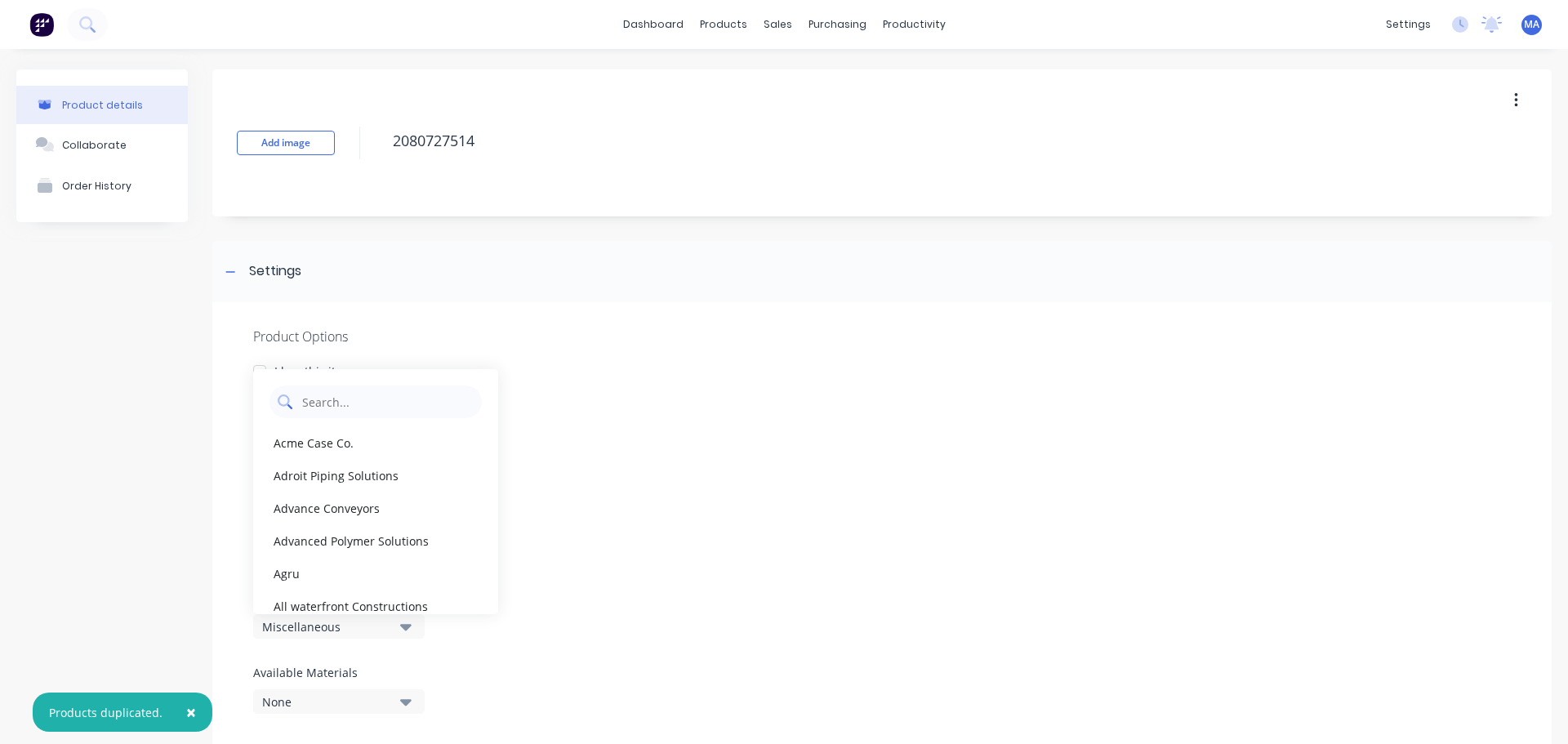
click at [376, 394] on Category "text" at bounding box center [387, 401] width 173 height 33
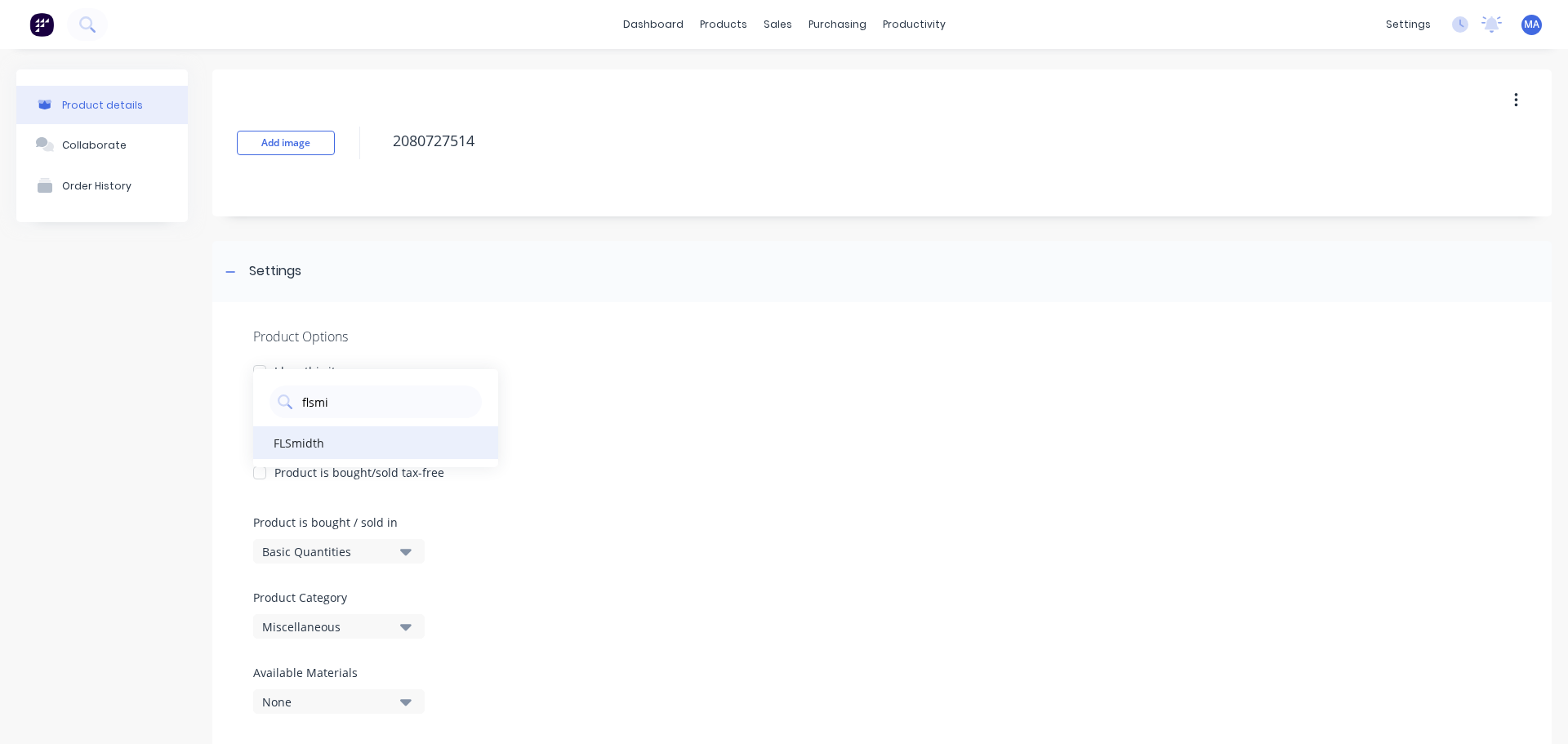
type Category "flsmi"
click at [334, 444] on div "FLSmidth" at bounding box center [375, 442] width 245 height 33
click at [248, 273] on div "Settings" at bounding box center [261, 272] width 81 height 21
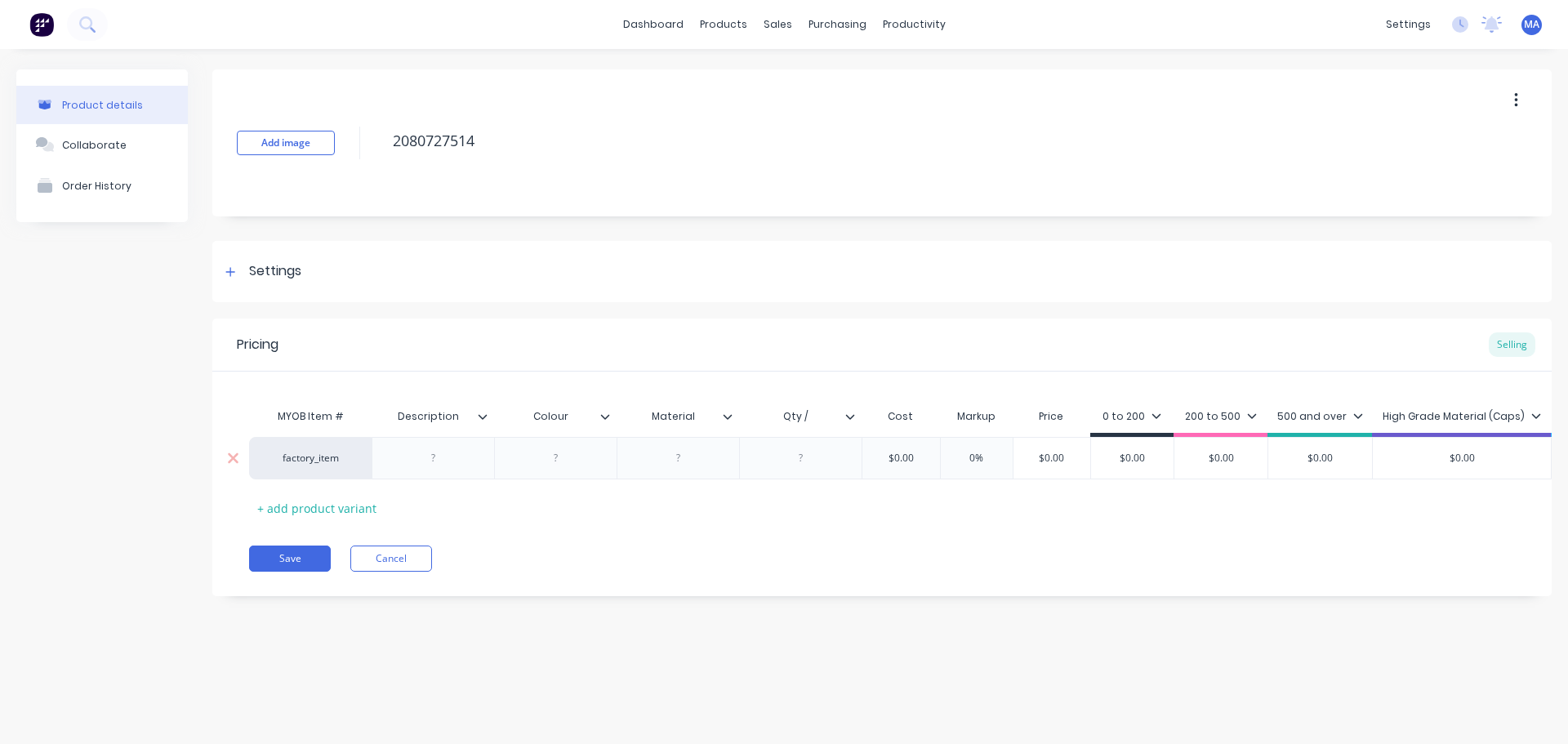
click at [443, 471] on div at bounding box center [432, 458] width 122 height 43
click at [421, 449] on div at bounding box center [434, 458] width 82 height 21
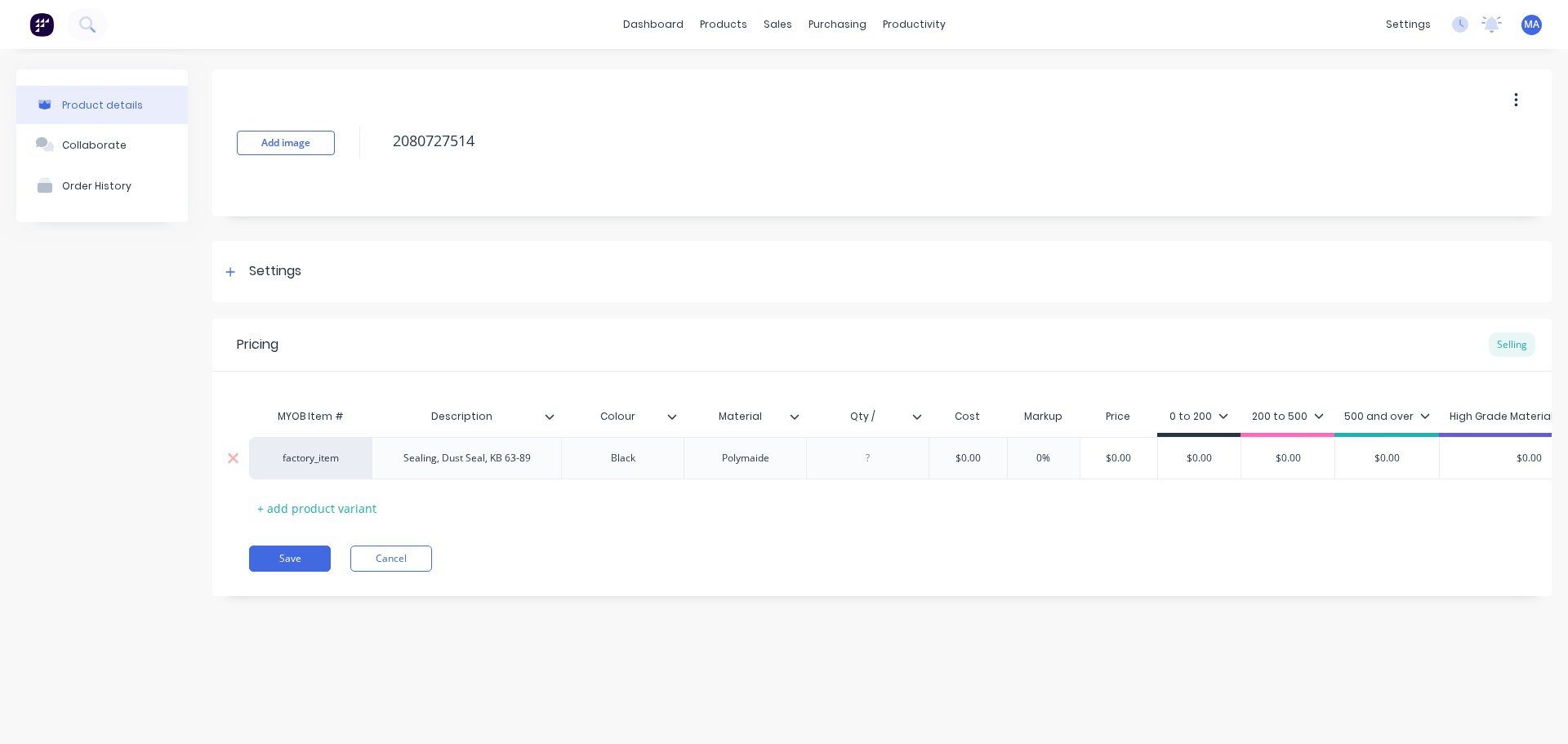
click at [740, 466] on div "Polymaide" at bounding box center [746, 458] width 82 height 21
click at [880, 450] on div at bounding box center [868, 458] width 82 height 21
click at [880, 417] on input "Qty /" at bounding box center [862, 416] width 112 height 15
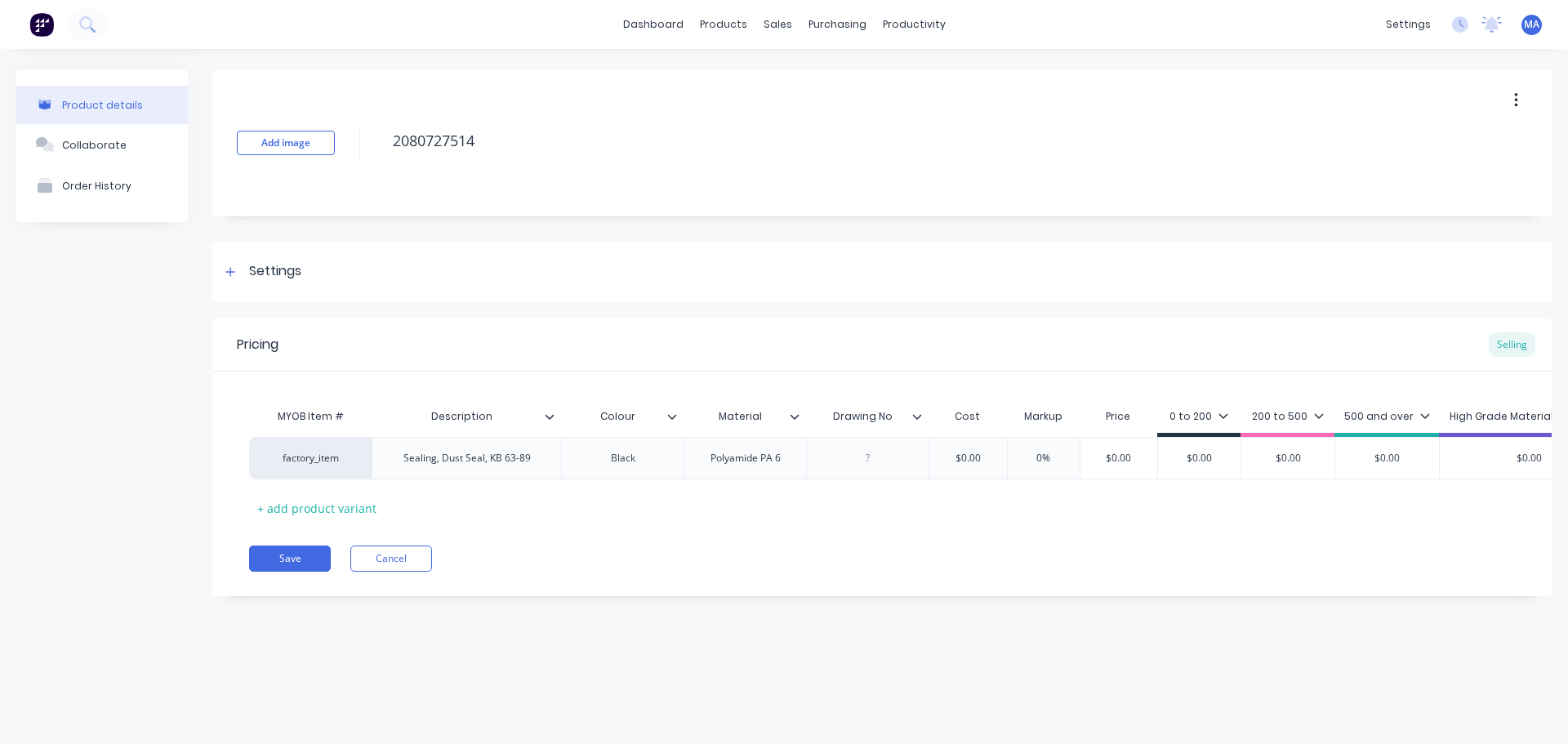
type input "Drawing No."
click at [894, 448] on div at bounding box center [867, 458] width 122 height 43
click at [888, 458] on div at bounding box center [868, 458] width 82 height 21
paste div
type input "$0.00"
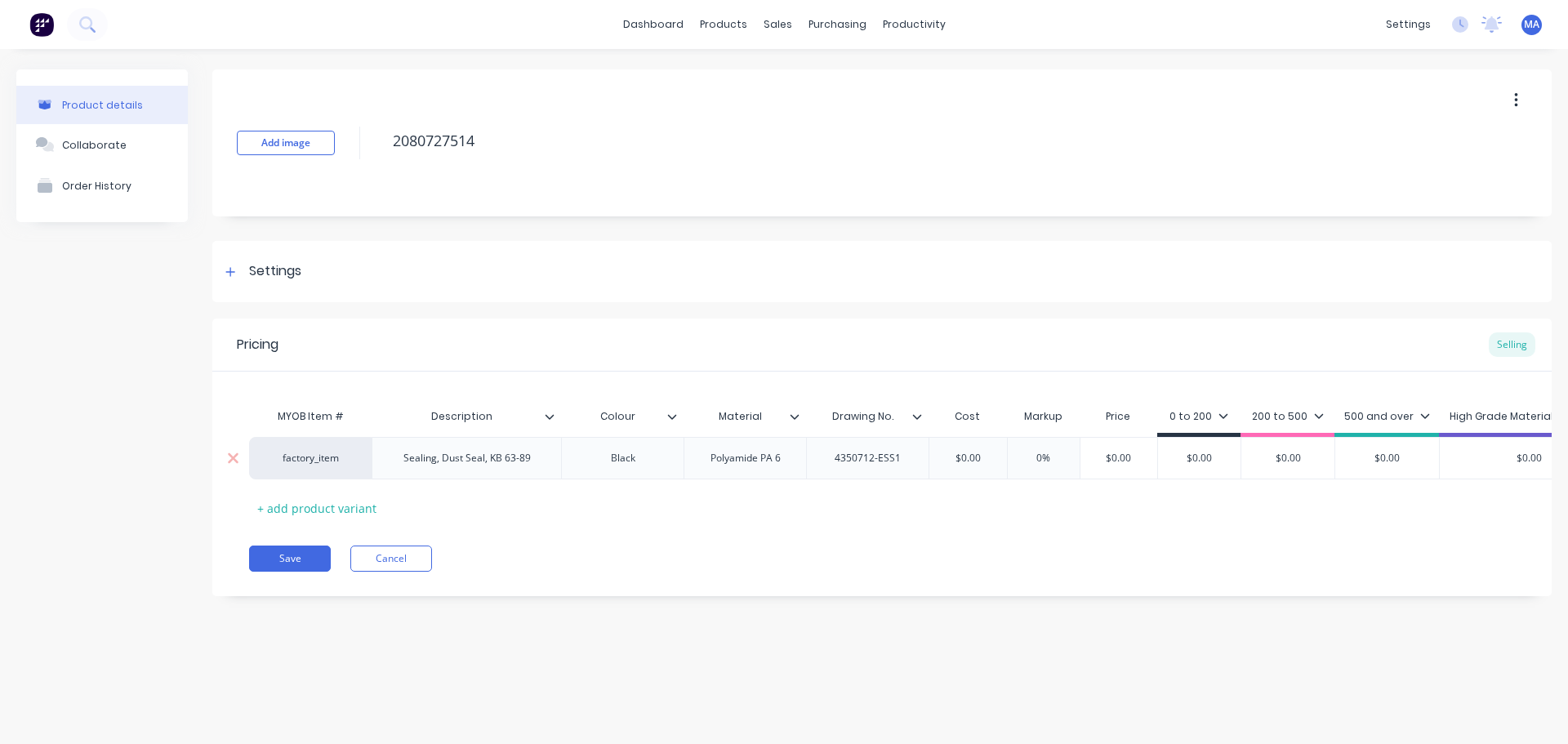
click at [976, 456] on input "$0.00" at bounding box center [968, 458] width 82 height 15
click at [976, 457] on input "$0.00" at bounding box center [968, 458] width 82 height 15
type input "$0.00"
click at [1197, 457] on input "$0.00" at bounding box center [1199, 458] width 83 height 15
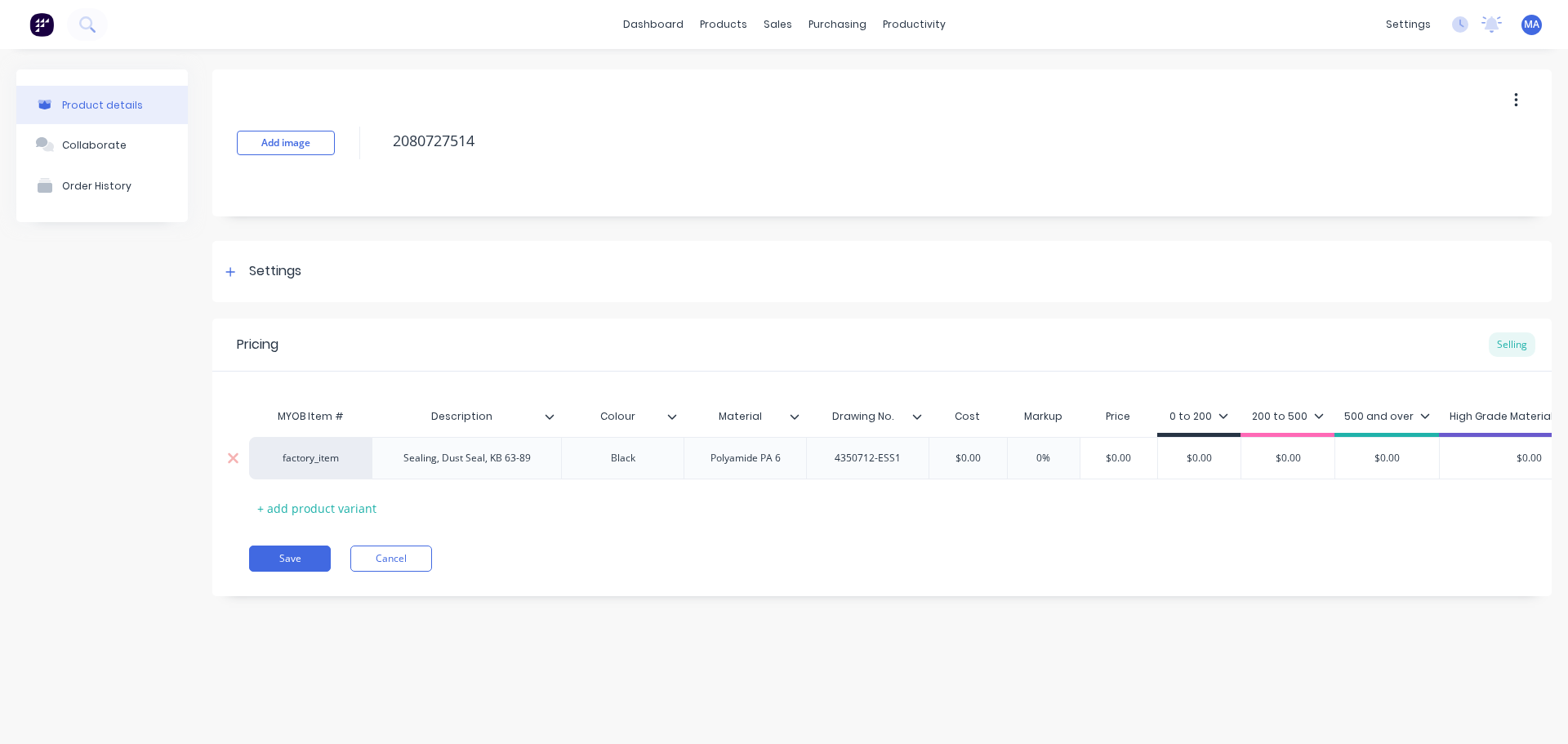
click at [1197, 457] on input "$0.00" at bounding box center [1199, 458] width 83 height 15
click at [1252, 425] on div "200 to 500" at bounding box center [1287, 418] width 94 height 15
click at [1269, 417] on div "200 to 500" at bounding box center [1288, 416] width 72 height 15
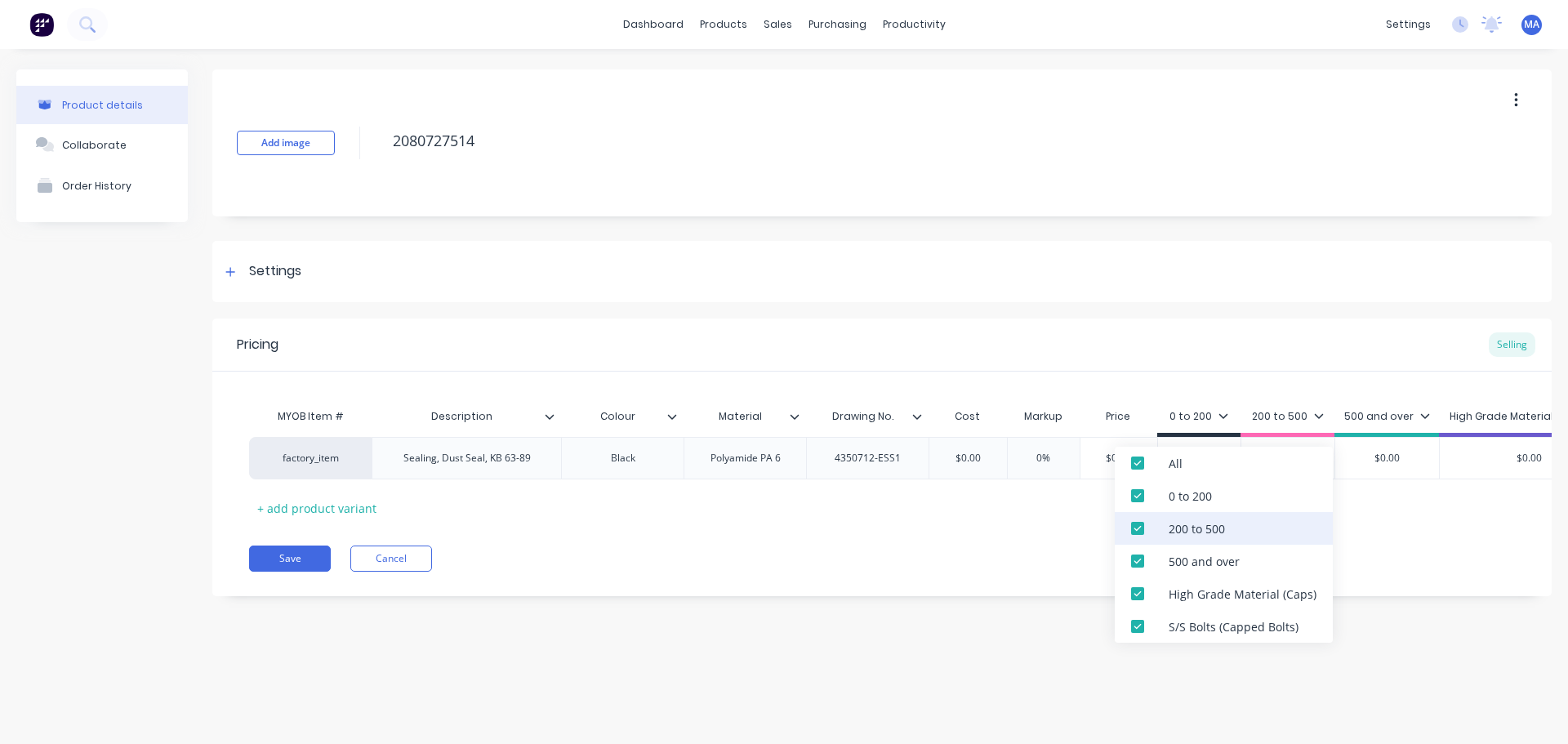
click at [1181, 532] on div "200 to 500" at bounding box center [1197, 529] width 57 height 17
drag, startPoint x: 1178, startPoint y: 562, endPoint x: 1178, endPoint y: 576, distance: 14.0
click at [1178, 564] on div "500 and over" at bounding box center [1204, 561] width 71 height 17
click at [1175, 601] on div "High Grade Material (Caps)" at bounding box center [1242, 594] width 147 height 17
click at [1177, 611] on div "S/S Bolts (Capped Bolts)" at bounding box center [1224, 626] width 218 height 33
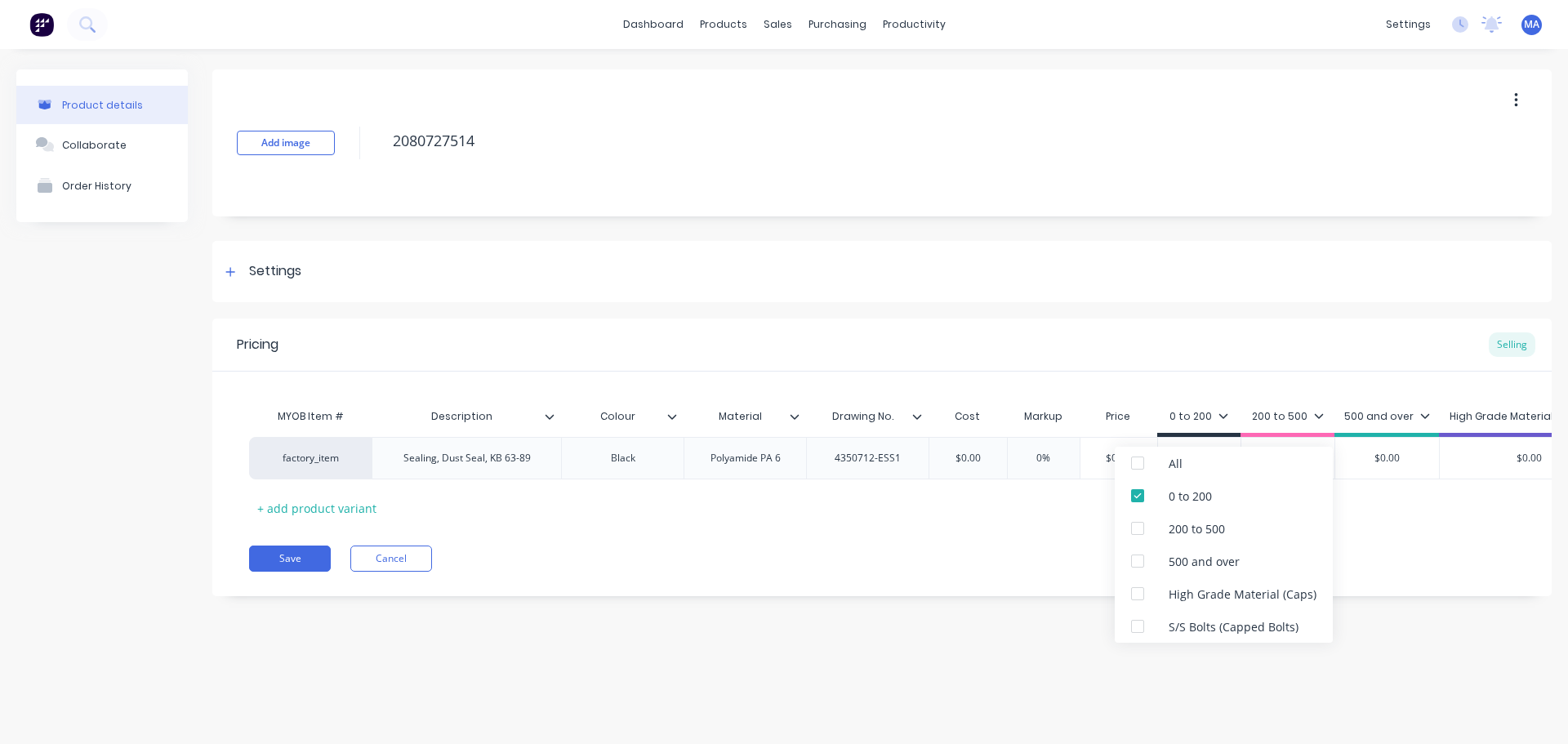
click at [1189, 352] on div "Pricing Selling" at bounding box center [881, 345] width 1339 height 53
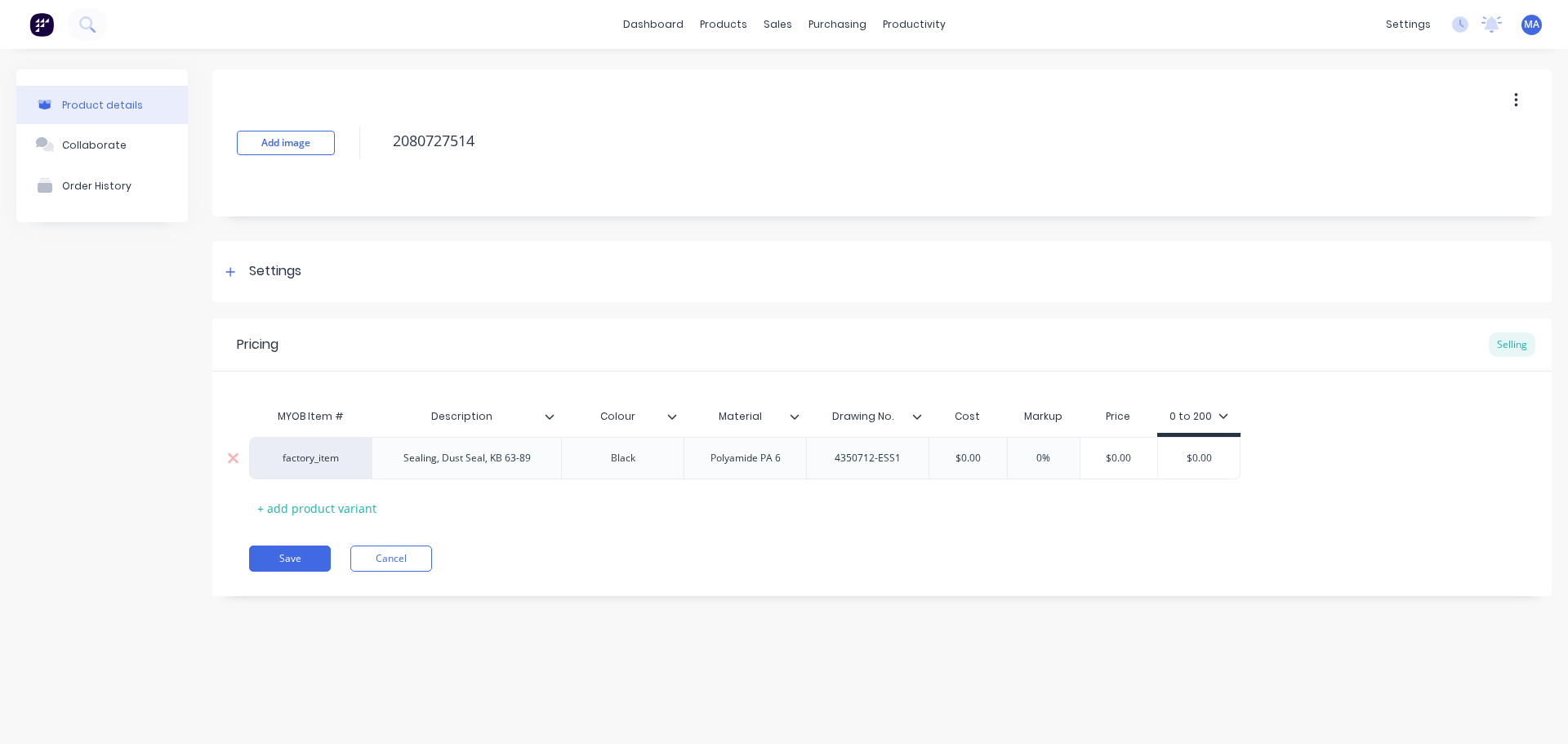
click at [1142, 460] on input "$0.00" at bounding box center [1119, 458] width 82 height 15
click at [1126, 456] on input "$0.00" at bounding box center [1119, 458] width 82 height 15
drag, startPoint x: 1115, startPoint y: 456, endPoint x: 1100, endPoint y: 455, distance: 15.0
click at [1100, 455] on input "$4715" at bounding box center [1132, 458] width 94 height 15
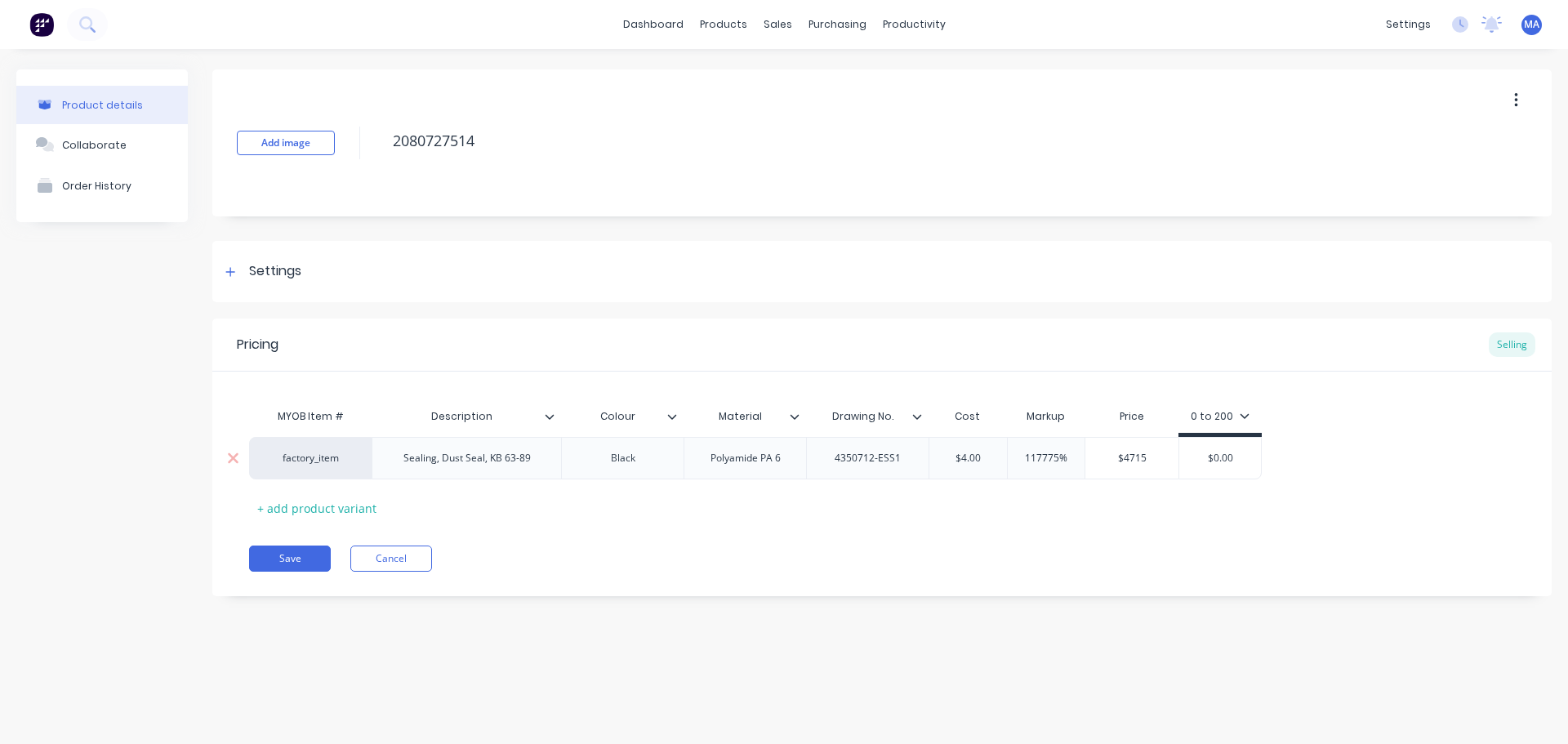
type input "$4715"
drag, startPoint x: 1232, startPoint y: 452, endPoint x: 1147, endPoint y: 446, distance: 85.2
click at [1148, 446] on div "factory_item Sealing, Dust Seal, KB 63-89 Black Polyamide PA 6 4350712-ESS1 $4.…" at bounding box center [755, 458] width 1012 height 43
paste input "4715"
type input "$4715"
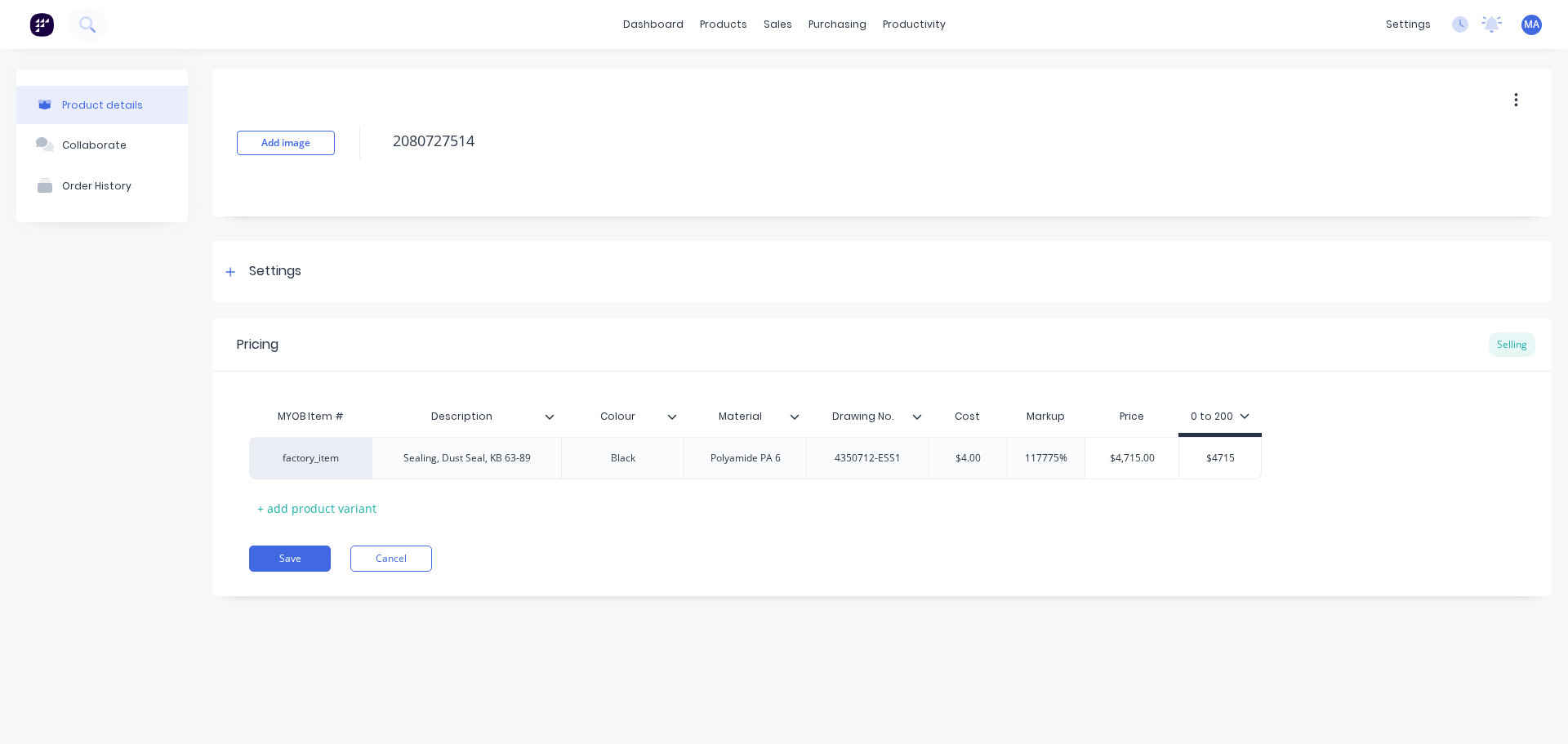
drag, startPoint x: 1132, startPoint y: 542, endPoint x: 856, endPoint y: 526, distance: 276.5
click at [1131, 542] on div "Pricing Selling MYOB Item # Description Colour Material Drawing No. Cost Markup…" at bounding box center [881, 457] width 1339 height 278
click at [112, 146] on div "Collaborate" at bounding box center [94, 144] width 65 height 12
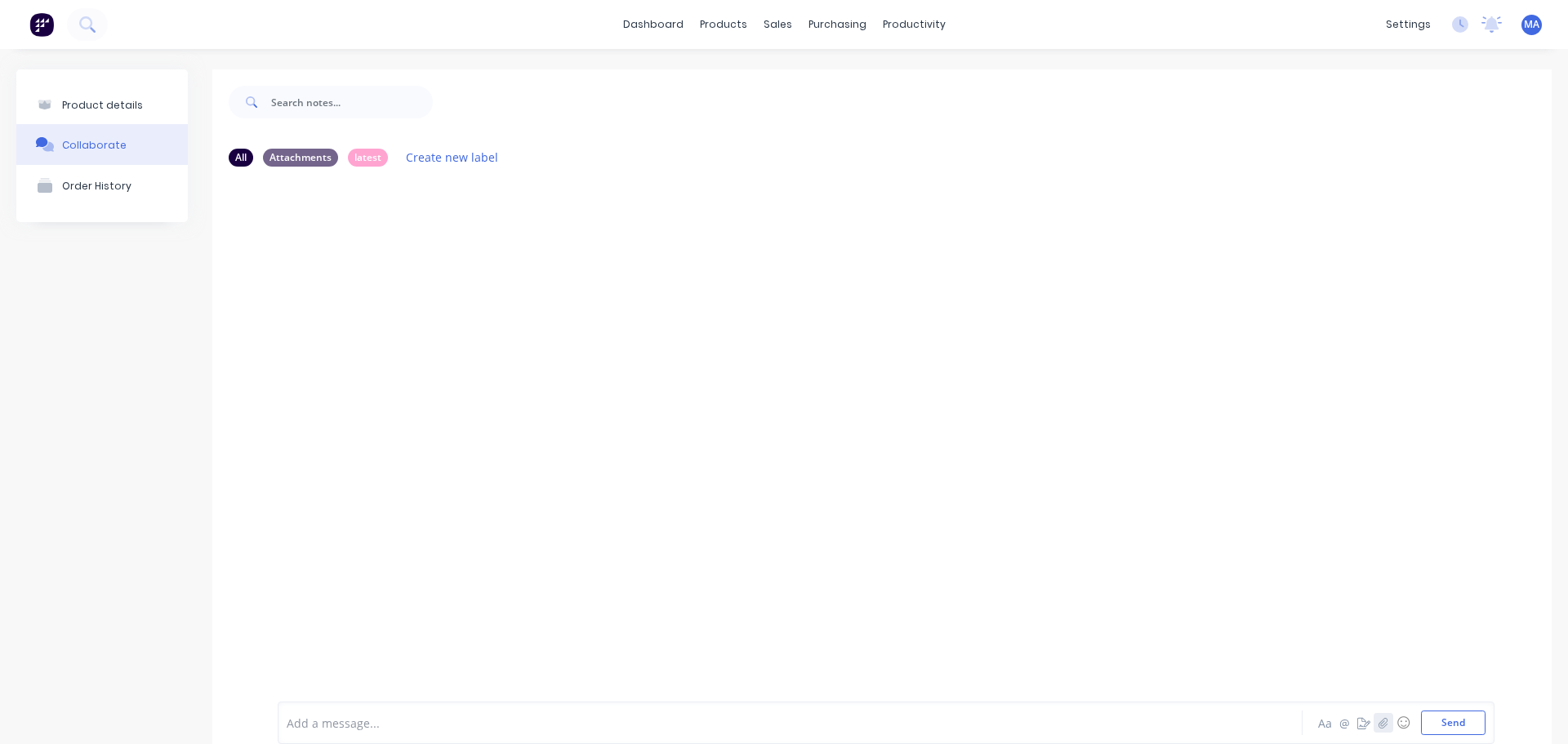
click at [1379, 726] on icon "button" at bounding box center [1384, 722] width 10 height 11
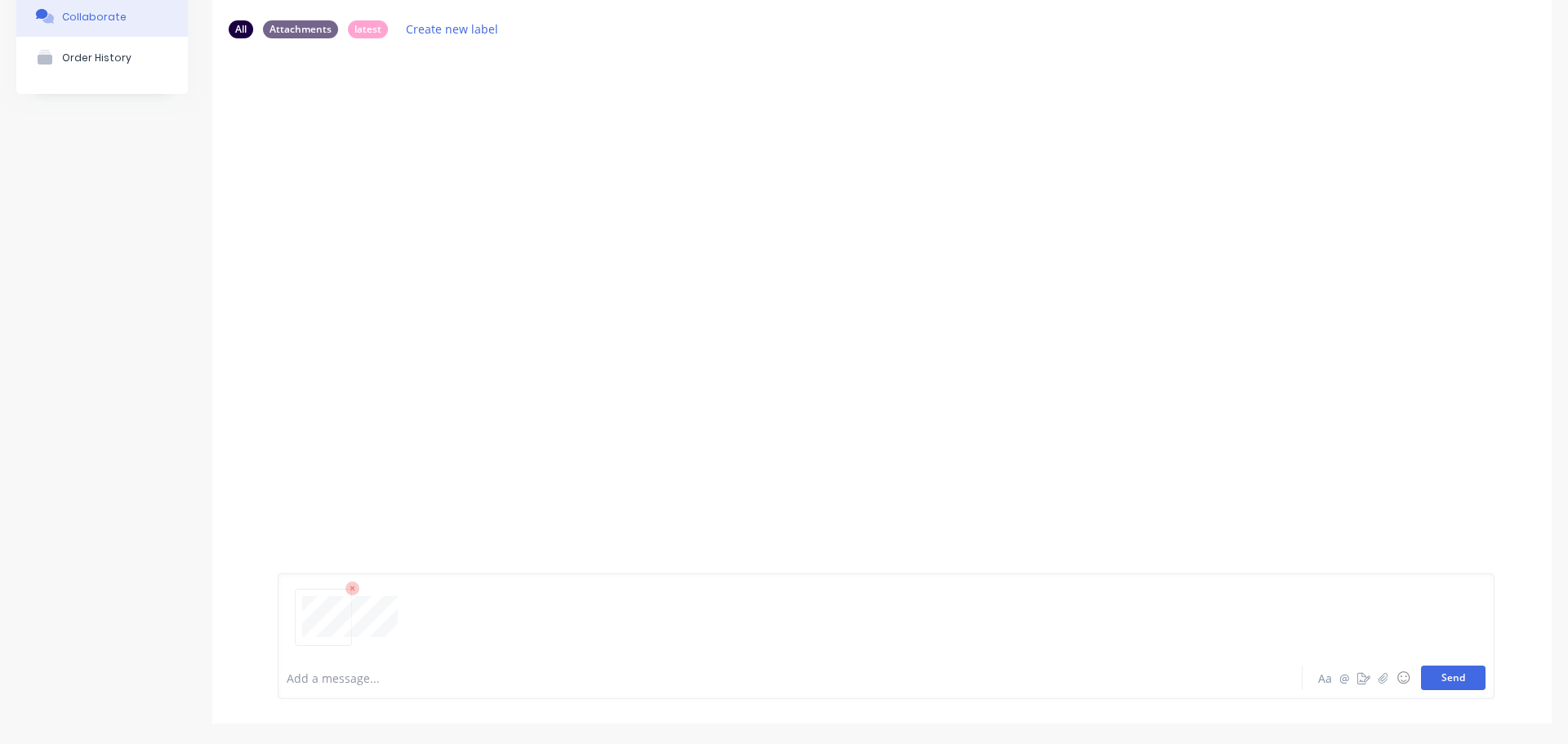
click at [1440, 666] on button "Send" at bounding box center [1454, 678] width 65 height 25
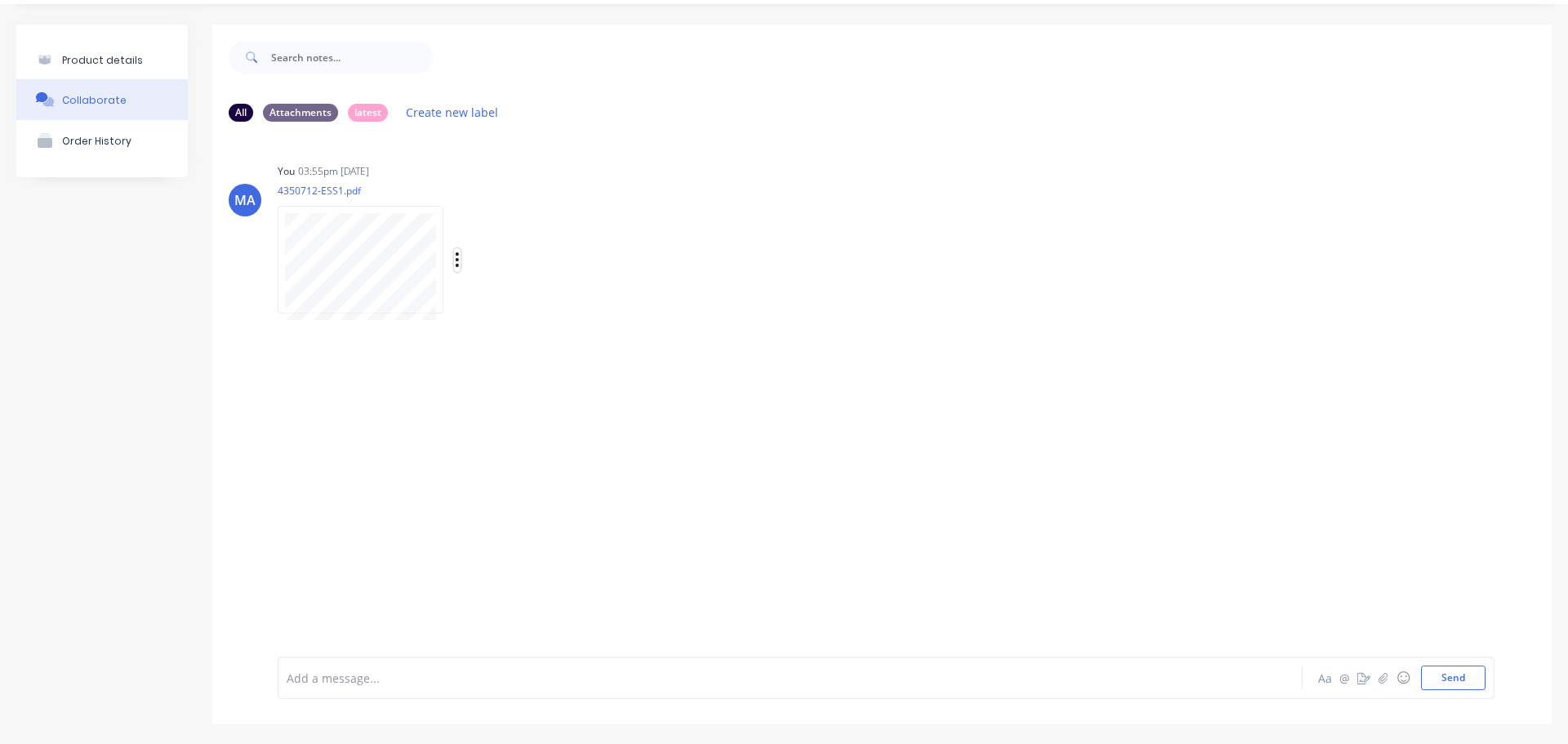
click at [454, 262] on button "button" at bounding box center [457, 260] width 7 height 24
click at [507, 298] on button "Auto-attach to new orders" at bounding box center [564, 304] width 184 height 39
drag, startPoint x: 706, startPoint y: 303, endPoint x: 732, endPoint y: 262, distance: 48.5
click at [722, 295] on label at bounding box center [722, 295] width 0 height 0
click at [697, 303] on input "checkbox" at bounding box center [690, 303] width 13 height 16
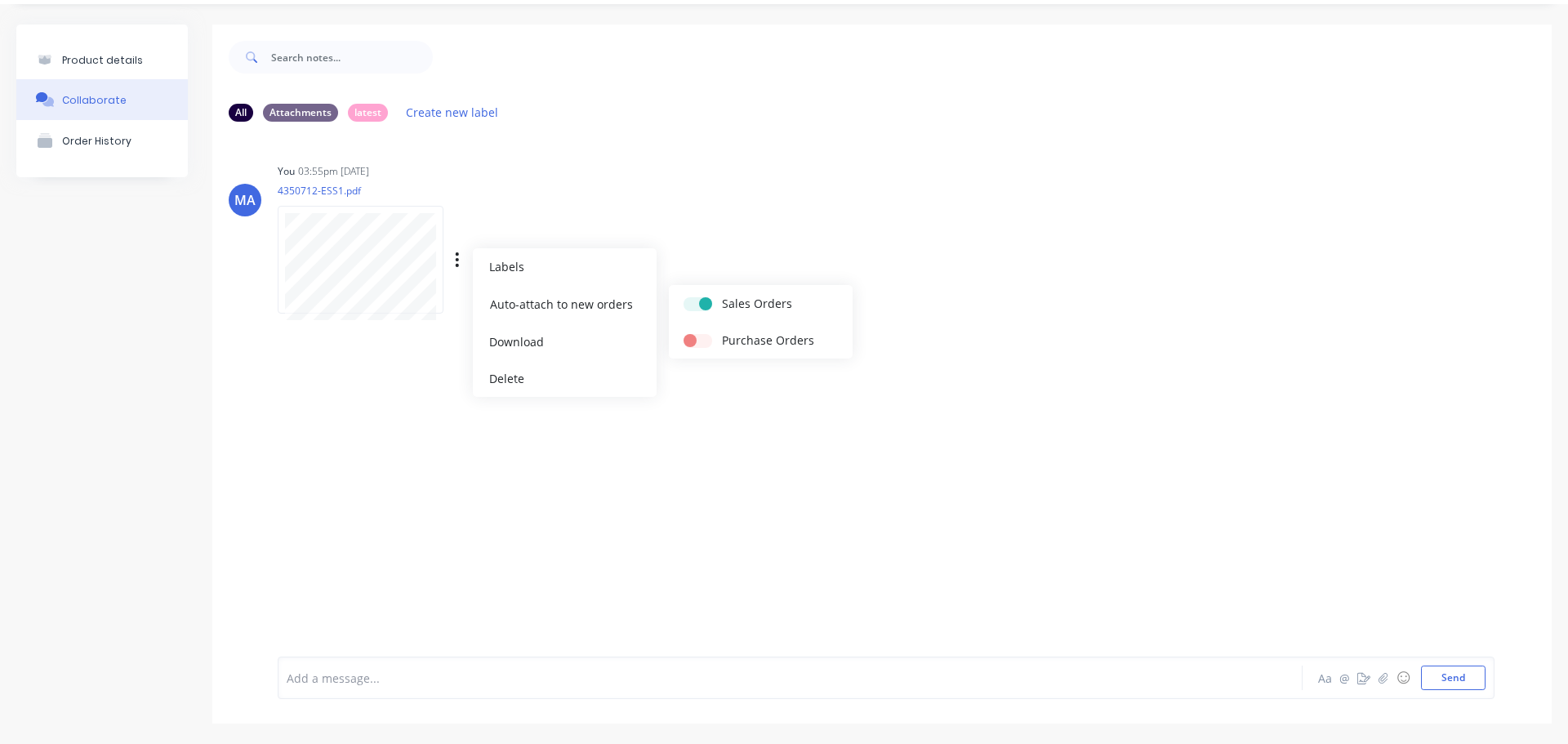
checkbox input "true"
click at [732, 261] on div "You 03:55pm [DATE] 4350712-ESS1.pdf Labels Auto-attach to new orders Sales Orde…" at bounding box center [533, 233] width 511 height 147
click at [143, 68] on button "Product details" at bounding box center [102, 60] width 171 height 39
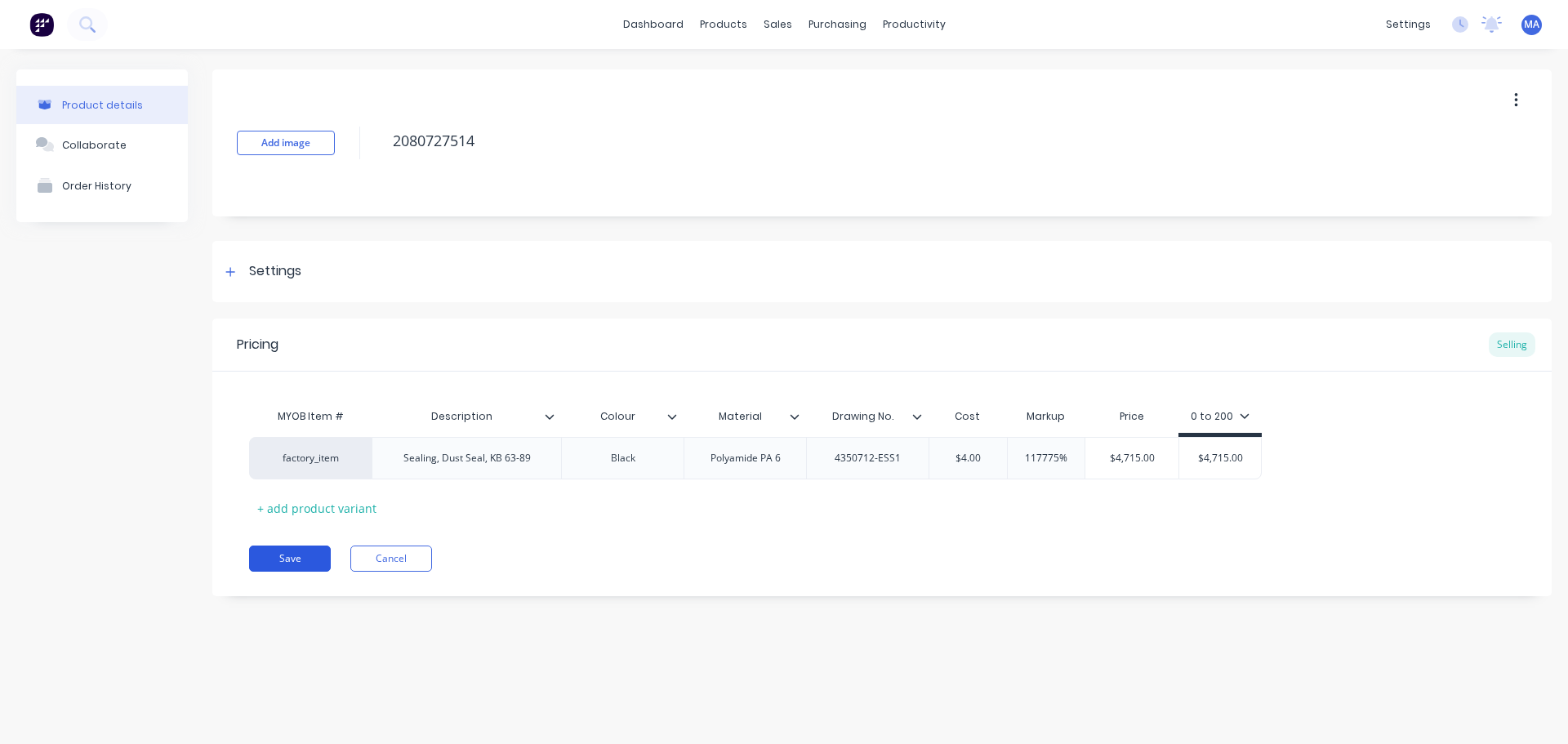
click at [314, 563] on button "Save" at bounding box center [290, 559] width 82 height 26
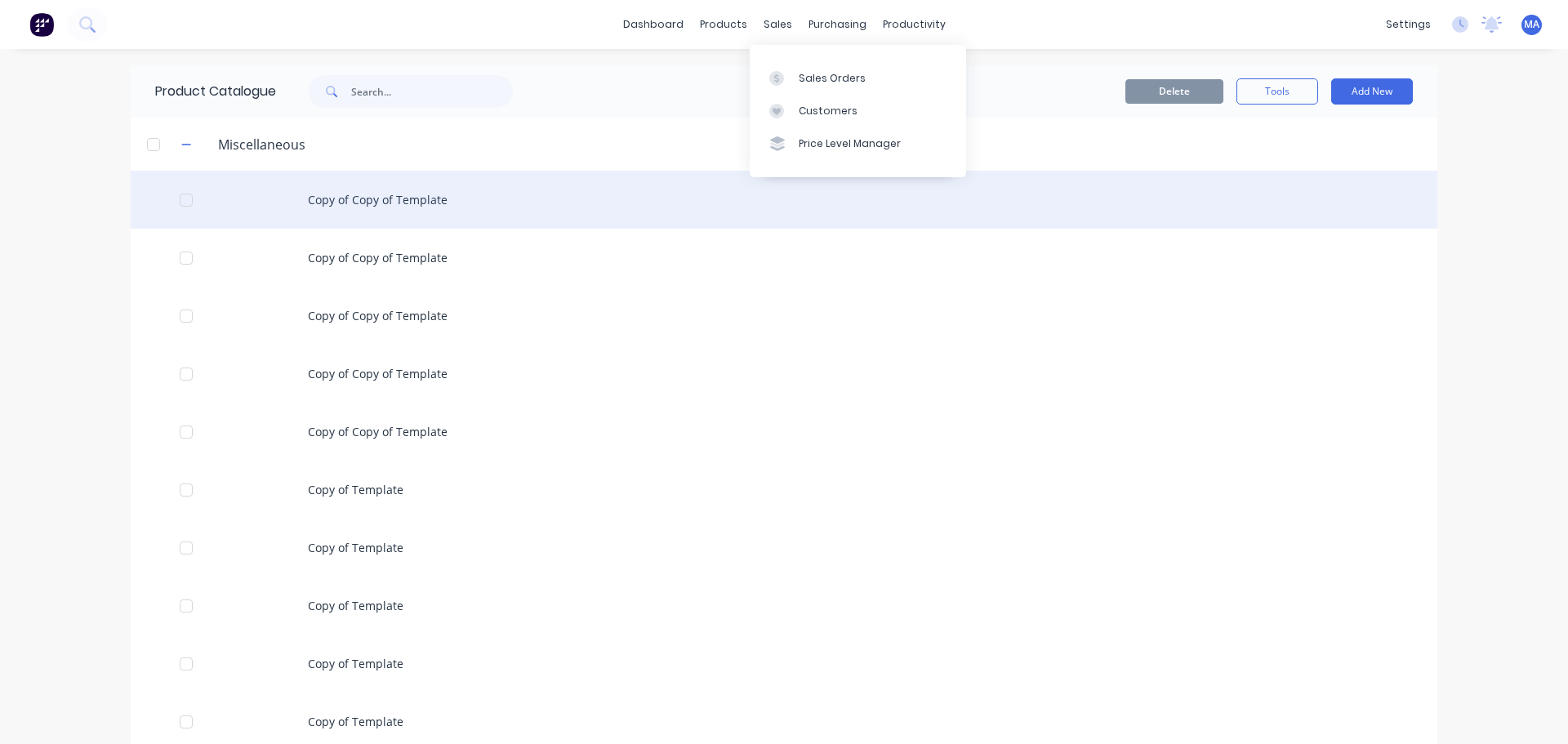
click at [307, 224] on div "Copy of Copy of Template" at bounding box center [784, 199] width 1307 height 58
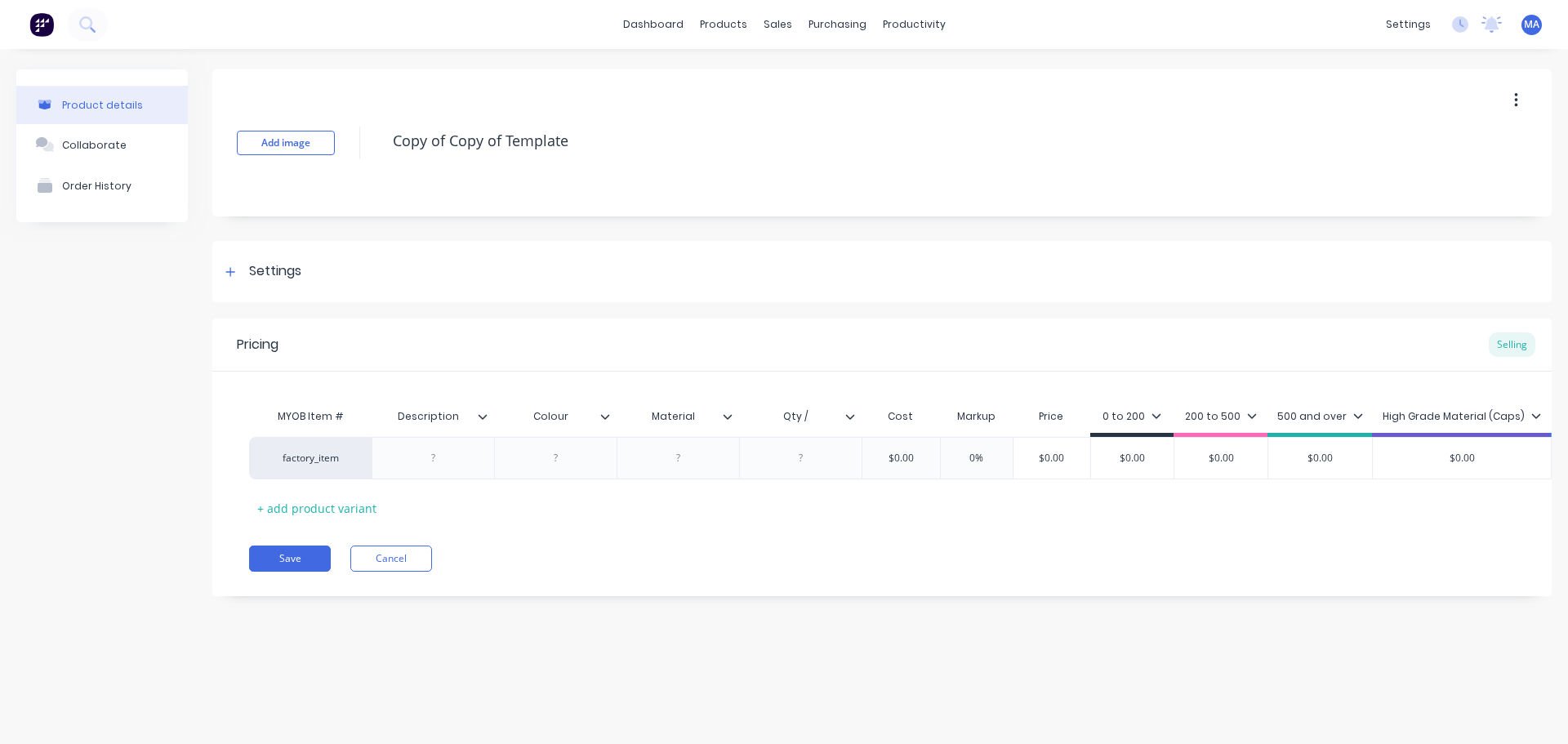
click at [577, 110] on div "Add image Copy of Copy of Template" at bounding box center [881, 143] width 1339 height 147
drag, startPoint x: 598, startPoint y: 125, endPoint x: 379, endPoint y: 138, distance: 219.4
click at [379, 138] on div "Add image Copy of Copy of Template" at bounding box center [881, 143] width 1339 height 147
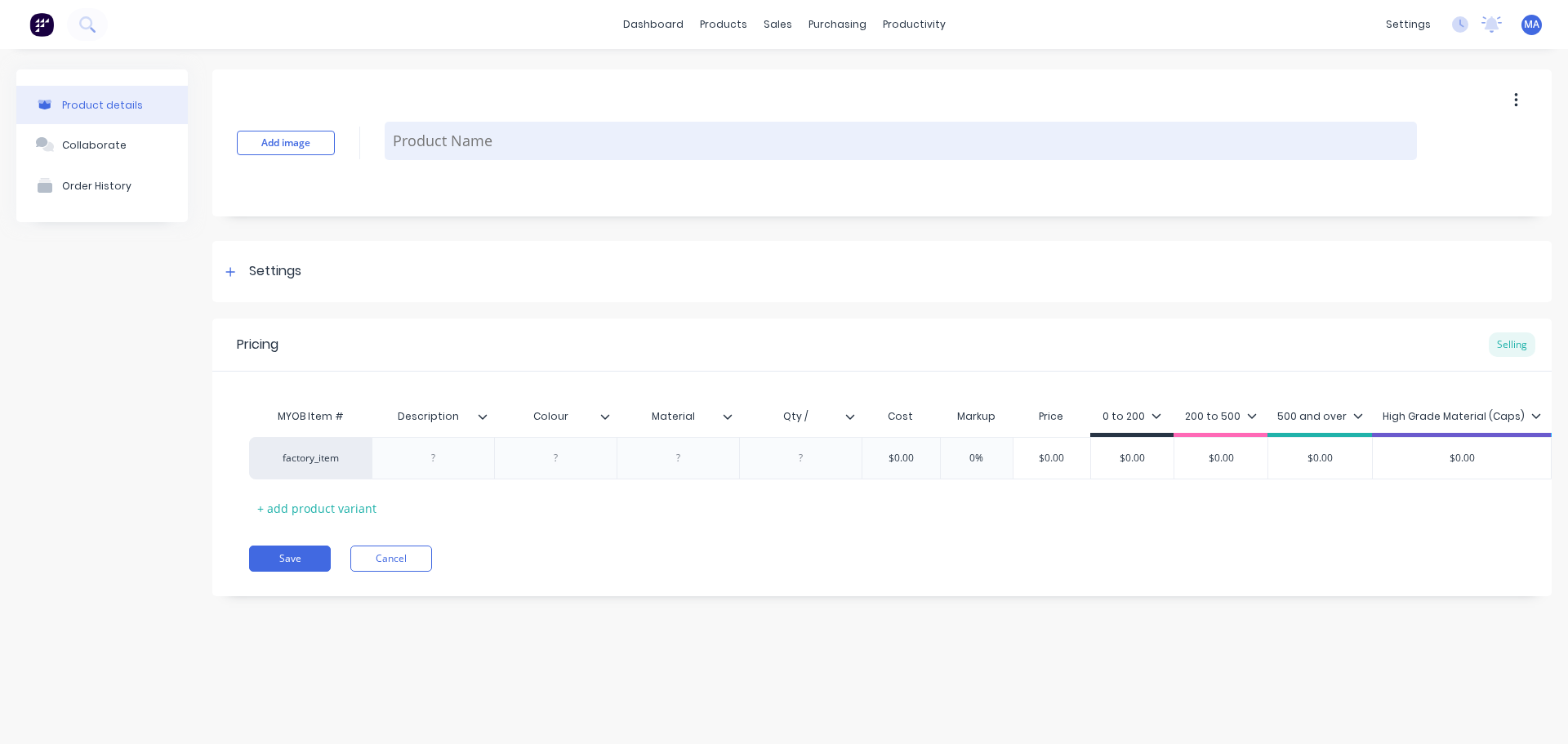
click at [448, 143] on textarea at bounding box center [900, 140] width 1032 height 39
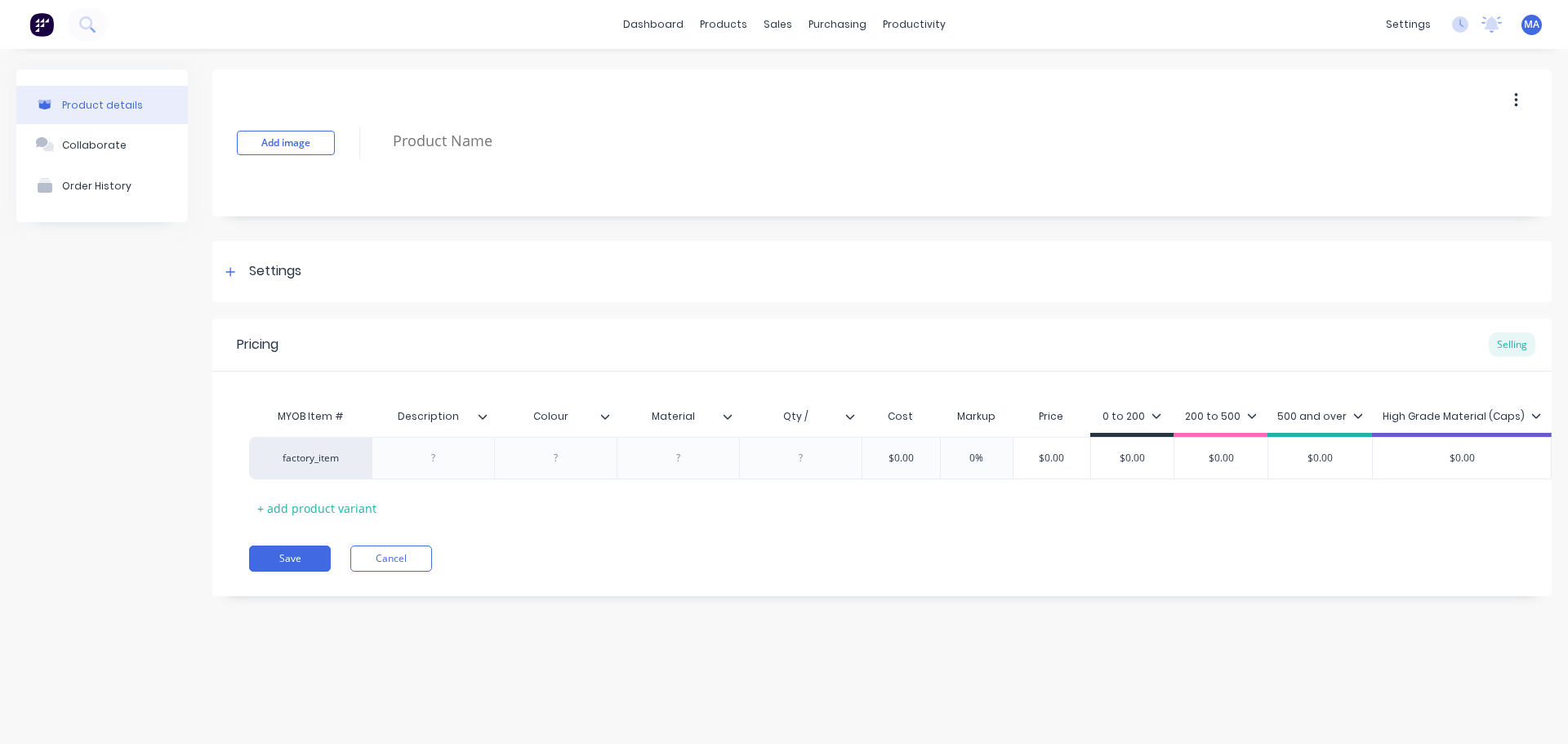
paste textarea "2080643996"
type textarea "2080643996"
click at [311, 275] on div "Settings" at bounding box center [881, 272] width 1339 height 62
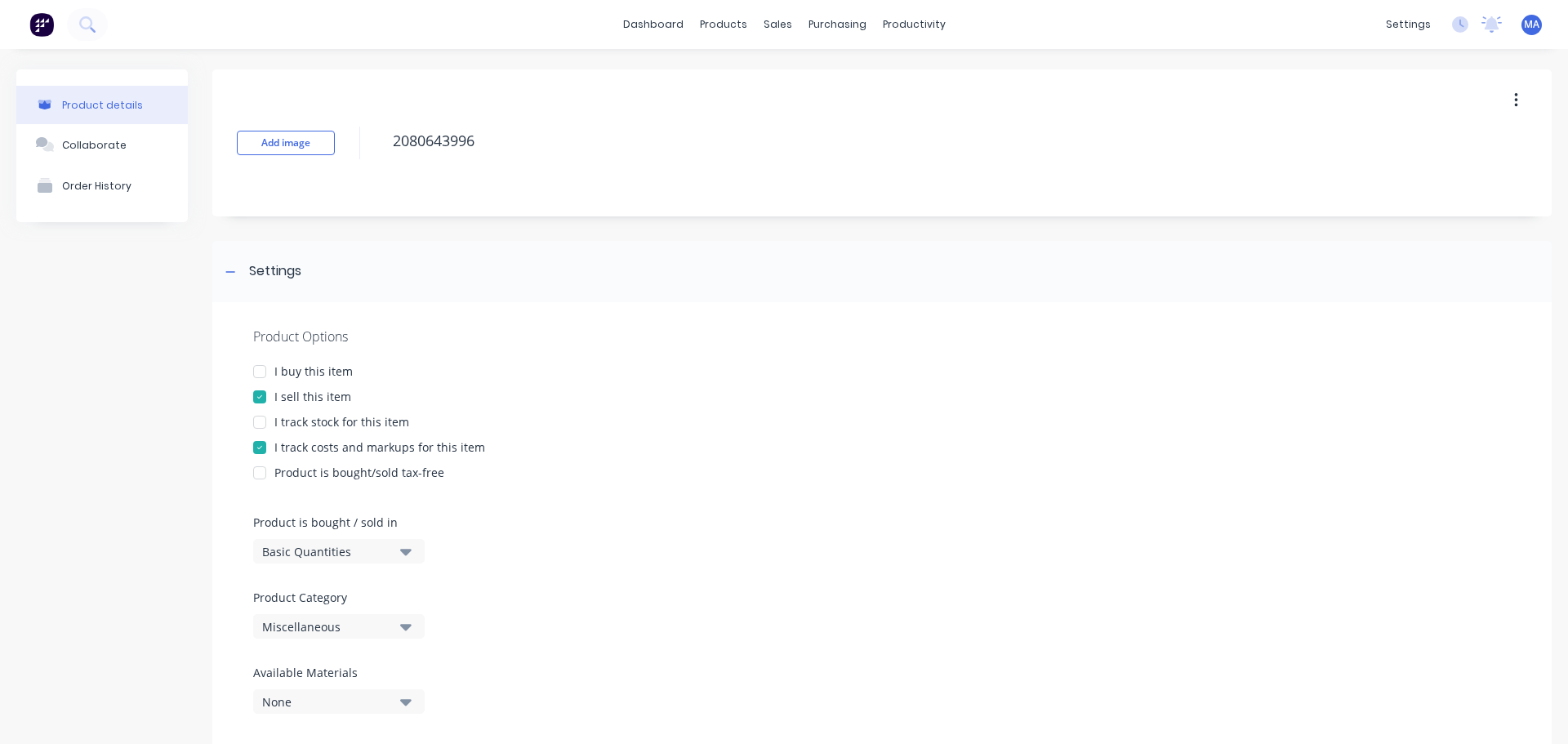
click at [320, 620] on div "Miscellaneous" at bounding box center [327, 626] width 130 height 17
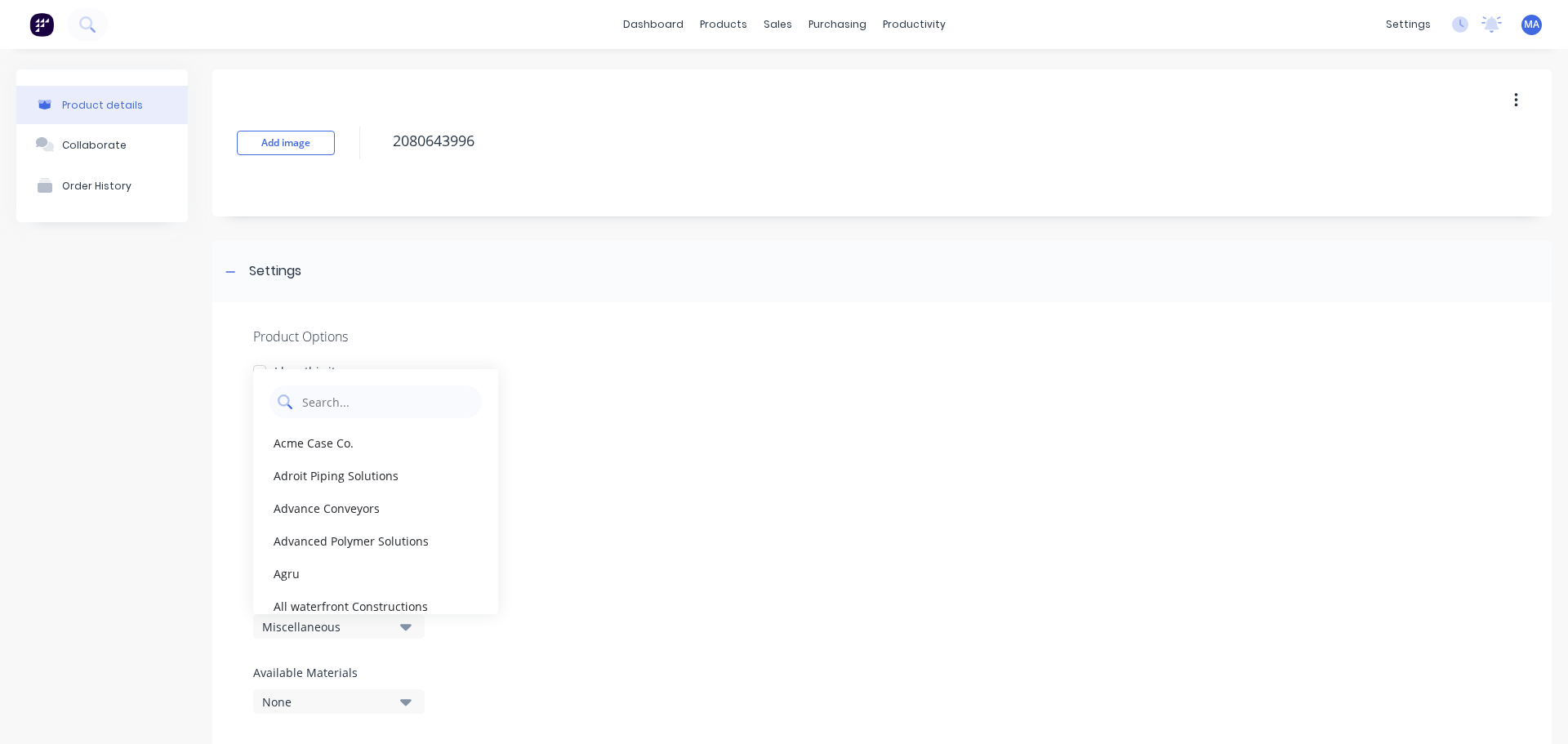
click at [352, 403] on Category "text" at bounding box center [387, 401] width 173 height 33
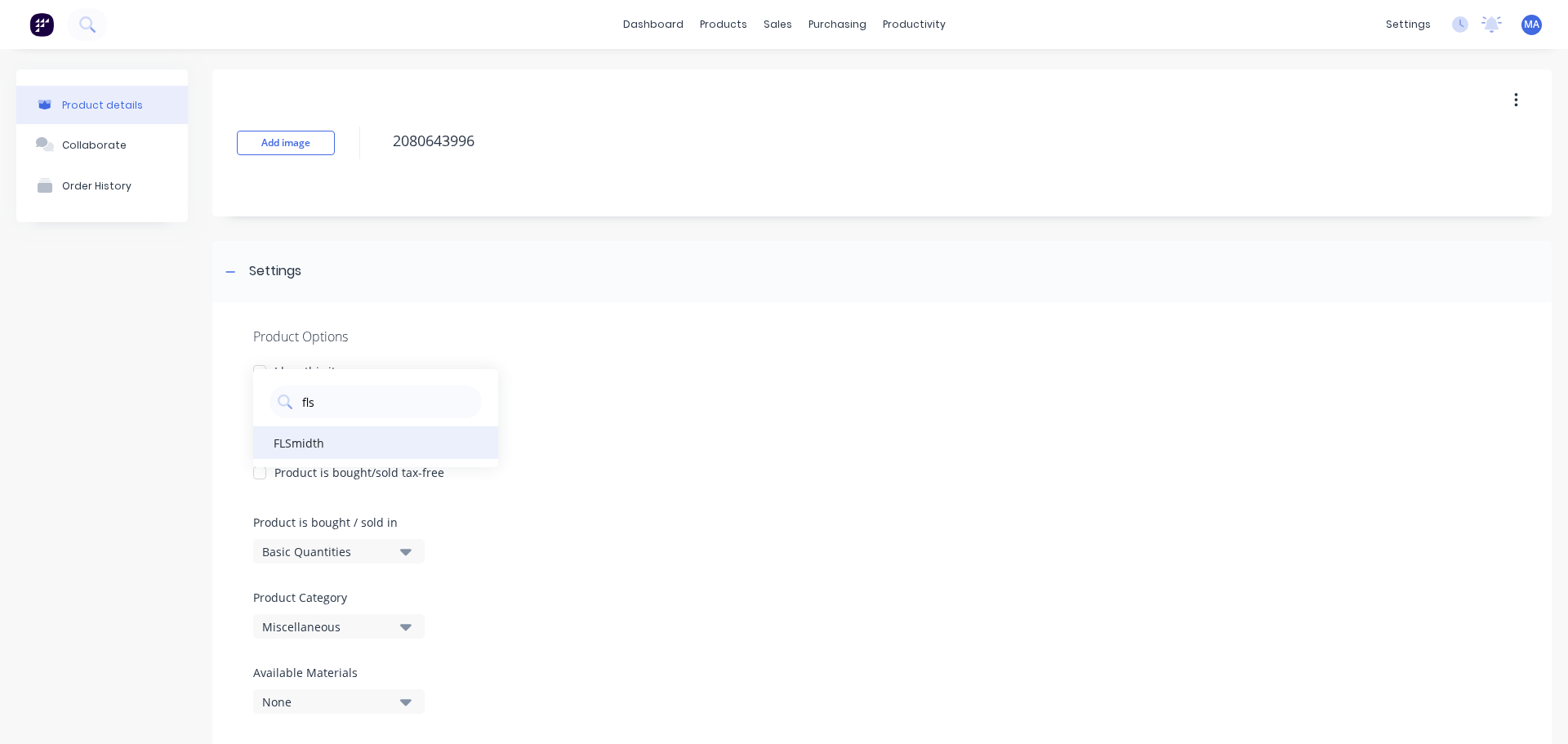
type Category "fls"
click at [315, 443] on div "FLSmidth" at bounding box center [375, 442] width 245 height 33
click at [314, 282] on div "Settings" at bounding box center [881, 272] width 1339 height 62
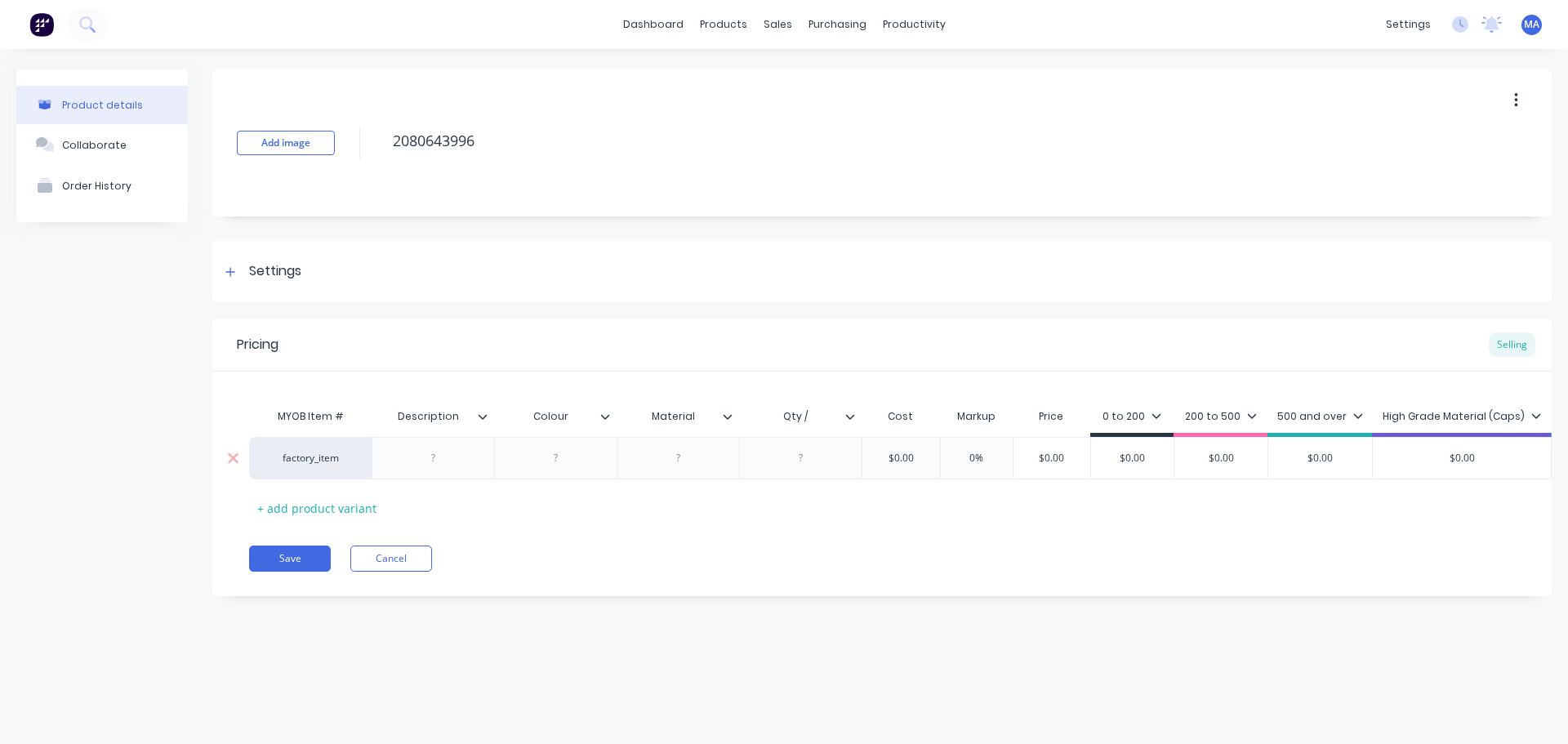
click at [443, 453] on div at bounding box center [434, 458] width 82 height 21
click at [554, 465] on div "factory_item Sealing, dust Seal, KB 63-130 $0.00 0% $0.00 $0.00 $0.00 $0.00 $0.…" at bounding box center [984, 462] width 1470 height 51
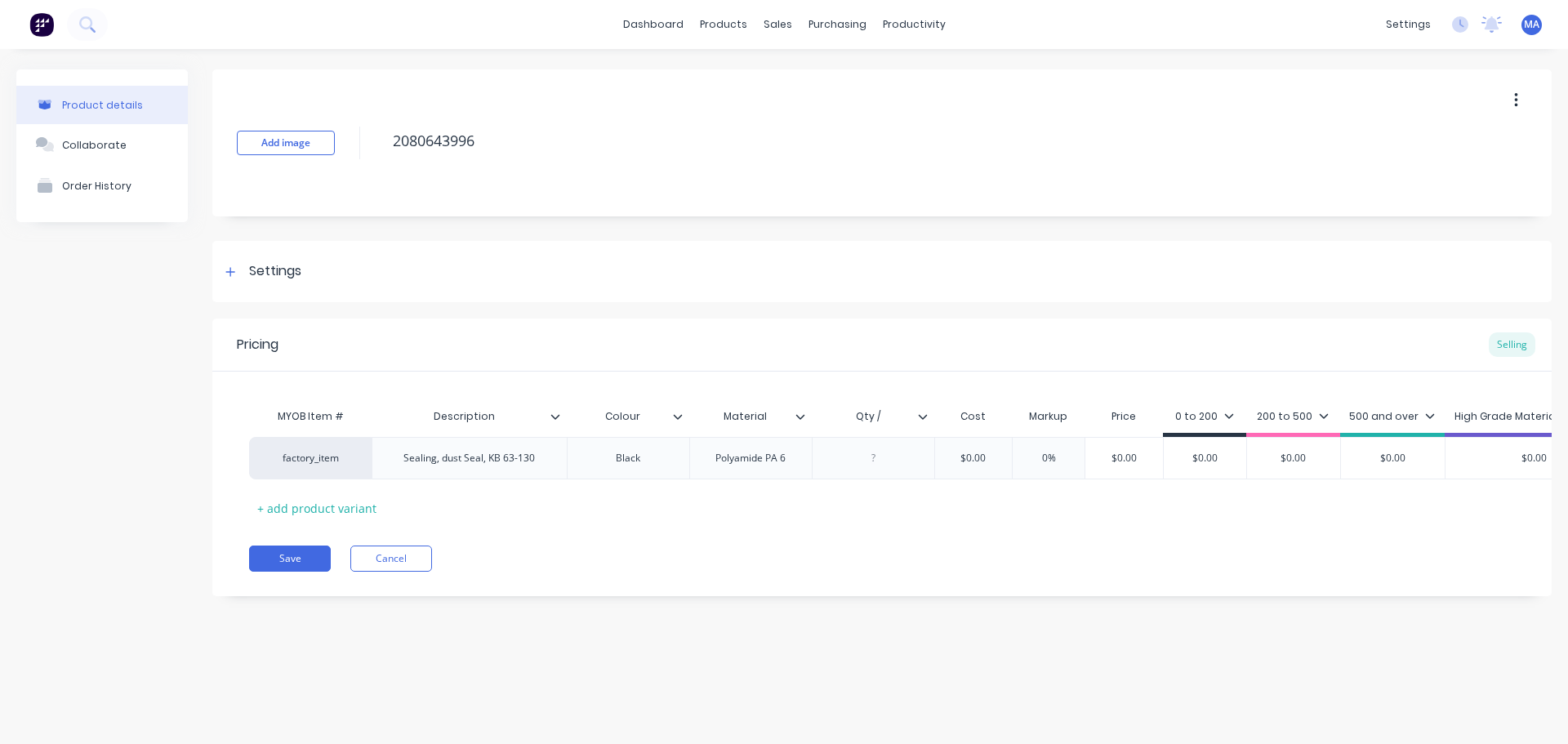
drag, startPoint x: 905, startPoint y: 415, endPoint x: 893, endPoint y: 410, distance: 13.0
click at [890, 413] on input "Qty /" at bounding box center [867, 416] width 112 height 15
drag, startPoint x: 889, startPoint y: 413, endPoint x: 839, endPoint y: 413, distance: 50.0
click at [839, 413] on input "Qty /" at bounding box center [867, 416] width 112 height 15
type input "Drawing No."
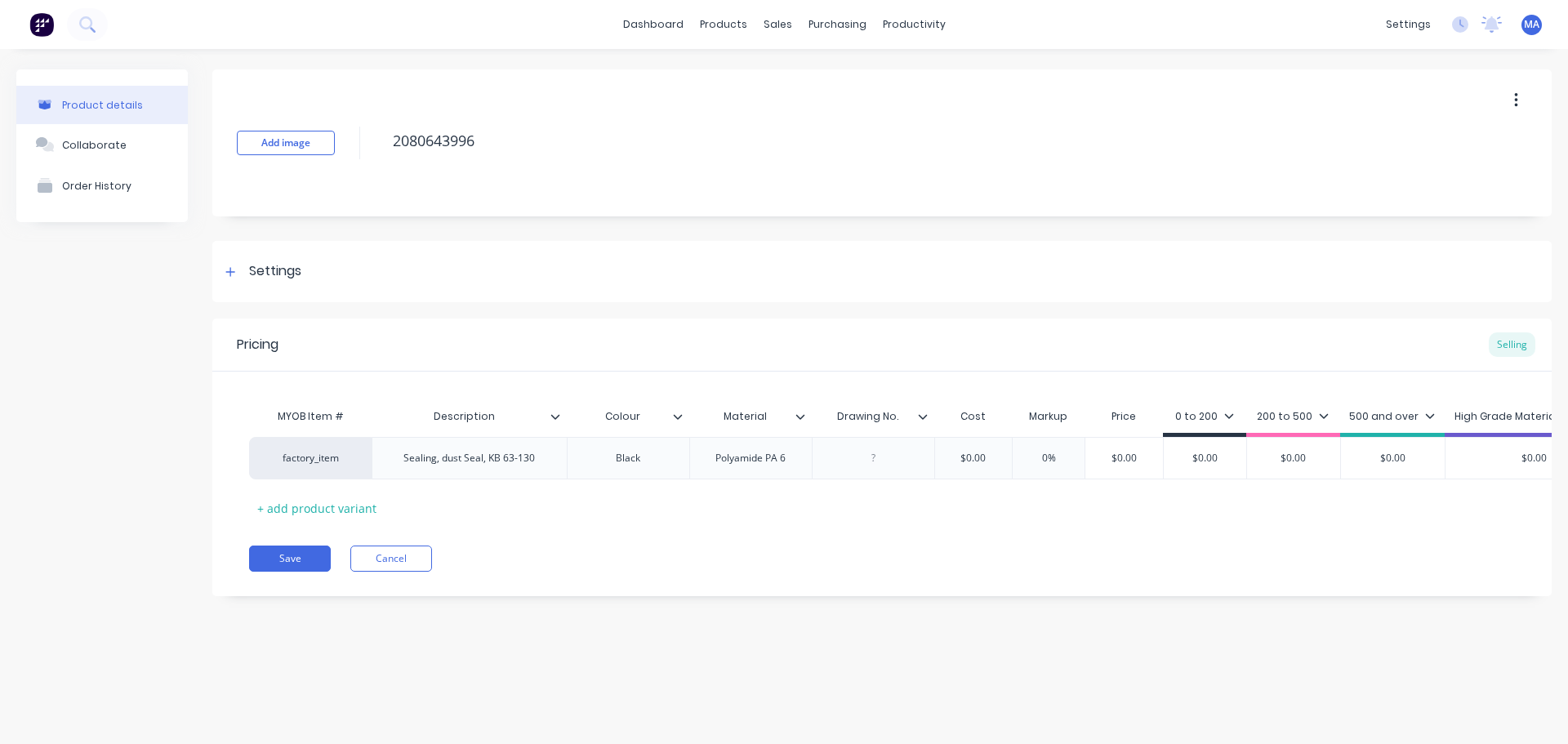
click at [924, 418] on icon at bounding box center [922, 416] width 9 height 5
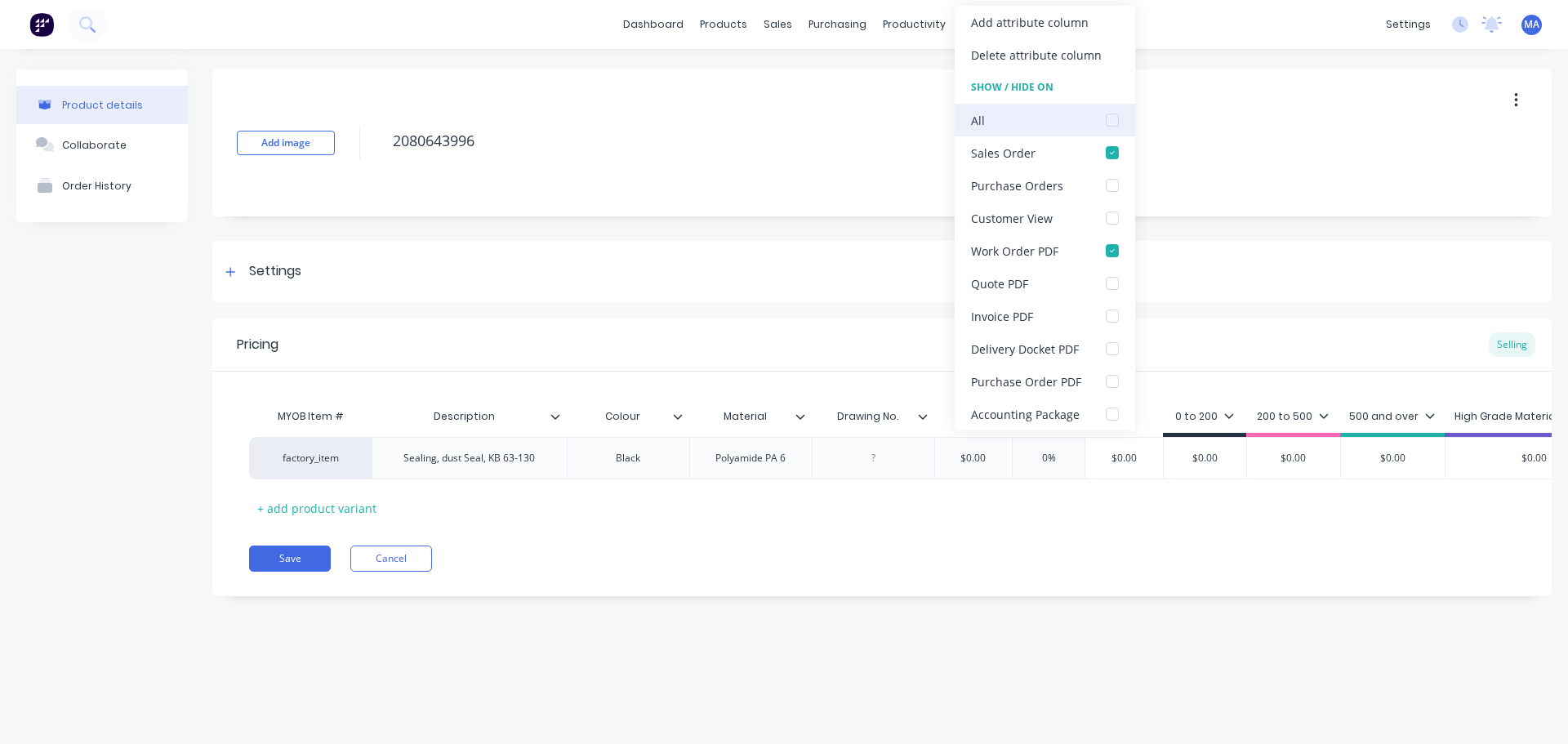
click at [1112, 124] on div at bounding box center [1112, 120] width 33 height 33
drag, startPoint x: 853, startPoint y: 467, endPoint x: 865, endPoint y: 467, distance: 12.0
click at [855, 467] on div at bounding box center [873, 458] width 82 height 21
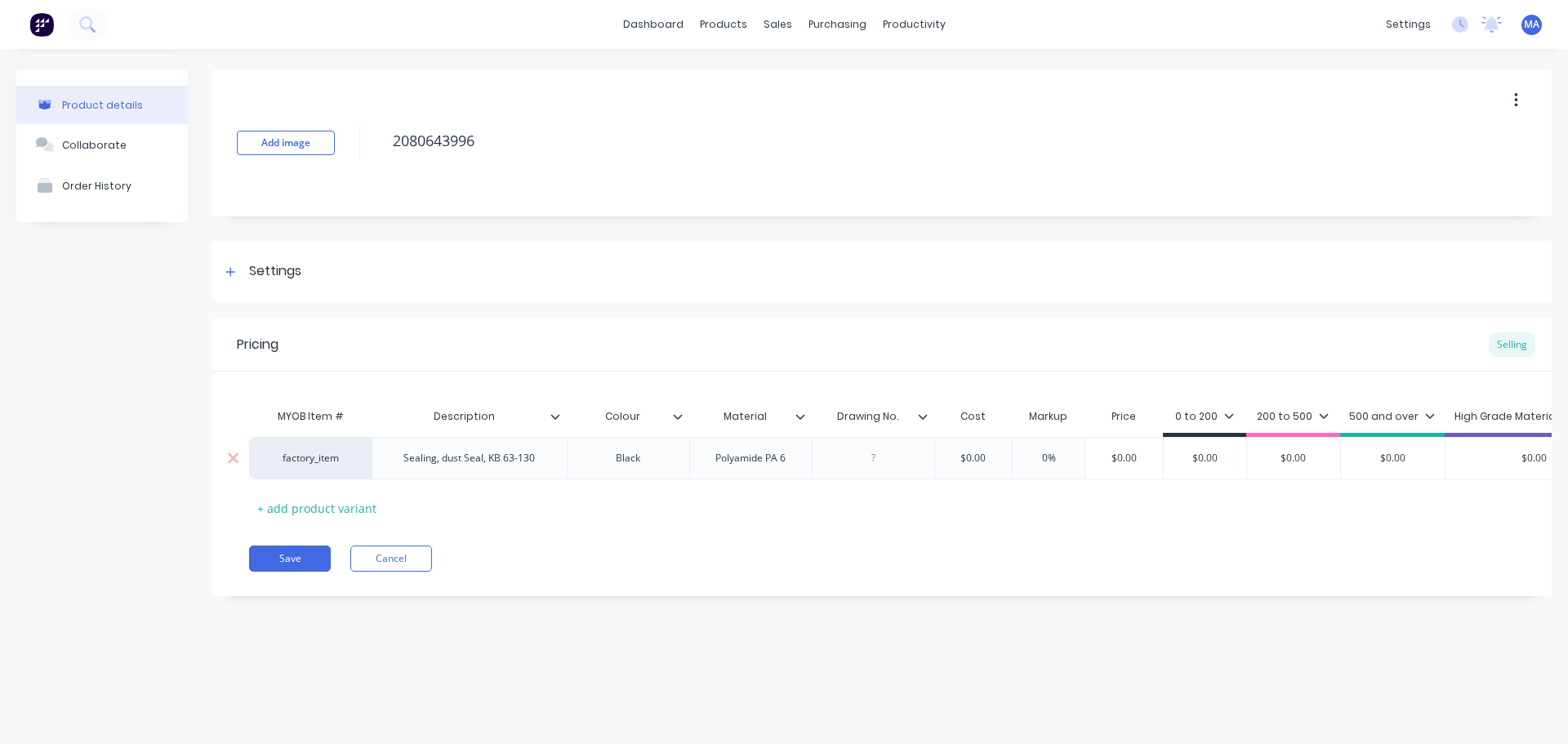
drag, startPoint x: 889, startPoint y: 450, endPoint x: 901, endPoint y: 454, distance: 12.6
click at [889, 450] on div at bounding box center [873, 458] width 82 height 21
paste div
type input "$0.00"
click at [973, 459] on input "$0.00" at bounding box center [974, 458] width 82 height 15
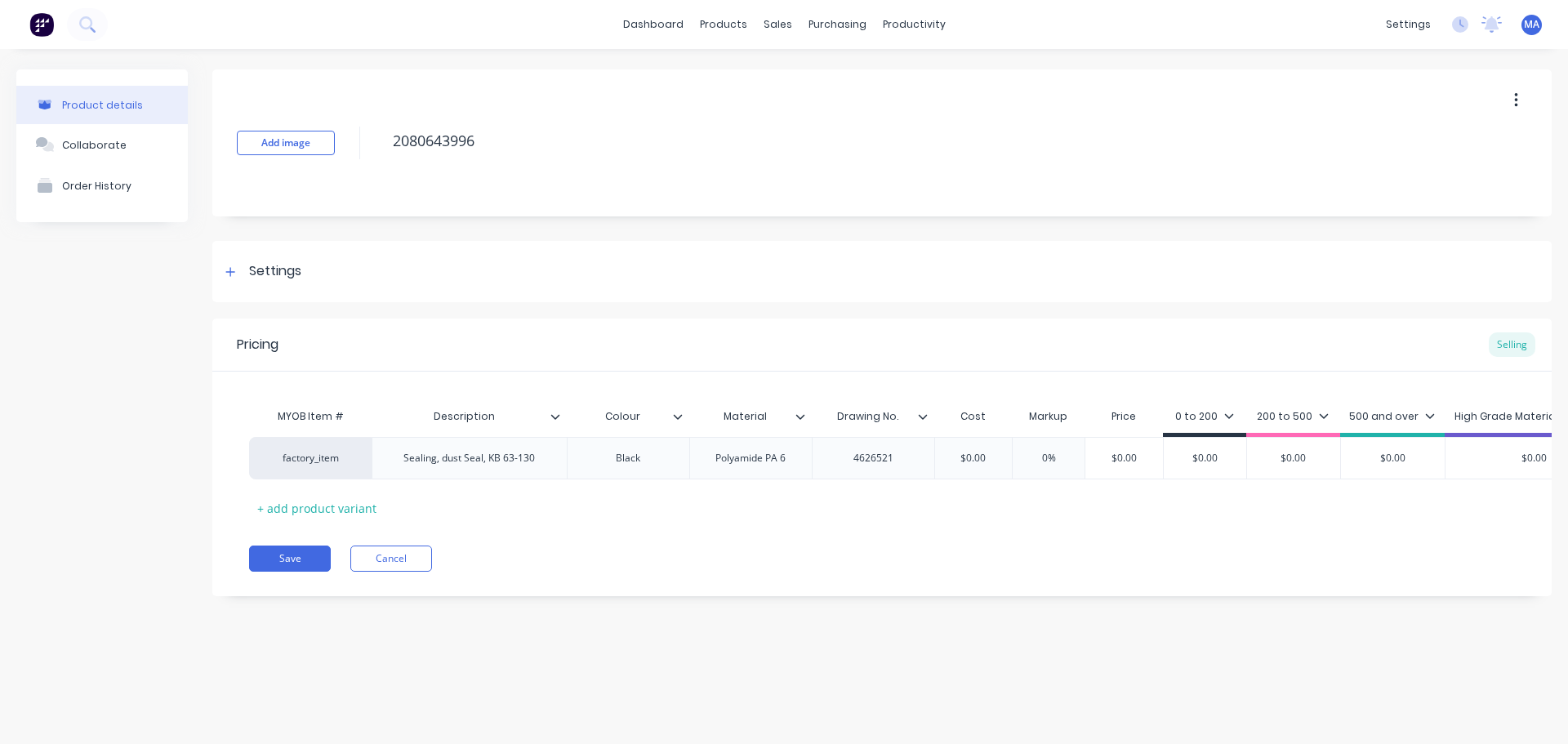
click at [1231, 416] on icon at bounding box center [1230, 416] width 10 height 10
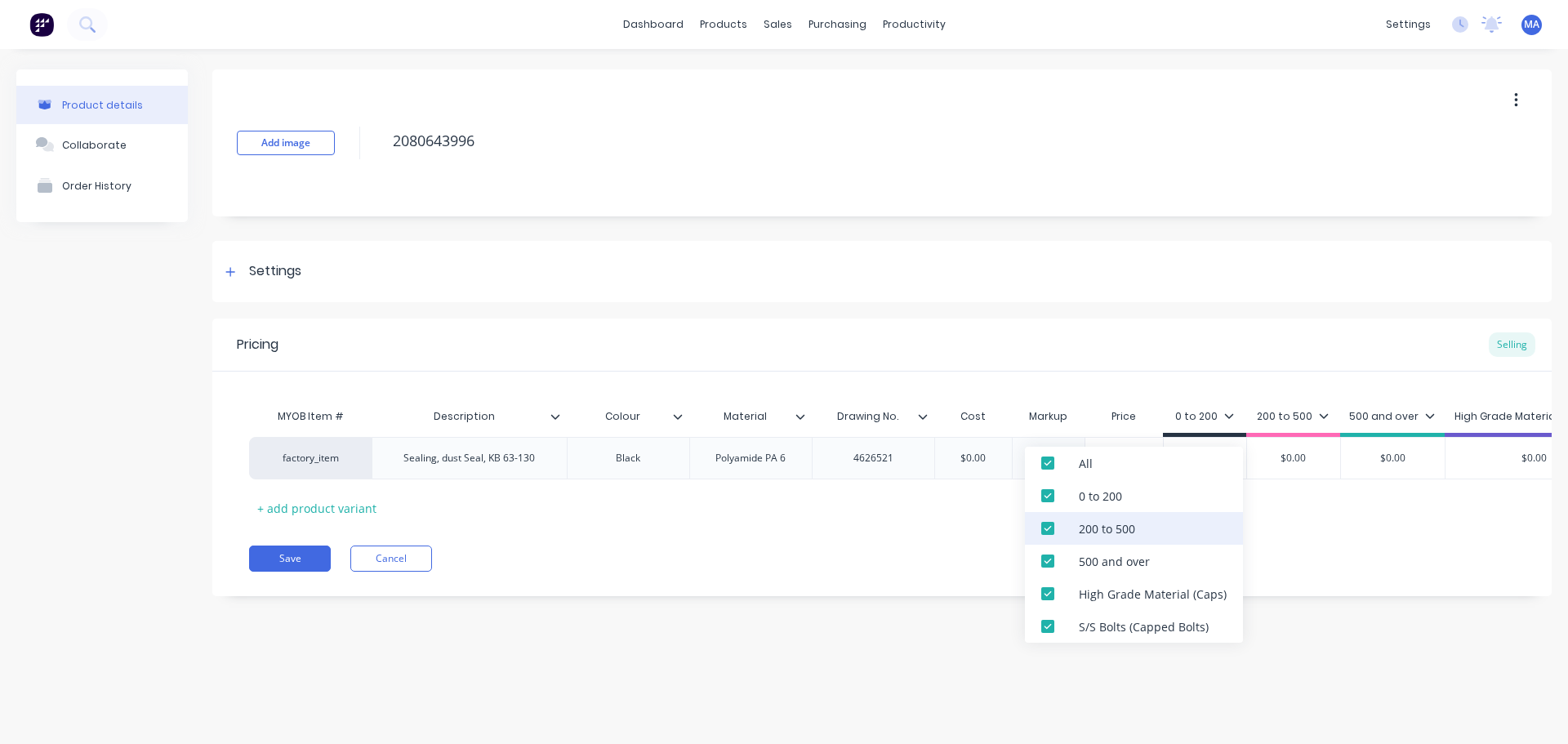
click at [1135, 538] on div "200 to 500" at bounding box center [1134, 528] width 218 height 33
click at [1130, 562] on div "500 and over" at bounding box center [1114, 561] width 71 height 17
click at [1113, 591] on div "High Grade Material (Caps)" at bounding box center [1153, 594] width 147 height 17
click at [1111, 627] on div "S/S Bolts (Capped Bolts)" at bounding box center [1144, 626] width 129 height 17
click at [1220, 361] on div "Pricing Selling" at bounding box center [881, 345] width 1339 height 53
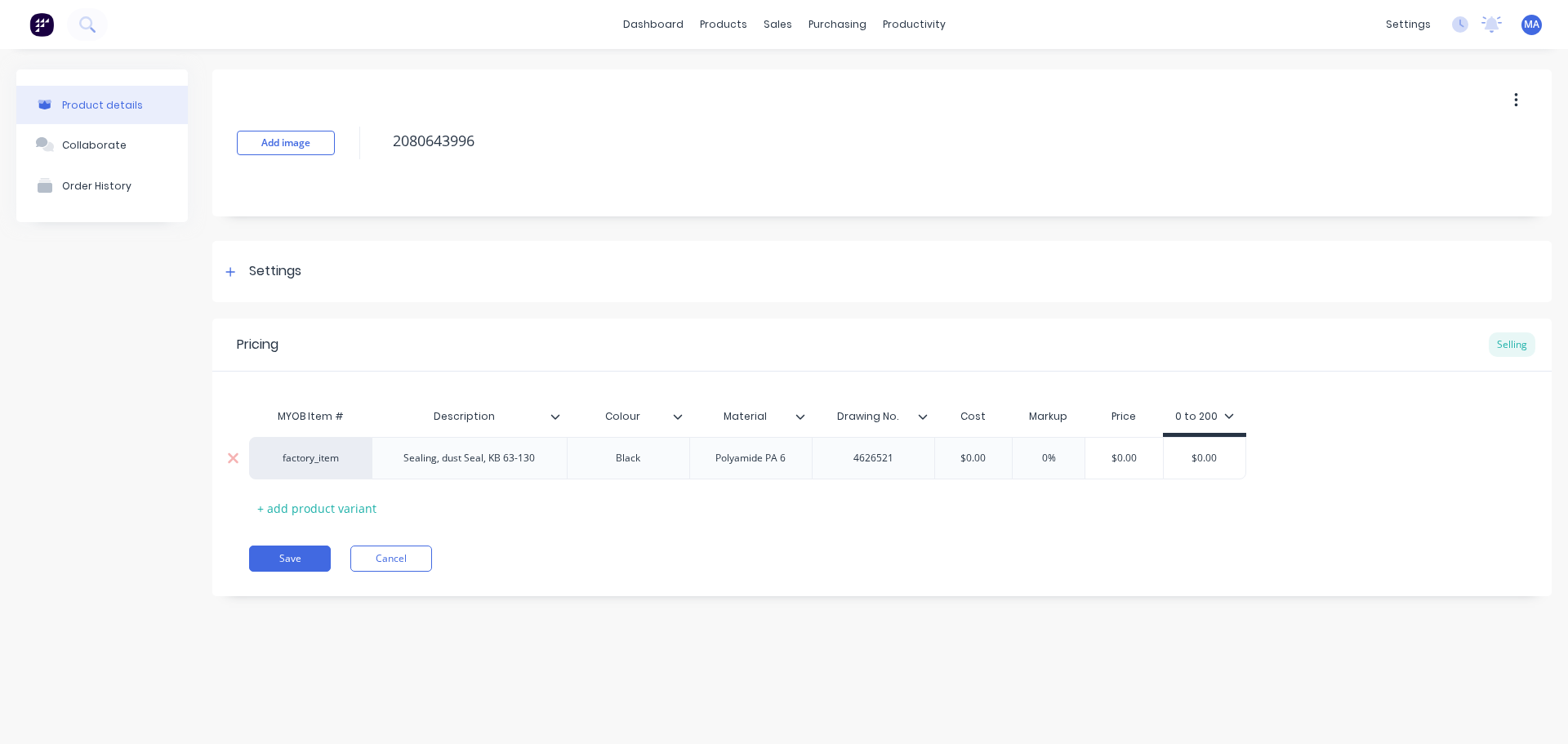
drag, startPoint x: 1153, startPoint y: 462, endPoint x: 1098, endPoint y: 464, distance: 55.0
click at [1099, 464] on input "$0.00" at bounding box center [1124, 458] width 82 height 15
type input "5235"
type input "$0.00"
click at [1209, 462] on input "$0.00" at bounding box center [1226, 458] width 82 height 15
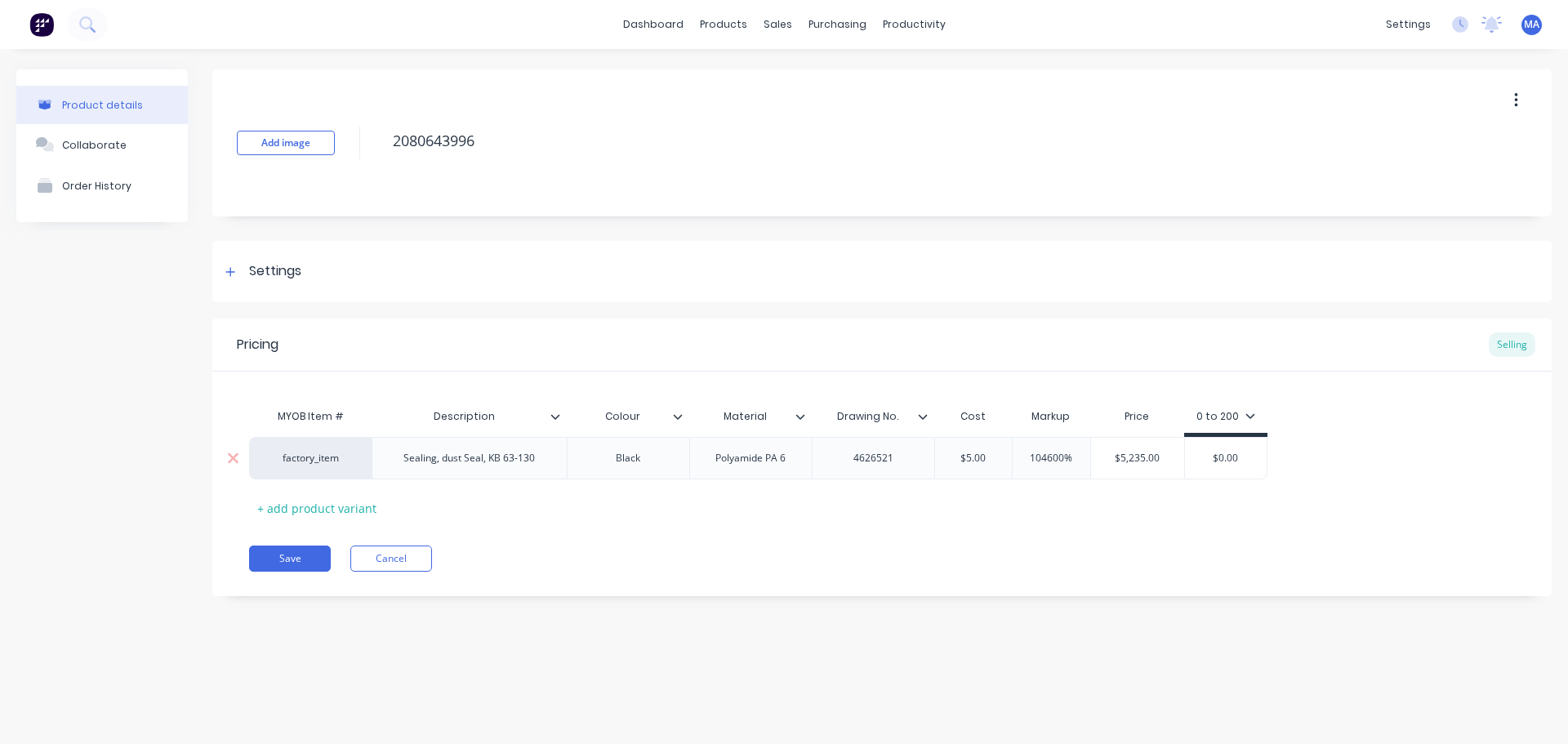
type input "$5,235.00"
drag, startPoint x: 1166, startPoint y: 462, endPoint x: 1096, endPoint y: 462, distance: 70.0
click at [1098, 460] on input "$5,235.00" at bounding box center [1138, 458] width 94 height 15
drag, startPoint x: 1239, startPoint y: 458, endPoint x: 1134, endPoint y: 471, distance: 105.8
click at [1188, 457] on input "$0.00" at bounding box center [1226, 458] width 82 height 15
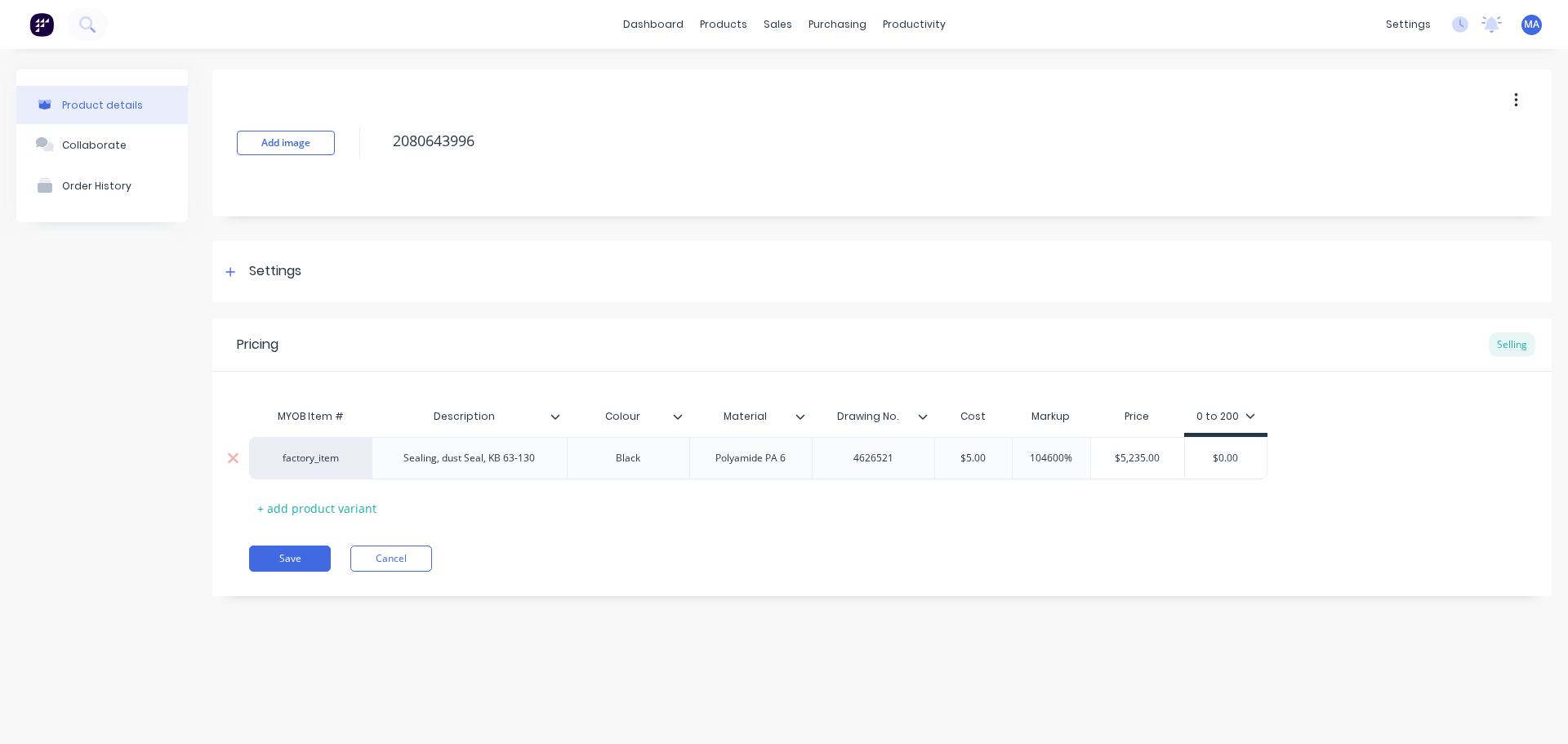
paste input "5,235"
type input "$5,235.00"
click at [115, 155] on button "Collaborate" at bounding box center [102, 144] width 171 height 41
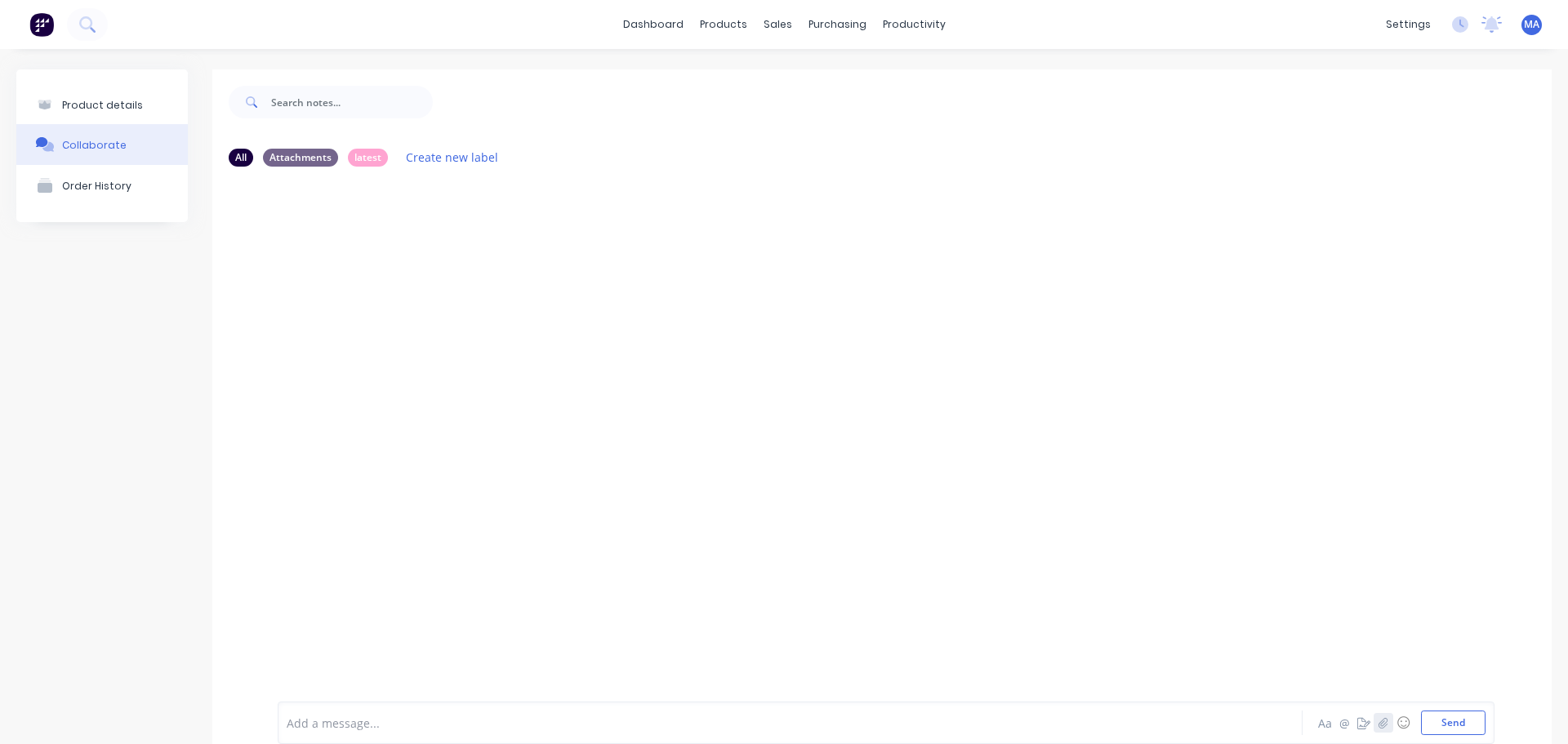
click at [1379, 721] on icon "button" at bounding box center [1384, 722] width 10 height 11
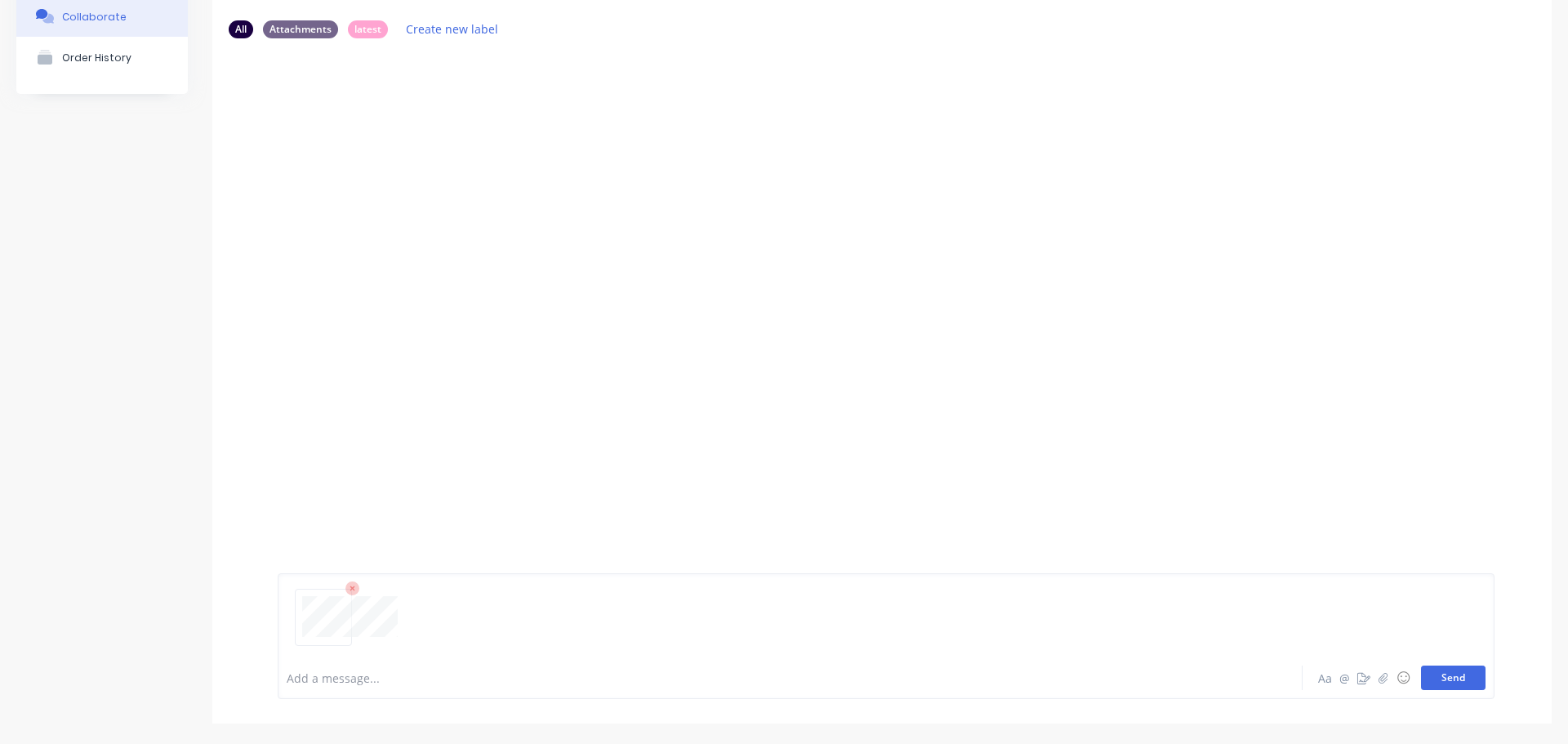
click at [1430, 672] on button "Send" at bounding box center [1454, 678] width 65 height 25
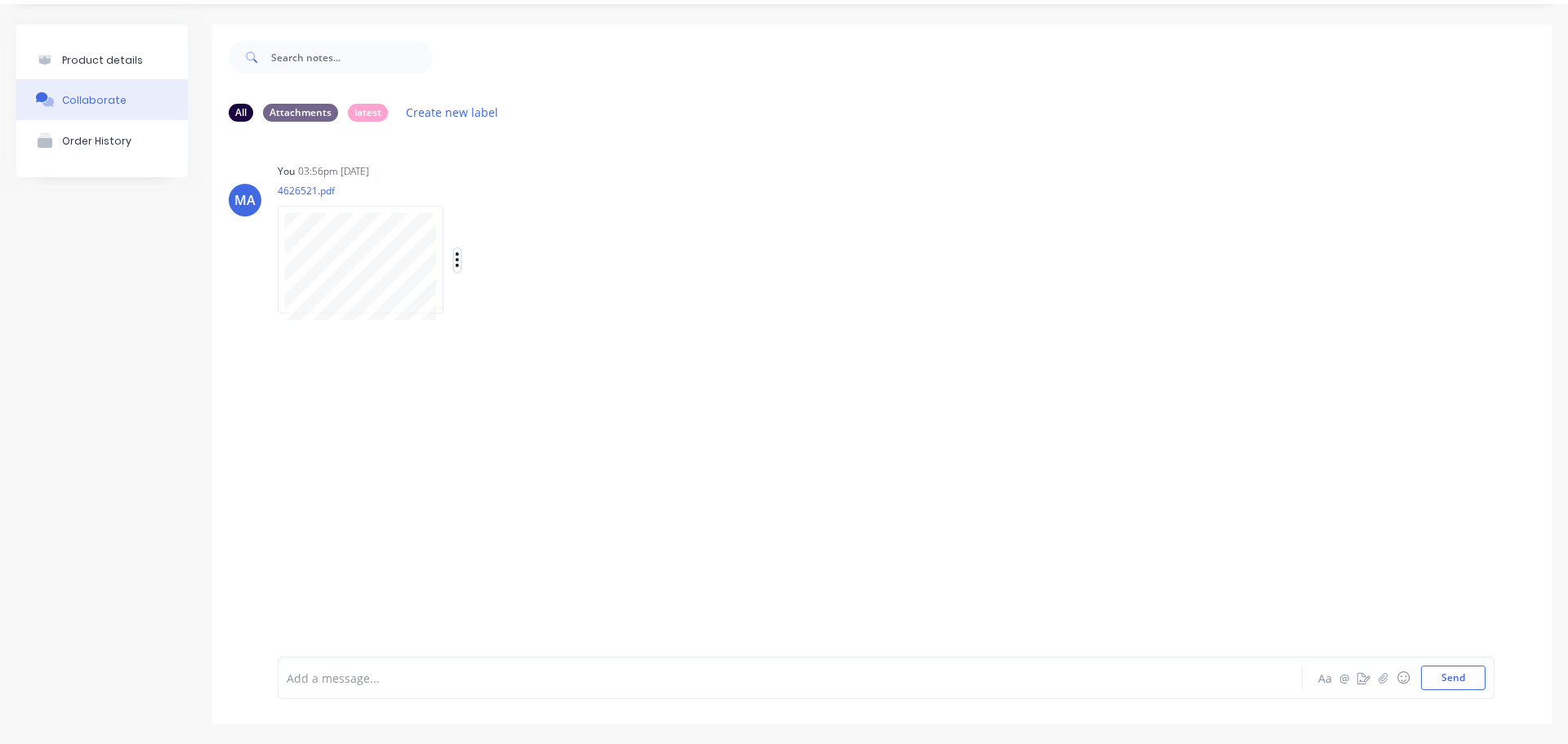
click at [457, 257] on icon "button" at bounding box center [457, 260] width 5 height 19
click at [509, 303] on button "Auto-attach to new orders" at bounding box center [564, 304] width 184 height 39
click at [722, 295] on label at bounding box center [722, 295] width 0 height 0
click at [697, 304] on input "checkbox" at bounding box center [690, 303] width 13 height 16
checkbox input "true"
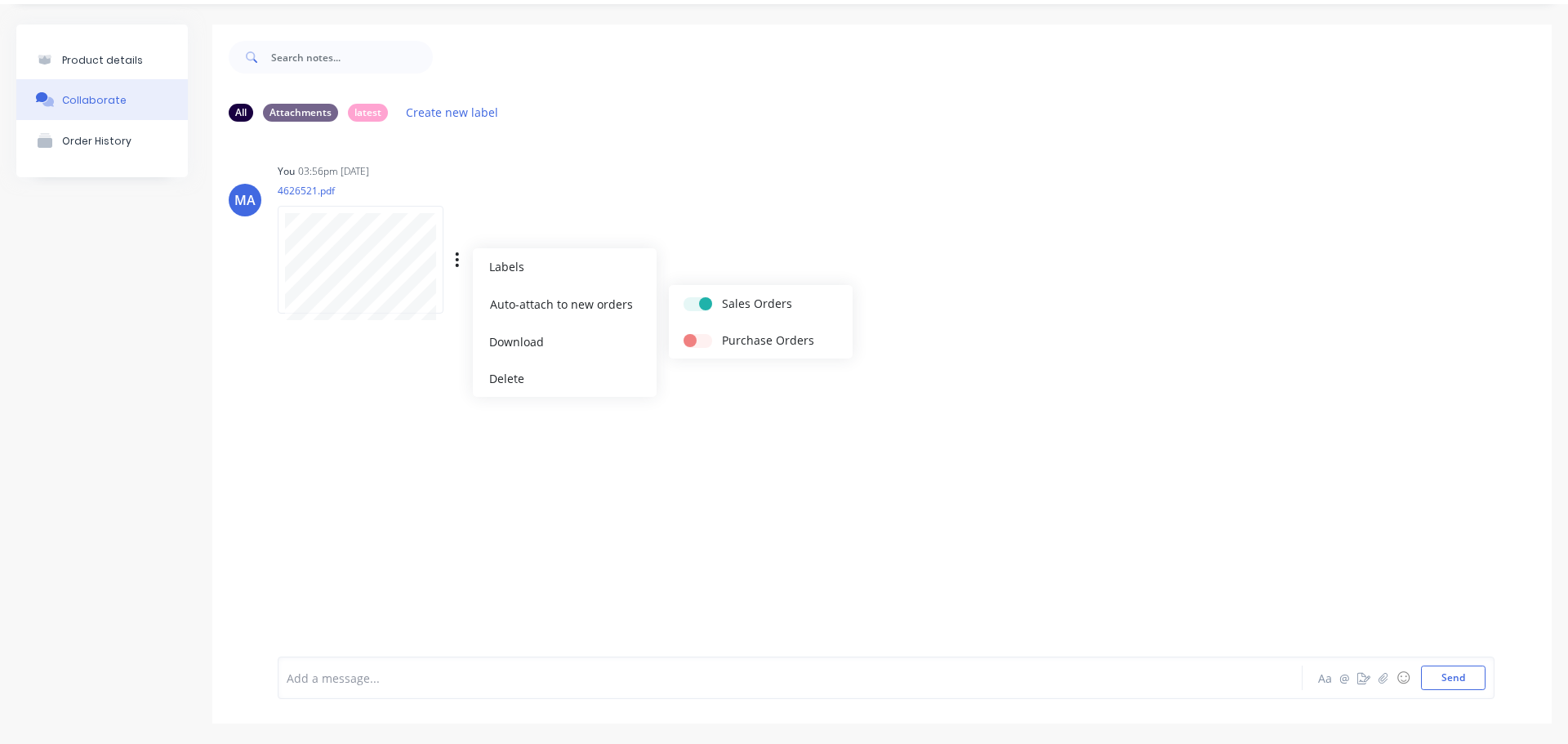
click at [719, 226] on div "You 03:56pm [DATE] 4626521.pdf Labels Auto-attach to new orders Sales Orders Pu…" at bounding box center [533, 233] width 511 height 147
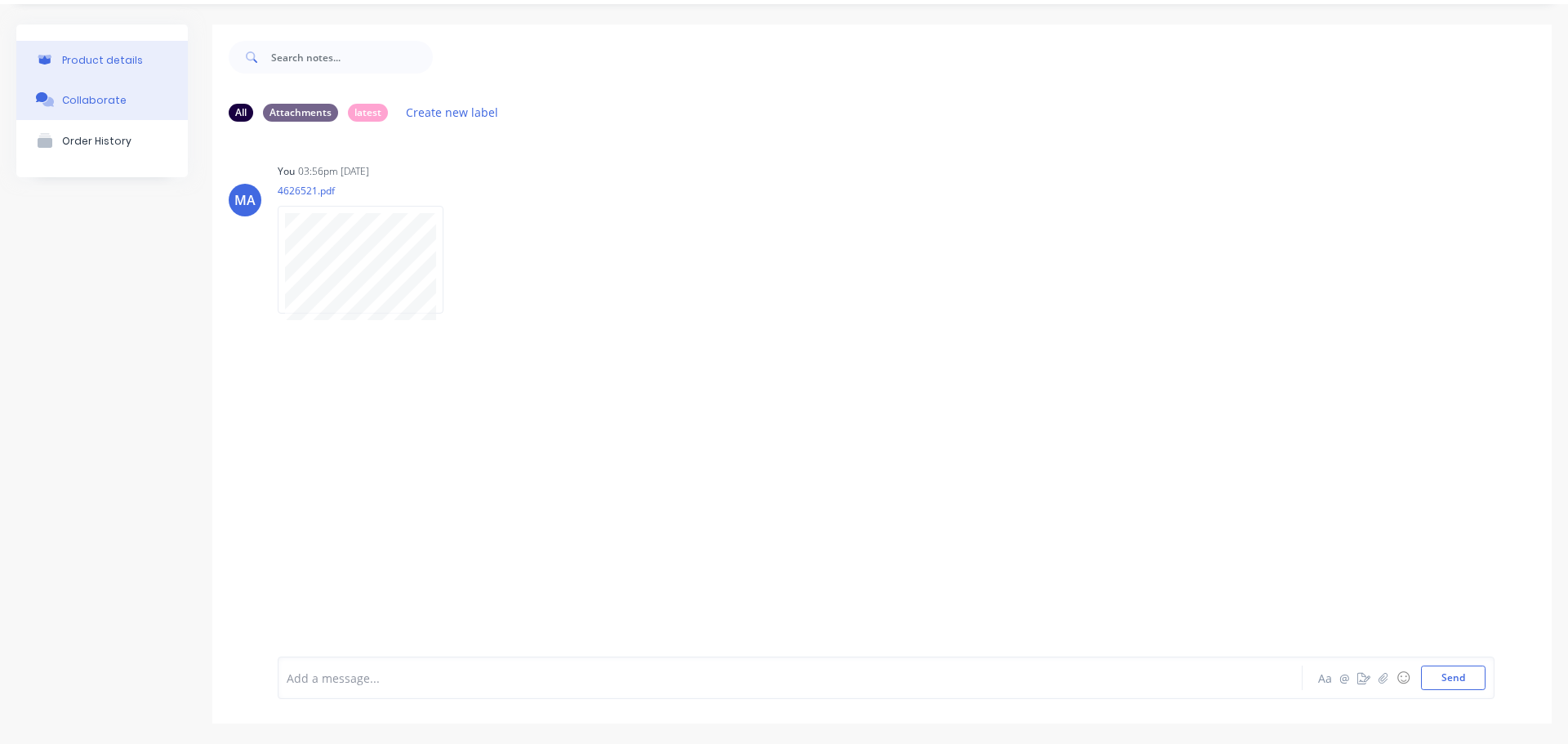
click at [129, 62] on div "Product details" at bounding box center [102, 60] width 81 height 12
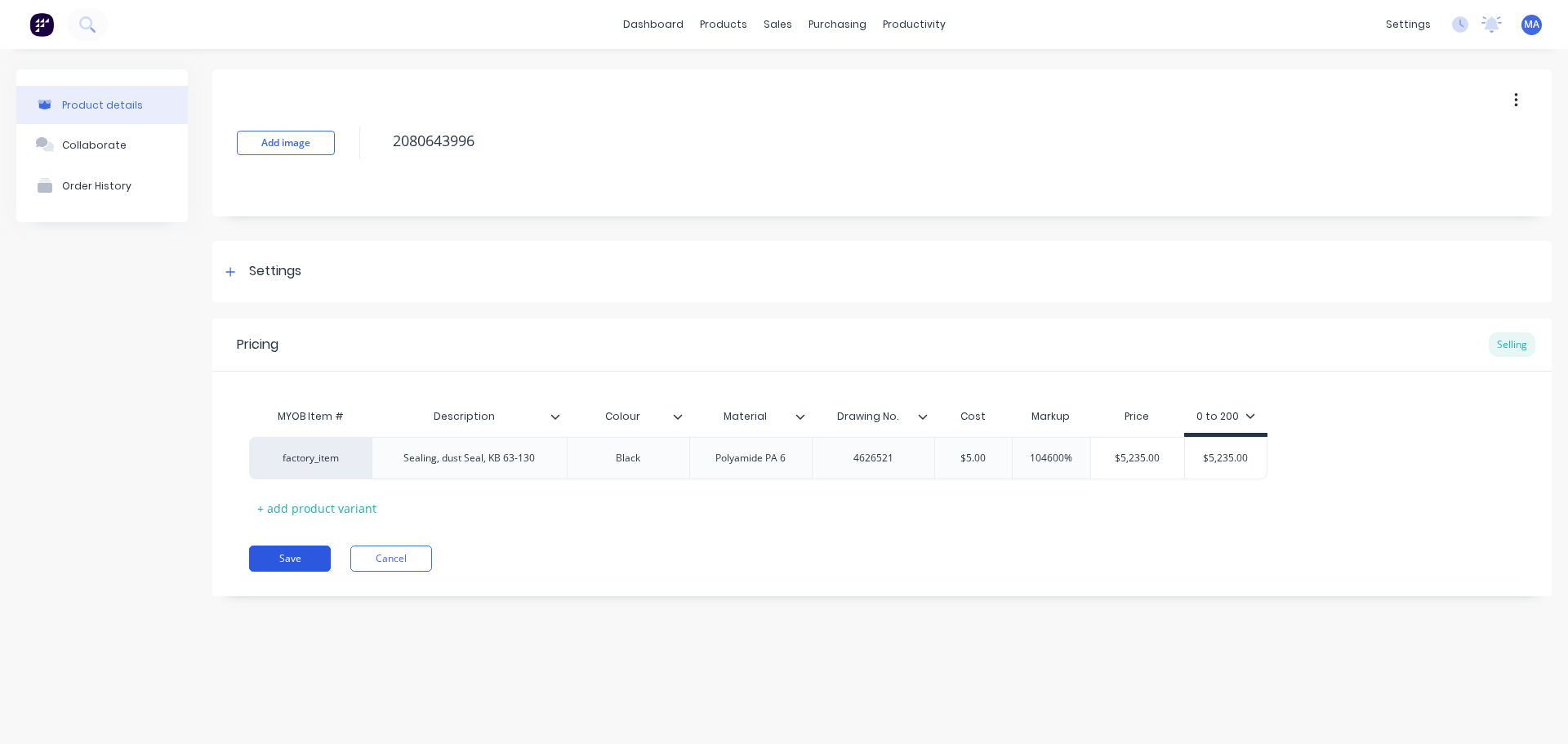
click at [303, 557] on button "Save" at bounding box center [290, 559] width 82 height 26
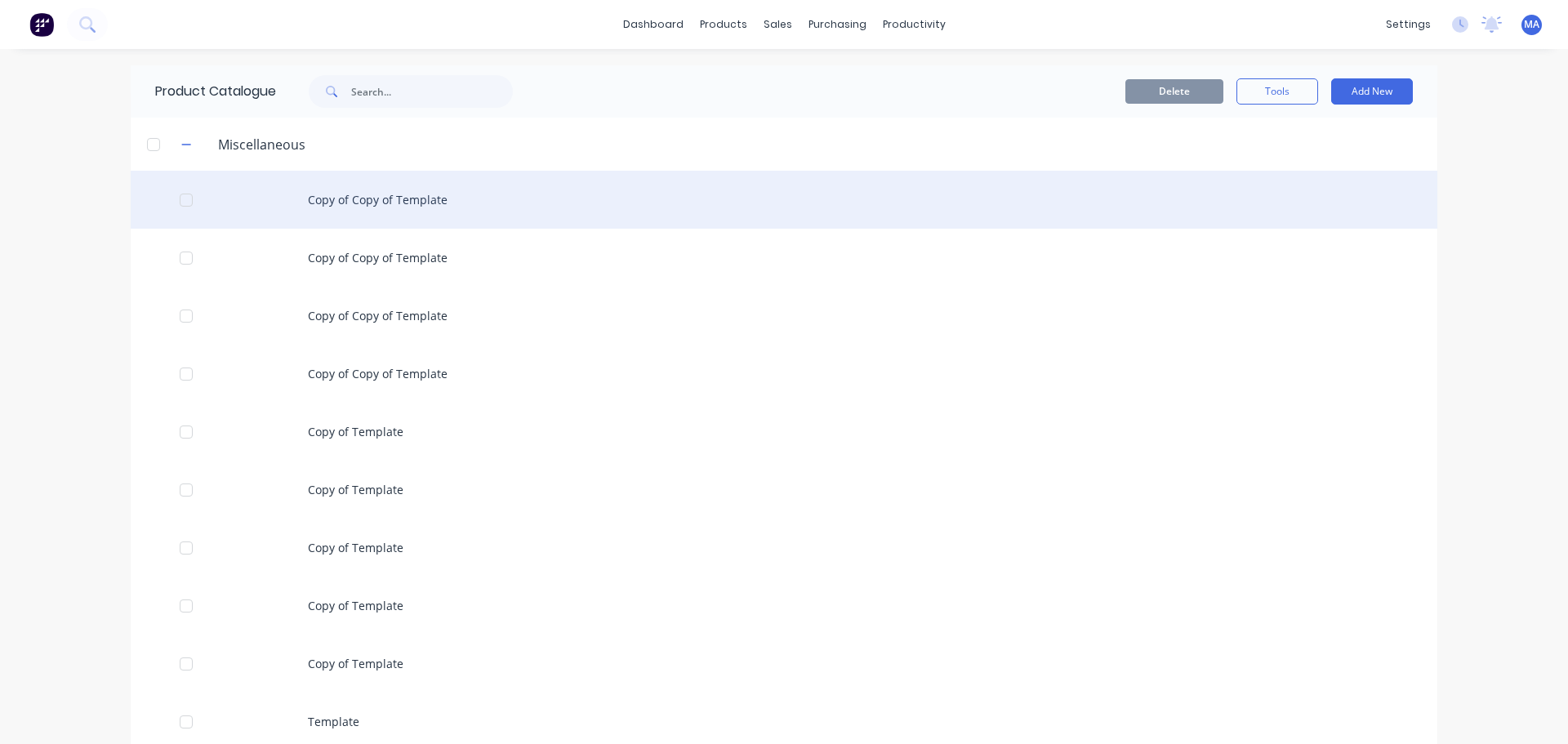
click at [375, 199] on div "Copy of Copy of Template" at bounding box center [784, 199] width 1307 height 58
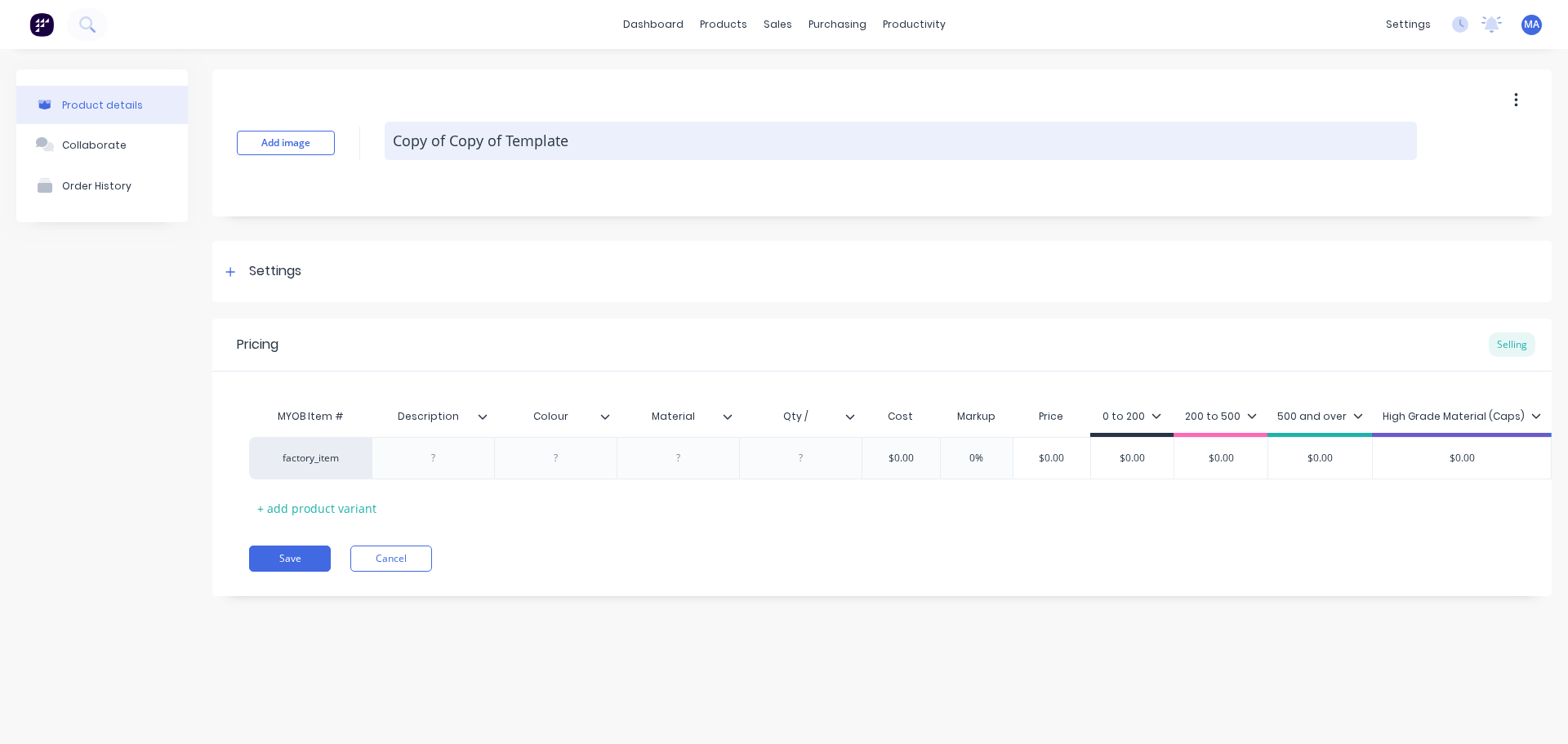
click at [464, 137] on textarea "Copy of Copy of Template" at bounding box center [900, 140] width 1032 height 39
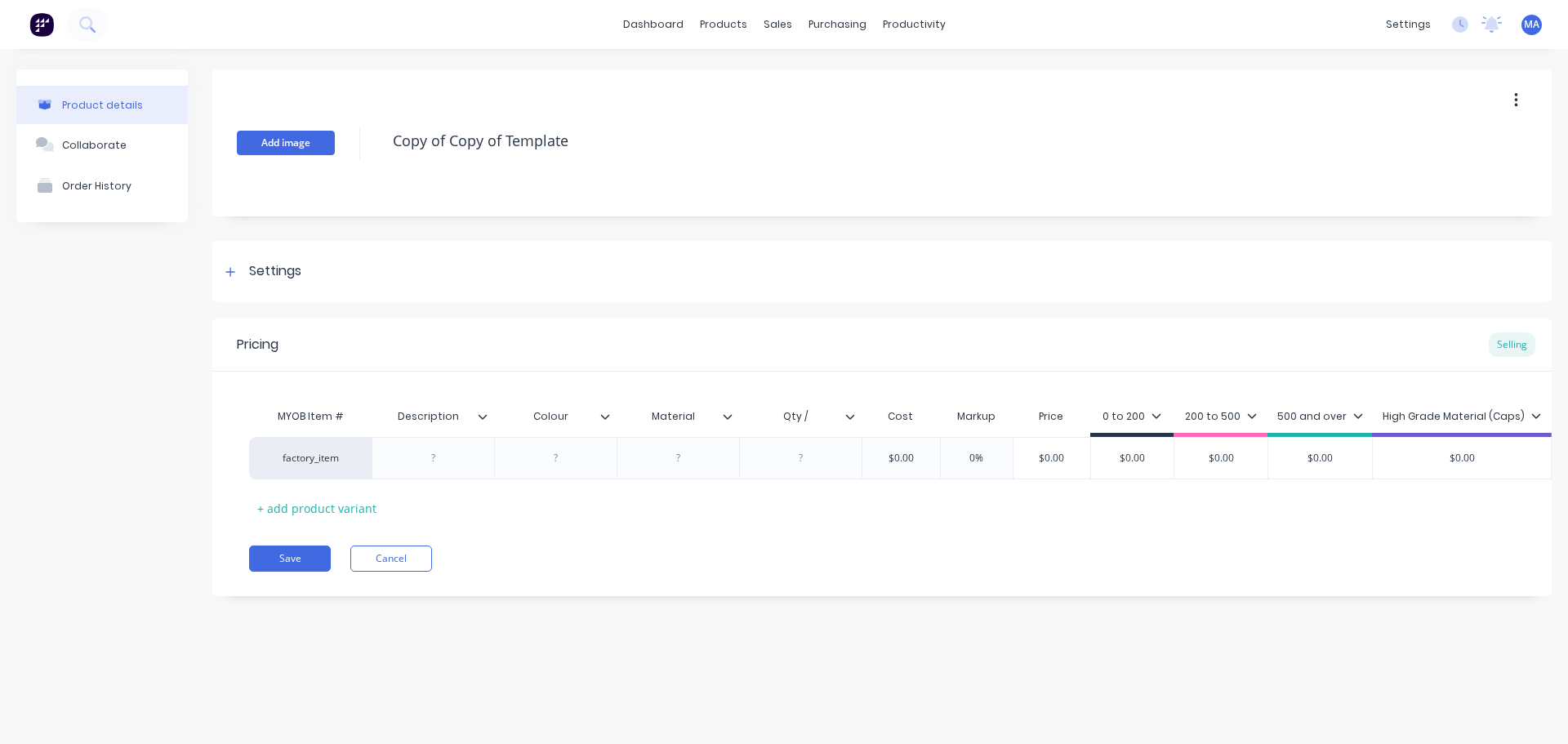
drag, startPoint x: 568, startPoint y: 139, endPoint x: 331, endPoint y: 145, distance: 237.1
click at [343, 142] on div "Add image Copy of Copy of Template" at bounding box center [881, 143] width 1339 height 147
paste textarea "2080671551"
type textarea "2080671551"
click at [338, 262] on div "Settings" at bounding box center [881, 272] width 1339 height 62
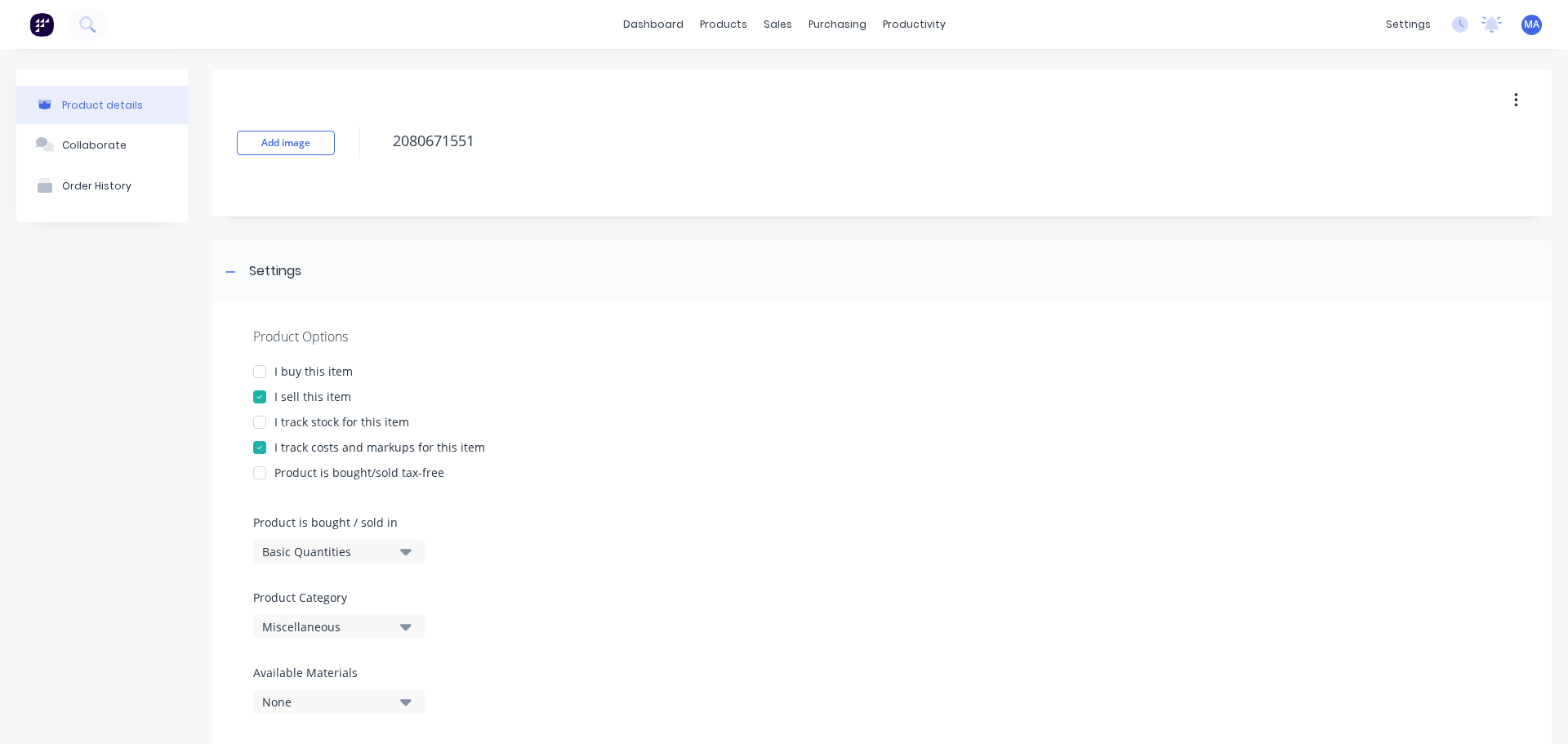
drag, startPoint x: 333, startPoint y: 615, endPoint x: 335, endPoint y: 622, distance: 7.3
click at [334, 622] on button "Miscellaneous" at bounding box center [338, 626] width 171 height 25
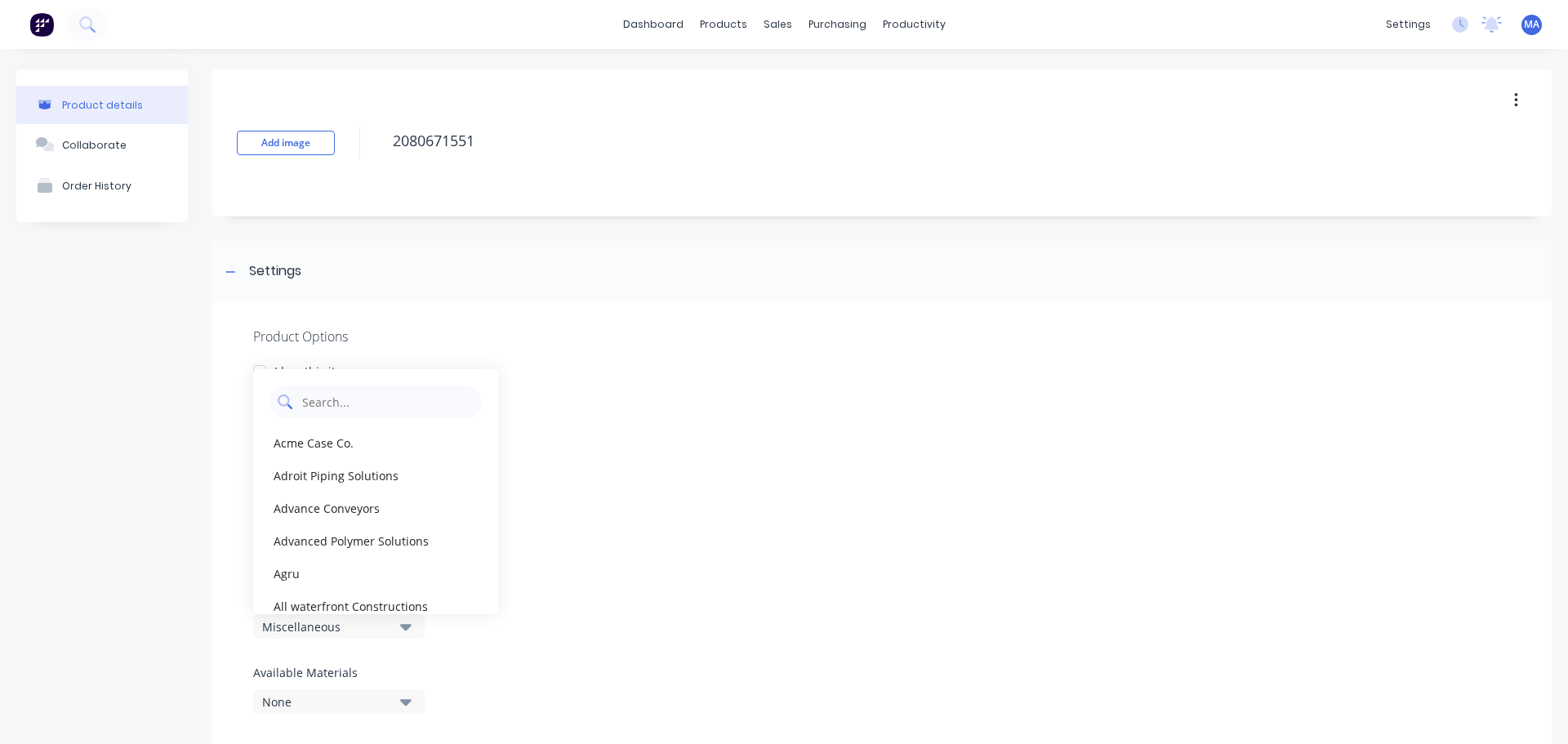
click at [375, 410] on Category "text" at bounding box center [387, 401] width 173 height 33
type Category "f"
type Category "fls"
click at [336, 432] on div "FLSmidth" at bounding box center [375, 442] width 245 height 33
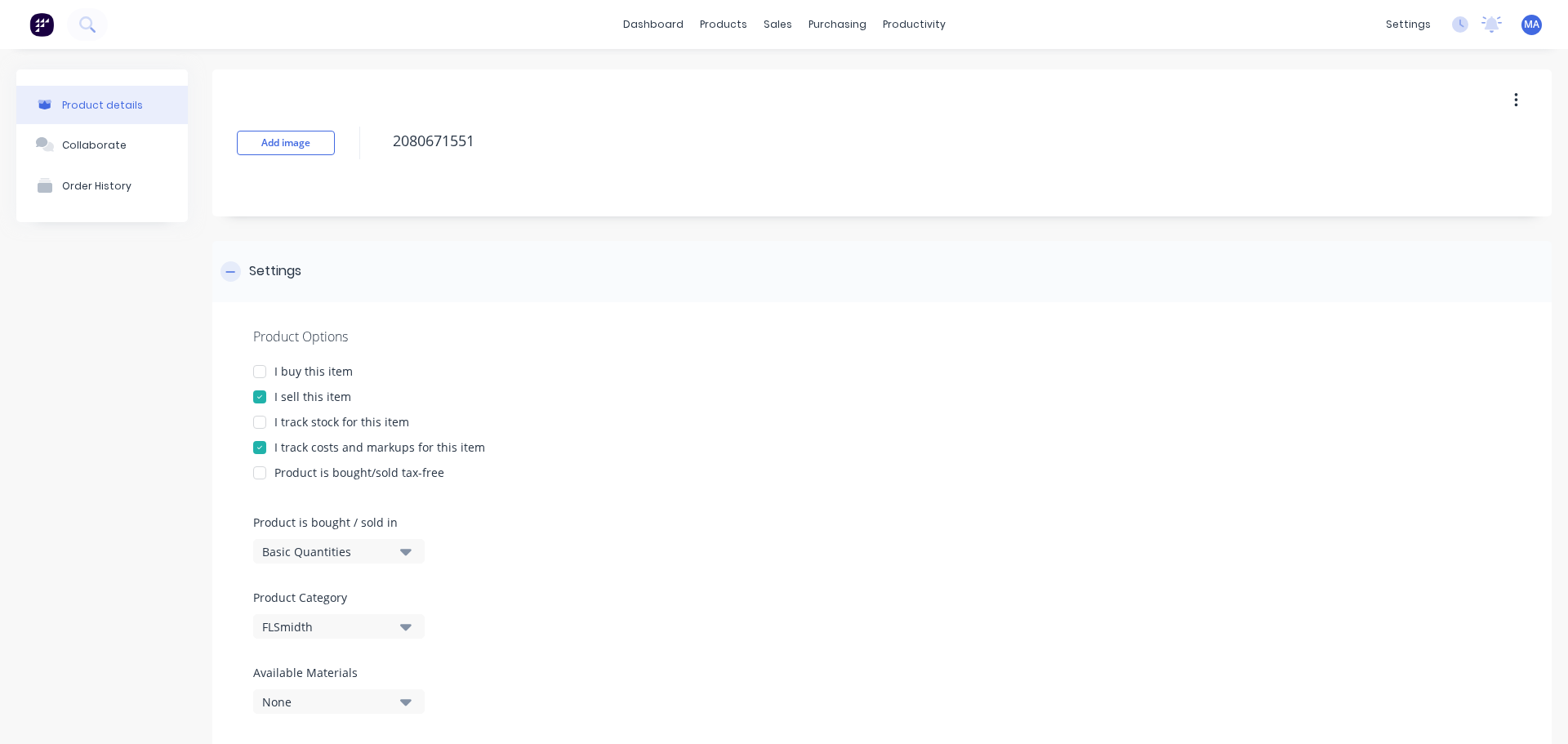
click at [314, 272] on div "Settings" at bounding box center [881, 272] width 1339 height 62
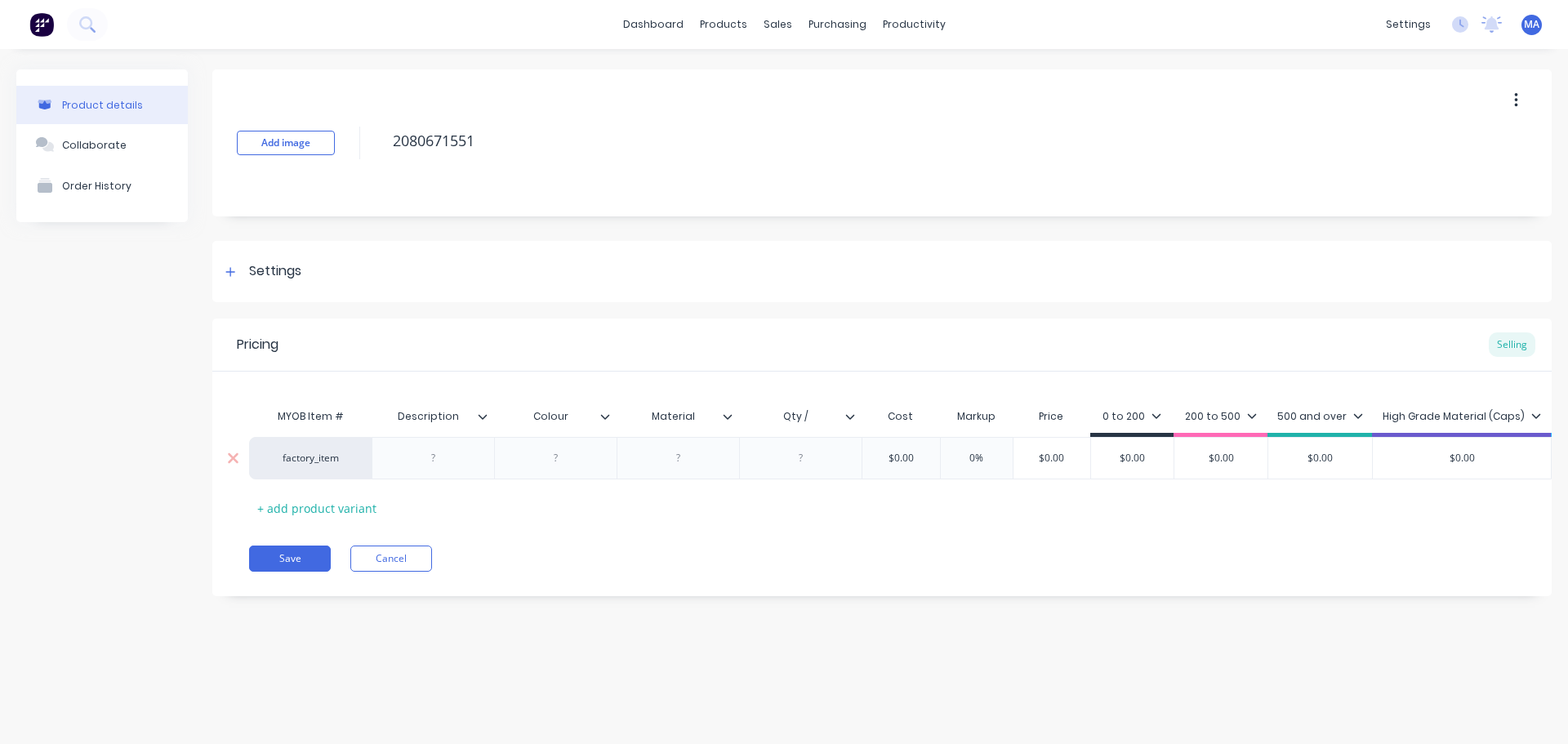
click at [451, 467] on div at bounding box center [434, 458] width 82 height 21
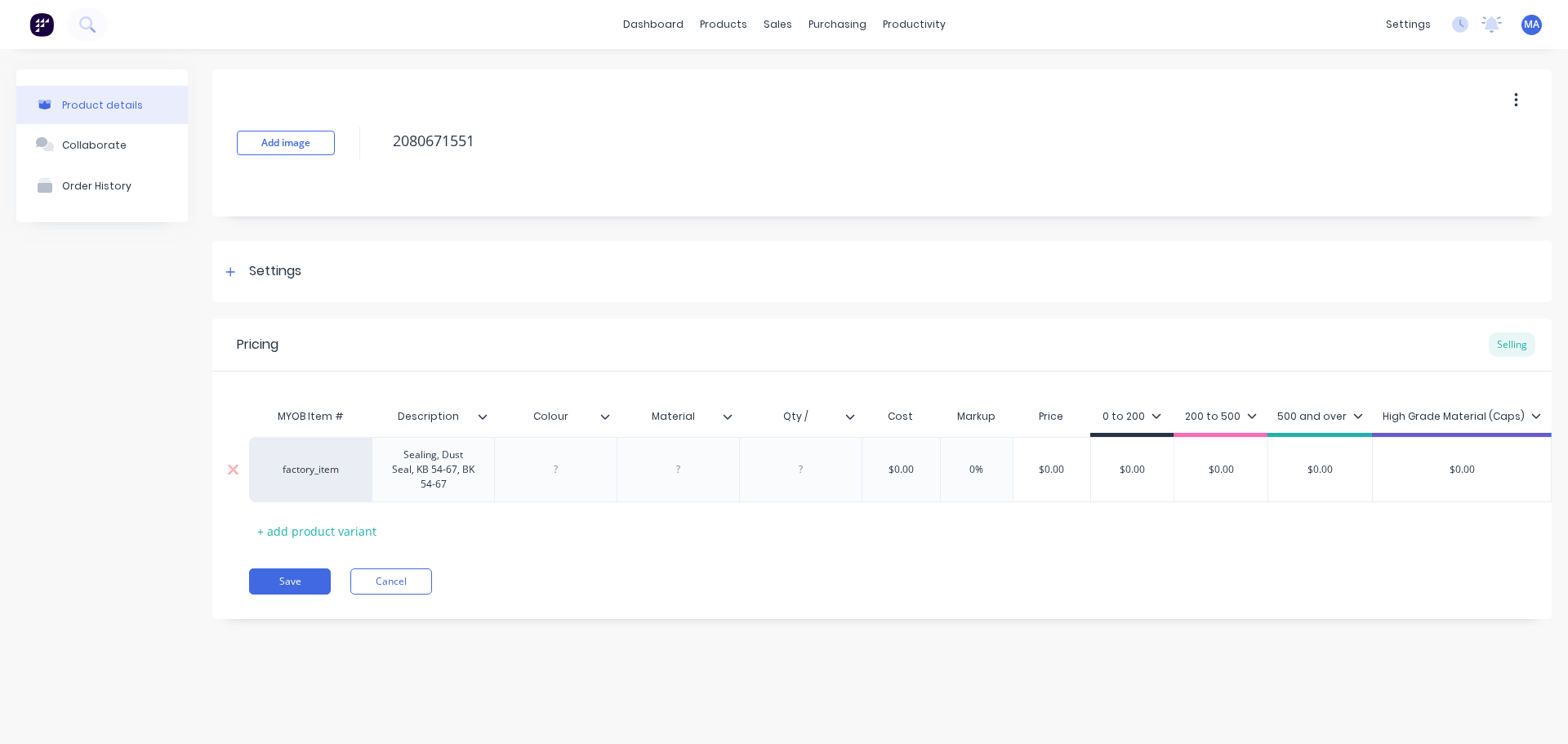
click at [555, 464] on div "factory_item Sealing, Dust Seal, KB 54-67, BK 54-67 $0.00 0% $0.00 $0.00 $0.00 …" at bounding box center [984, 470] width 1470 height 66
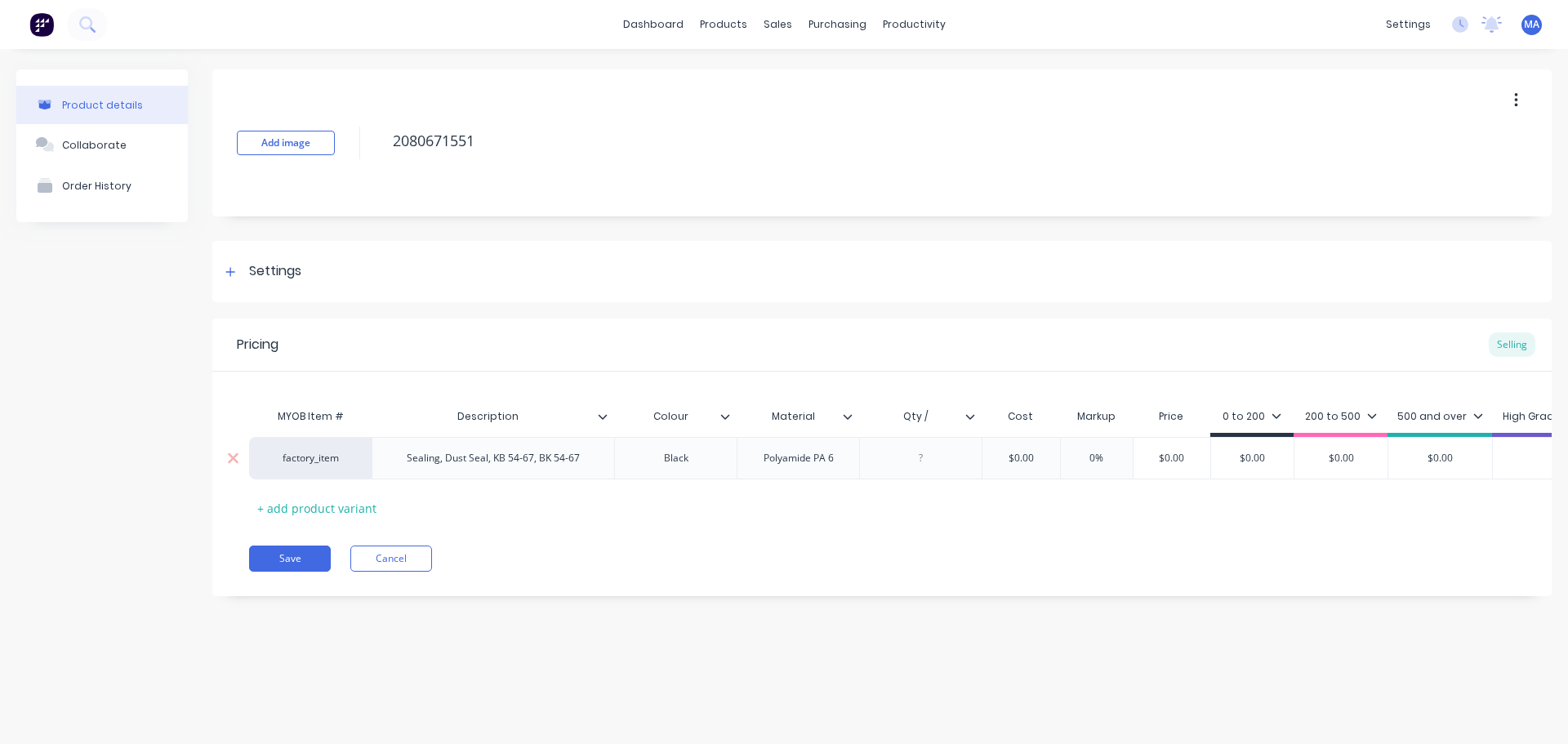
click at [939, 459] on div at bounding box center [921, 458] width 82 height 21
type input "Drawing No."
click at [974, 409] on div at bounding box center [977, 416] width 10 height 15
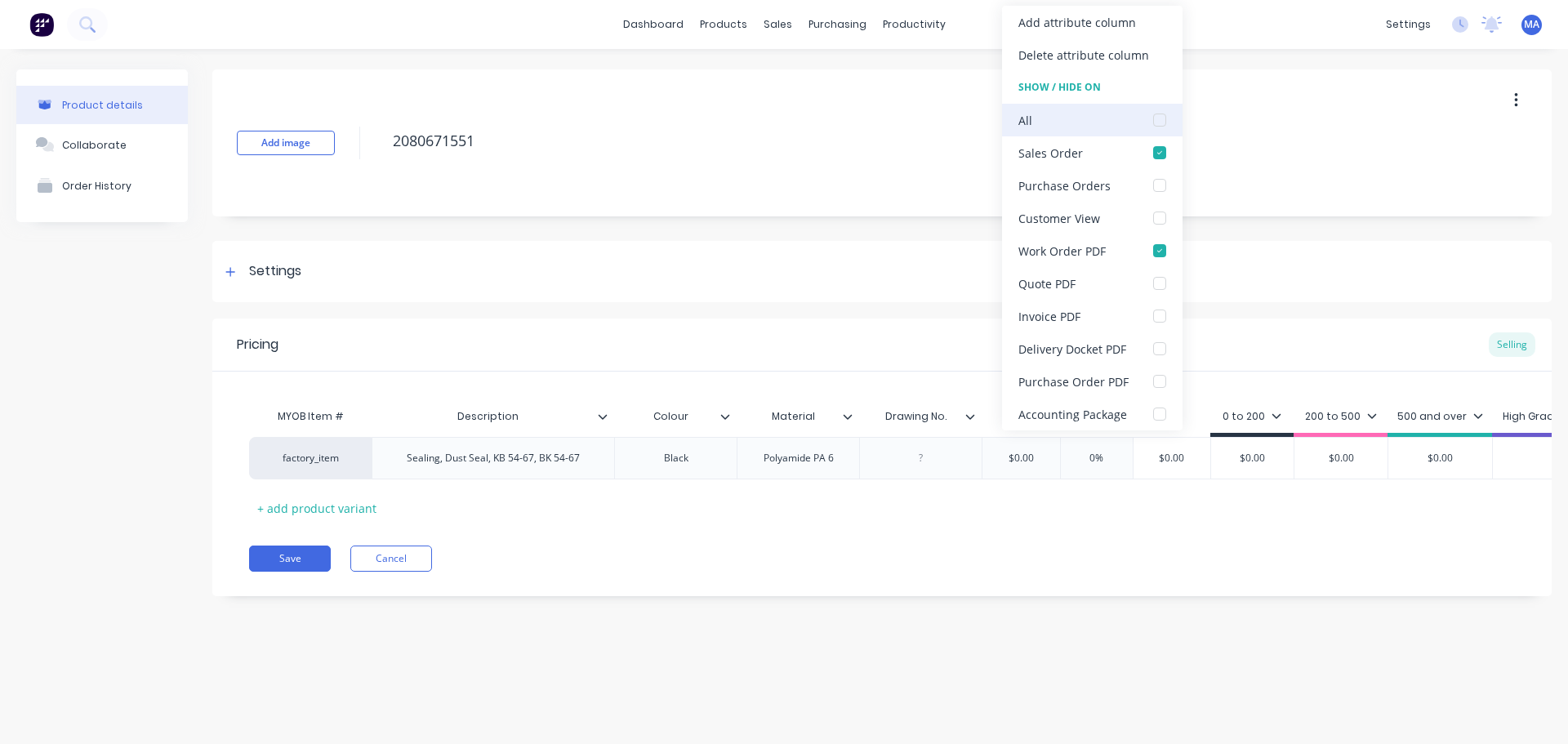
click at [1154, 120] on div at bounding box center [1160, 120] width 33 height 33
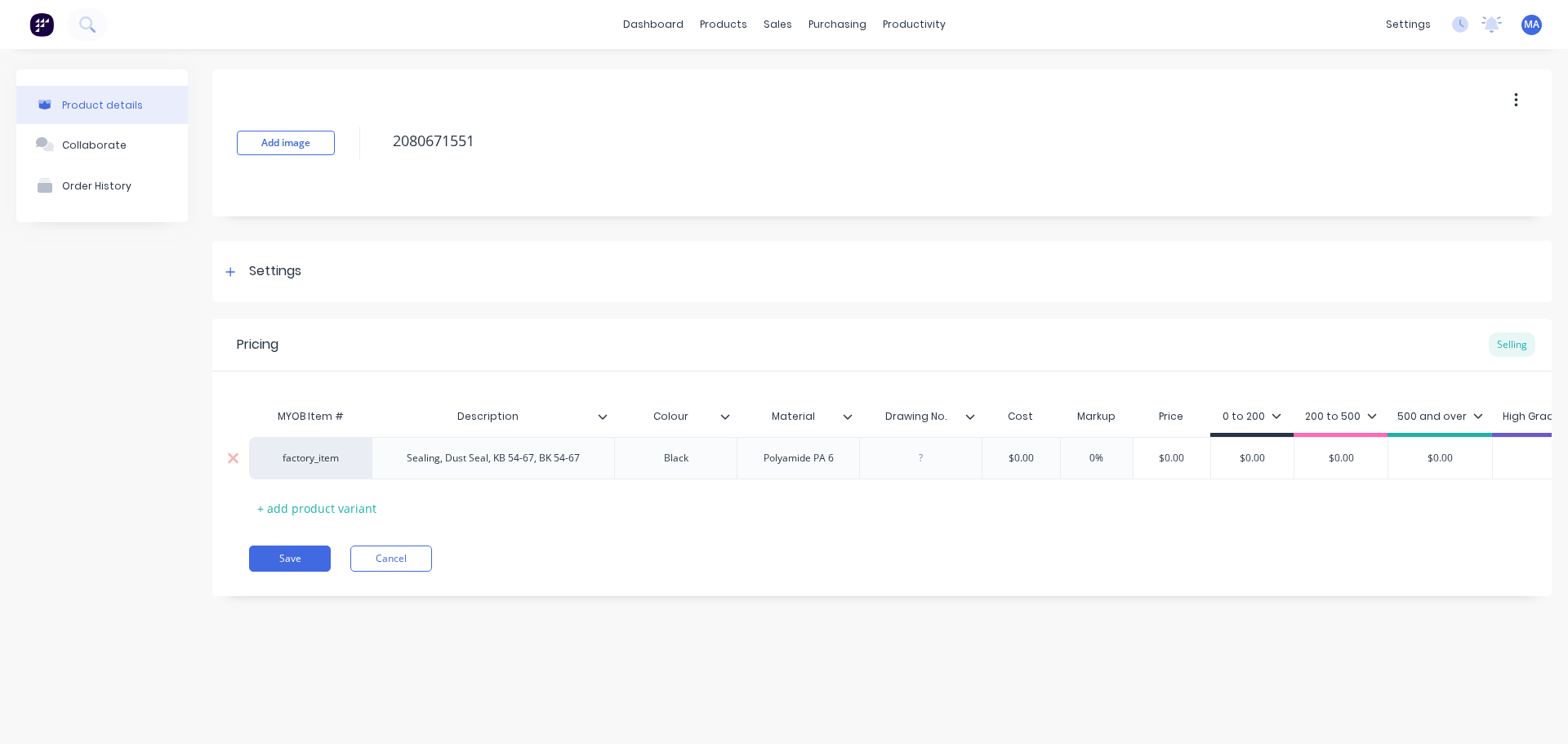
drag, startPoint x: 916, startPoint y: 452, endPoint x: 930, endPoint y: 453, distance: 14.0
click at [916, 452] on div at bounding box center [921, 458] width 82 height 21
drag, startPoint x: 914, startPoint y: 448, endPoint x: 936, endPoint y: 467, distance: 29.1
click at [914, 448] on div at bounding box center [921, 458] width 82 height 21
paste div
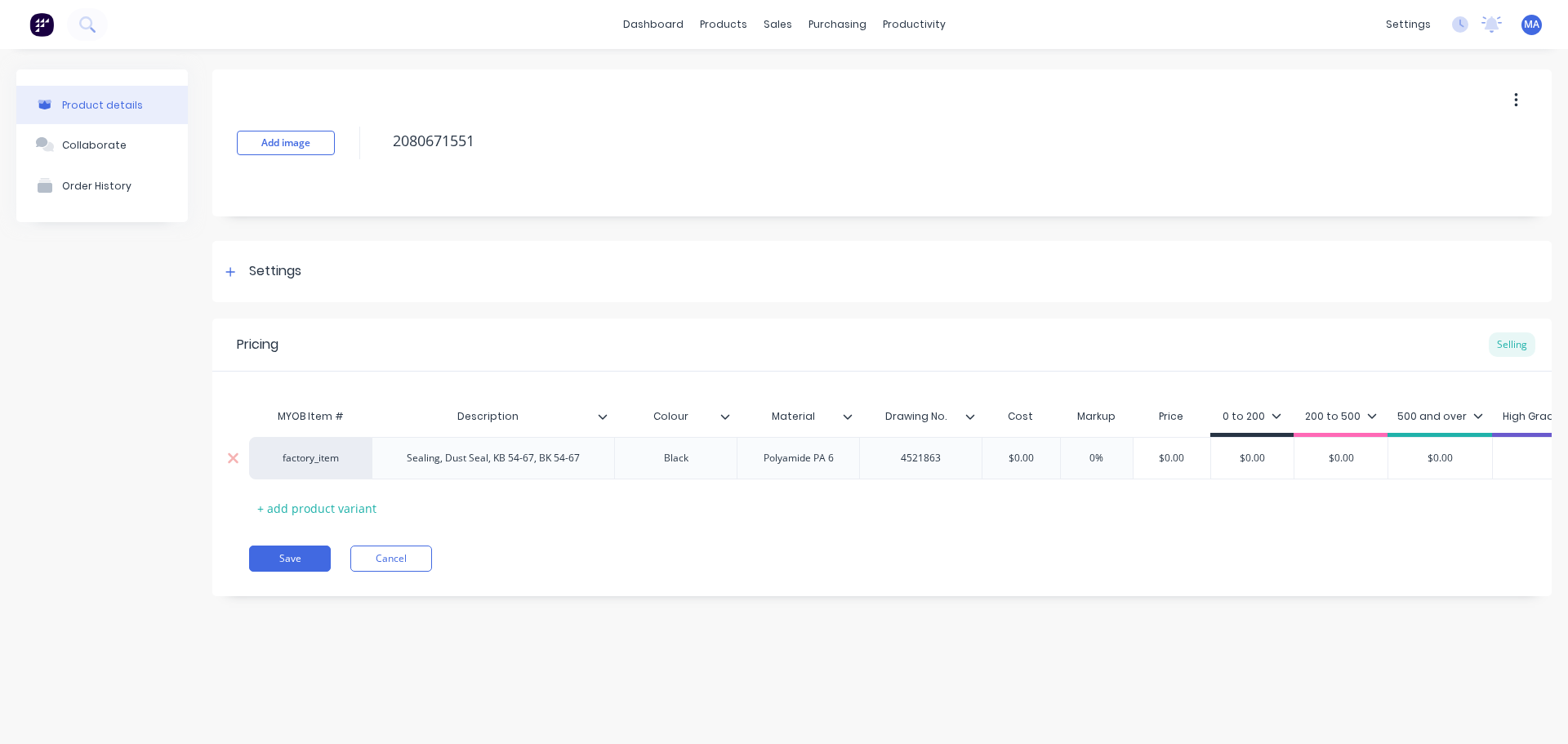
click at [1196, 449] on div "$0.00" at bounding box center [1172, 458] width 82 height 41
click at [1256, 418] on div "0 to 200" at bounding box center [1251, 416] width 59 height 15
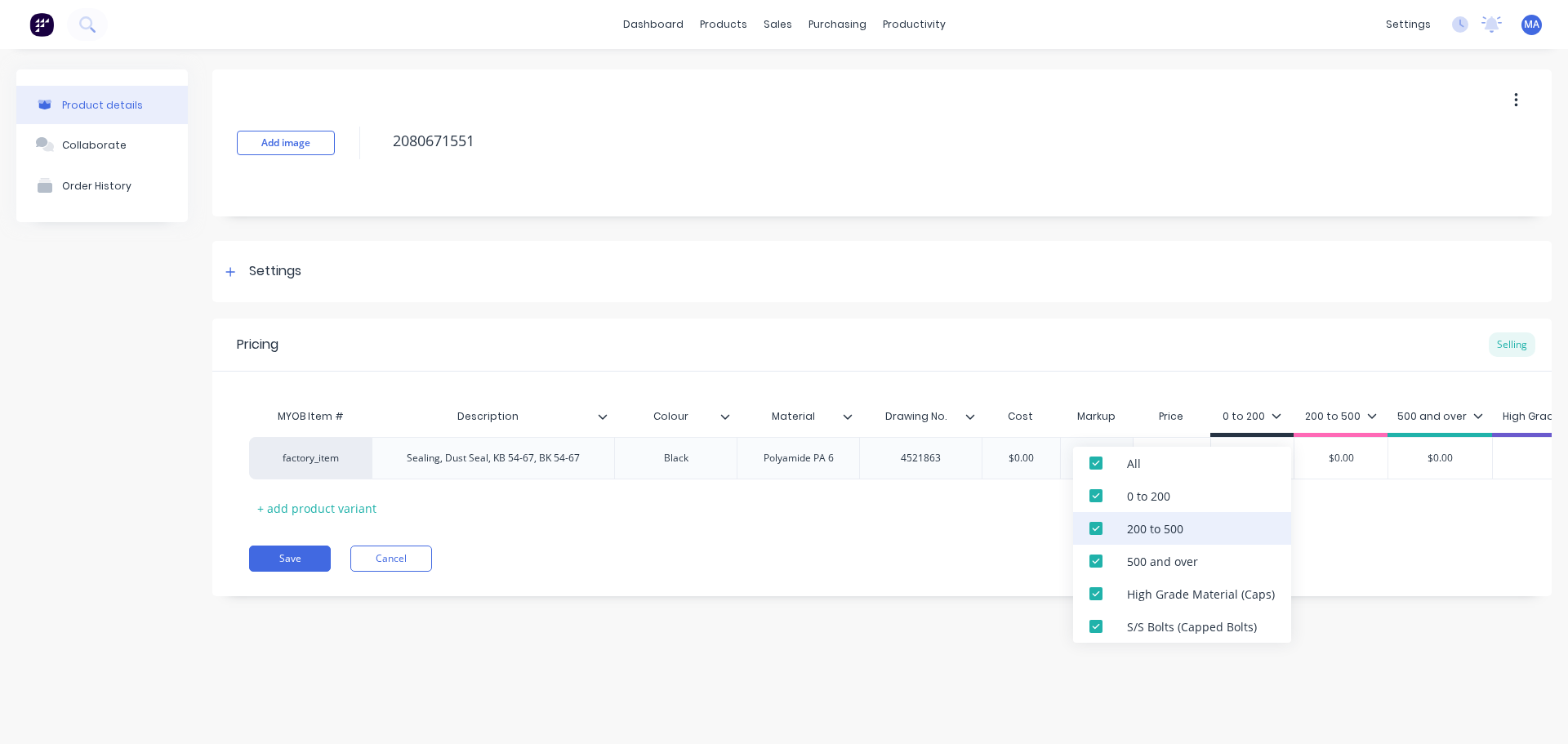
click at [1199, 539] on div "200 to 500" at bounding box center [1182, 528] width 218 height 33
drag, startPoint x: 1177, startPoint y: 570, endPoint x: 1160, endPoint y: 597, distance: 31.9
click at [1177, 571] on div "500 and over" at bounding box center [1182, 561] width 218 height 33
click at [1160, 600] on div "High Grade Material (Caps)" at bounding box center [1201, 594] width 147 height 17
click at [1151, 620] on div "S/S Bolts (Capped Bolts)" at bounding box center [1192, 626] width 129 height 17
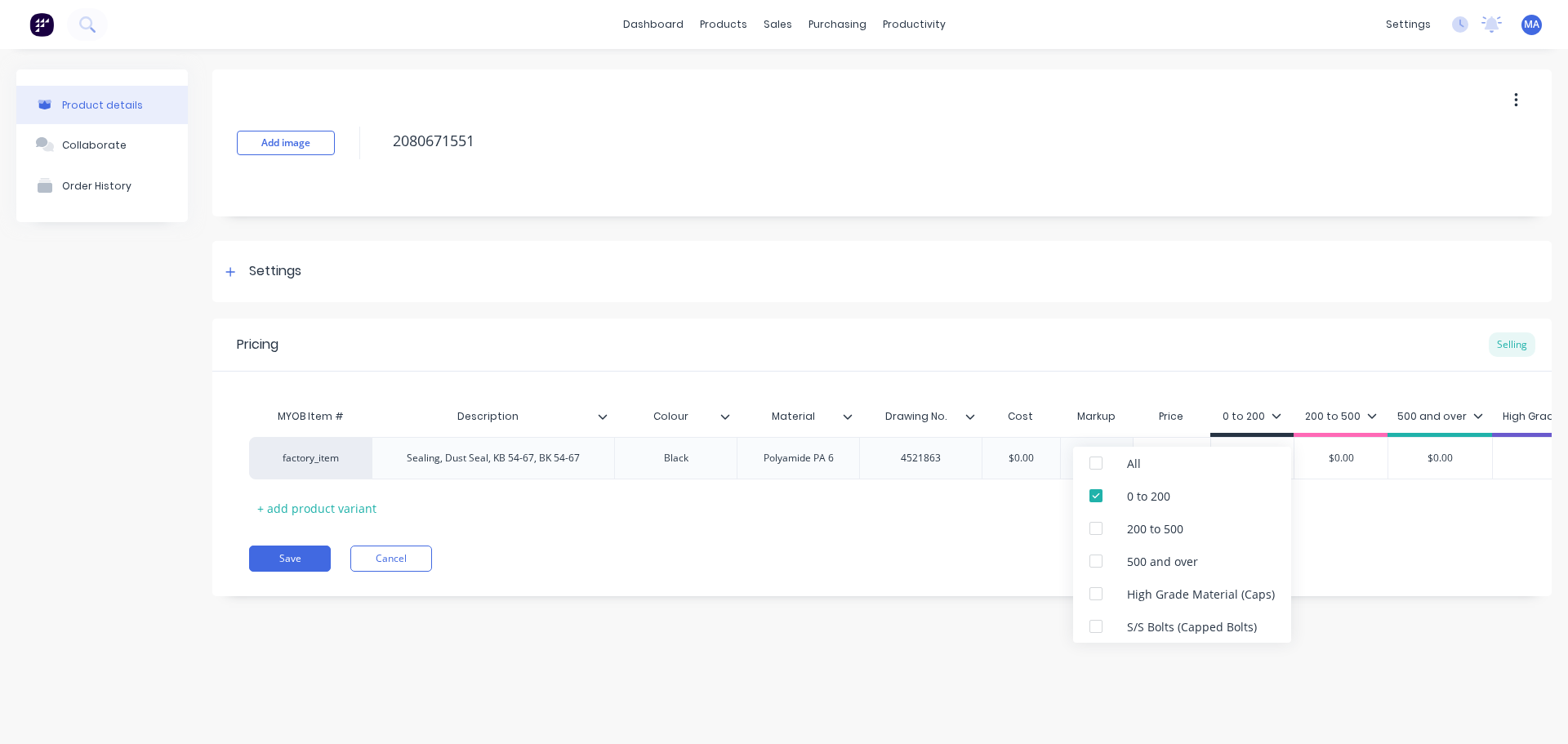
click at [1226, 364] on div "Pricing Selling" at bounding box center [881, 345] width 1339 height 53
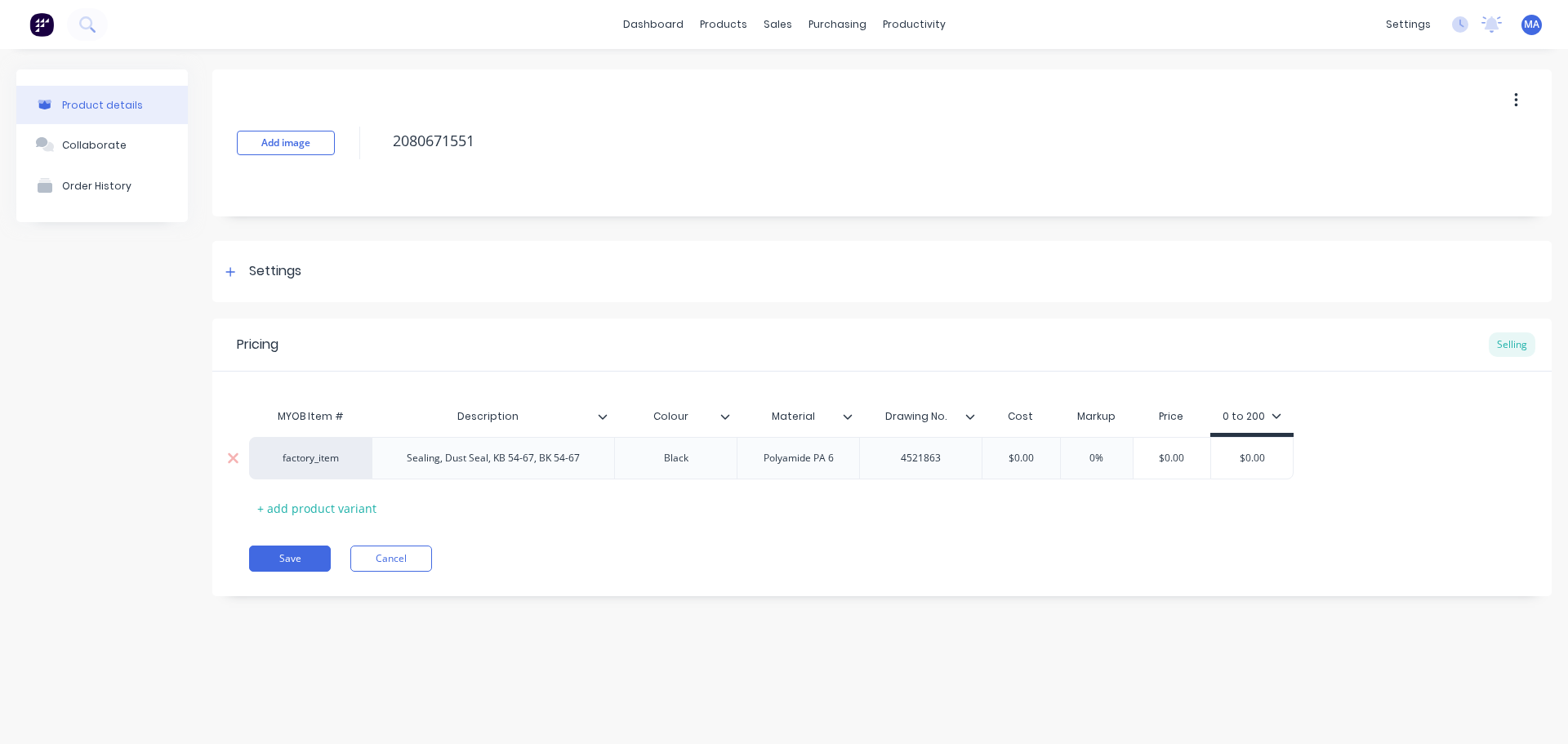
click at [1195, 462] on input "$0.00" at bounding box center [1172, 458] width 82 height 15
drag, startPoint x: 1208, startPoint y: 462, endPoint x: 1163, endPoint y: 468, distance: 45.4
click at [1165, 467] on div "$4,160.00 $4160" at bounding box center [1186, 458] width 94 height 41
type input "$4160"
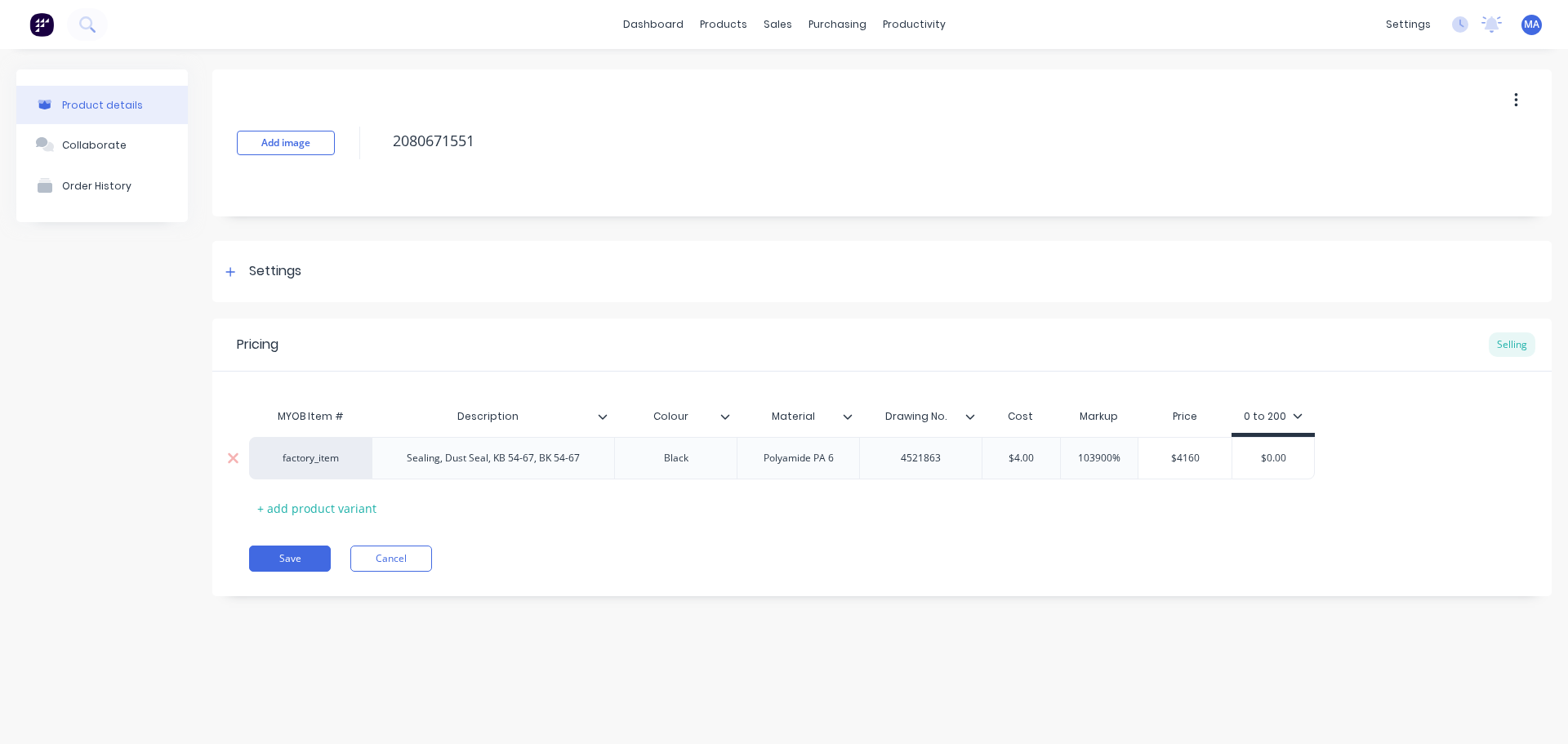
drag, startPoint x: 1297, startPoint y: 456, endPoint x: 1236, endPoint y: 462, distance: 61.3
click at [1253, 457] on input "$0.00" at bounding box center [1273, 458] width 82 height 15
paste input "416"
type input "$4160"
drag, startPoint x: 1013, startPoint y: 540, endPoint x: 561, endPoint y: 411, distance: 470.0
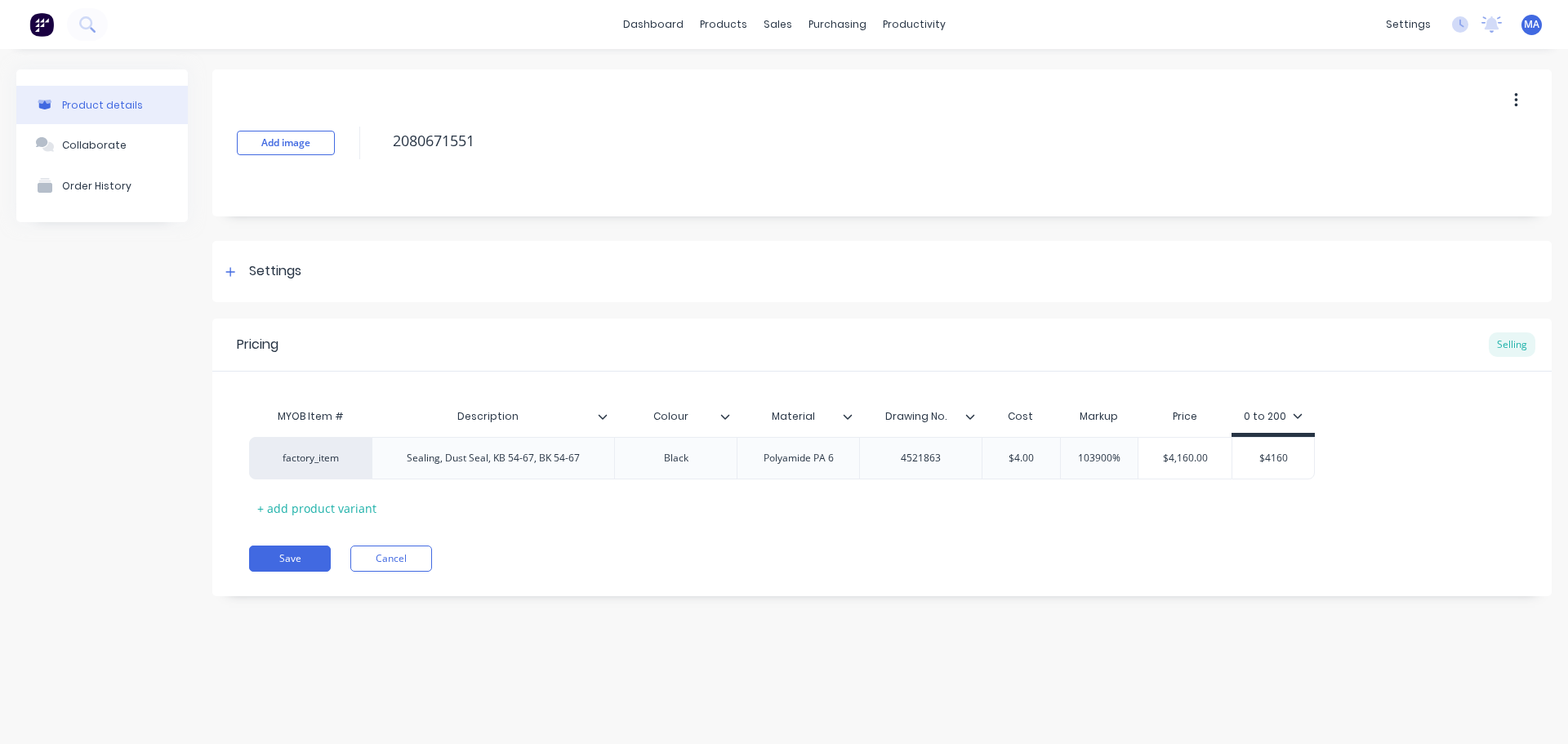
click at [1012, 540] on div "Pricing Selling MYOB Item # Description Colour Material Drawing No. Cost Markup…" at bounding box center [881, 457] width 1339 height 278
click at [118, 138] on div "Collaborate" at bounding box center [94, 144] width 65 height 12
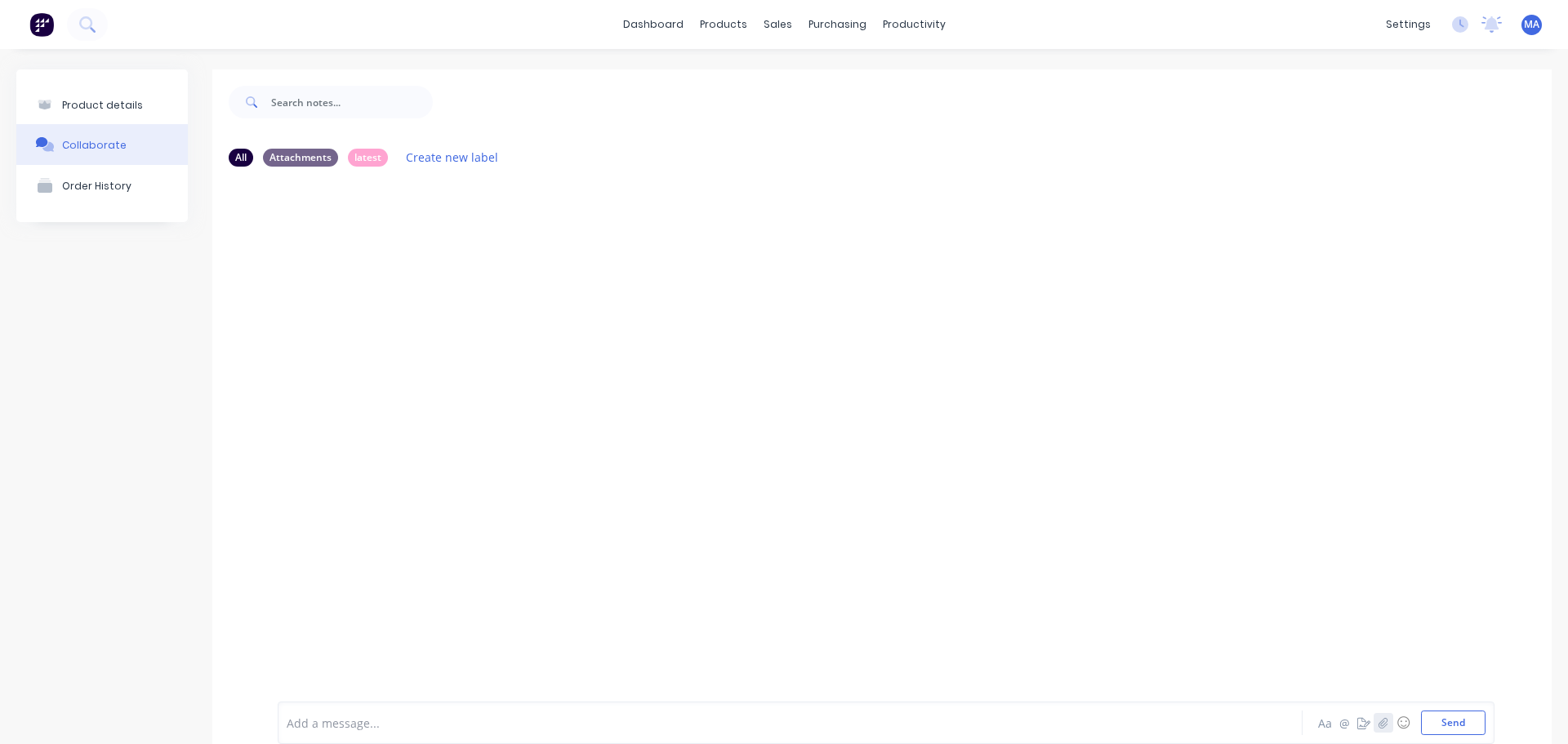
click at [1379, 721] on icon "button" at bounding box center [1384, 722] width 10 height 11
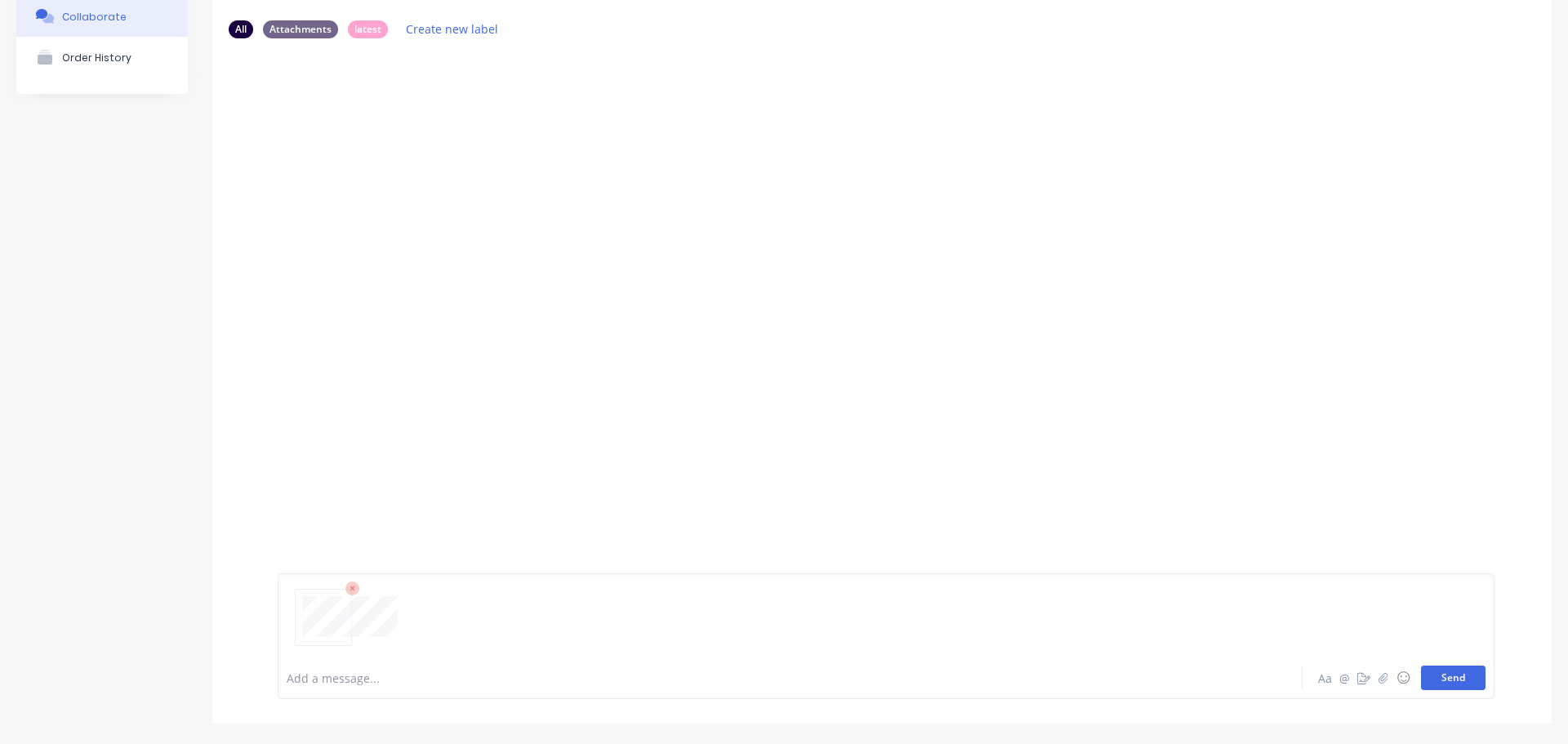
click at [1435, 687] on button "Send" at bounding box center [1454, 678] width 65 height 25
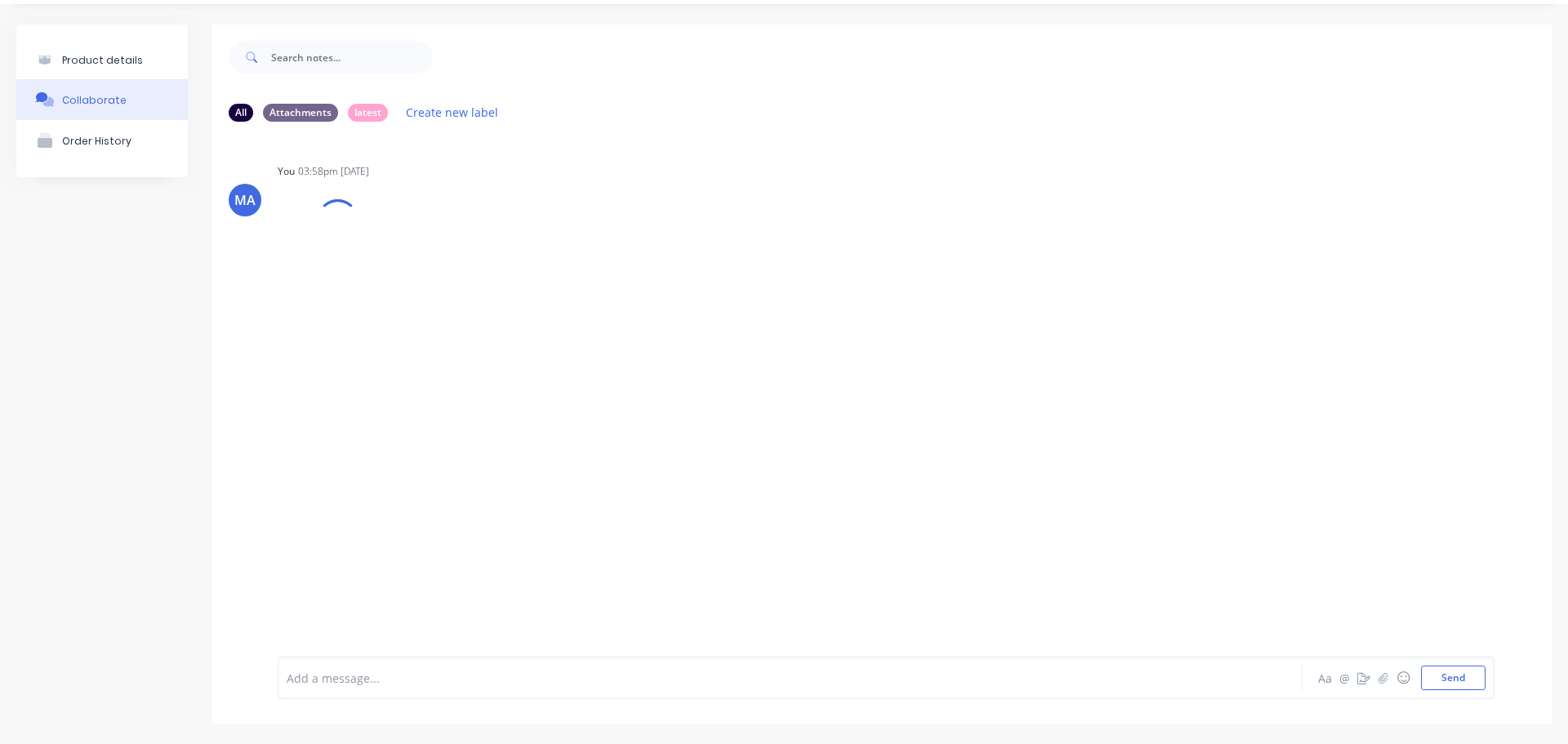
scroll to position [45, 0]
click at [458, 266] on icon "button" at bounding box center [457, 260] width 3 height 15
click at [489, 294] on button "Auto-attach to new orders" at bounding box center [564, 304] width 184 height 39
click at [722, 295] on label at bounding box center [722, 295] width 0 height 0
click at [697, 303] on input "checkbox" at bounding box center [690, 303] width 13 height 16
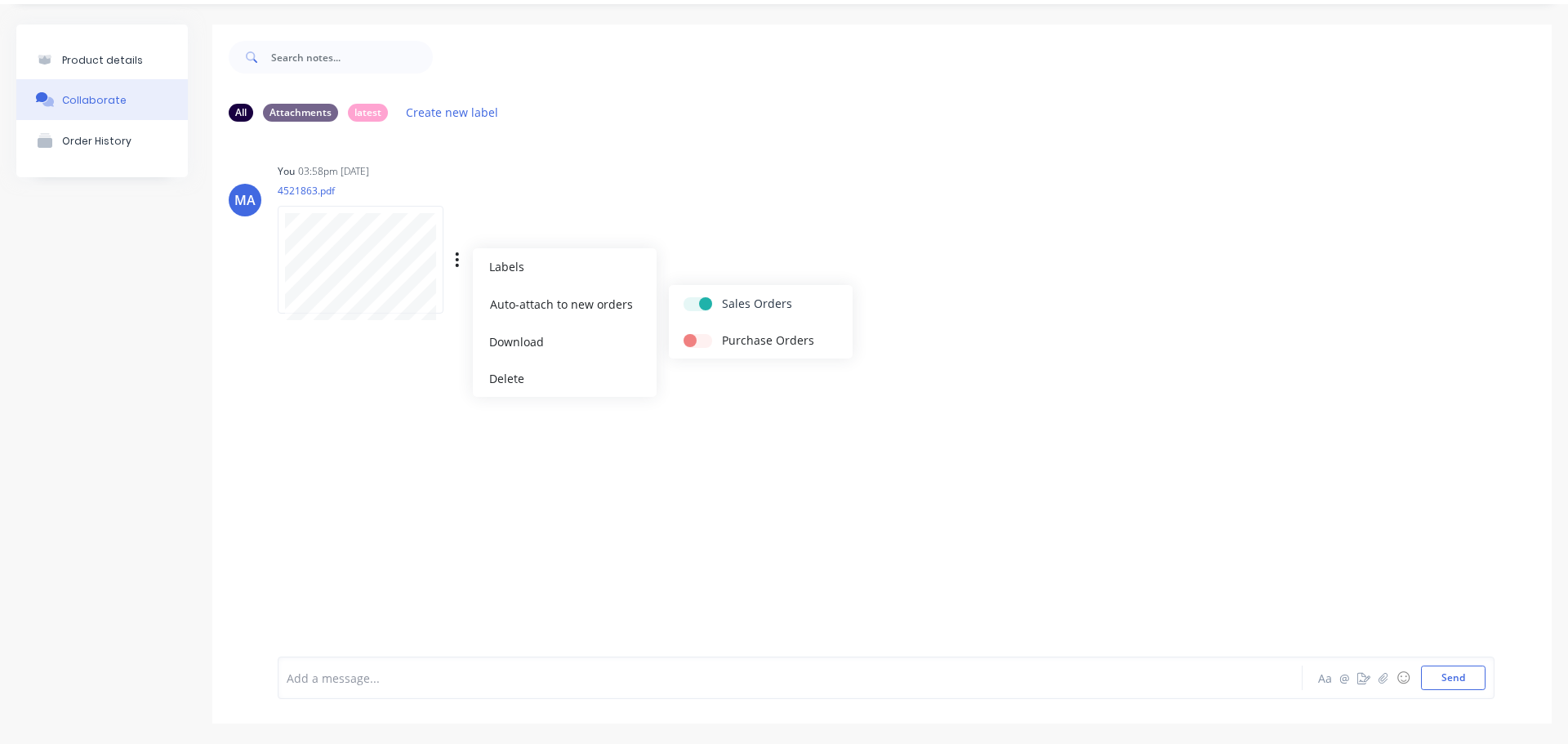
checkbox input "true"
click at [716, 237] on div "You 03:58pm [DATE] 4521863.pdf Labels Auto-attach to new orders Sales Orders Pu…" at bounding box center [533, 233] width 511 height 147
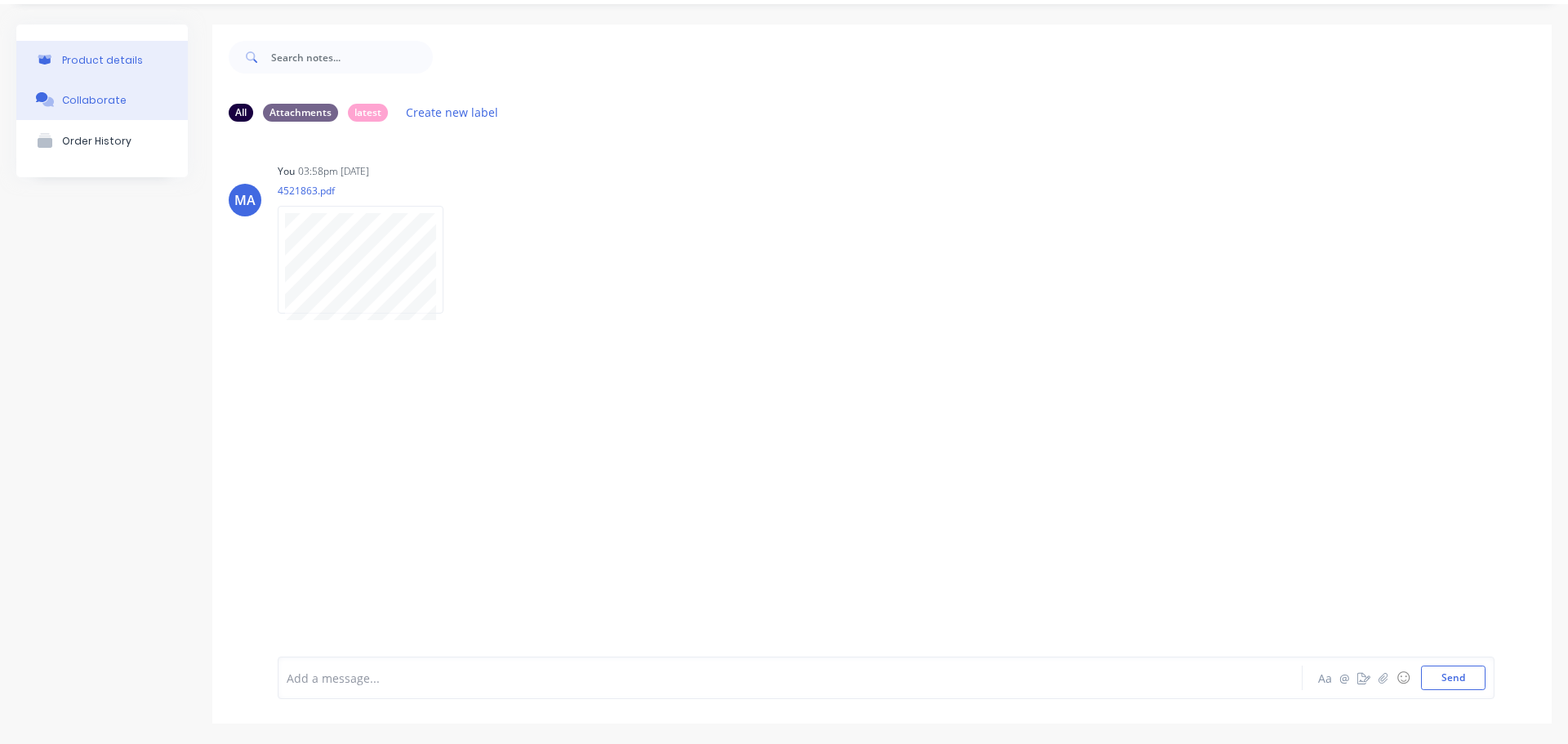
click at [143, 68] on button "Product details" at bounding box center [102, 60] width 171 height 39
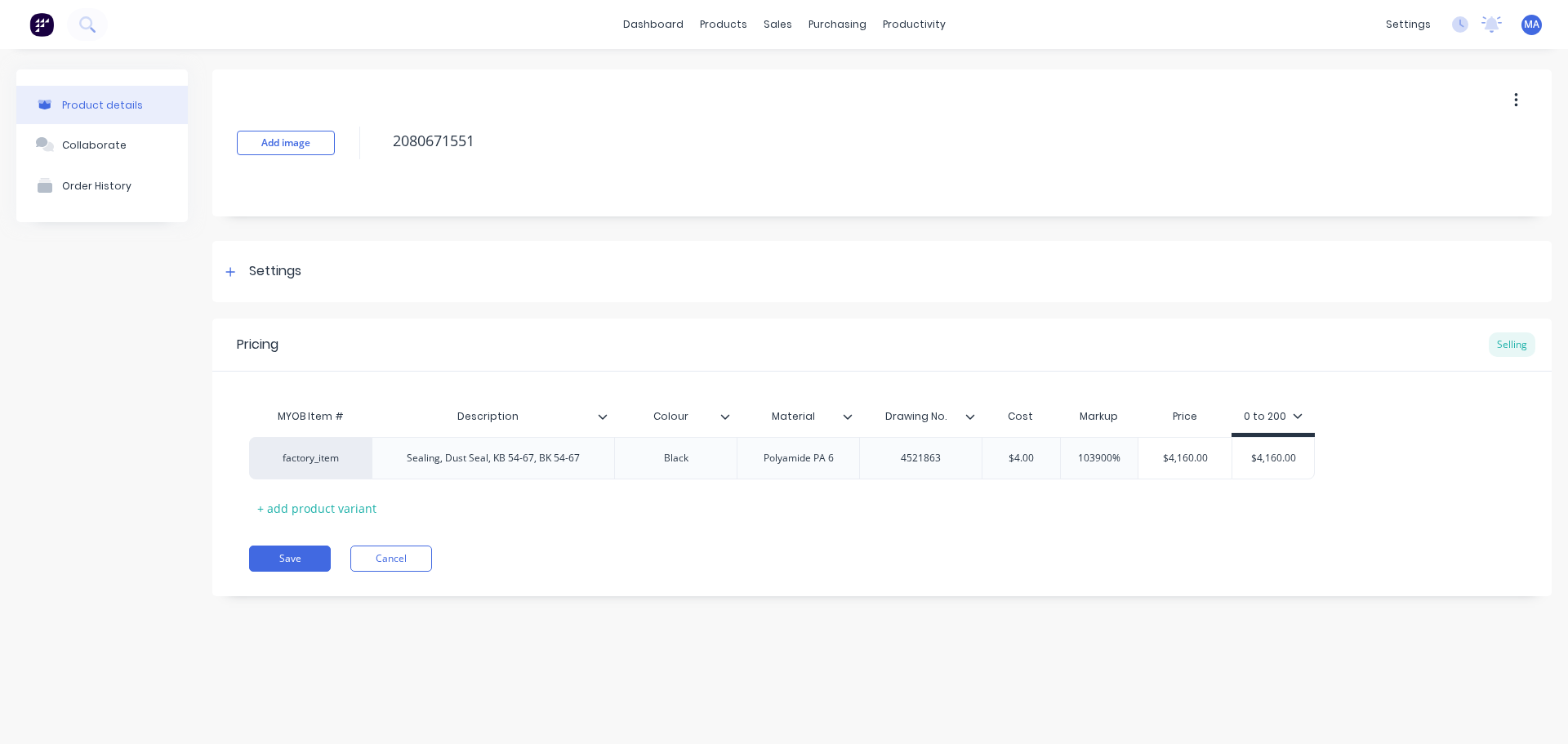
click at [302, 545] on div "Pricing Selling MYOB Item # Description Colour Material Drawing No. Cost Markup…" at bounding box center [881, 457] width 1339 height 278
click at [299, 554] on button "Save" at bounding box center [290, 559] width 82 height 26
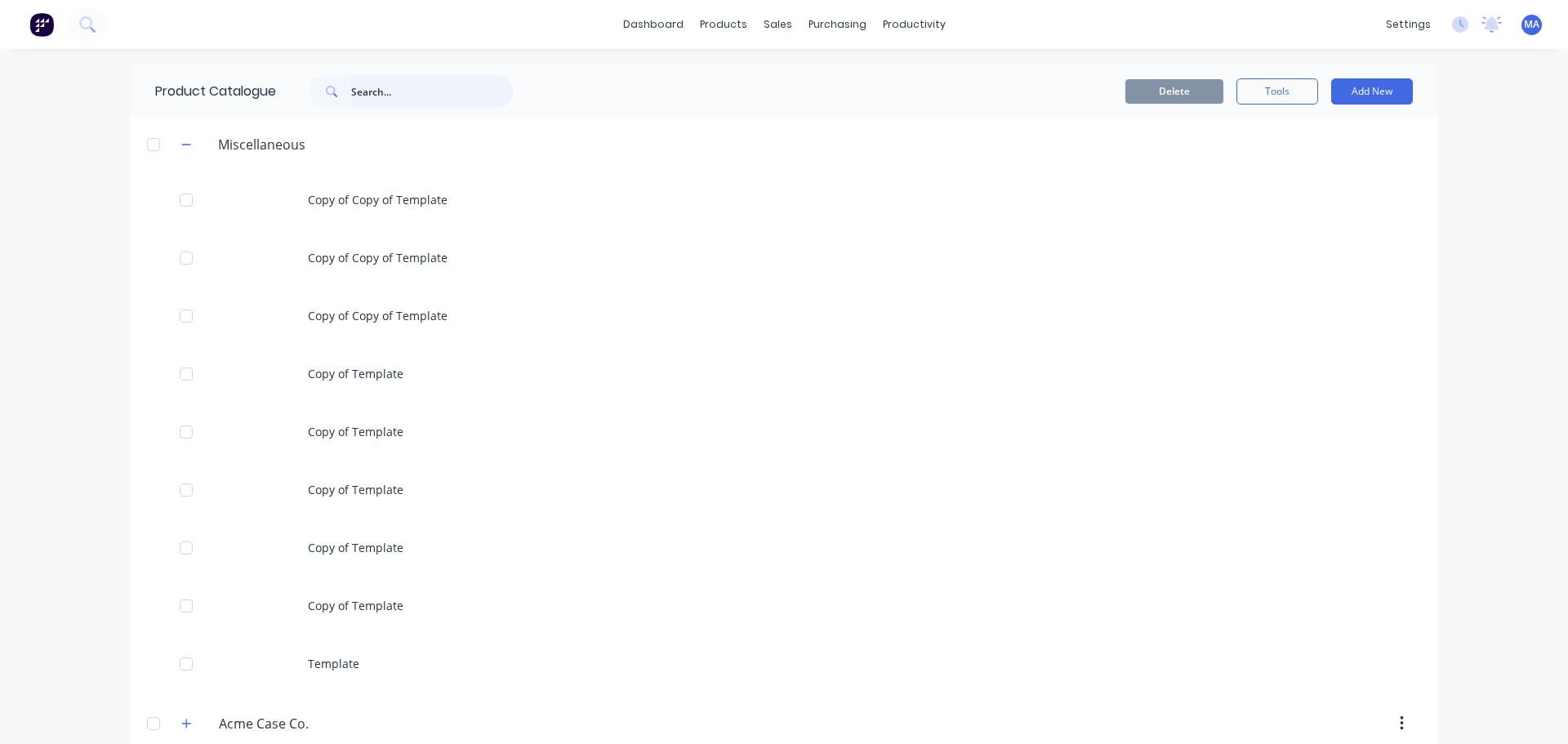
click at [402, 90] on input "text" at bounding box center [432, 91] width 161 height 33
click at [380, 87] on input "text" at bounding box center [432, 91] width 161 height 33
paste input "2080727514"
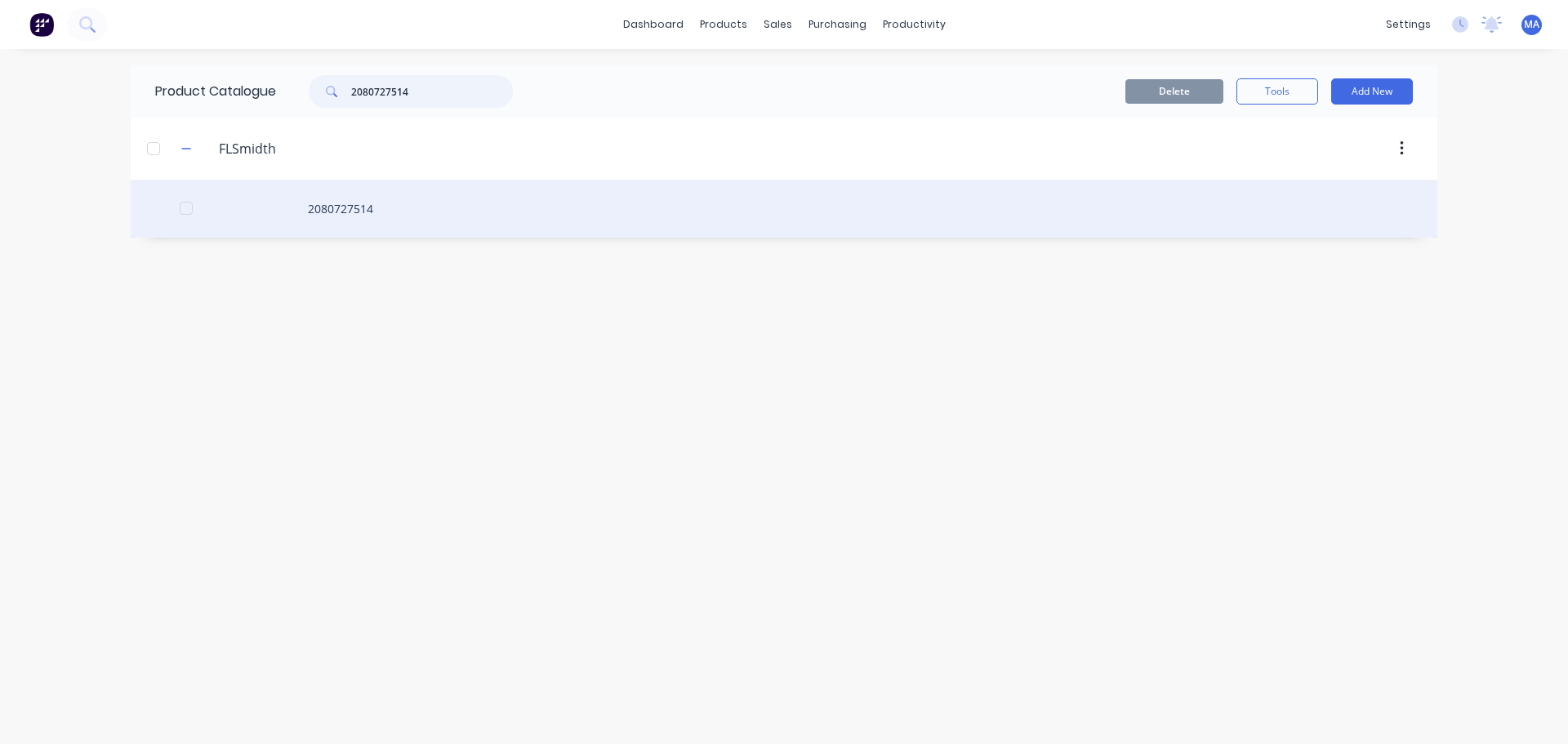
type input "2080727514"
click at [453, 191] on div "2080727514" at bounding box center [784, 208] width 1307 height 58
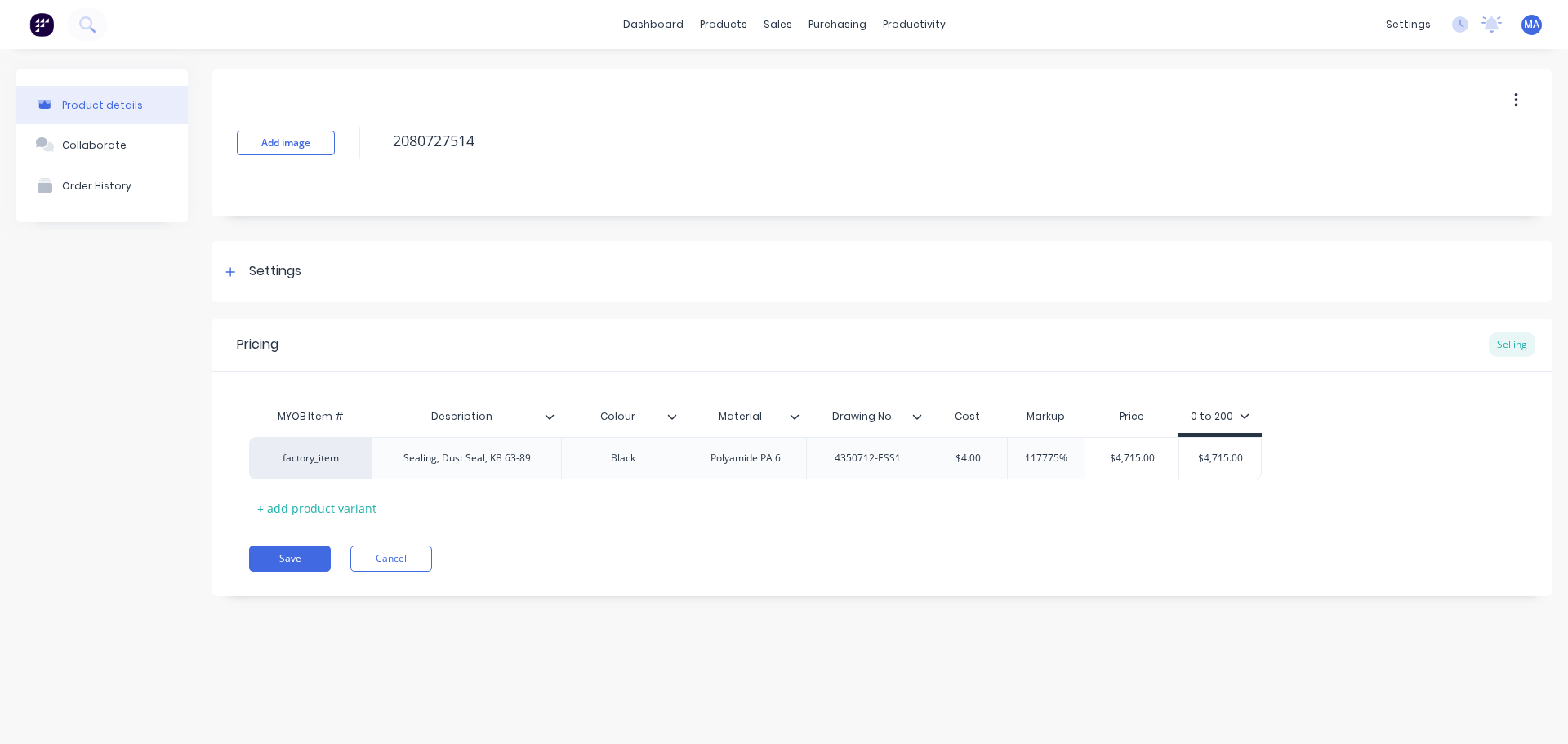
click at [920, 420] on icon at bounding box center [917, 416] width 10 height 10
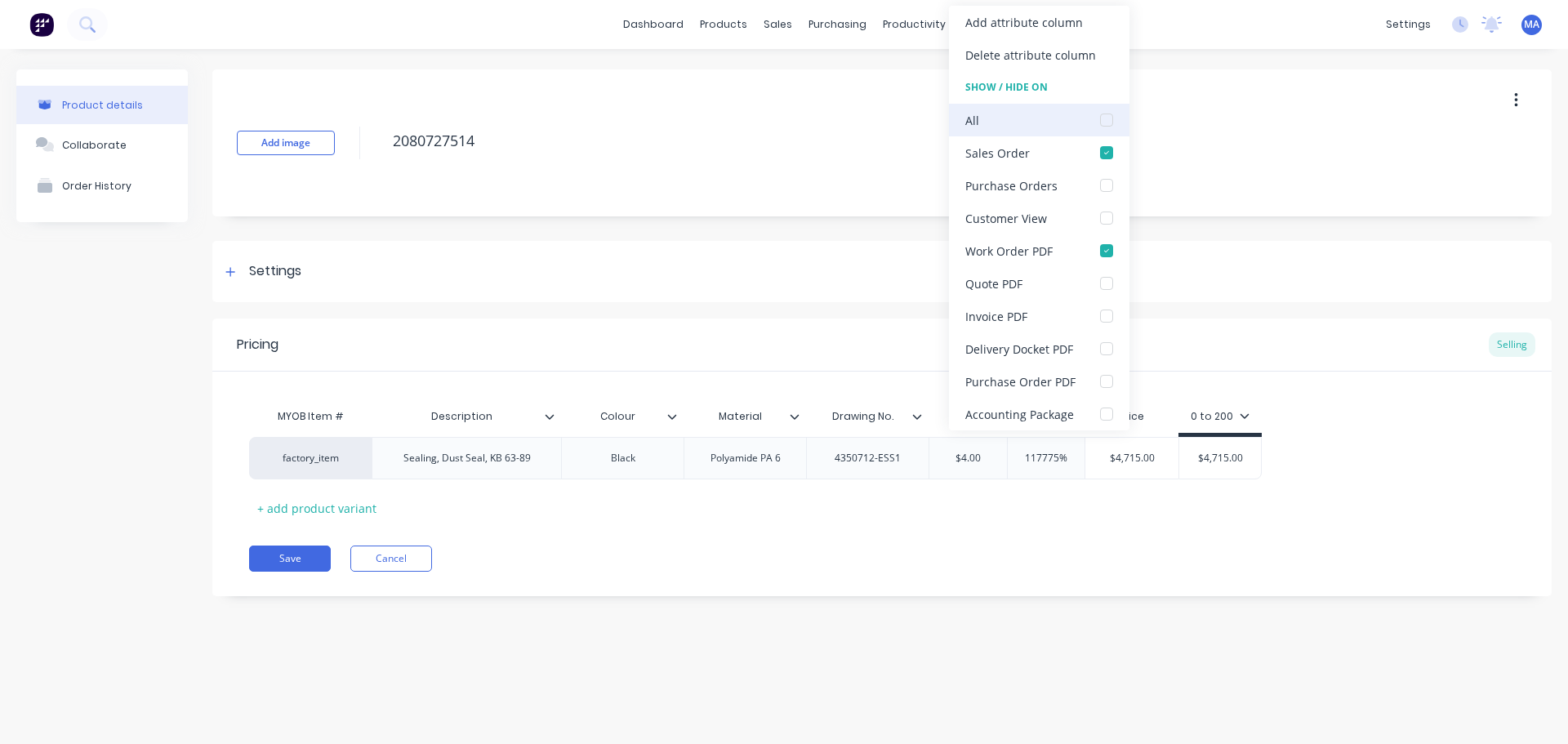
click at [1095, 126] on div at bounding box center [1106, 120] width 33 height 33
click at [295, 551] on button "Save" at bounding box center [290, 559] width 82 height 26
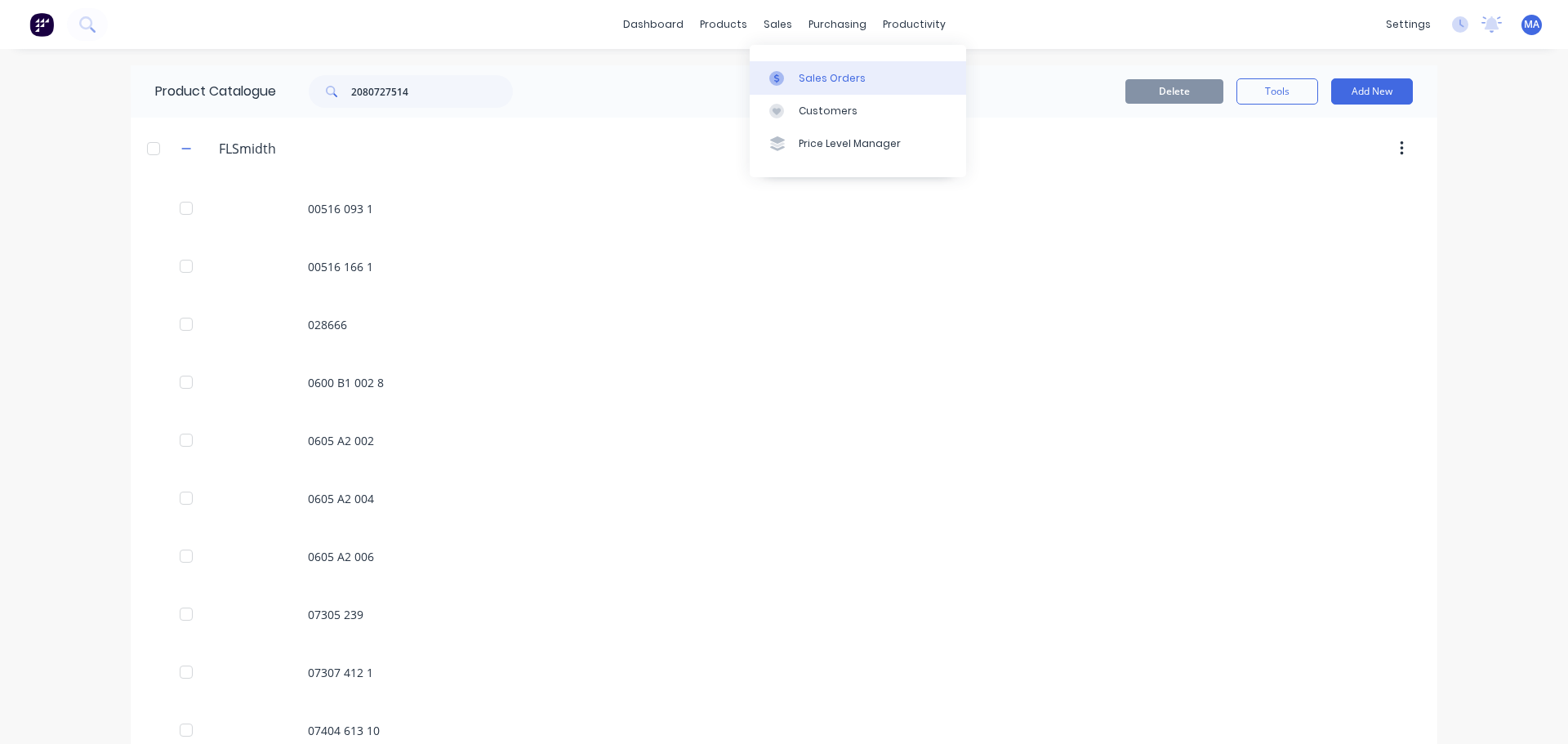
click at [819, 83] on div "Sales Orders" at bounding box center [831, 78] width 67 height 15
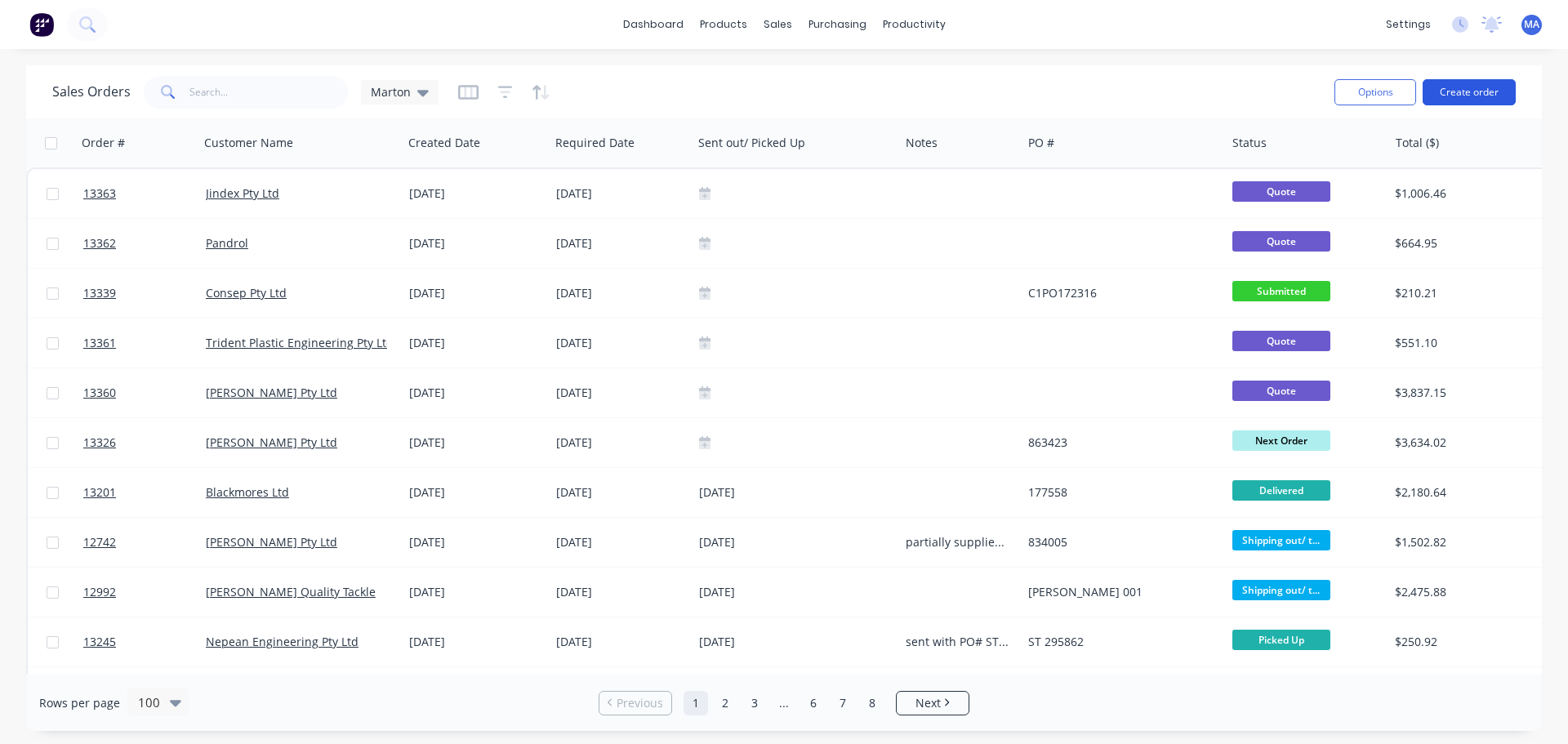
click at [1470, 90] on button "Create order" at bounding box center [1469, 93] width 94 height 26
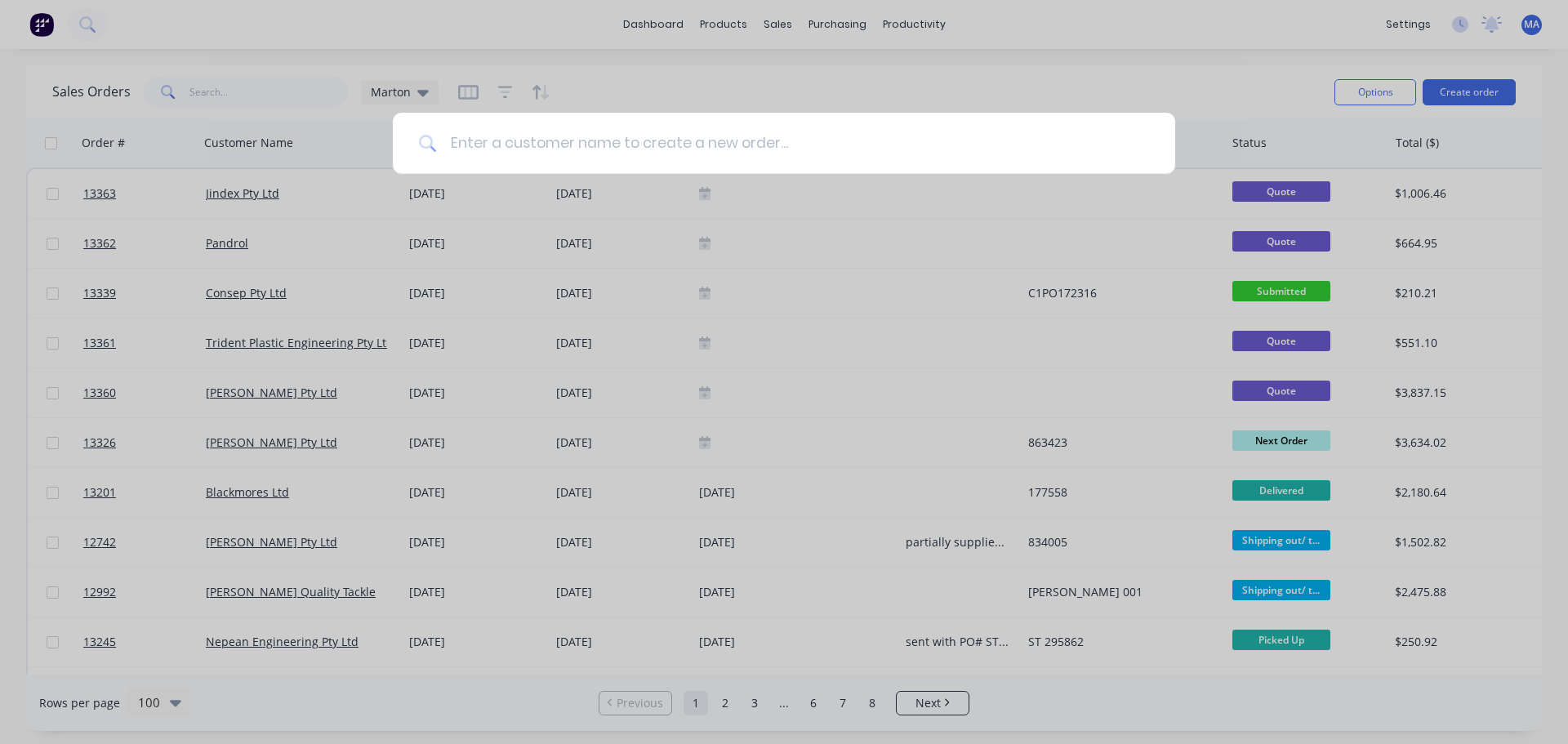
click at [682, 150] on input at bounding box center [792, 143] width 712 height 62
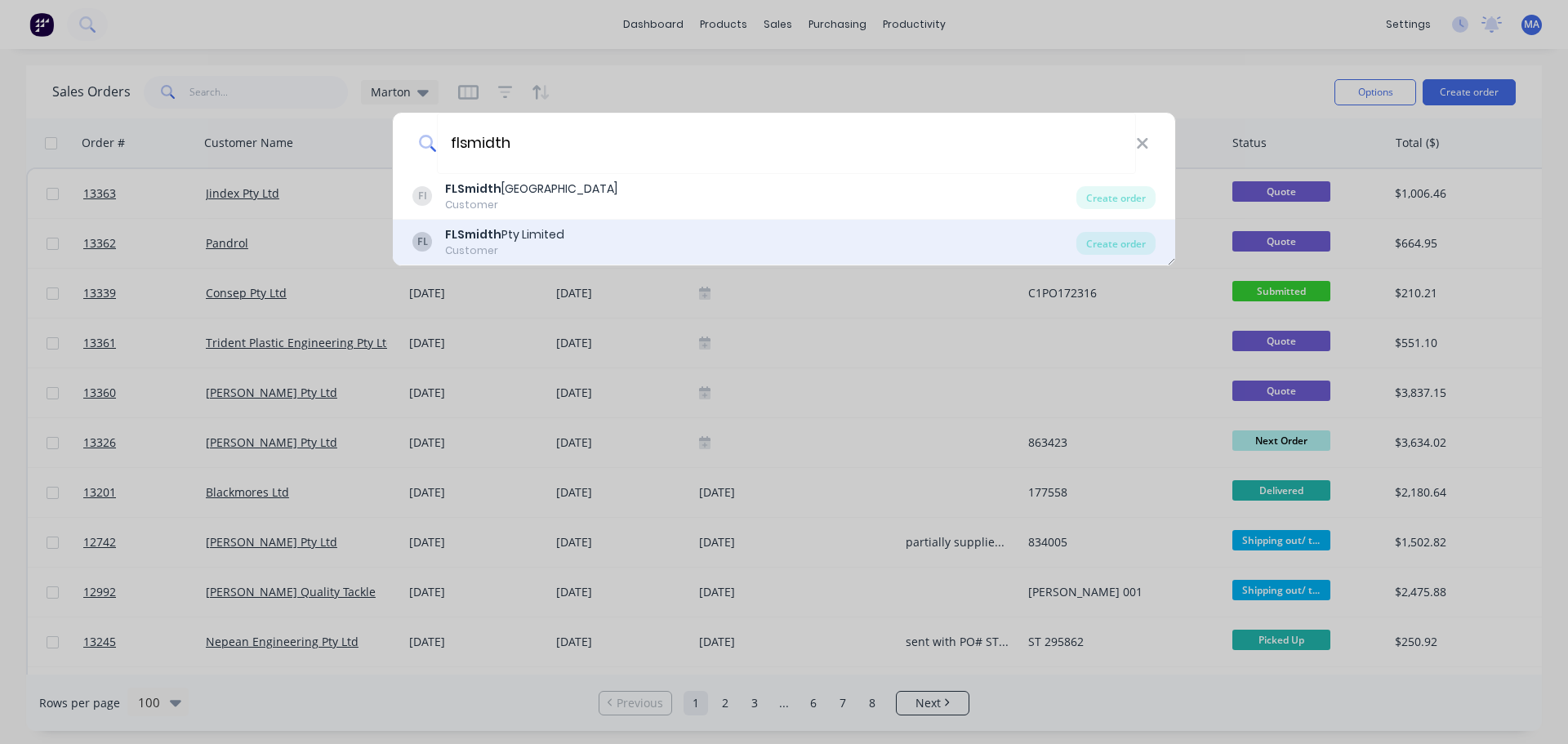
type input "flsmidth"
click at [510, 251] on div "Customer" at bounding box center [505, 250] width 119 height 15
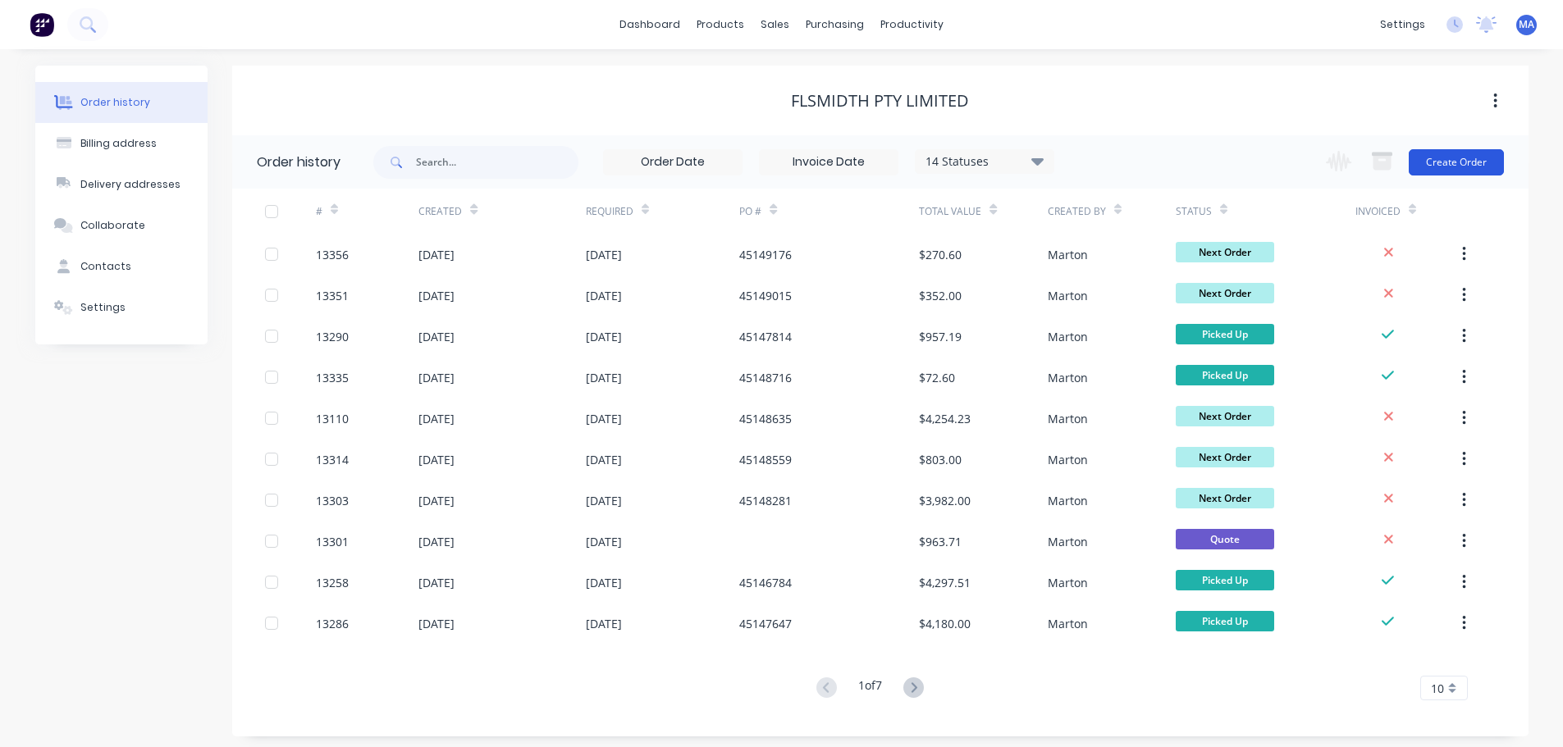
click at [1461, 155] on button "Create Order" at bounding box center [1456, 162] width 95 height 26
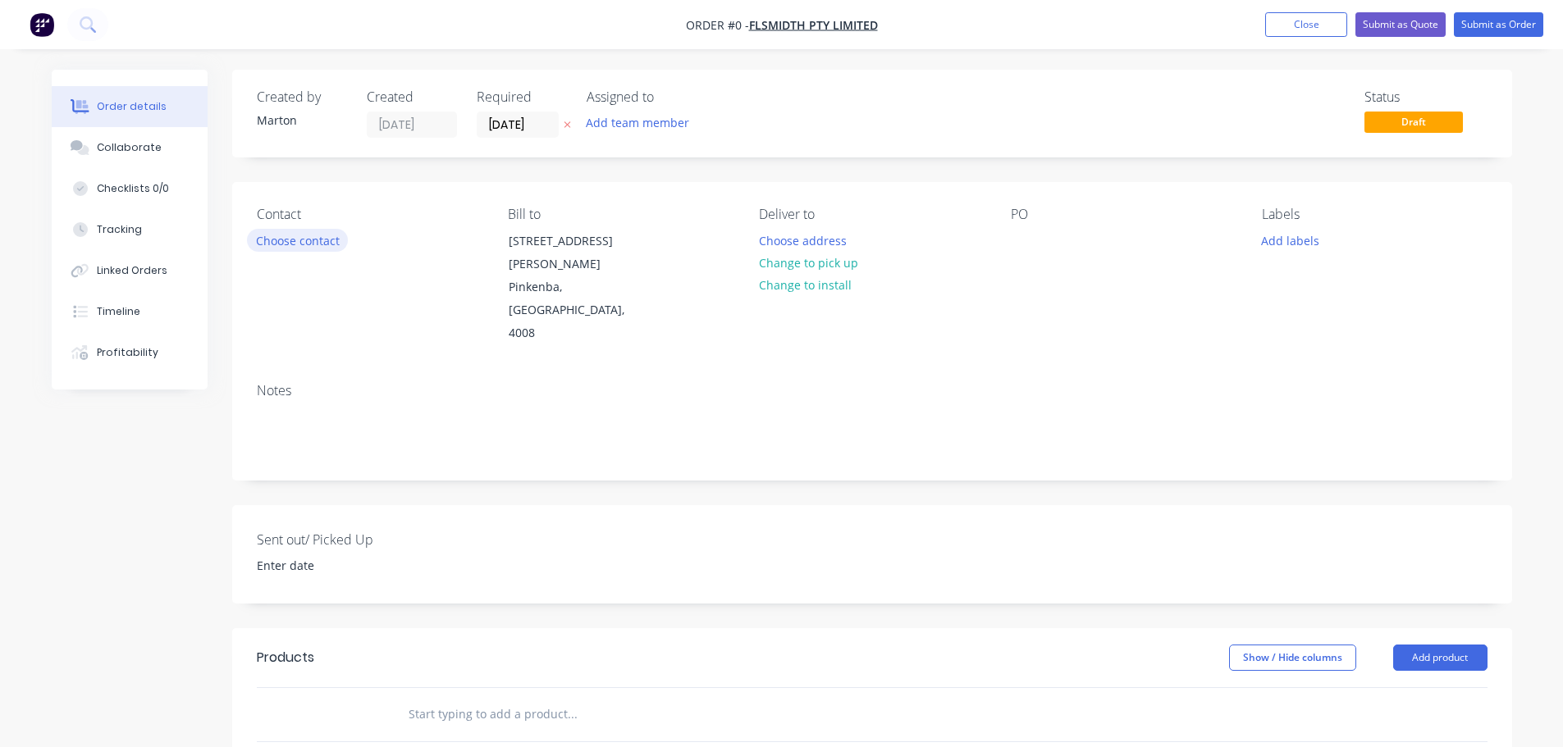
click at [284, 237] on button "Choose contact" at bounding box center [297, 240] width 101 height 22
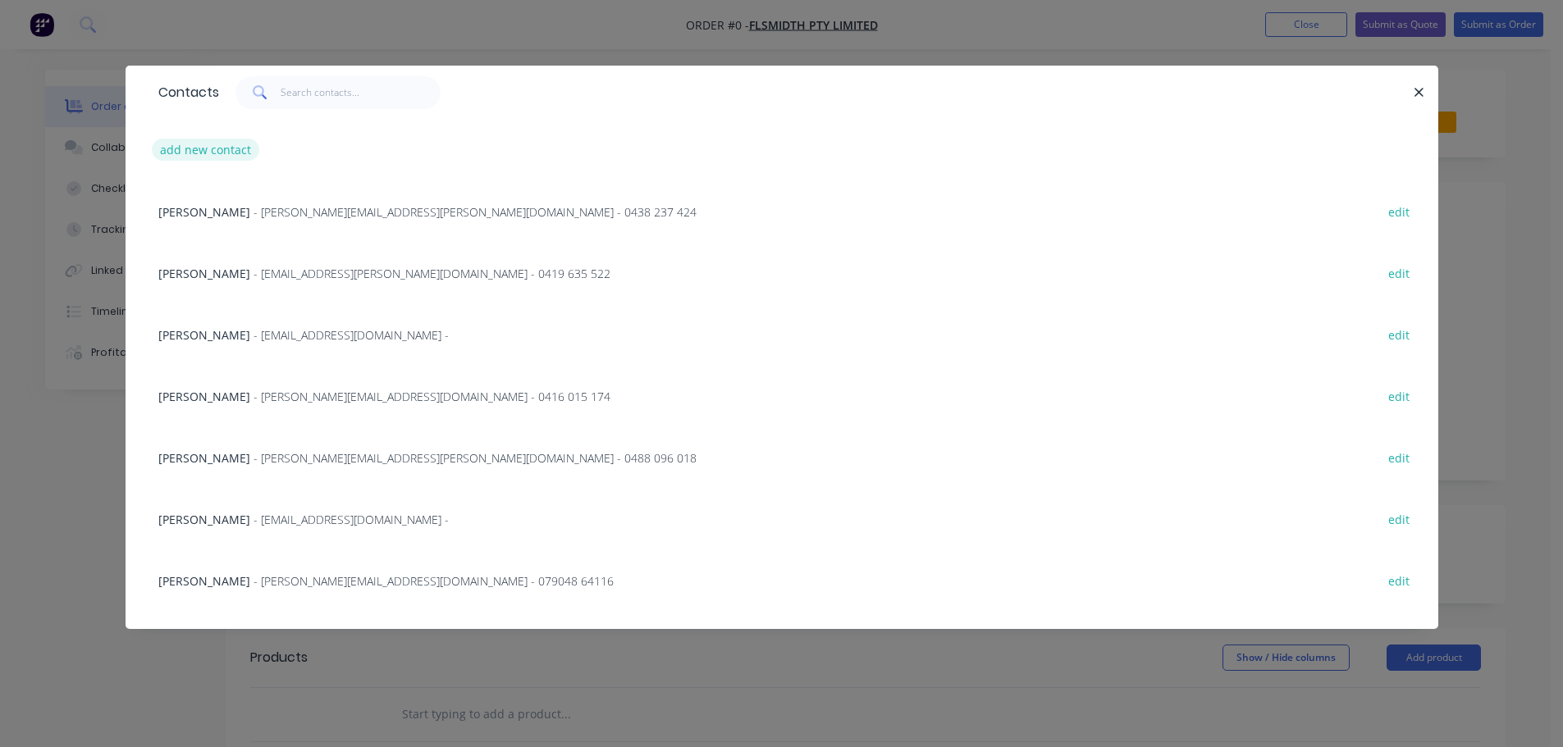
click at [216, 153] on button "add new contact" at bounding box center [206, 150] width 108 height 22
select select "AU"
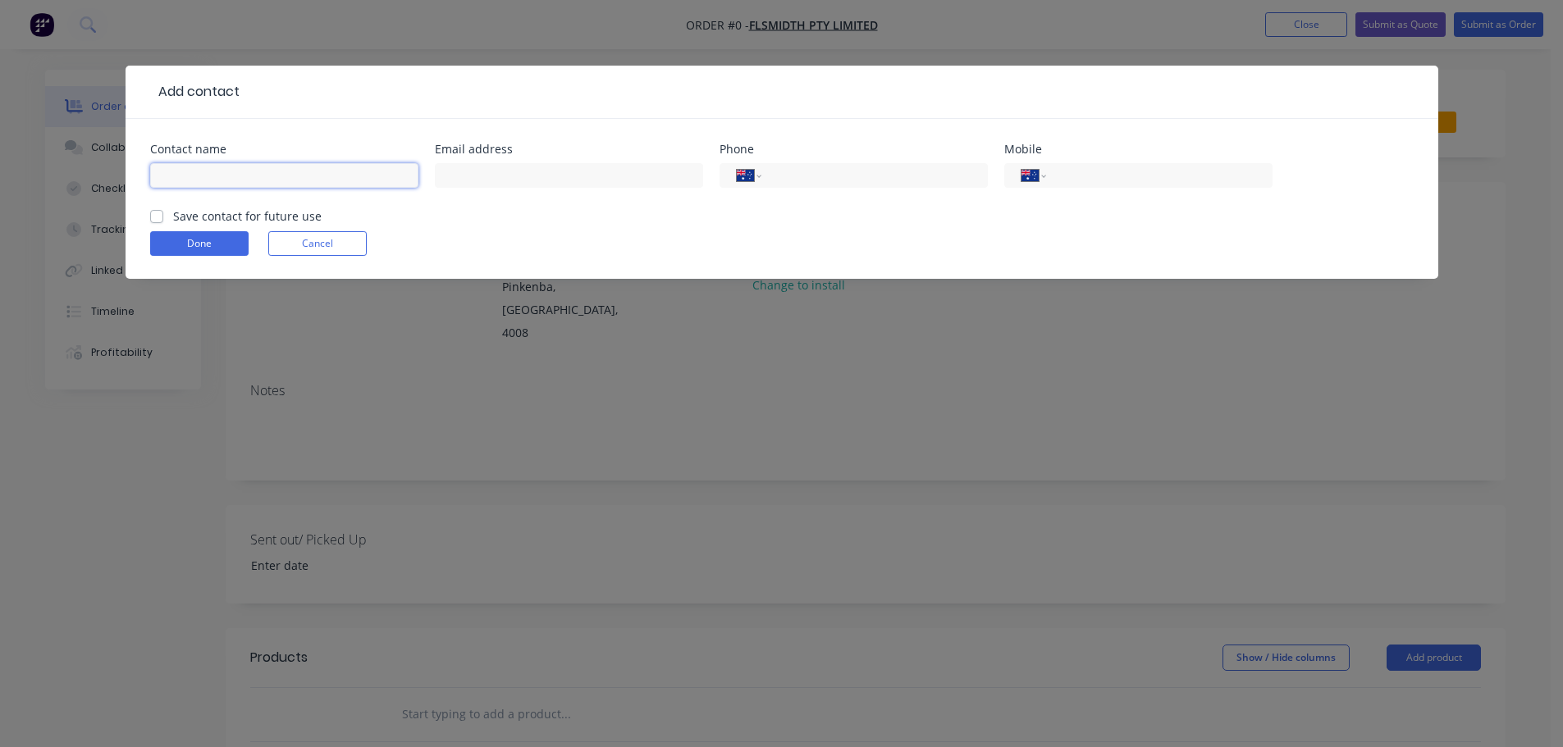
click at [213, 176] on input "text" at bounding box center [284, 175] width 268 height 25
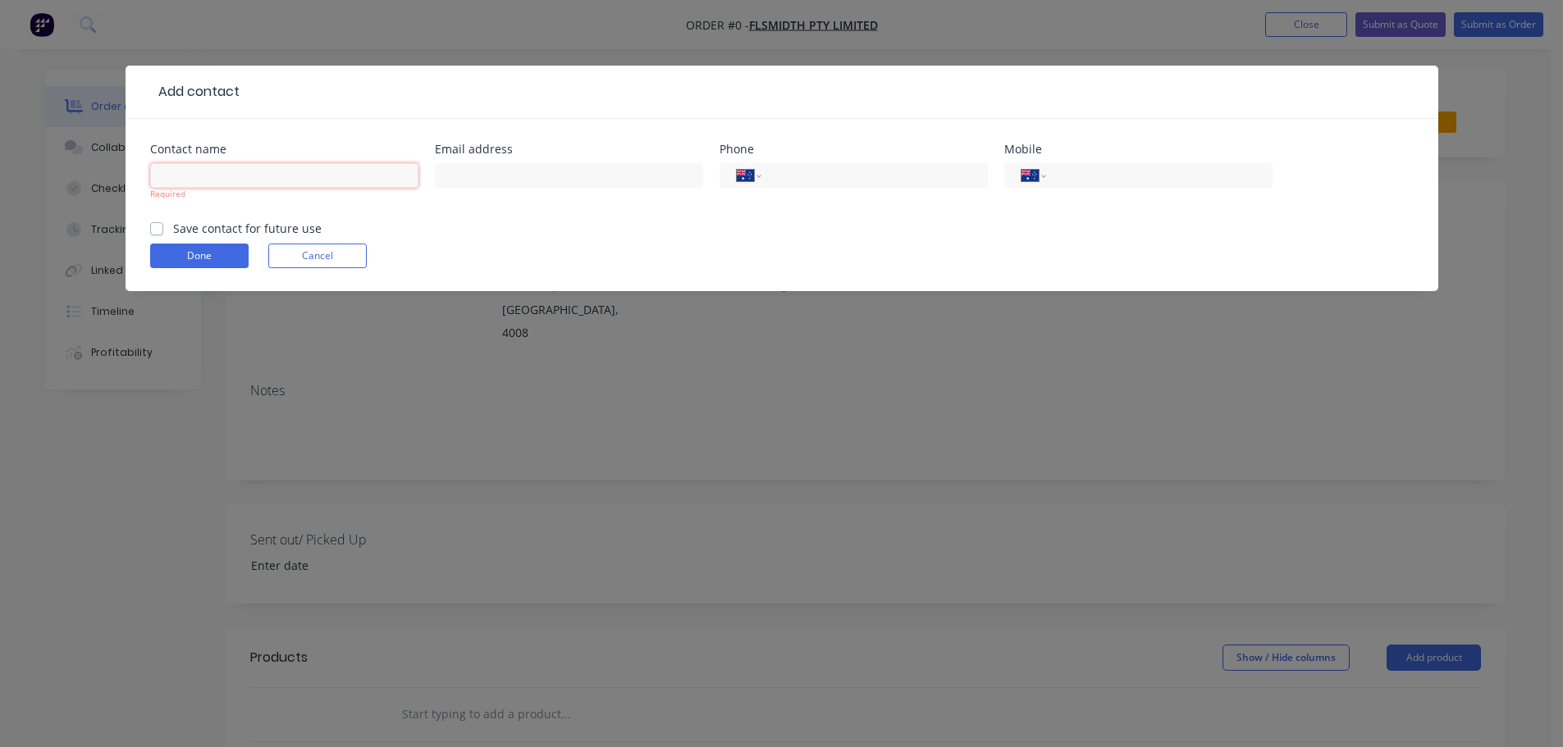
click at [215, 180] on input "text" at bounding box center [284, 175] width 268 height 25
paste input "[PERSON_NAME]"
type input "[PERSON_NAME]"
drag, startPoint x: 492, startPoint y: 168, endPoint x: 512, endPoint y: 171, distance: 20.0
click at [492, 168] on input "text" at bounding box center [569, 175] width 268 height 25
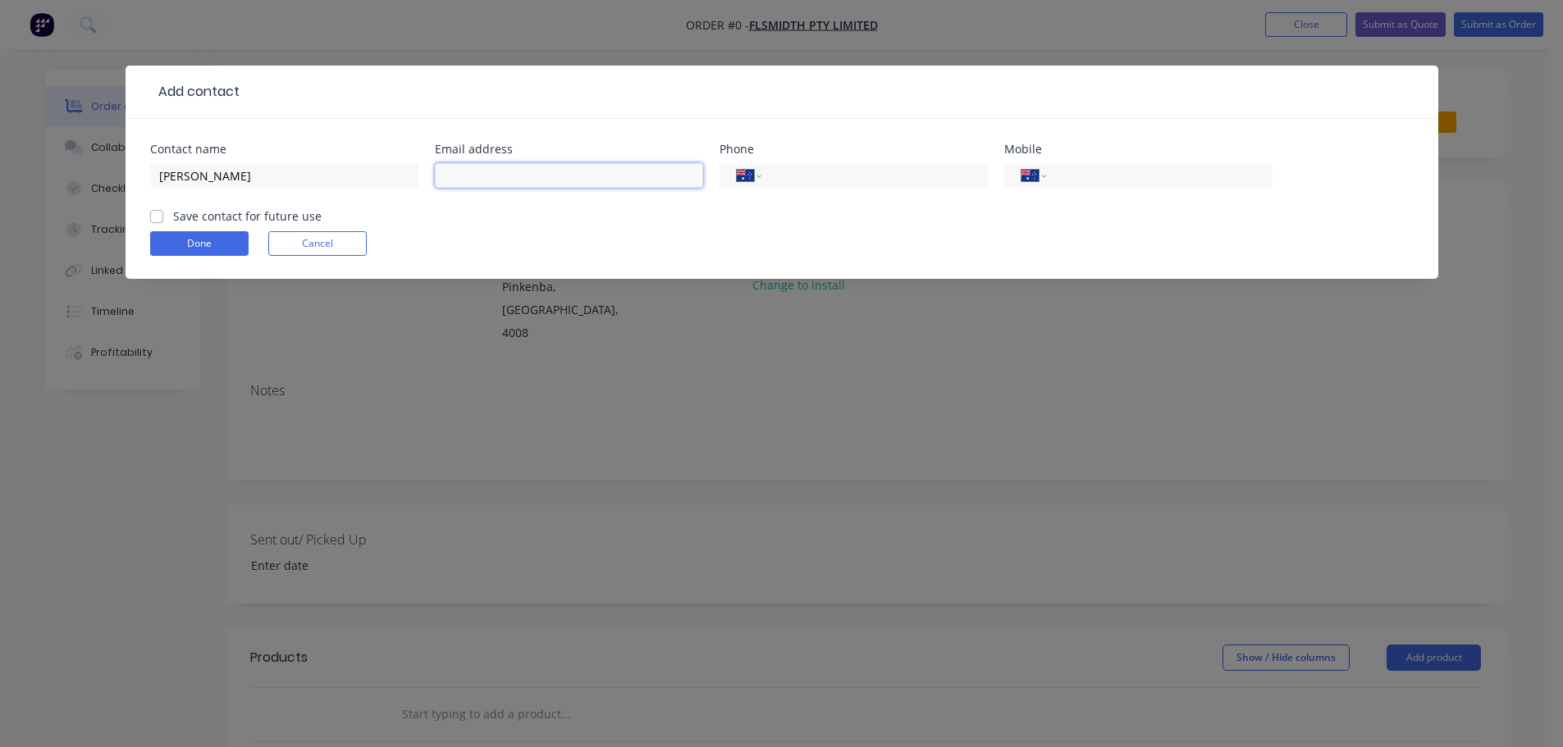
drag, startPoint x: 544, startPoint y: 173, endPoint x: 558, endPoint y: 174, distance: 14.0
click at [544, 173] on input "text" at bounding box center [569, 175] width 268 height 25
paste input "[PERSON_NAME] <[PERSON_NAME][EMAIL_ADDRESS][PERSON_NAME][DOMAIN_NAME]>"
drag, startPoint x: 515, startPoint y: 176, endPoint x: 395, endPoint y: 184, distance: 120.8
click at [395, 184] on div "Contact name [PERSON_NAME] Email address [PERSON_NAME] <[PERSON_NAME][EMAIL_ADD…" at bounding box center [781, 176] width 1263 height 64
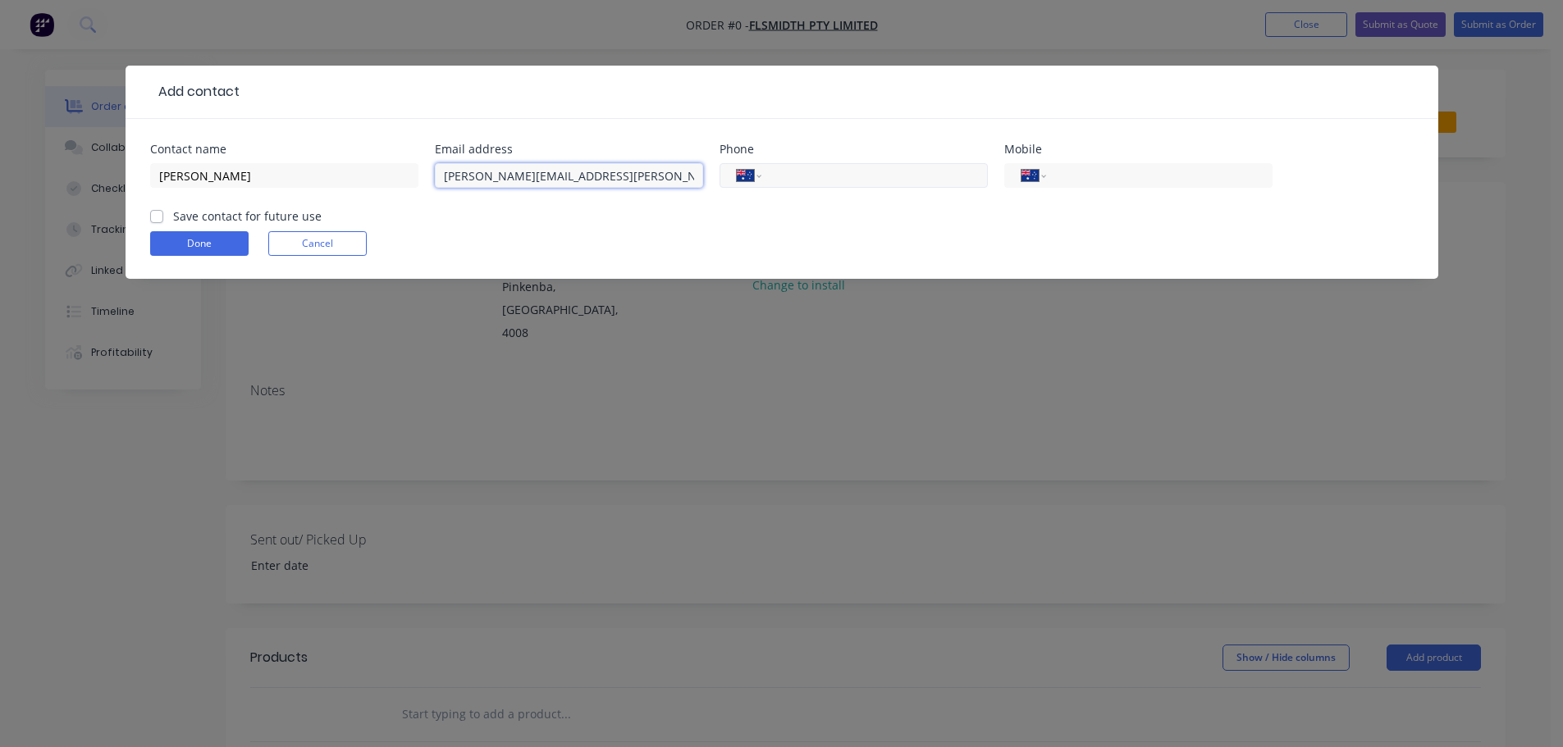
type input "[PERSON_NAME][EMAIL_ADDRESS][PERSON_NAME][DOMAIN_NAME]"
click at [834, 165] on div "International [GEOGRAPHIC_DATA] [GEOGRAPHIC_DATA] [GEOGRAPHIC_DATA] [GEOGRAPHIC…" at bounding box center [853, 175] width 268 height 25
click at [819, 171] on input "tel" at bounding box center [871, 176] width 197 height 19
click at [806, 178] on input "tel" at bounding box center [871, 176] width 197 height 19
paste input "731212956"
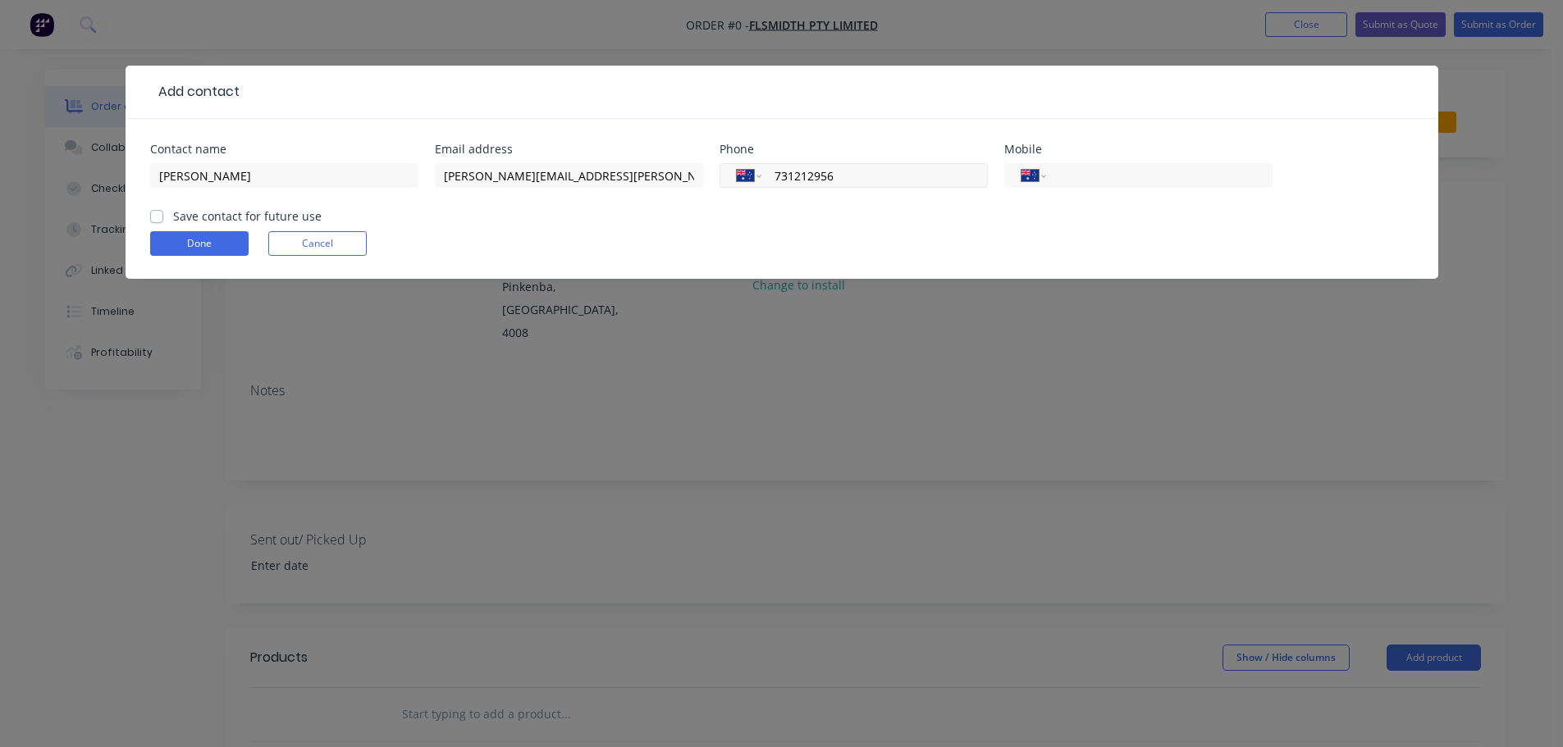
click at [775, 174] on input "731212956" at bounding box center [871, 176] width 197 height 19
type input "[PHONE_NUMBER]"
click at [163, 223] on div "Save contact for future use" at bounding box center [235, 216] width 171 height 17
click at [173, 219] on label "Save contact for future use" at bounding box center [247, 216] width 148 height 17
click at [159, 219] on input "Save contact for future use" at bounding box center [156, 216] width 13 height 16
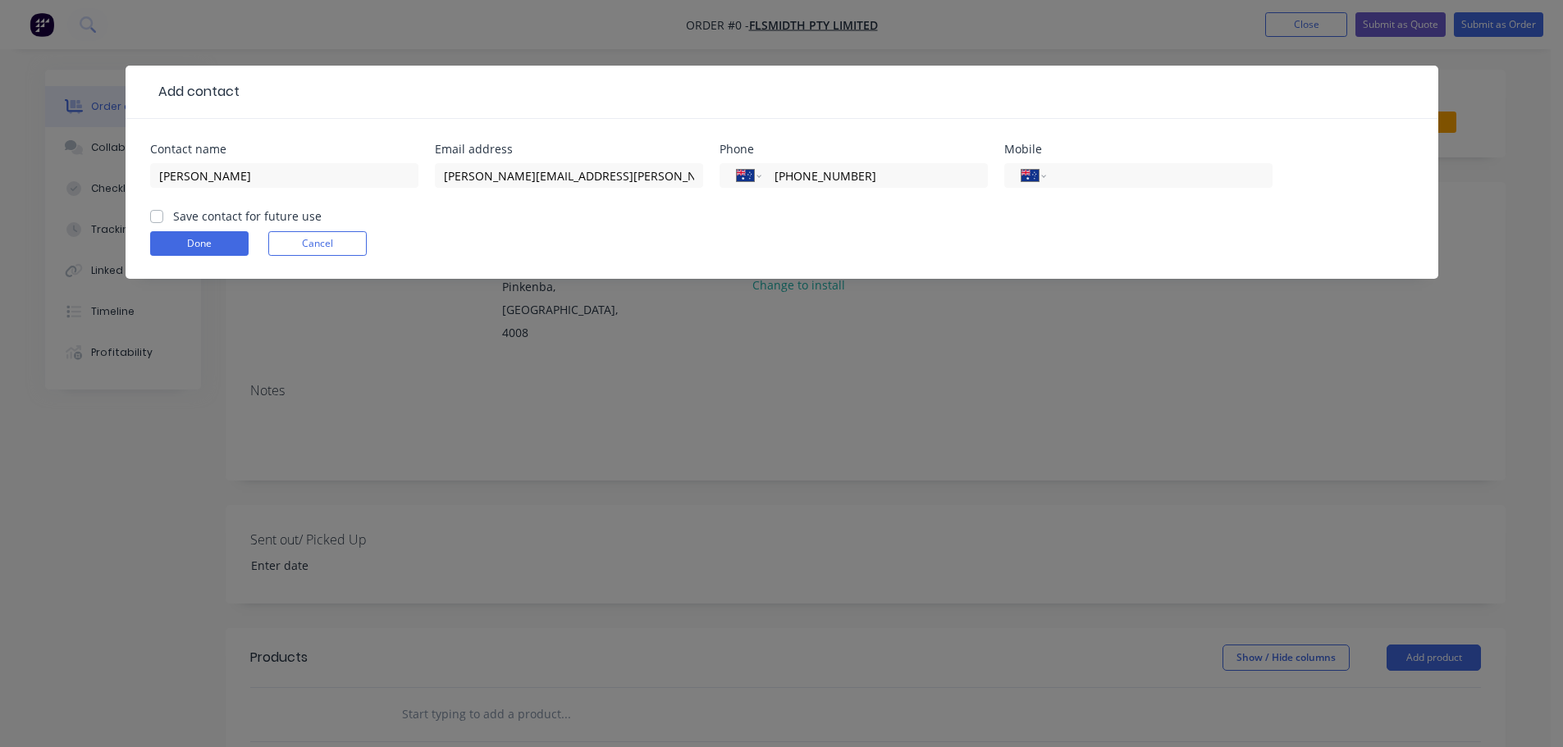
checkbox input "true"
click at [188, 249] on button "Done" at bounding box center [199, 243] width 98 height 25
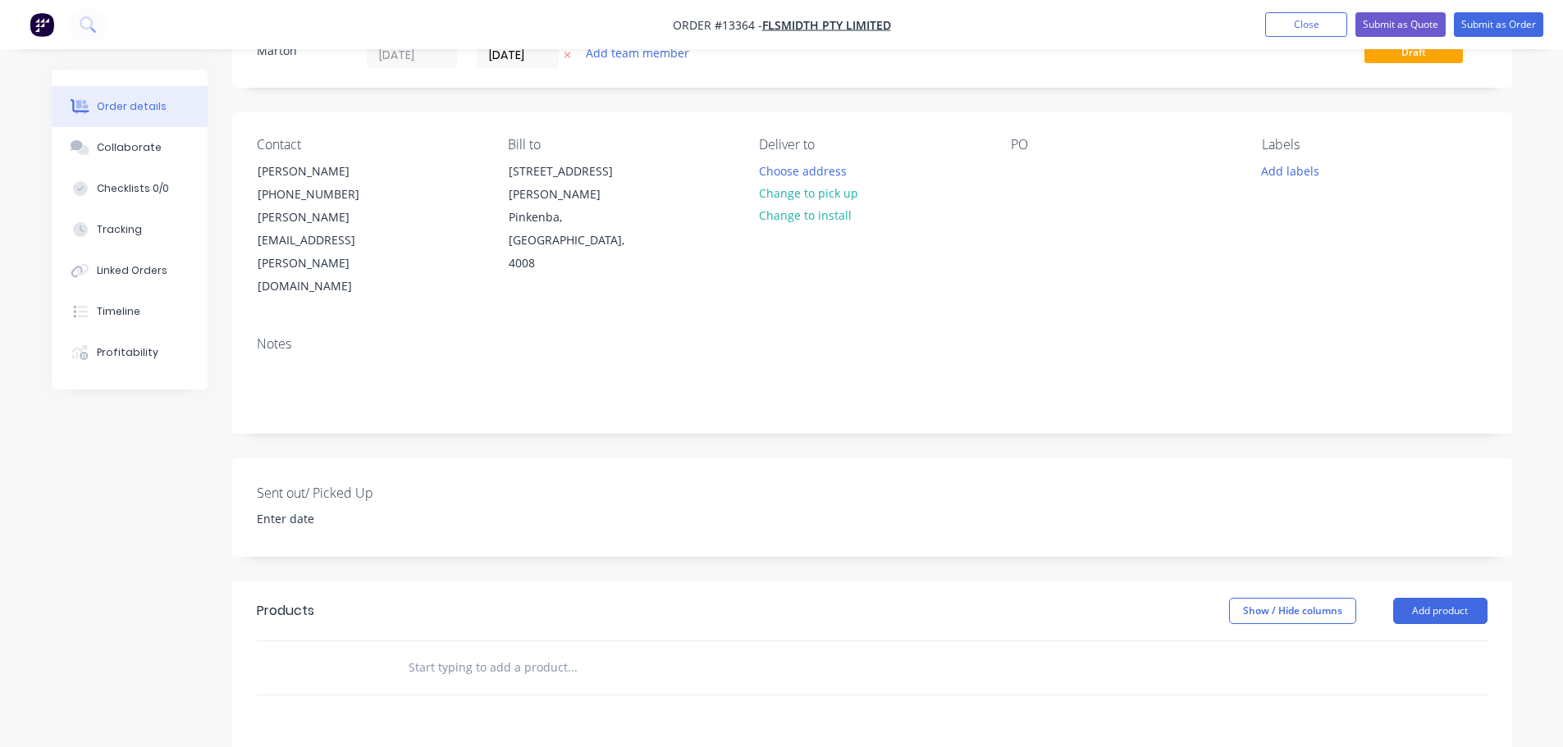
scroll to position [164, 0]
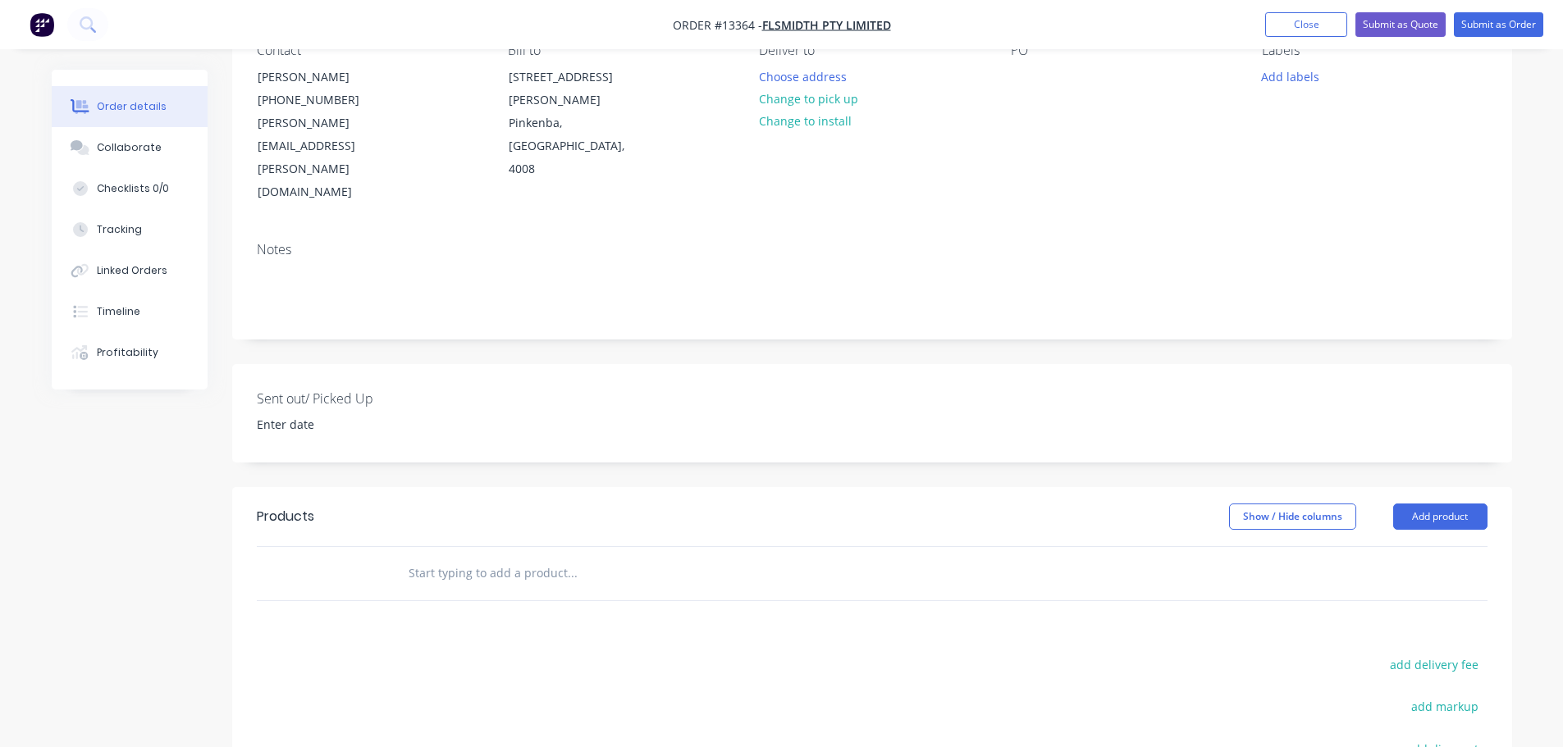
click at [469, 557] on input "text" at bounding box center [572, 573] width 328 height 33
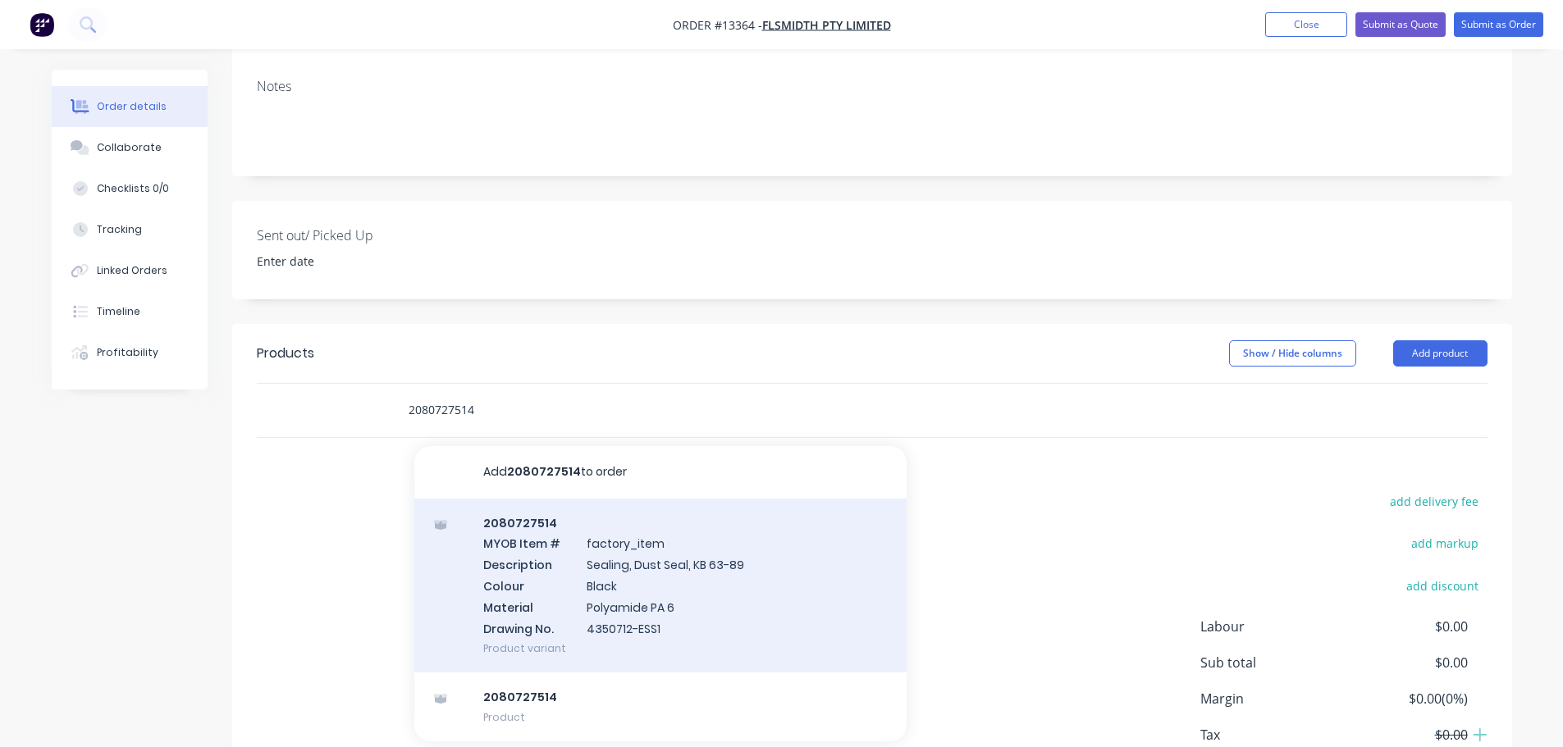
scroll to position [328, 0]
type input "2080727514"
click at [609, 502] on div "2080727514 MYOB Item # factory_item Description Sealing, Dust Seal, KB 63-89 Co…" at bounding box center [660, 585] width 492 height 175
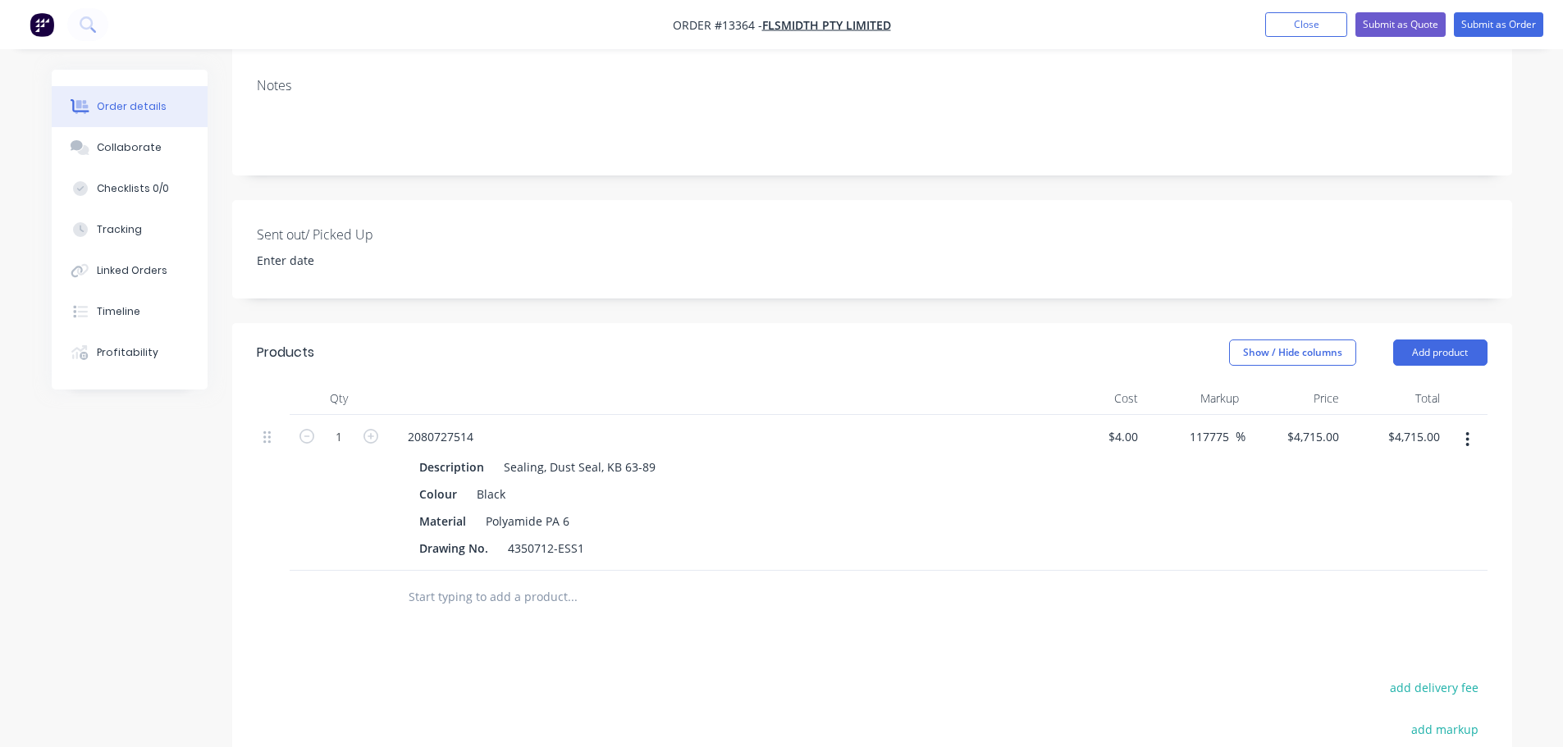
click at [460, 581] on input "text" at bounding box center [572, 597] width 328 height 33
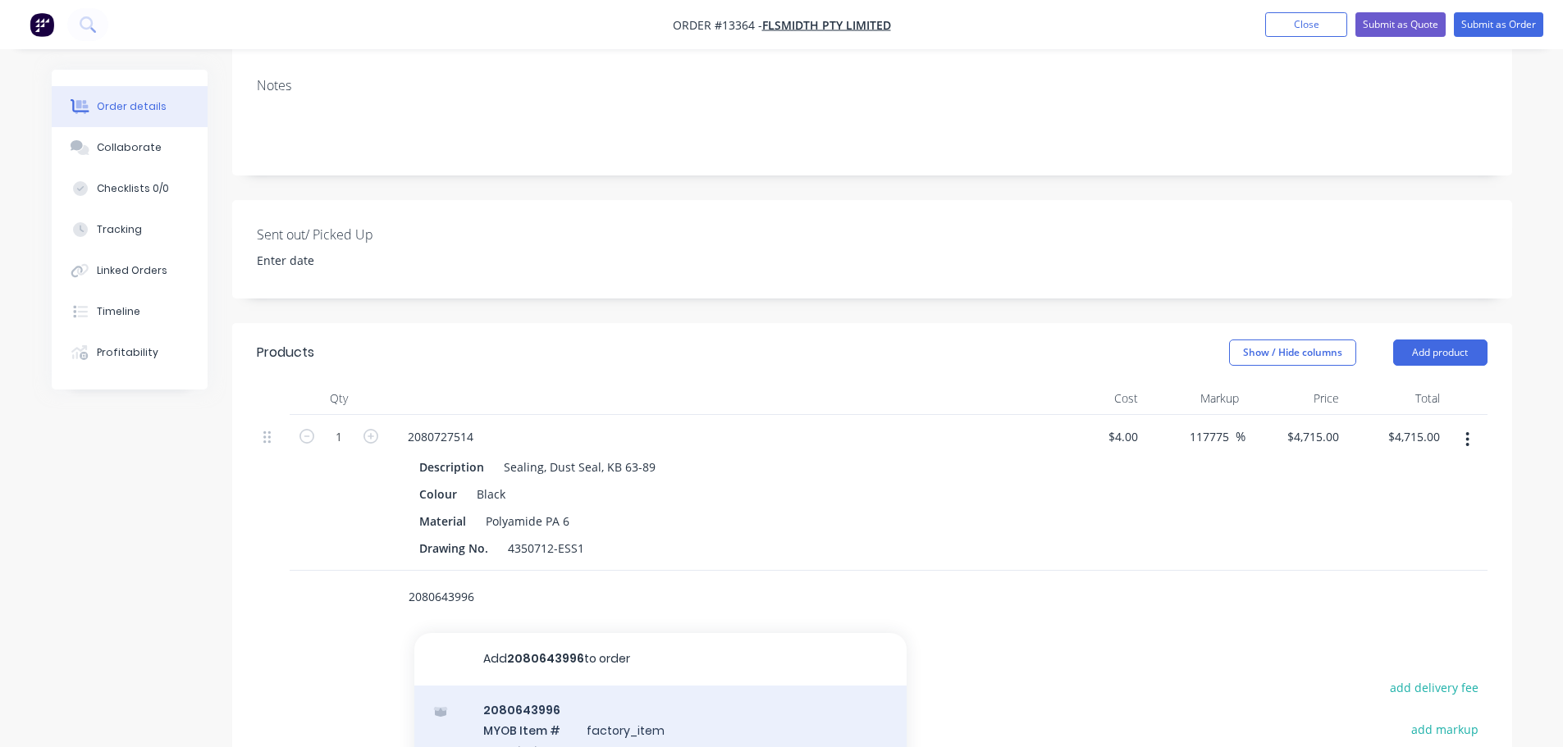
type input "2080643996"
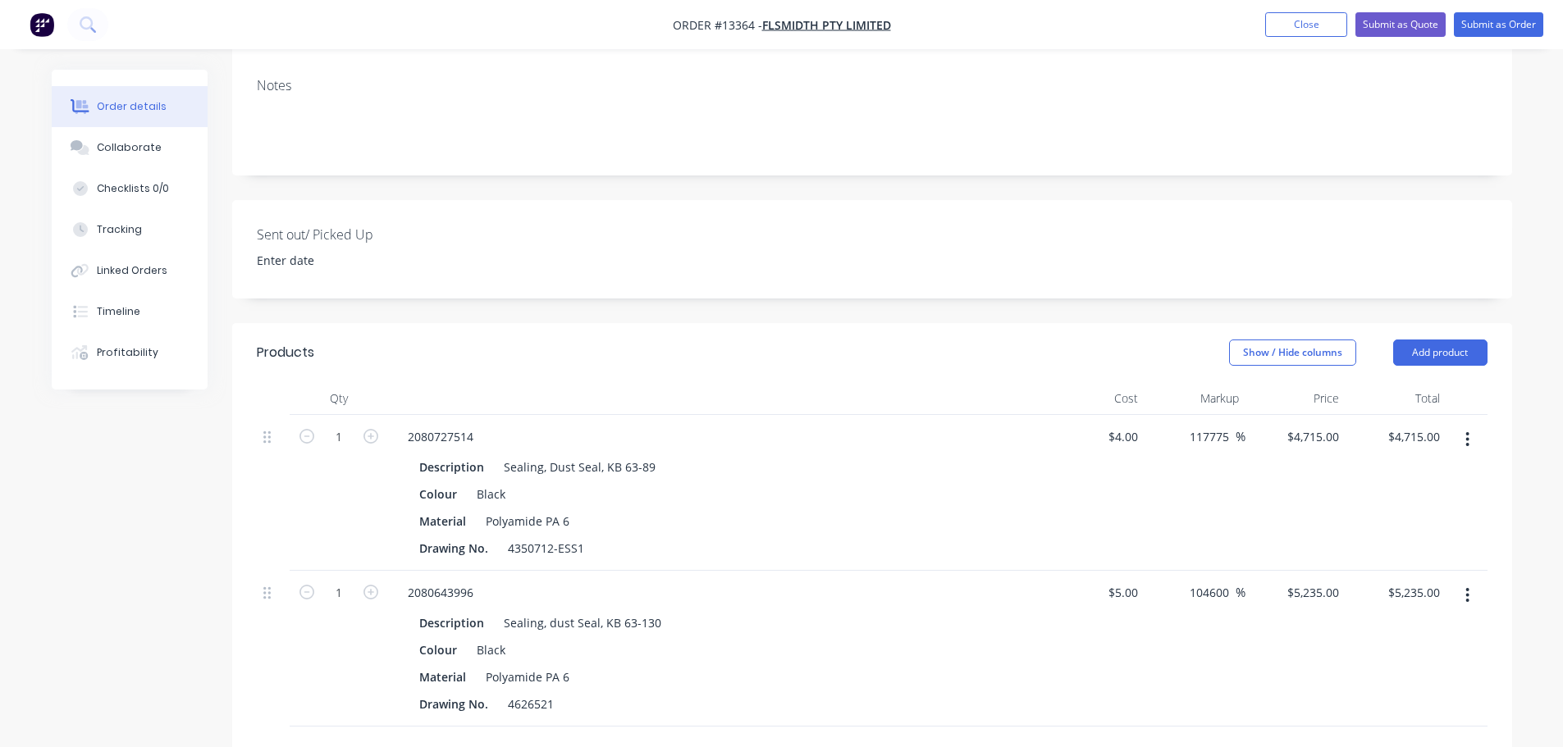
click at [468, 734] on input "text" at bounding box center [572, 753] width 328 height 33
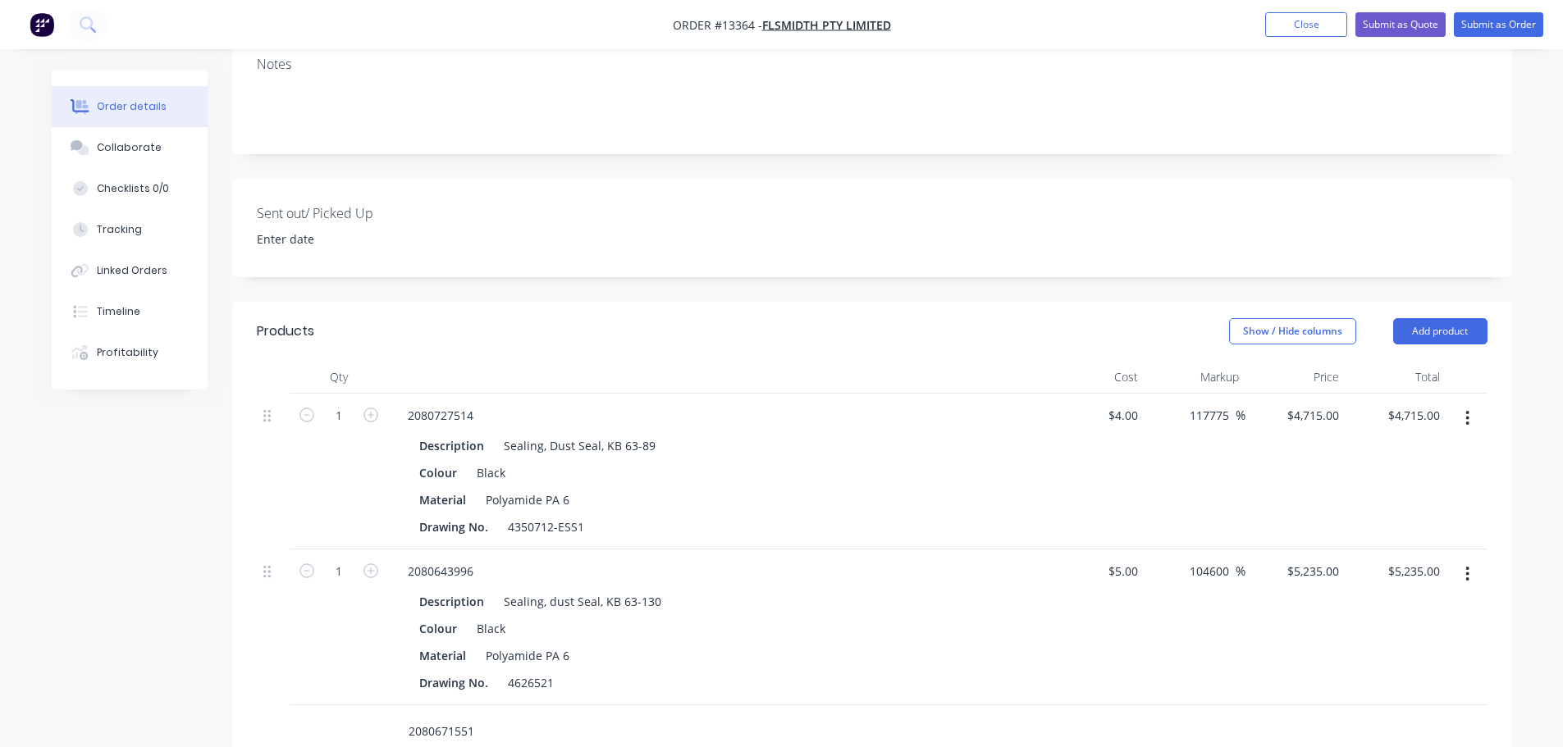
scroll to position [410, 0]
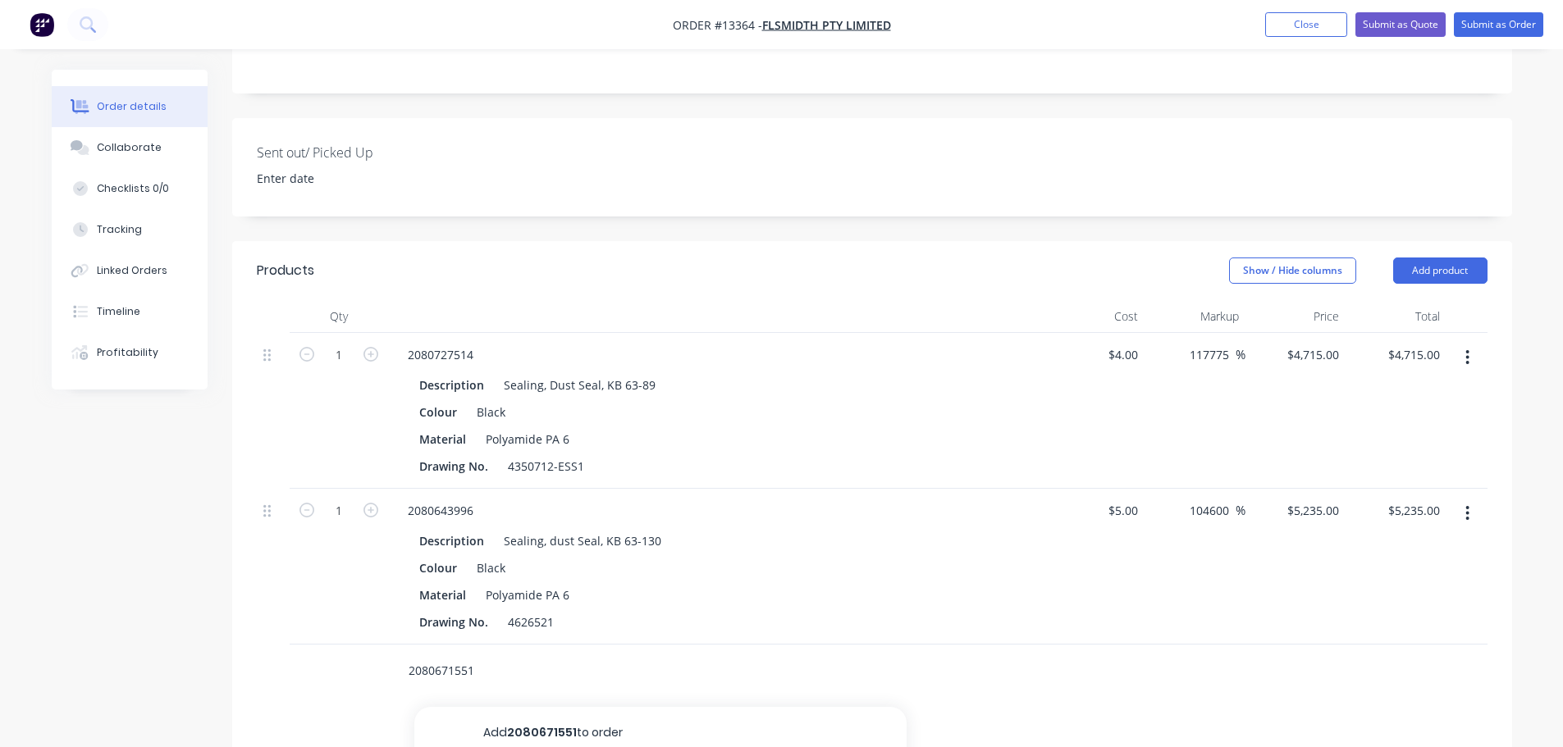
type input "2080671551"
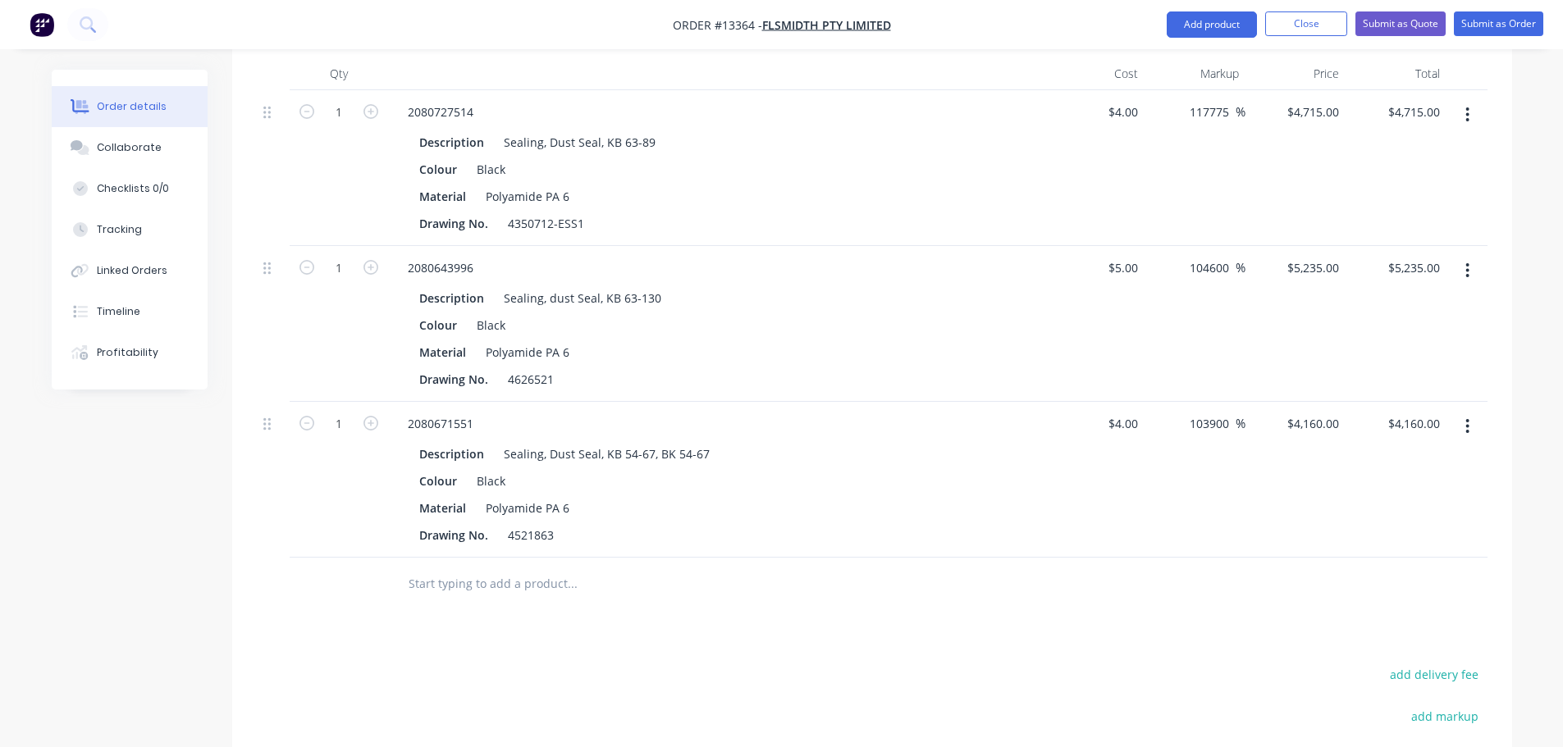
scroll to position [656, 0]
click at [541, 564] on input "text" at bounding box center [572, 580] width 328 height 33
click at [1240, 29] on button "Add product" at bounding box center [1212, 24] width 90 height 26
click at [1134, 286] on div "Notes (External)" at bounding box center [1179, 297] width 126 height 24
click at [471, 564] on div at bounding box center [454, 576] width 118 height 24
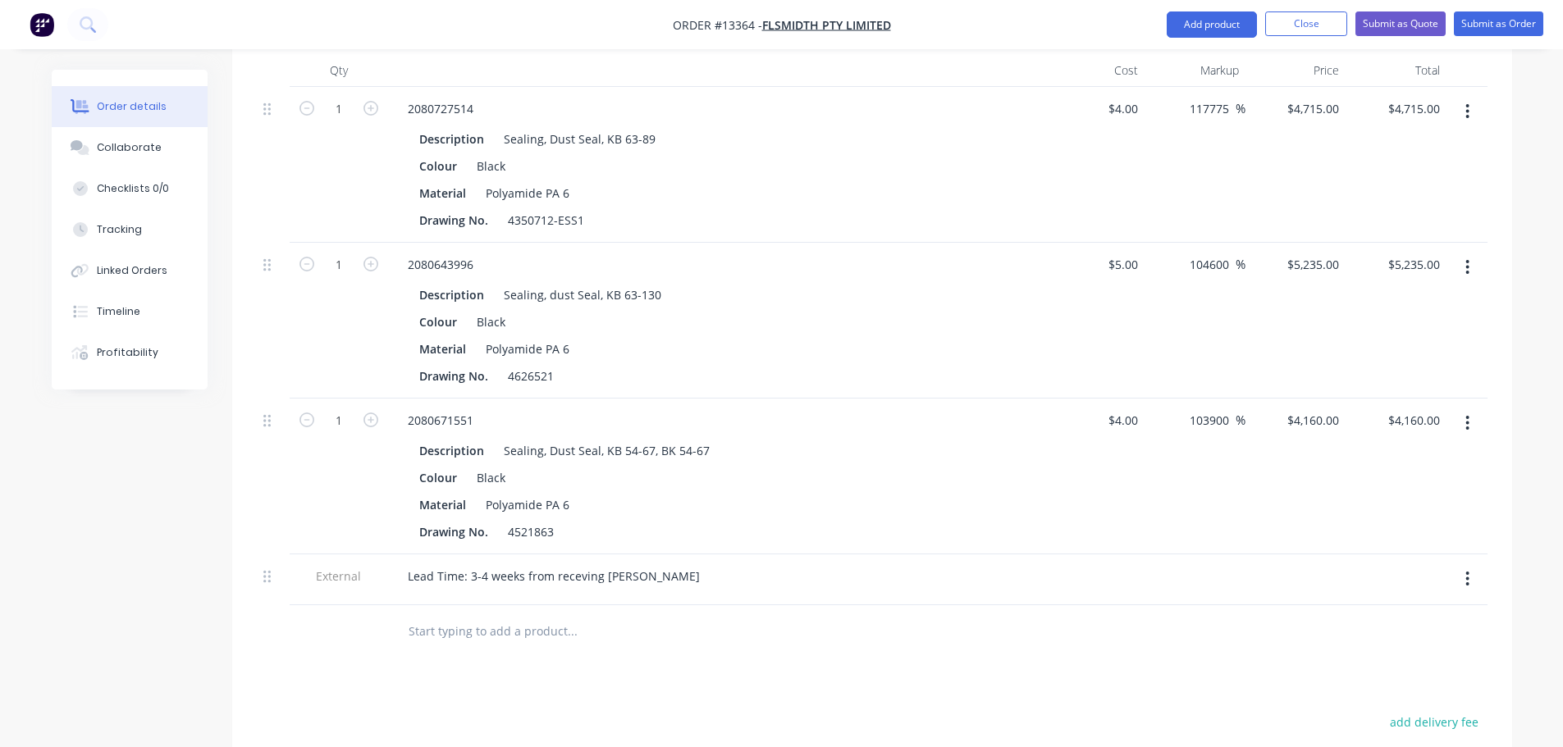
click at [602, 592] on div at bounding box center [716, 593] width 643 height 3
click at [578, 564] on div "Lead Time: 3-4 weeks from receving [PERSON_NAME]" at bounding box center [554, 576] width 318 height 24
drag, startPoint x: 578, startPoint y: 508, endPoint x: 598, endPoint y: 564, distance: 59.2
click at [653, 609] on div "Products Show / Hide columns Add product Qty Cost Markup Price Total 1 20807275…" at bounding box center [872, 524] width 1280 height 1058
click at [572, 564] on div "Lead Time: 3-4 weeks from receving [PERSON_NAME]" at bounding box center [554, 576] width 318 height 24
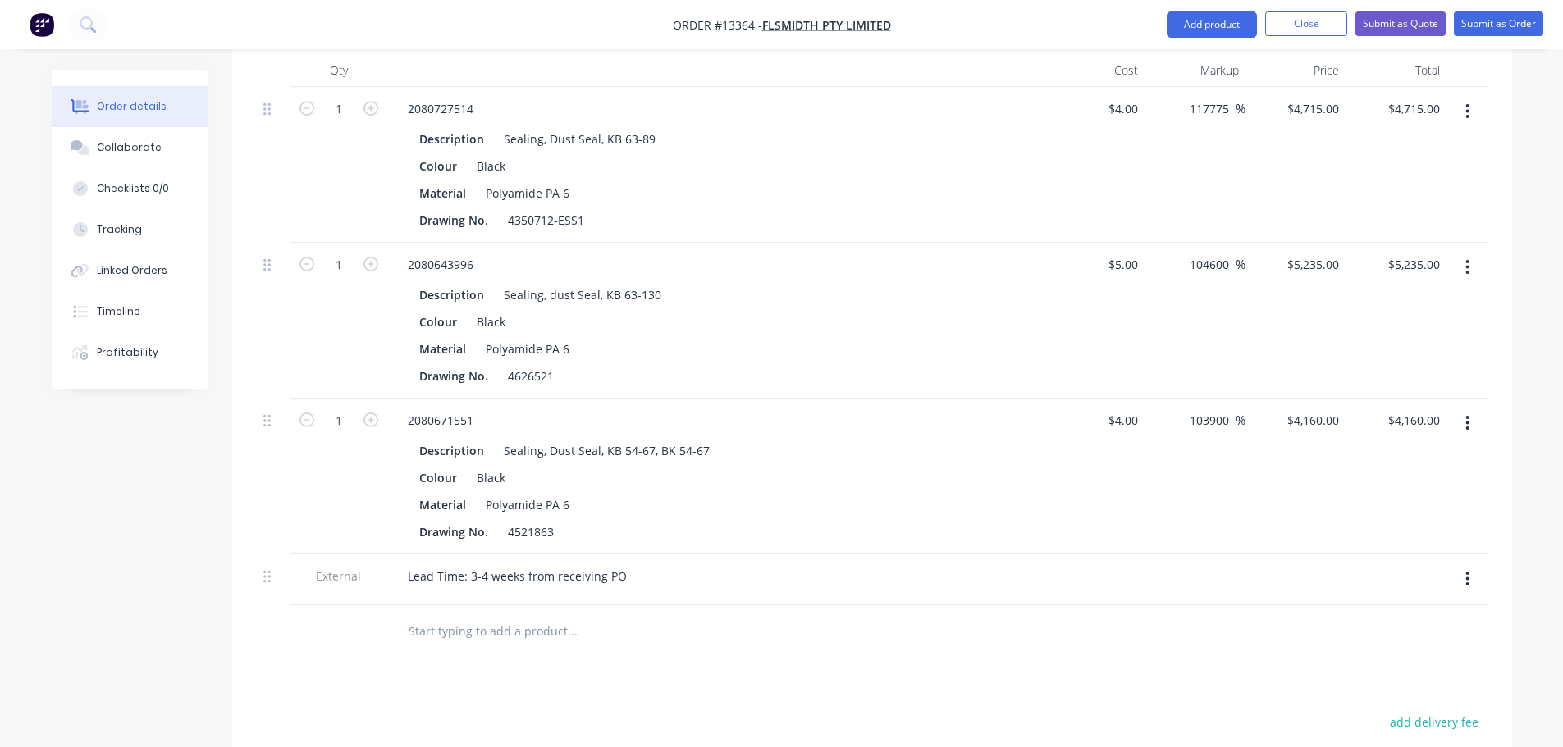
drag, startPoint x: 603, startPoint y: 566, endPoint x: 607, endPoint y: 556, distance: 10.7
click at [604, 615] on input "text" at bounding box center [572, 631] width 328 height 33
click at [976, 601] on div "Products Show / Hide columns Add product Qty Cost Markup Price Total 1 20807275…" at bounding box center [872, 524] width 1280 height 1058
click at [818, 597] on div "Products Show / Hide columns Add product Qty Cost Markup Price Total 1 20807275…" at bounding box center [872, 524] width 1280 height 1058
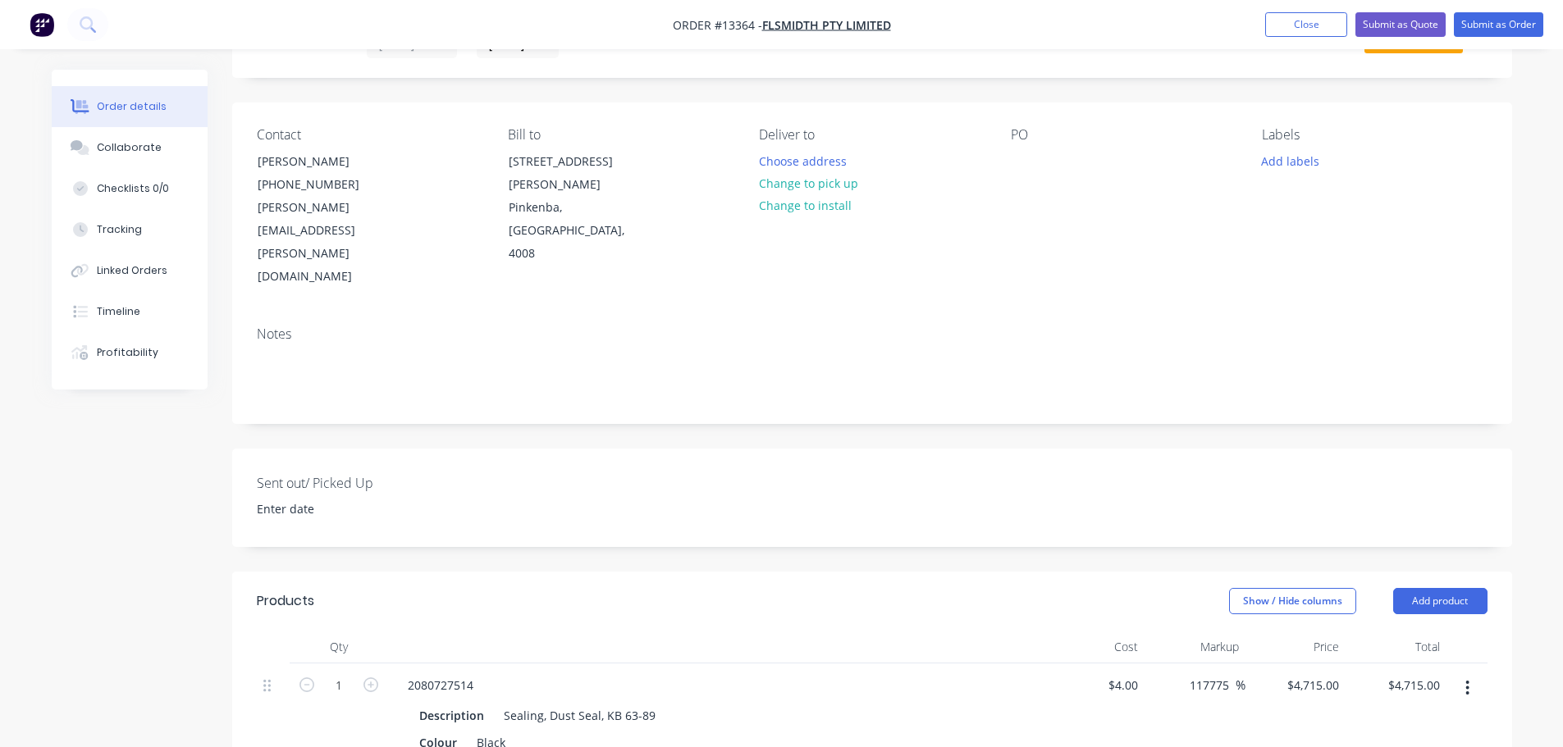
scroll to position [0, 0]
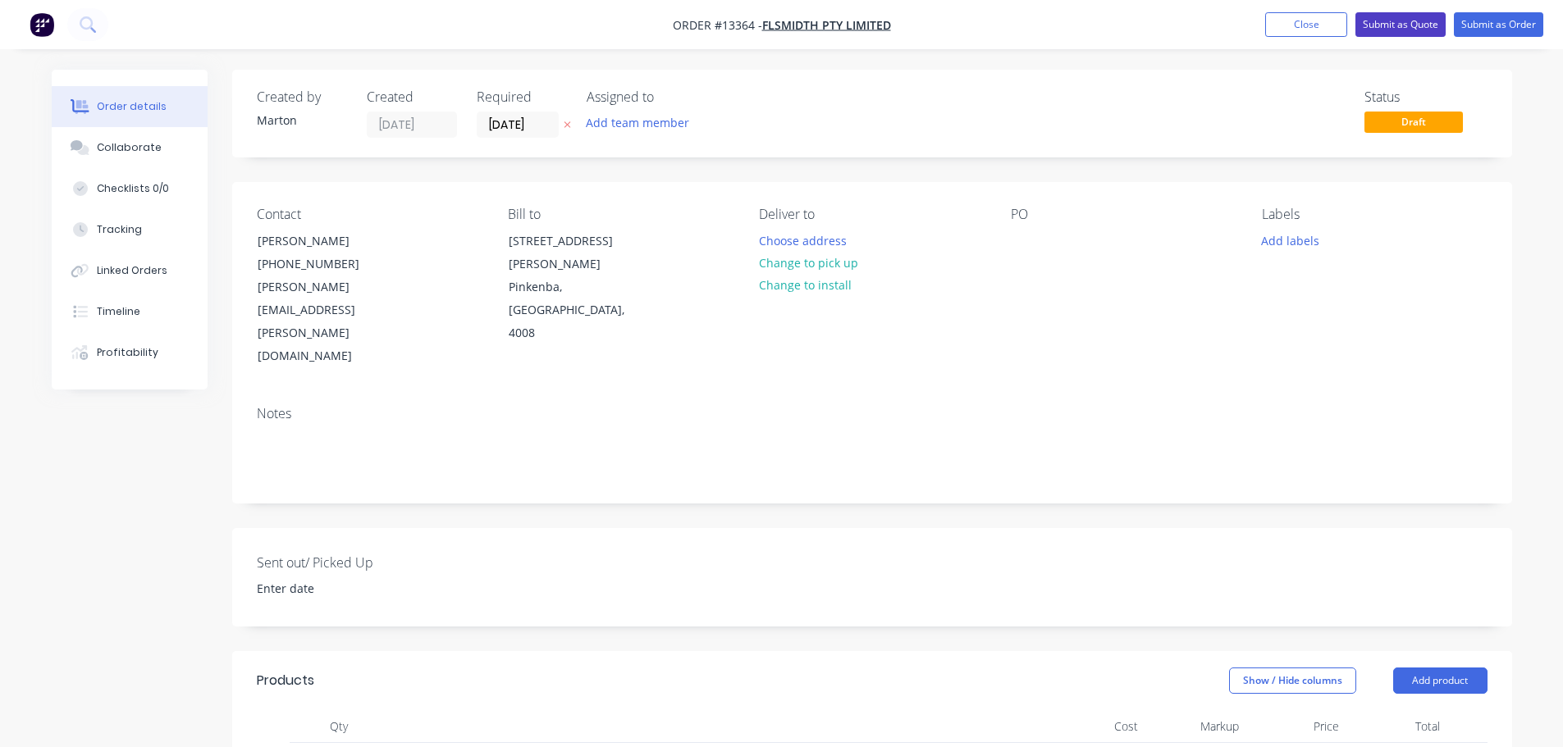
click at [1386, 23] on button "Submit as Quote" at bounding box center [1400, 24] width 90 height 25
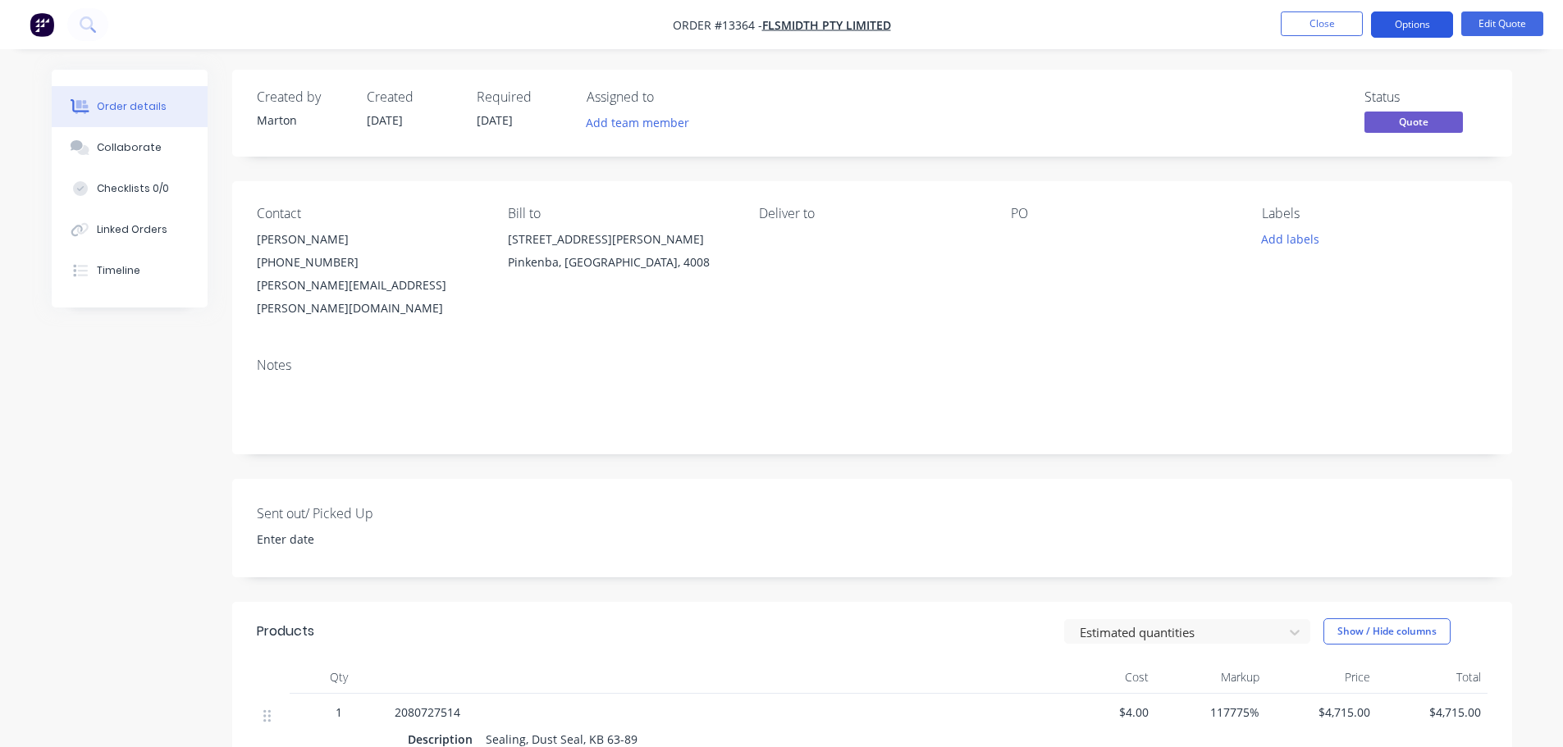
click at [1395, 25] on button "Options" at bounding box center [1412, 24] width 82 height 26
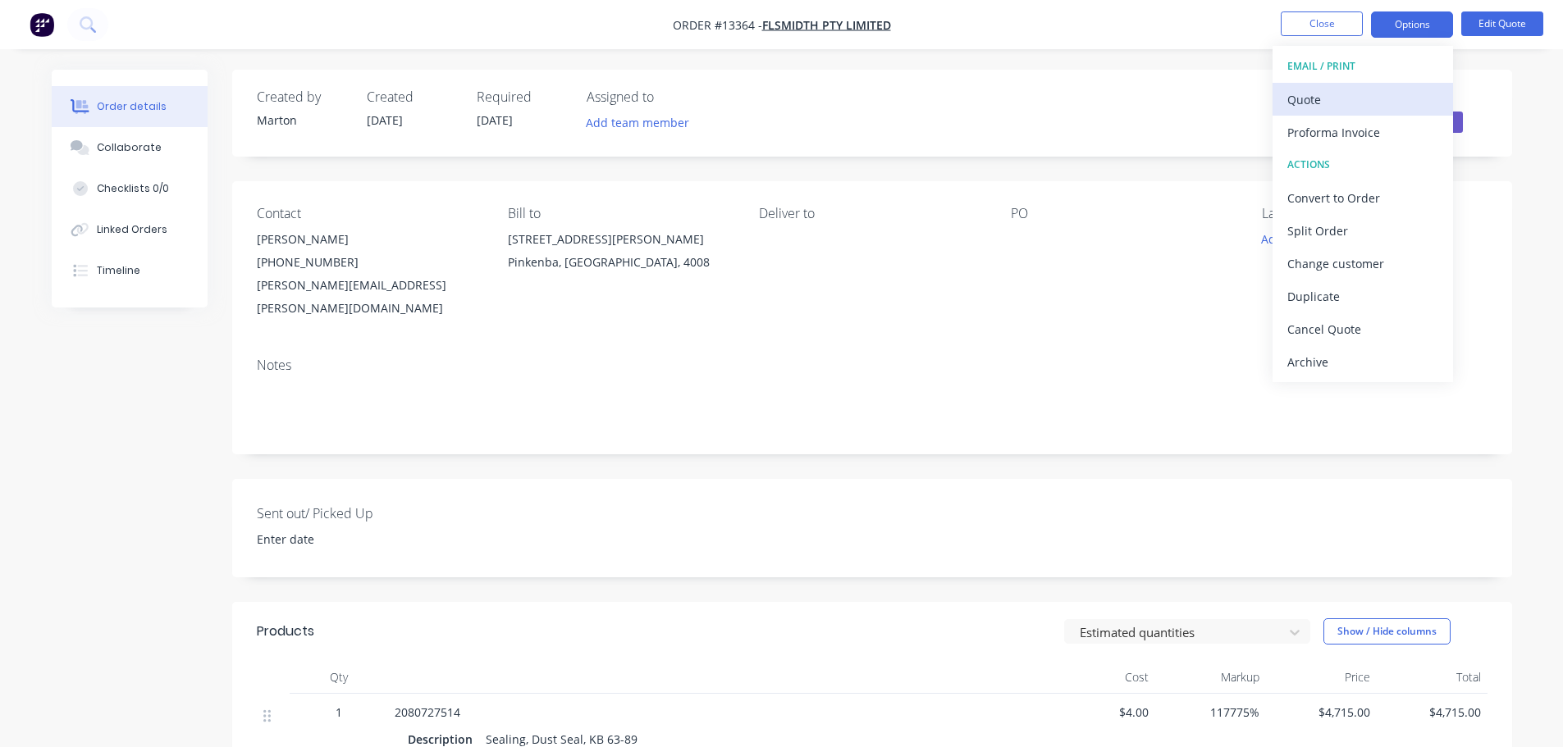
click at [1353, 98] on div "Quote" at bounding box center [1362, 100] width 151 height 24
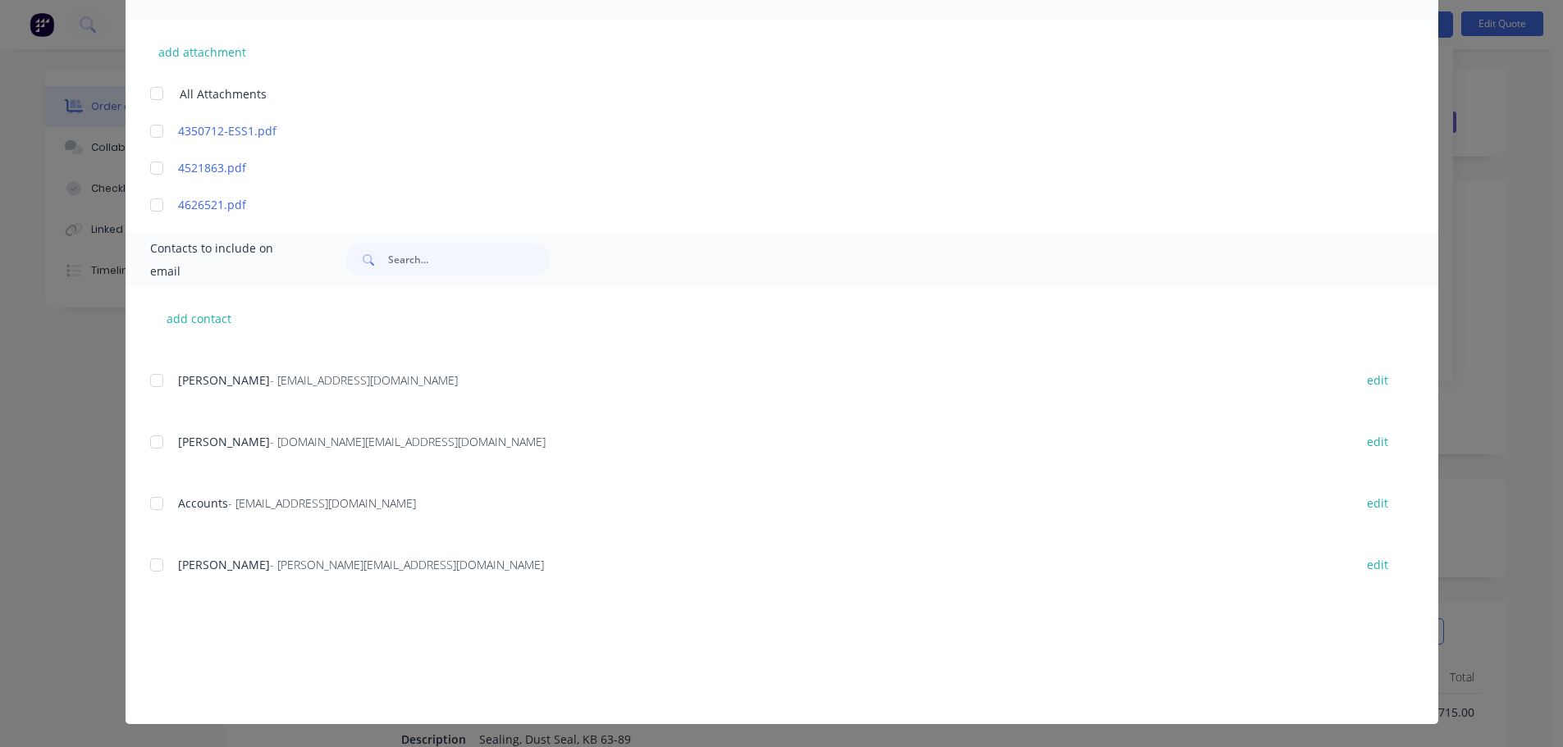
scroll to position [672, 0]
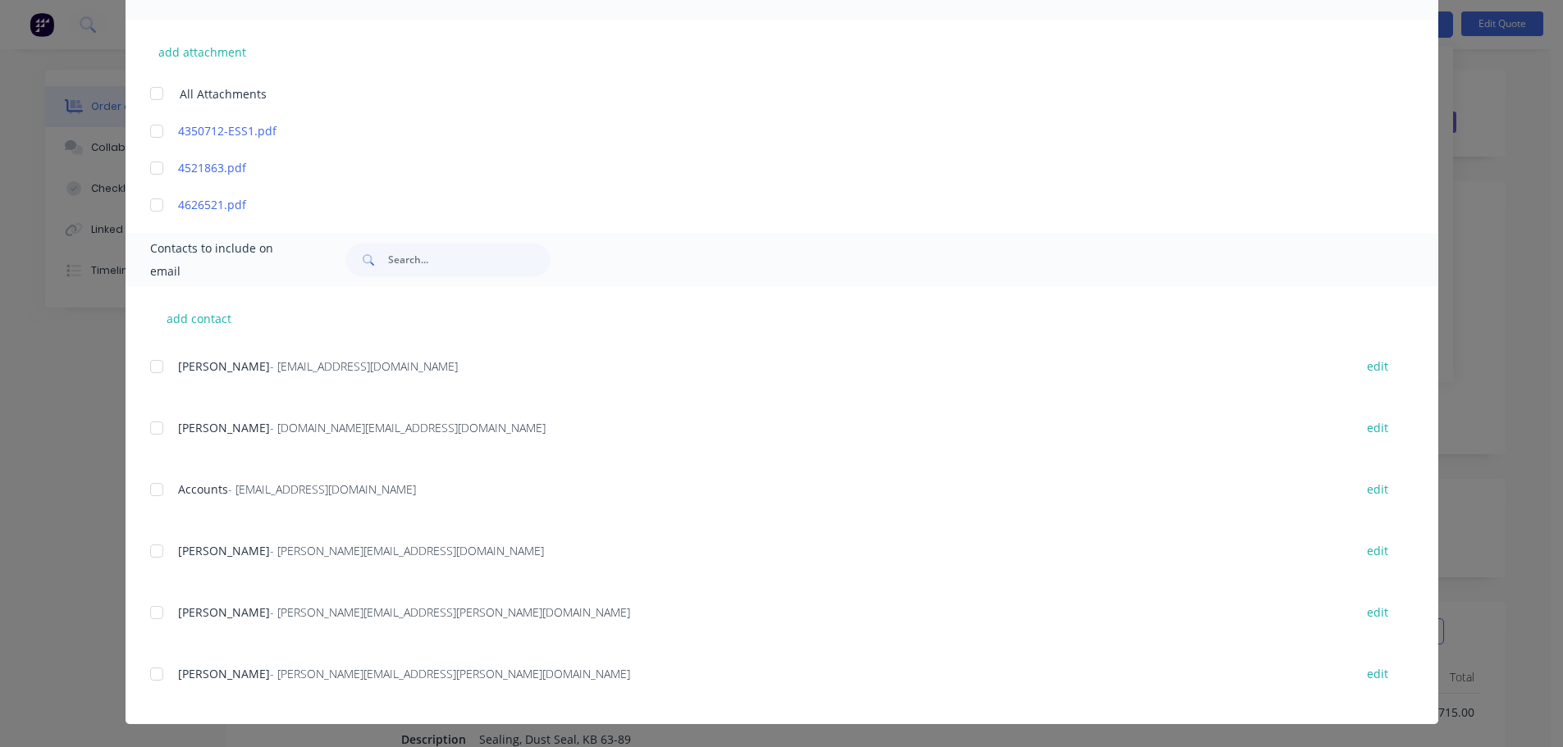
click at [151, 671] on div at bounding box center [156, 674] width 33 height 33
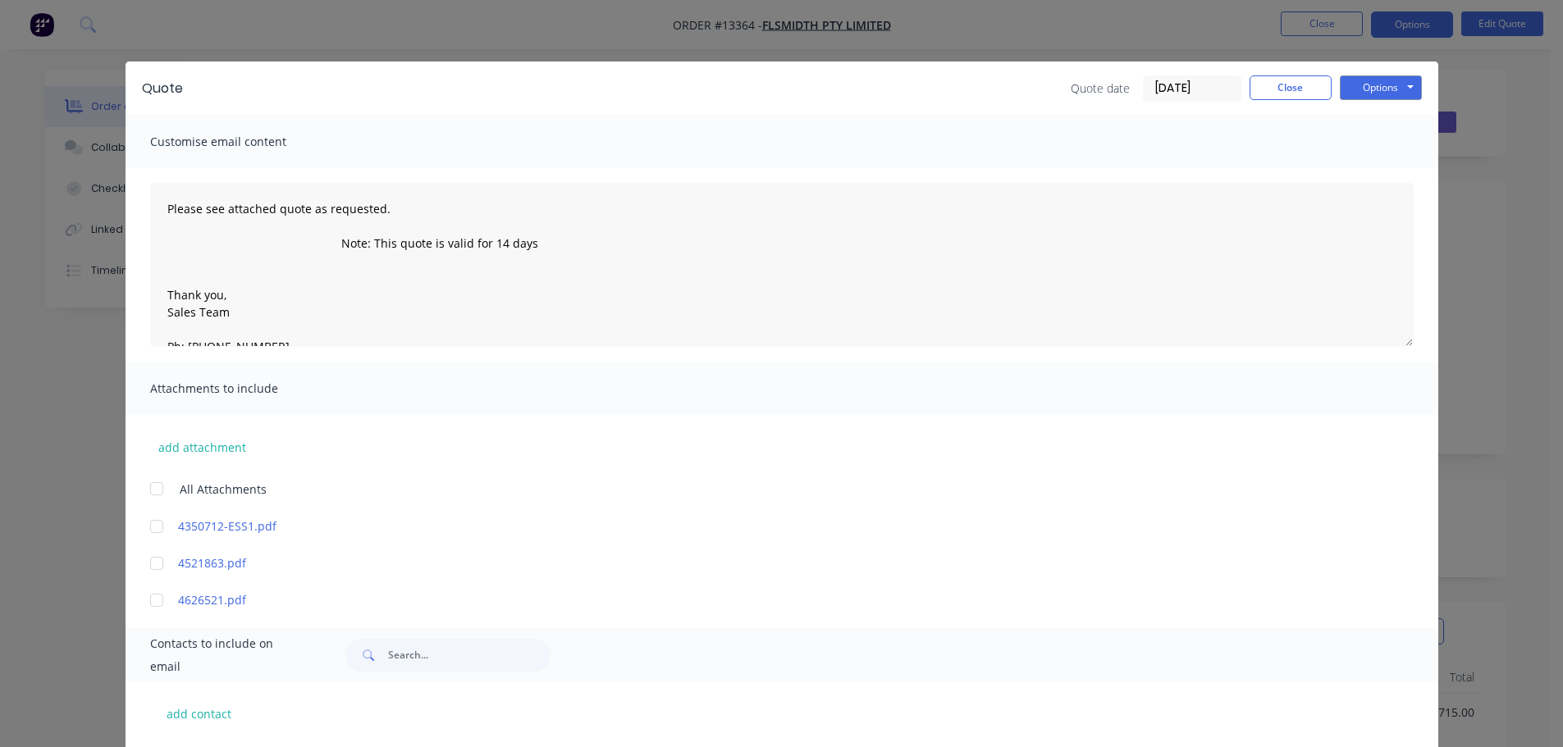
scroll to position [0, 0]
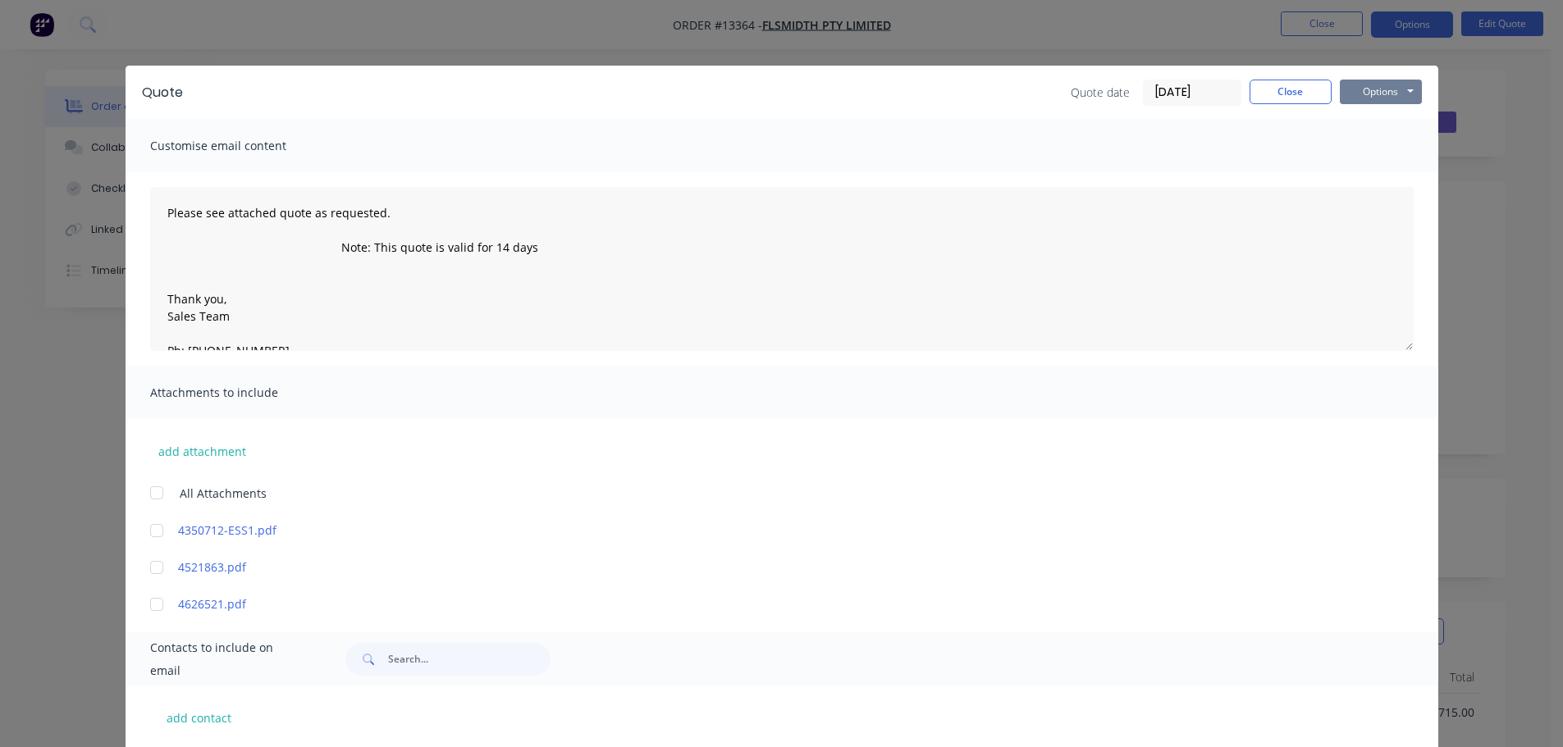
click at [1372, 95] on button "Options" at bounding box center [1381, 92] width 82 height 25
click at [1373, 178] on button "Email" at bounding box center [1392, 175] width 105 height 27
